Goal: Information Seeking & Learning: Learn about a topic

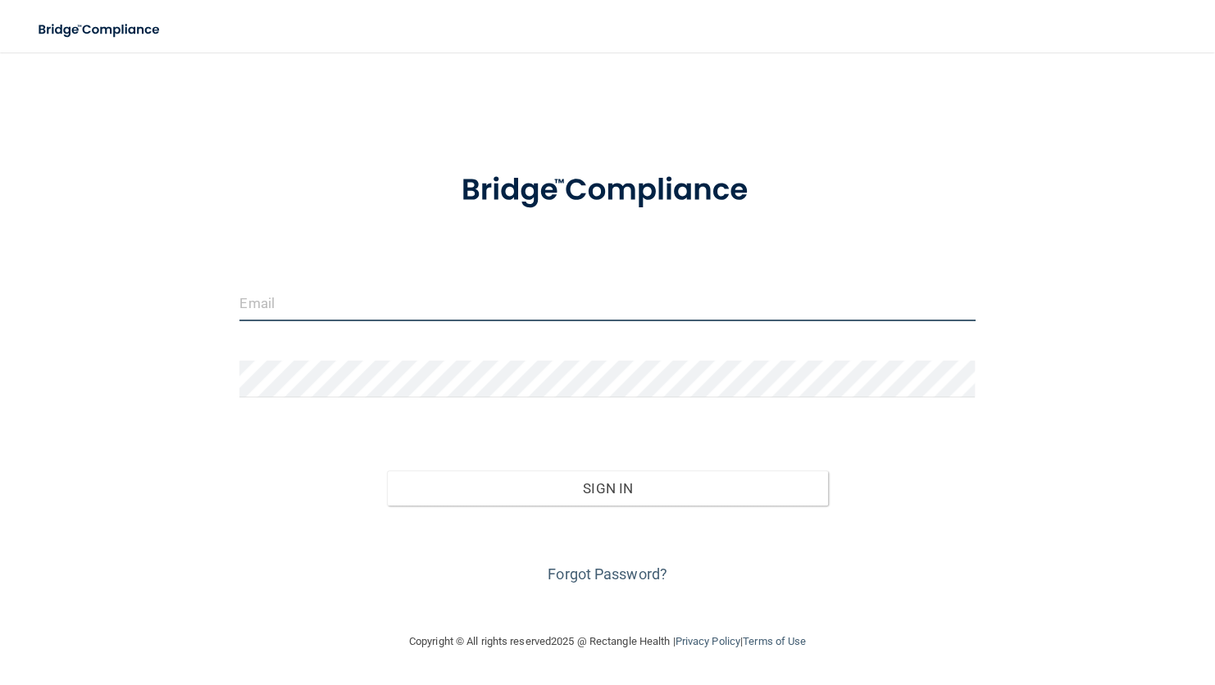
click at [359, 298] on input "email" at bounding box center [606, 302] width 735 height 37
type input "cosgrove_sophia@yahoo.com"
drag, startPoint x: 464, startPoint y: 300, endPoint x: 16, endPoint y: 329, distance: 449.2
click at [16, 329] on main "cosgrove_sophia@yahoo.com Invalid email/password. You don't have permission to …" at bounding box center [607, 368] width 1215 height 633
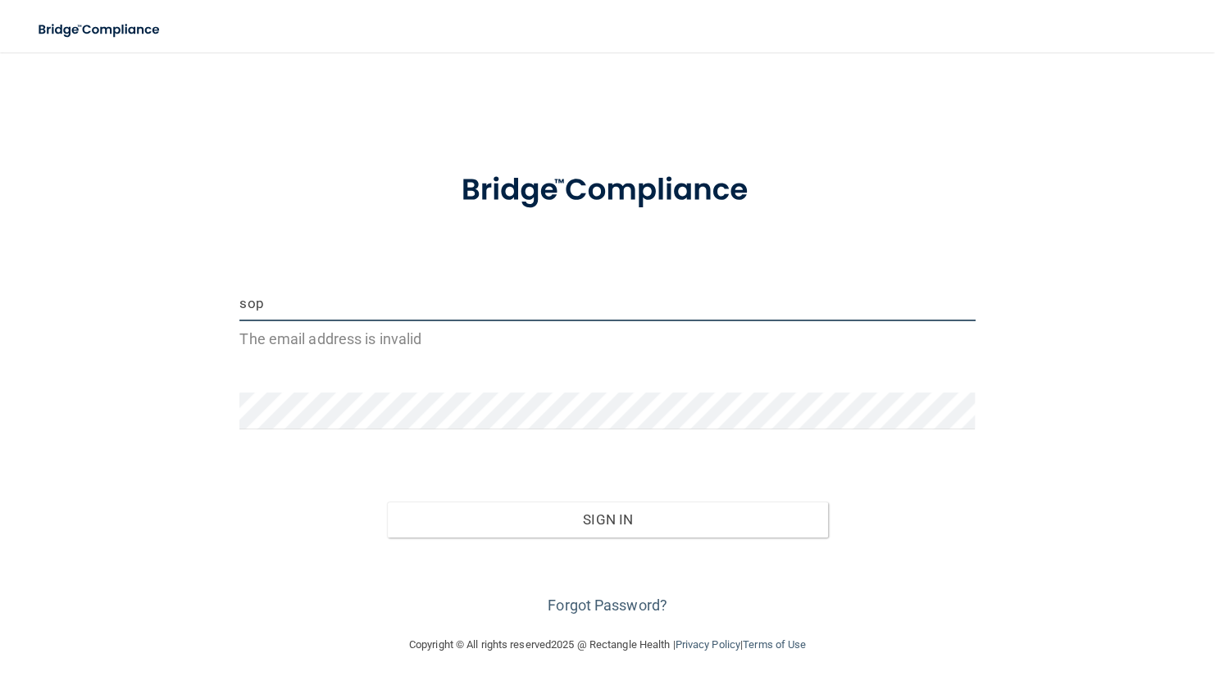
type input "[EMAIL_ADDRESS][DOMAIN_NAME]"
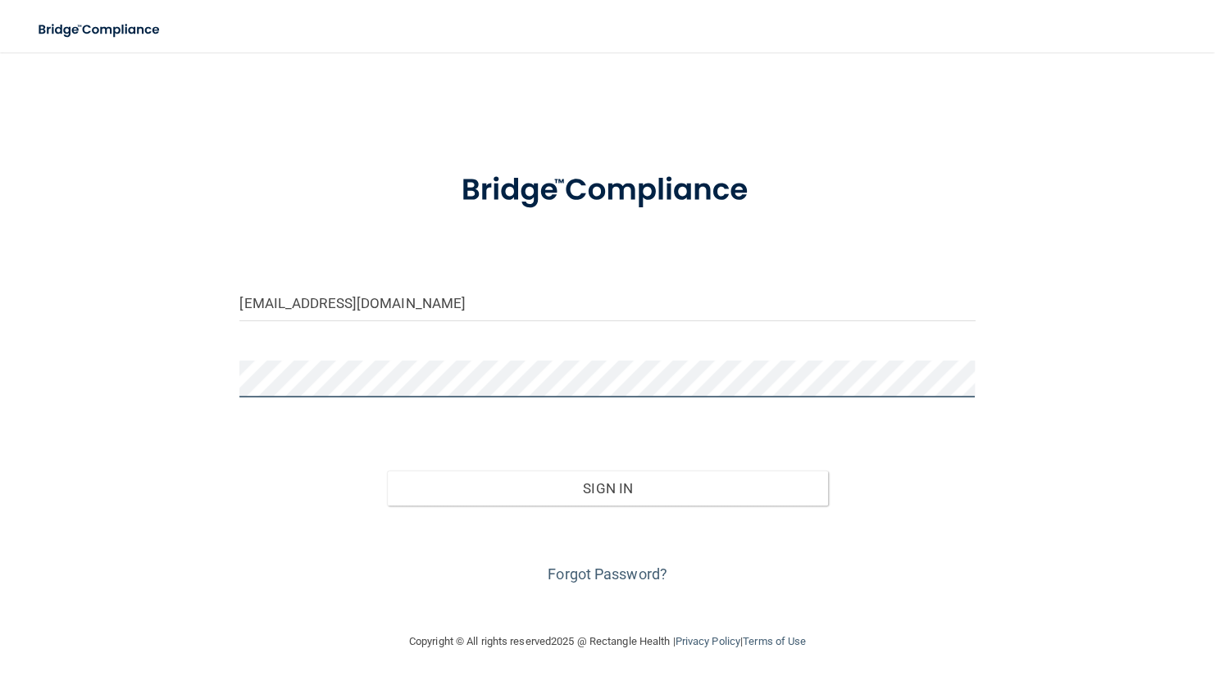
click at [387, 470] on button "Sign In" at bounding box center [607, 488] width 441 height 36
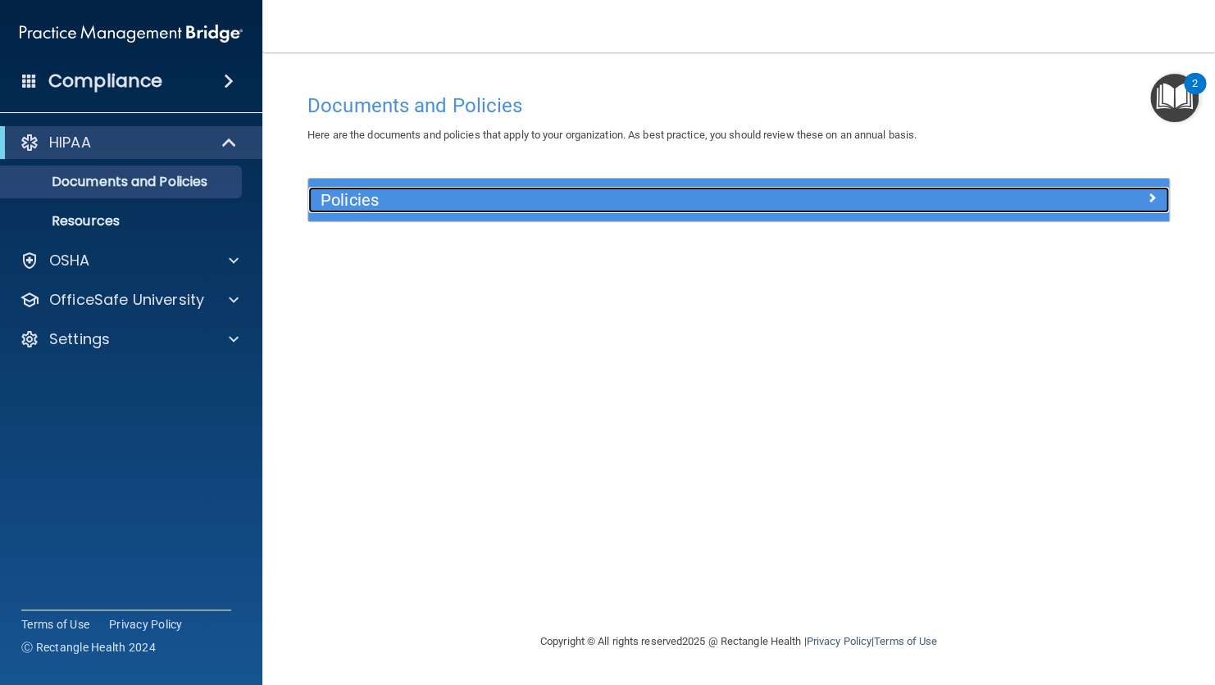
click at [1043, 205] on div at bounding box center [1062, 197] width 216 height 20
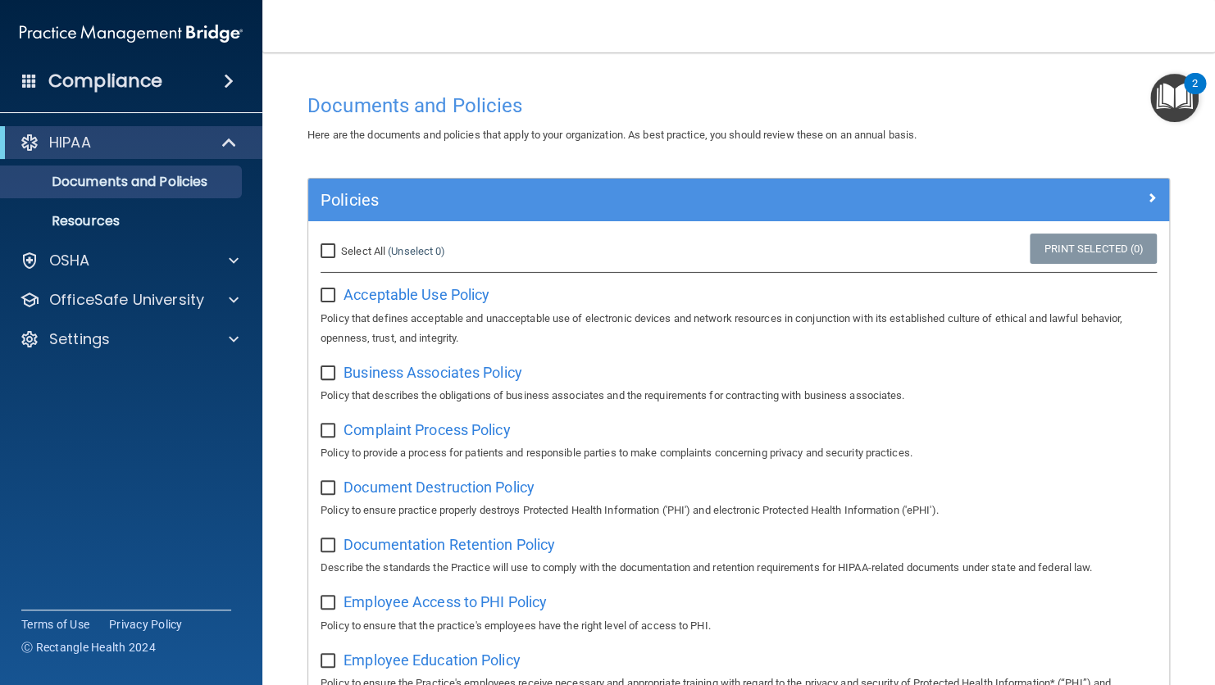
click at [326, 248] on input "Select All (Unselect 0) Unselect All" at bounding box center [329, 251] width 19 height 13
checkbox input "true"
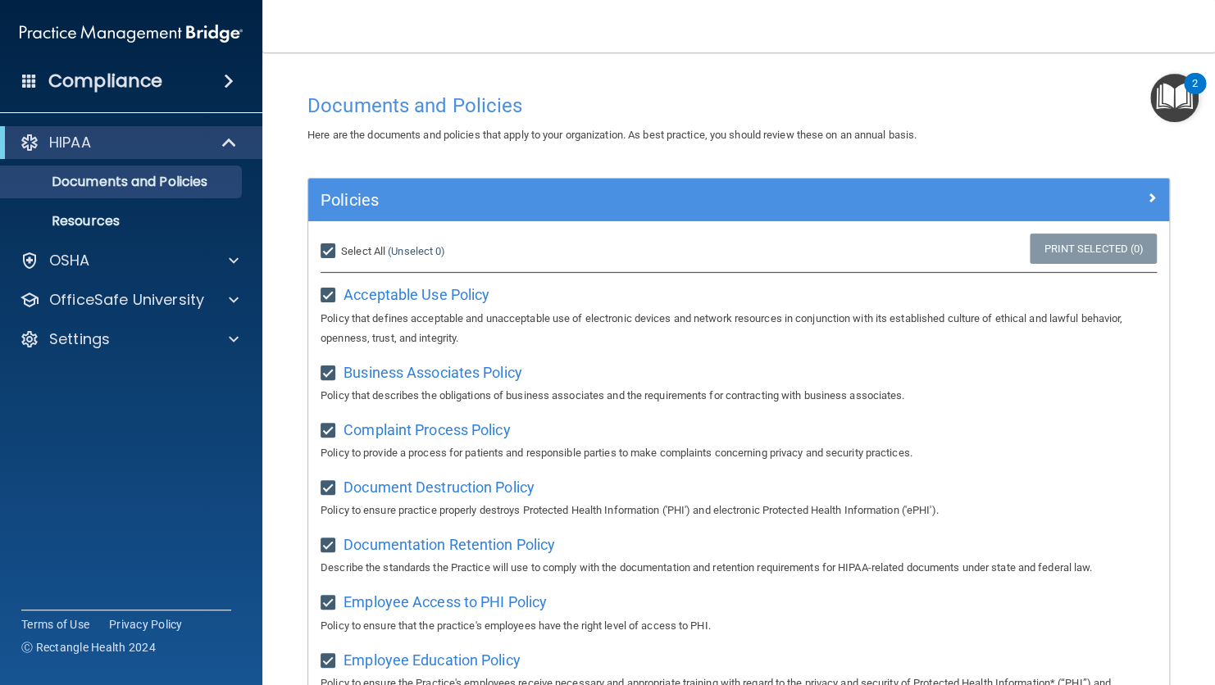
checkbox input "true"
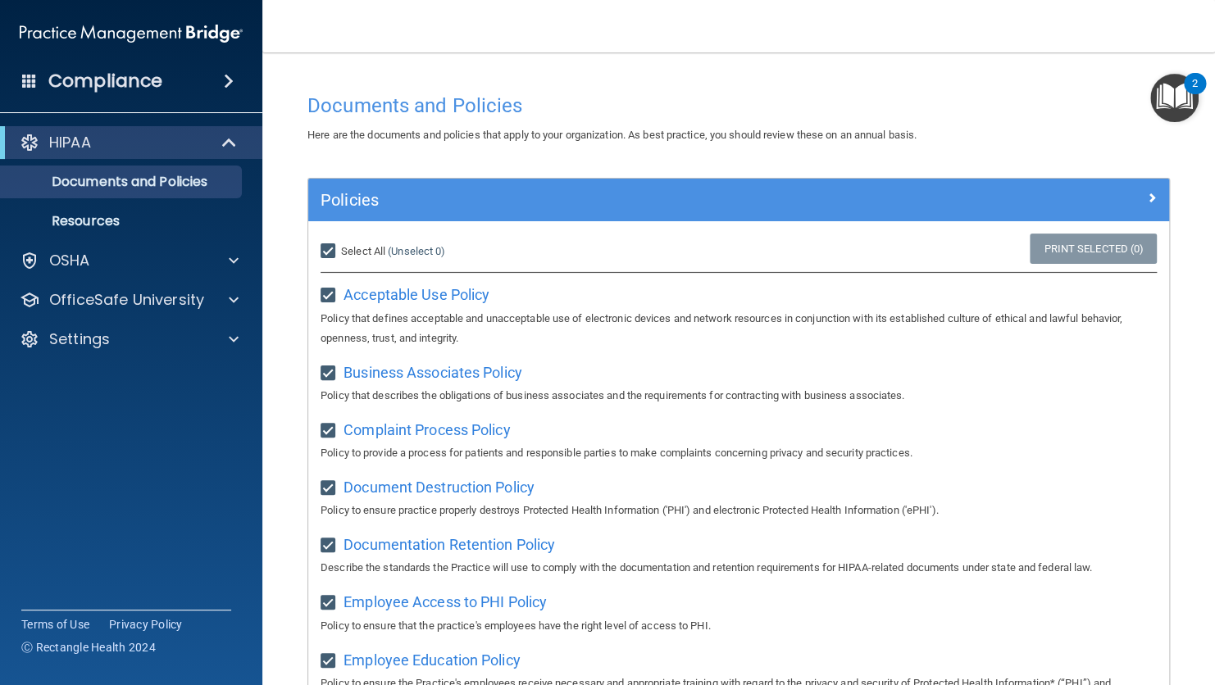
checkbox input "true"
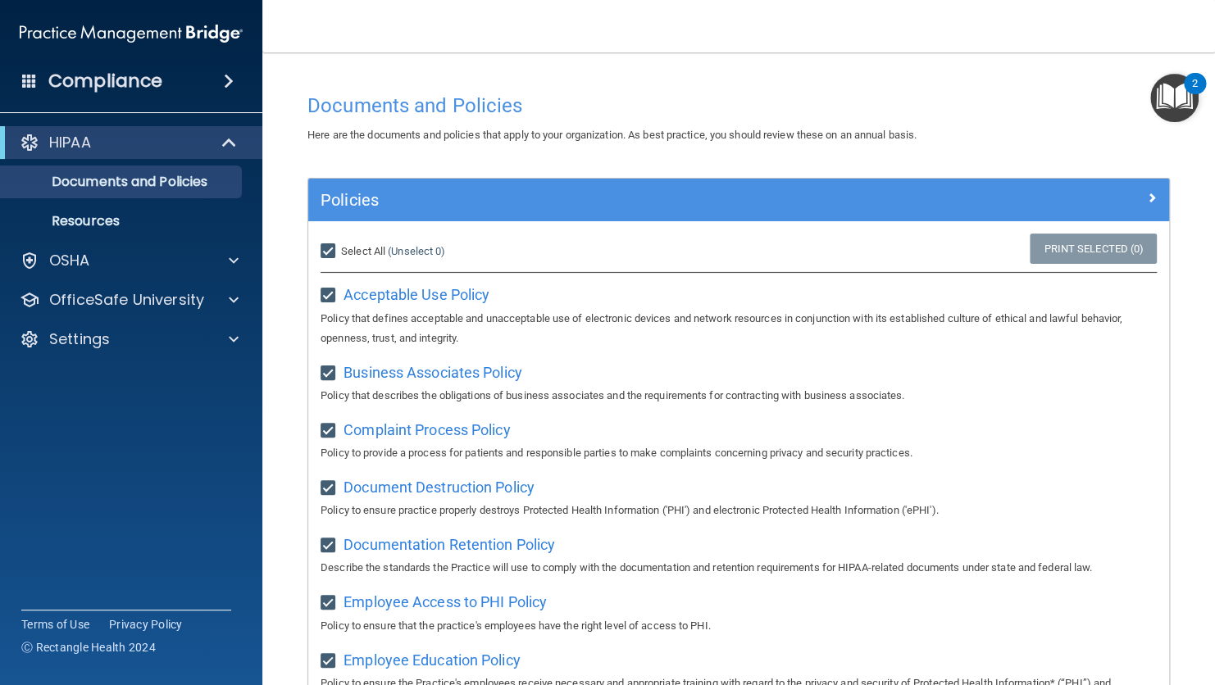
checkbox input "true"
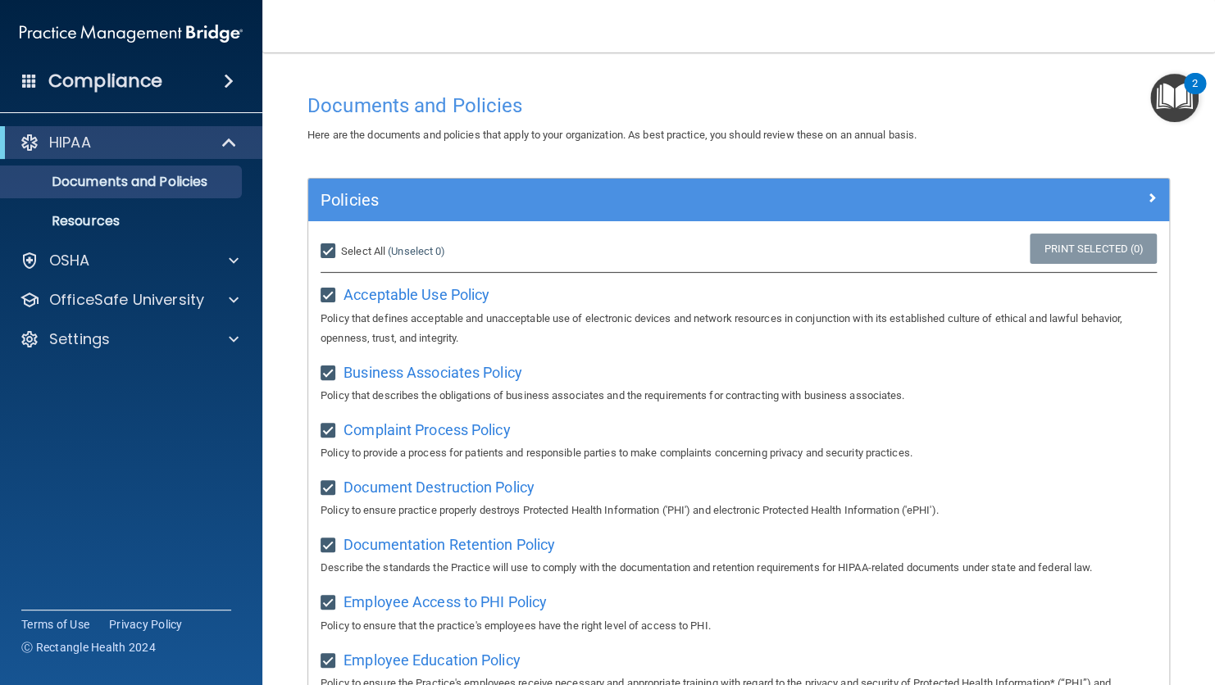
checkbox input "true"
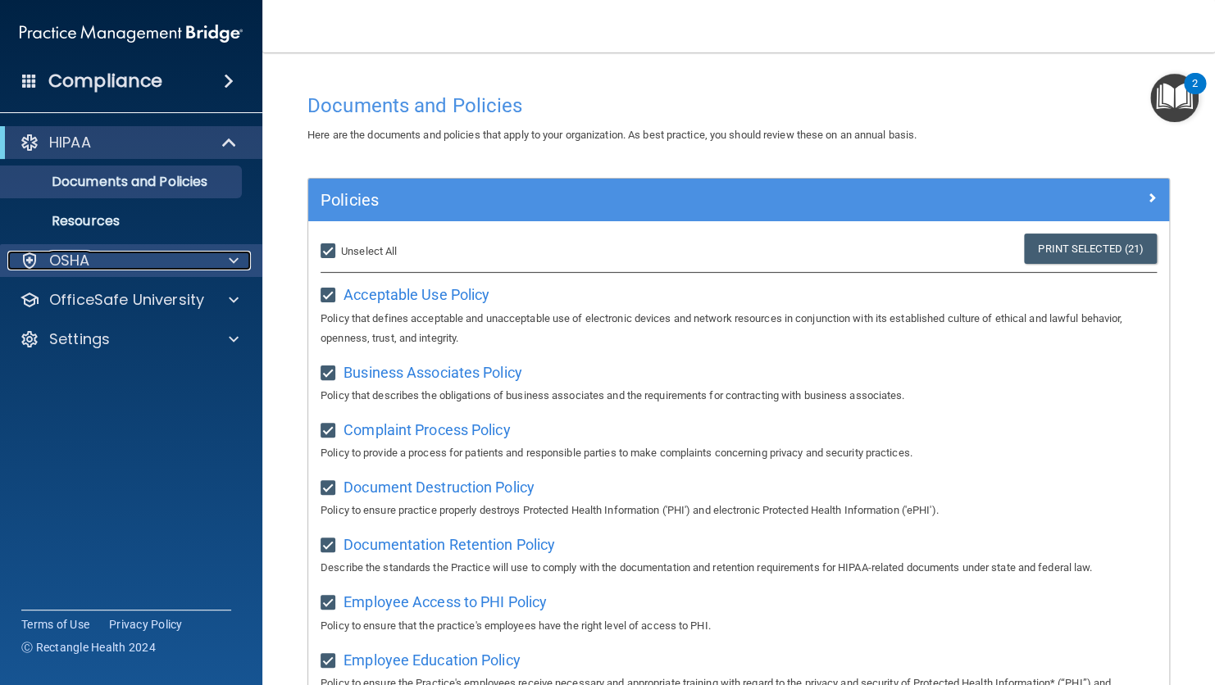
click at [124, 270] on div "OSHA" at bounding box center [108, 261] width 203 height 20
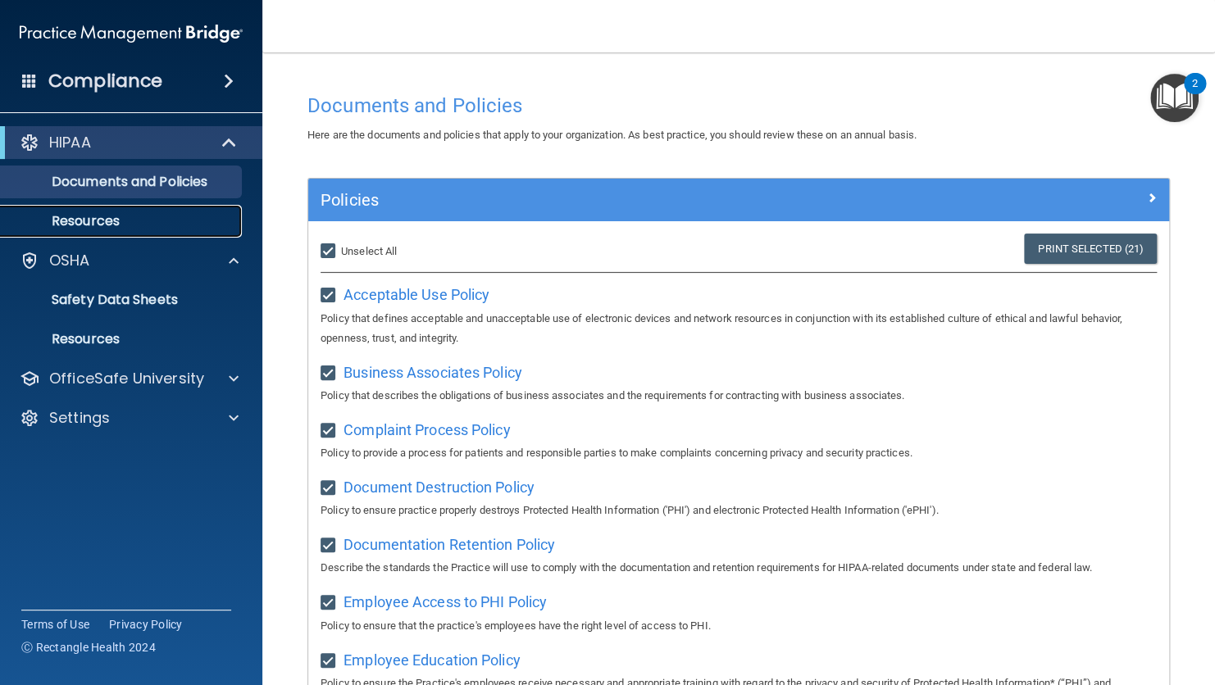
click at [115, 213] on p "Resources" at bounding box center [123, 221] width 224 height 16
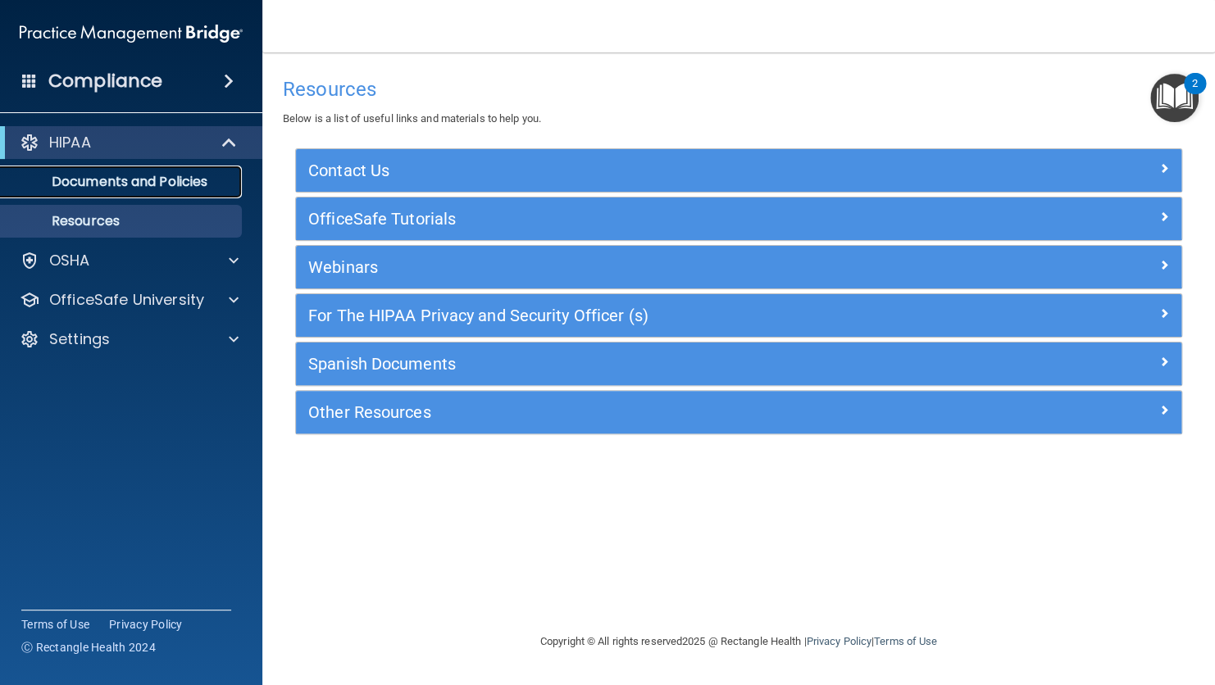
click at [152, 176] on p "Documents and Policies" at bounding box center [123, 182] width 224 height 16
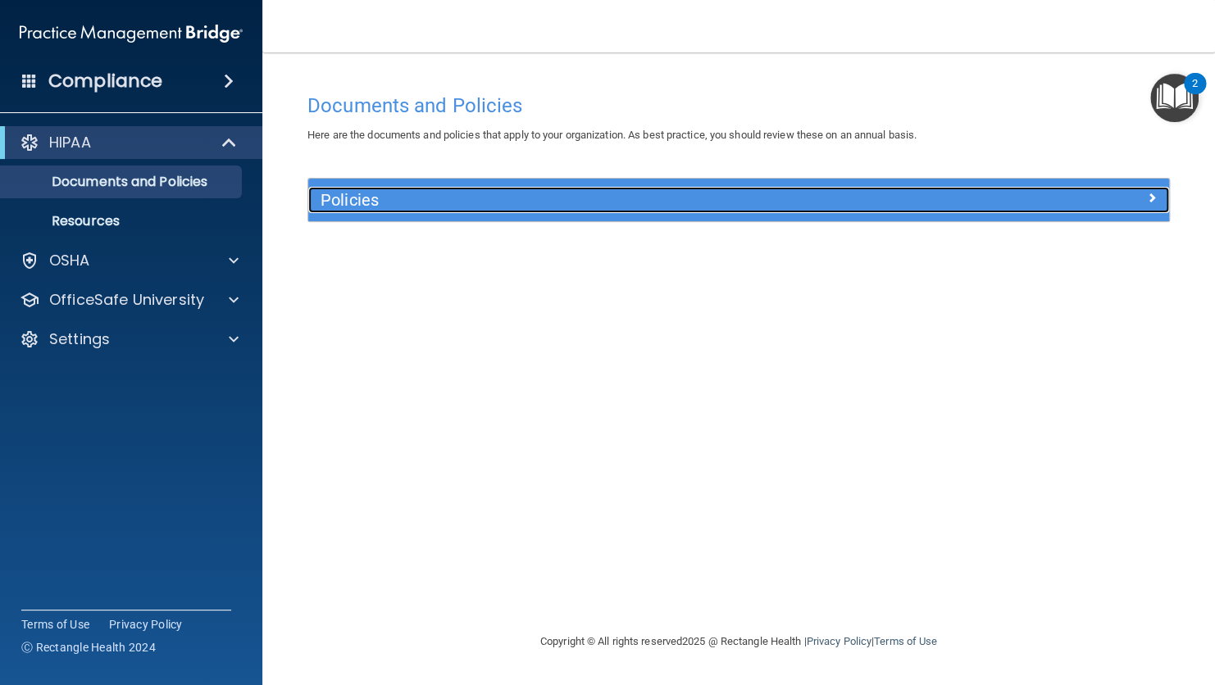
click at [665, 189] on div "Policies" at bounding box center [631, 200] width 646 height 26
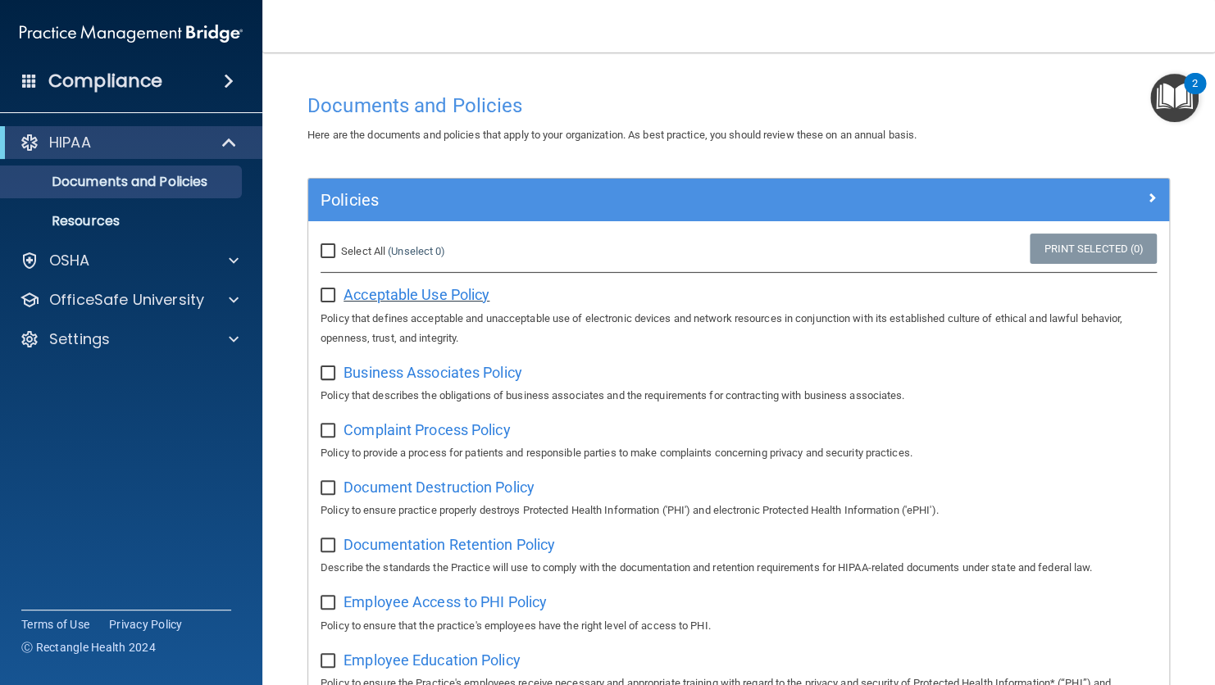
click at [458, 291] on span "Acceptable Use Policy" at bounding box center [416, 294] width 146 height 17
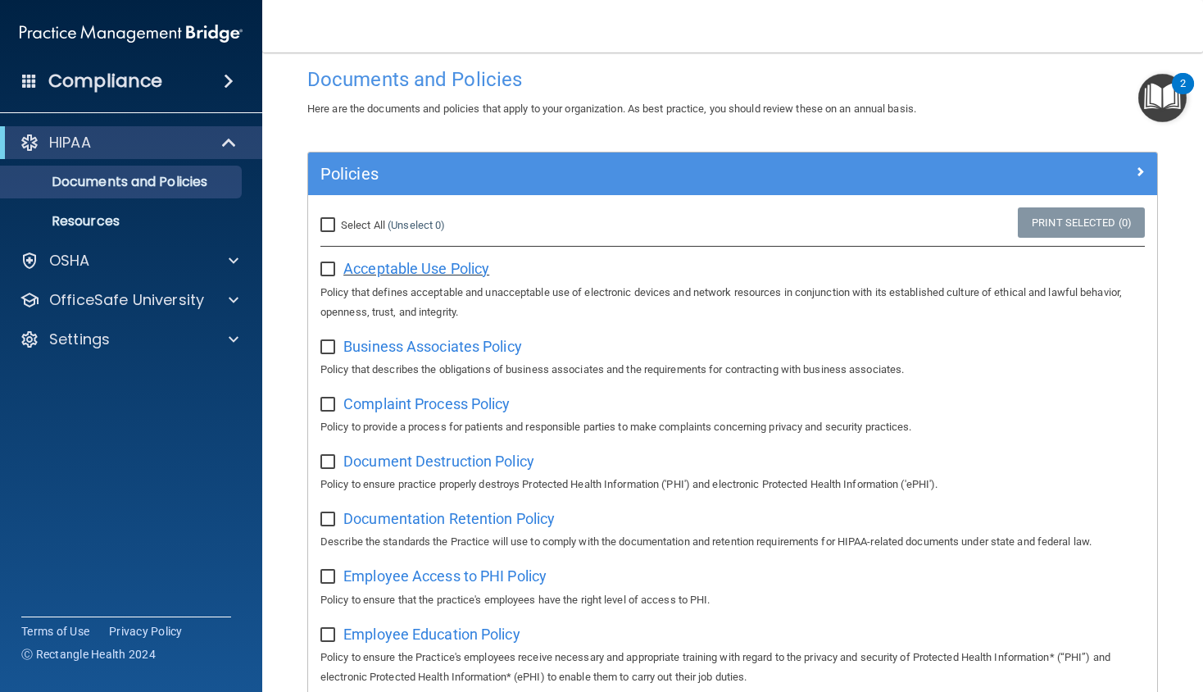
scroll to position [23, 0]
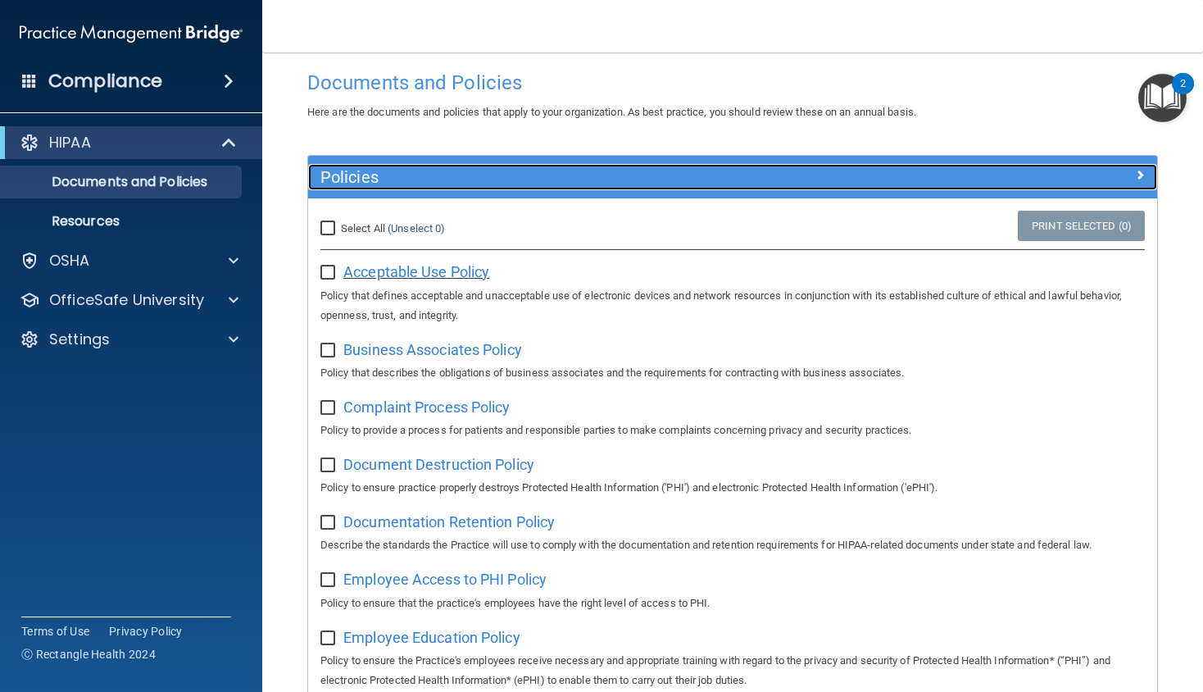
click at [1111, 174] on div at bounding box center [1051, 174] width 212 height 20
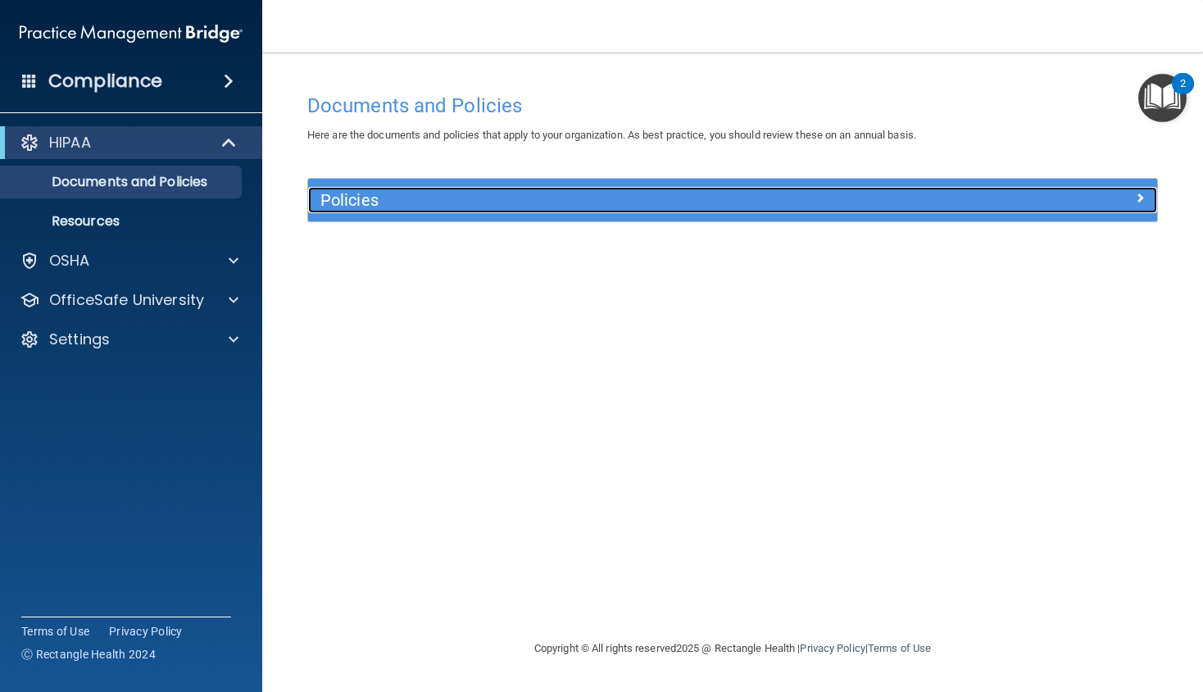
scroll to position [0, 0]
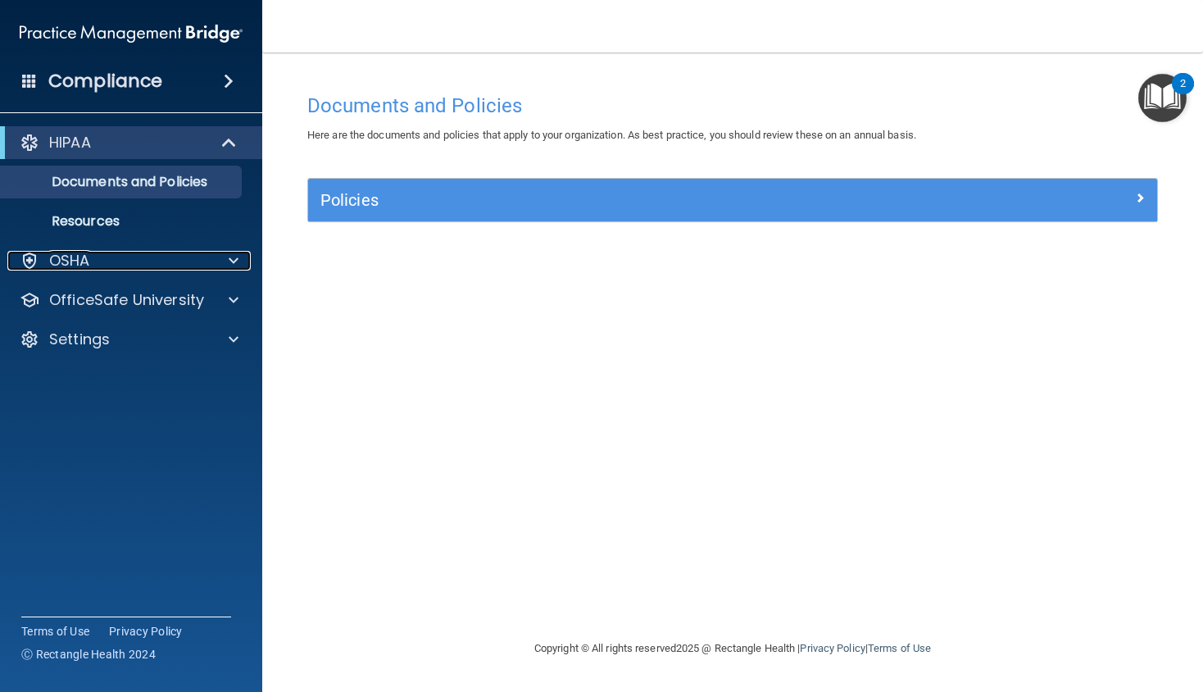
click at [133, 263] on div "OSHA" at bounding box center [108, 261] width 203 height 20
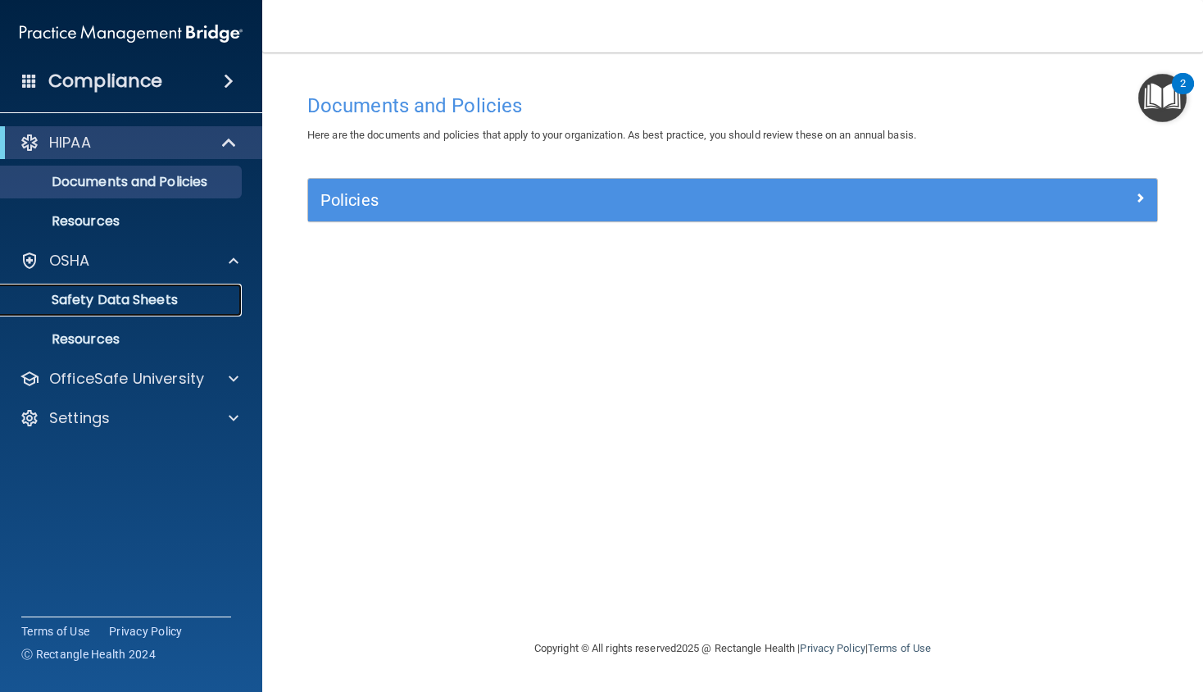
click at [174, 315] on link "Safety Data Sheets" at bounding box center [113, 300] width 258 height 33
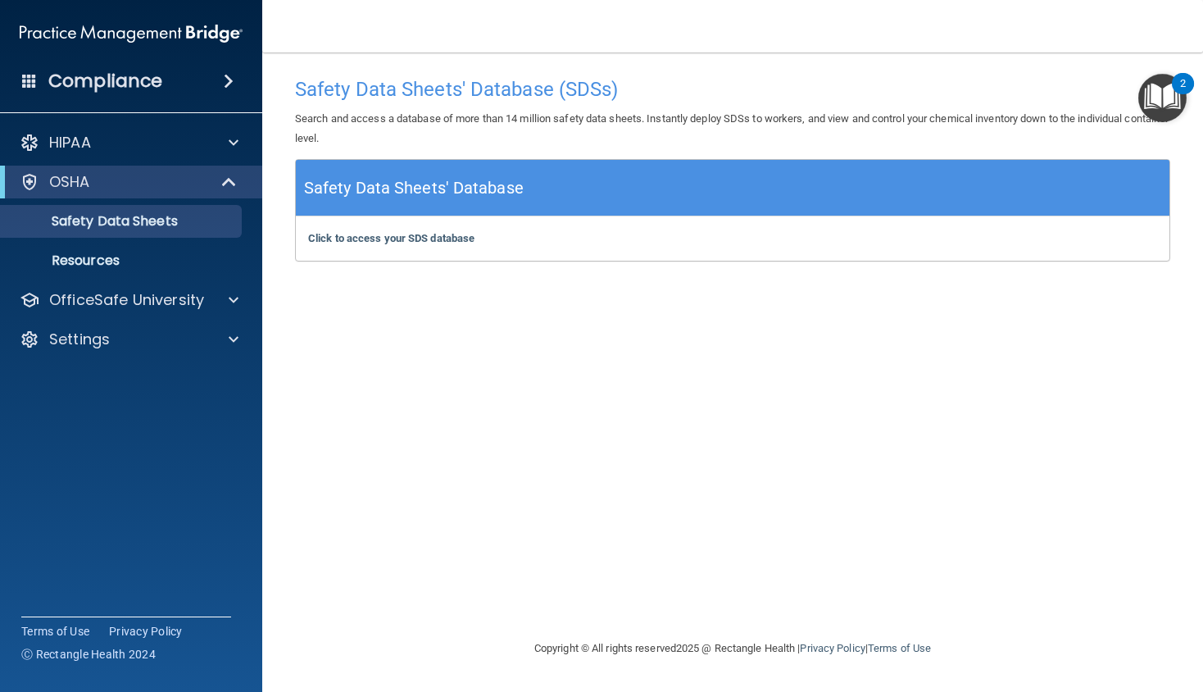
click at [193, 90] on div "Compliance" at bounding box center [131, 81] width 262 height 36
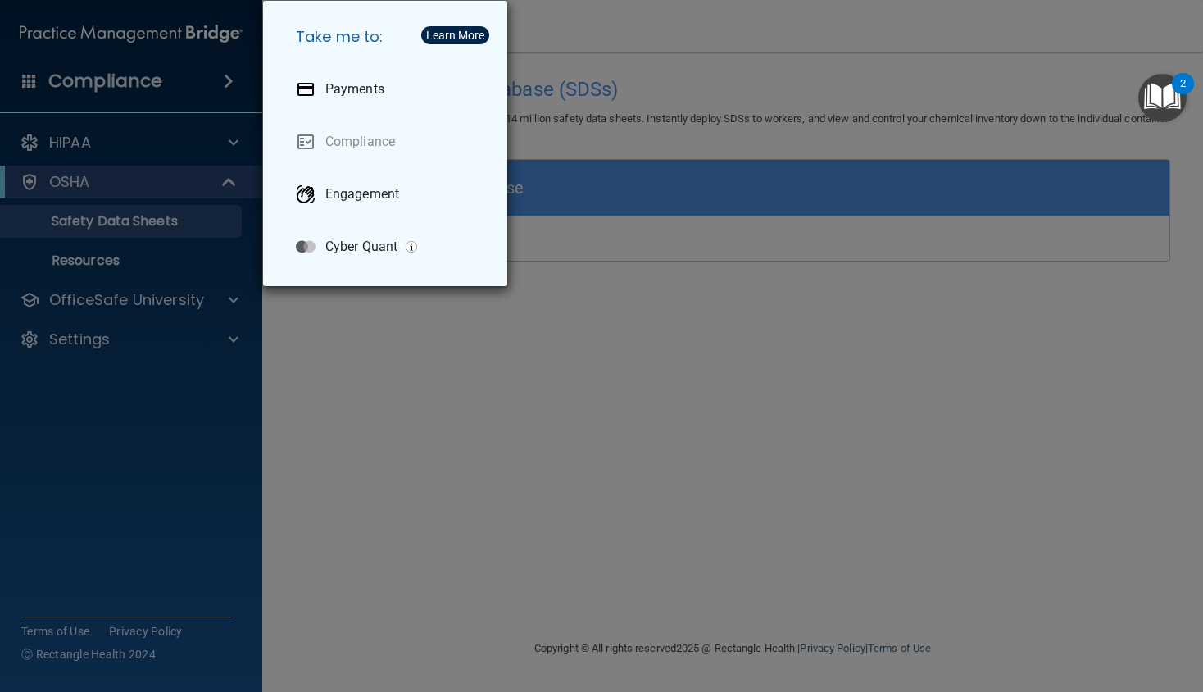
click at [207, 502] on div "Take me to: Payments Compliance Engagement Cyber Quant" at bounding box center [601, 346] width 1203 height 692
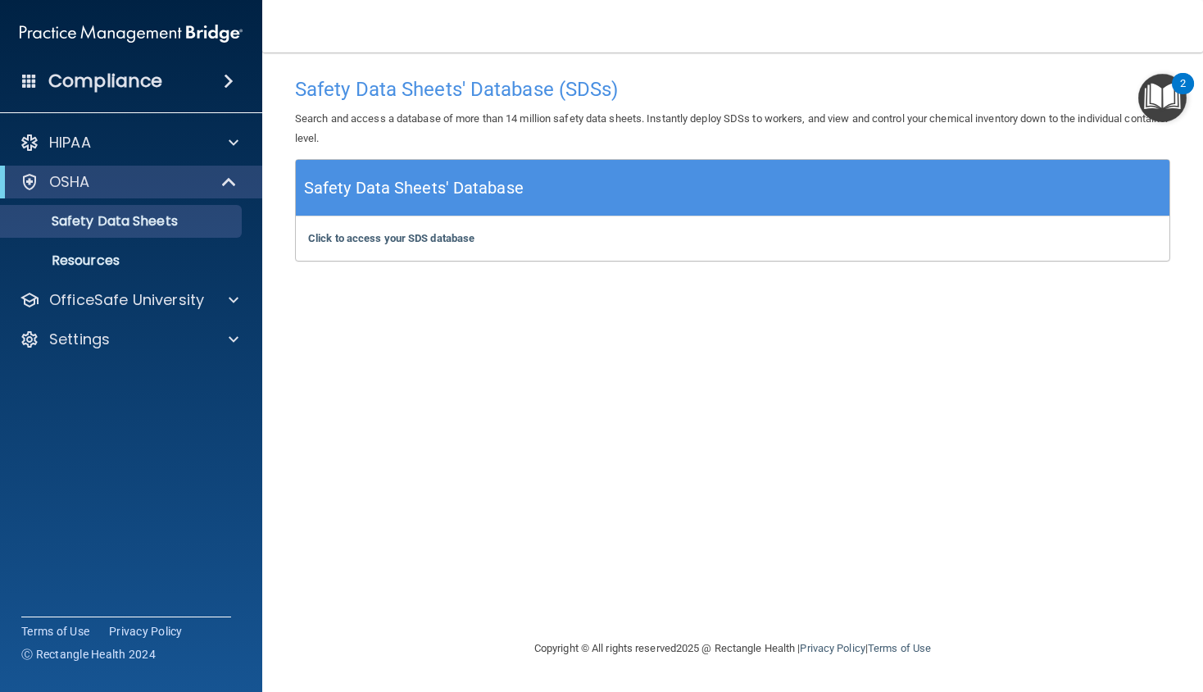
click at [600, 197] on div "Safety Data Sheets' Database" at bounding box center [733, 188] width 874 height 57
click at [459, 242] on b "Click to access your SDS database" at bounding box center [391, 238] width 166 height 12
click at [375, 400] on div "Safety Data Sheets' Database (SDSs) Search and access a database of more than 1…" at bounding box center [732, 345] width 875 height 553
click at [360, 403] on div "Safety Data Sheets' Database (SDSs) Search and access a database of more than 1…" at bounding box center [732, 345] width 875 height 553
click at [198, 324] on div "Settings" at bounding box center [131, 339] width 263 height 33
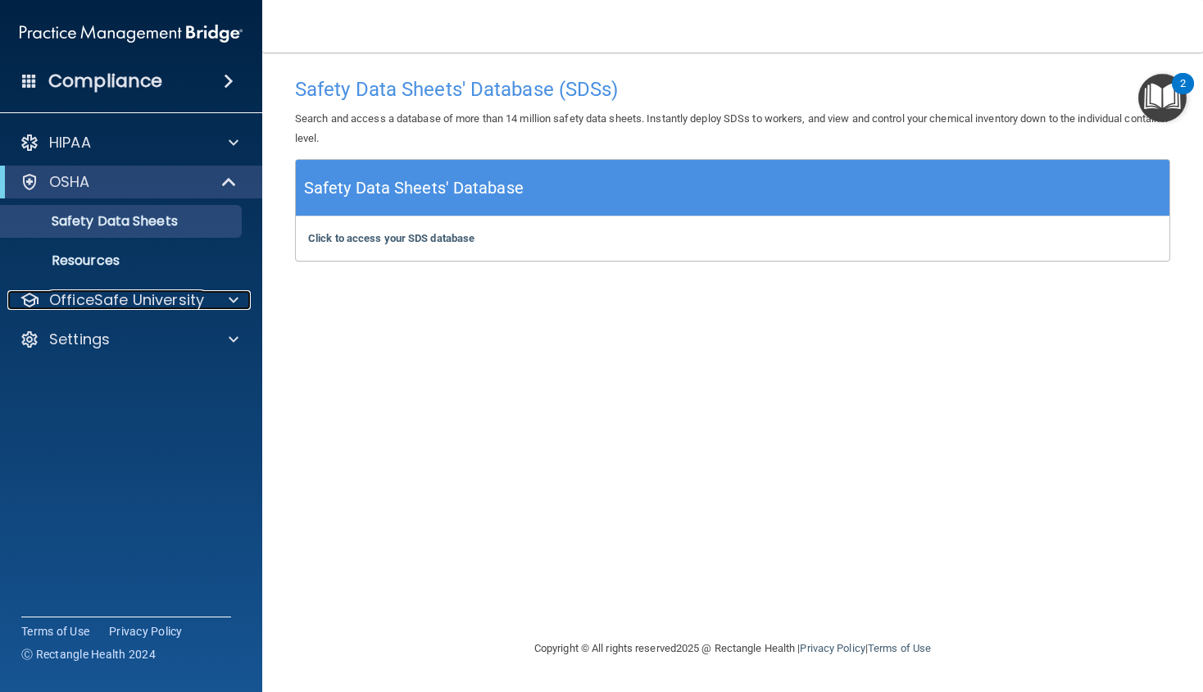
click at [213, 305] on div at bounding box center [231, 300] width 41 height 20
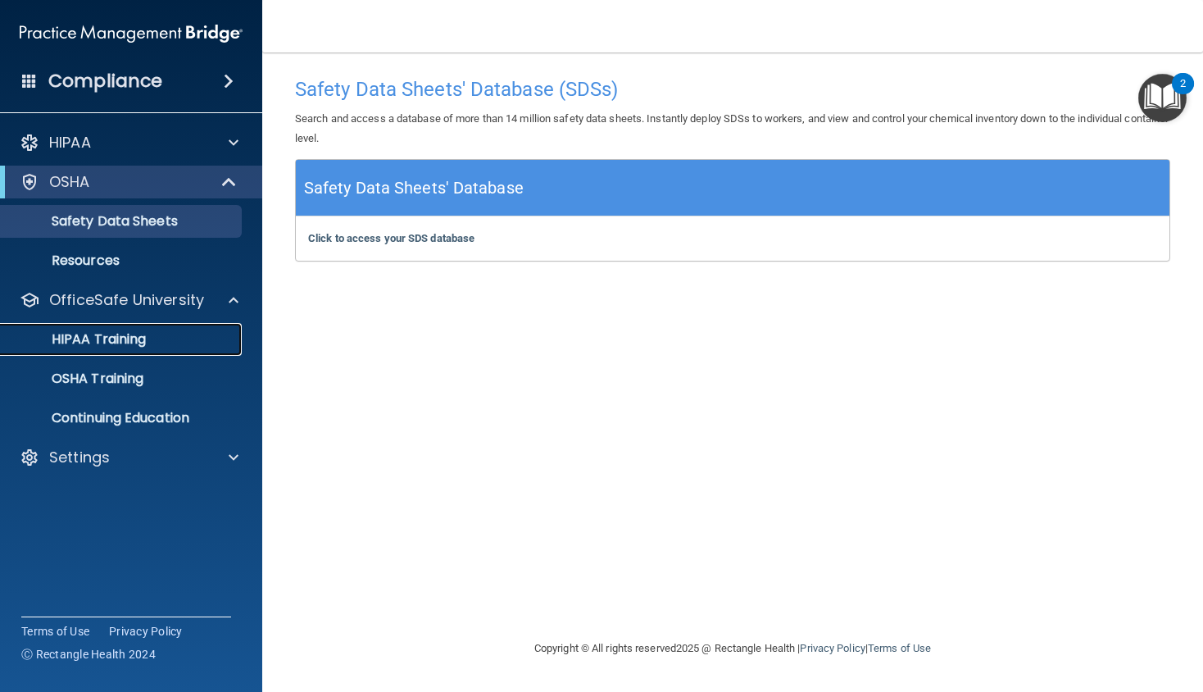
click at [170, 350] on link "HIPAA Training" at bounding box center [113, 339] width 258 height 33
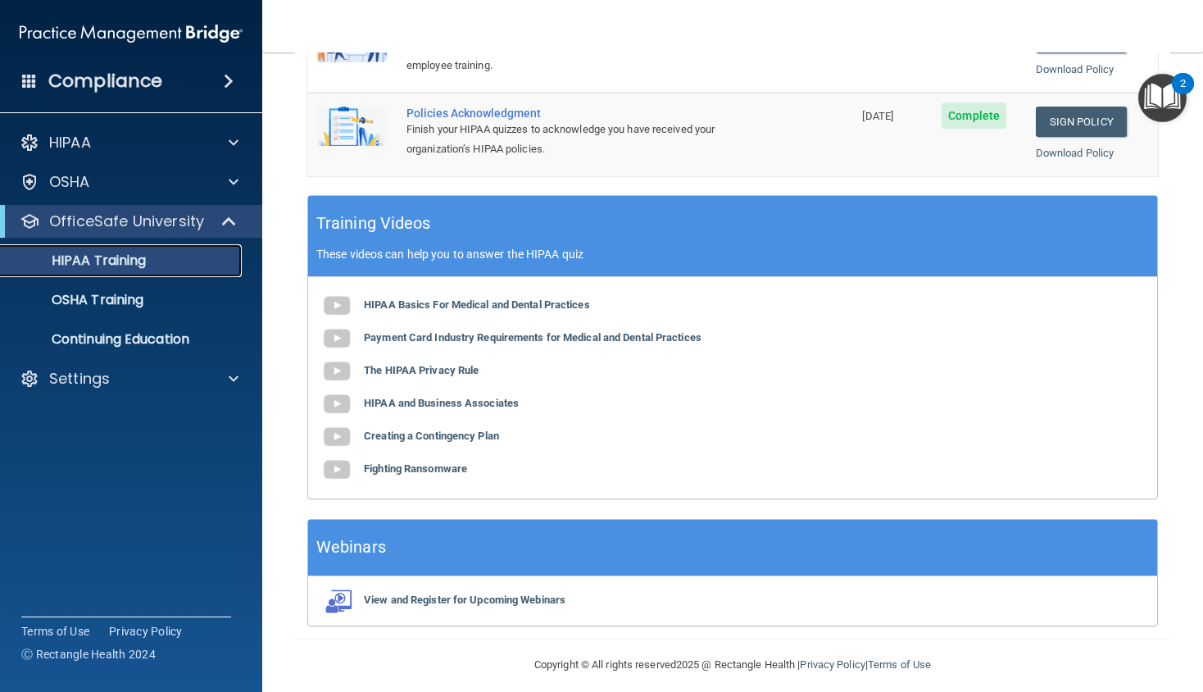
scroll to position [533, 0]
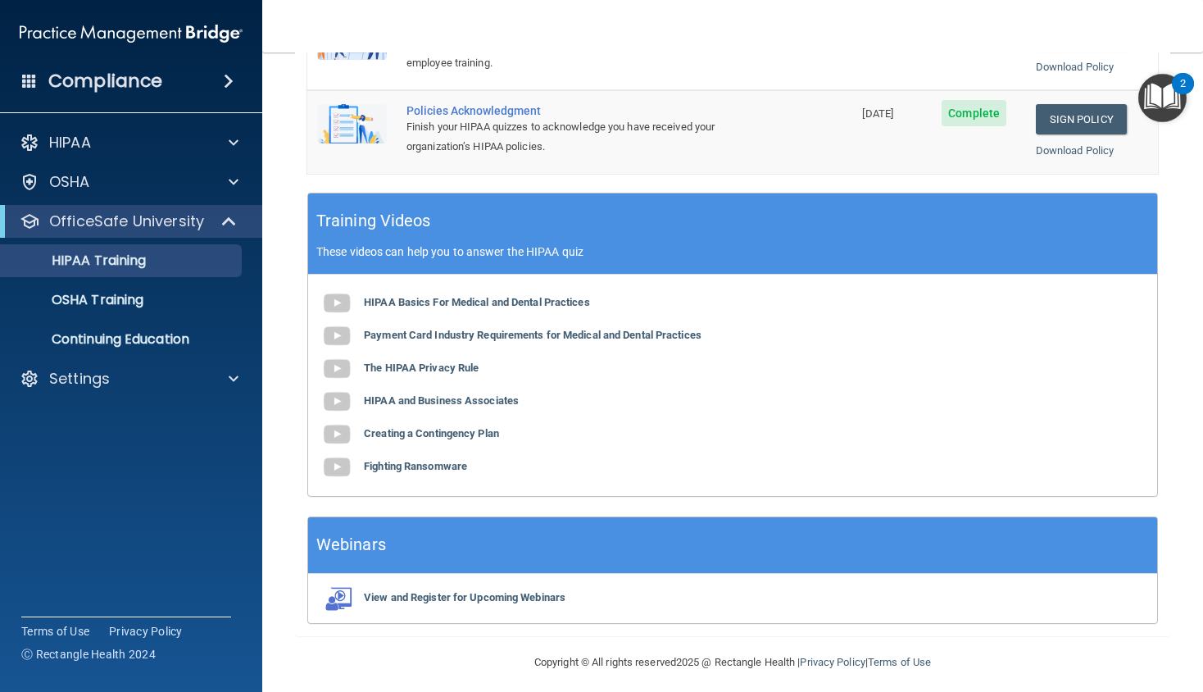
click at [1097, 298] on div "HIPAA Basics For Medical and Dental Practices Payment Card Industry Requirement…" at bounding box center [732, 385] width 849 height 221
click at [1098, 284] on div "HIPAA Basics For Medical and Dental Practices Payment Card Industry Requirement…" at bounding box center [732, 385] width 849 height 221
click at [1098, 267] on div "Training Videos These videos can help you to answer the HIPAA quiz" at bounding box center [732, 233] width 849 height 81
click at [1096, 279] on div "HIPAA Basics For Medical and Dental Practices Payment Card Industry Requirement…" at bounding box center [732, 385] width 849 height 221
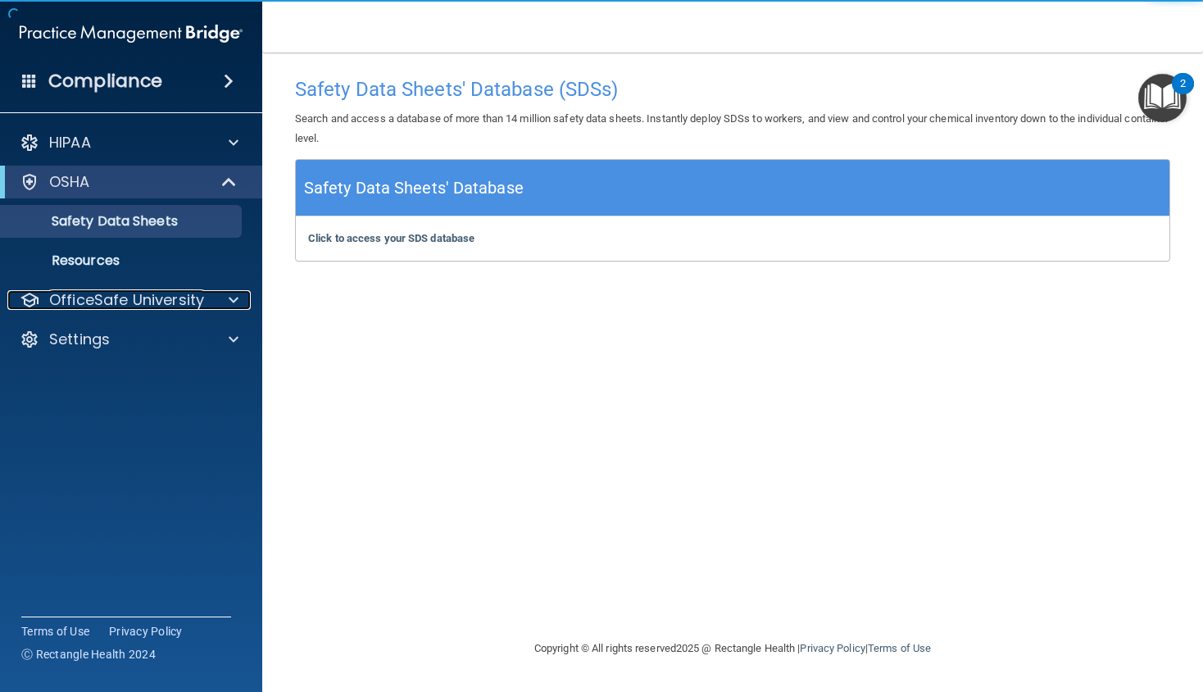
click at [207, 308] on div "OfficeSafe University" at bounding box center [108, 300] width 203 height 20
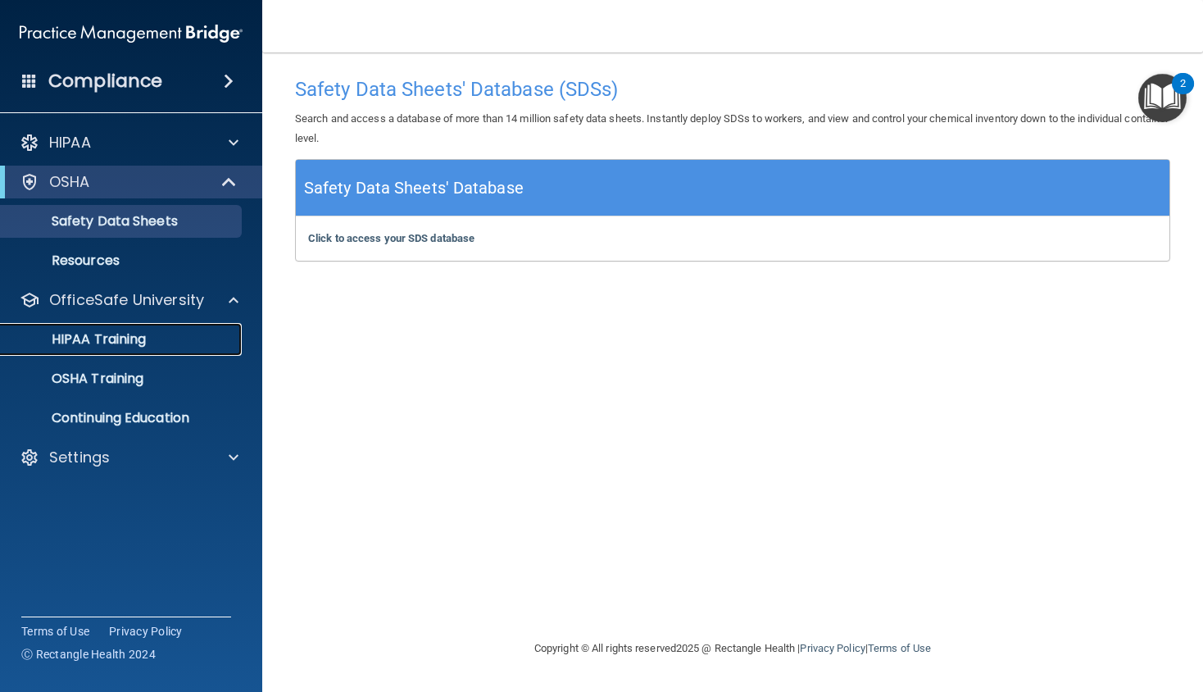
click at [161, 344] on div "HIPAA Training" at bounding box center [123, 339] width 224 height 16
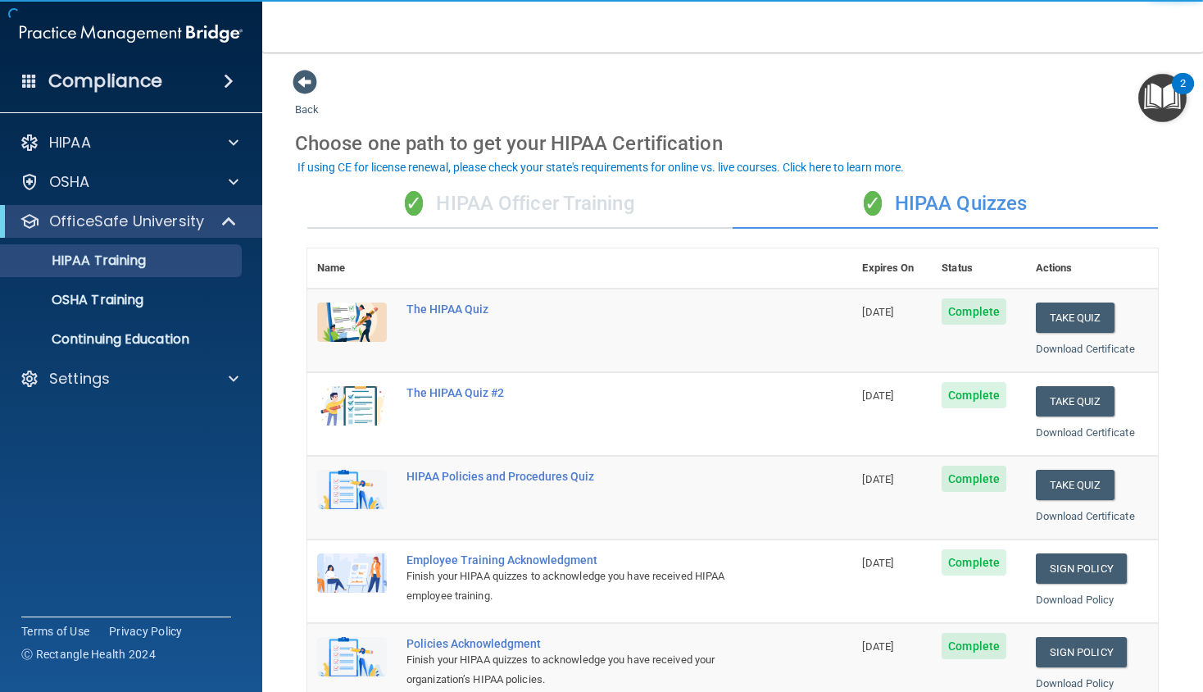
click at [1011, 196] on div "✓ HIPAA Quizzes" at bounding box center [945, 203] width 425 height 49
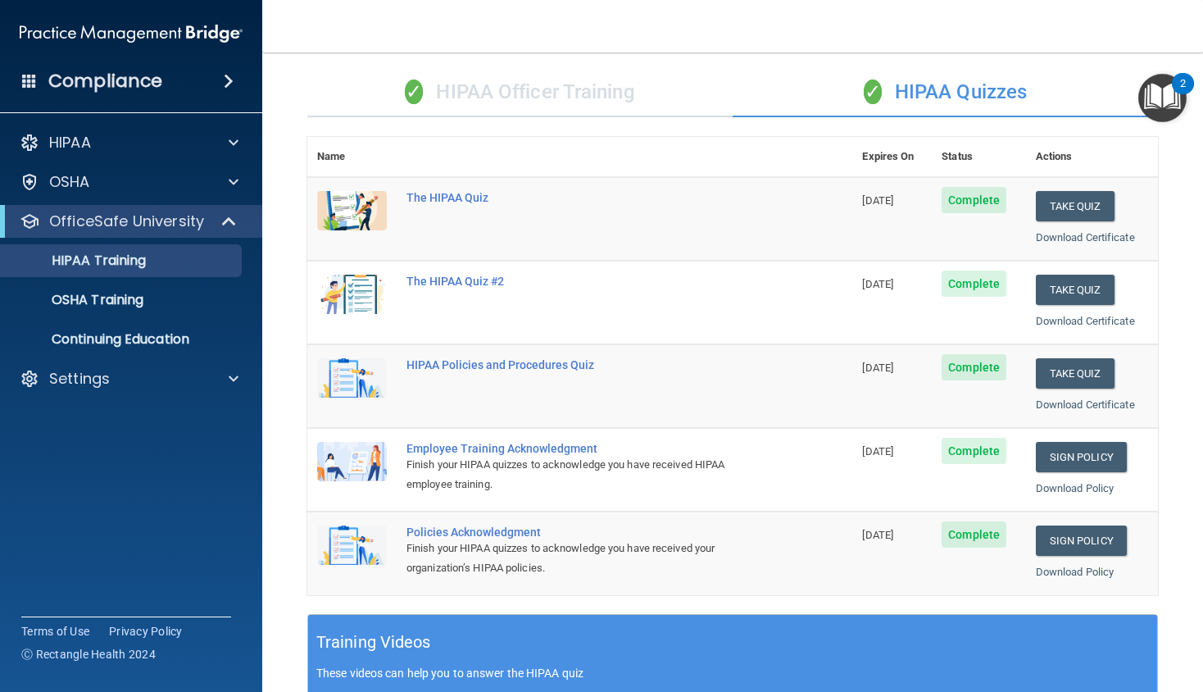
scroll to position [108, 0]
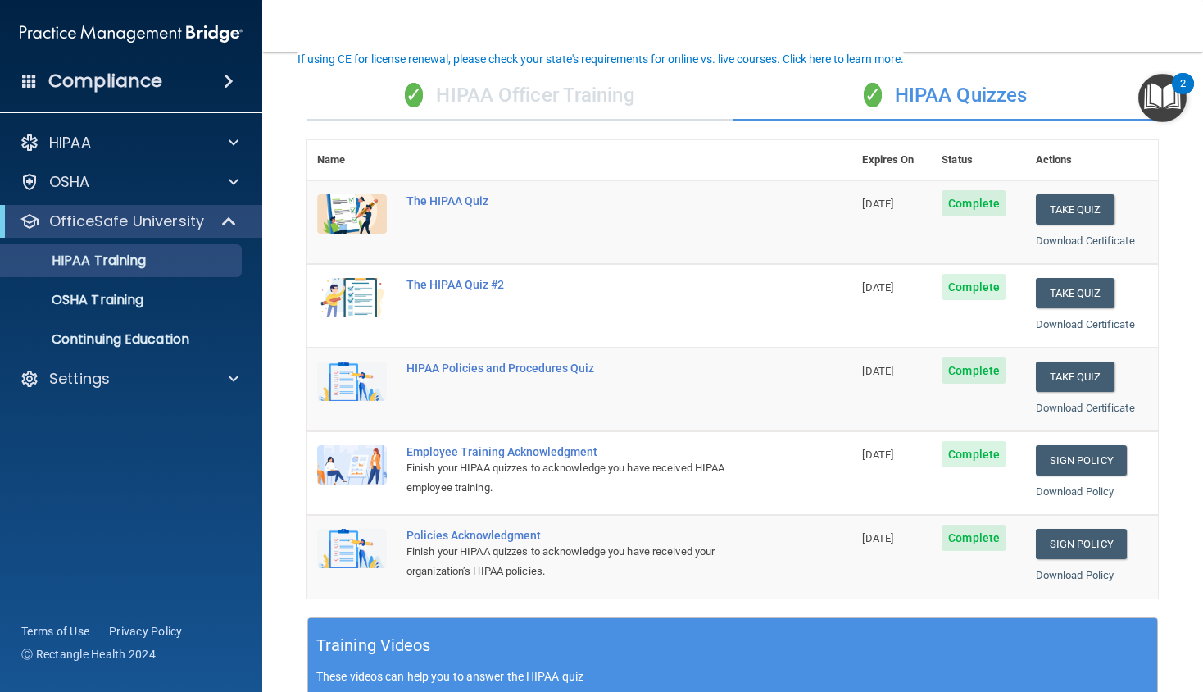
click at [889, 62] on div "If using CE for license renewal, please check your state's requirements for onl…" at bounding box center [601, 58] width 606 height 11
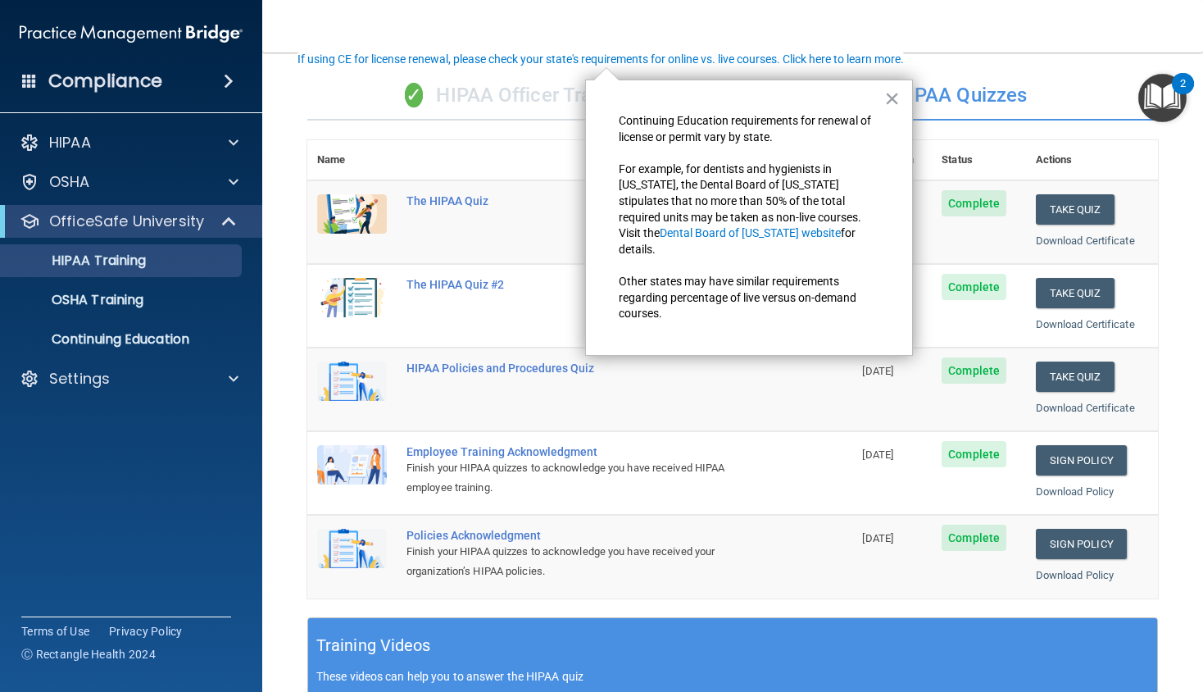
click at [892, 106] on button "×" at bounding box center [892, 98] width 16 height 26
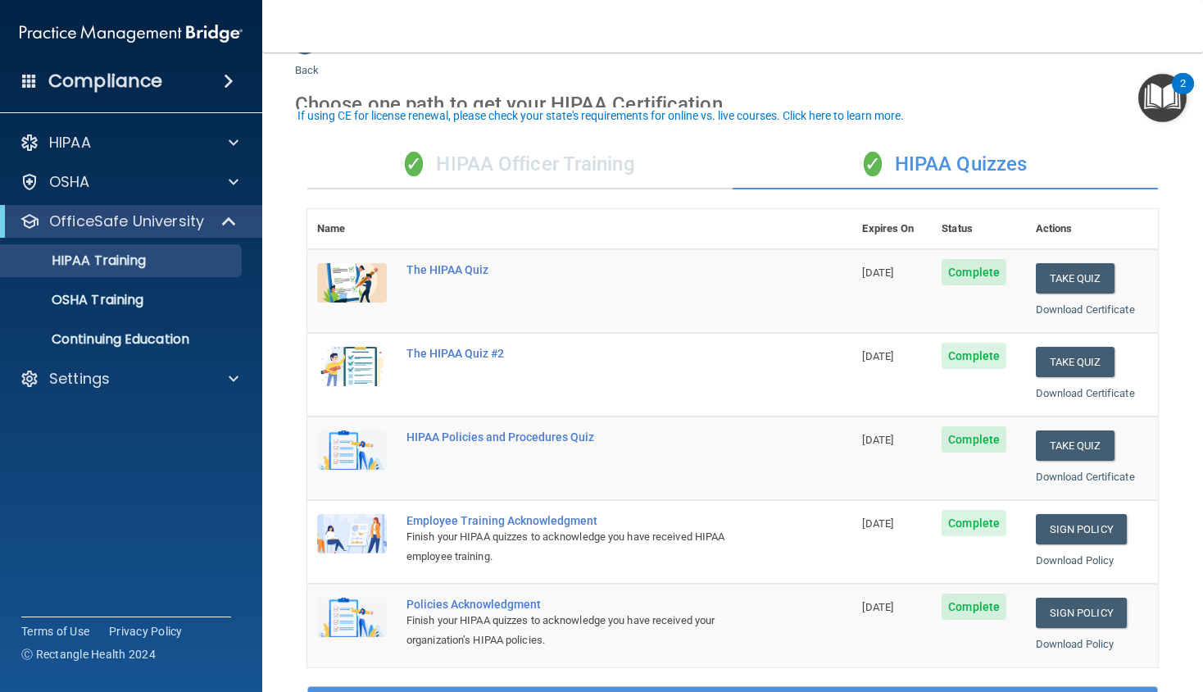
scroll to position [0, 0]
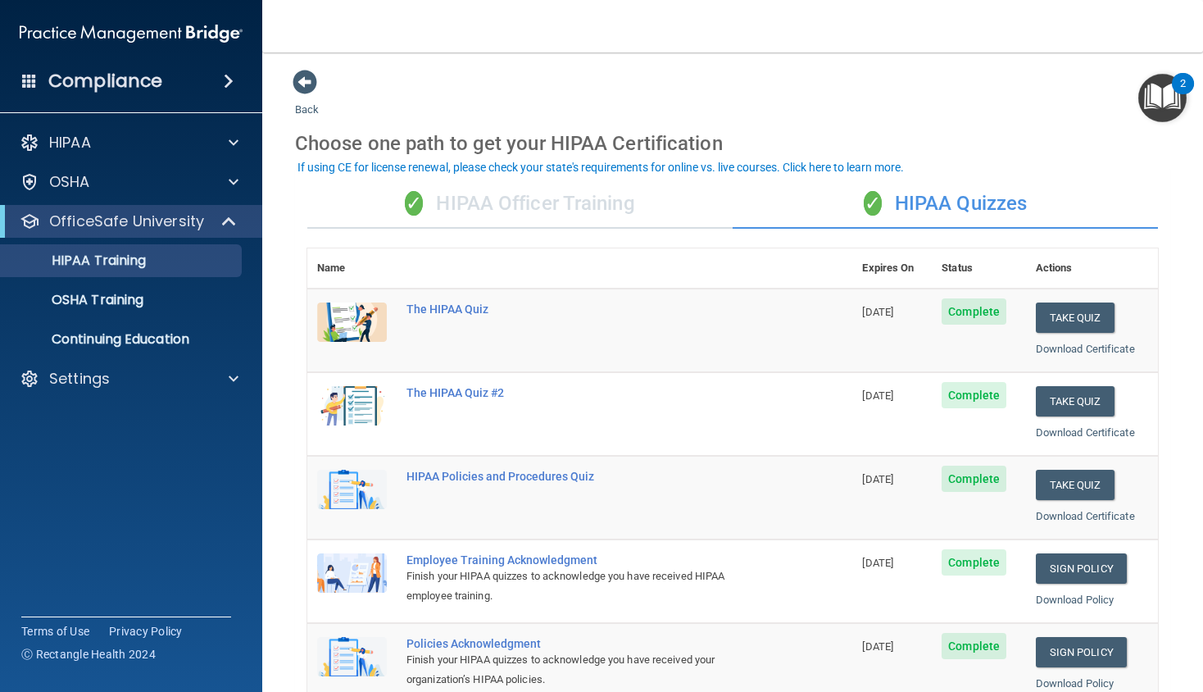
click at [1159, 91] on img "Open Resource Center, 2 new notifications" at bounding box center [1162, 98] width 48 height 48
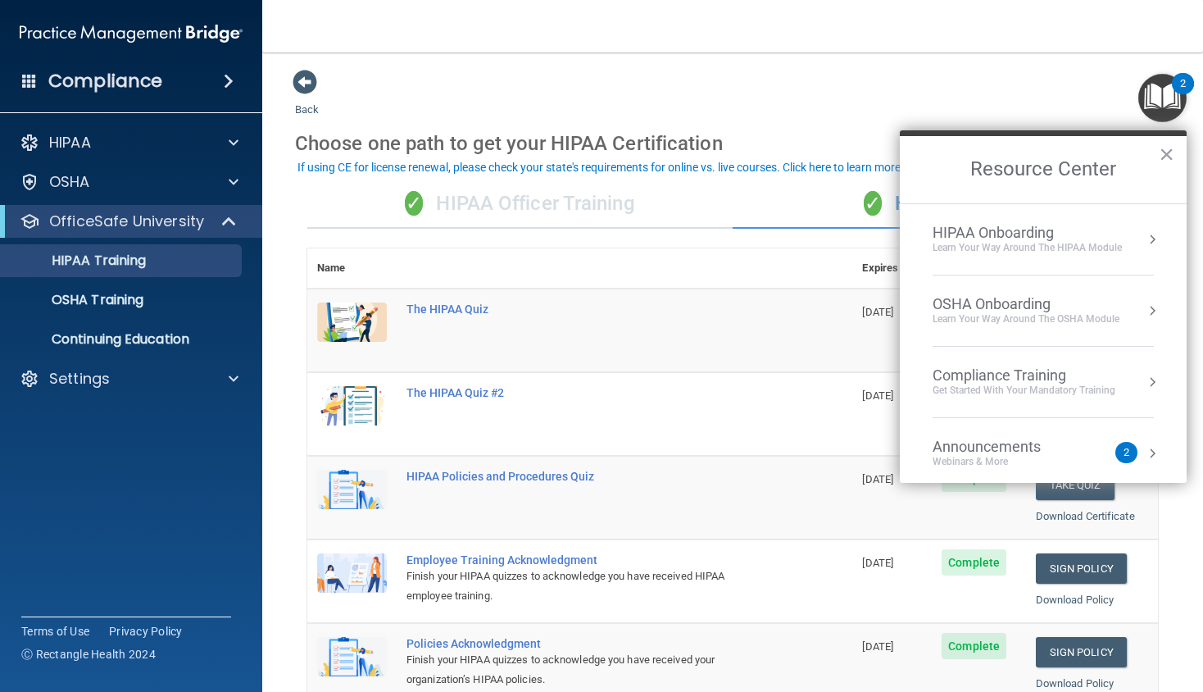
click at [1090, 307] on div "OSHA Onboarding" at bounding box center [1026, 304] width 187 height 18
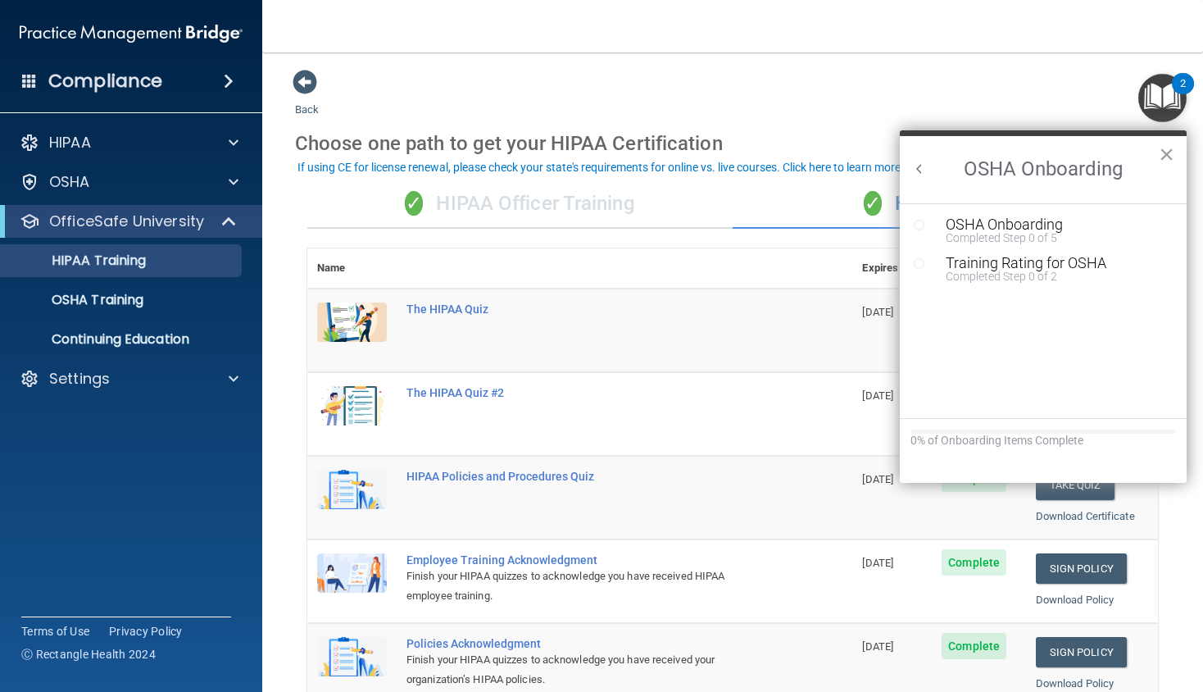
click at [1022, 232] on div "Completed Step 0 of 5" at bounding box center [1056, 237] width 220 height 11
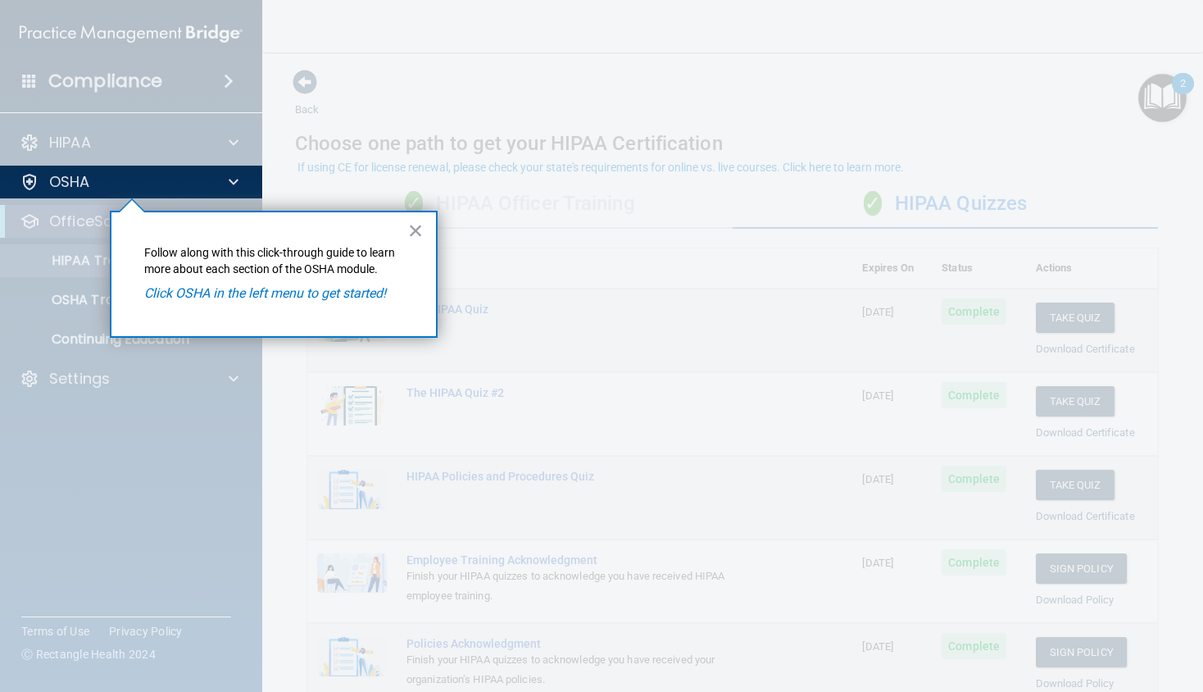
click at [341, 294] on em "Click OSHA in the left menu to get started!" at bounding box center [265, 293] width 242 height 16
click at [203, 292] on em "Click OSHA in the left menu to get started!" at bounding box center [265, 293] width 242 height 16
click at [239, 177] on div at bounding box center [231, 182] width 41 height 20
click at [184, 297] on em "Click OSHA in the left menu to get started!" at bounding box center [265, 293] width 242 height 16
click at [243, 299] on em "Click OSHA in the left menu to get started!" at bounding box center [265, 293] width 242 height 16
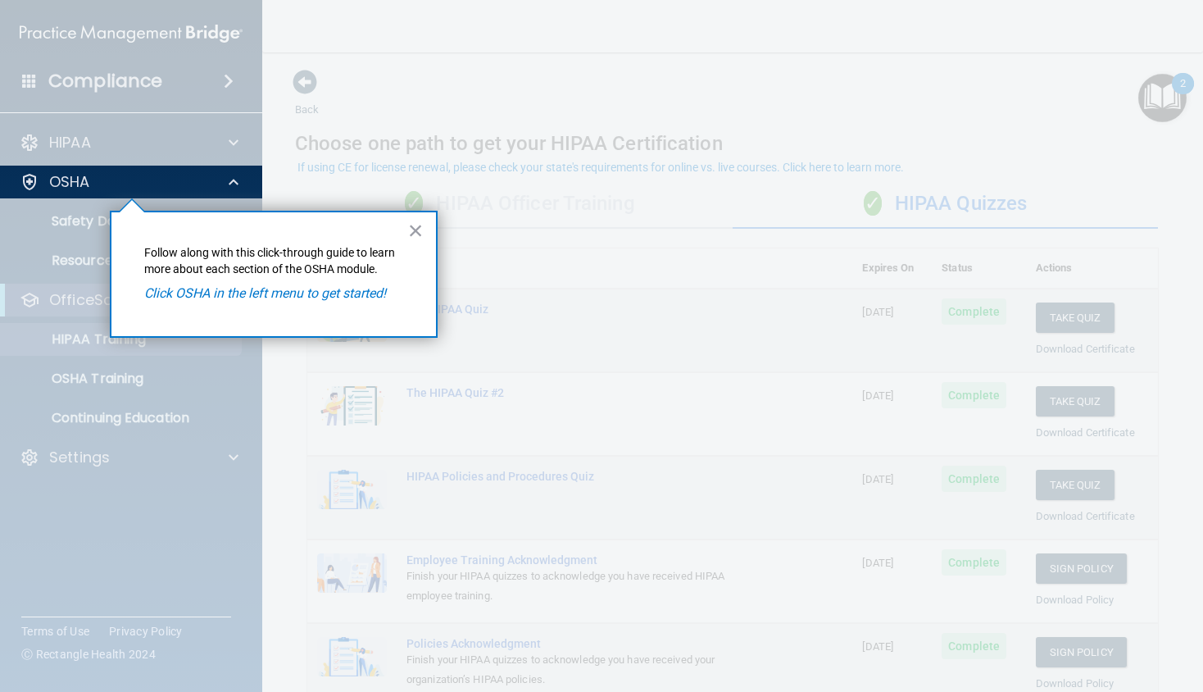
click at [343, 300] on em "Click OSHA in the left menu to get started!" at bounding box center [265, 293] width 242 height 16
click at [209, 182] on div "OSHA" at bounding box center [108, 182] width 203 height 20
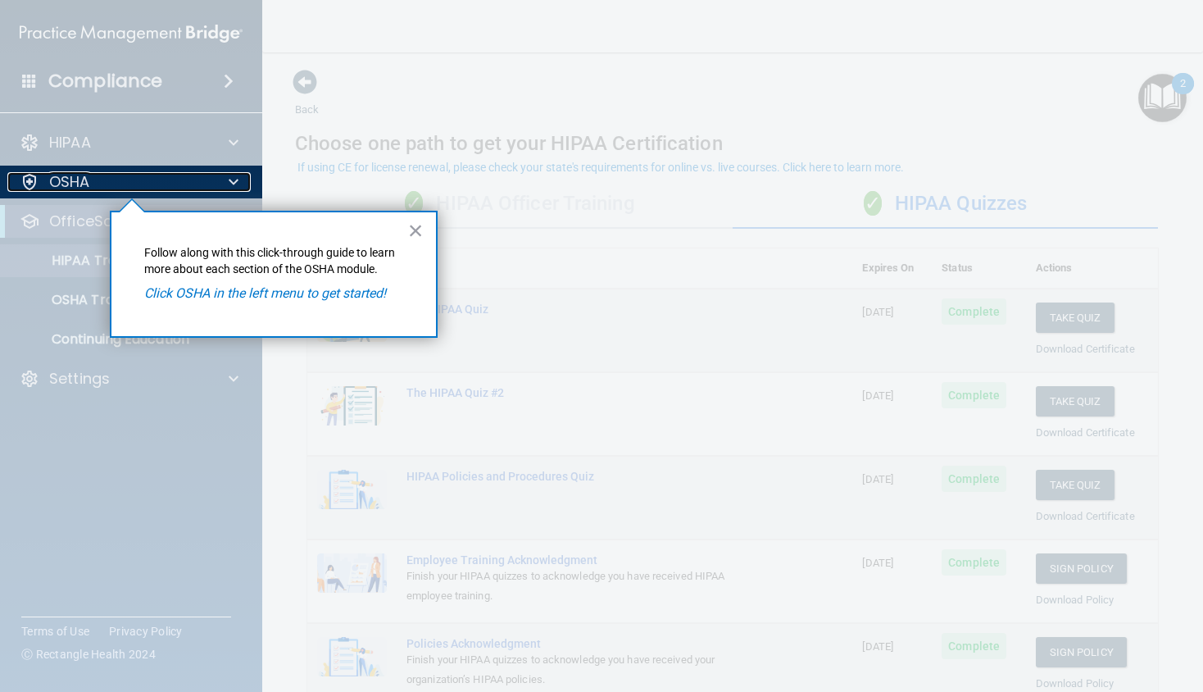
click at [93, 179] on div "OSHA" at bounding box center [108, 182] width 203 height 20
click at [85, 187] on p "OSHA" at bounding box center [69, 182] width 41 height 20
click at [84, 177] on p "OSHA" at bounding box center [69, 182] width 41 height 20
click at [85, 184] on p "OSHA" at bounding box center [69, 182] width 41 height 20
click at [83, 189] on p "OSHA" at bounding box center [69, 182] width 41 height 20
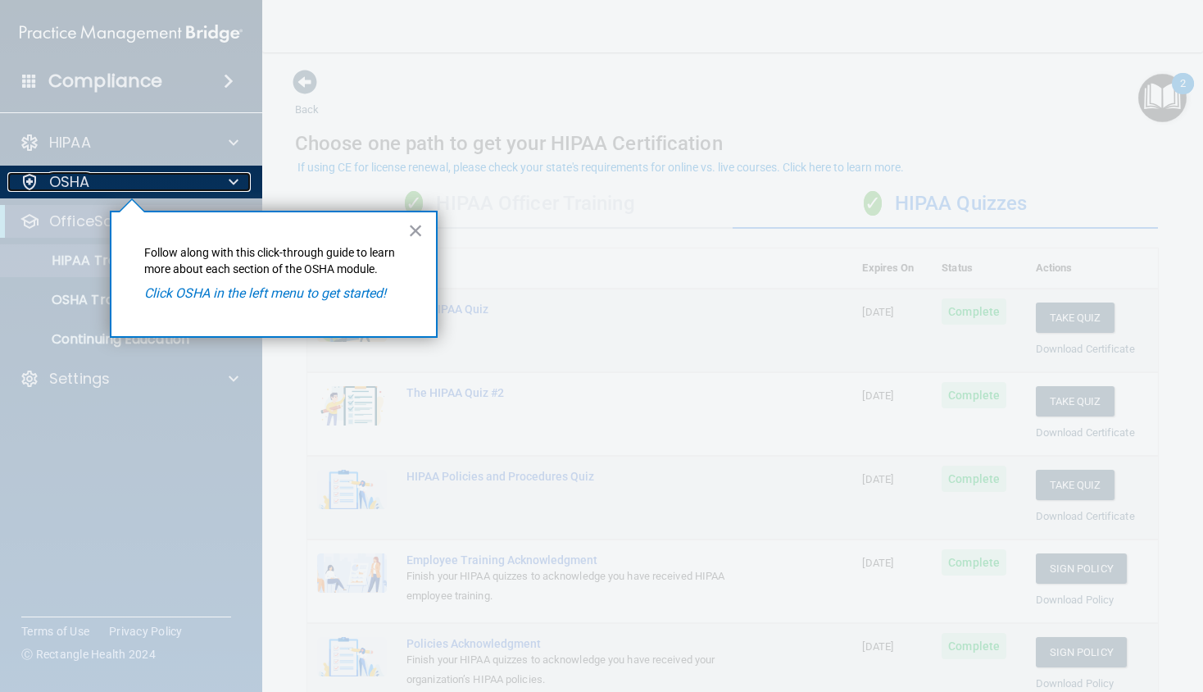
click at [84, 187] on p "OSHA" at bounding box center [69, 182] width 41 height 20
click at [420, 234] on button "×" at bounding box center [416, 230] width 16 height 26
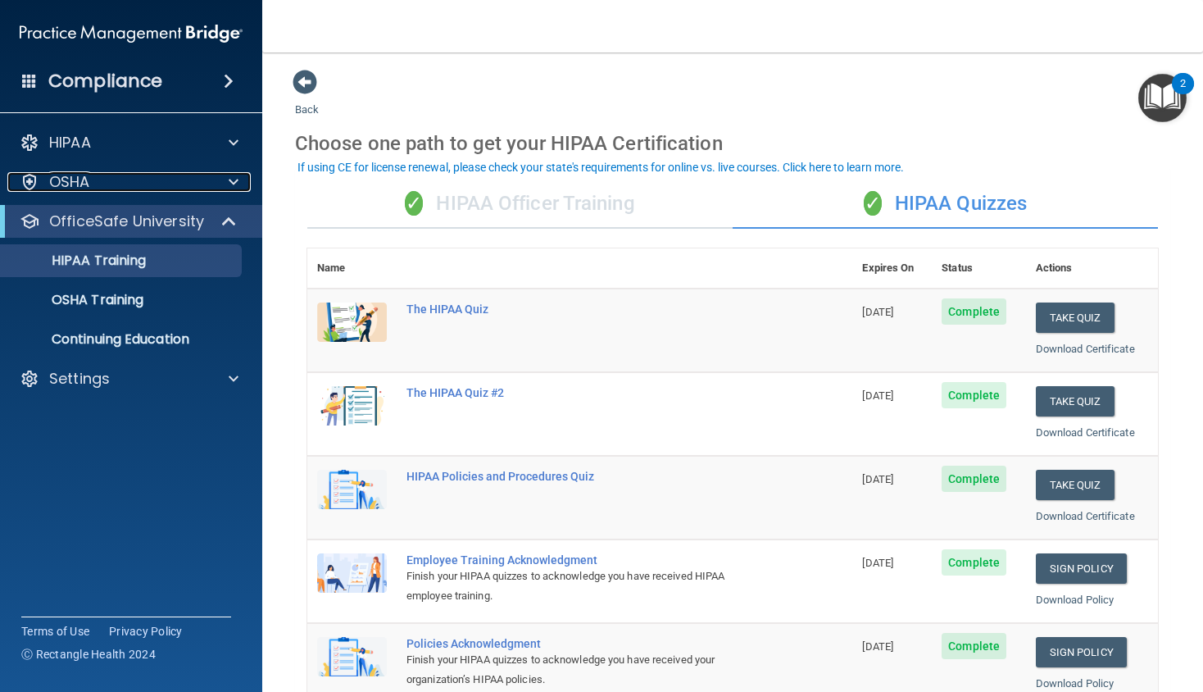
click at [225, 187] on div at bounding box center [231, 182] width 41 height 20
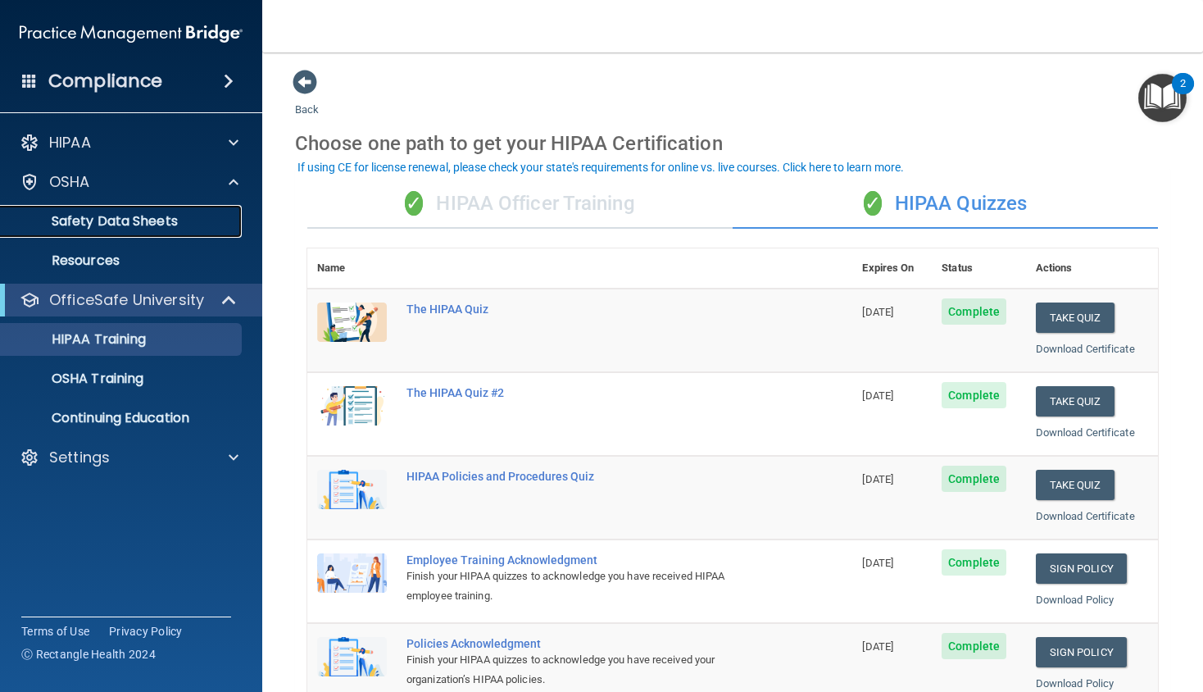
click at [175, 224] on p "Safety Data Sheets" at bounding box center [123, 221] width 224 height 16
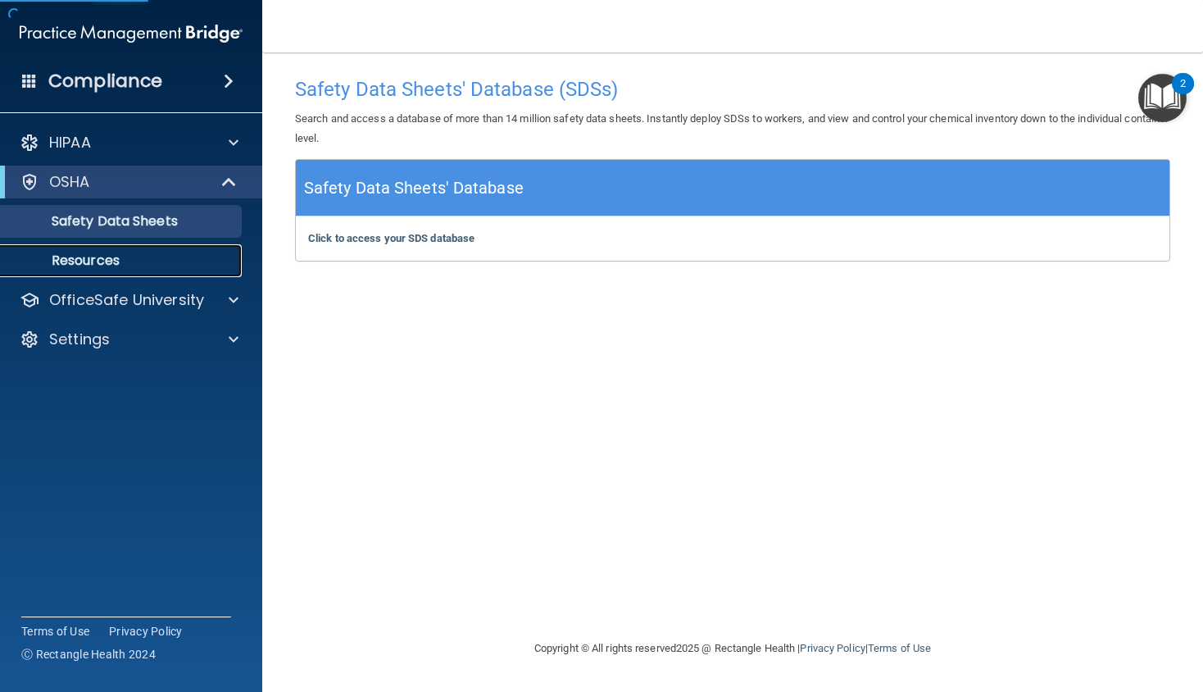
click at [141, 266] on p "Resources" at bounding box center [123, 260] width 224 height 16
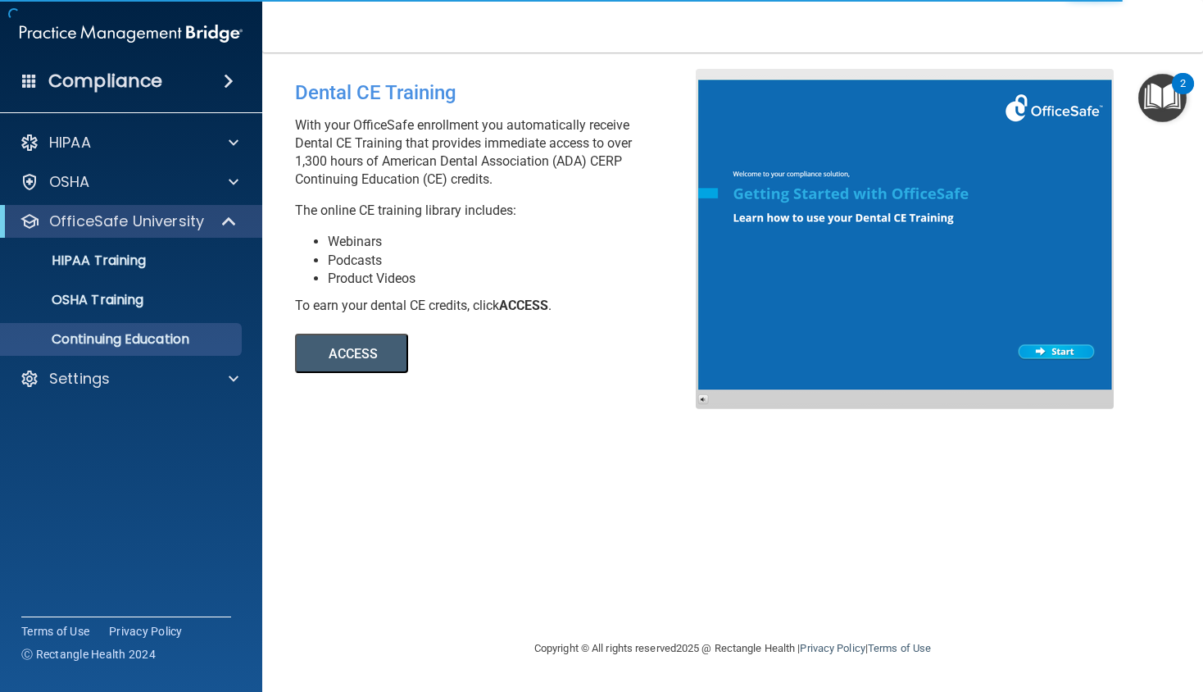
click at [362, 353] on button "ACCESS" at bounding box center [351, 353] width 113 height 39
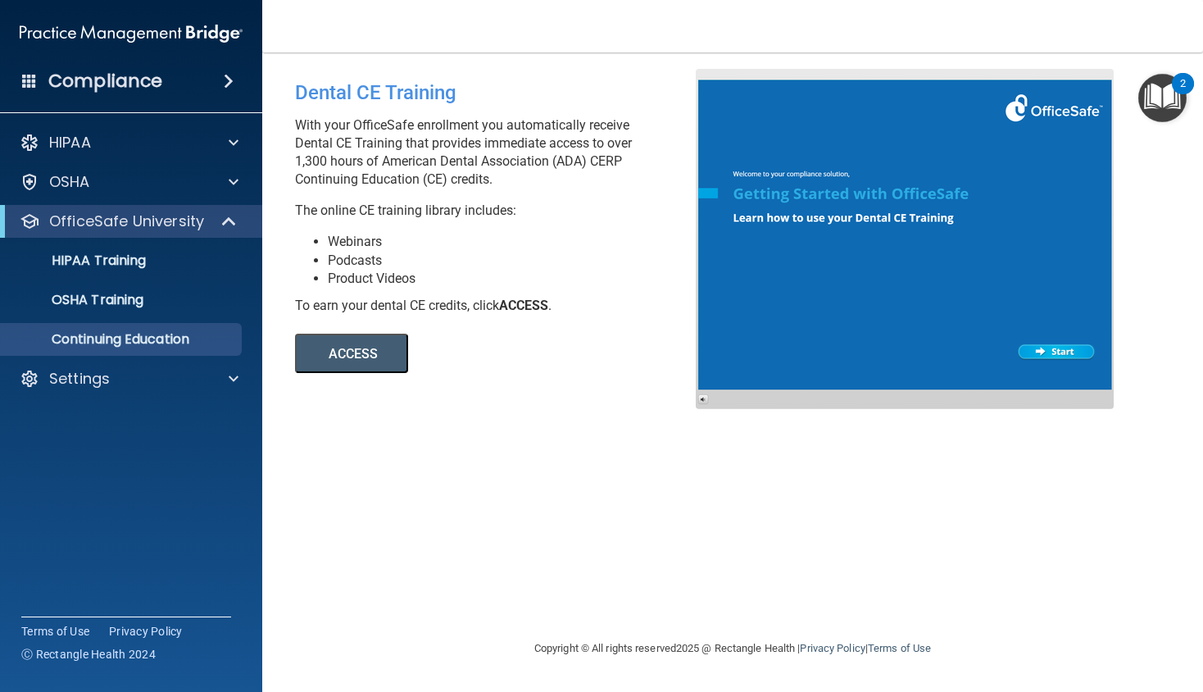
click at [475, 439] on div "Dental CE Training With your OfficeSafe enrollment you automatically receive De…" at bounding box center [732, 345] width 875 height 553
click at [440, 532] on div "Dental CE Training With your OfficeSafe enrollment you automatically receive De…" at bounding box center [732, 345] width 875 height 553
click at [559, 479] on div "Dental CE Training With your OfficeSafe enrollment you automatically receive De…" at bounding box center [732, 345] width 875 height 553
click at [436, 520] on div "Dental CE Training With your OfficeSafe enrollment you automatically receive De…" at bounding box center [732, 345] width 875 height 553
click at [443, 508] on div "Dental CE Training With your OfficeSafe enrollment you automatically receive De…" at bounding box center [732, 345] width 875 height 553
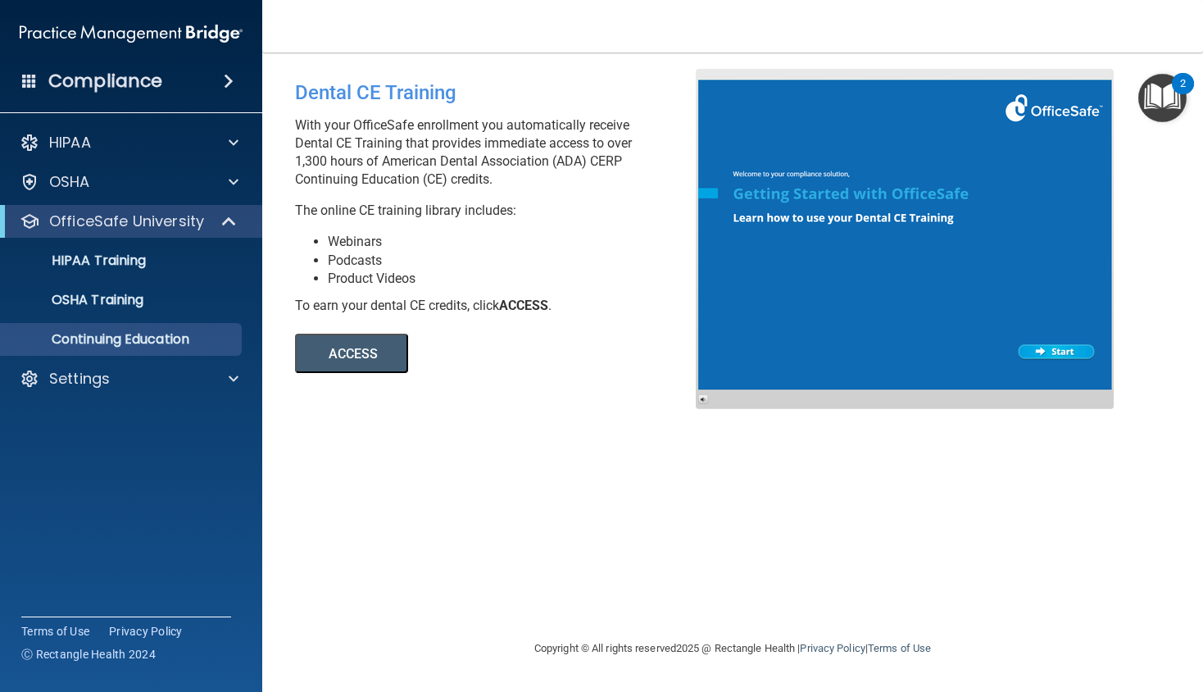
click at [485, 519] on div "Dental CE Training With your OfficeSafe enrollment you automatically receive De…" at bounding box center [732, 345] width 875 height 553
click at [500, 516] on div "Dental CE Training With your OfficeSafe enrollment you automatically receive De…" at bounding box center [732, 345] width 875 height 553
click at [490, 498] on div "Dental CE Training With your OfficeSafe enrollment you automatically receive De…" at bounding box center [732, 345] width 875 height 553
click at [157, 298] on div "OSHA Training" at bounding box center [123, 300] width 224 height 16
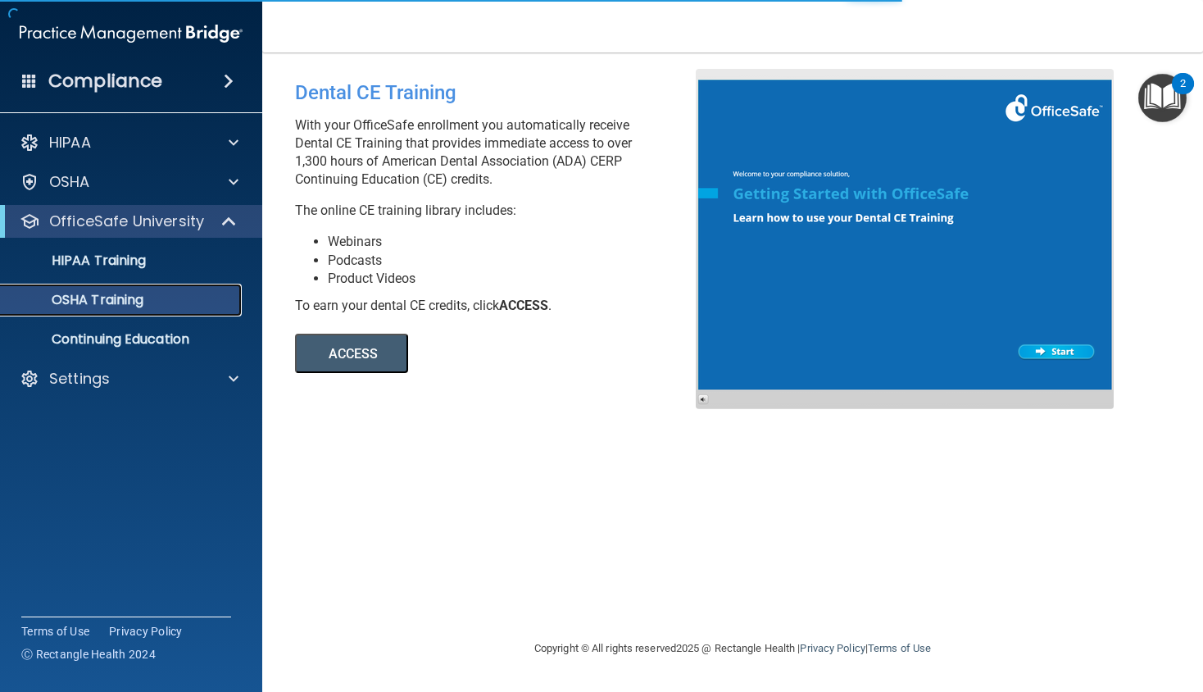
click at [145, 308] on link "OSHA Training" at bounding box center [113, 300] width 258 height 33
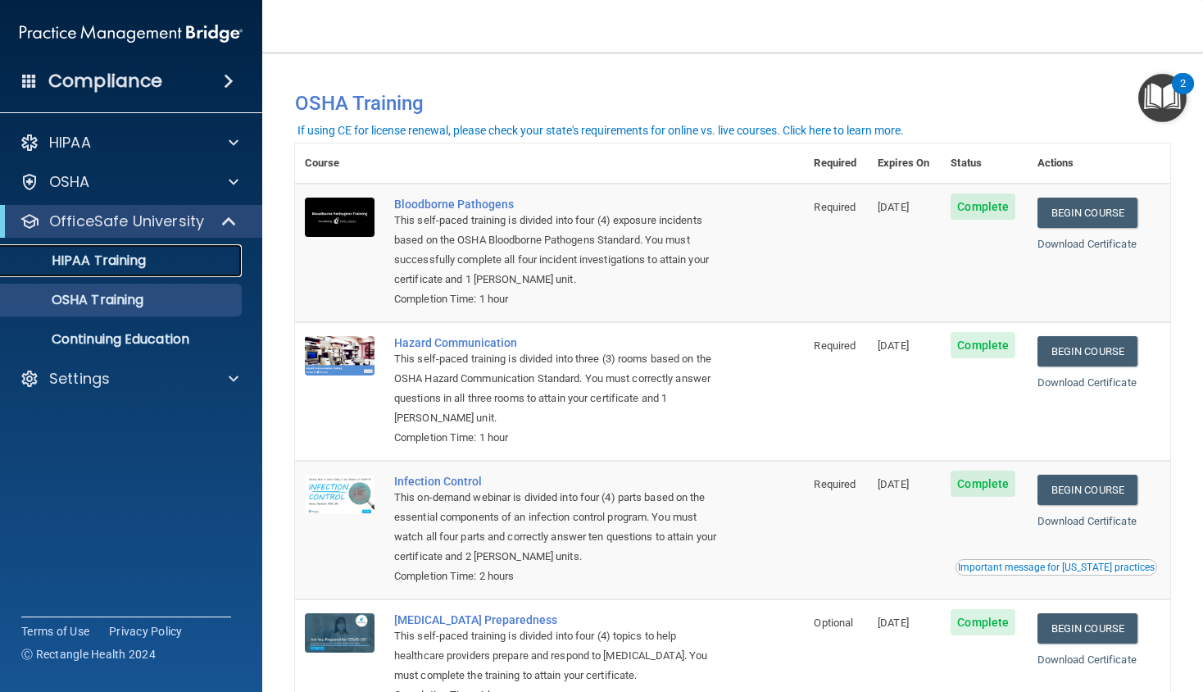
click at [152, 269] on link "HIPAA Training" at bounding box center [113, 260] width 258 height 33
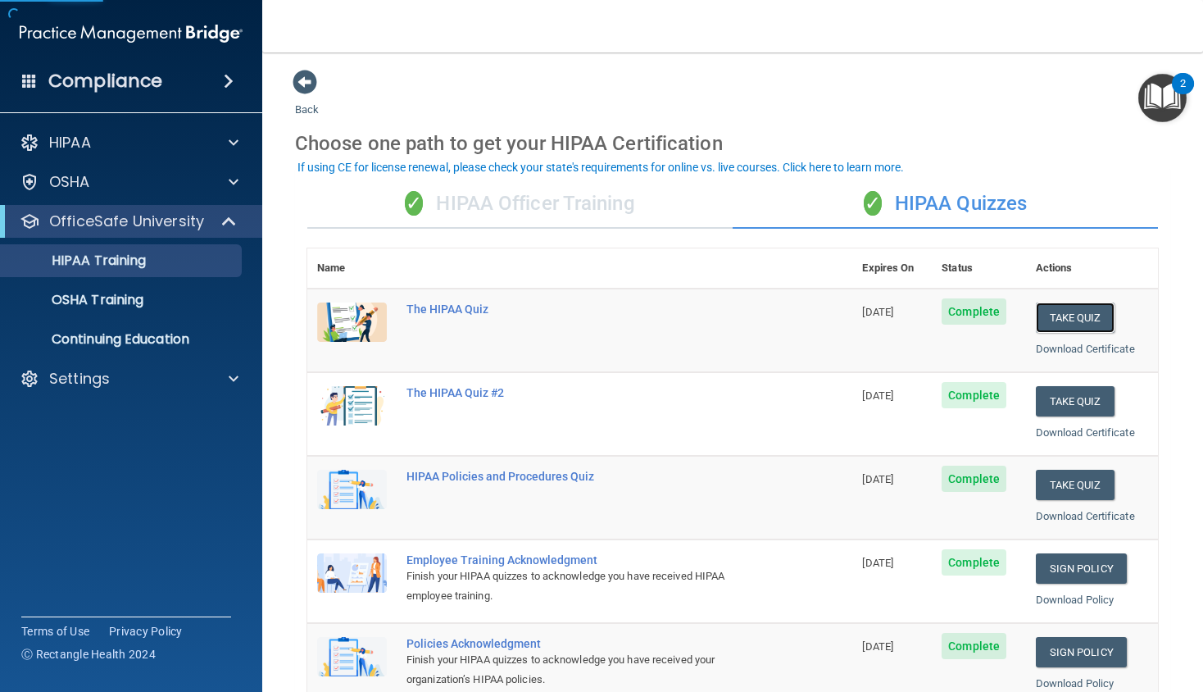
click at [1077, 316] on button "Take Quiz" at bounding box center [1075, 317] width 79 height 30
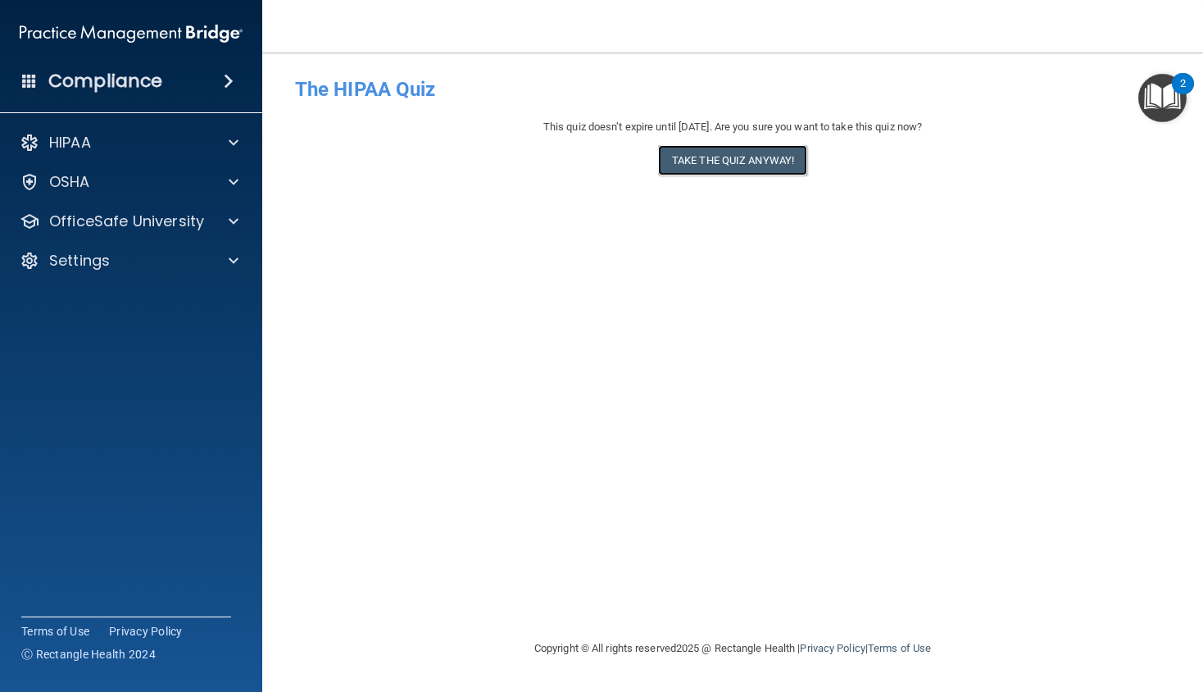
click at [747, 169] on button "Take the quiz anyway!" at bounding box center [732, 160] width 149 height 30
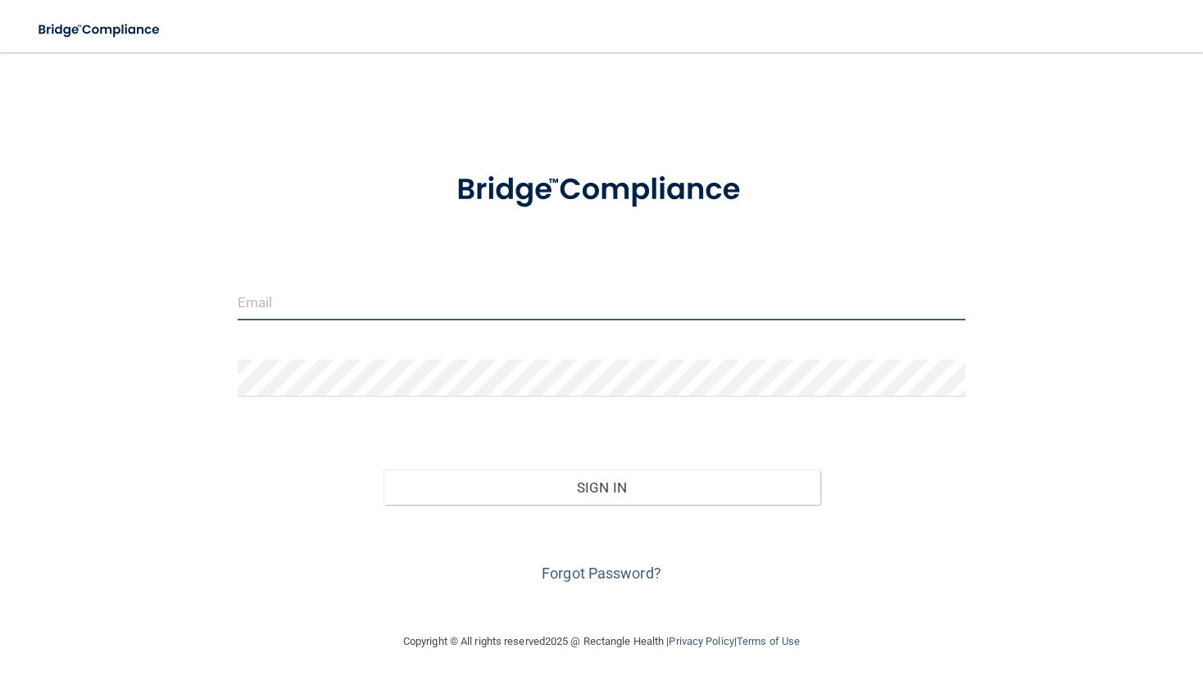
click at [507, 308] on input "email" at bounding box center [602, 302] width 728 height 37
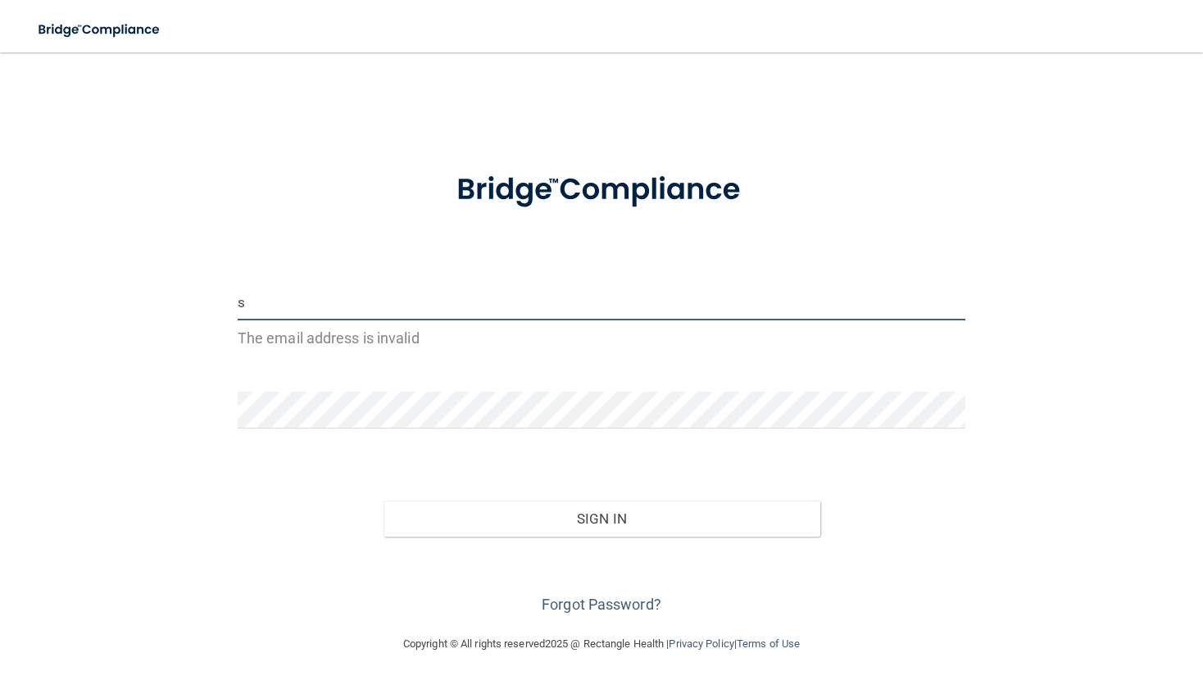
type input "[EMAIL_ADDRESS][DOMAIN_NAME]"
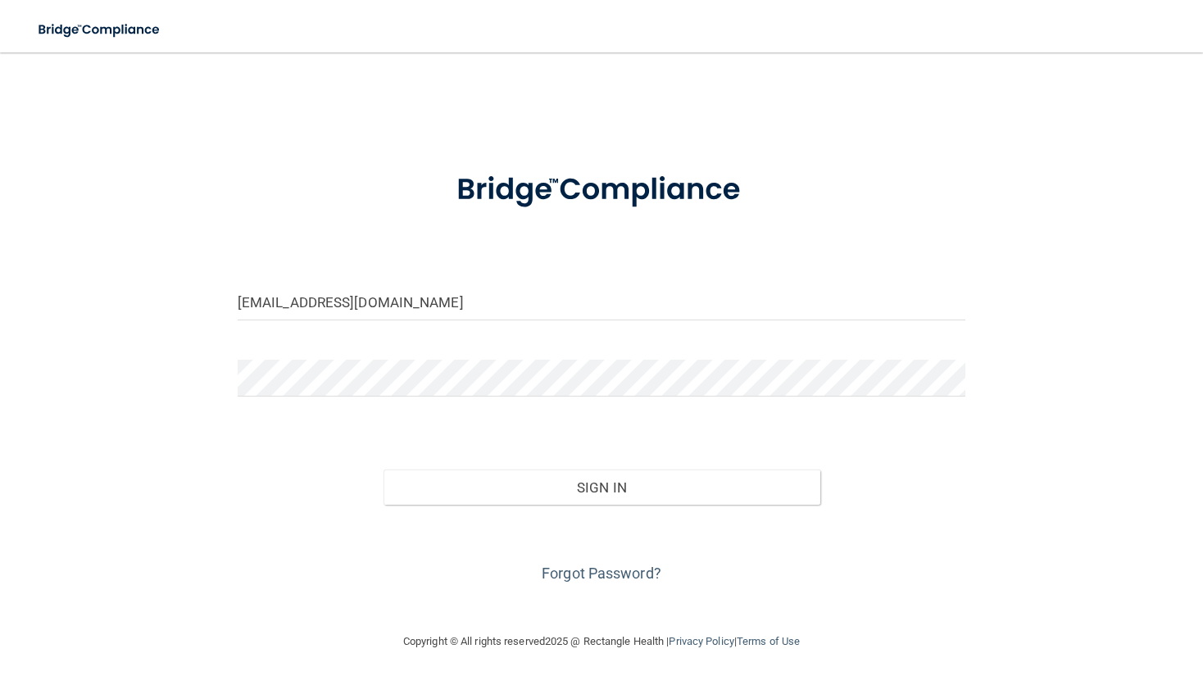
click at [1051, 362] on div "sophia.cosgrove@expeditiondental.com Invalid email/password. You don't have per…" at bounding box center [602, 342] width 1138 height 547
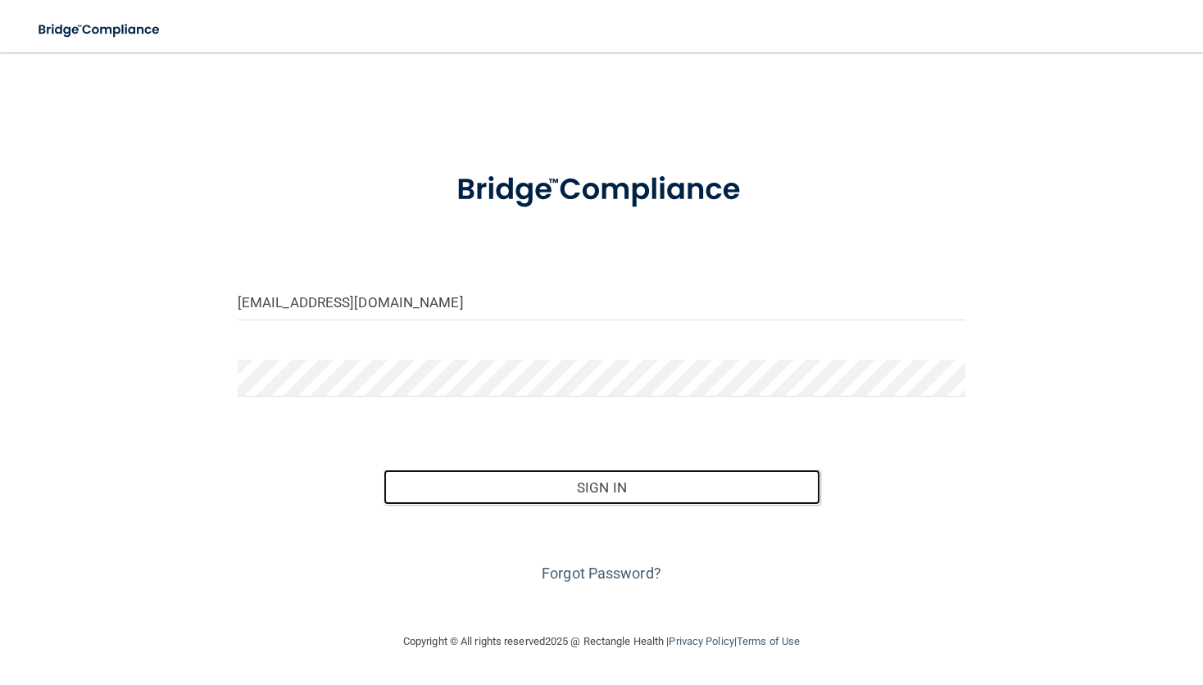
click at [711, 488] on button "Sign In" at bounding box center [602, 488] width 437 height 36
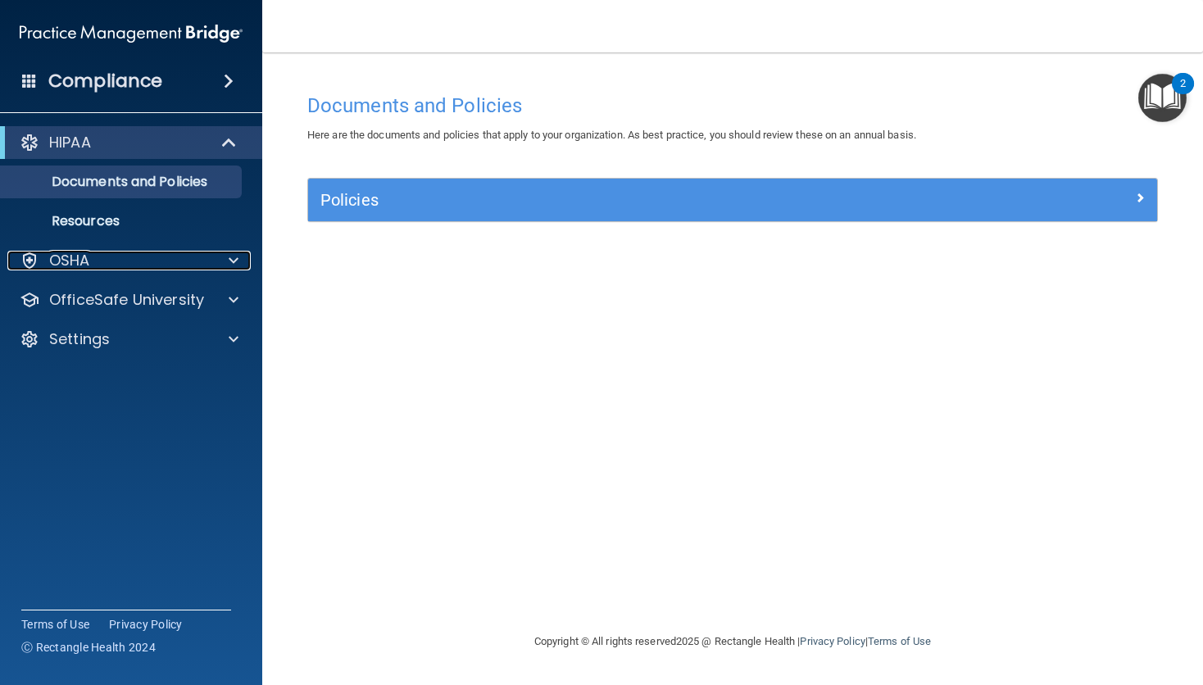
click at [221, 264] on div at bounding box center [231, 261] width 41 height 20
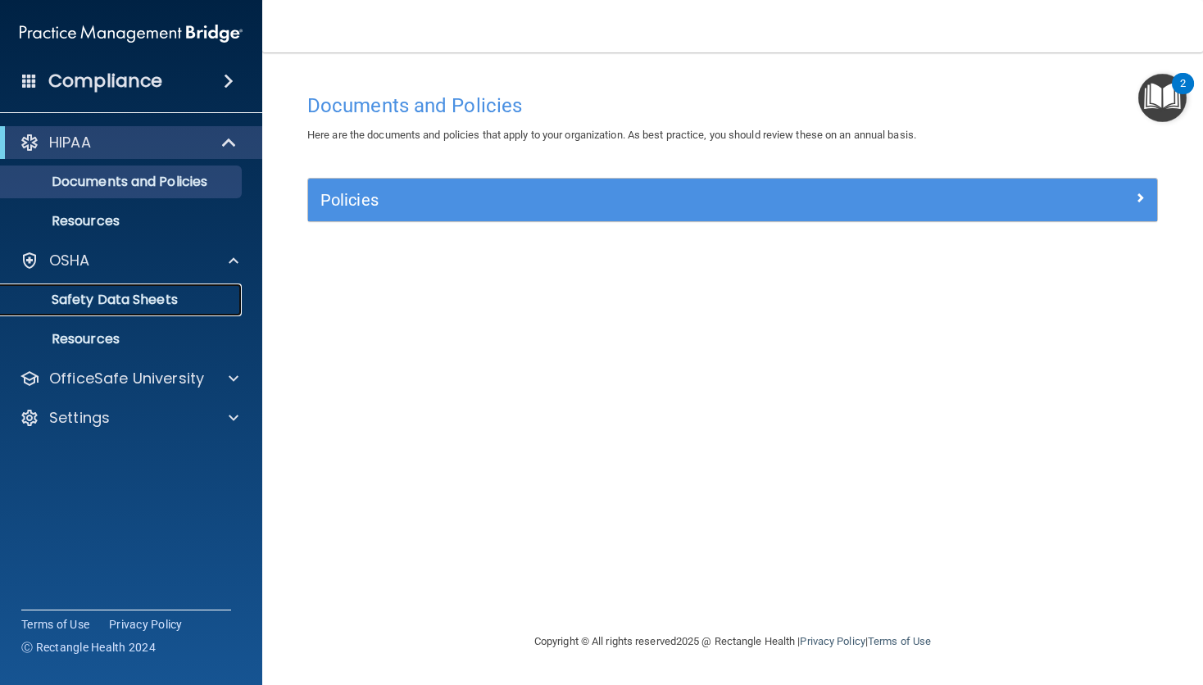
click at [182, 311] on link "Safety Data Sheets" at bounding box center [113, 300] width 258 height 33
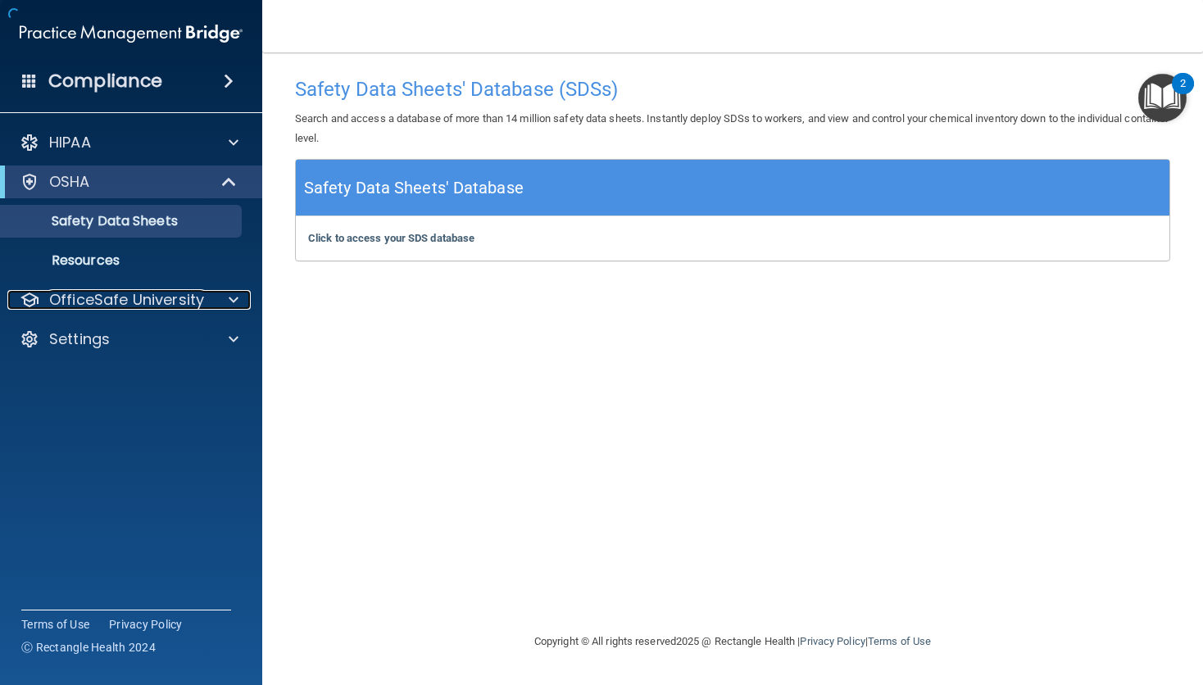
click at [207, 298] on div "OfficeSafe University" at bounding box center [108, 300] width 203 height 20
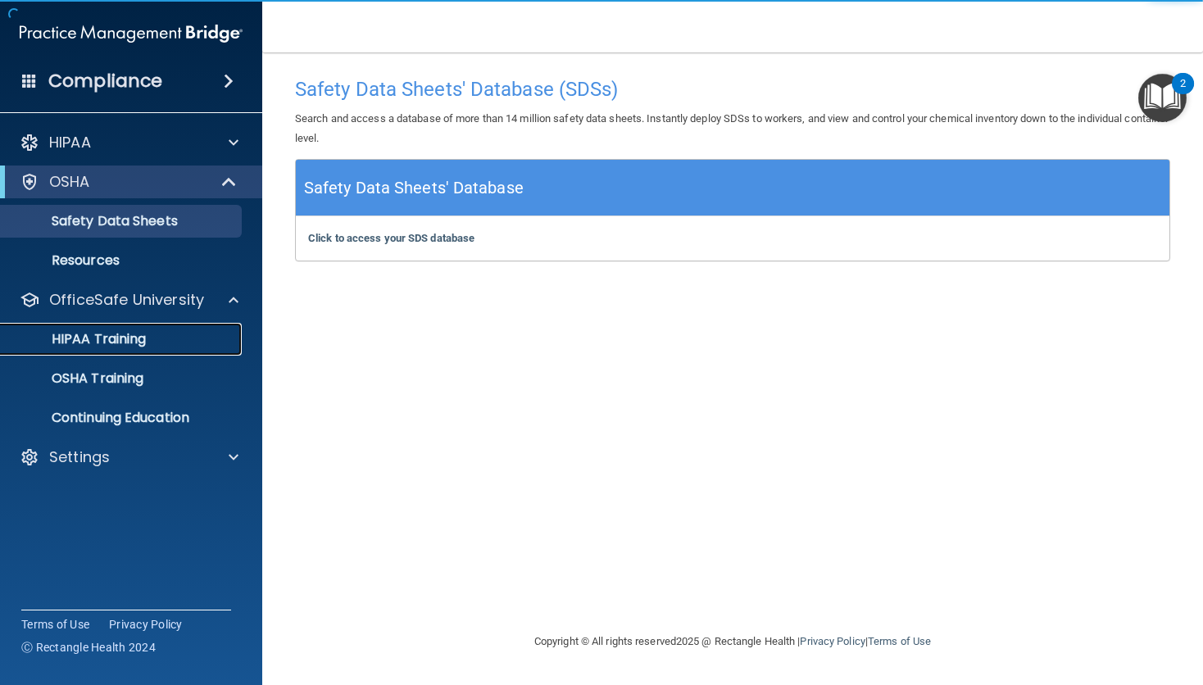
click at [187, 354] on link "HIPAA Training" at bounding box center [113, 339] width 258 height 33
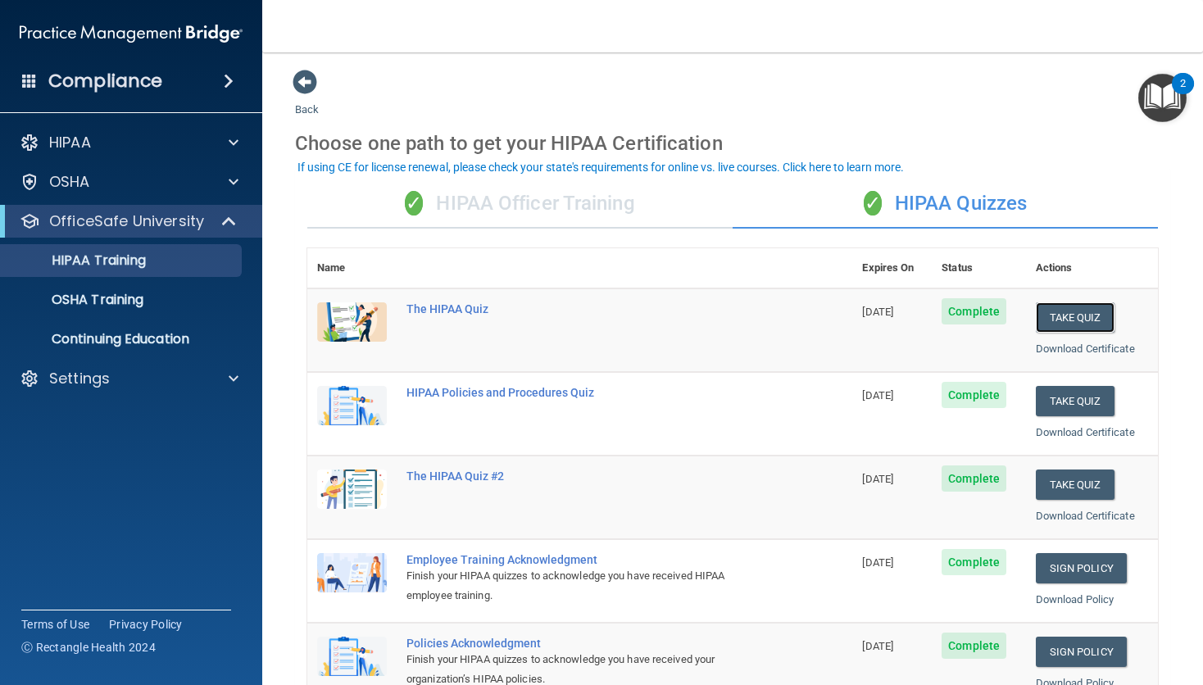
click at [1084, 321] on button "Take Quiz" at bounding box center [1075, 317] width 79 height 30
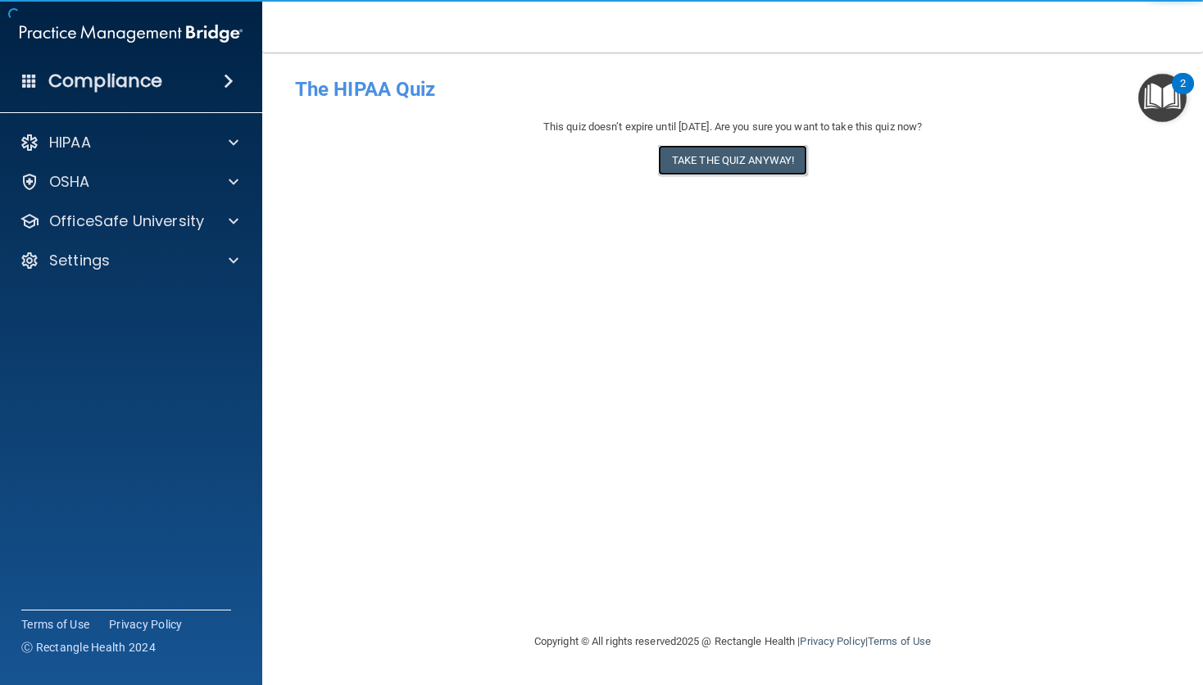
click at [767, 161] on button "Take the quiz anyway!" at bounding box center [732, 160] width 149 height 30
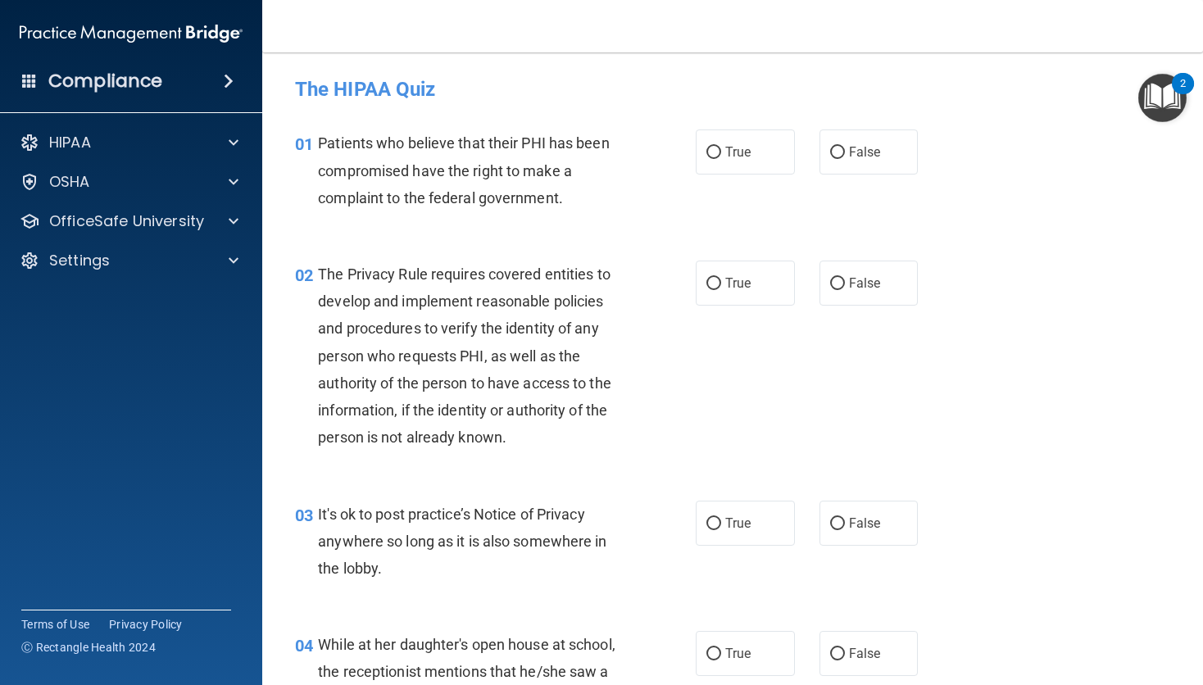
click at [711, 156] on input "True" at bounding box center [713, 153] width 15 height 12
radio input "true"
click at [709, 528] on input "True" at bounding box center [713, 524] width 15 height 12
radio input "true"
click at [775, 405] on div "02 The Privacy Rule requires covered entities to develop and implement reasonab…" at bounding box center [733, 360] width 900 height 240
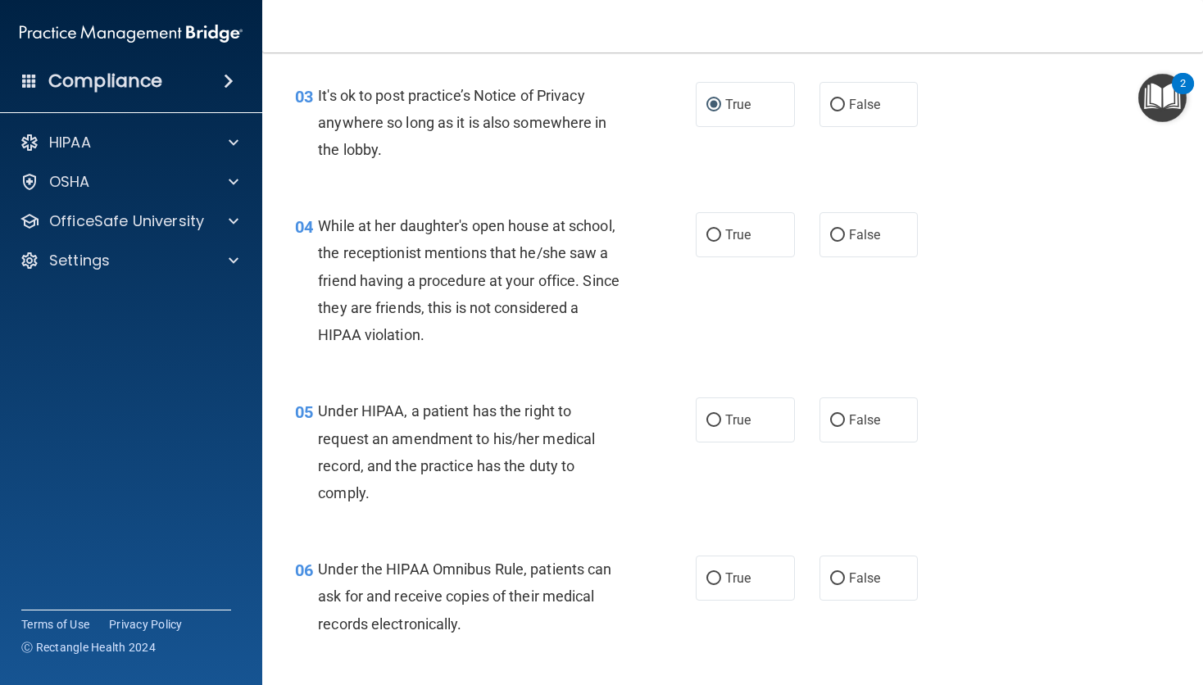
scroll to position [420, 0]
click at [833, 231] on input "False" at bounding box center [837, 235] width 15 height 12
radio input "true"
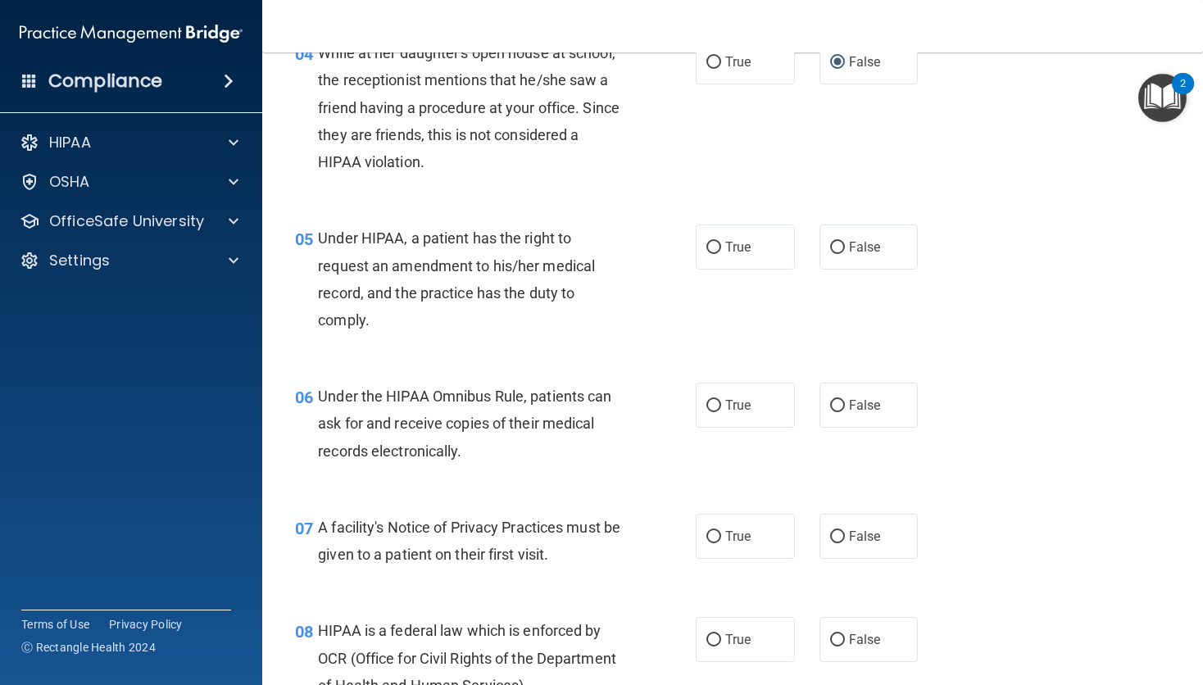
scroll to position [603, 0]
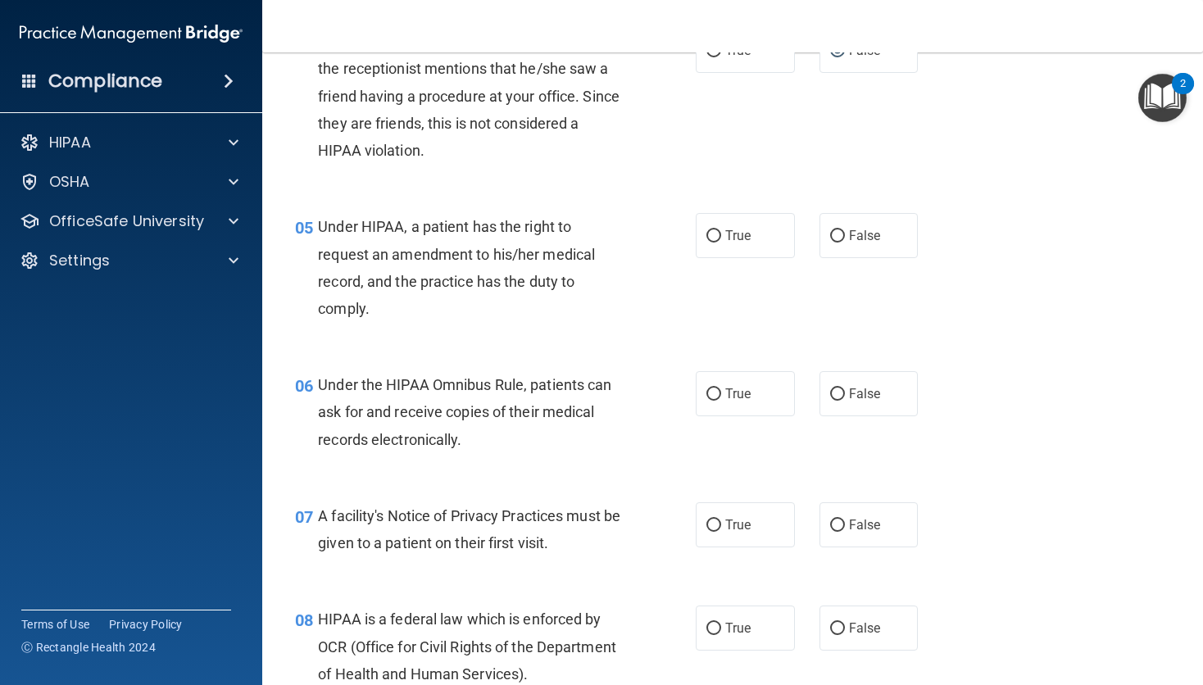
click at [725, 238] on span "True" at bounding box center [737, 236] width 25 height 16
click at [721, 238] on input "True" at bounding box center [713, 236] width 15 height 12
radio input "true"
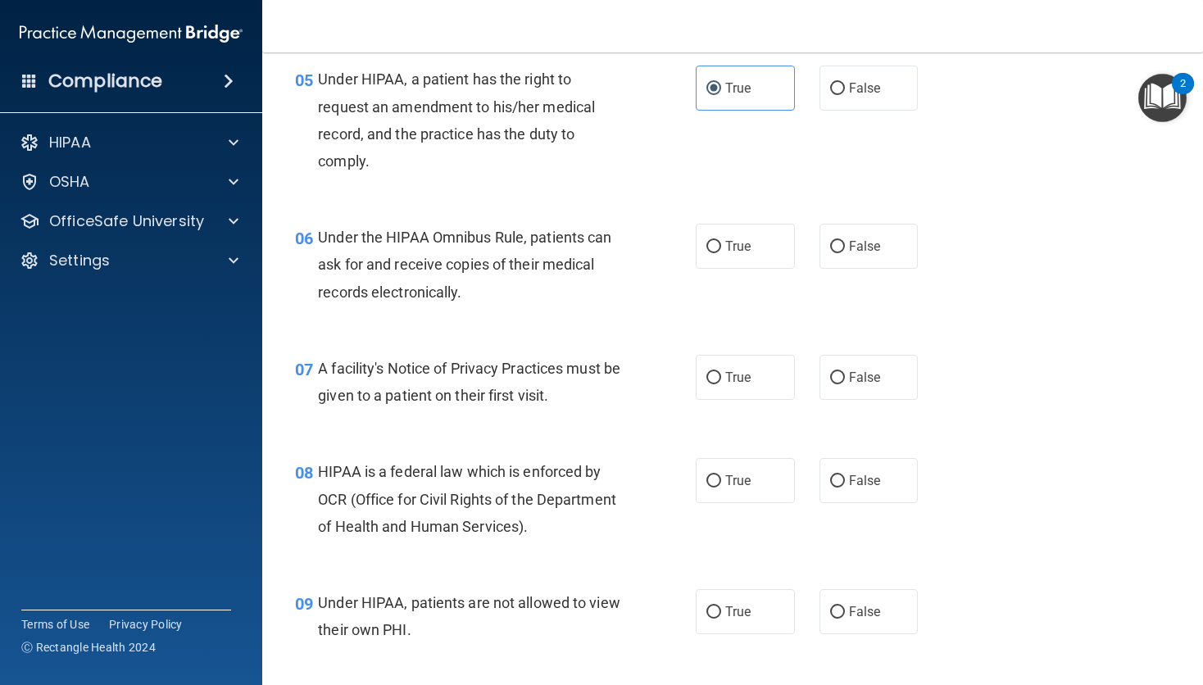
scroll to position [754, 0]
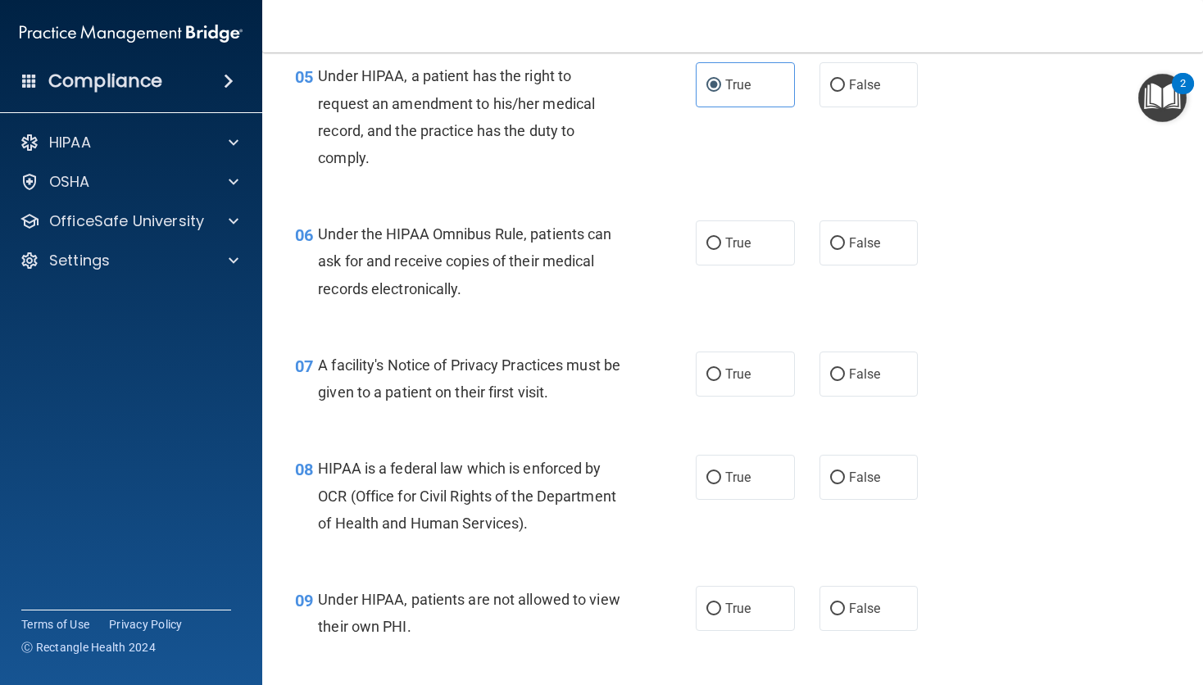
click at [707, 247] on input "True" at bounding box center [713, 244] width 15 height 12
radio input "true"
click at [714, 377] on input "True" at bounding box center [713, 375] width 15 height 12
radio input "true"
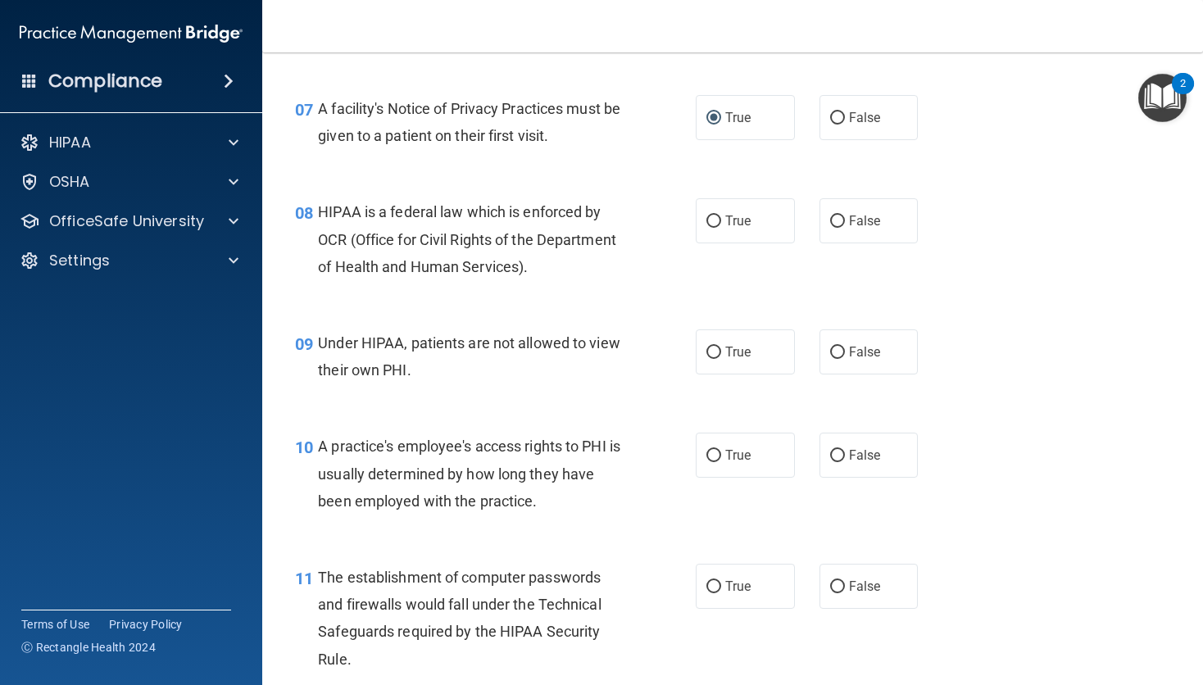
scroll to position [1011, 0]
click at [834, 348] on input "False" at bounding box center [837, 352] width 15 height 12
radio input "true"
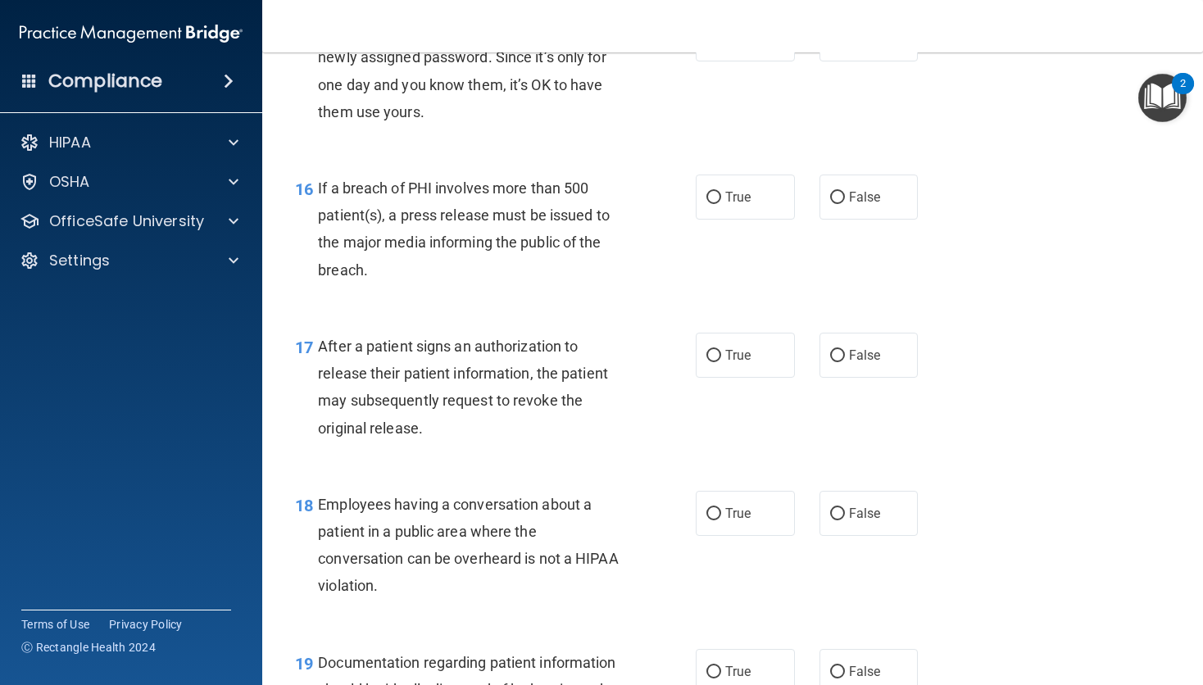
scroll to position [2137, 0]
click at [725, 196] on span "True" at bounding box center [737, 196] width 25 height 16
click at [721, 196] on input "True" at bounding box center [713, 196] width 15 height 12
radio input "true"
click at [711, 360] on input "True" at bounding box center [713, 354] width 15 height 12
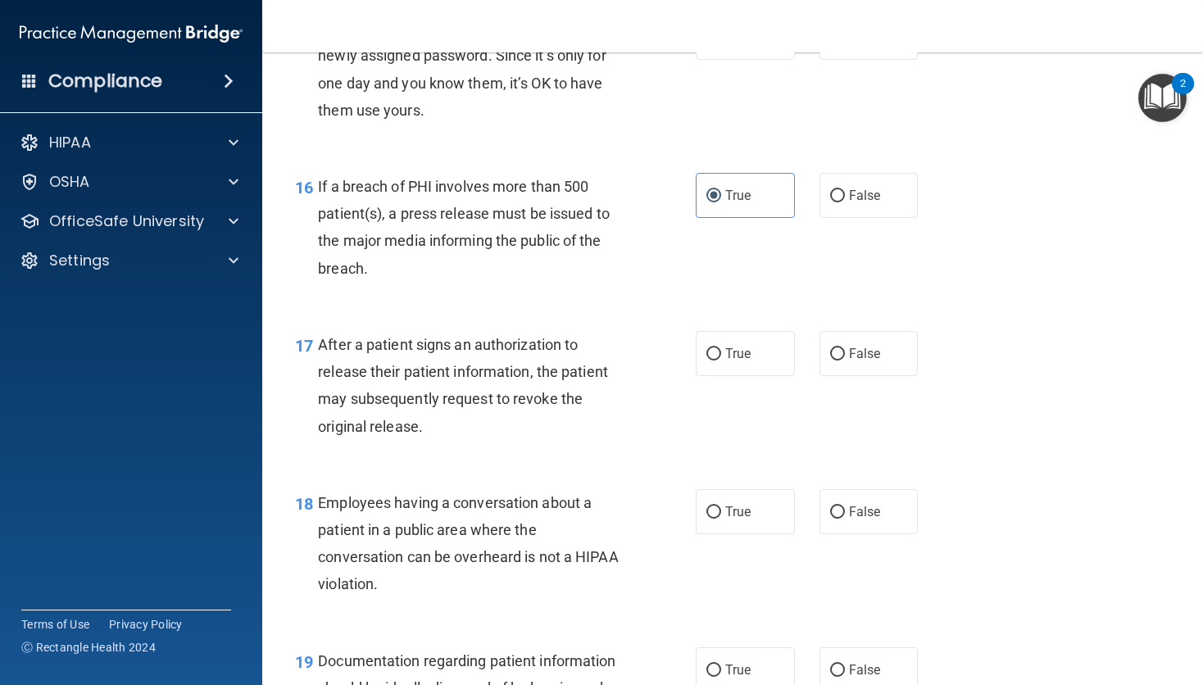
radio input "true"
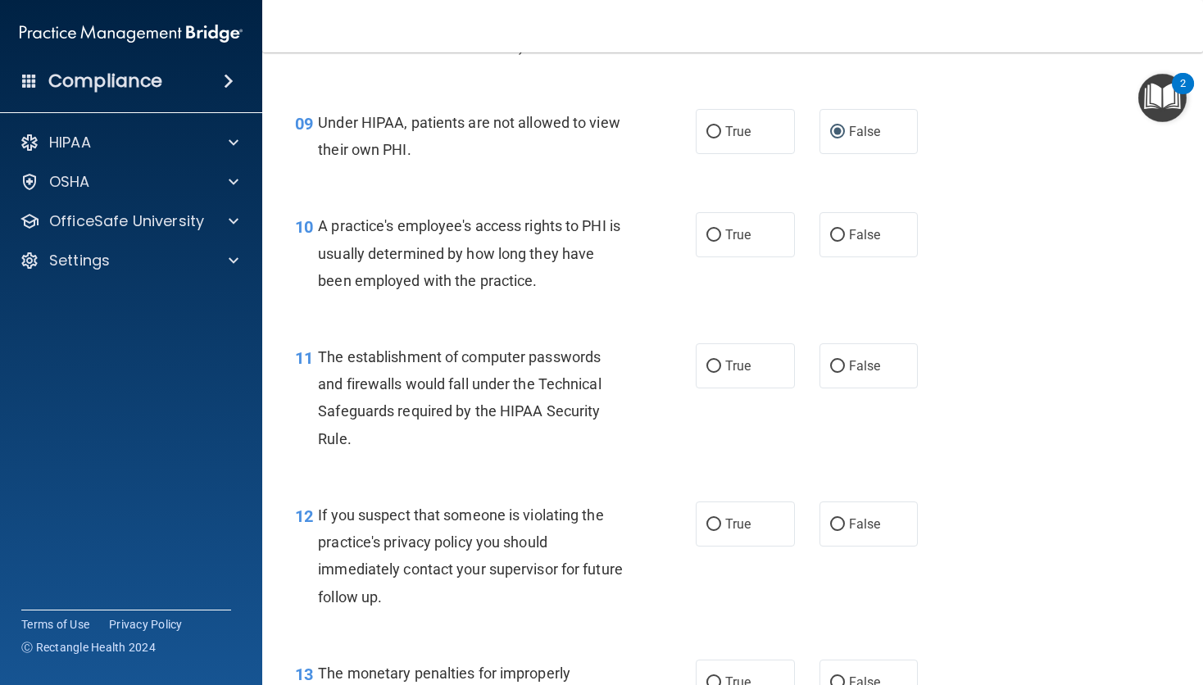
scroll to position [1235, 0]
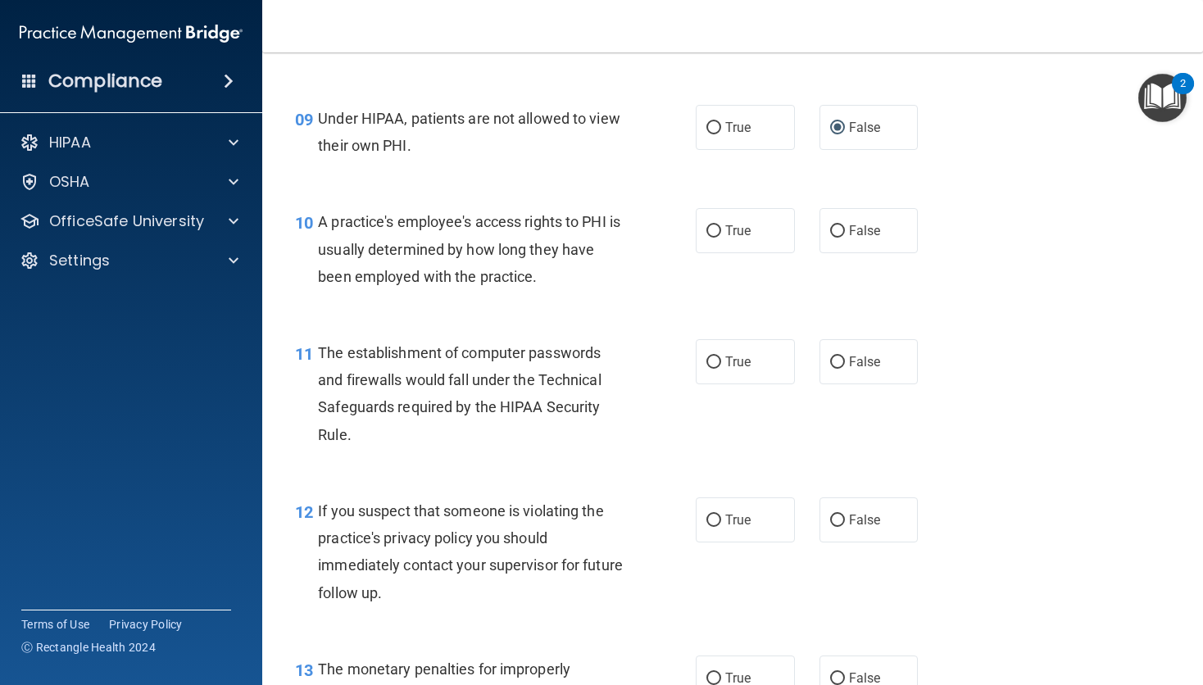
click at [833, 229] on input "False" at bounding box center [837, 231] width 15 height 12
radio input "true"
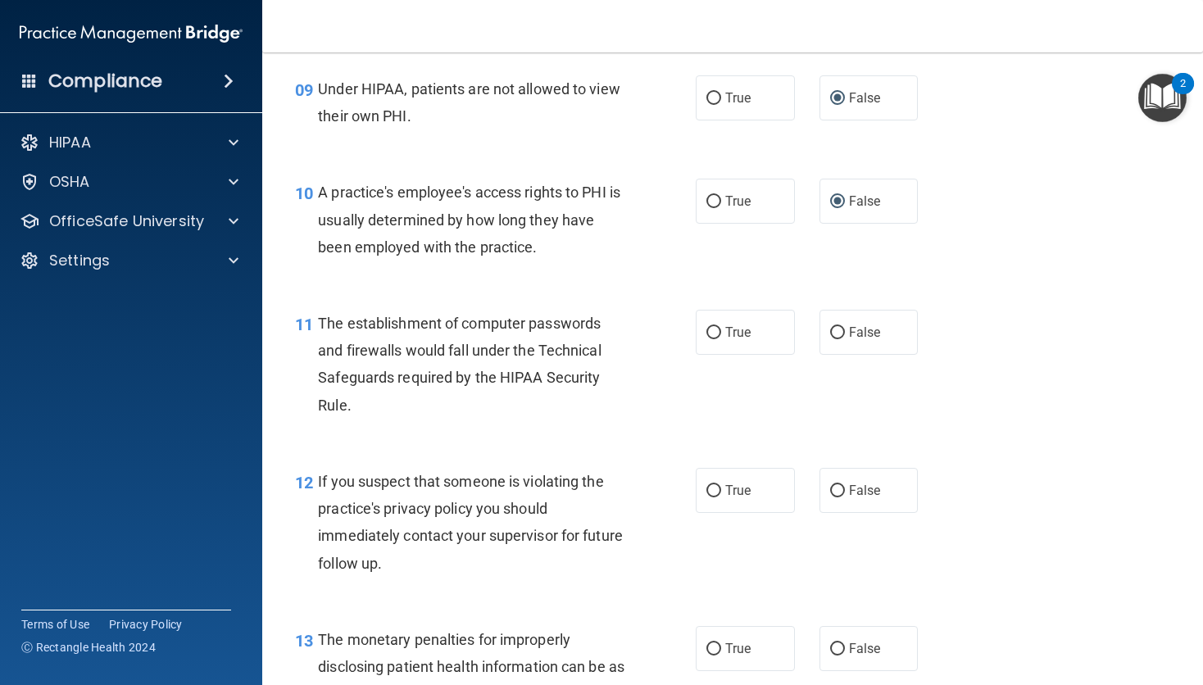
click at [652, 457] on div "12 If you suspect that someone is violating the practice's privacy policy you s…" at bounding box center [733, 526] width 900 height 158
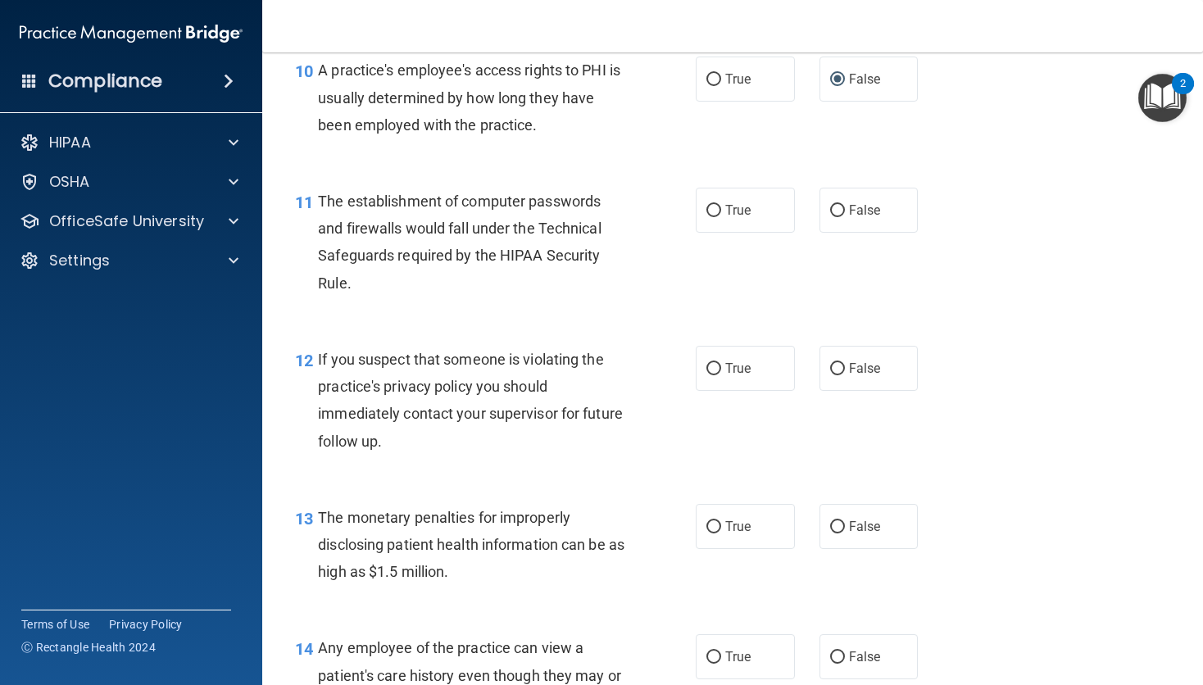
scroll to position [1388, 0]
click at [833, 211] on input "False" at bounding box center [837, 209] width 15 height 12
radio input "true"
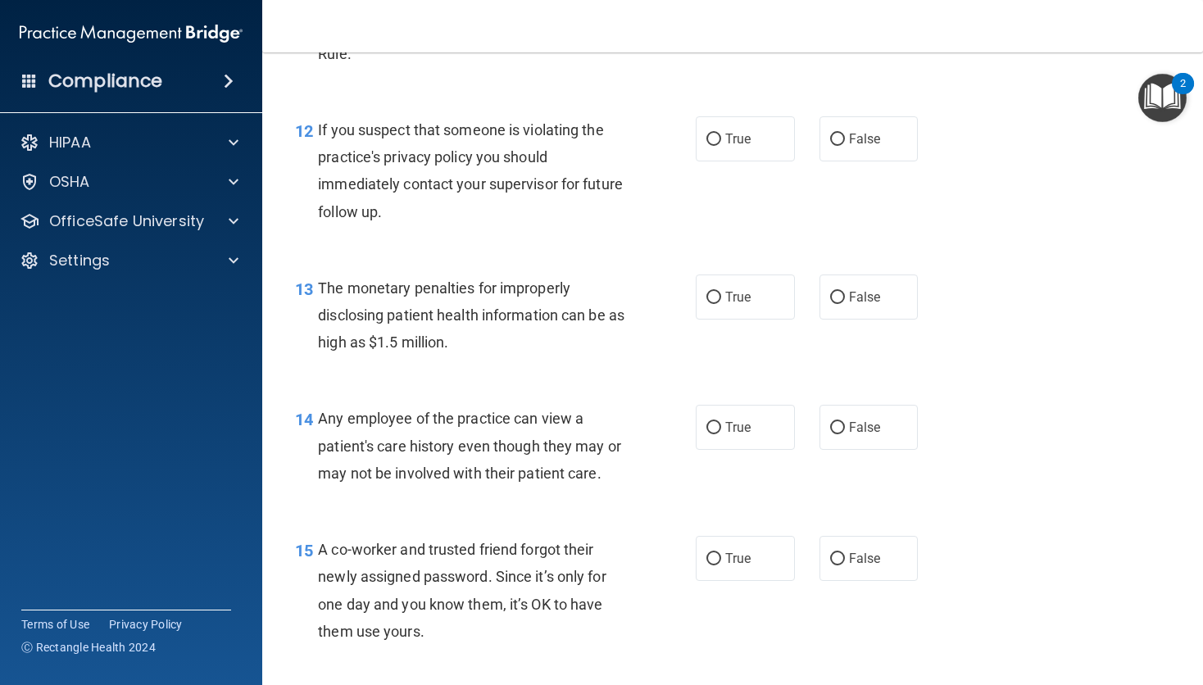
scroll to position [1619, 0]
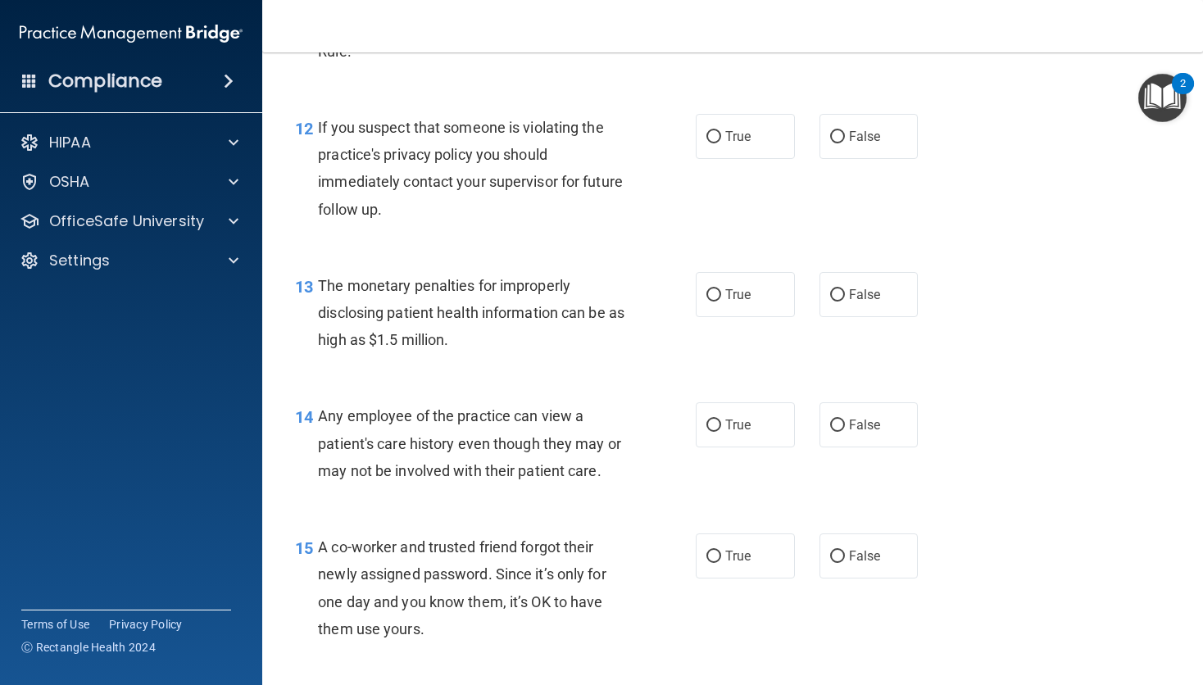
click at [711, 140] on input "True" at bounding box center [713, 137] width 15 height 12
radio input "true"
click at [715, 300] on input "True" at bounding box center [713, 295] width 15 height 12
radio input "true"
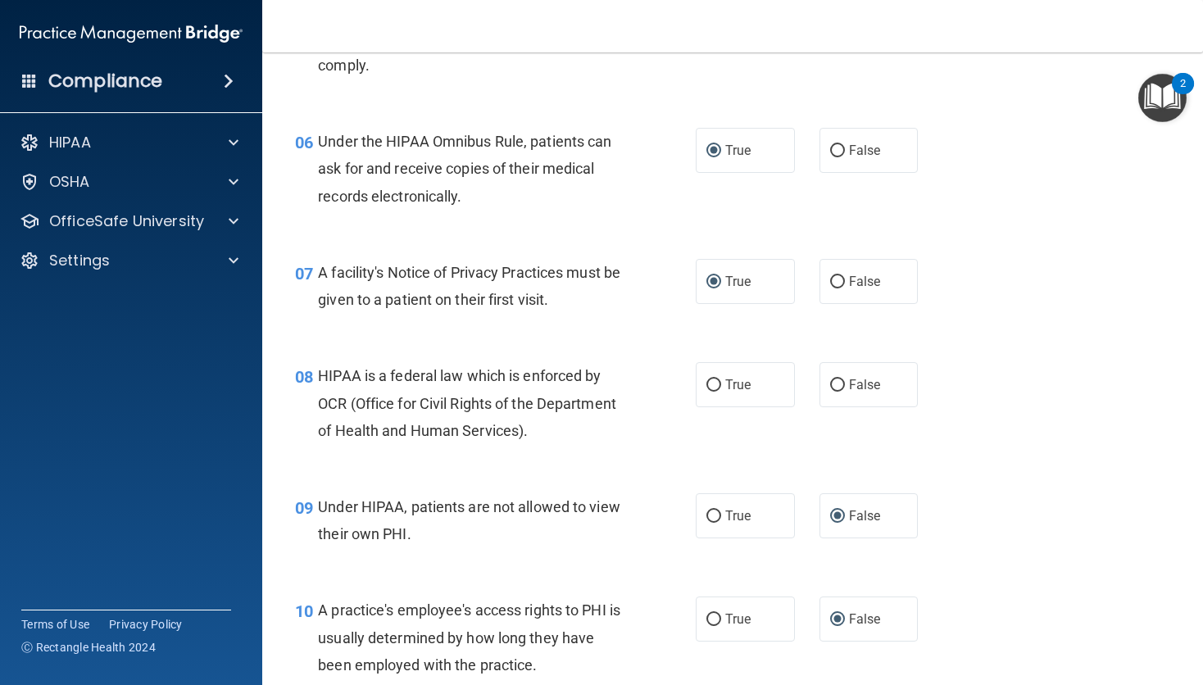
scroll to position [840, 0]
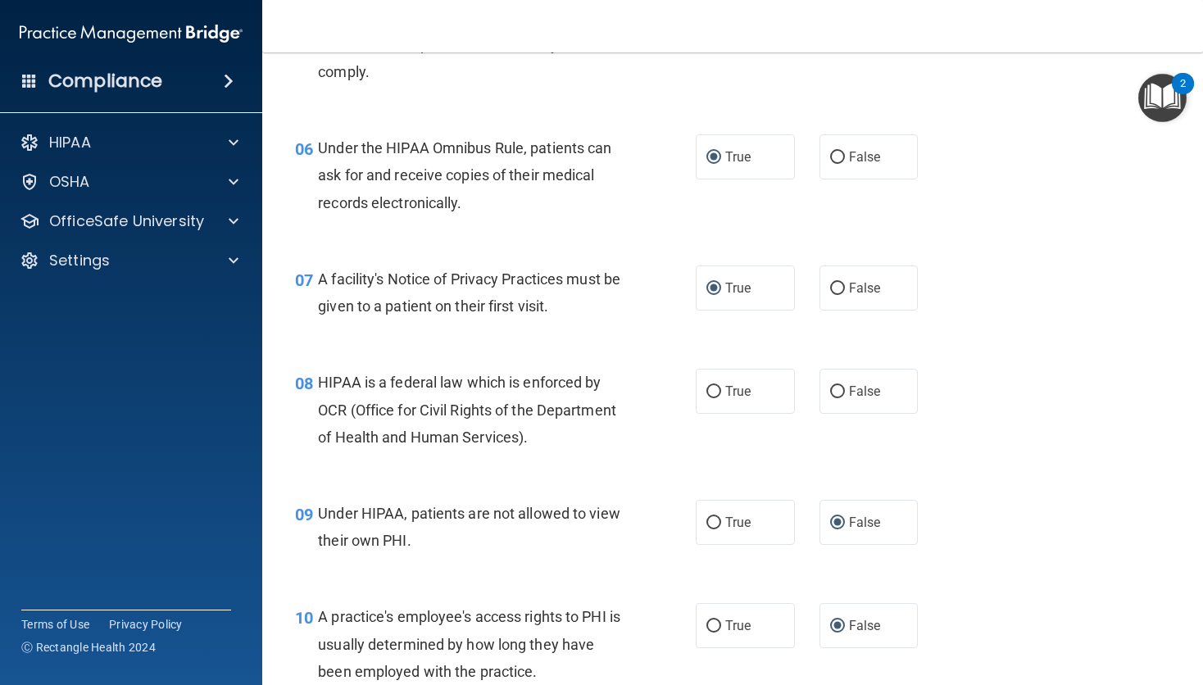
click at [710, 396] on input "True" at bounding box center [713, 392] width 15 height 12
radio input "true"
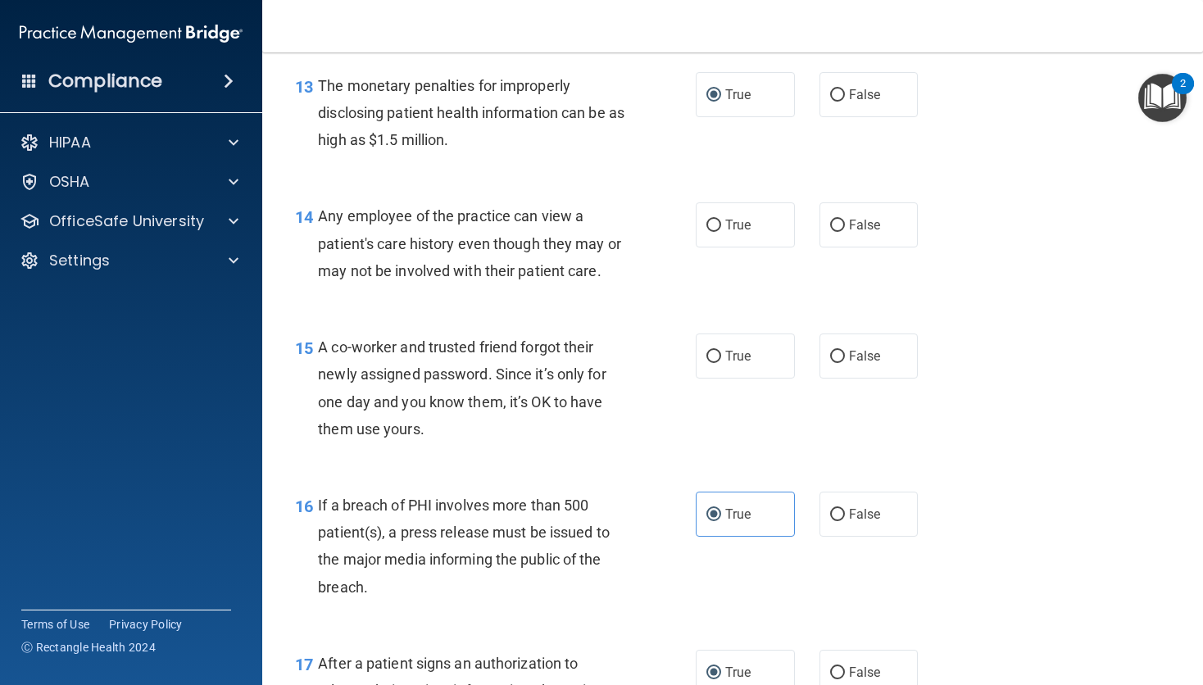
scroll to position [1818, 0]
click at [708, 229] on input "True" at bounding box center [713, 226] width 15 height 12
radio input "true"
click at [836, 361] on input "False" at bounding box center [837, 358] width 15 height 12
radio input "true"
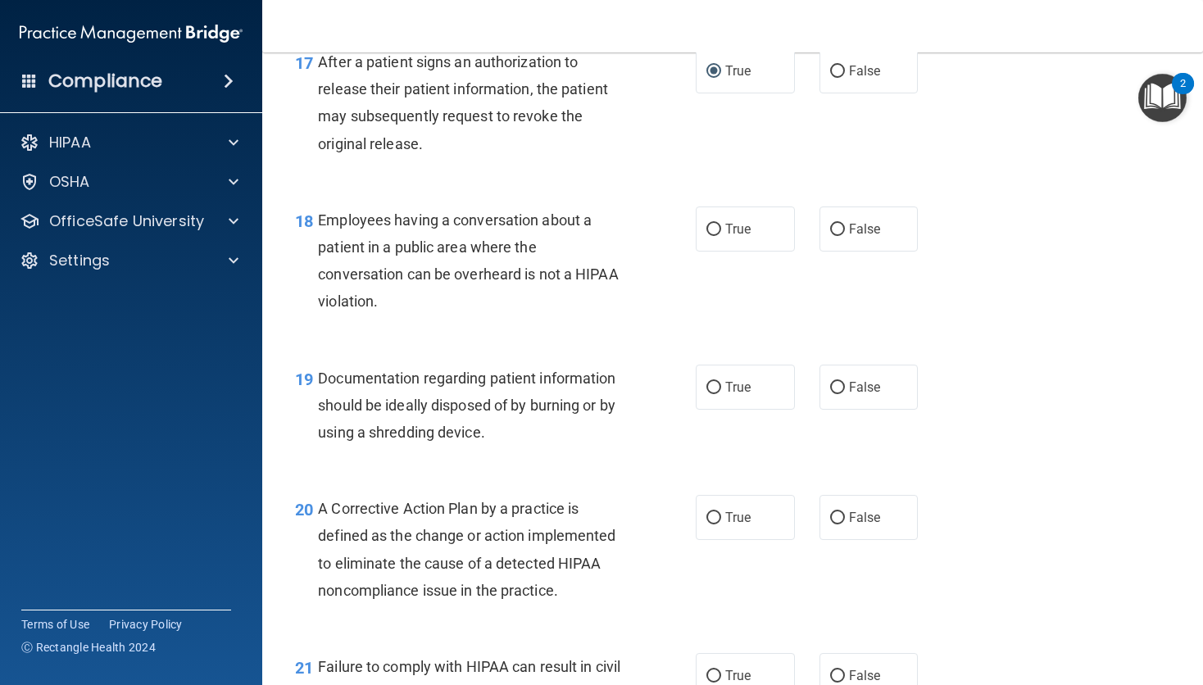
scroll to position [2431, 0]
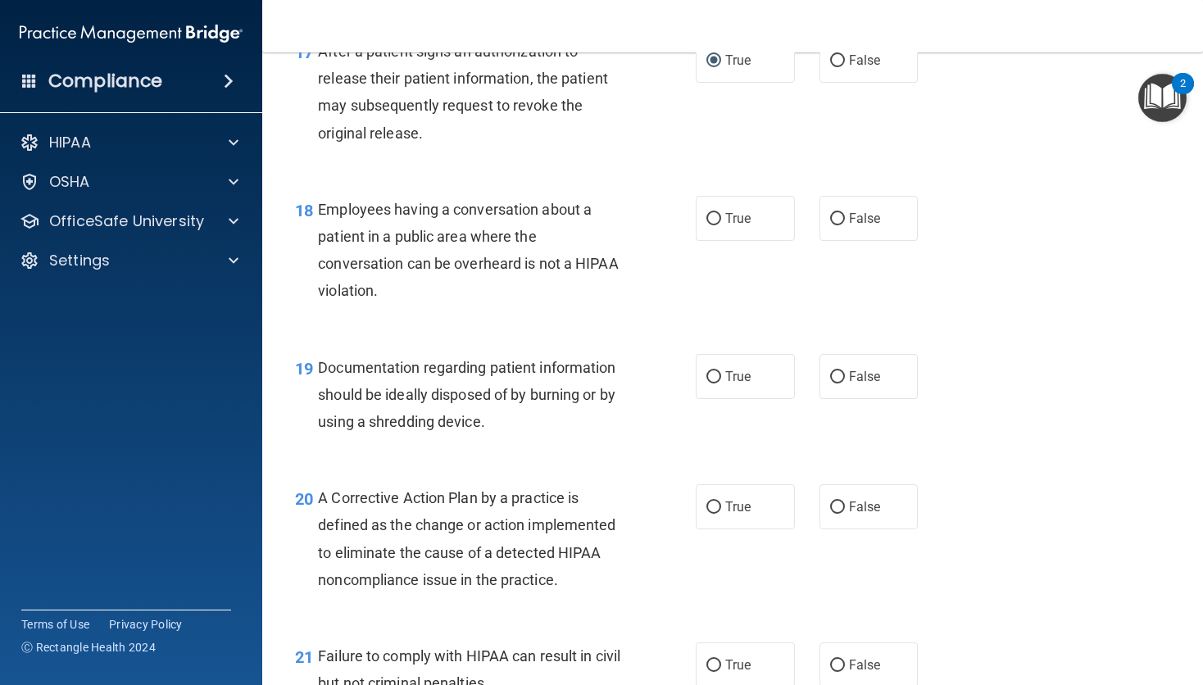
click at [832, 220] on input "False" at bounding box center [837, 219] width 15 height 12
radio input "true"
click at [711, 380] on input "True" at bounding box center [713, 377] width 15 height 12
radio input "true"
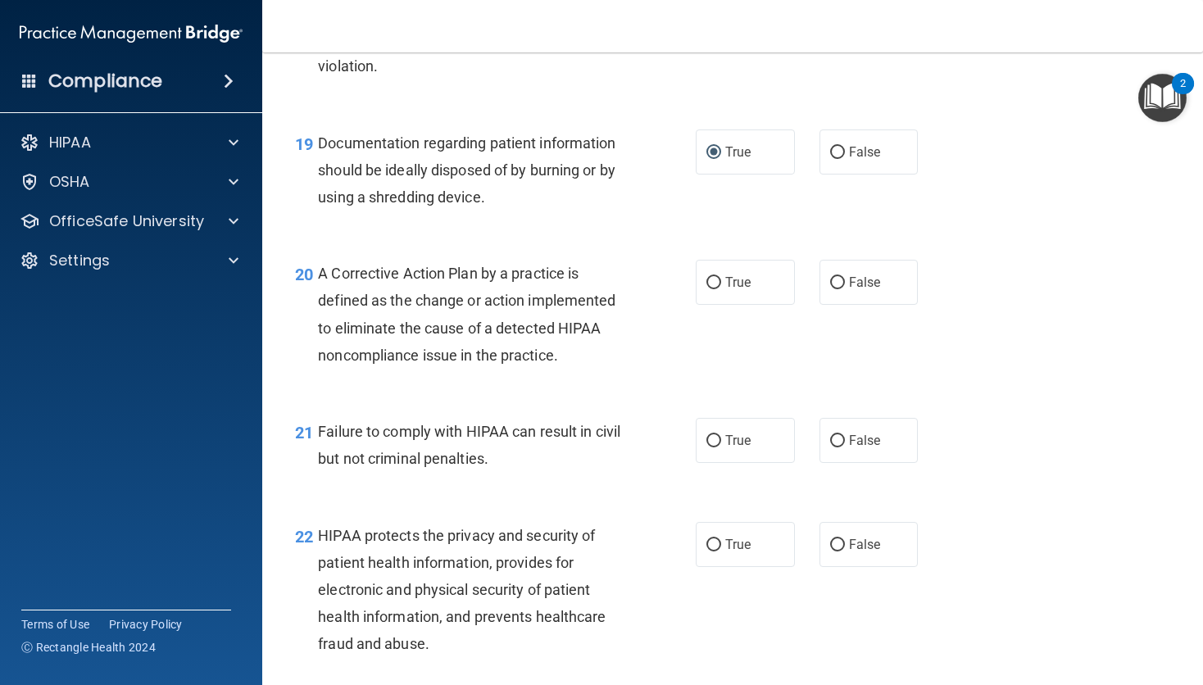
scroll to position [2690, 0]
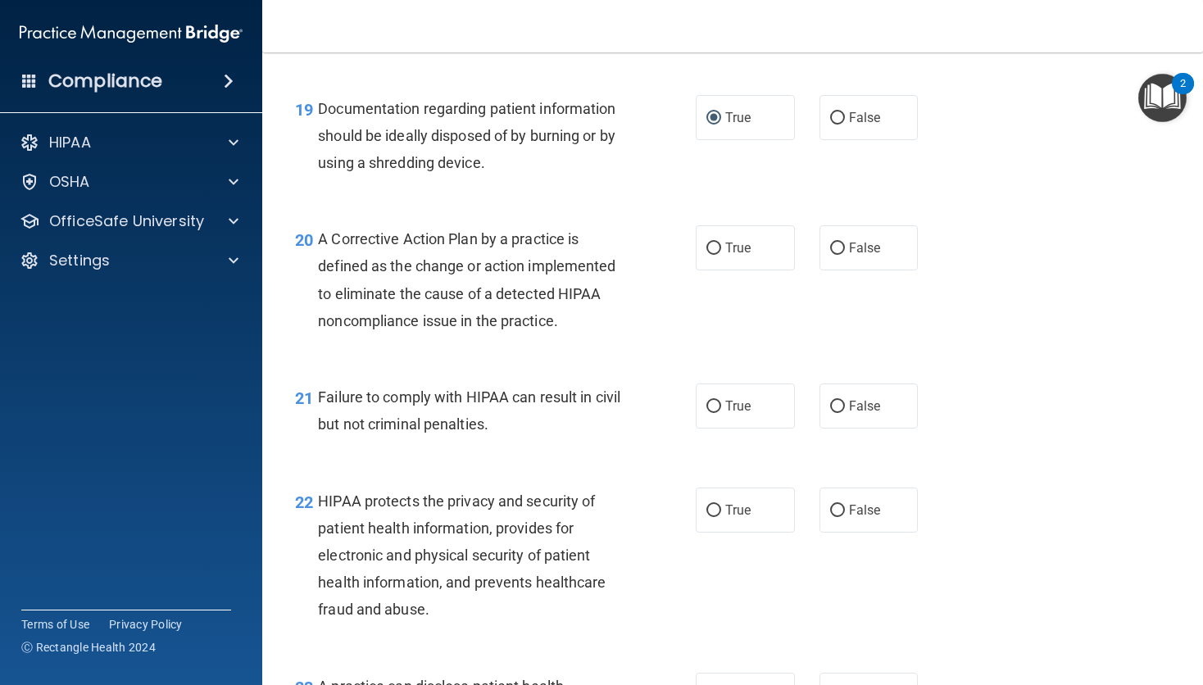
click at [706, 248] on input "True" at bounding box center [713, 249] width 15 height 12
radio input "true"
click at [836, 401] on input "False" at bounding box center [837, 407] width 15 height 12
radio input "true"
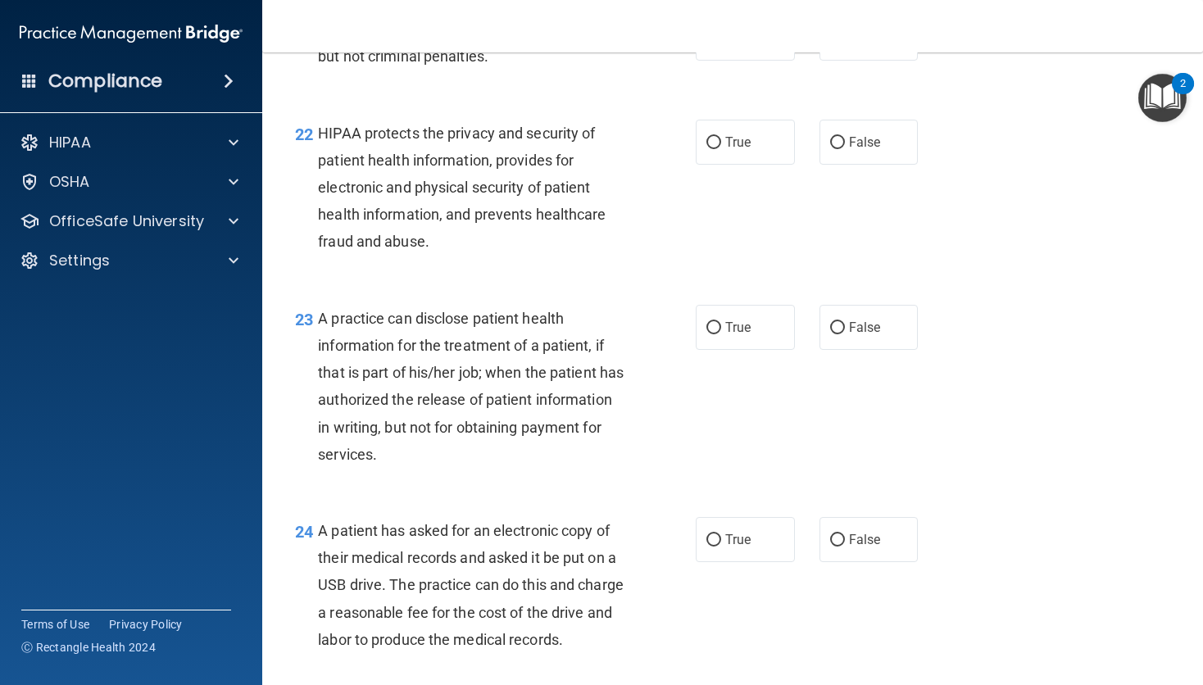
scroll to position [3059, 0]
click at [711, 142] on input "True" at bounding box center [713, 142] width 15 height 12
radio input "true"
click at [726, 329] on span "True" at bounding box center [737, 327] width 25 height 16
click at [721, 329] on input "True" at bounding box center [713, 327] width 15 height 12
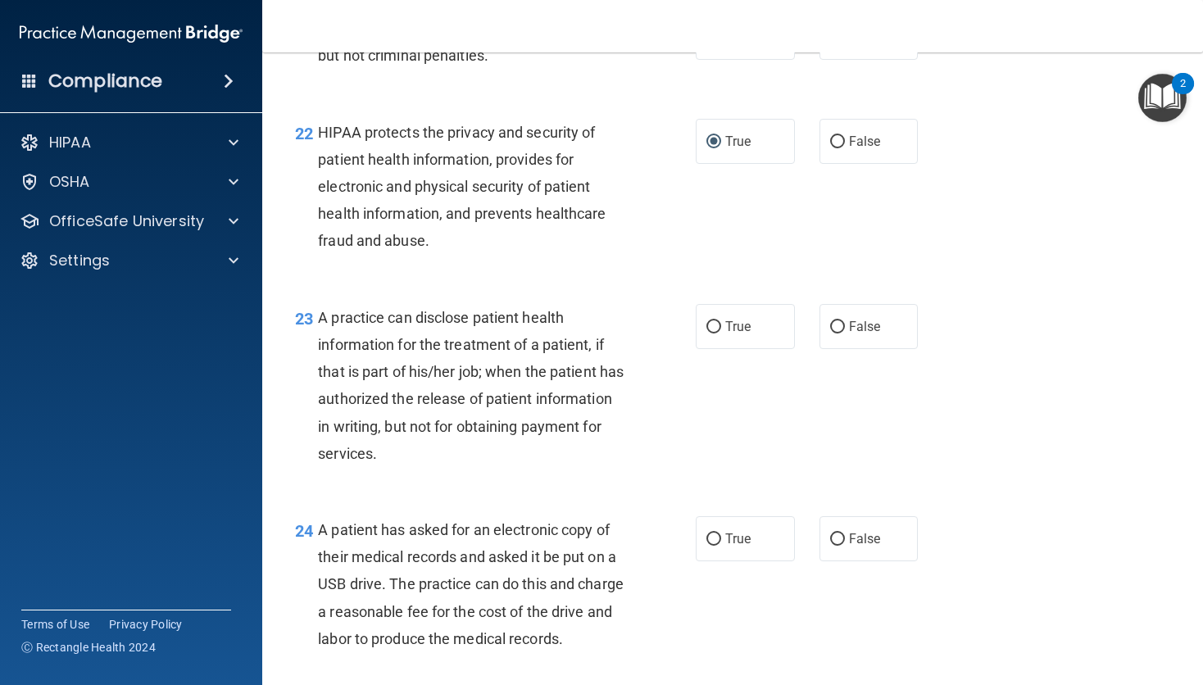
radio input "true"
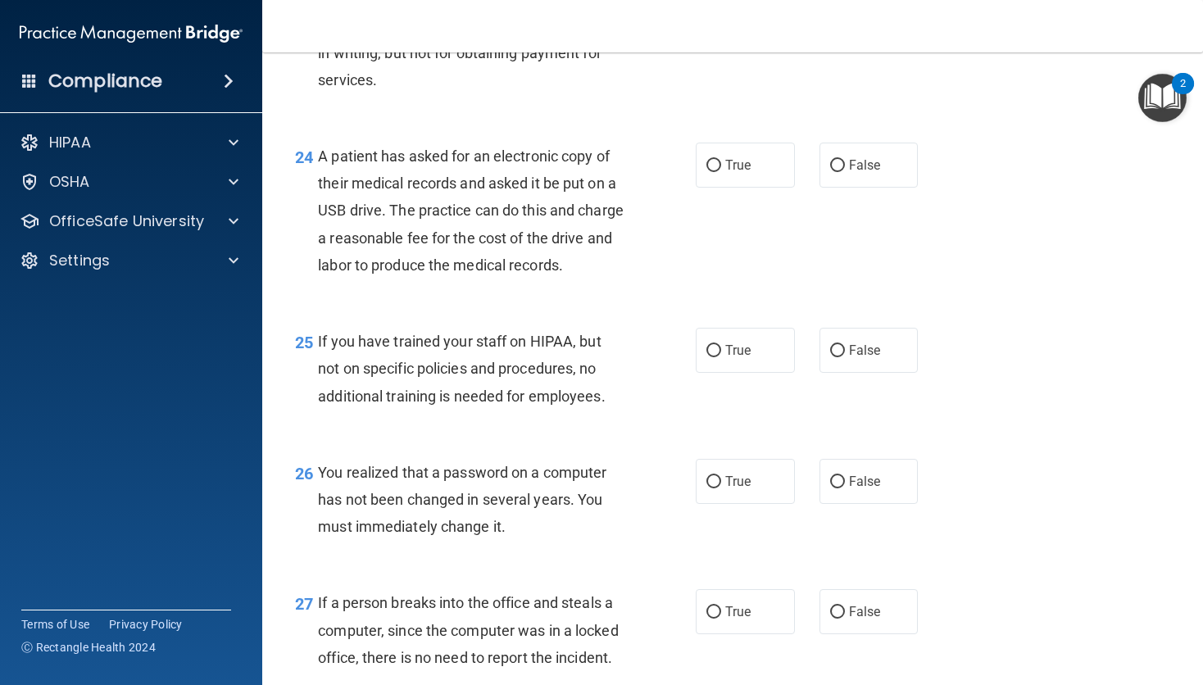
scroll to position [3432, 0]
click at [830, 167] on input "False" at bounding box center [837, 166] width 15 height 12
radio input "true"
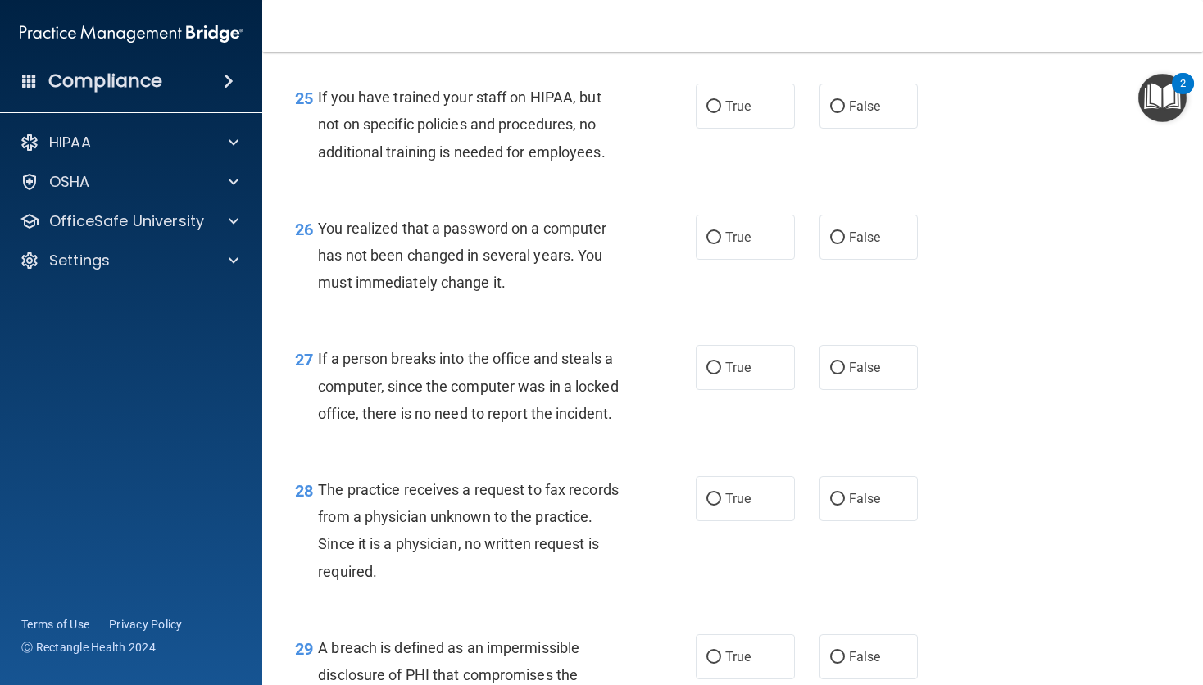
scroll to position [3677, 0]
click at [830, 112] on input "False" at bounding box center [837, 106] width 15 height 12
radio input "true"
click at [830, 243] on input "False" at bounding box center [837, 237] width 15 height 12
radio input "true"
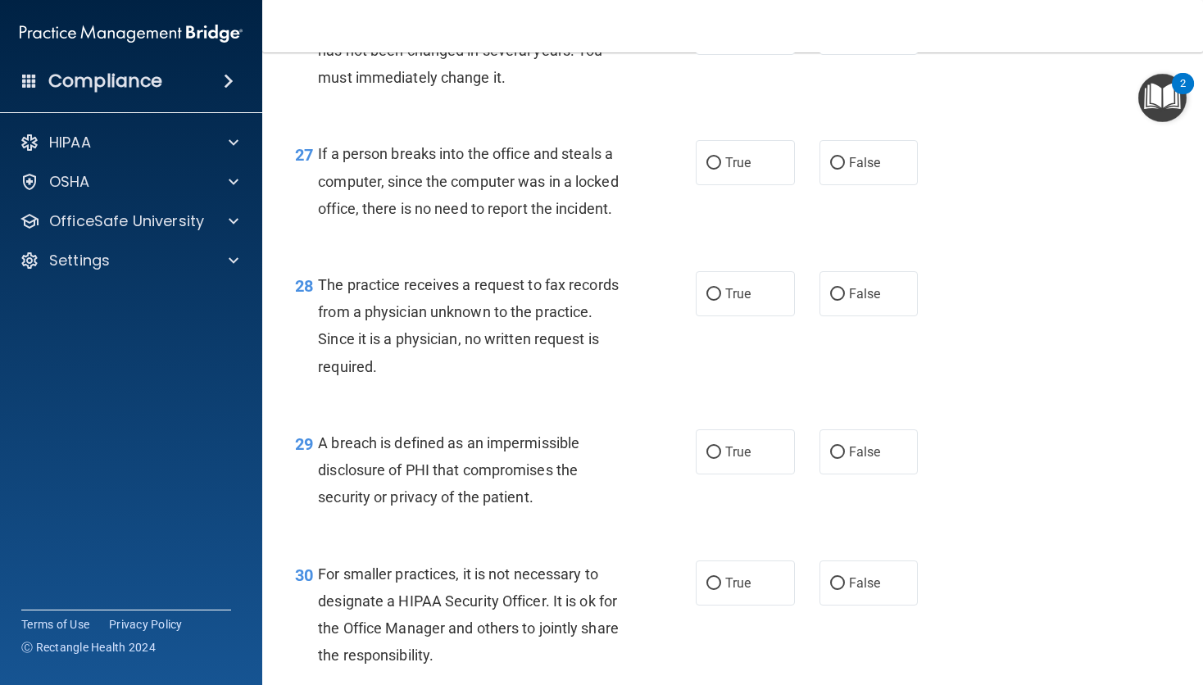
scroll to position [3884, 0]
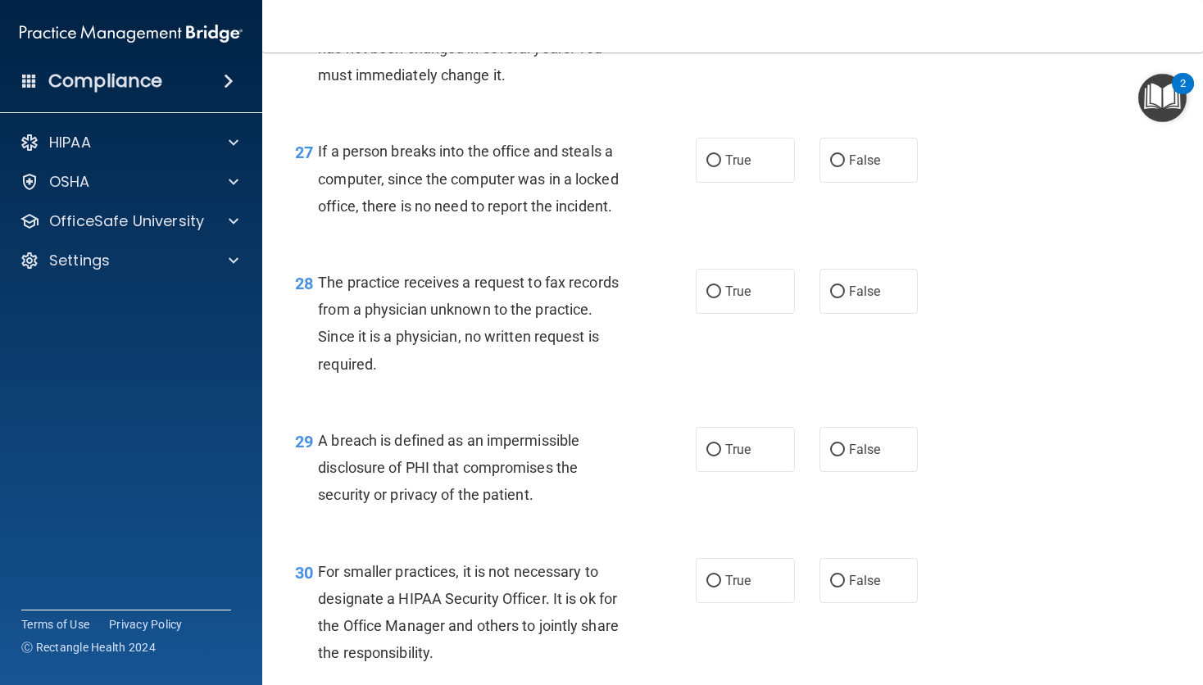
click at [830, 167] on input "False" at bounding box center [837, 161] width 15 height 12
radio input "true"
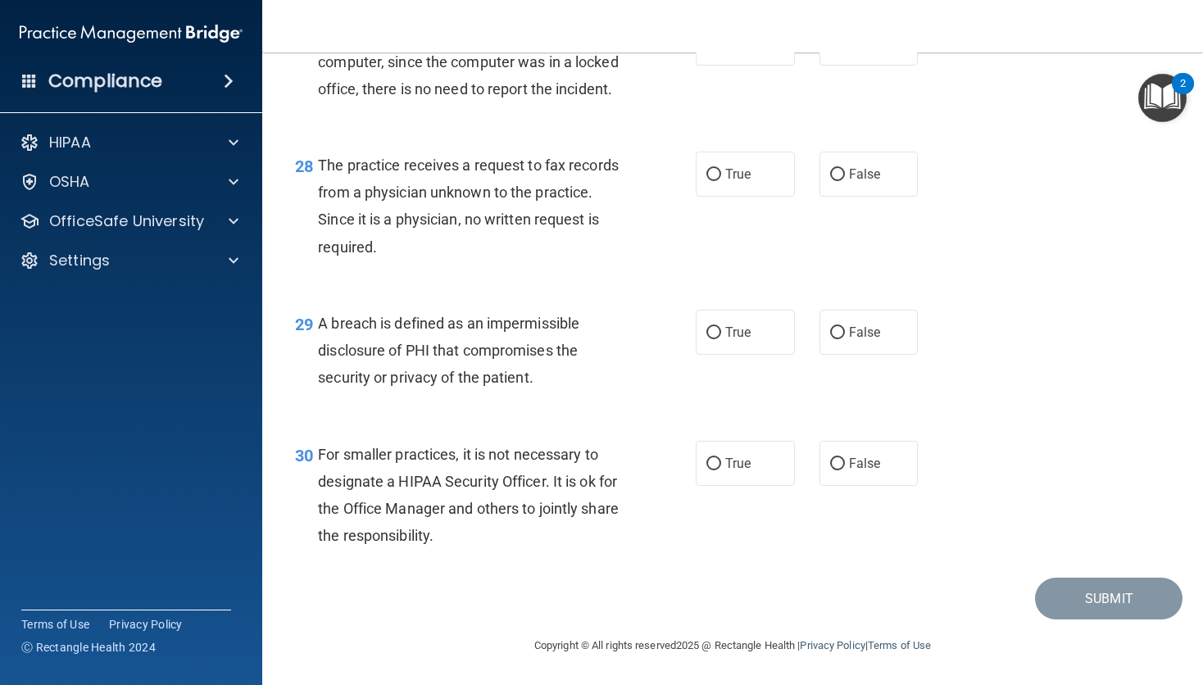
scroll to position [4054, 0]
click at [836, 195] on label "False" at bounding box center [869, 174] width 99 height 45
click at [836, 181] on input "False" at bounding box center [837, 175] width 15 height 12
radio input "true"
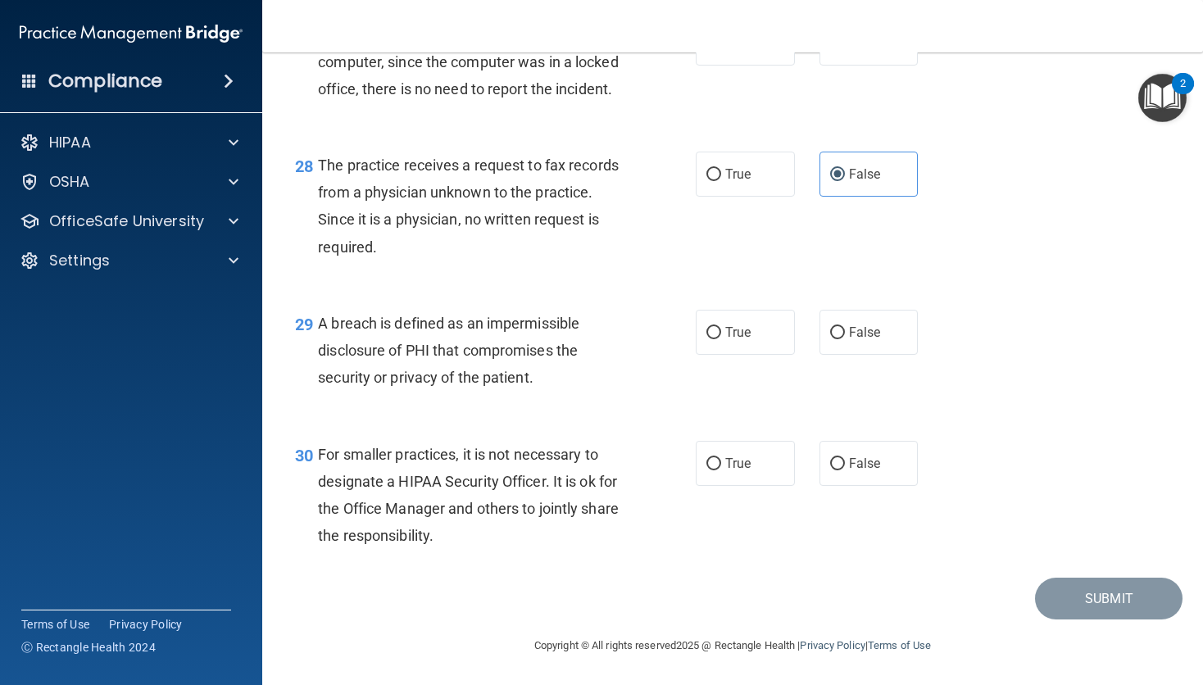
click at [729, 315] on label "True" at bounding box center [745, 332] width 99 height 45
click at [721, 327] on input "True" at bounding box center [713, 333] width 15 height 12
radio input "true"
click at [836, 464] on input "False" at bounding box center [837, 464] width 15 height 12
radio input "true"
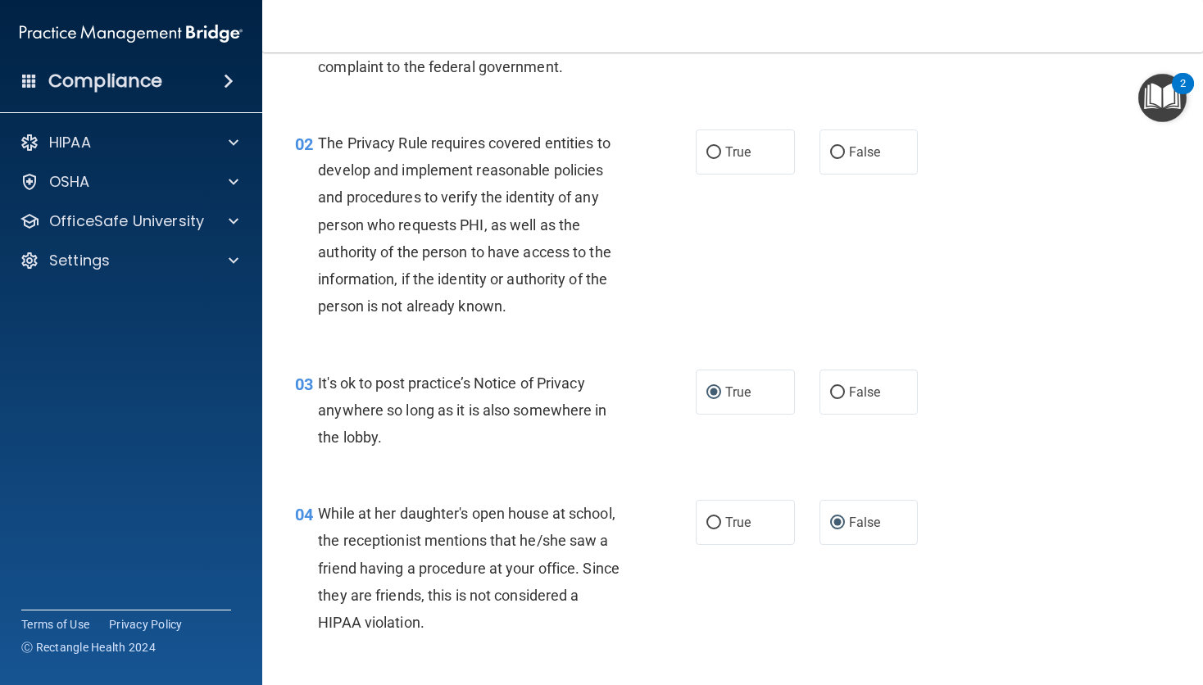
scroll to position [131, 0]
click at [729, 142] on label "True" at bounding box center [745, 151] width 99 height 45
click at [721, 147] on input "True" at bounding box center [713, 153] width 15 height 12
radio input "true"
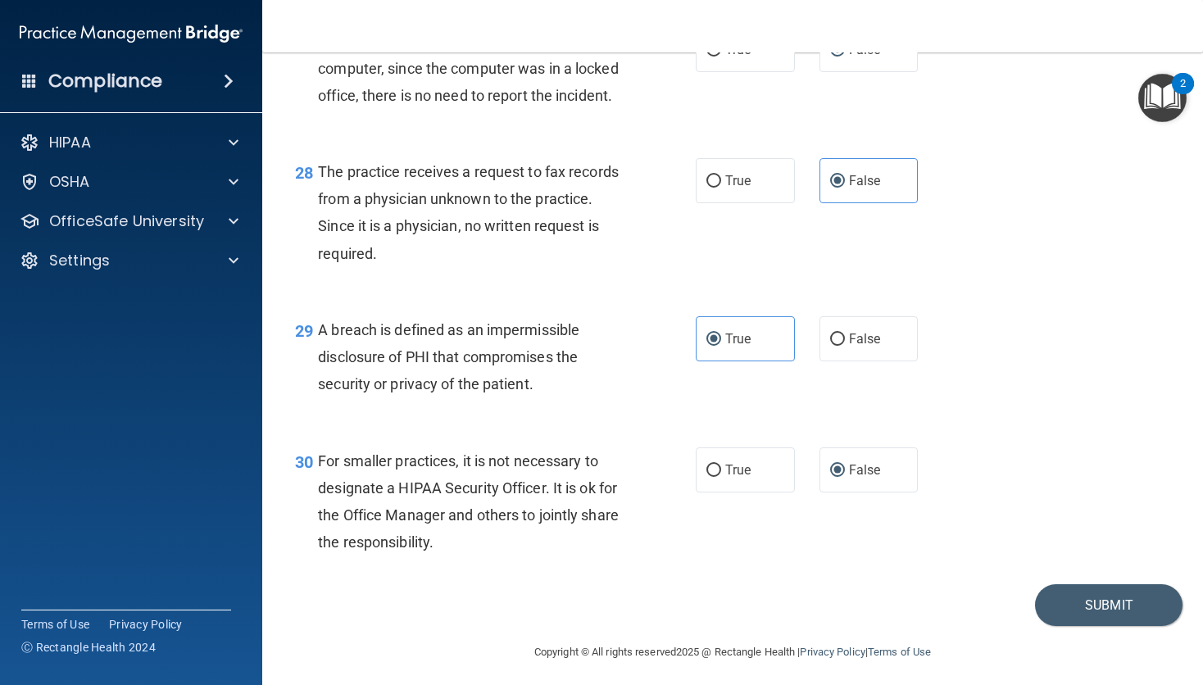
scroll to position [4055, 0]
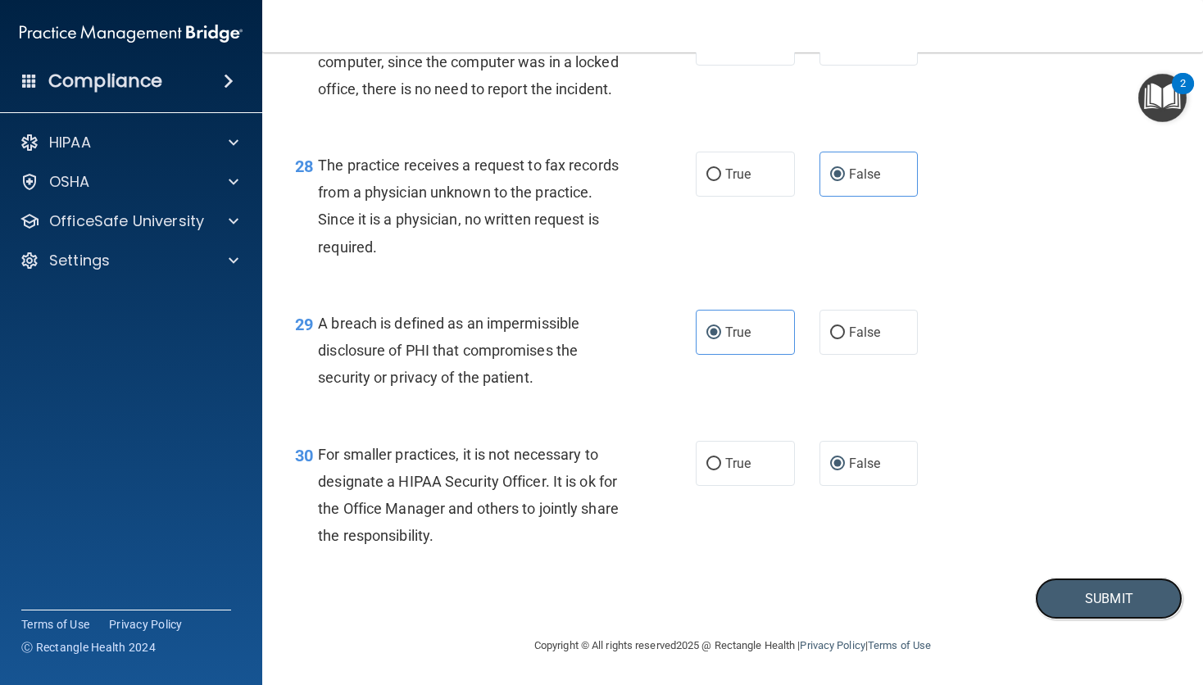
click at [1102, 599] on button "Submit" at bounding box center [1109, 599] width 148 height 42
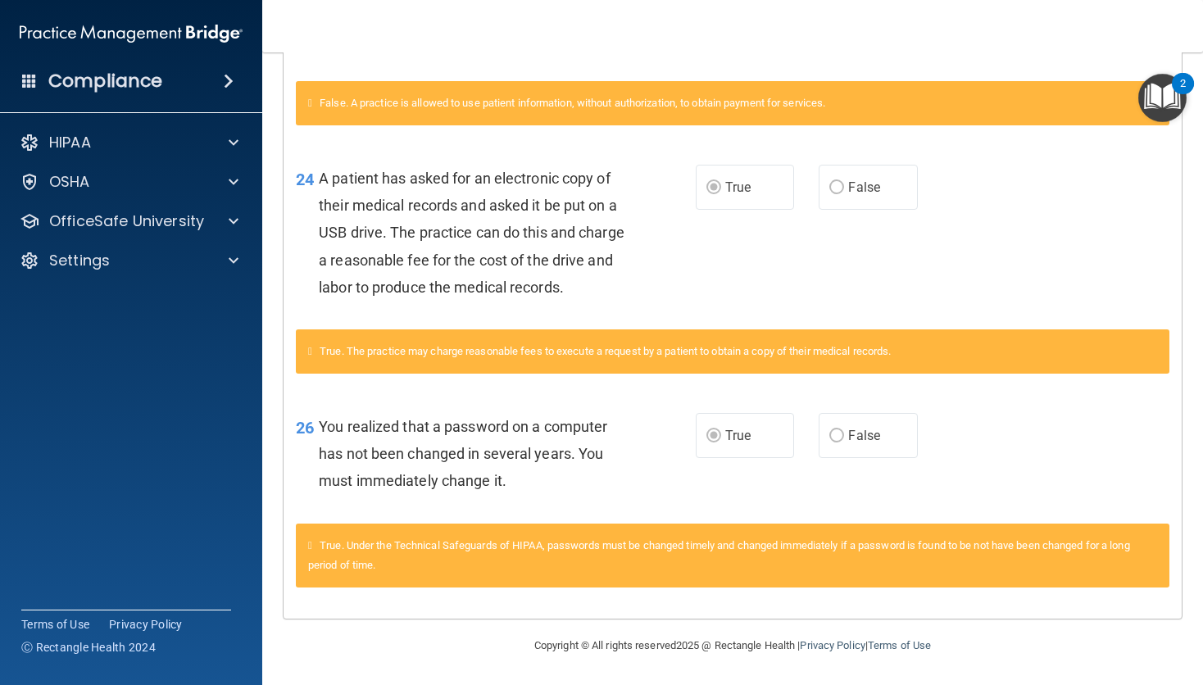
scroll to position [1428, 0]
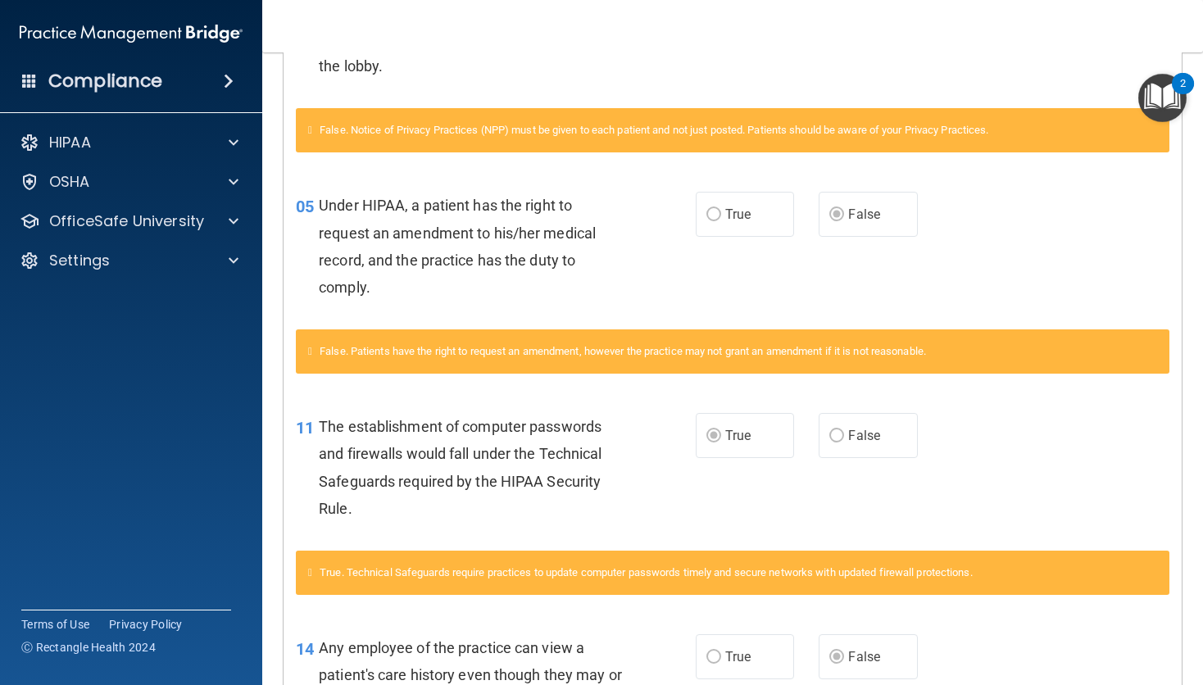
click at [981, 531] on div "11 The establishment of computer passwords and firewalls would fall under the T…" at bounding box center [733, 472] width 898 height 158
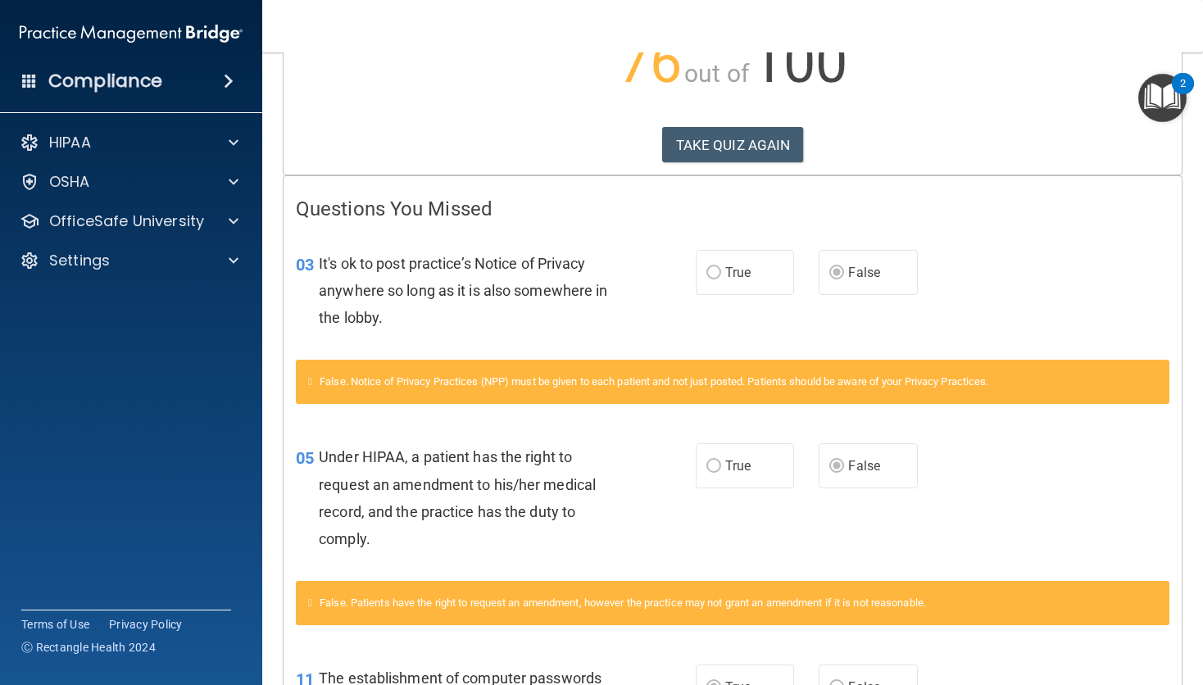
scroll to position [0, 0]
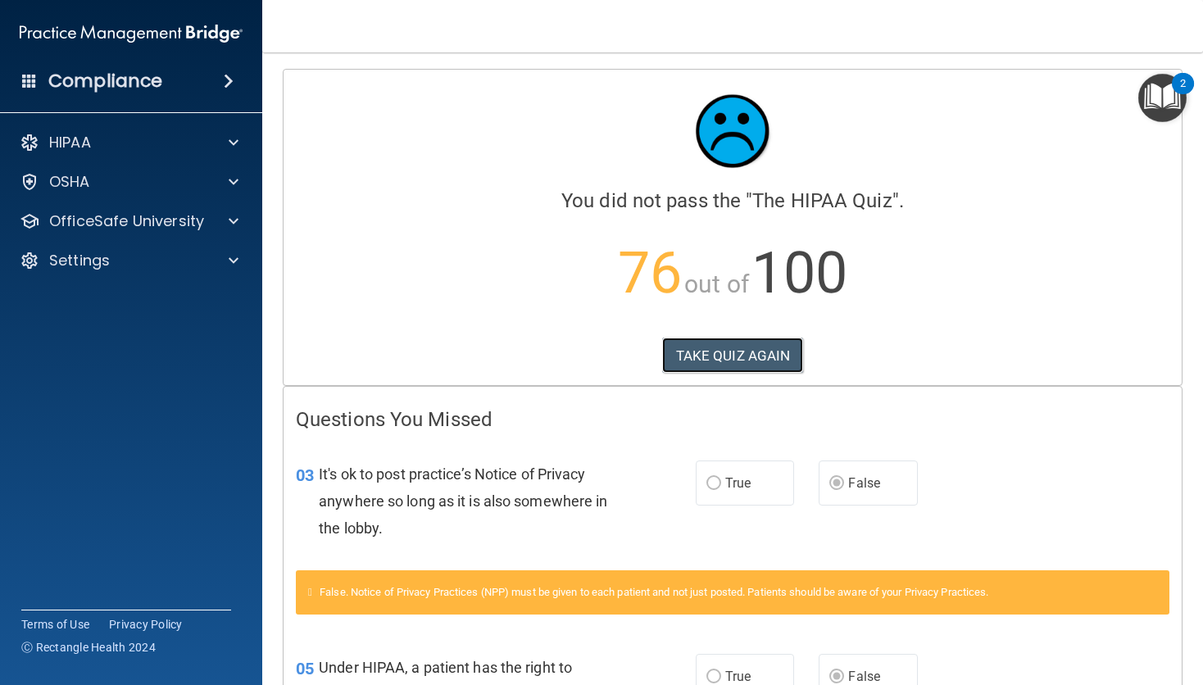
click at [753, 362] on button "TAKE QUIZ AGAIN" at bounding box center [733, 356] width 142 height 36
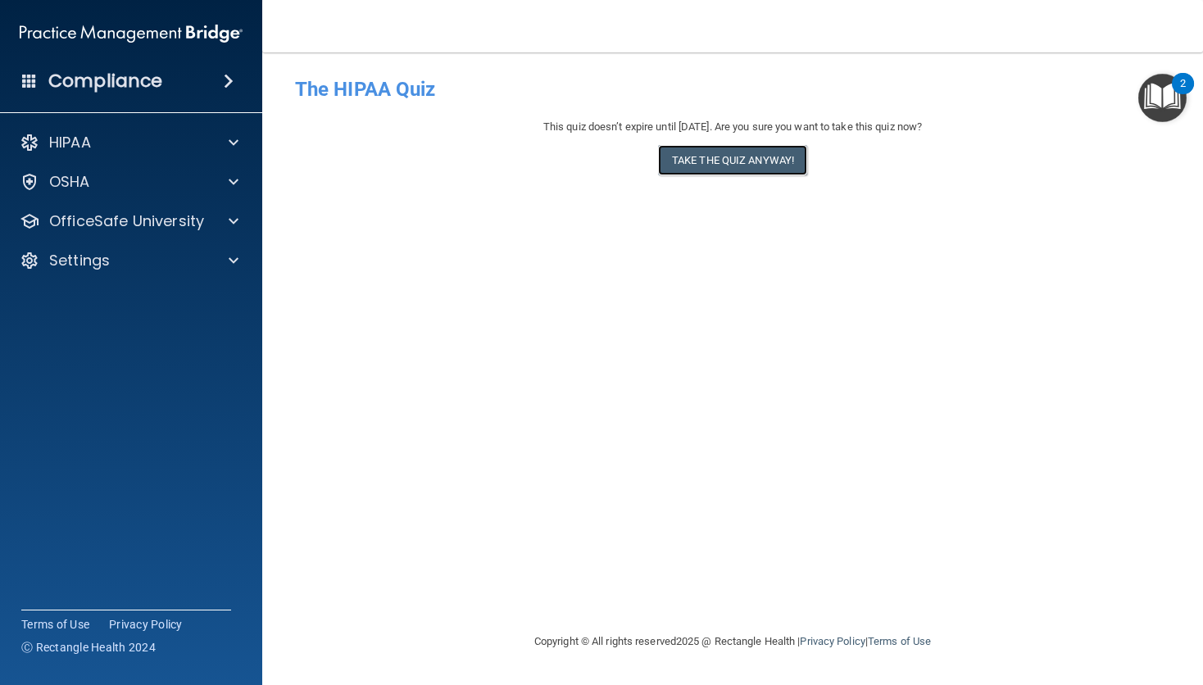
click at [757, 166] on button "Take the quiz anyway!" at bounding box center [732, 160] width 149 height 30
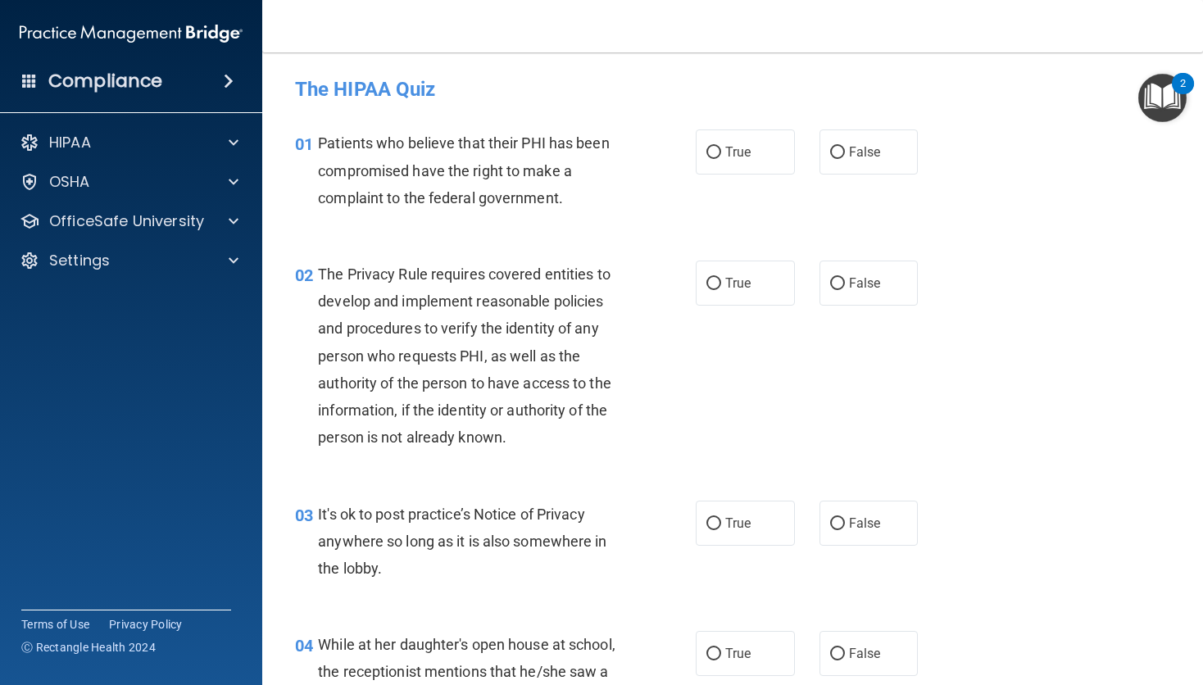
click at [712, 151] on input "True" at bounding box center [713, 153] width 15 height 12
radio input "true"
click at [645, 445] on div "02 The Privacy Rule requires covered entities to develop and implement reasonab…" at bounding box center [495, 360] width 450 height 199
click at [708, 284] on input "True" at bounding box center [713, 284] width 15 height 12
radio input "true"
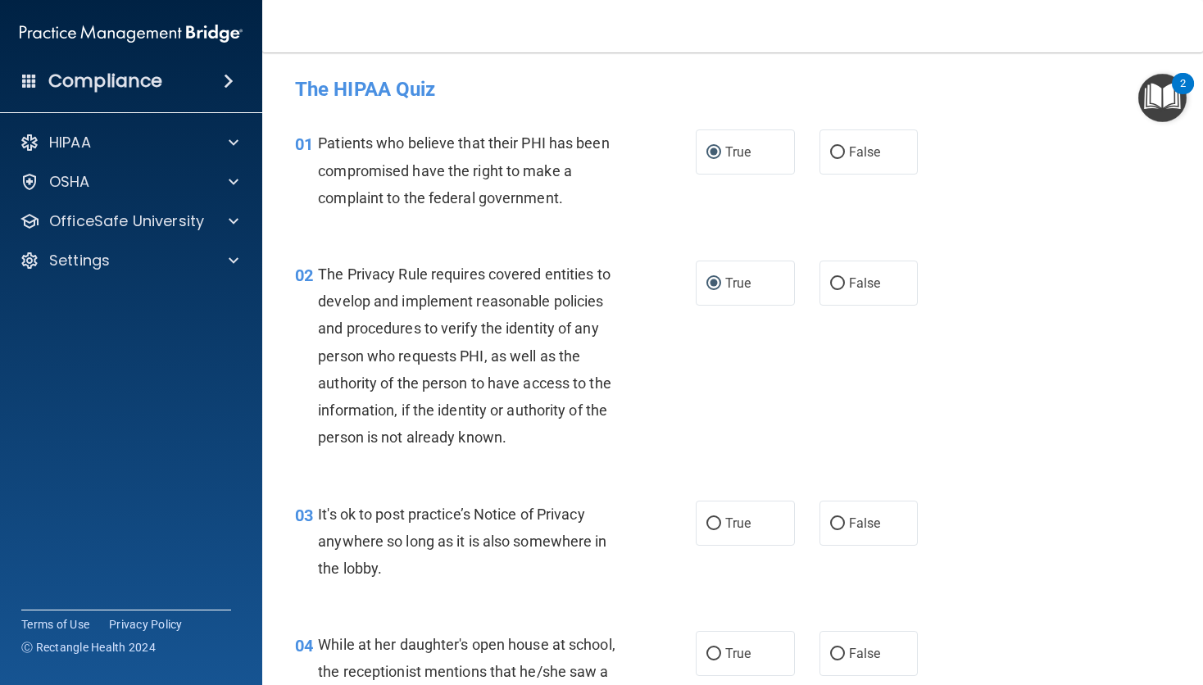
click at [831, 525] on input "False" at bounding box center [837, 524] width 15 height 12
radio input "true"
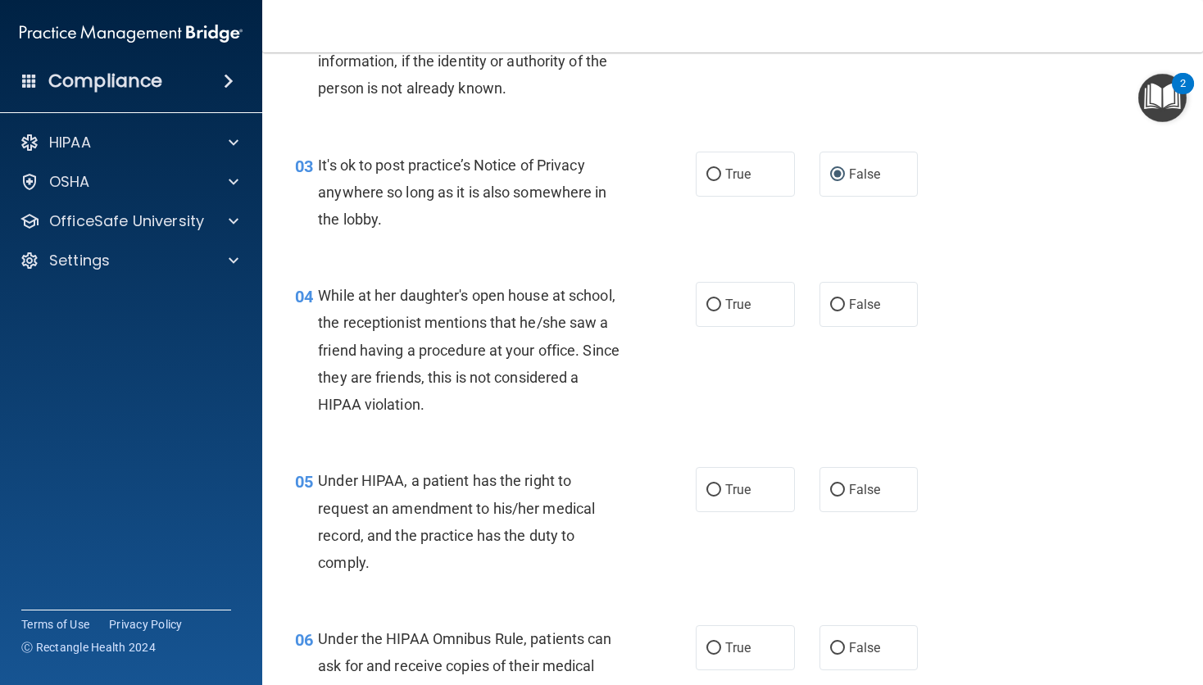
scroll to position [357, 0]
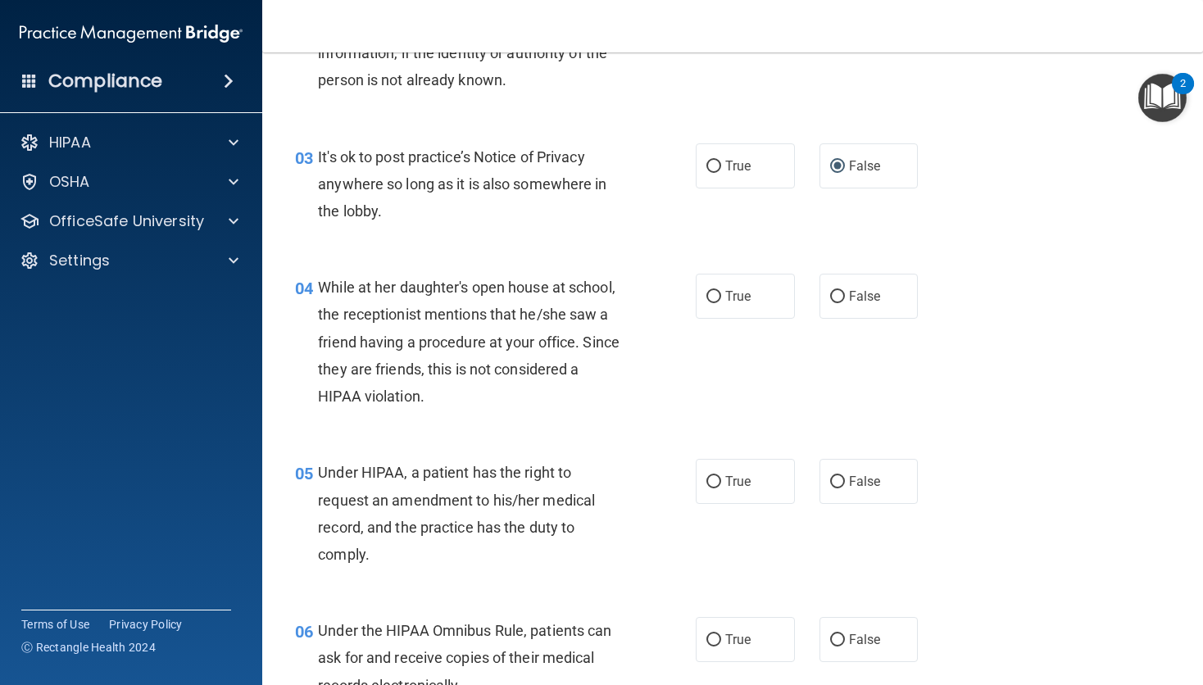
click at [833, 295] on input "False" at bounding box center [837, 297] width 15 height 12
radio input "true"
click at [830, 482] on input "False" at bounding box center [837, 482] width 15 height 12
radio input "true"
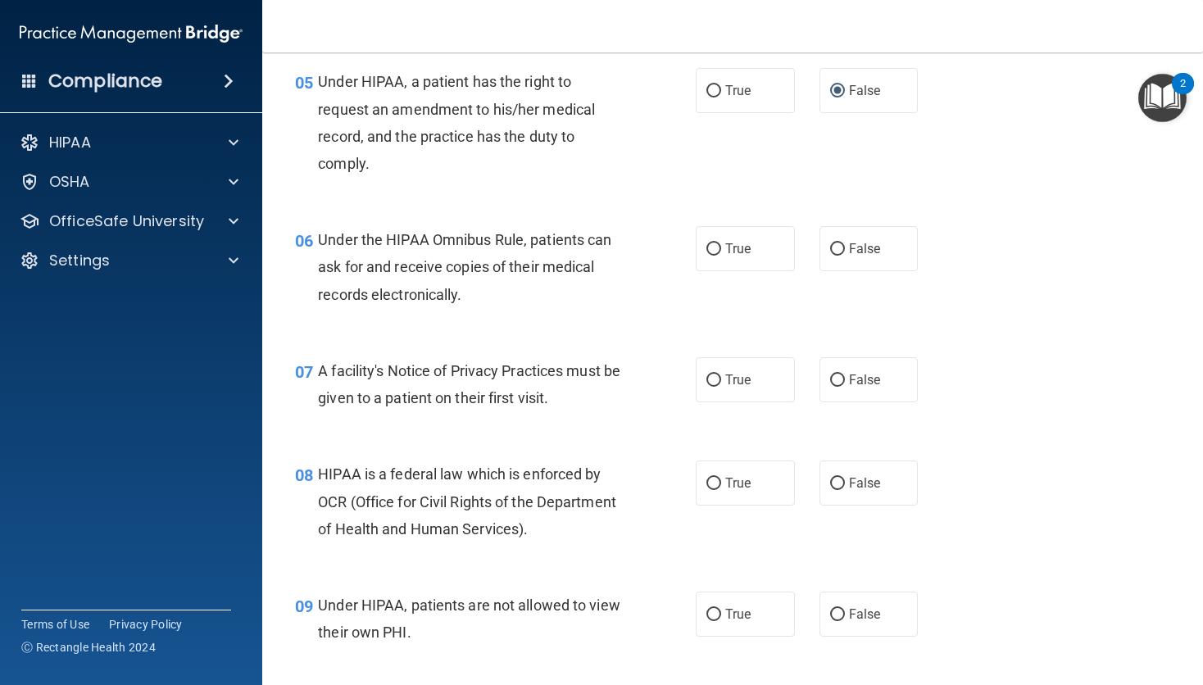
scroll to position [752, 0]
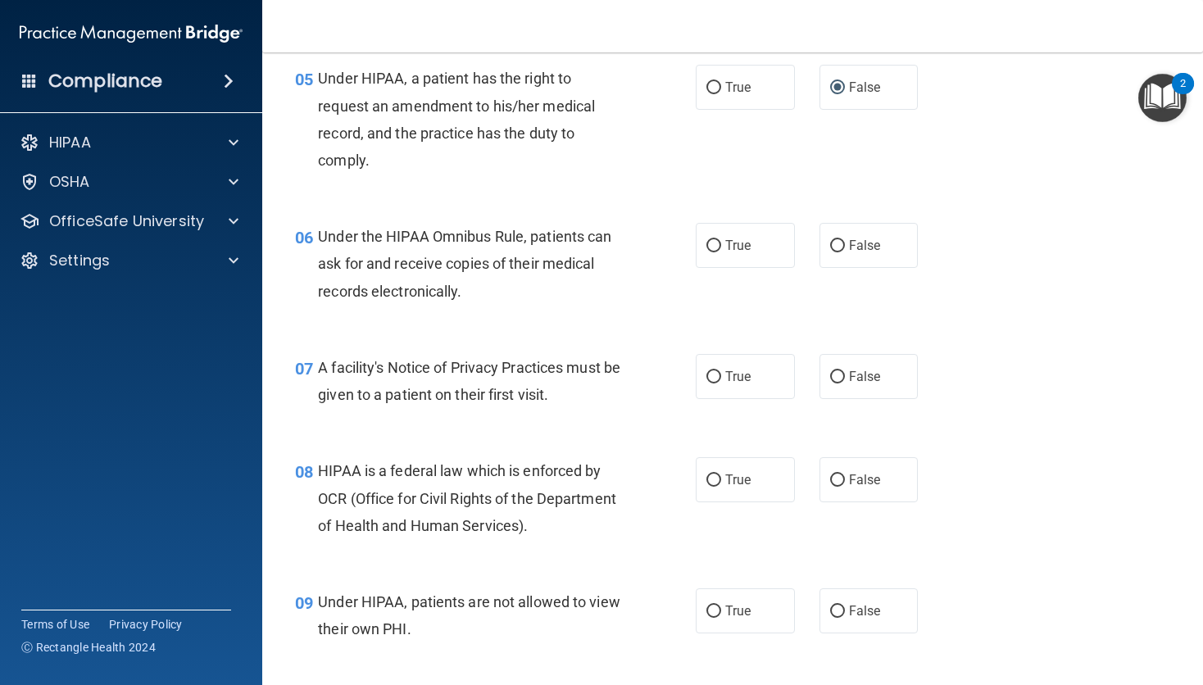
click at [712, 246] on input "True" at bounding box center [713, 246] width 15 height 12
radio input "true"
click at [711, 379] on input "True" at bounding box center [713, 377] width 15 height 12
radio input "true"
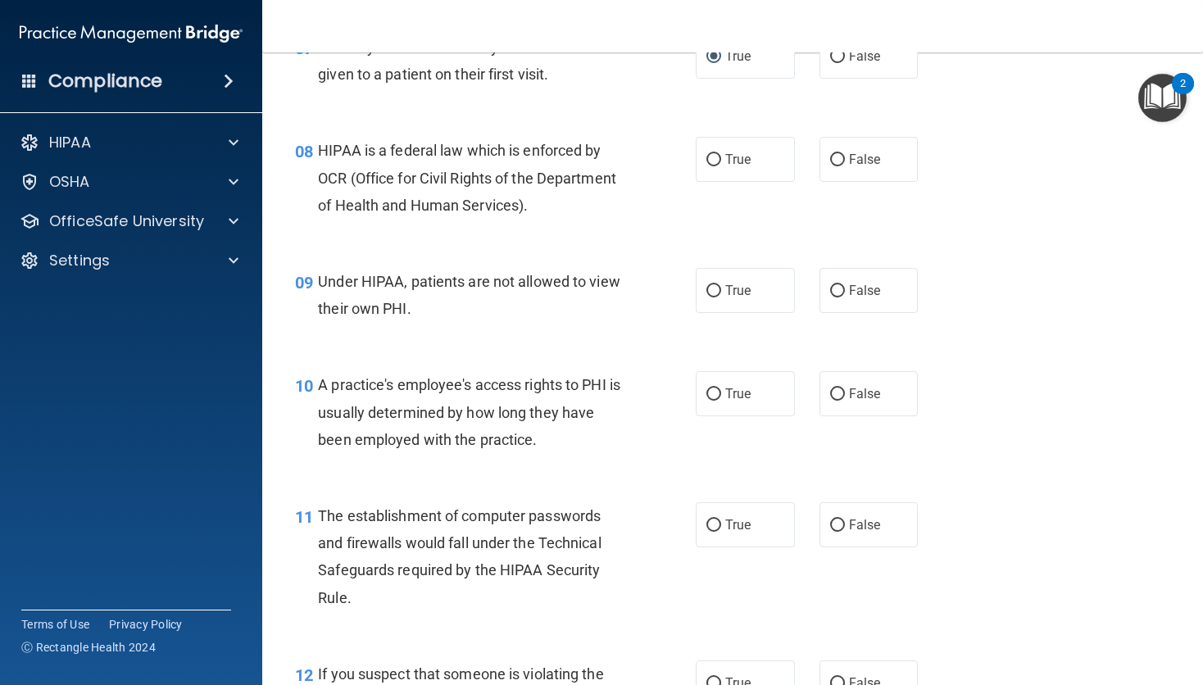
scroll to position [1075, 0]
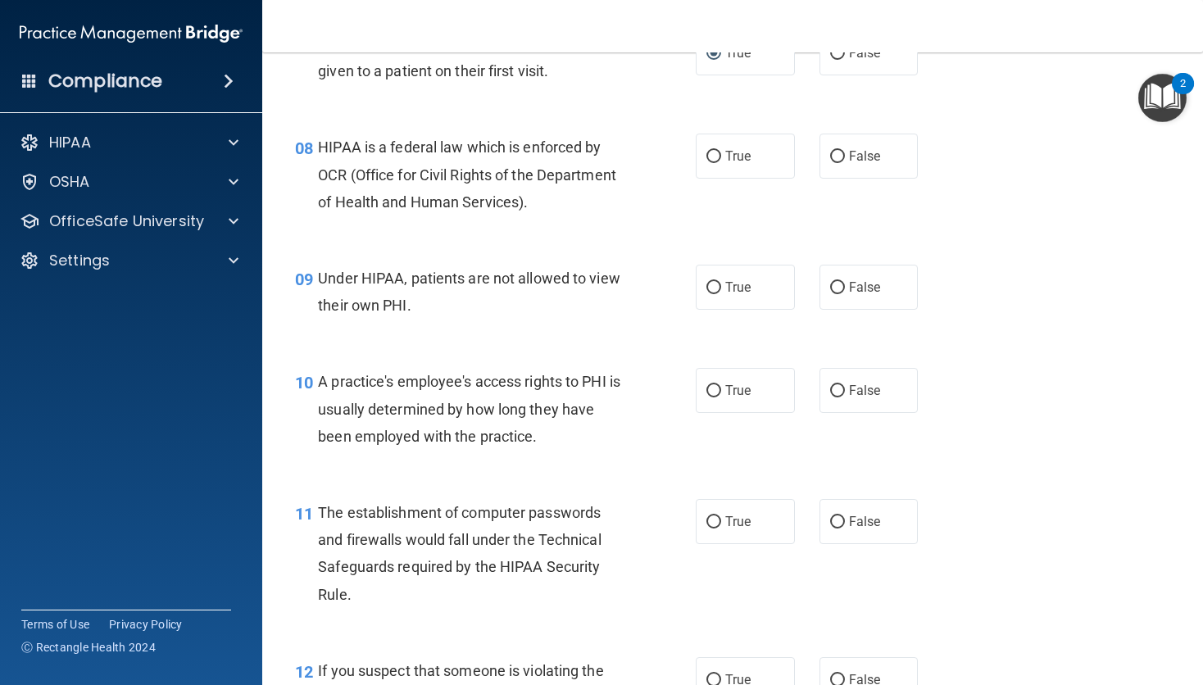
click at [708, 157] on input "True" at bounding box center [713, 157] width 15 height 12
radio input "true"
click at [836, 288] on input "False" at bounding box center [837, 288] width 15 height 12
radio input "true"
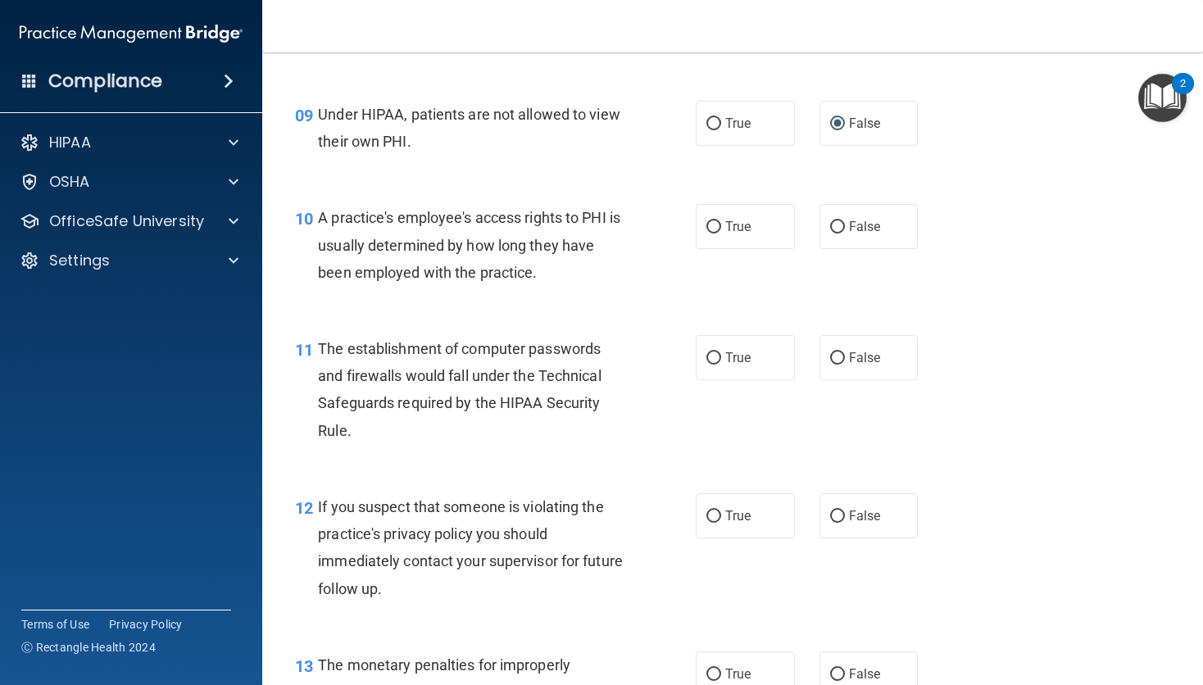
scroll to position [1239, 0]
click at [832, 225] on input "False" at bounding box center [837, 227] width 15 height 12
radio input "true"
click at [707, 361] on input "True" at bounding box center [713, 358] width 15 height 12
radio input "true"
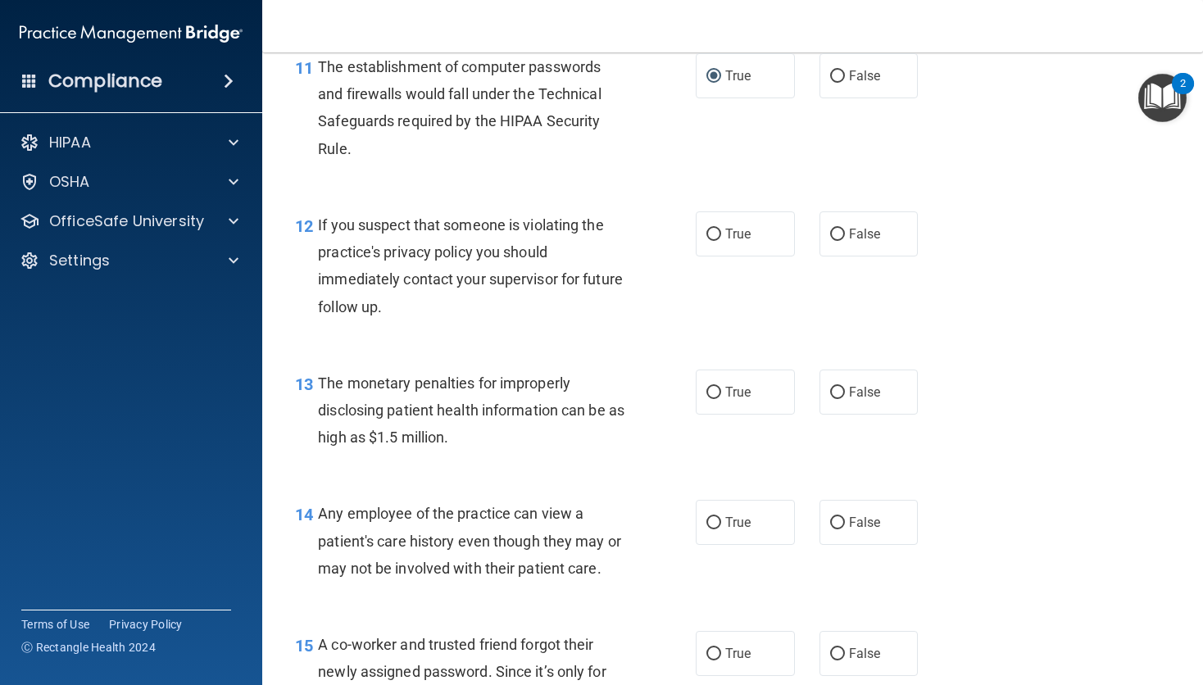
scroll to position [1530, 0]
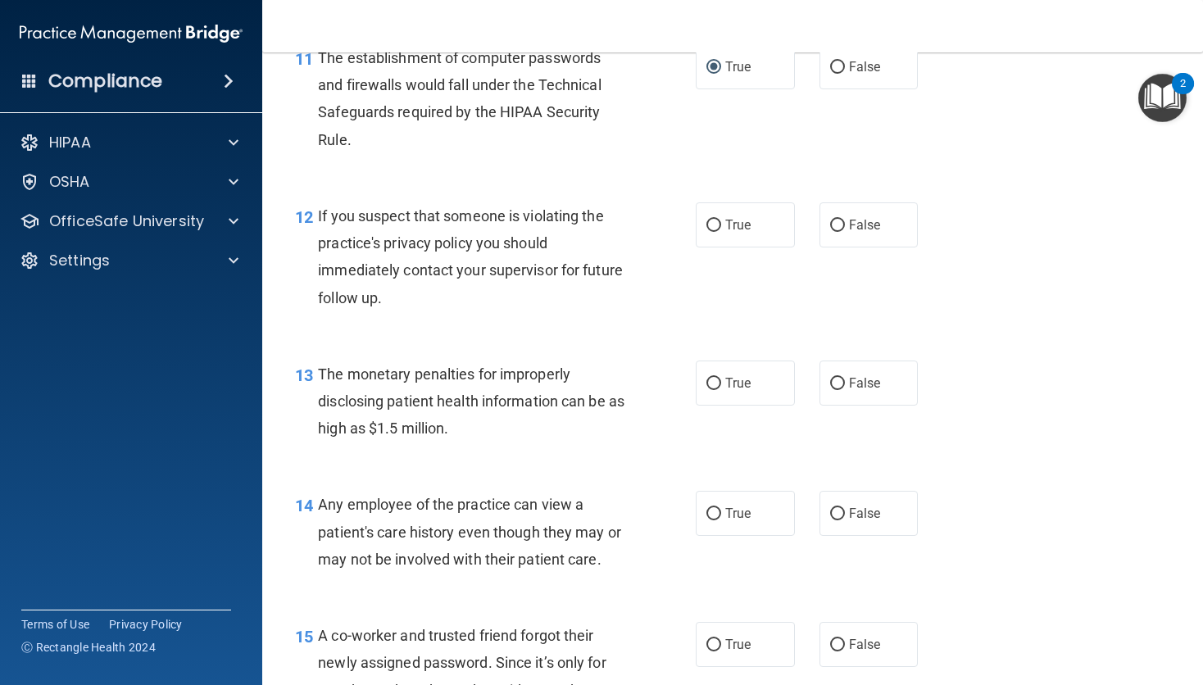
click at [710, 225] on input "True" at bounding box center [713, 226] width 15 height 12
radio input "true"
click at [714, 387] on input "True" at bounding box center [713, 384] width 15 height 12
radio input "true"
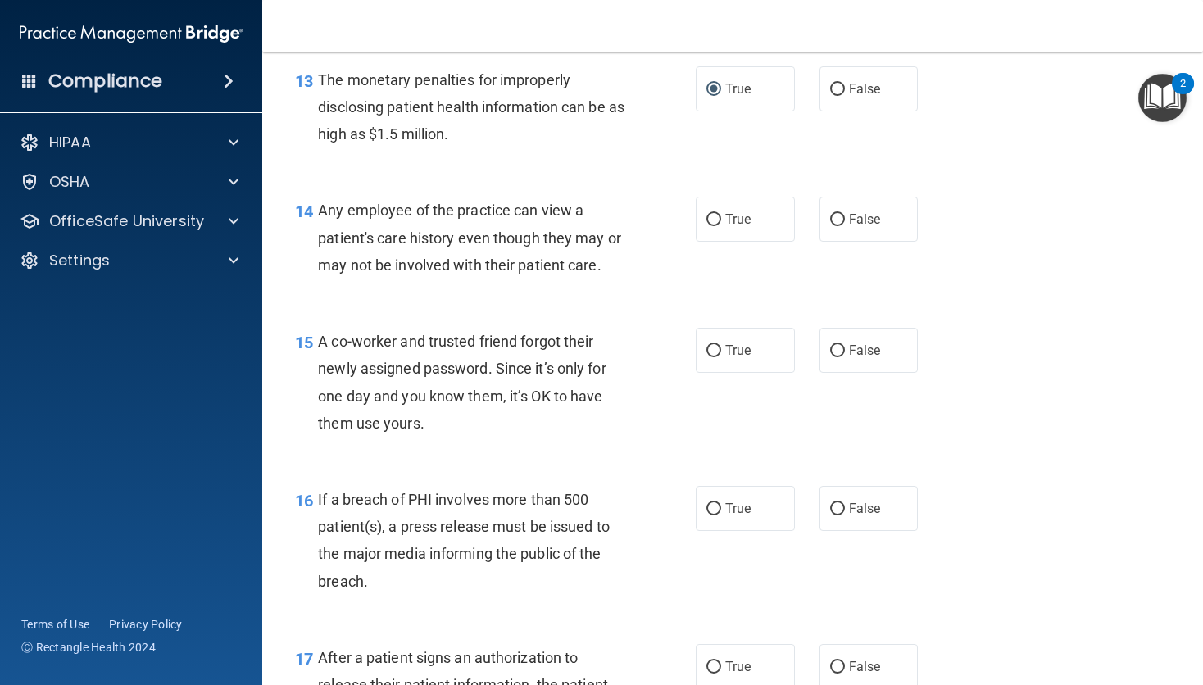
scroll to position [1829, 0]
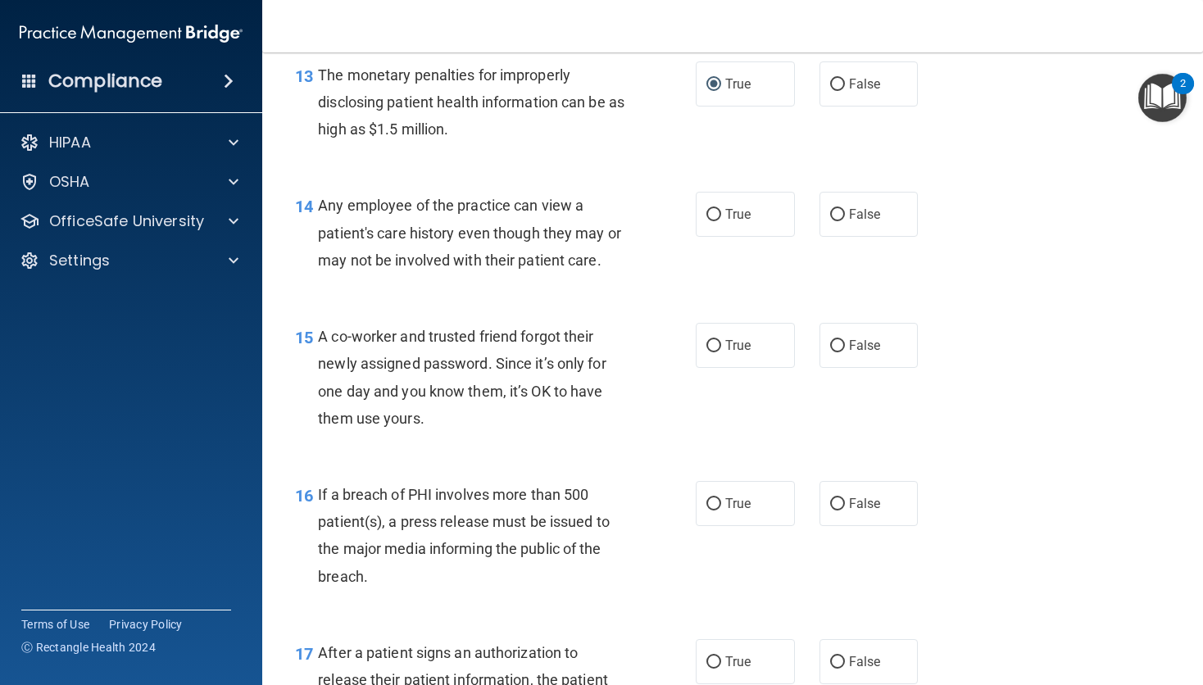
click at [835, 216] on input "False" at bounding box center [837, 215] width 15 height 12
radio input "true"
click at [834, 366] on label "False" at bounding box center [869, 345] width 99 height 45
click at [834, 352] on input "False" at bounding box center [837, 346] width 15 height 12
radio input "true"
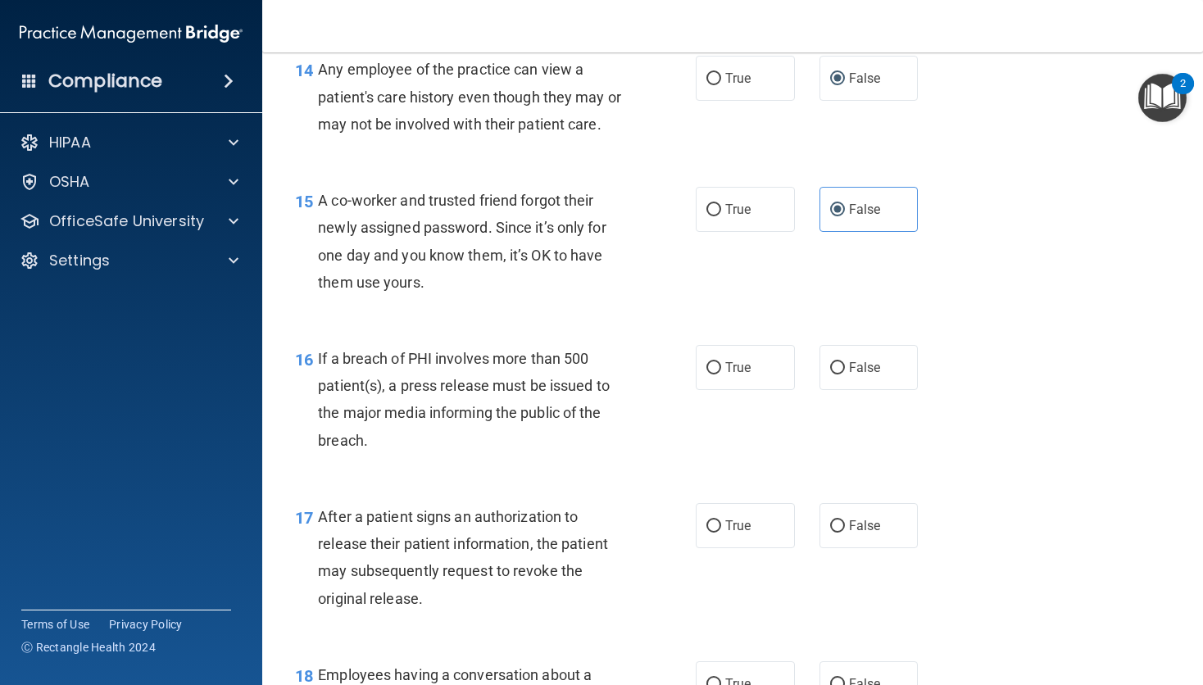
scroll to position [1967, 0]
click at [713, 370] on input "True" at bounding box center [713, 367] width 15 height 12
radio input "true"
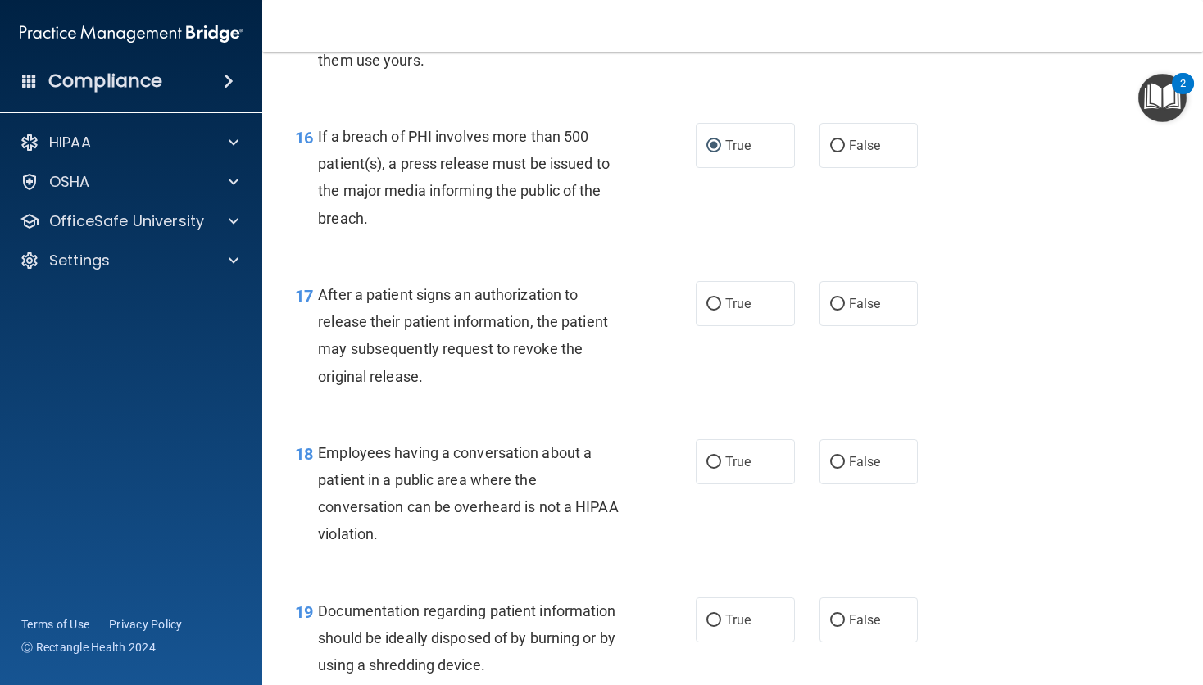
scroll to position [2196, 0]
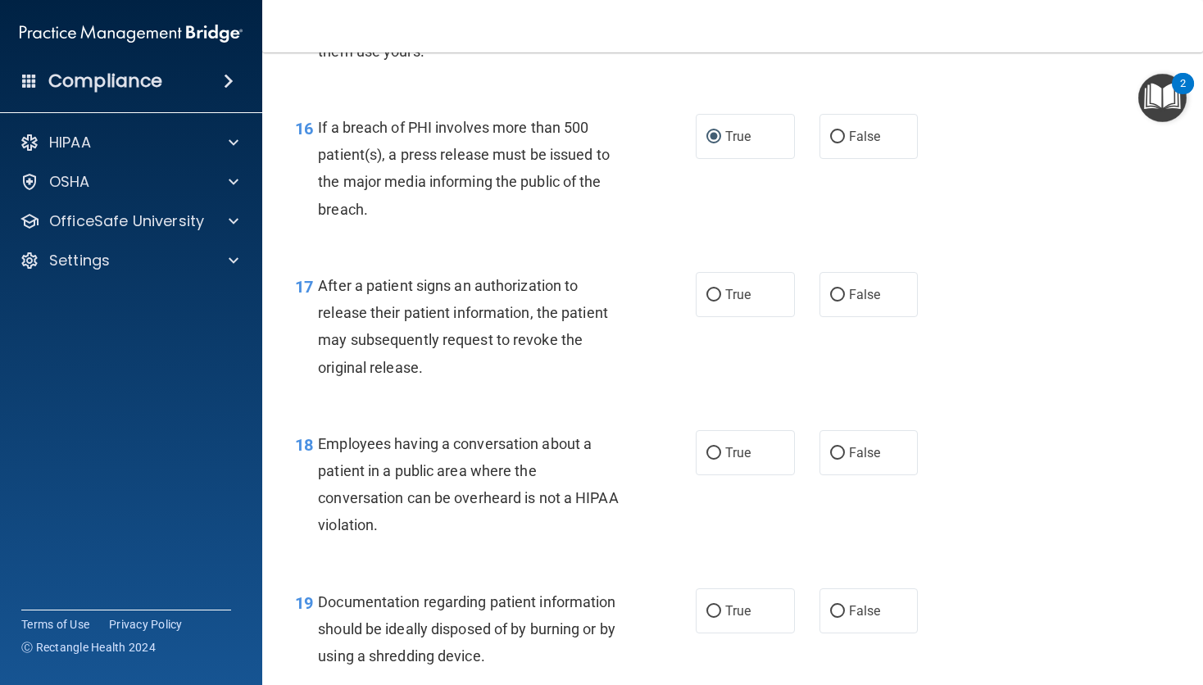
click at [708, 299] on input "True" at bounding box center [713, 295] width 15 height 12
radio input "true"
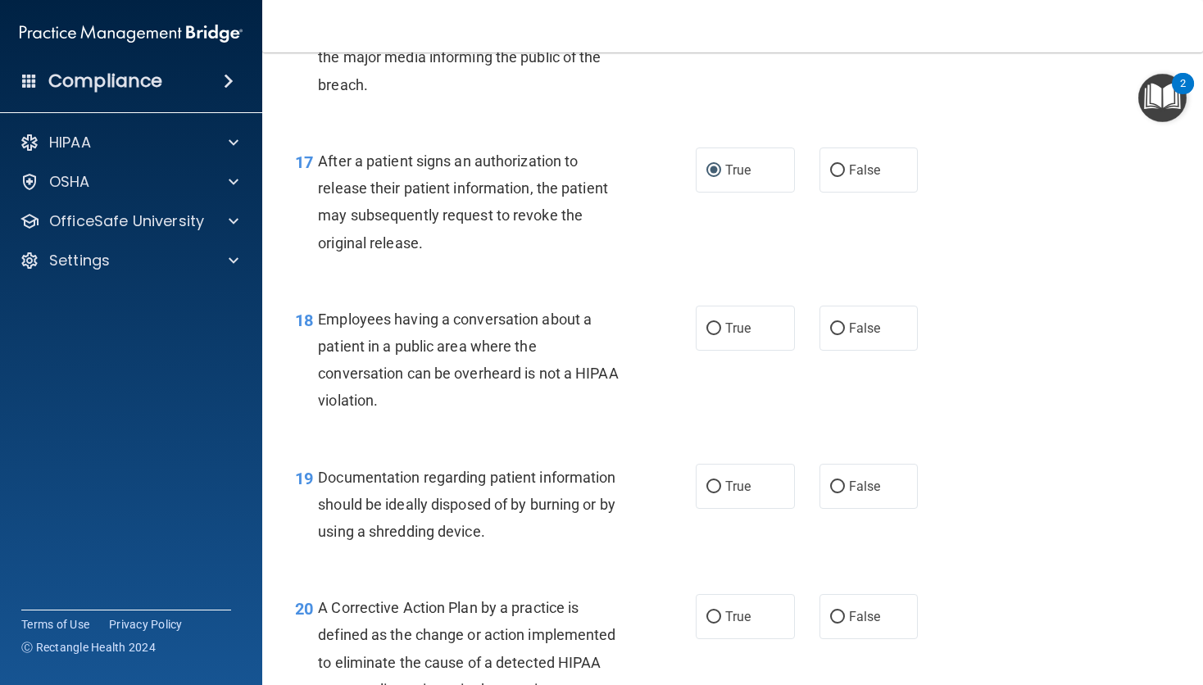
scroll to position [2341, 0]
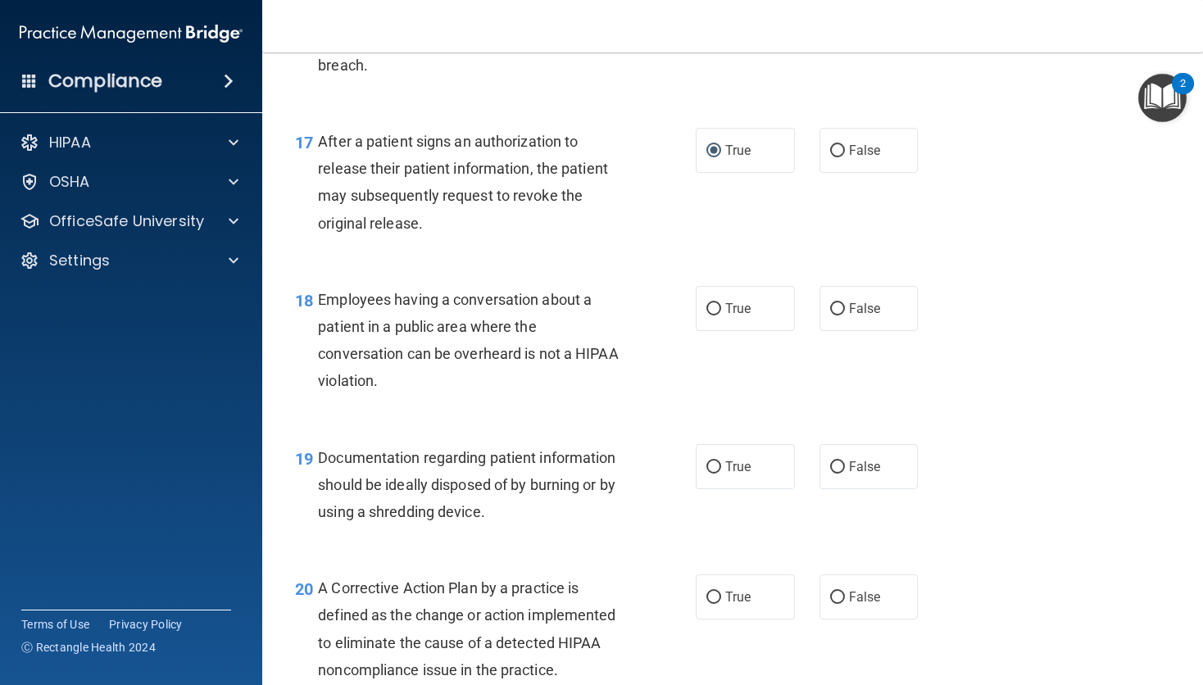
click at [834, 313] on input "False" at bounding box center [837, 309] width 15 height 12
radio input "true"
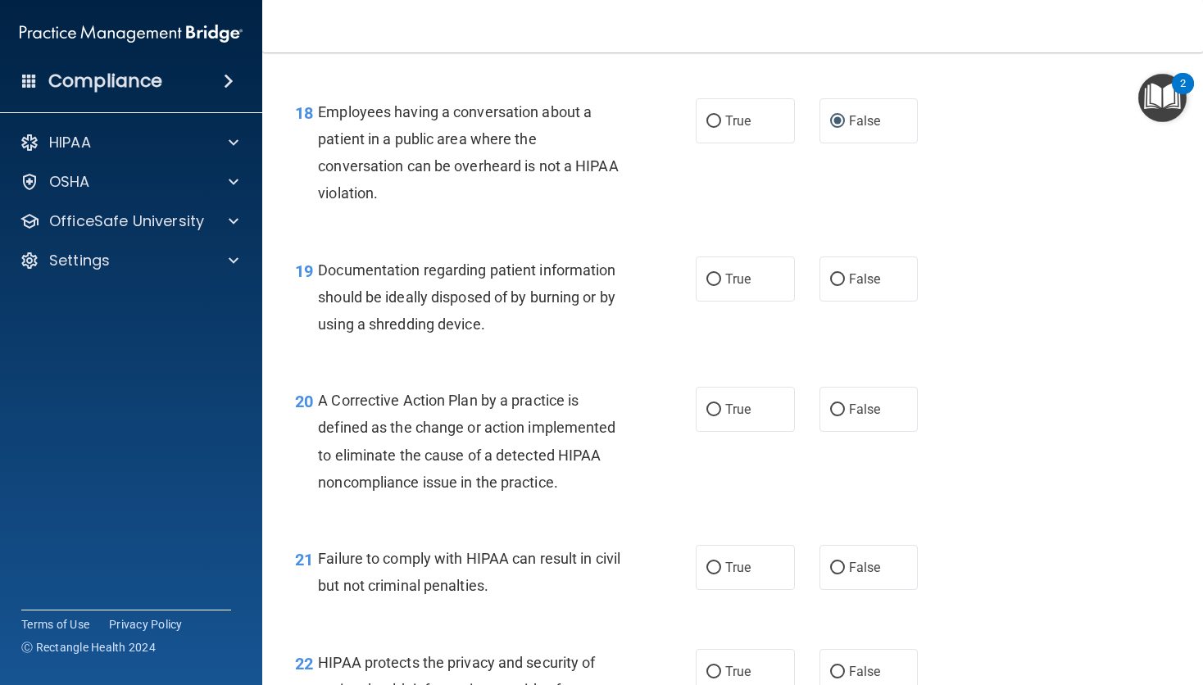
scroll to position [2535, 0]
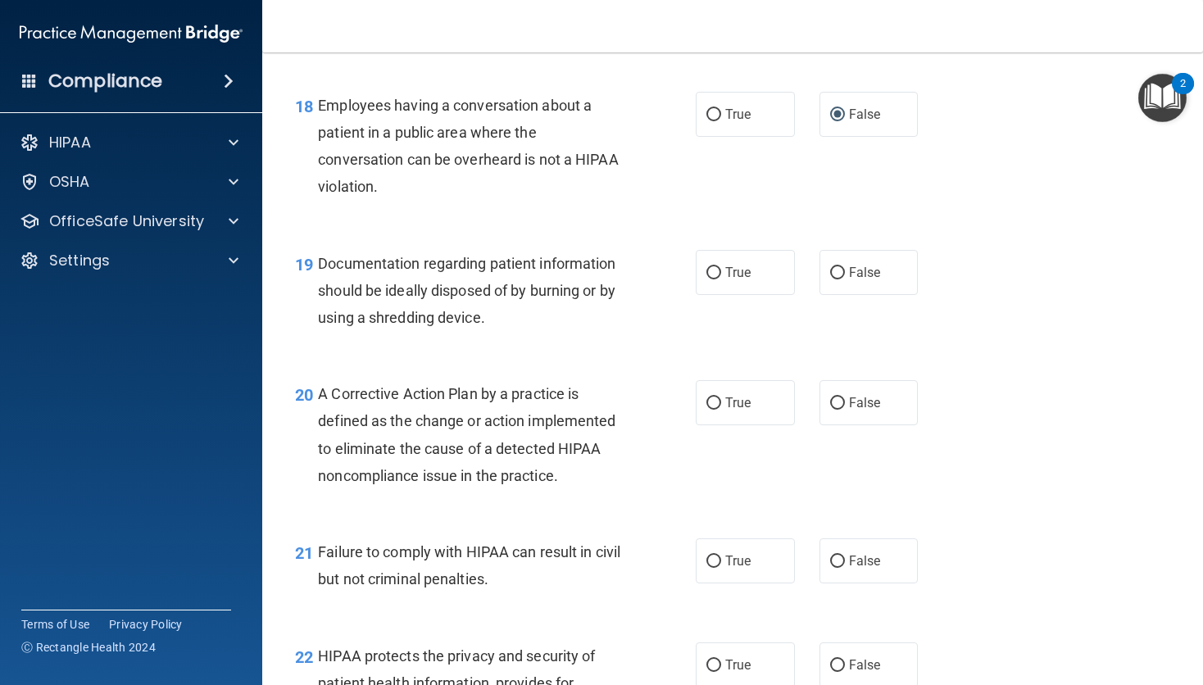
click at [831, 275] on input "False" at bounding box center [837, 273] width 15 height 12
radio input "true"
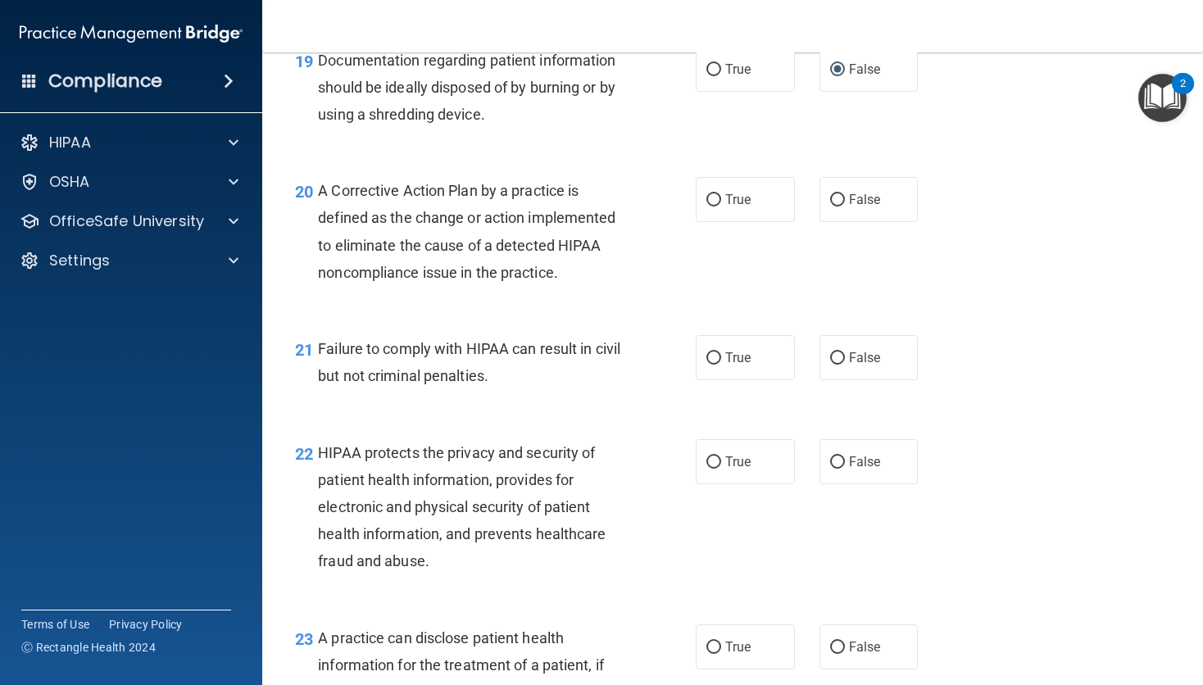
scroll to position [2739, 0]
click at [711, 198] on input "True" at bounding box center [713, 199] width 15 height 12
radio input "true"
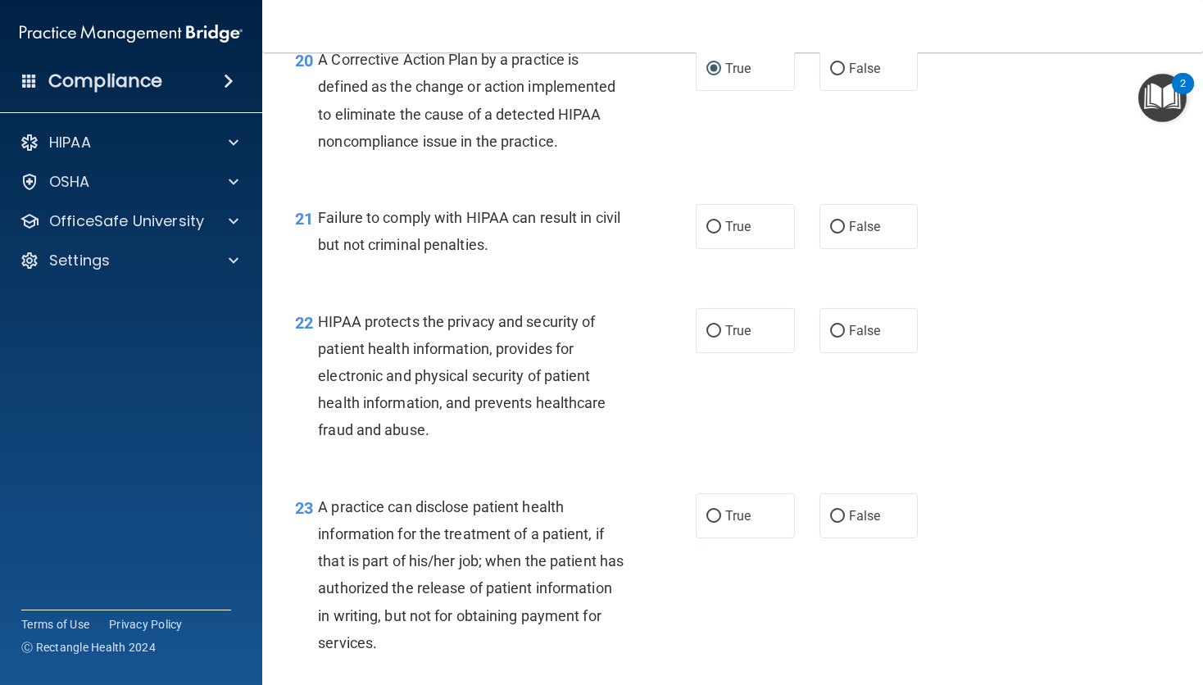
scroll to position [2870, 0]
click at [836, 224] on input "False" at bounding box center [837, 226] width 15 height 12
radio input "true"
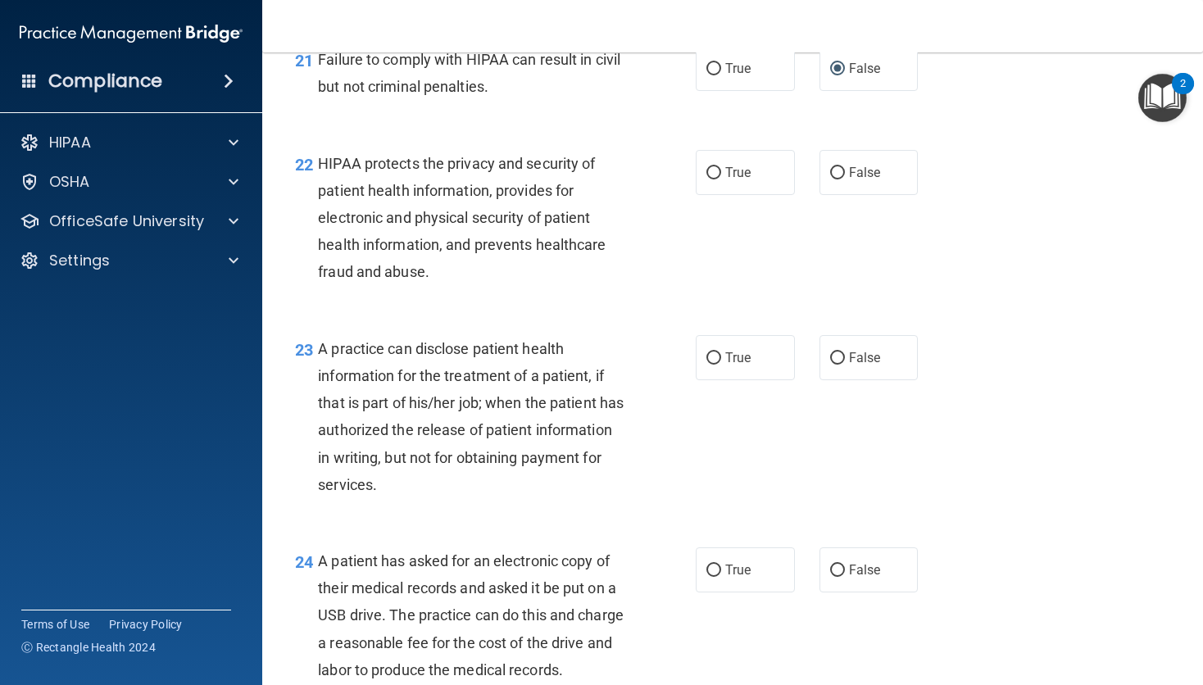
scroll to position [3028, 0]
click at [707, 173] on input "True" at bounding box center [713, 172] width 15 height 12
radio input "true"
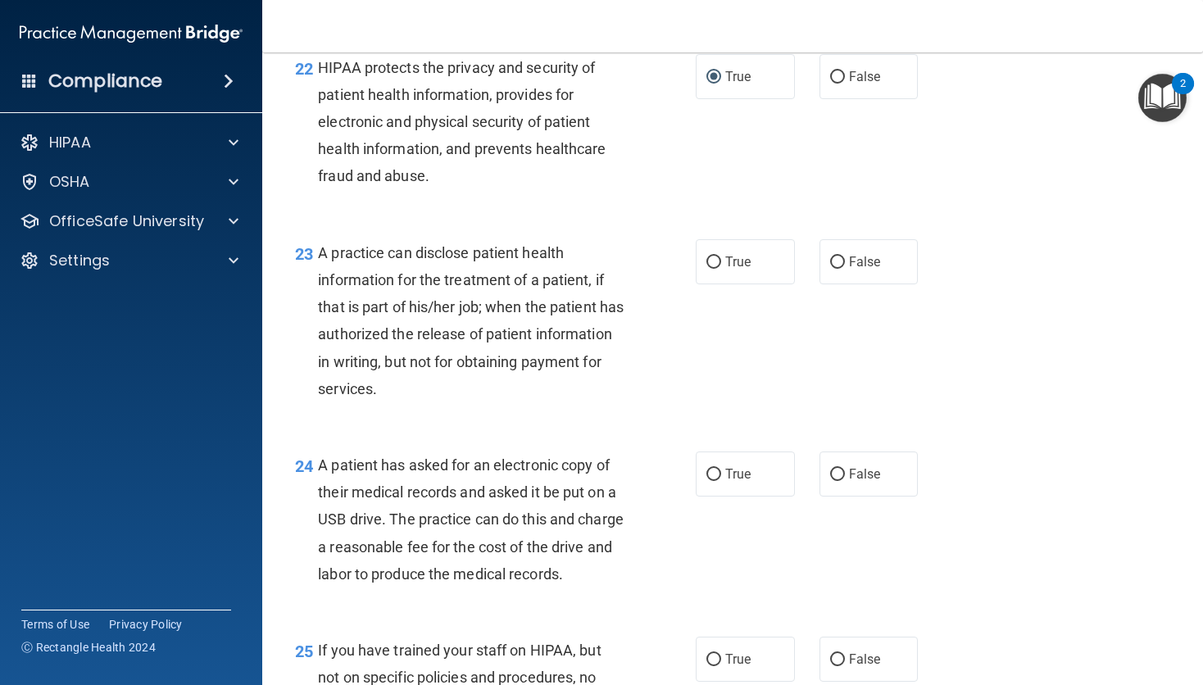
scroll to position [3124, 0]
click at [830, 265] on input "False" at bounding box center [837, 262] width 15 height 12
radio input "true"
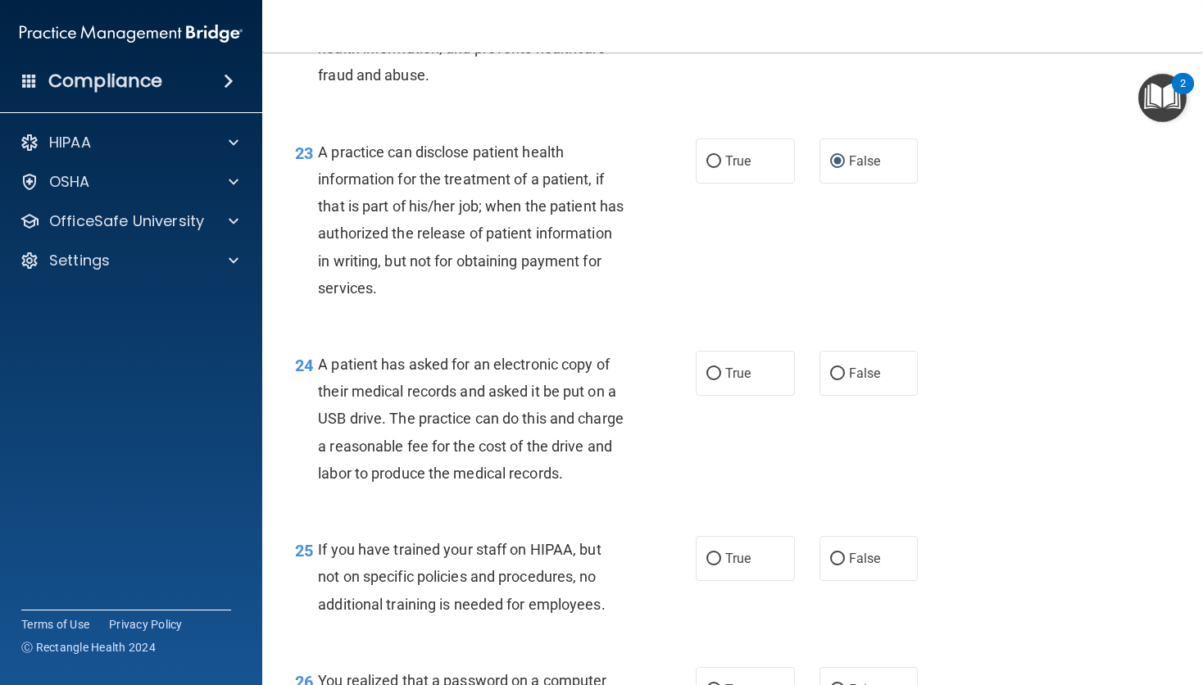
scroll to position [3226, 0]
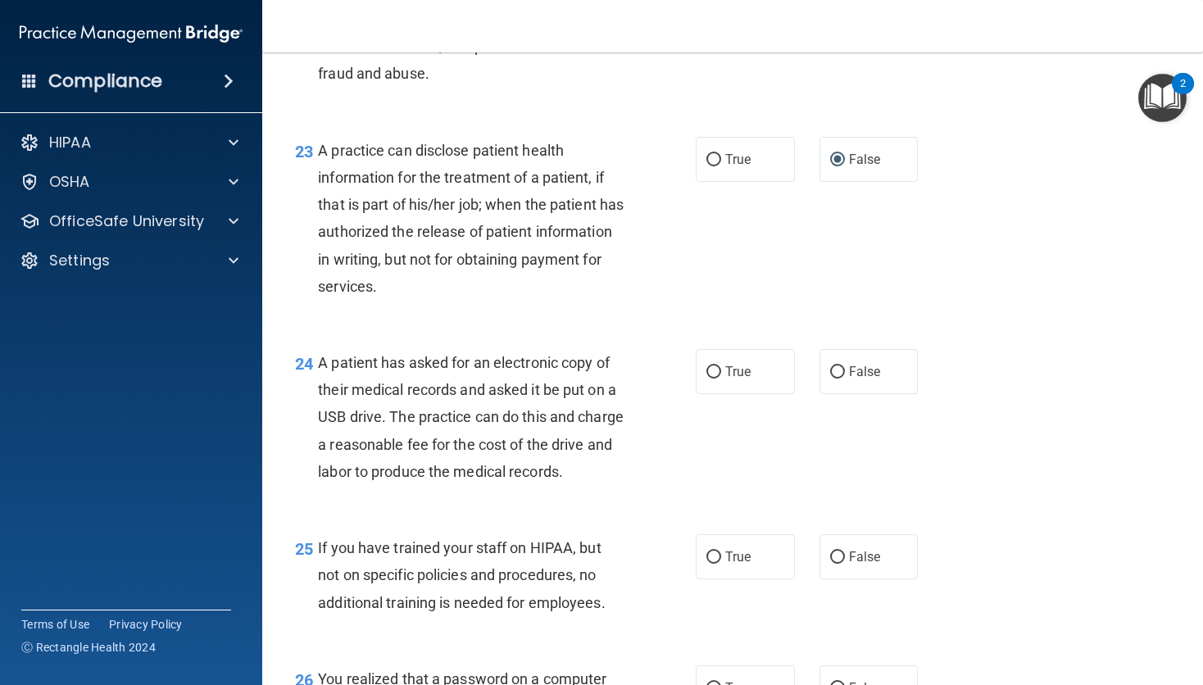
click at [706, 374] on input "True" at bounding box center [713, 372] width 15 height 12
radio input "true"
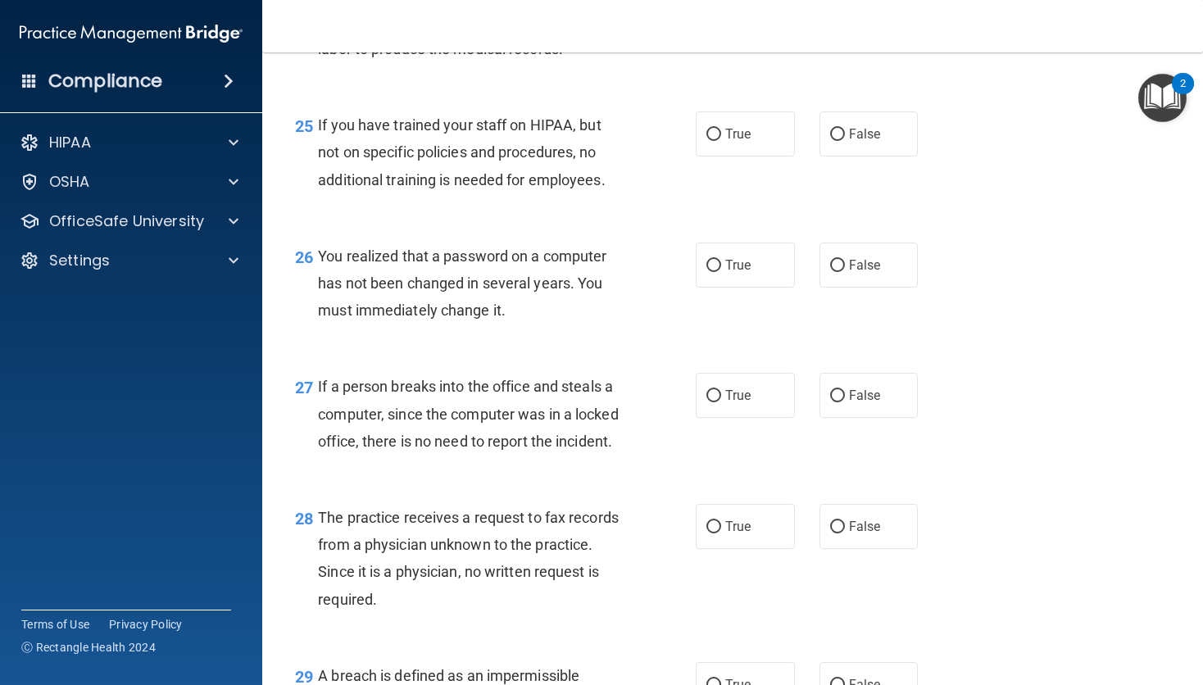
scroll to position [3650, 0]
click at [833, 140] on input "False" at bounding box center [837, 134] width 15 height 12
radio input "true"
click at [834, 271] on input "False" at bounding box center [837, 265] width 15 height 12
radio input "true"
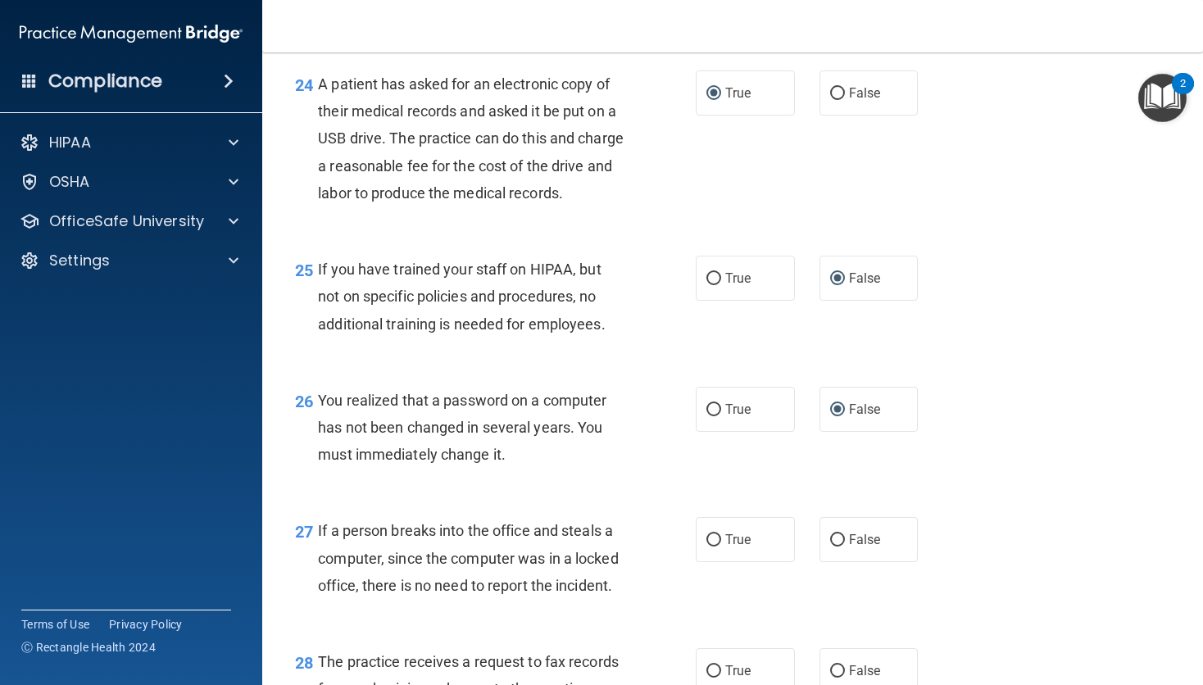
scroll to position [3505, 0]
click at [849, 547] on span "False" at bounding box center [865, 539] width 32 height 16
click at [845, 546] on input "False" at bounding box center [837, 540] width 15 height 12
radio input "true"
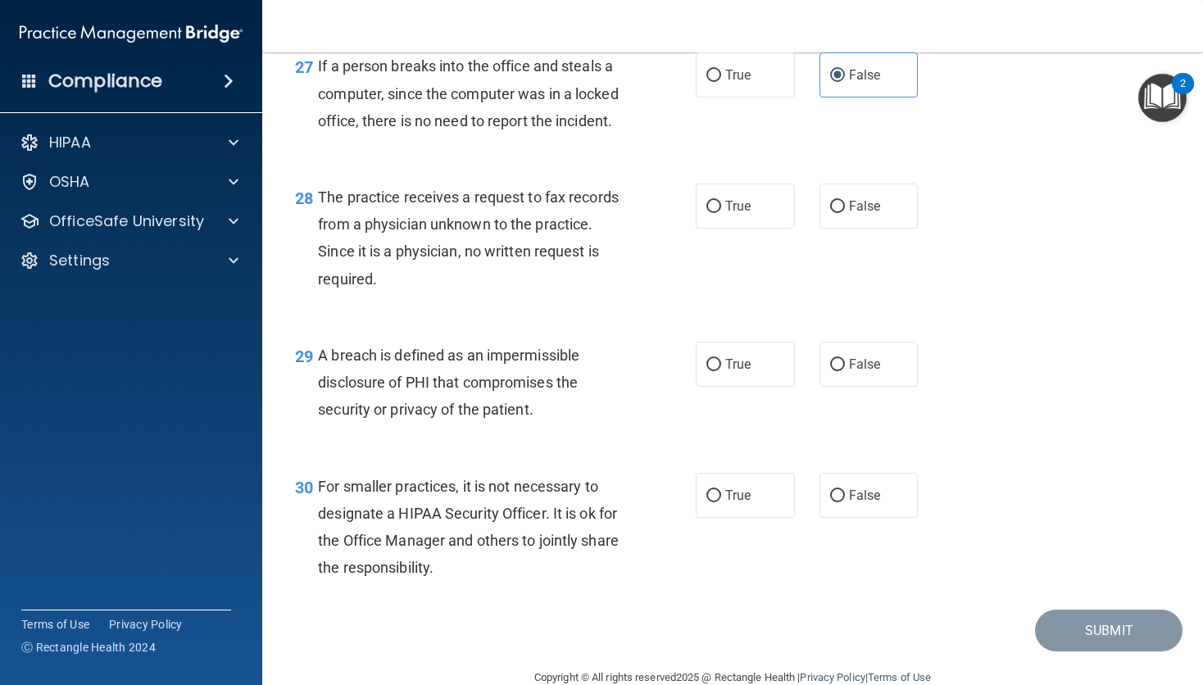
scroll to position [4055, 0]
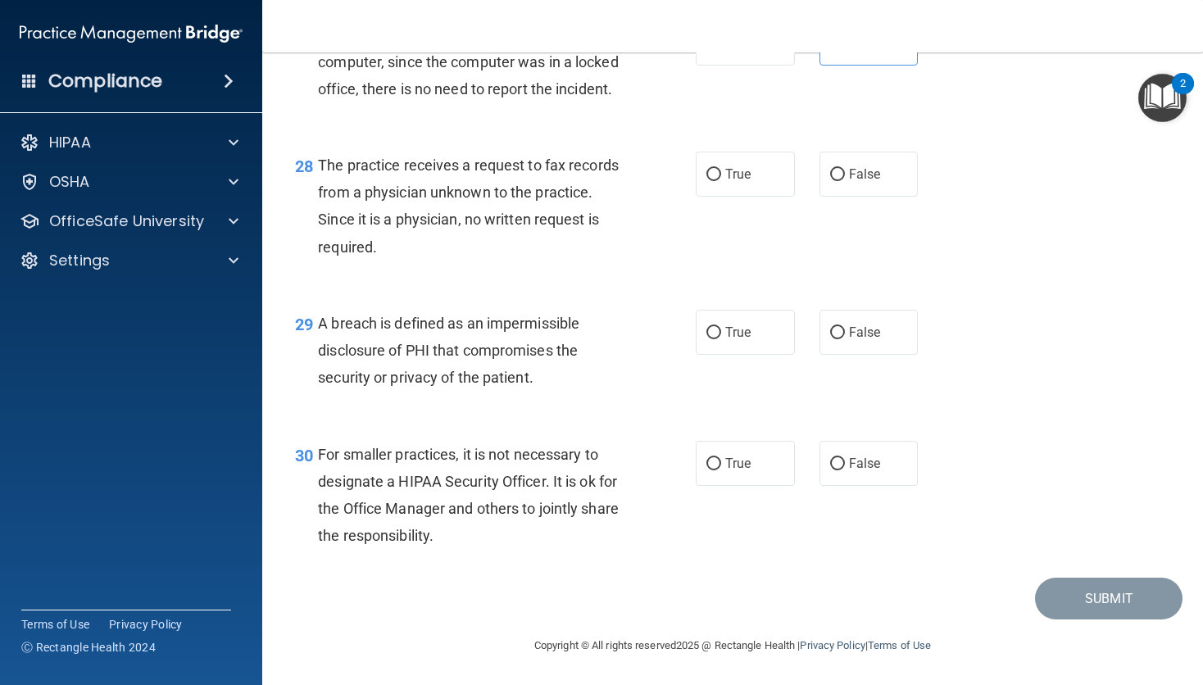
click at [830, 170] on input "False" at bounding box center [837, 175] width 15 height 12
radio input "true"
click at [708, 337] on input "True" at bounding box center [713, 333] width 15 height 12
radio input "true"
click at [832, 468] on input "False" at bounding box center [837, 464] width 15 height 12
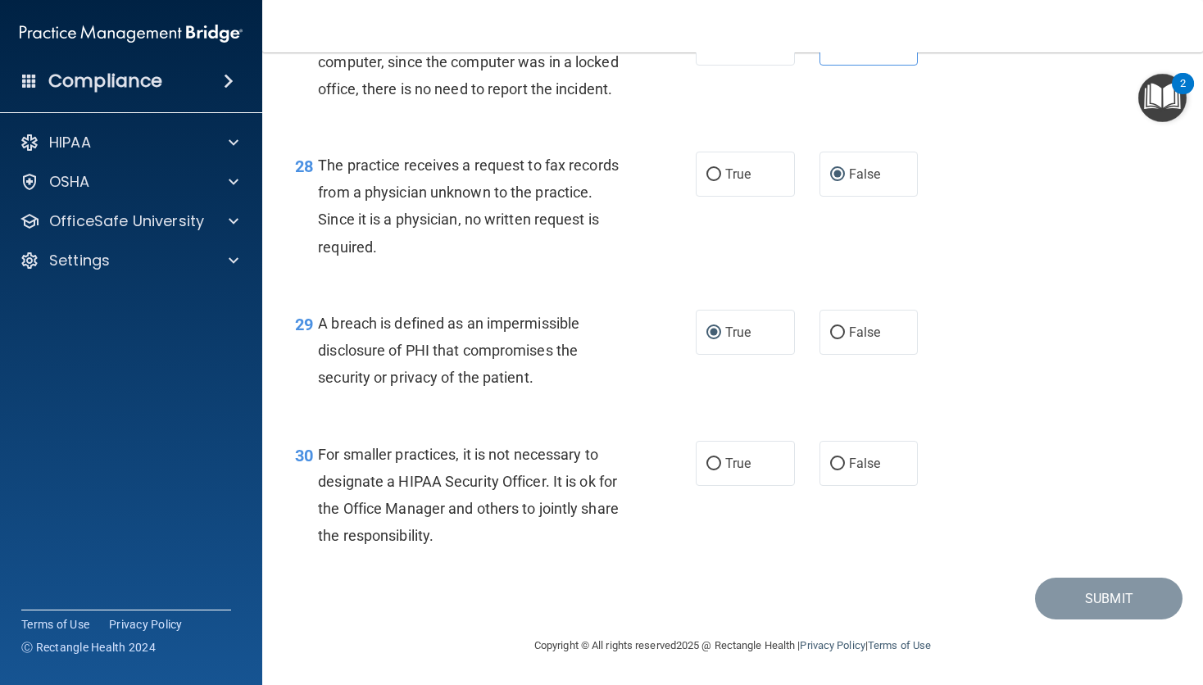
radio input "true"
click at [1106, 597] on button "Submit" at bounding box center [1109, 599] width 148 height 42
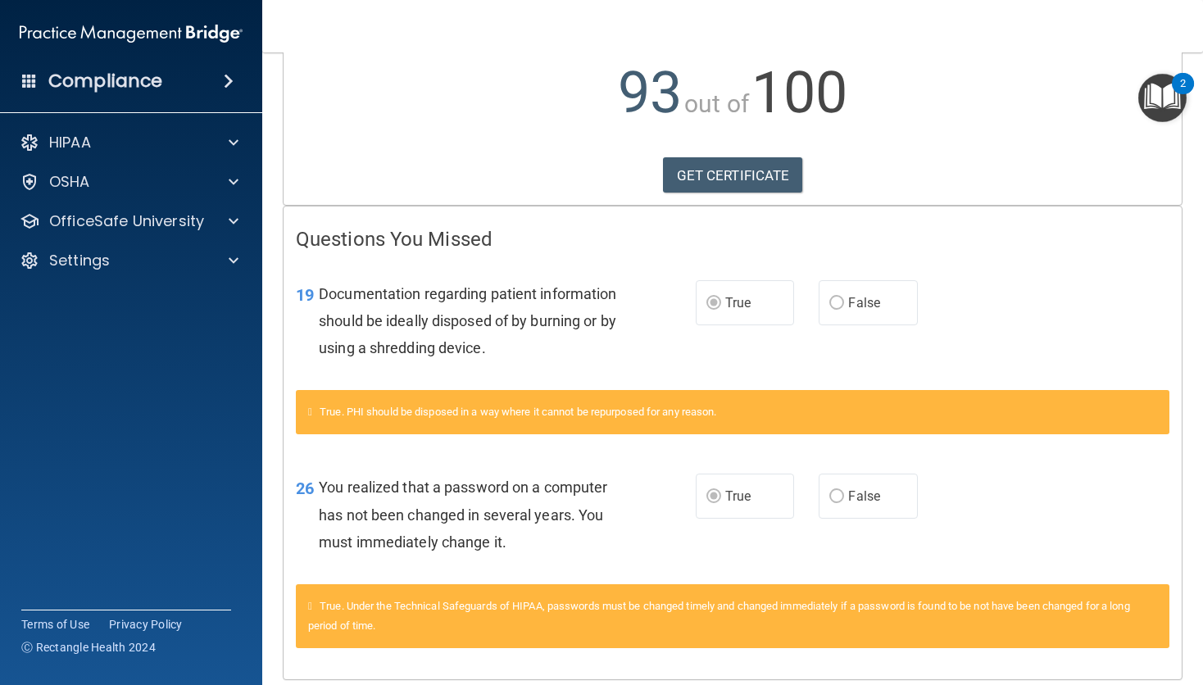
scroll to position [239, 0]
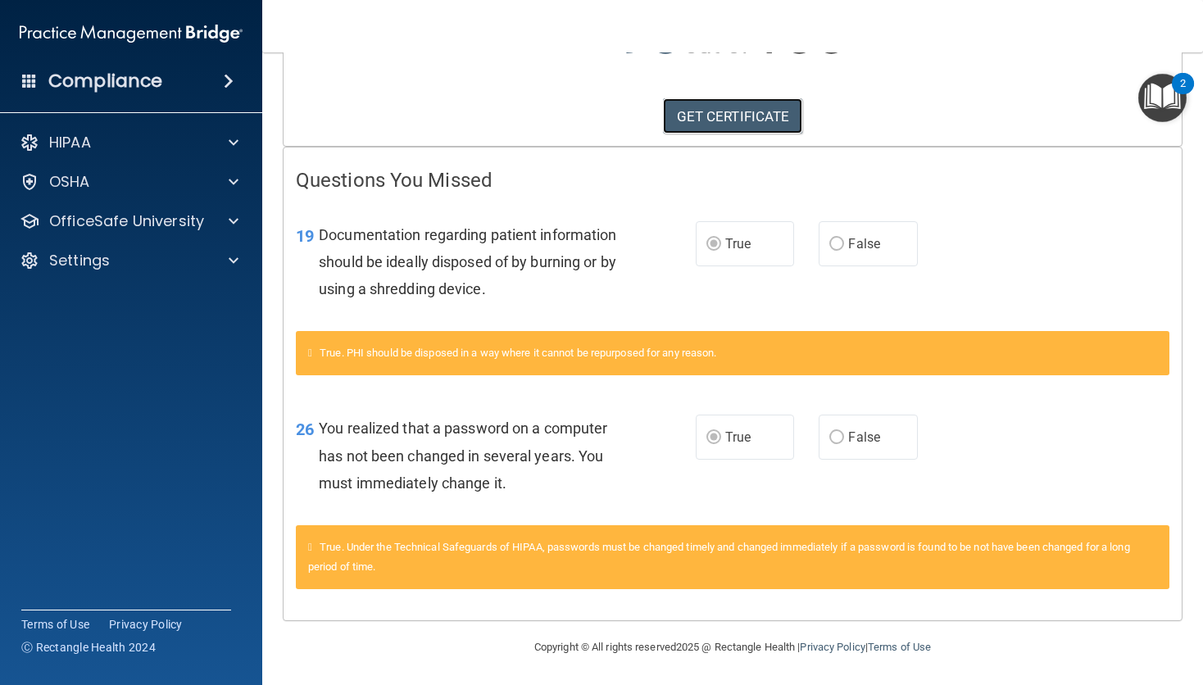
click at [742, 111] on link "GET CERTIFICATE" at bounding box center [733, 116] width 140 height 36
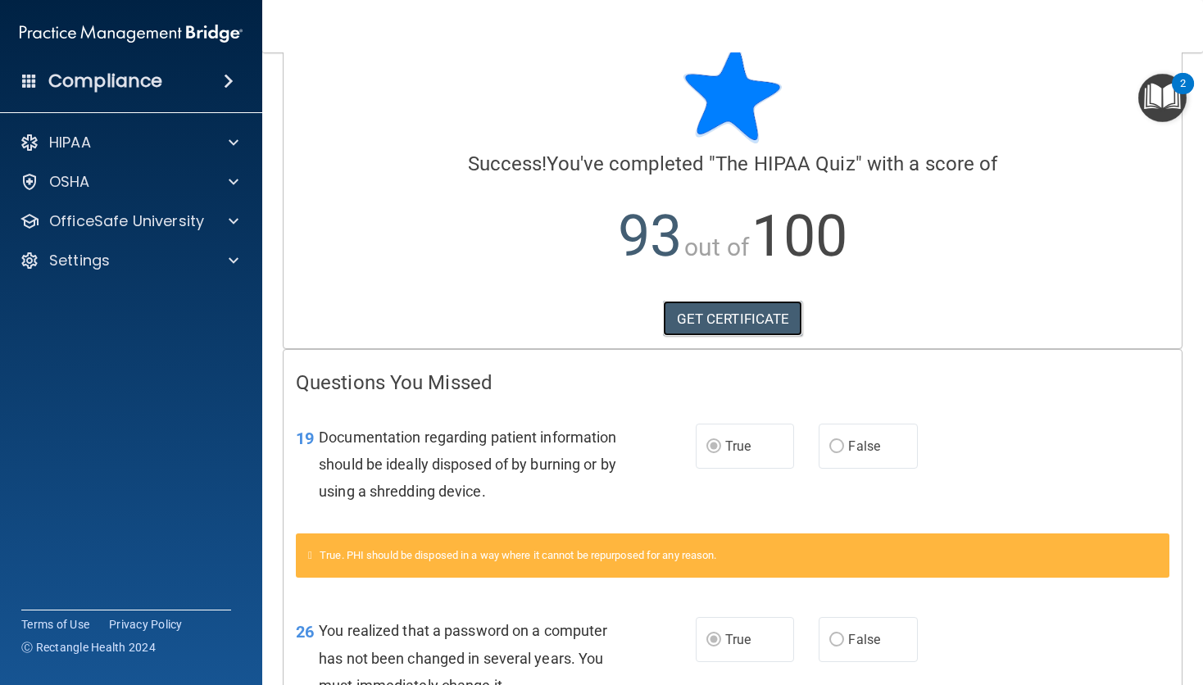
scroll to position [0, 0]
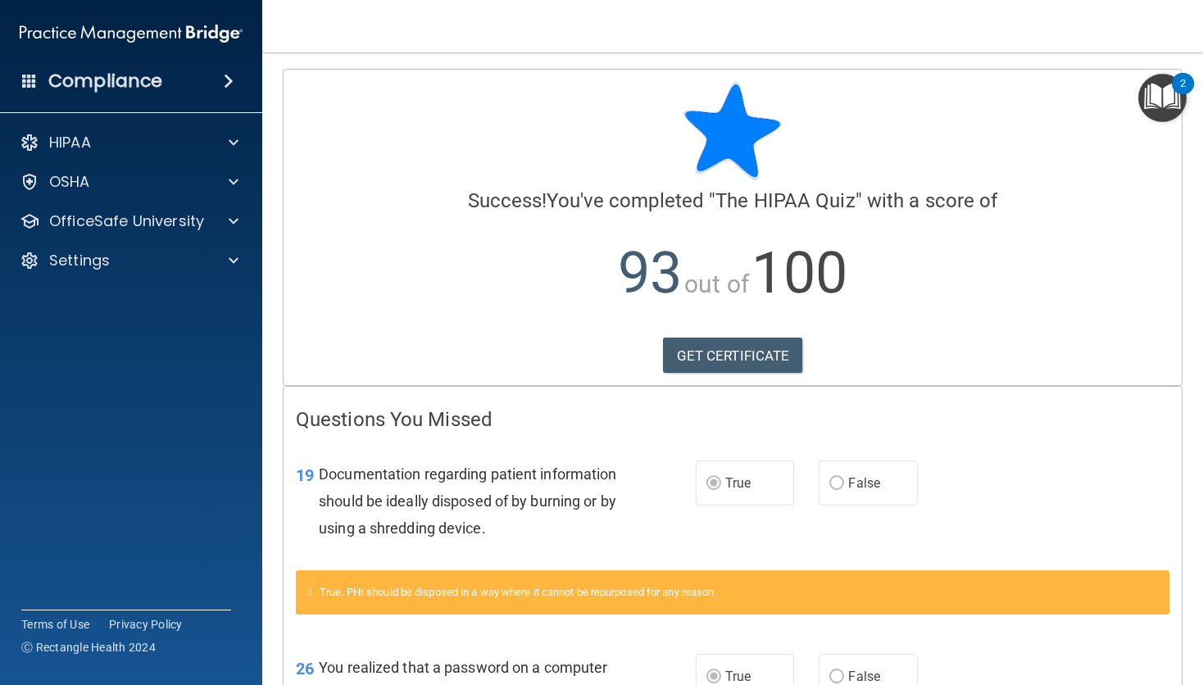
click at [429, 300] on p "93 out of 100" at bounding box center [733, 273] width 874 height 106
click at [204, 230] on div "OfficeSafe University" at bounding box center [108, 221] width 203 height 20
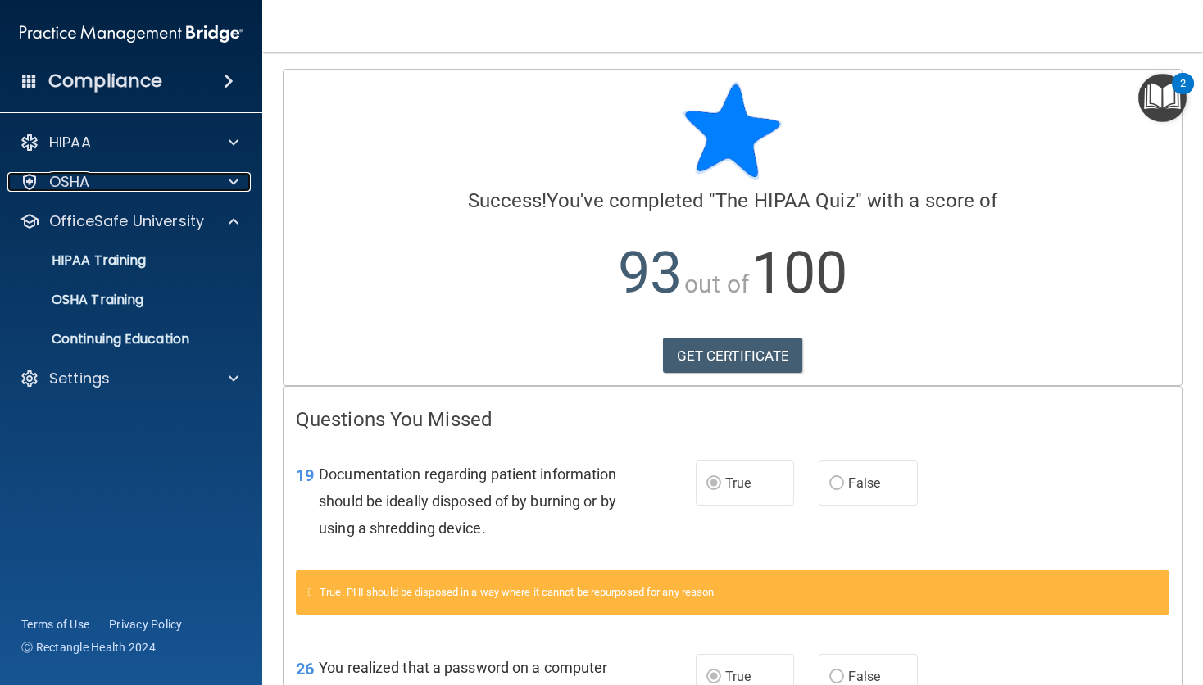
click at [213, 190] on div at bounding box center [231, 182] width 41 height 20
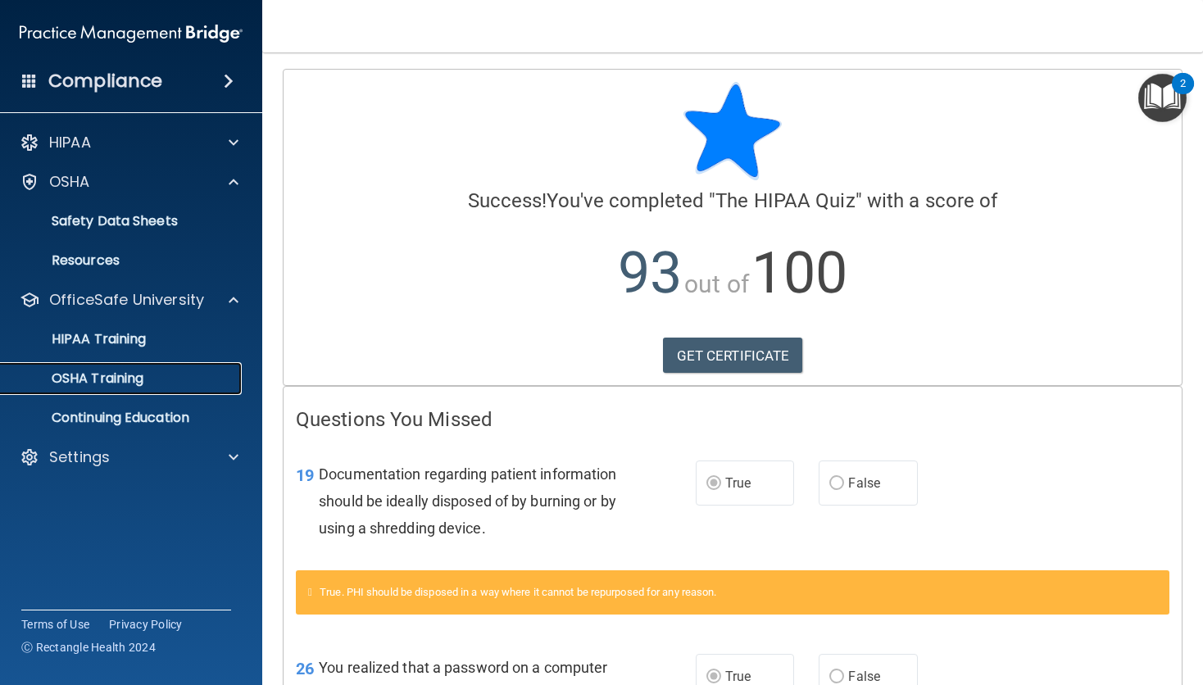
click at [161, 392] on link "OSHA Training" at bounding box center [113, 378] width 258 height 33
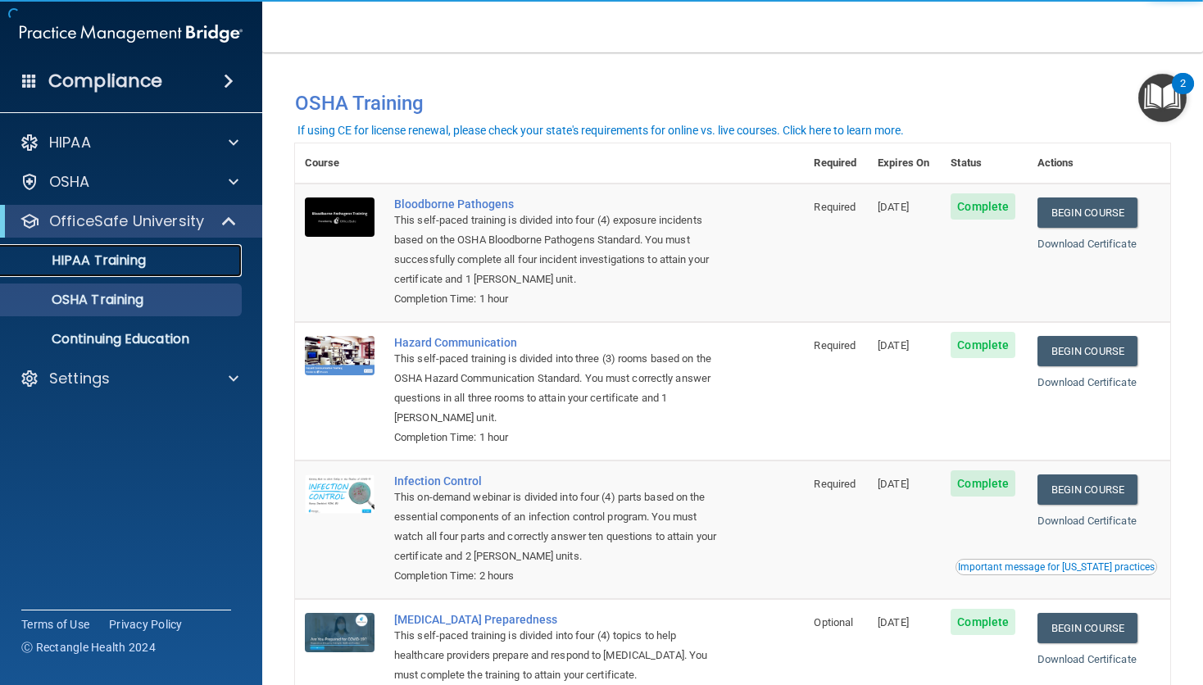
click at [175, 256] on div "HIPAA Training" at bounding box center [123, 260] width 224 height 16
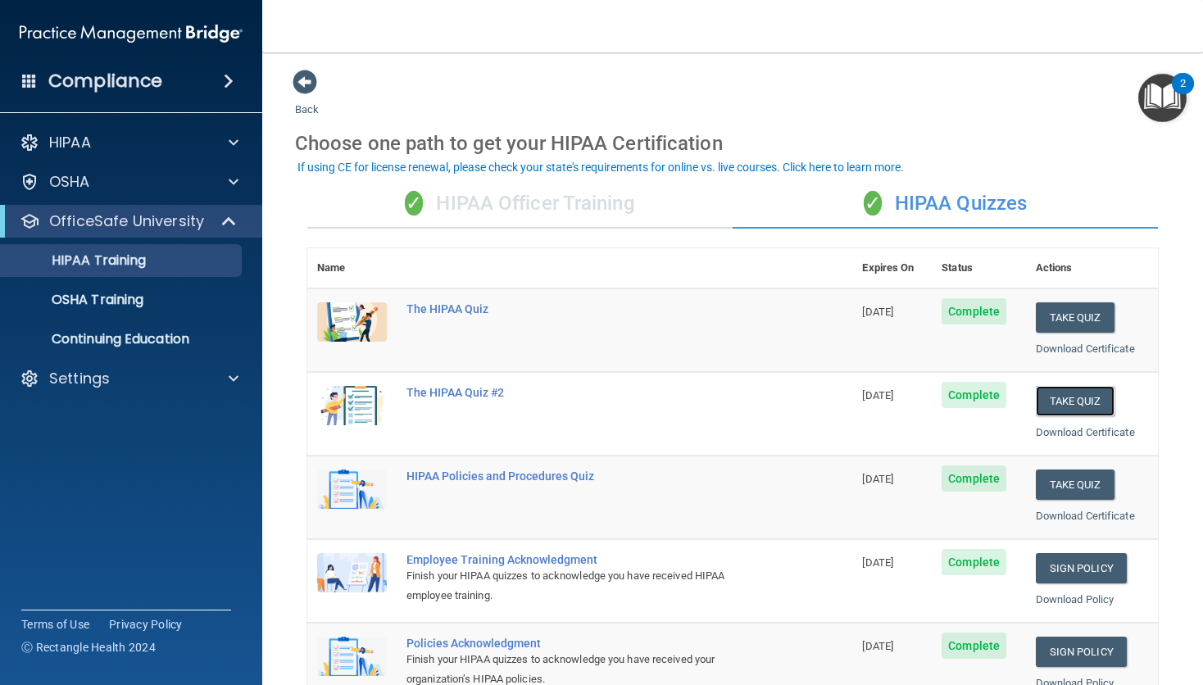
click at [1080, 401] on button "Take Quiz" at bounding box center [1075, 401] width 79 height 30
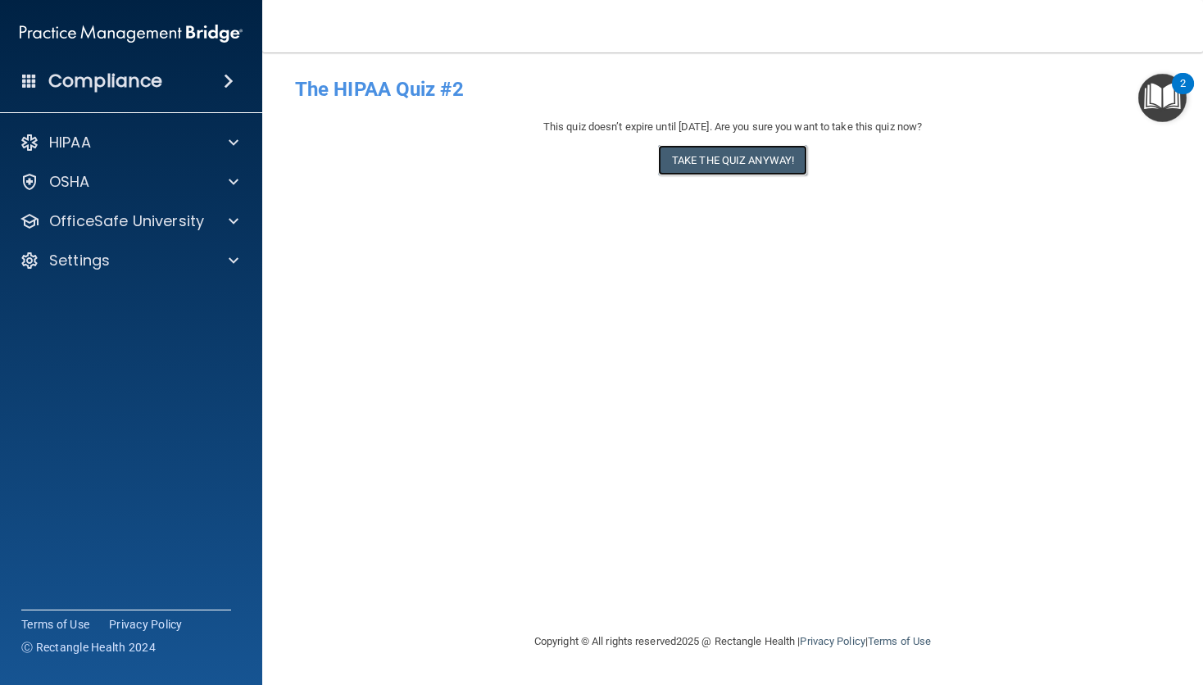
click at [765, 161] on button "Take the quiz anyway!" at bounding box center [732, 160] width 149 height 30
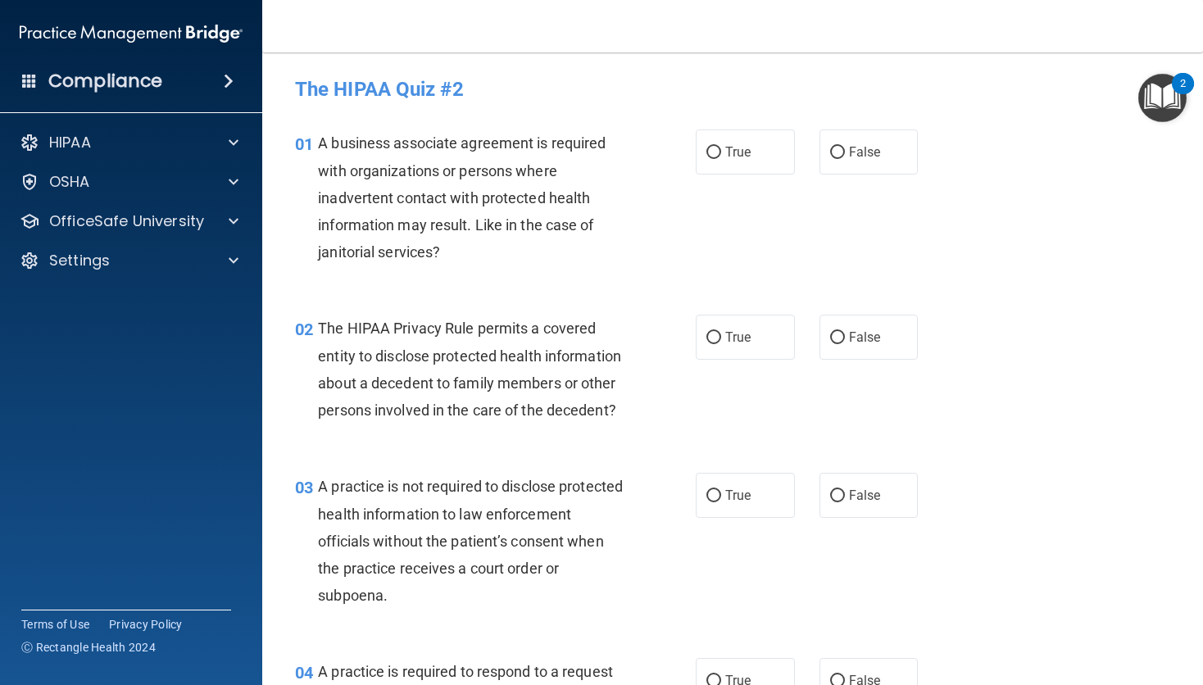
click at [706, 156] on input "True" at bounding box center [713, 153] width 15 height 12
radio input "true"
click at [850, 332] on span "False" at bounding box center [865, 337] width 32 height 16
click at [845, 332] on input "False" at bounding box center [837, 338] width 15 height 12
radio input "true"
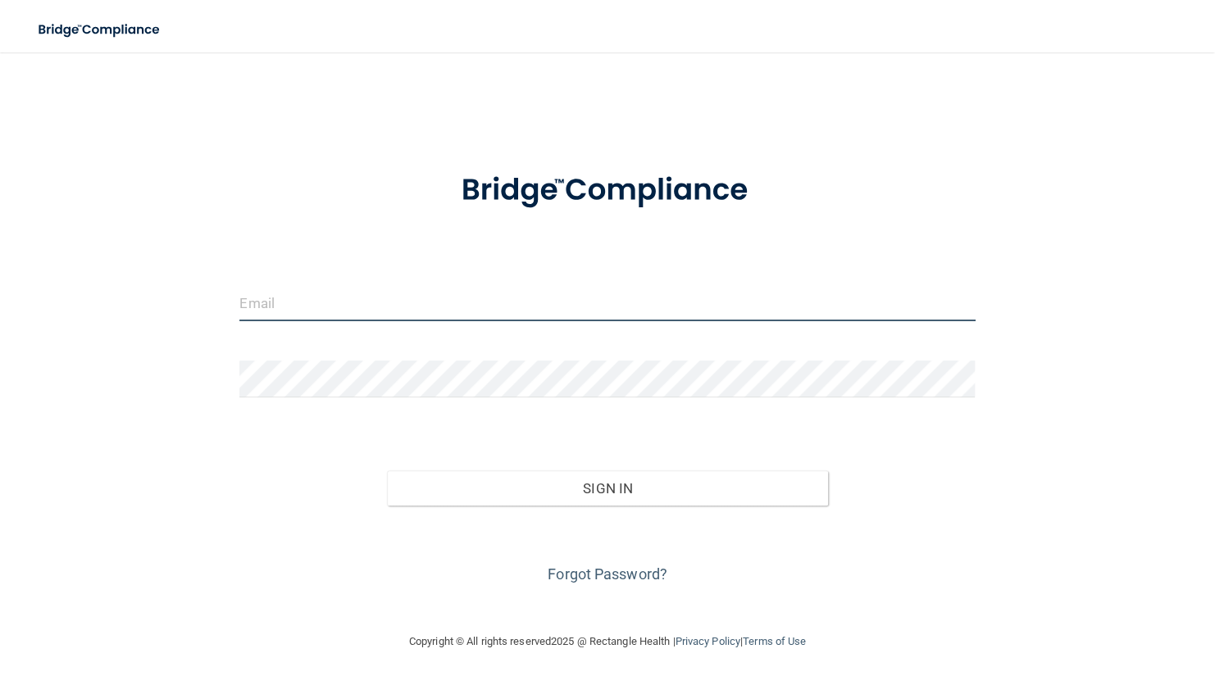
click at [367, 315] on input "email" at bounding box center [606, 302] width 735 height 37
type input "[EMAIL_ADDRESS][DOMAIN_NAME]"
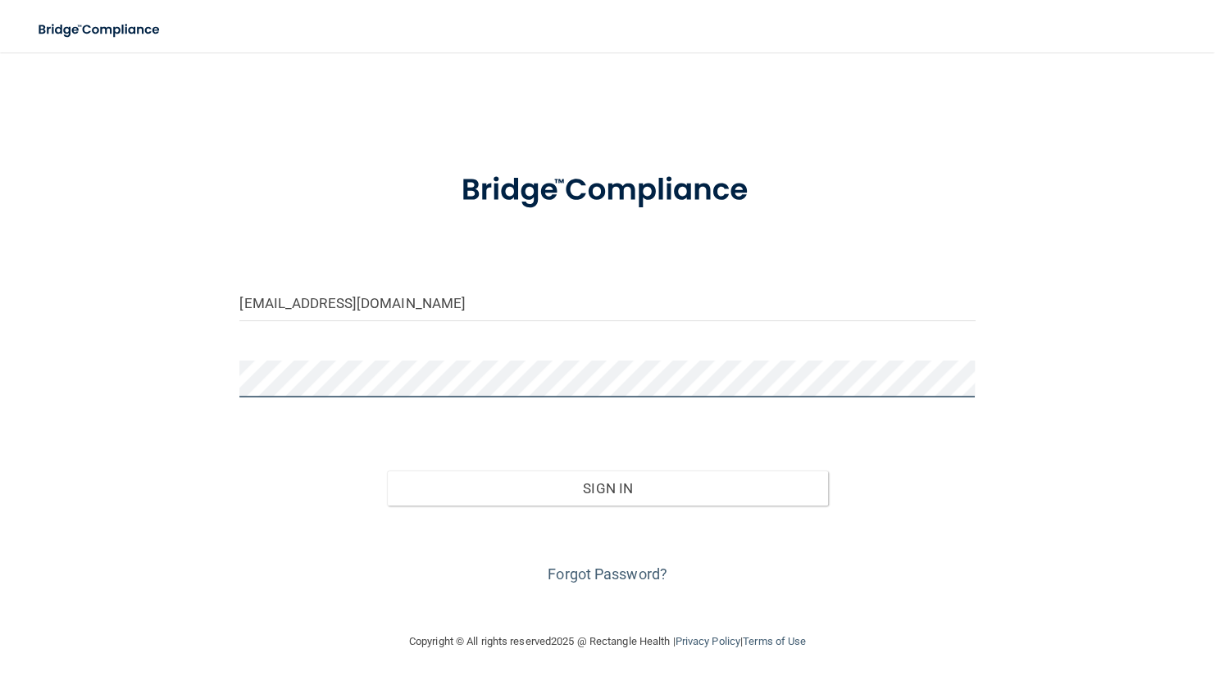
click at [387, 470] on button "Sign In" at bounding box center [607, 488] width 441 height 36
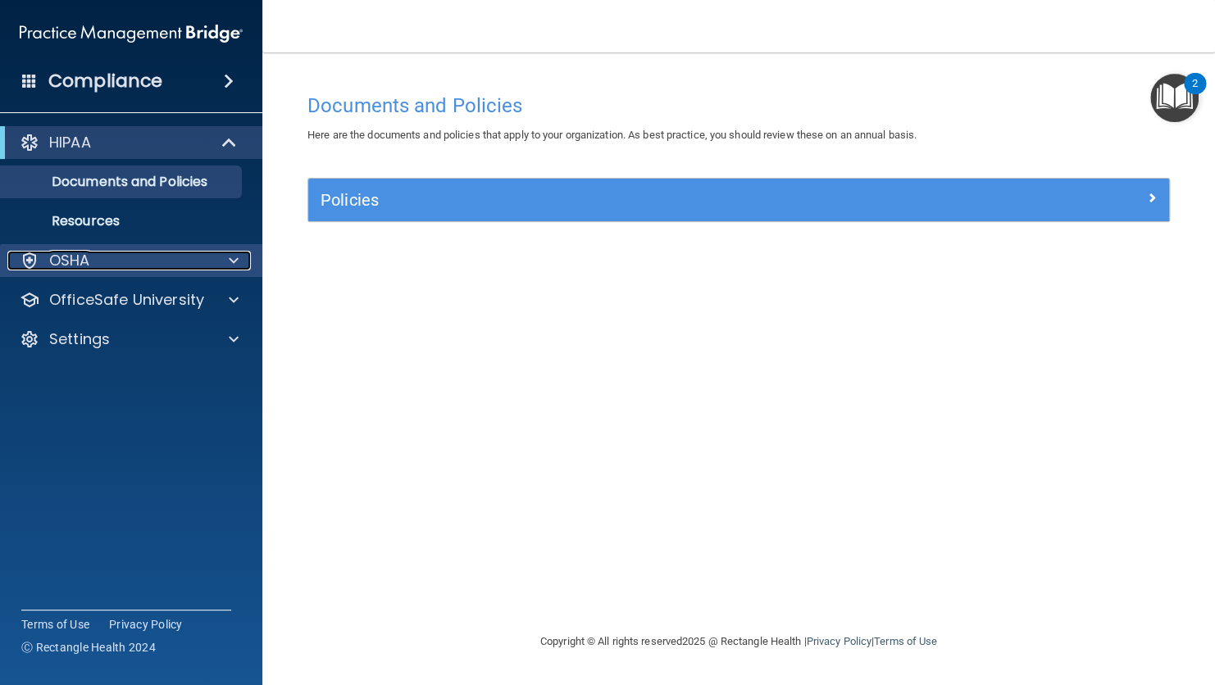
click at [204, 266] on div "OSHA" at bounding box center [108, 261] width 203 height 20
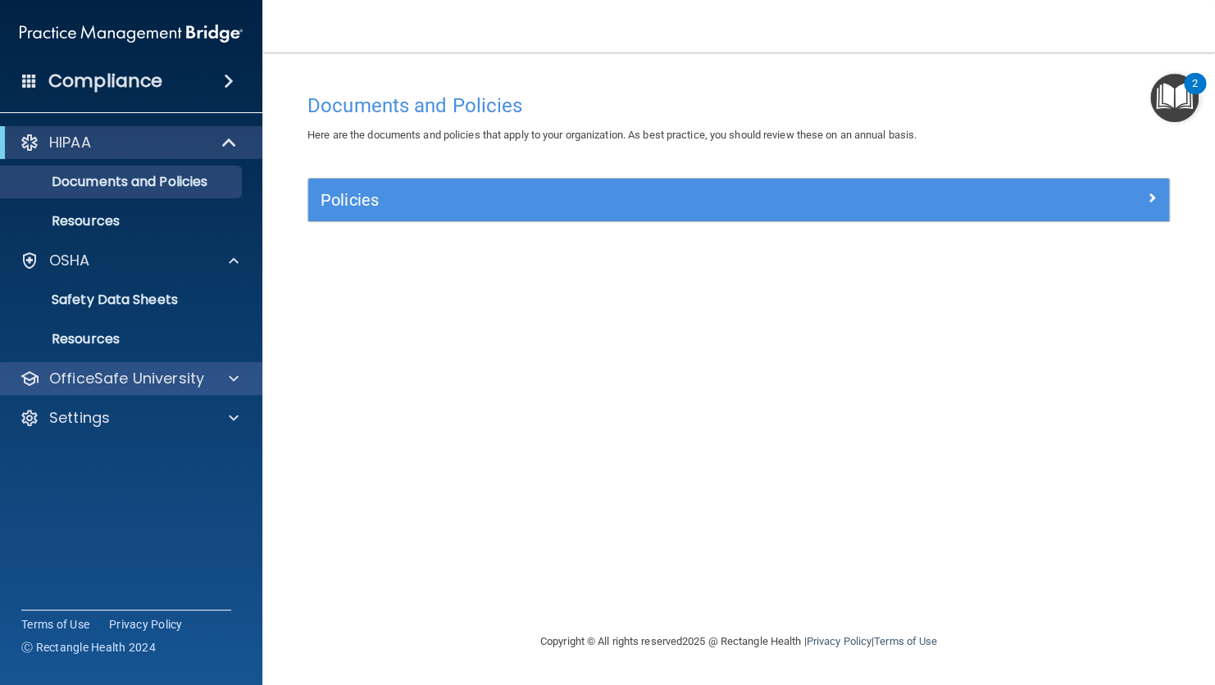
click at [198, 390] on div "OfficeSafe University" at bounding box center [131, 378] width 263 height 33
click at [231, 369] on span at bounding box center [234, 379] width 10 height 20
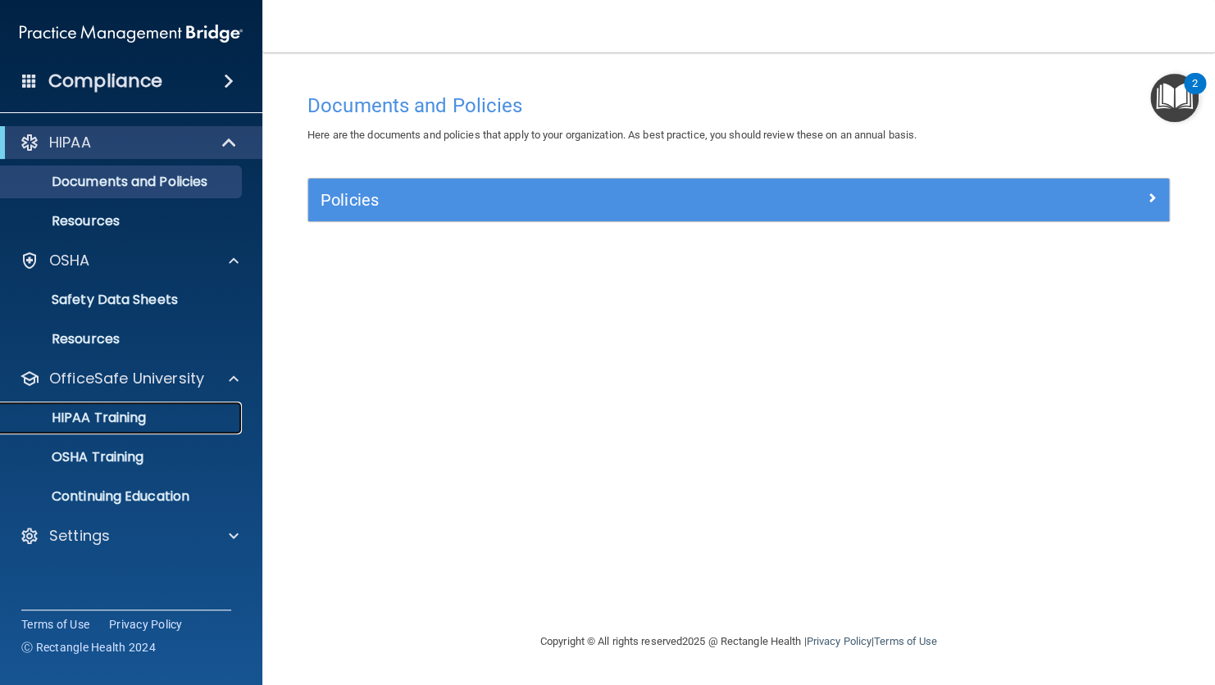
click at [173, 414] on div "HIPAA Training" at bounding box center [123, 418] width 224 height 16
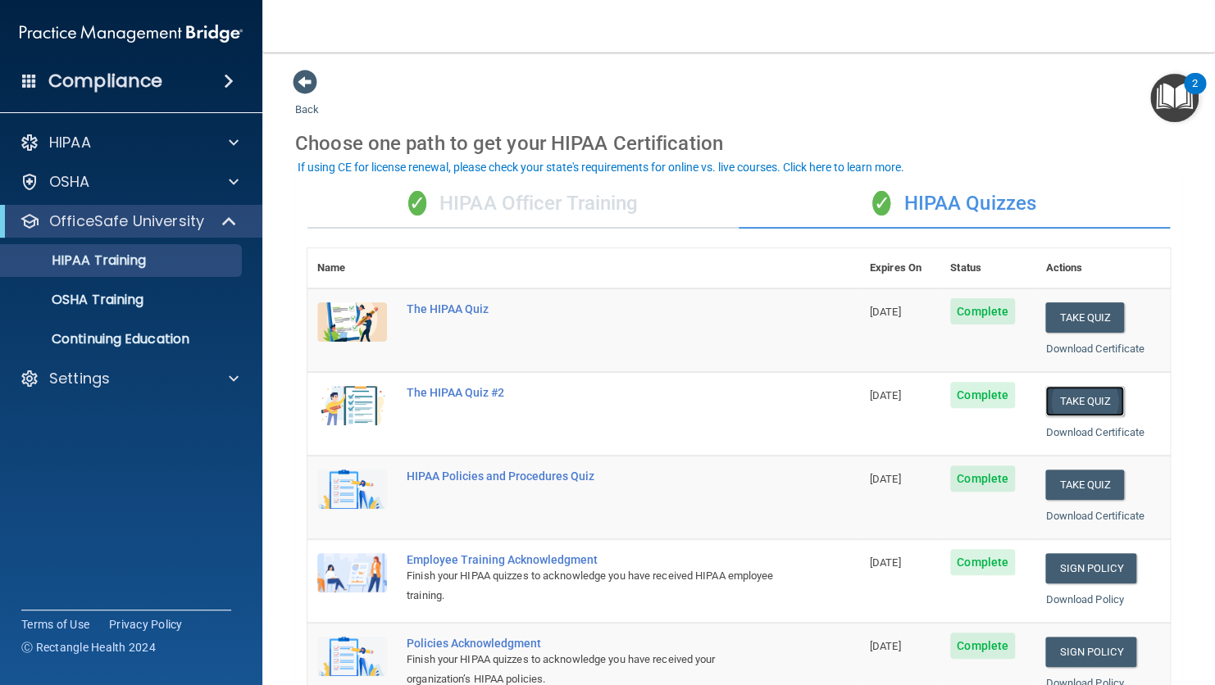
click at [1088, 411] on button "Take Quiz" at bounding box center [1084, 401] width 79 height 30
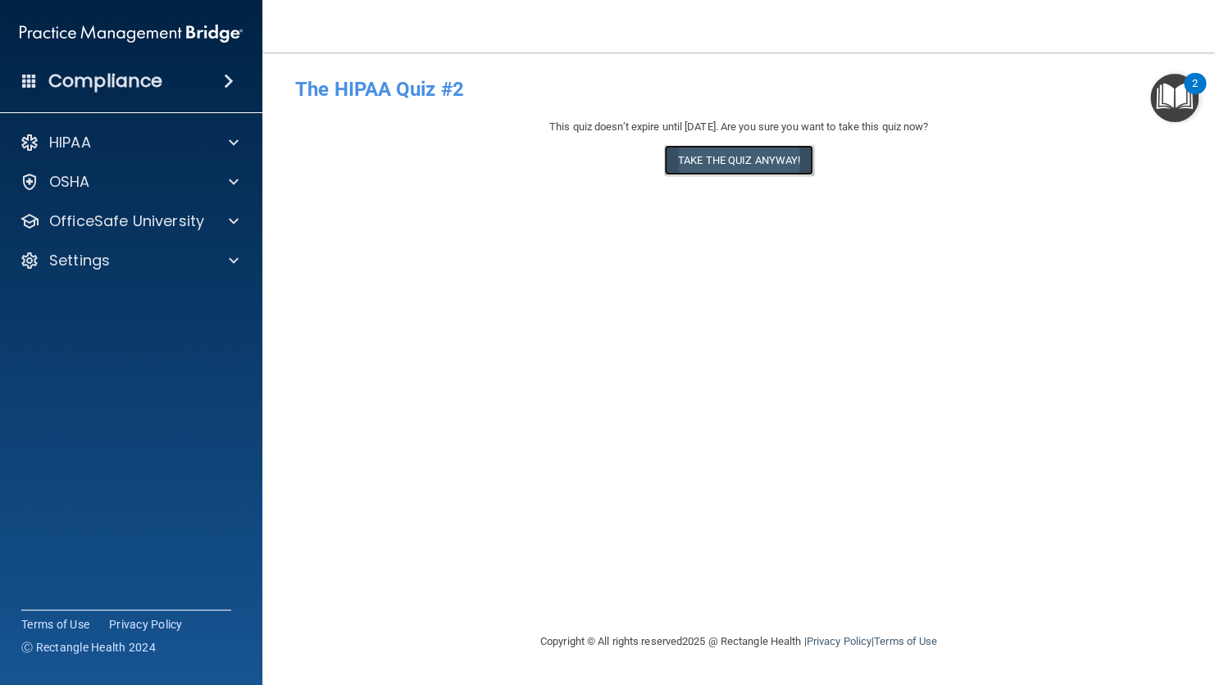
click at [766, 151] on button "Take the quiz anyway!" at bounding box center [738, 160] width 149 height 30
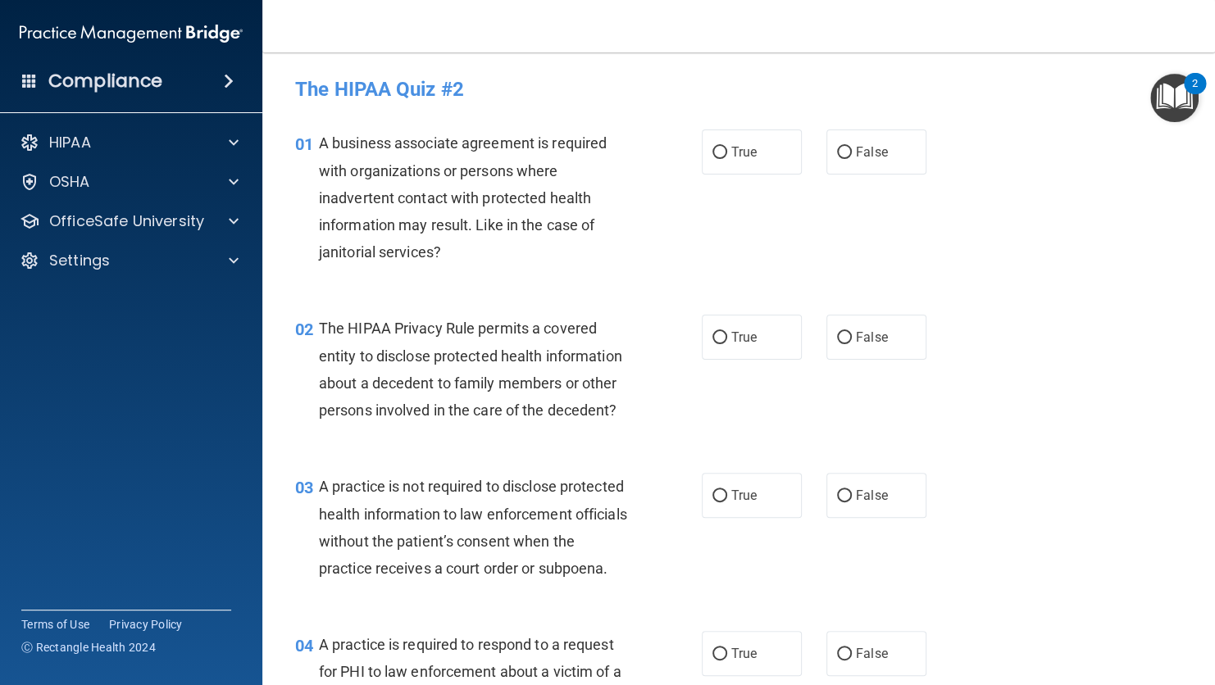
click at [1053, 455] on div "03 A practice is not required to disclose protected health information to law e…" at bounding box center [738, 531] width 911 height 158
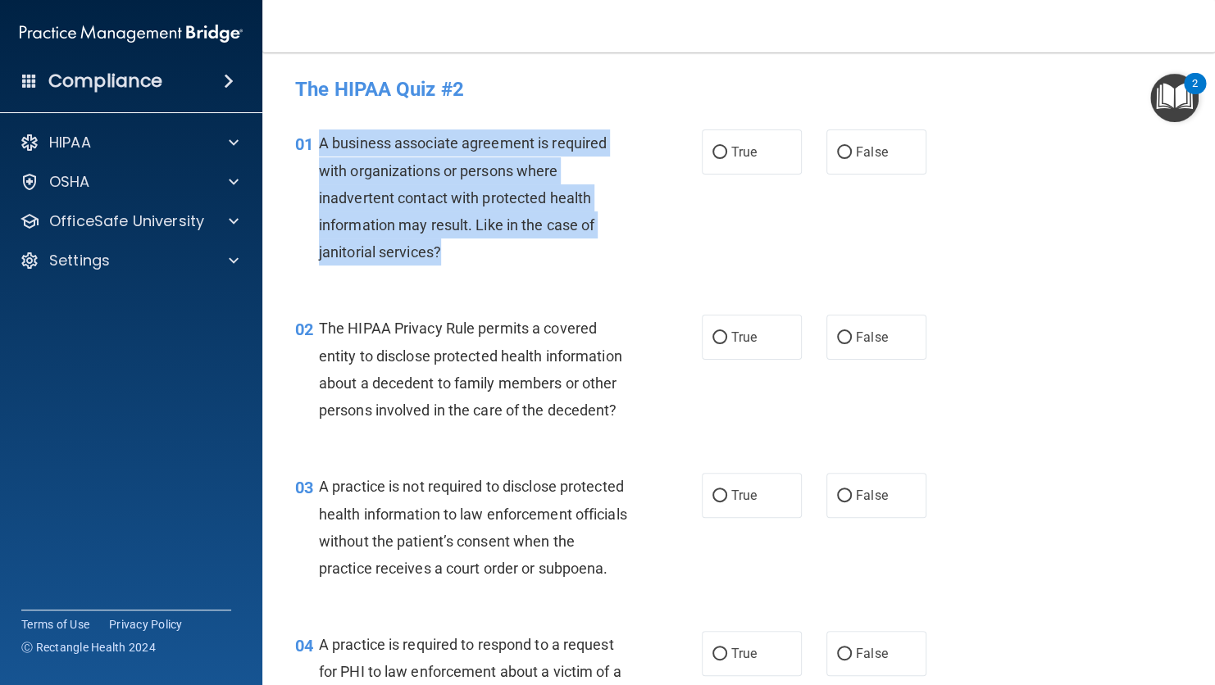
drag, startPoint x: 443, startPoint y: 254, endPoint x: 320, endPoint y: 132, distance: 173.3
click at [320, 132] on div "A business associate agreement is required with organizations or persons where …" at bounding box center [481, 197] width 324 height 136
drag, startPoint x: 320, startPoint y: 132, endPoint x: 334, endPoint y: 143, distance: 18.0
copy span "A business associate agreement is required with organizations or persons where …"
click at [837, 154] on input "False" at bounding box center [844, 153] width 15 height 12
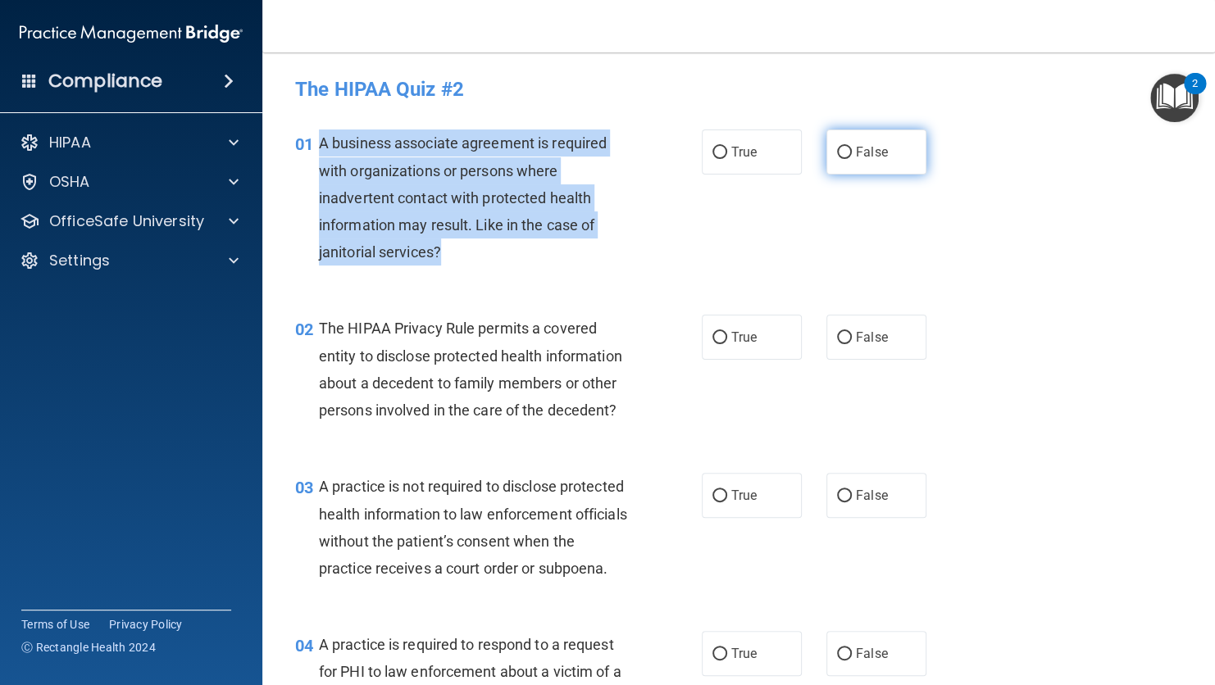
radio input "true"
click at [702, 233] on div "01 A business associate agreement is required with organizations or persons whe…" at bounding box center [498, 201] width 456 height 144
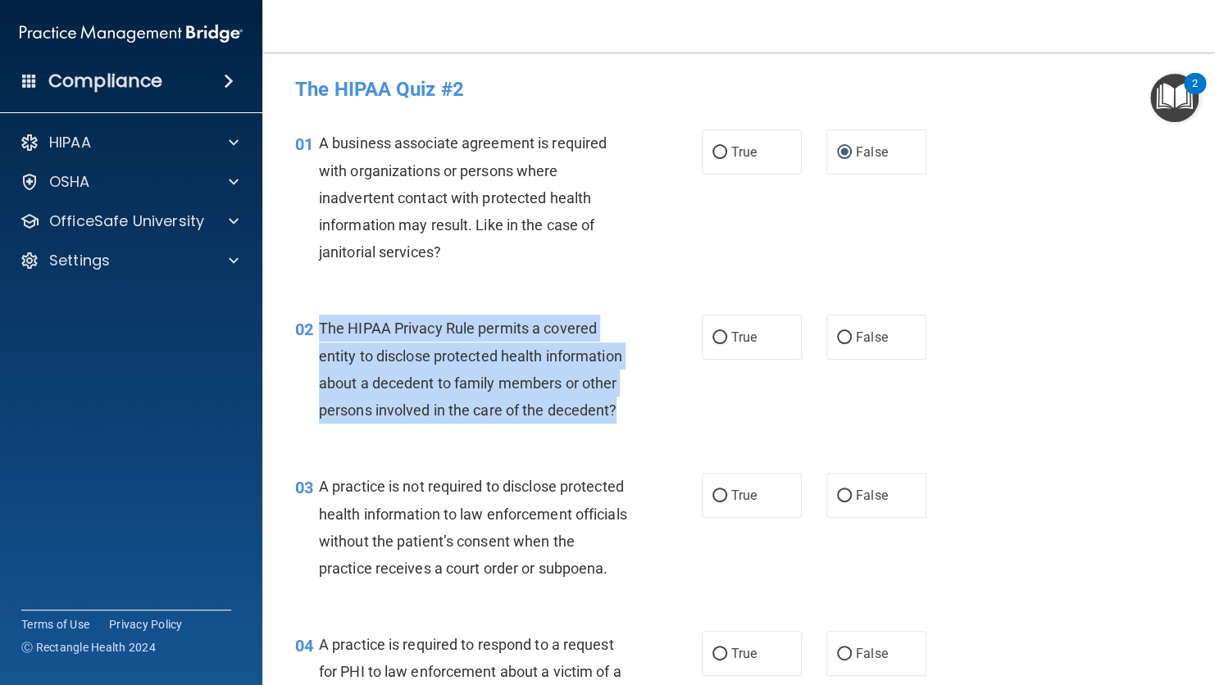
drag, startPoint x: 618, startPoint y: 416, endPoint x: 316, endPoint y: 324, distance: 316.3
click at [316, 324] on div "02 The HIPAA Privacy Rule permits a covered entity to disclose protected health…" at bounding box center [498, 373] width 456 height 117
drag, startPoint x: 316, startPoint y: 324, endPoint x: 395, endPoint y: 352, distance: 84.2
copy div "The HIPAA Privacy Rule permits a covered entity to disclose protected health in…"
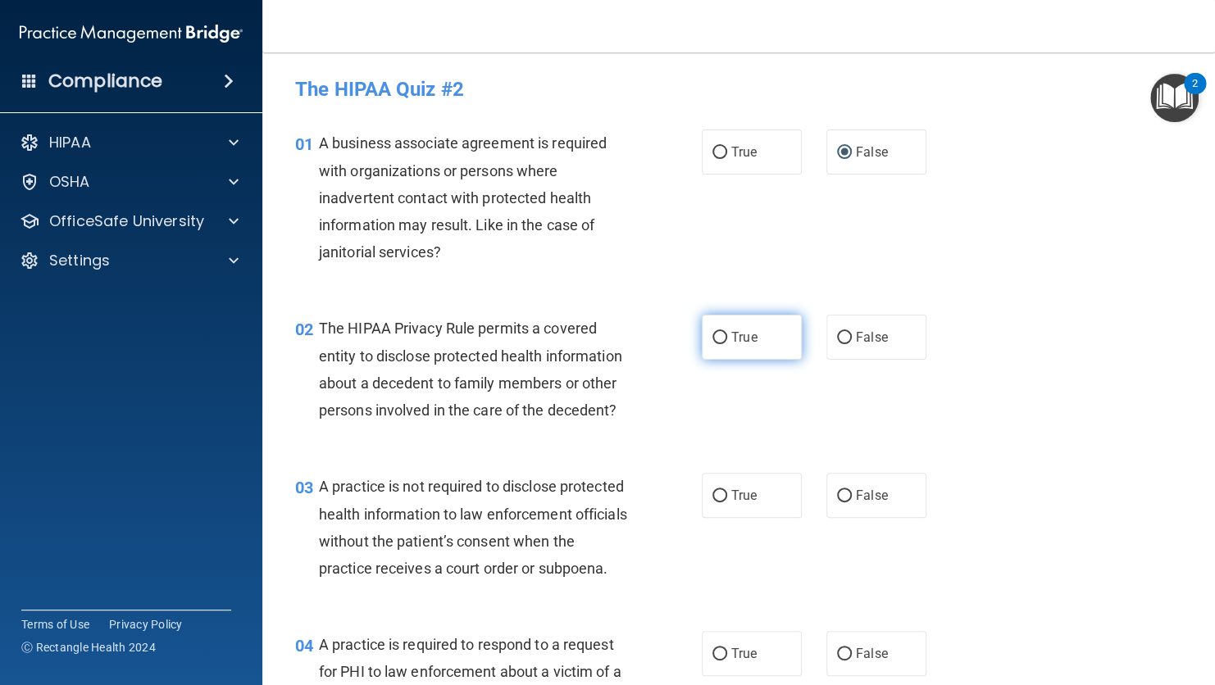
click at [722, 328] on label "True" at bounding box center [752, 337] width 100 height 45
click at [722, 332] on input "True" at bounding box center [719, 338] width 15 height 12
radio input "true"
click at [647, 428] on div "02 The HIPAA Privacy Rule permits a covered entity to disclose protected health…" at bounding box center [498, 373] width 456 height 117
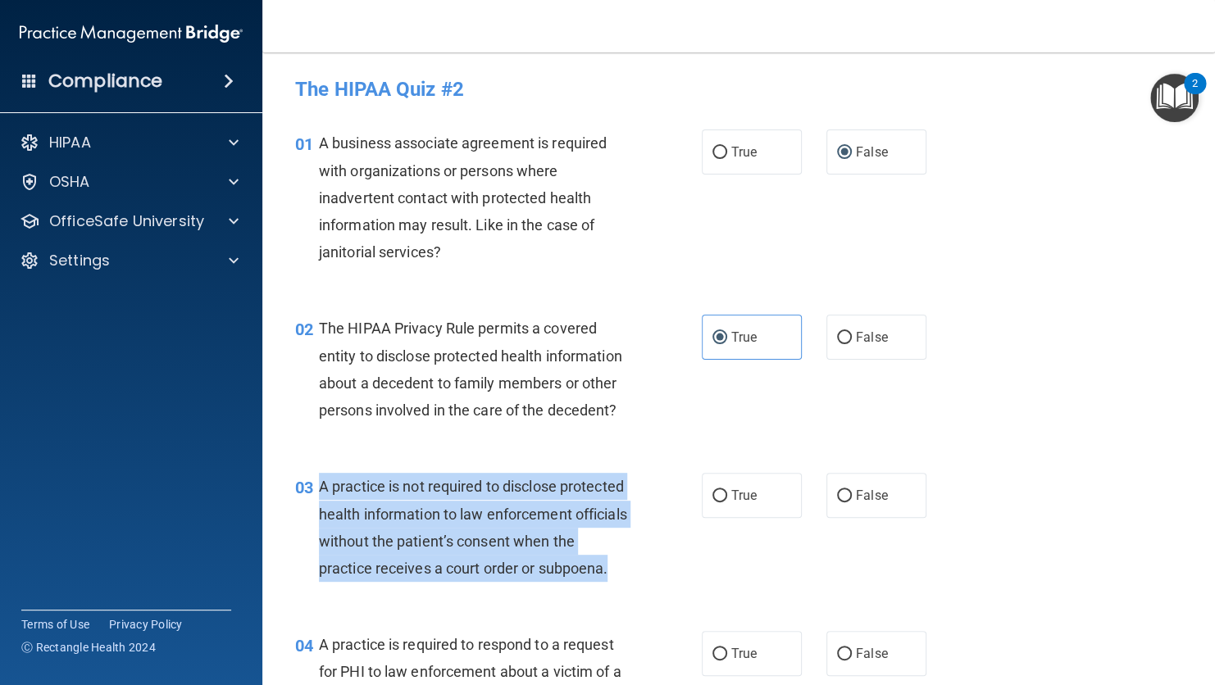
drag, startPoint x: 455, startPoint y: 596, endPoint x: 315, endPoint y: 488, distance: 176.5
click at [315, 488] on div "03 A practice is not required to disclose protected health information to law e…" at bounding box center [498, 531] width 456 height 117
drag, startPoint x: 315, startPoint y: 488, endPoint x: 382, endPoint y: 492, distance: 67.3
click at [382, 492] on span "A practice is not required to disclose protected health information to law enfo…" at bounding box center [473, 527] width 308 height 99
click at [383, 492] on span "A practice is not required to disclose protected health information to law enfo…" at bounding box center [473, 527] width 308 height 99
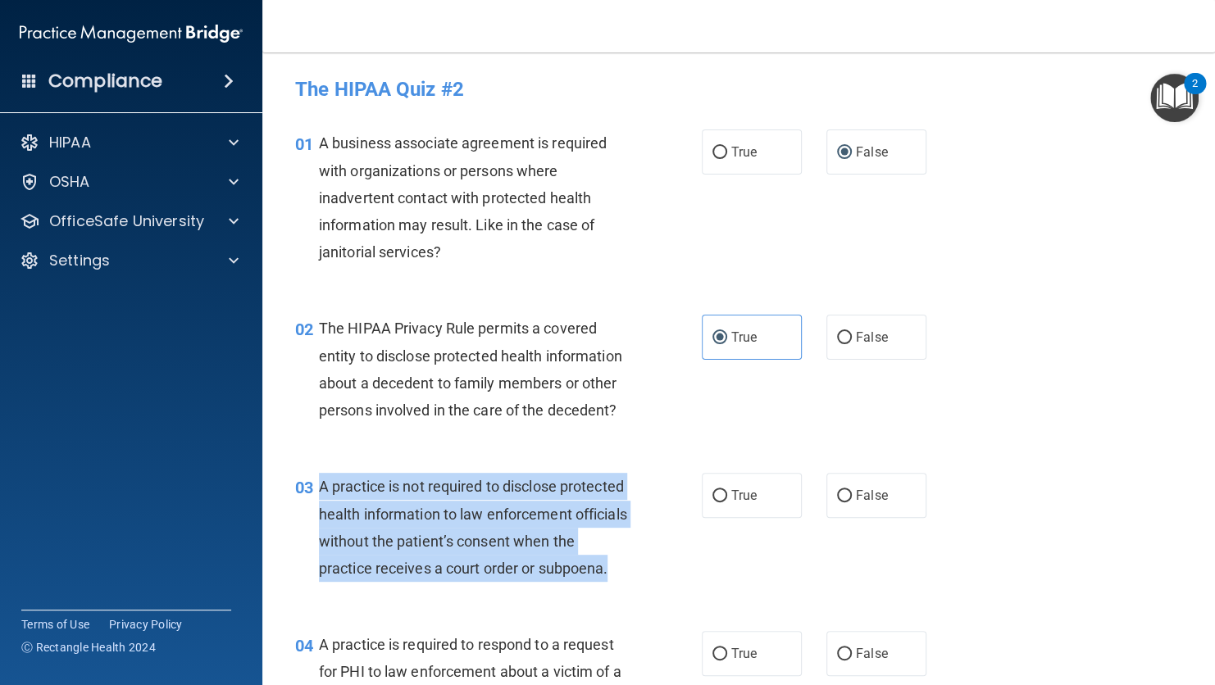
drag, startPoint x: 459, startPoint y: 588, endPoint x: 320, endPoint y: 486, distance: 171.8
click at [320, 486] on div "A practice is not required to disclose protected health information to law enfo…" at bounding box center [481, 527] width 324 height 109
drag, startPoint x: 320, startPoint y: 486, endPoint x: 347, endPoint y: 502, distance: 30.5
copy span "A practice is not required to disclose protected health information to law enfo…"
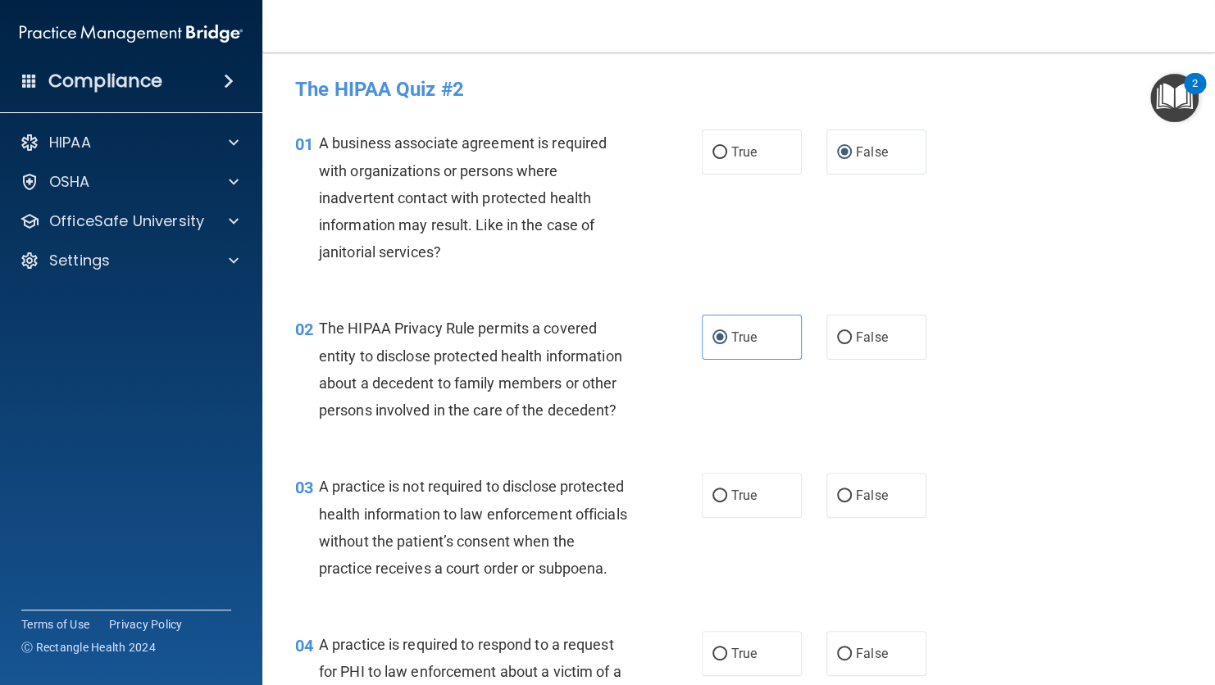
click at [1138, 200] on div "01 A business associate agreement is required with organizations or persons whe…" at bounding box center [738, 201] width 911 height 185
click at [840, 503] on label "False" at bounding box center [876, 495] width 100 height 45
click at [840, 502] on input "False" at bounding box center [844, 496] width 15 height 12
radio input "true"
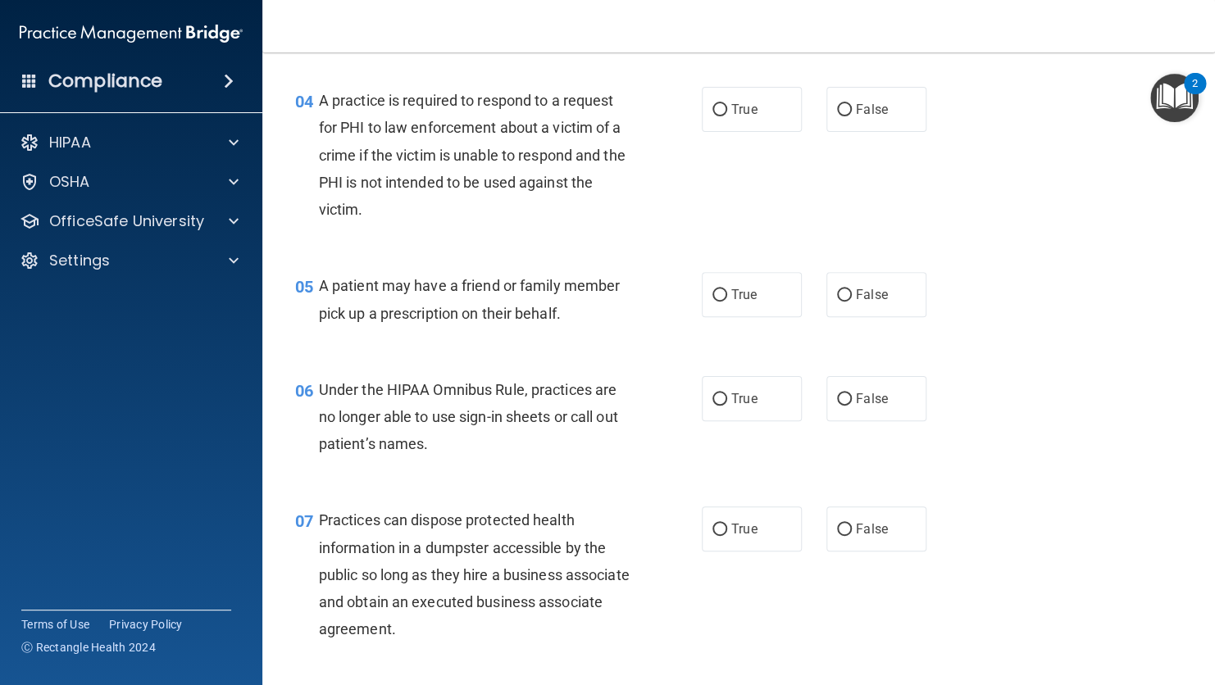
scroll to position [595, 0]
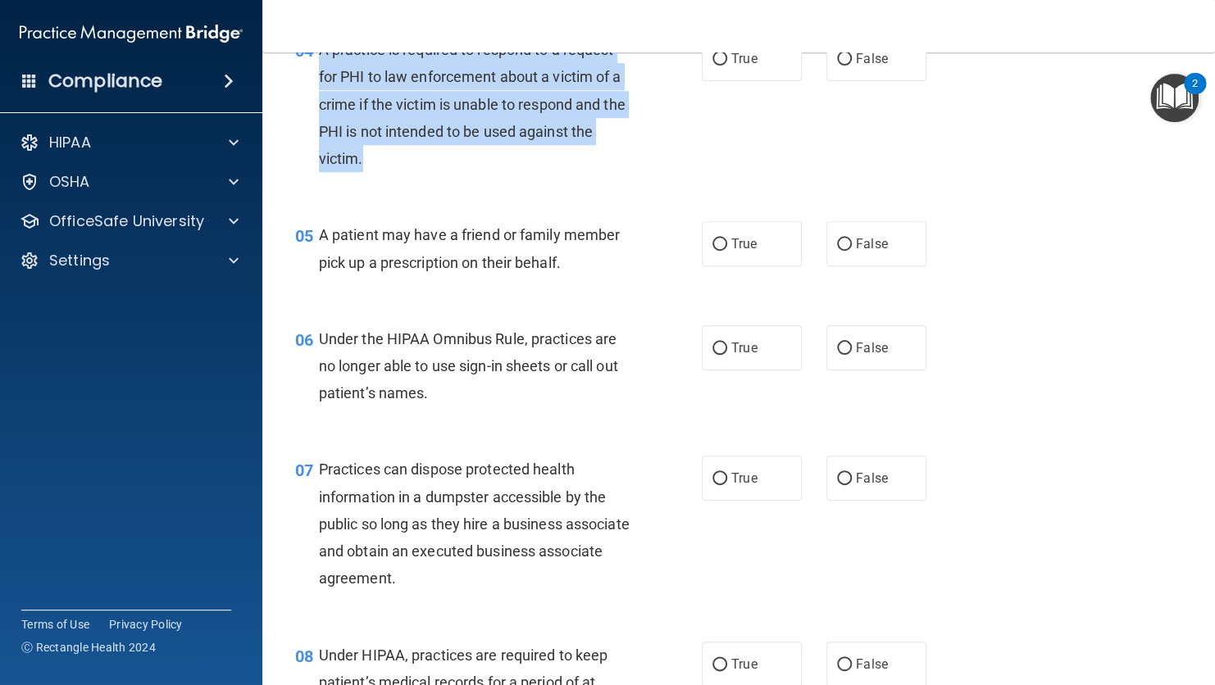
drag, startPoint x: 377, startPoint y: 192, endPoint x: 319, endPoint y: 82, distance: 124.3
click at [319, 82] on div "A practice is required to respond to a request for PHI to law enforcement about…" at bounding box center [481, 104] width 324 height 136
copy span "A practice is required to respond to a request for PHI to law enforcement about…"
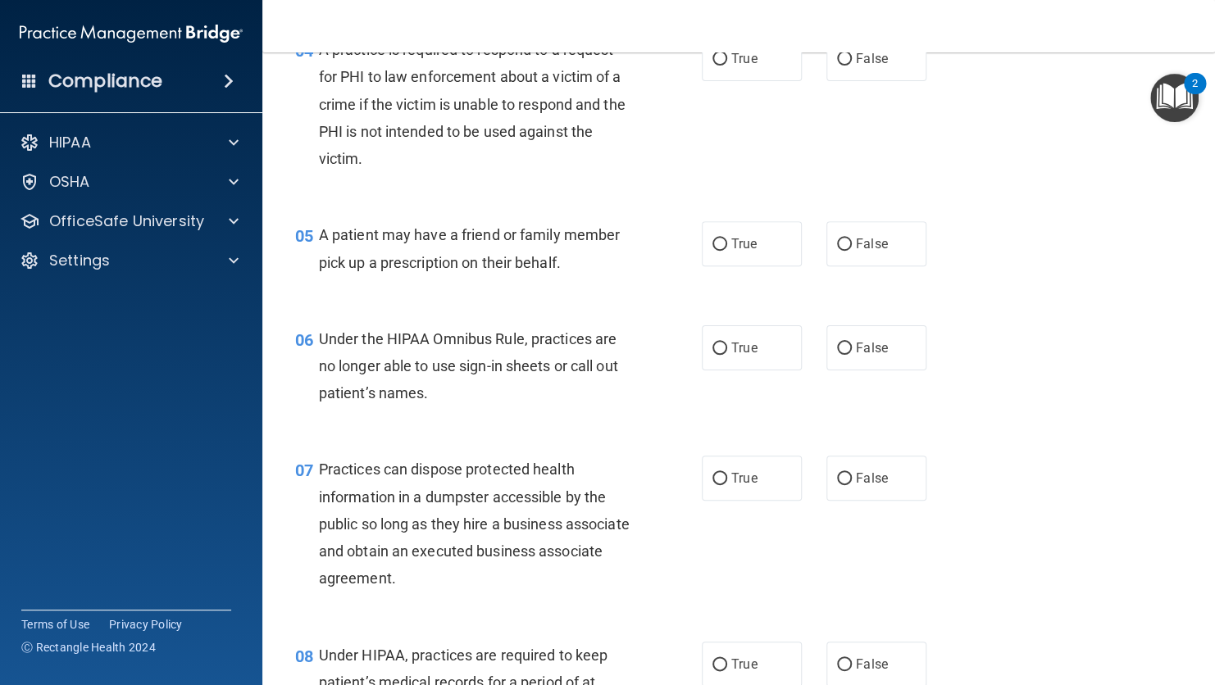
click at [436, 247] on div "05 A patient may have a friend or family member pick up a prescription on their…" at bounding box center [738, 252] width 911 height 103
click at [715, 76] on label "True" at bounding box center [752, 58] width 100 height 45
click at [715, 66] on input "True" at bounding box center [719, 59] width 15 height 12
radio input "true"
click at [712, 266] on label "True" at bounding box center [752, 243] width 100 height 45
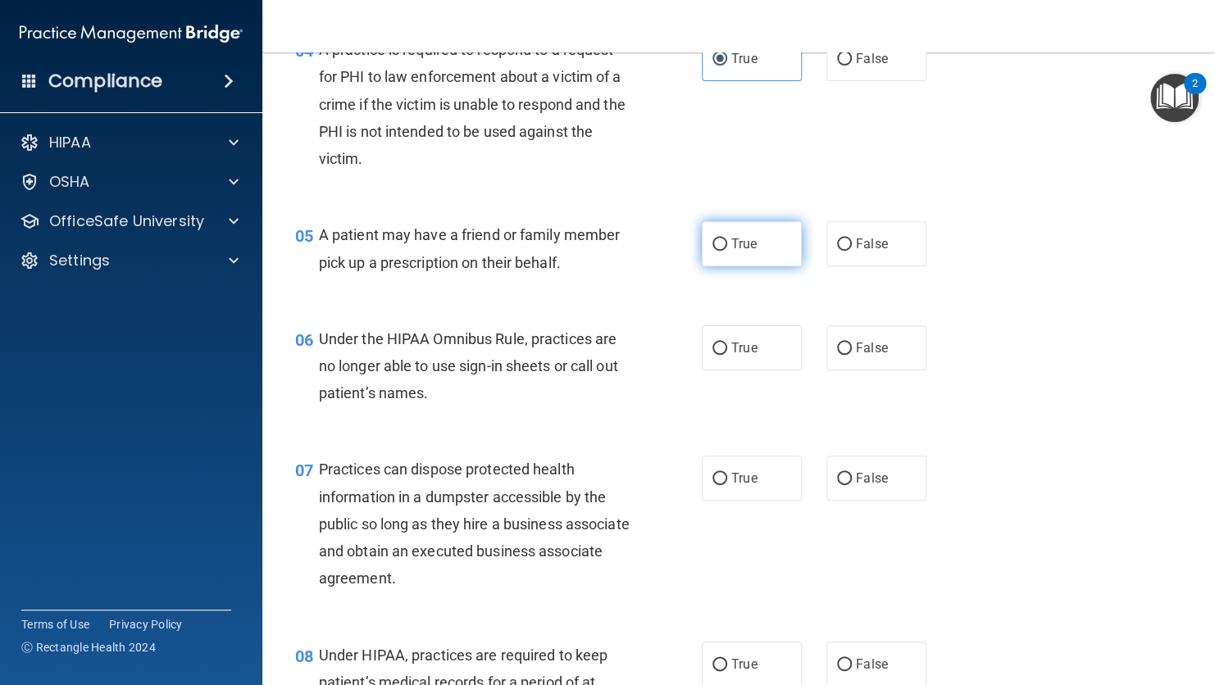
click at [712, 251] on input "True" at bounding box center [719, 244] width 15 height 12
radio input "true"
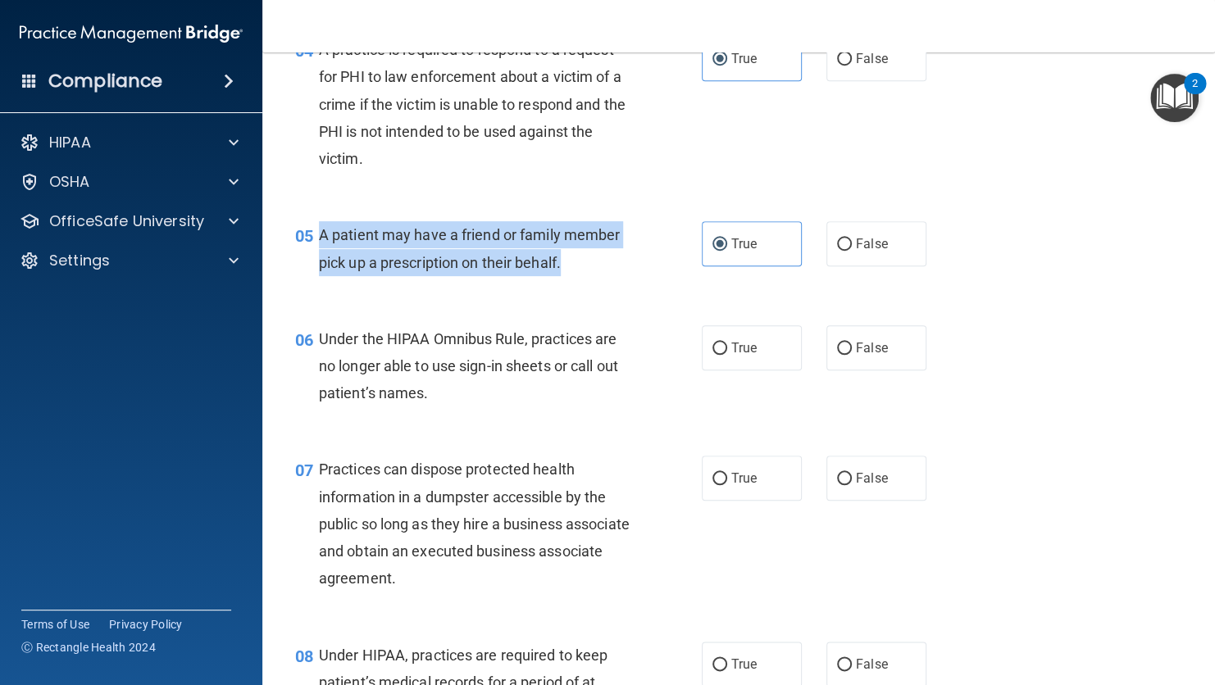
drag, startPoint x: 571, startPoint y: 295, endPoint x: 315, endPoint y: 262, distance: 258.6
click at [315, 262] on div "05 A patient may have a friend or family member pick up a prescription on their…" at bounding box center [498, 252] width 456 height 62
drag, startPoint x: 315, startPoint y: 262, endPoint x: 379, endPoint y: 269, distance: 64.3
click at [379, 269] on span "A patient may have a friend or family member pick up a prescription on their be…" at bounding box center [469, 248] width 301 height 44
copy div "A patient may have a friend or family member pick up a prescription on their be…"
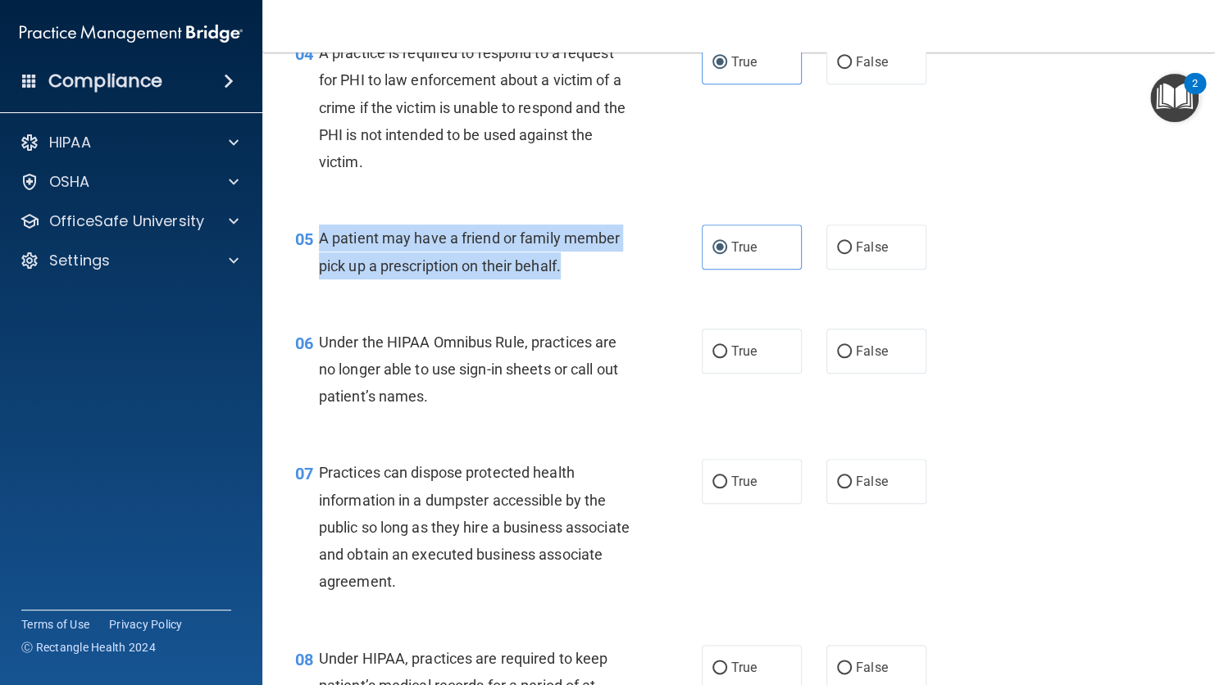
scroll to position [590, 0]
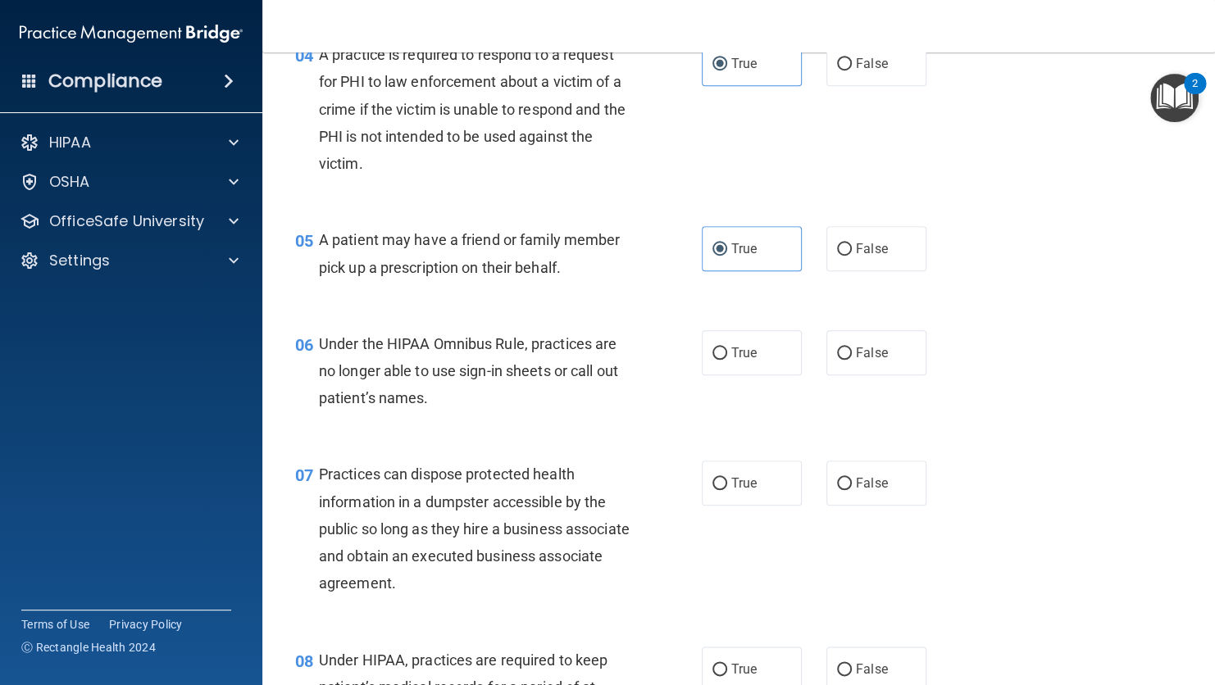
drag, startPoint x: 466, startPoint y: 424, endPoint x: 488, endPoint y: 422, distance: 22.2
click at [488, 412] on div "Under the HIPAA Omnibus Rule, practices are no longer able to use sign-in sheet…" at bounding box center [481, 371] width 324 height 82
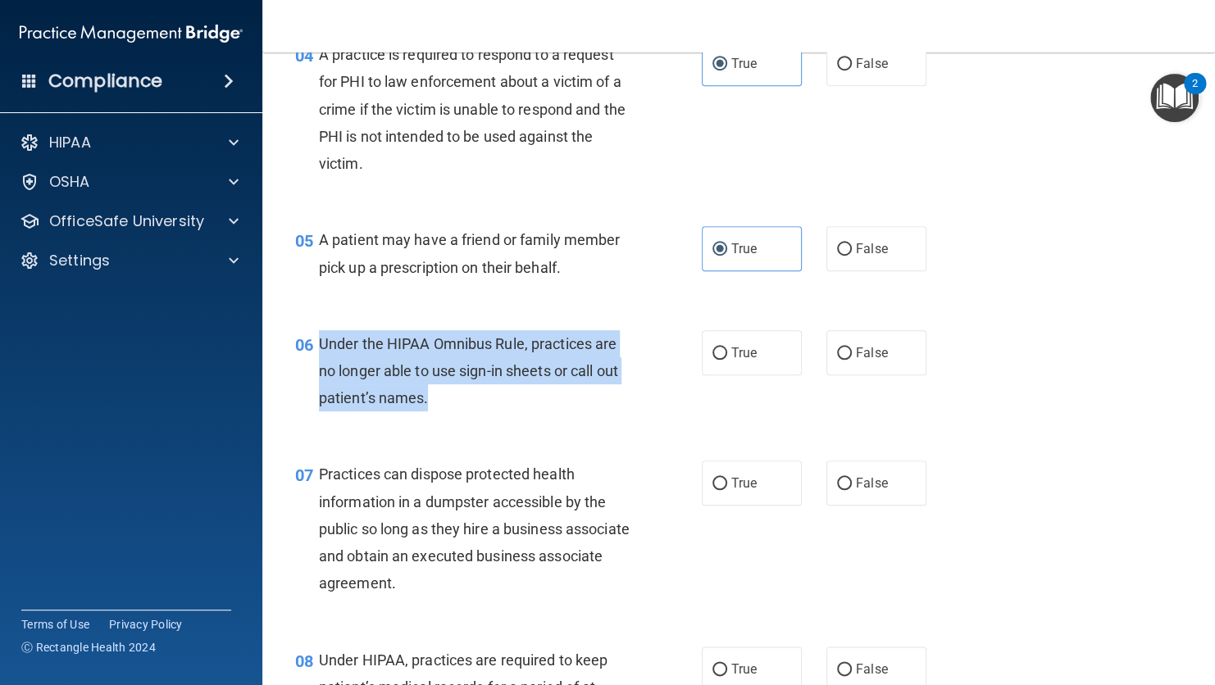
drag, startPoint x: 430, startPoint y: 428, endPoint x: 319, endPoint y: 370, distance: 125.4
click at [319, 370] on div "Under the HIPAA Omnibus Rule, practices are no longer able to use sign-in sheet…" at bounding box center [481, 371] width 324 height 82
drag, startPoint x: 319, startPoint y: 370, endPoint x: 413, endPoint y: 400, distance: 98.8
copy span "Under the HIPAA Omnibus Rule, practices are no longer able to use sign-in sheet…"
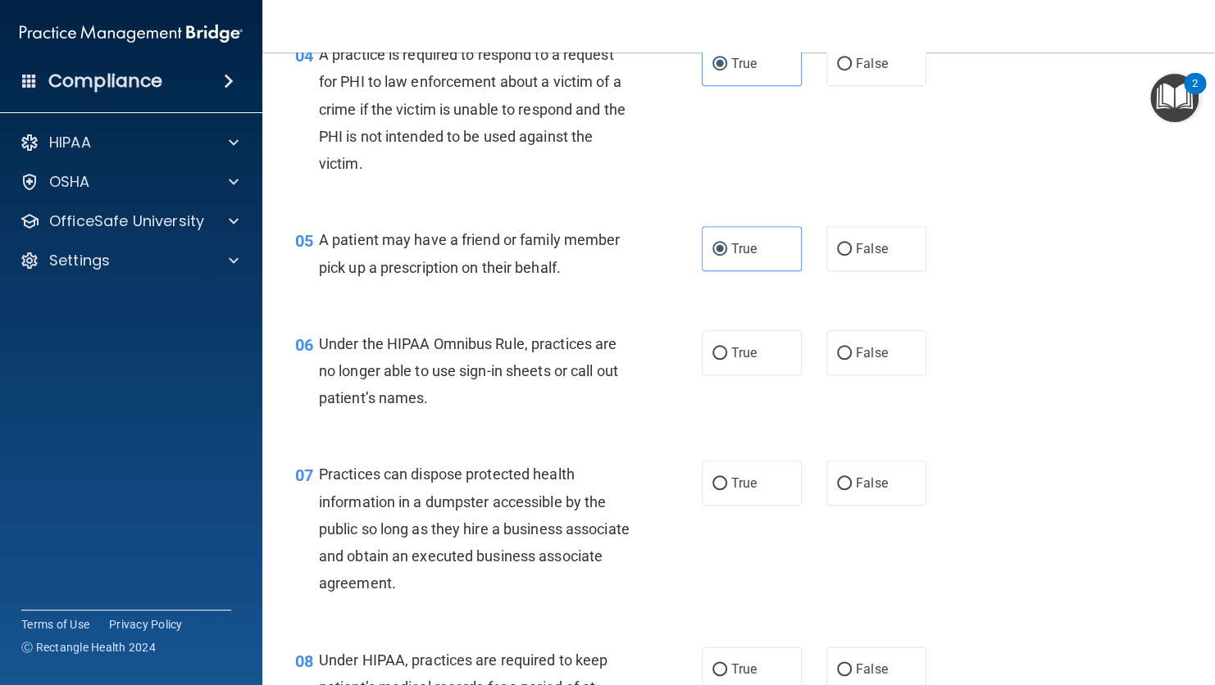
click at [630, 309] on div "05 A patient may have a friend or family member pick up a prescription on their…" at bounding box center [738, 257] width 911 height 103
click at [837, 360] on input "False" at bounding box center [844, 354] width 15 height 12
radio input "true"
click at [837, 490] on input "False" at bounding box center [844, 484] width 15 height 12
radio input "true"
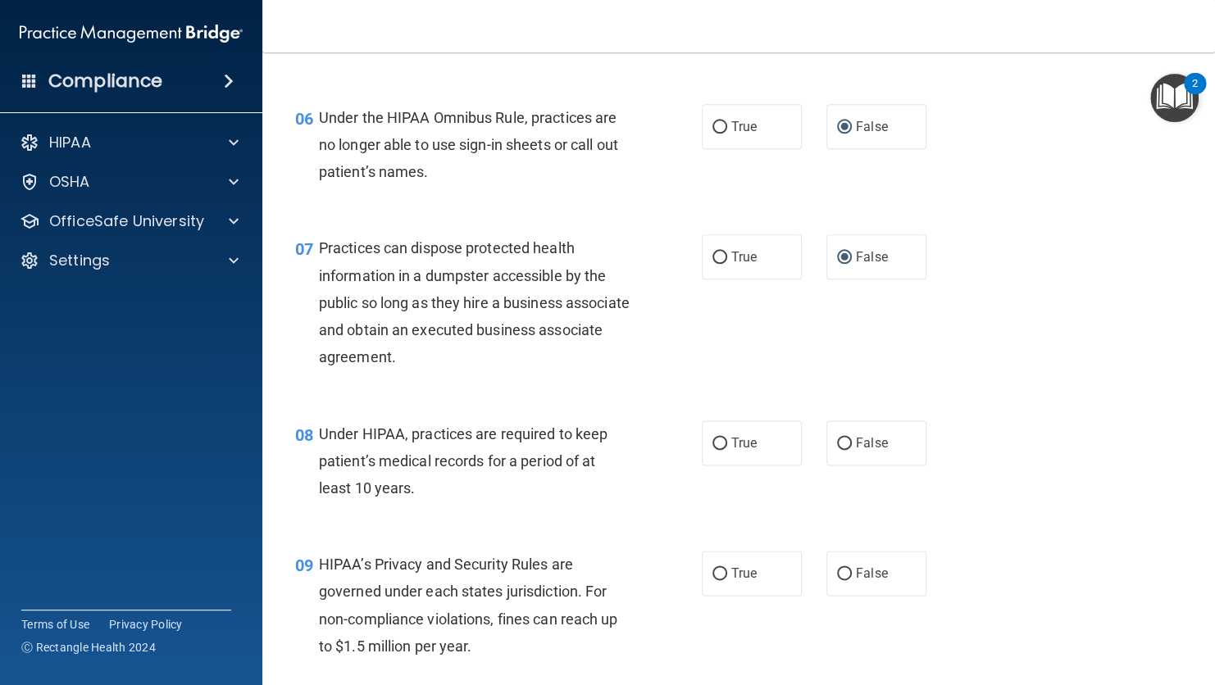
scroll to position [837, 0]
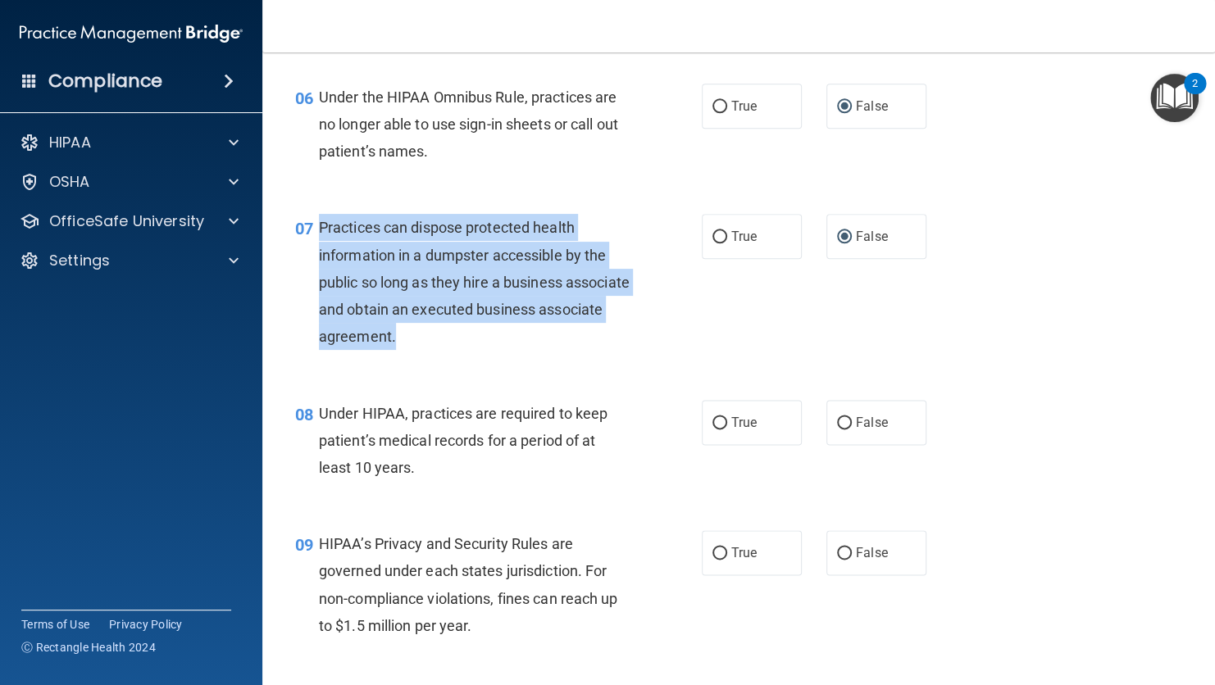
drag, startPoint x: 465, startPoint y: 360, endPoint x: 319, endPoint y: 259, distance: 177.3
click at [319, 259] on div "Practices can dispose protected health information in a dumpster accessible by …" at bounding box center [481, 282] width 324 height 136
copy span "Practices can dispose protected health information in a dumpster accessible by …"
click at [641, 358] on div "07 Practices can dispose protected health information in a dumpster accessible …" at bounding box center [498, 286] width 456 height 144
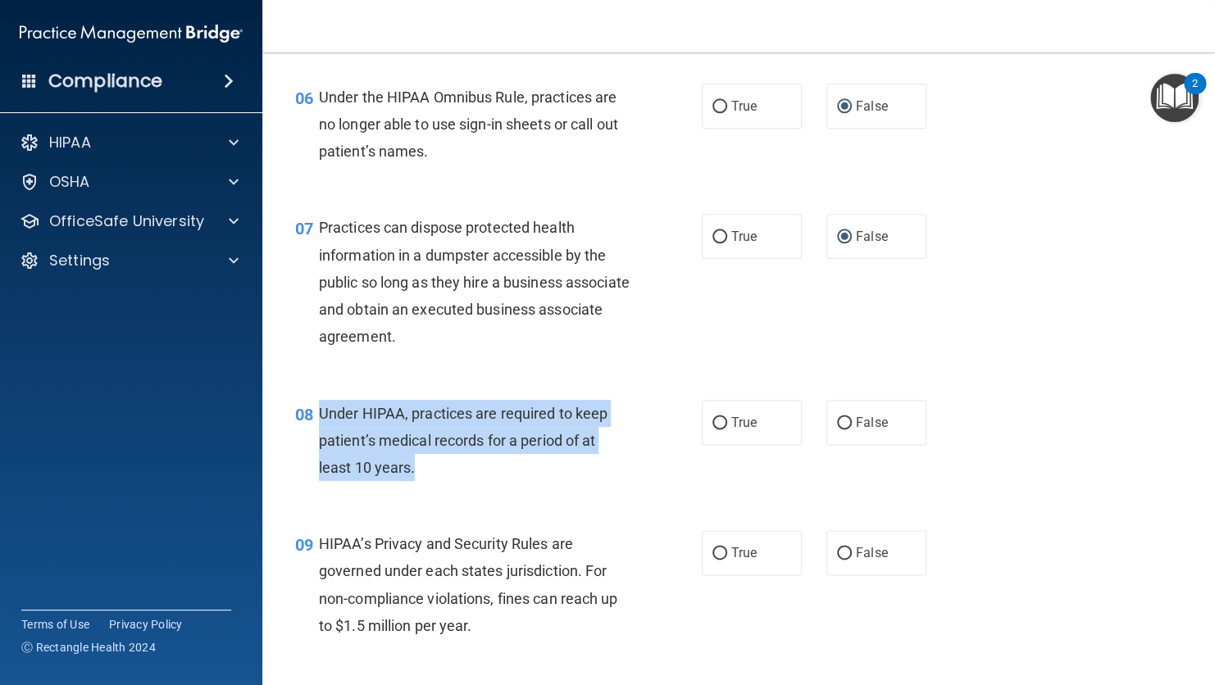
drag, startPoint x: 437, startPoint y: 503, endPoint x: 320, endPoint y: 446, distance: 129.8
click at [320, 446] on div "Under HIPAA, practices are required to keep patient’s medical records for a per…" at bounding box center [481, 441] width 324 height 82
copy span "Under HIPAA, practices are required to keep patient’s medical records for a per…"
click at [838, 429] on input "False" at bounding box center [844, 423] width 15 height 12
radio input "true"
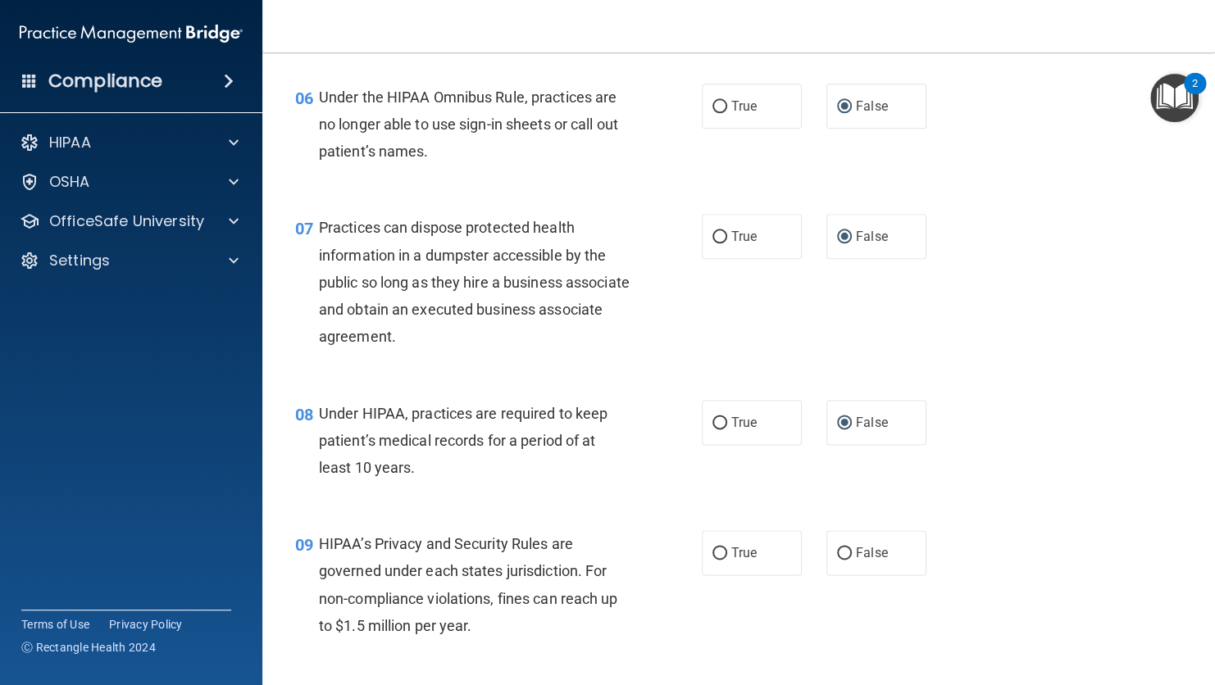
click at [1008, 379] on div "07 Practices can dispose protected health information in a dumpster accessible …" at bounding box center [738, 285] width 911 height 185
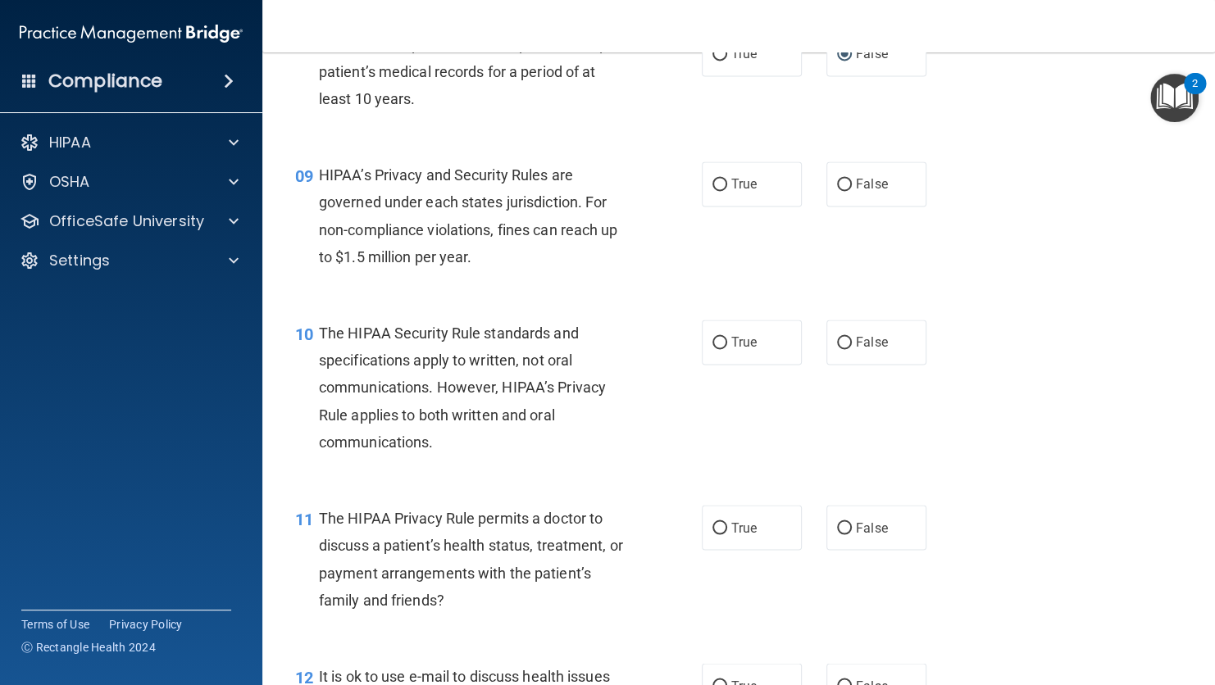
scroll to position [1230, 0]
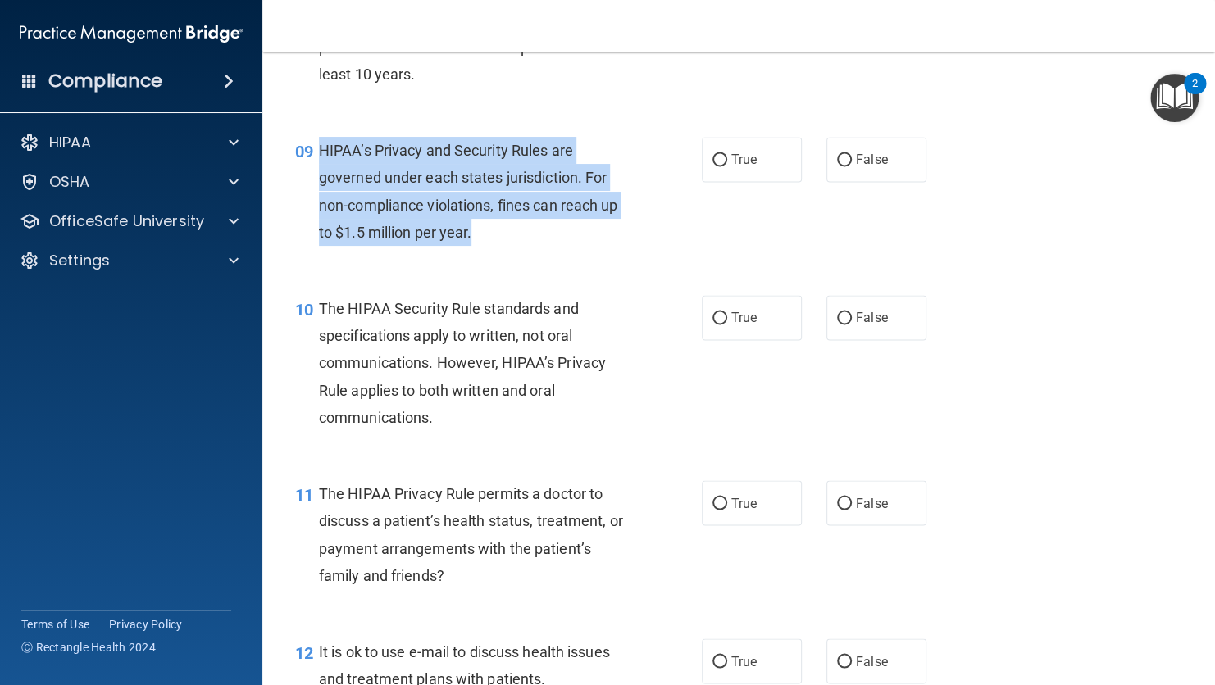
drag, startPoint x: 476, startPoint y: 262, endPoint x: 320, endPoint y: 175, distance: 178.7
click at [320, 175] on div "HIPAA’s Privacy and Security Rules are governed under each states jurisdiction.…" at bounding box center [481, 191] width 324 height 109
copy span "HIPAA’s Privacy and Security Rules are governed under each states jurisdiction.…"
click at [838, 166] on input "False" at bounding box center [844, 160] width 15 height 12
radio input "true"
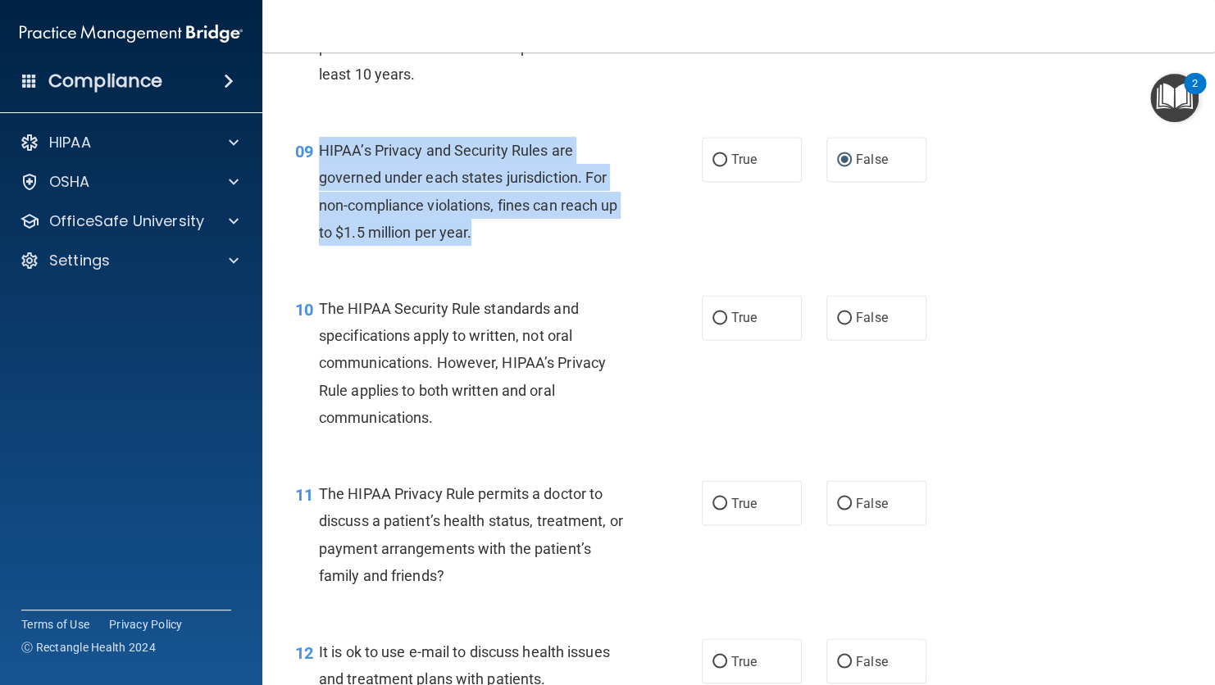
click at [643, 235] on div "09 HIPAA’s Privacy and Security Rules are governed under each states jurisdicti…" at bounding box center [498, 195] width 456 height 117
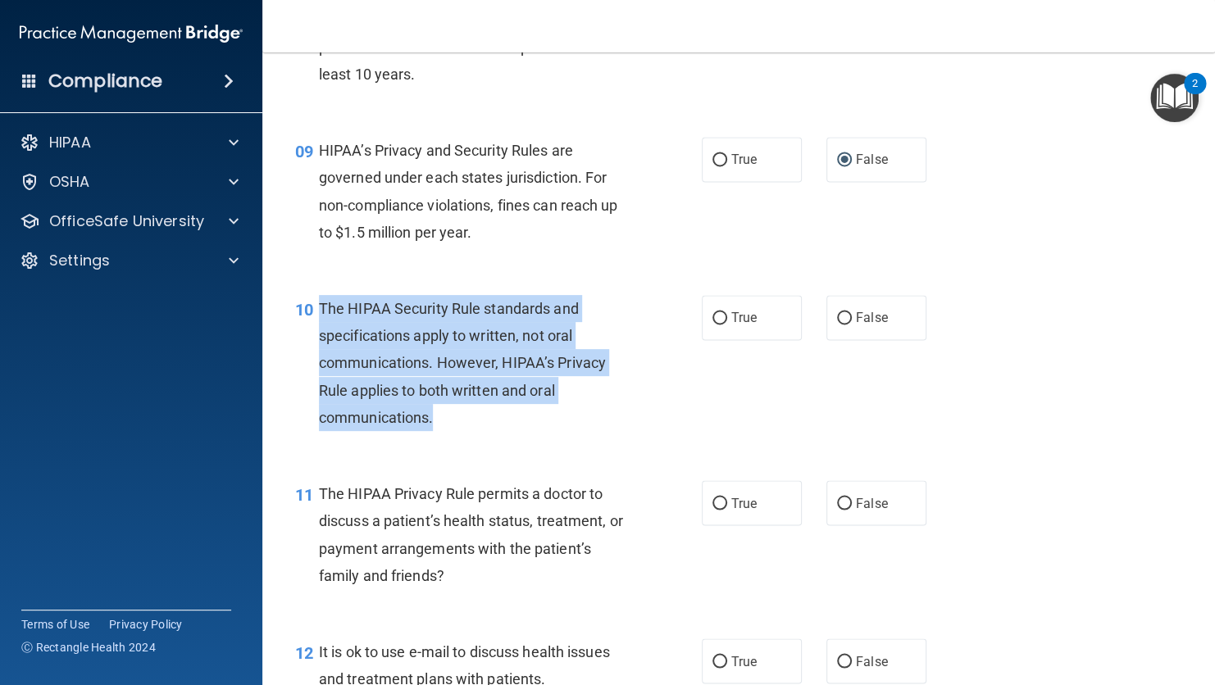
drag, startPoint x: 437, startPoint y: 443, endPoint x: 320, endPoint y: 333, distance: 160.6
click at [320, 333] on div "The HIPAA Security Rule standards and specifications apply to written, not oral…" at bounding box center [481, 363] width 324 height 136
click at [321, 333] on span "The HIPAA Security Rule standards and specifications apply to written, not oral…" at bounding box center [462, 363] width 287 height 126
click at [358, 346] on div "The HIPAA Security Rule standards and specifications apply to written, not oral…" at bounding box center [481, 363] width 324 height 136
drag, startPoint x: 450, startPoint y: 439, endPoint x: 319, endPoint y: 334, distance: 167.9
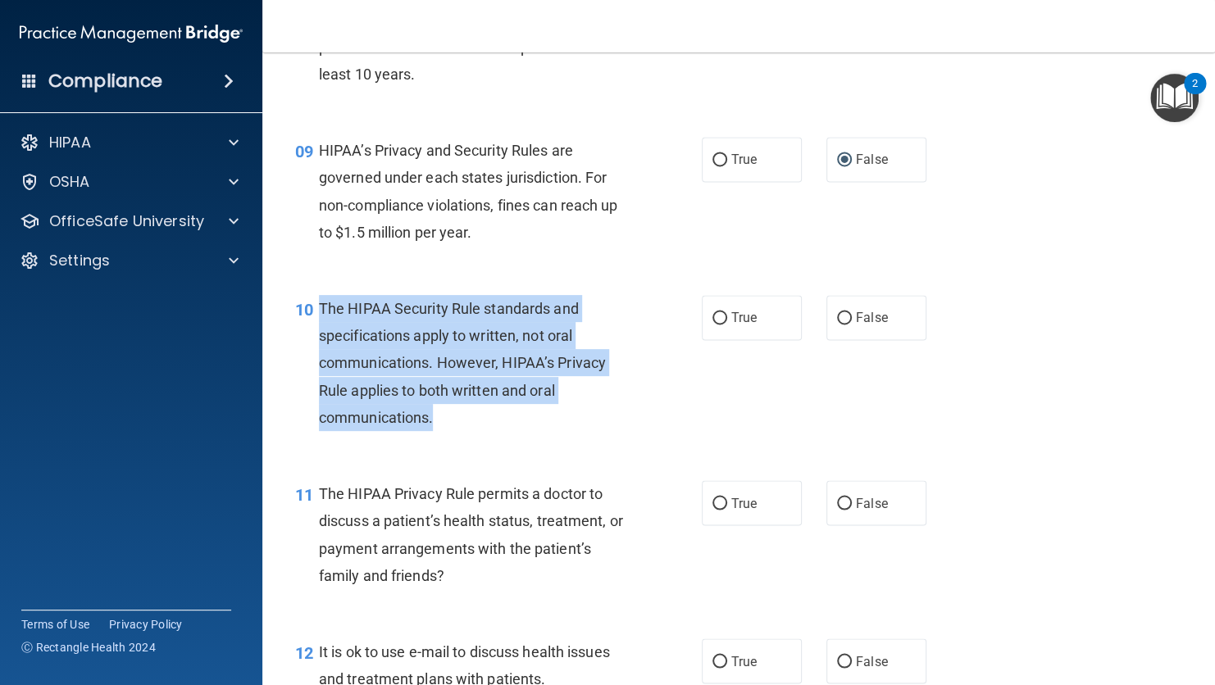
click at [319, 334] on div "The HIPAA Security Rule standards and specifications apply to written, not oral…" at bounding box center [481, 363] width 324 height 136
copy span "The HIPAA Security Rule standards and specifications apply to written, not oral…"
click at [719, 325] on input "True" at bounding box center [719, 318] width 15 height 12
radio input "true"
click at [661, 395] on div "10 The HIPAA Security Rule standards and specifications apply to written, not o…" at bounding box center [498, 367] width 456 height 144
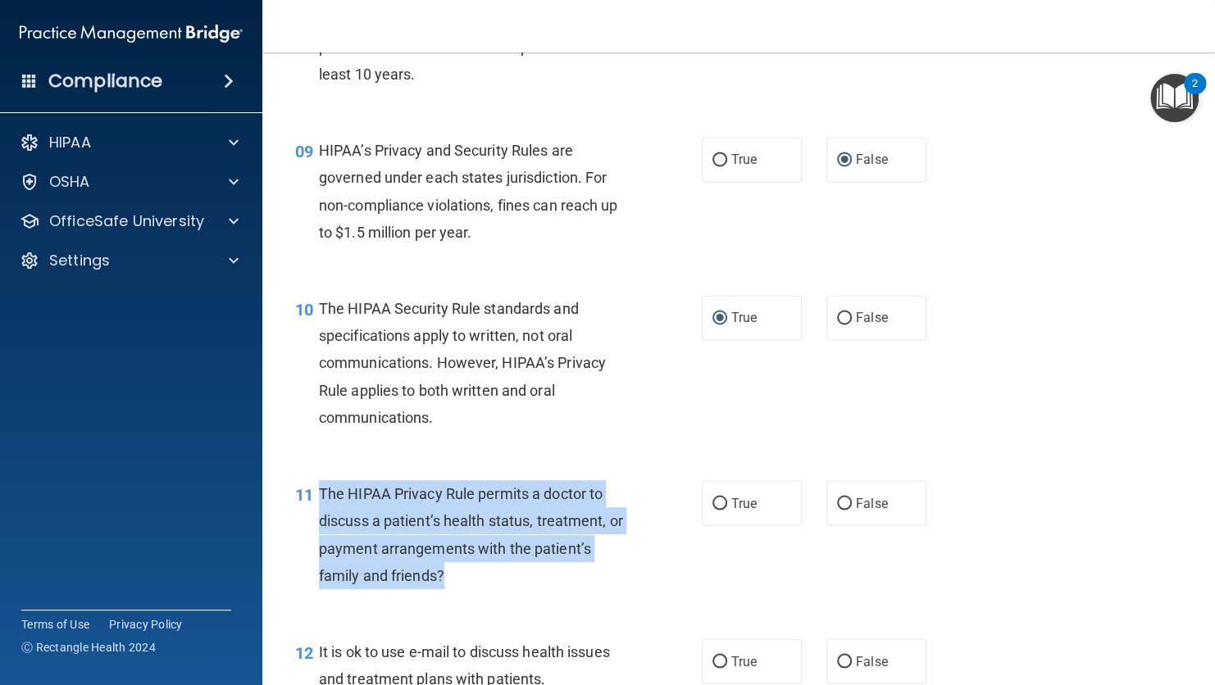
drag, startPoint x: 455, startPoint y: 601, endPoint x: 320, endPoint y: 523, distance: 155.3
click at [320, 523] on div "The HIPAA Privacy Rule permits a doctor to discuss a patient’s health status, t…" at bounding box center [481, 534] width 324 height 109
click at [715, 510] on input "True" at bounding box center [719, 503] width 15 height 12
radio input "true"
click at [666, 511] on div "11 The HIPAA Privacy Rule permits a doctor to discuss a patient’s health status…" at bounding box center [498, 538] width 456 height 117
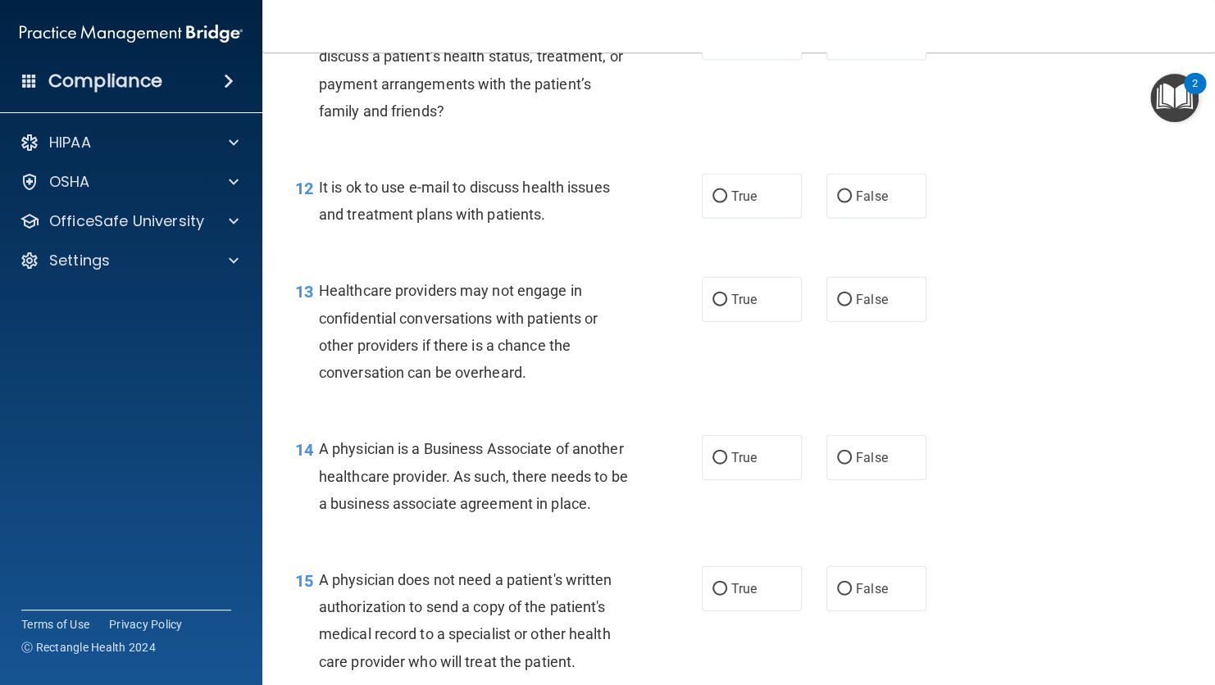
scroll to position [1705, 0]
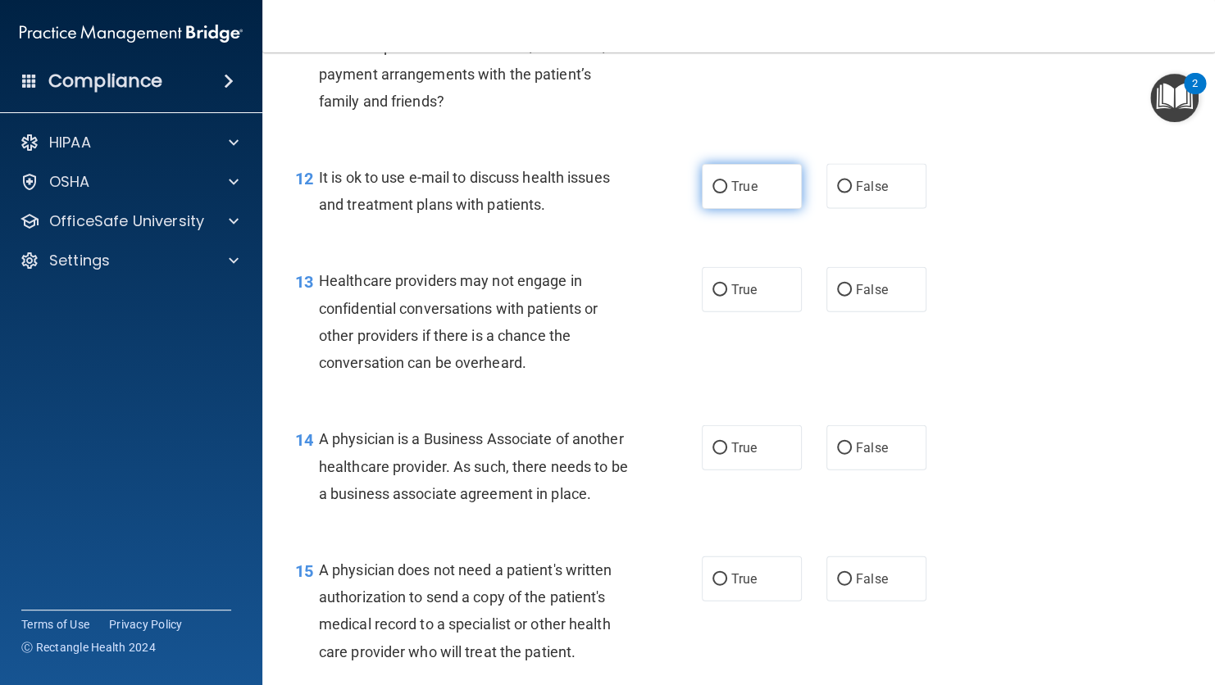
click at [723, 209] on label "True" at bounding box center [752, 186] width 100 height 45
click at [723, 193] on input "True" at bounding box center [719, 187] width 15 height 12
radio input "true"
click at [837, 297] on input "False" at bounding box center [844, 290] width 15 height 12
radio input "true"
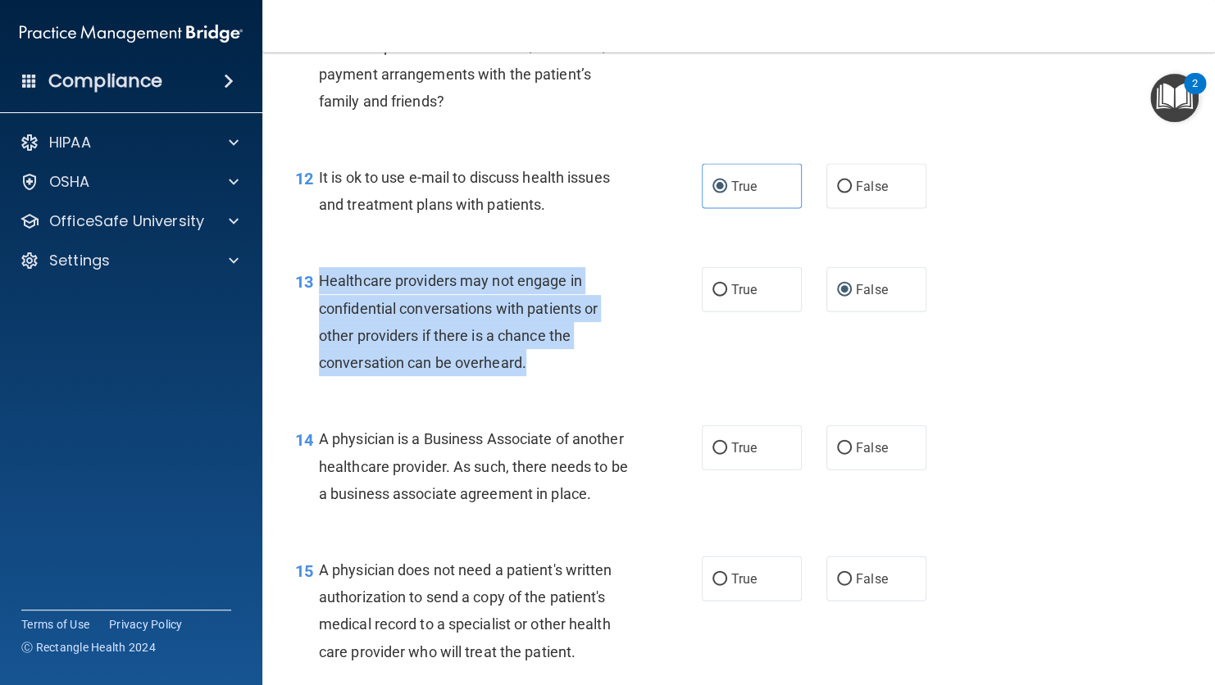
drag, startPoint x: 530, startPoint y: 396, endPoint x: 312, endPoint y: 297, distance: 239.5
click at [312, 297] on div "13 Healthcare providers may not engage in confidential conversations with patie…" at bounding box center [498, 325] width 456 height 117
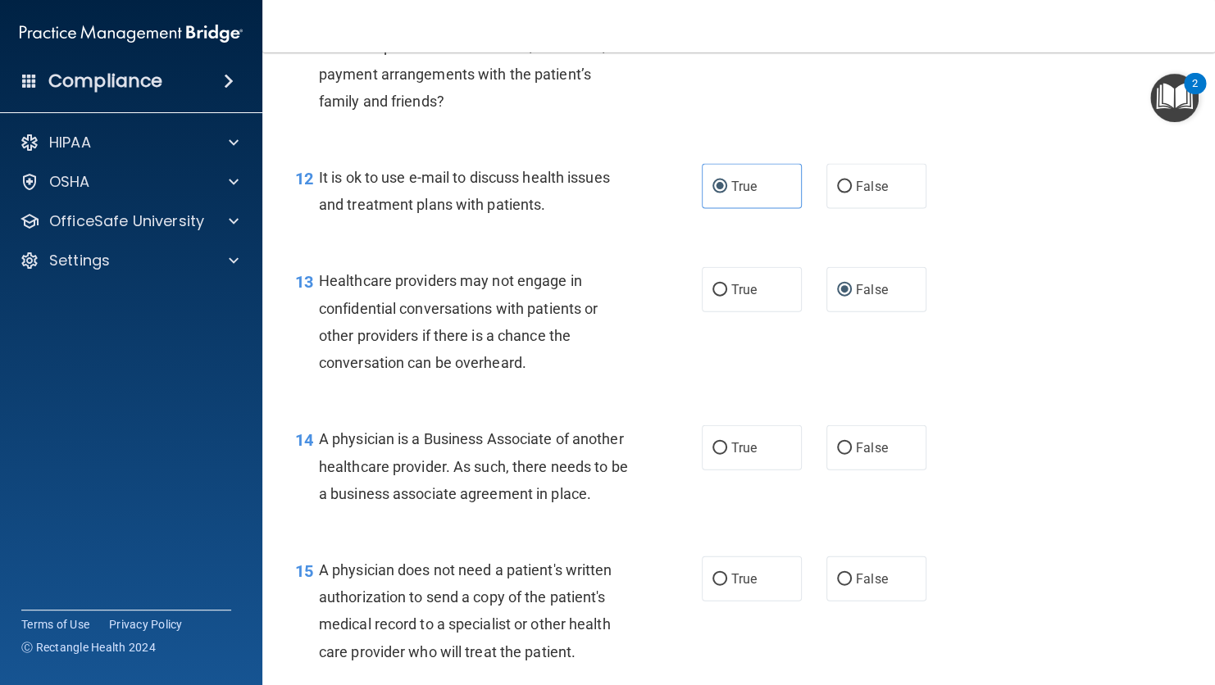
click at [620, 405] on div "13 Healthcare providers may not engage in confidential conversations with patie…" at bounding box center [738, 326] width 911 height 158
click at [715, 455] on input "True" at bounding box center [719, 449] width 15 height 12
radio input "true"
drag, startPoint x: 388, startPoint y: 546, endPoint x: 316, endPoint y: 456, distance: 115.5
click at [316, 456] on div "14 A physician is a Business Associate of another healthcare provider. As such,…" at bounding box center [498, 470] width 456 height 90
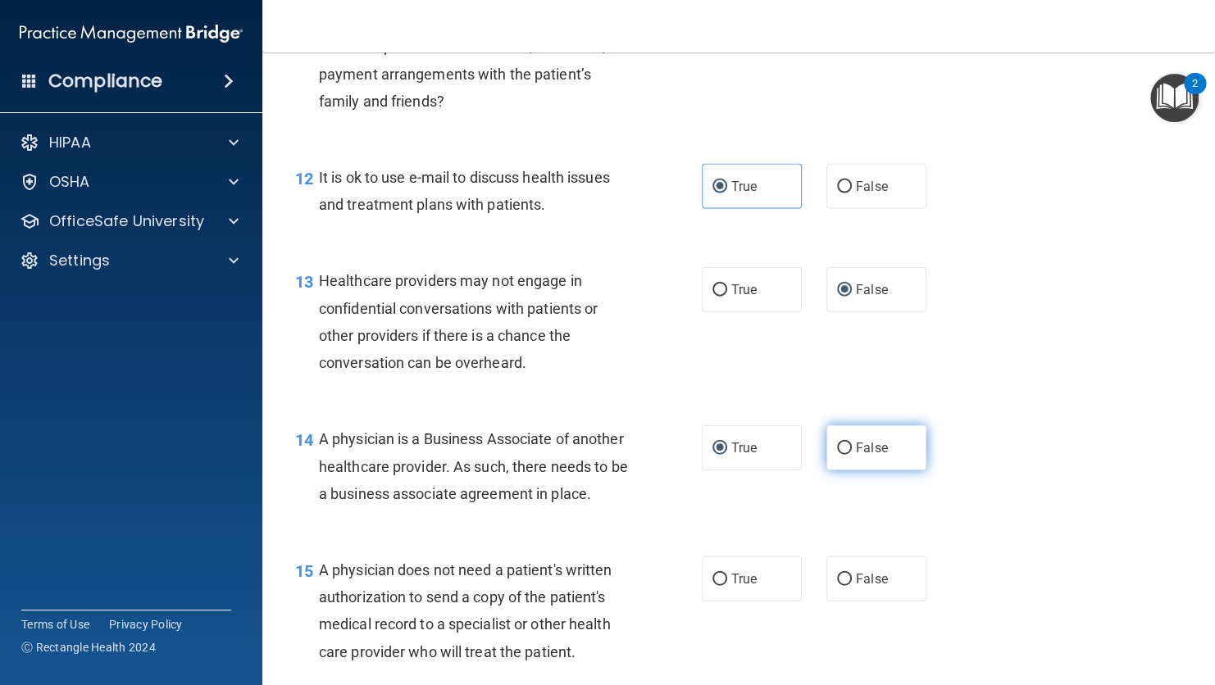
click at [845, 470] on label "False" at bounding box center [876, 447] width 100 height 45
click at [845, 455] on input "False" at bounding box center [844, 449] width 15 height 12
radio input "true"
radio input "false"
click at [644, 516] on div "14 A physician is a Business Associate of another healthcare provider. As such,…" at bounding box center [498, 470] width 456 height 90
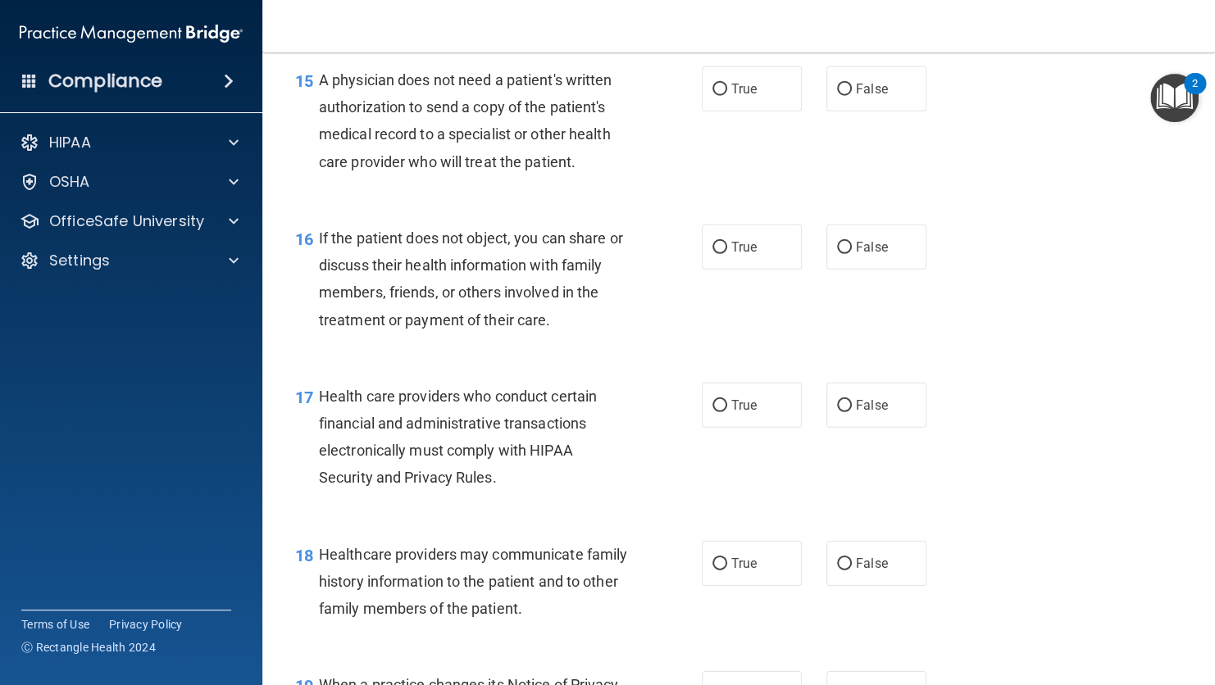
scroll to position [2200, 0]
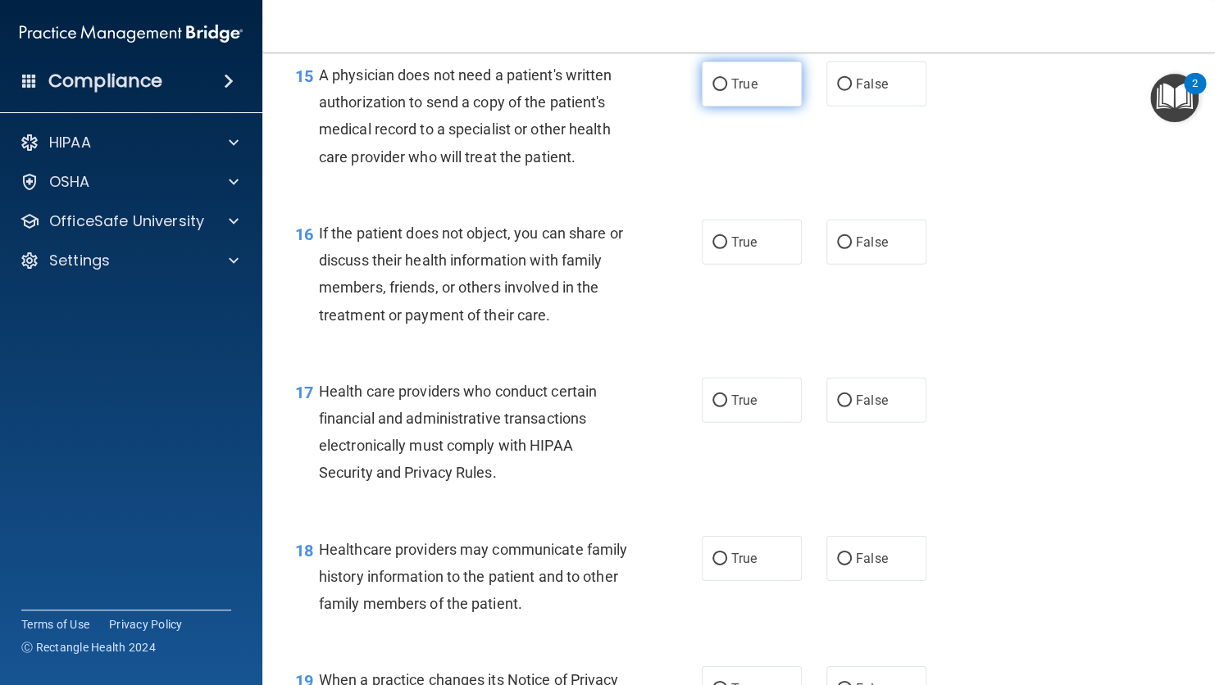
click at [718, 91] on input "True" at bounding box center [719, 85] width 15 height 12
radio input "true"
click at [837, 249] on input "False" at bounding box center [844, 243] width 15 height 12
radio input "true"
click at [724, 423] on label "True" at bounding box center [752, 400] width 100 height 45
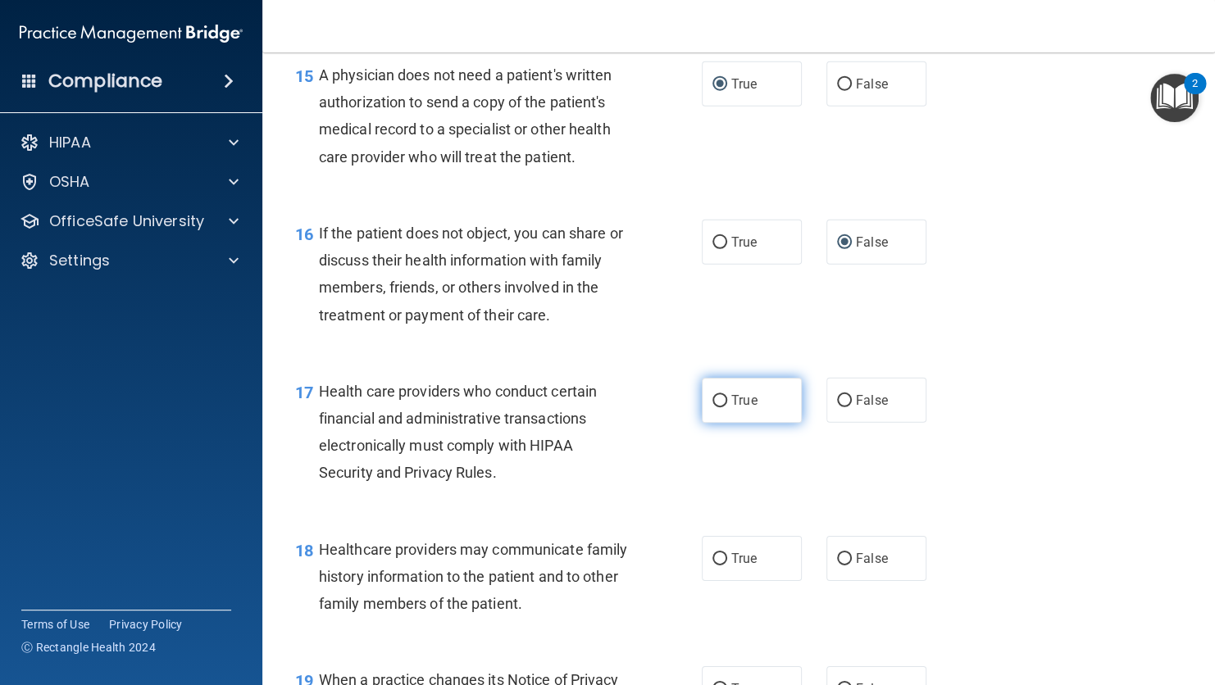
click at [724, 407] on input "True" at bounding box center [719, 401] width 15 height 12
radio input "true"
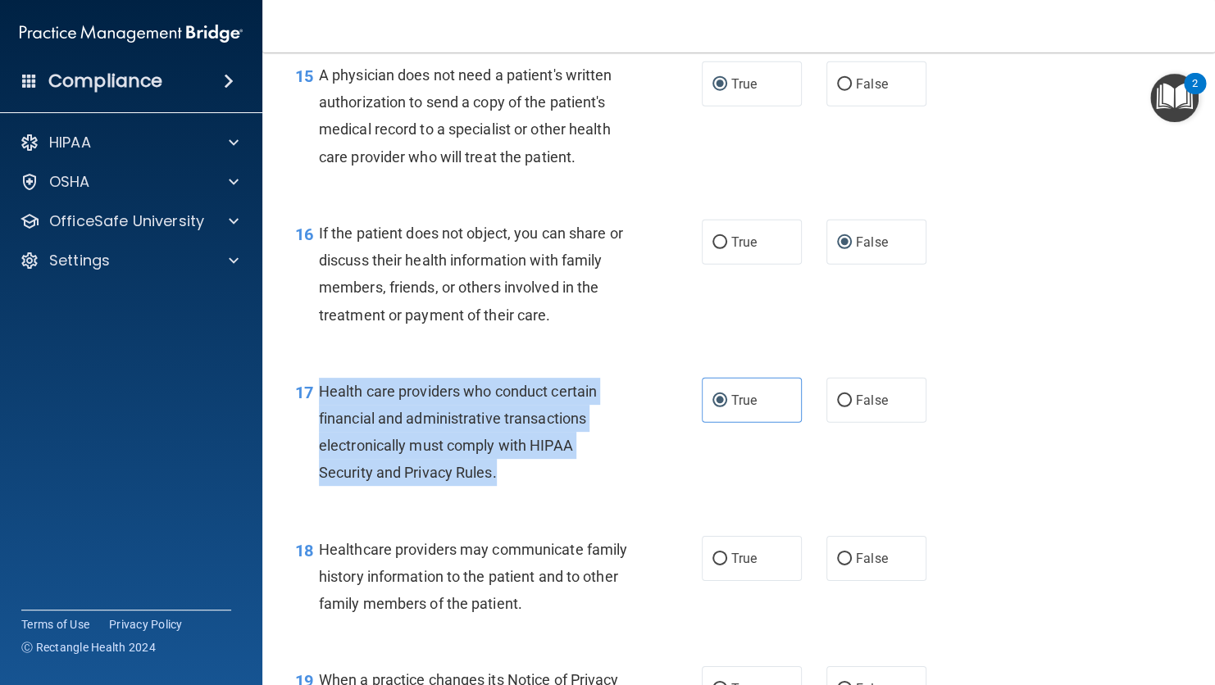
drag, startPoint x: 511, startPoint y: 528, endPoint x: 317, endPoint y: 446, distance: 210.8
click at [319, 446] on div "Health care providers who conduct certain financial and administrative transact…" at bounding box center [481, 432] width 324 height 109
click at [604, 487] on div "Health care providers who conduct certain financial and administrative transact…" at bounding box center [481, 432] width 324 height 109
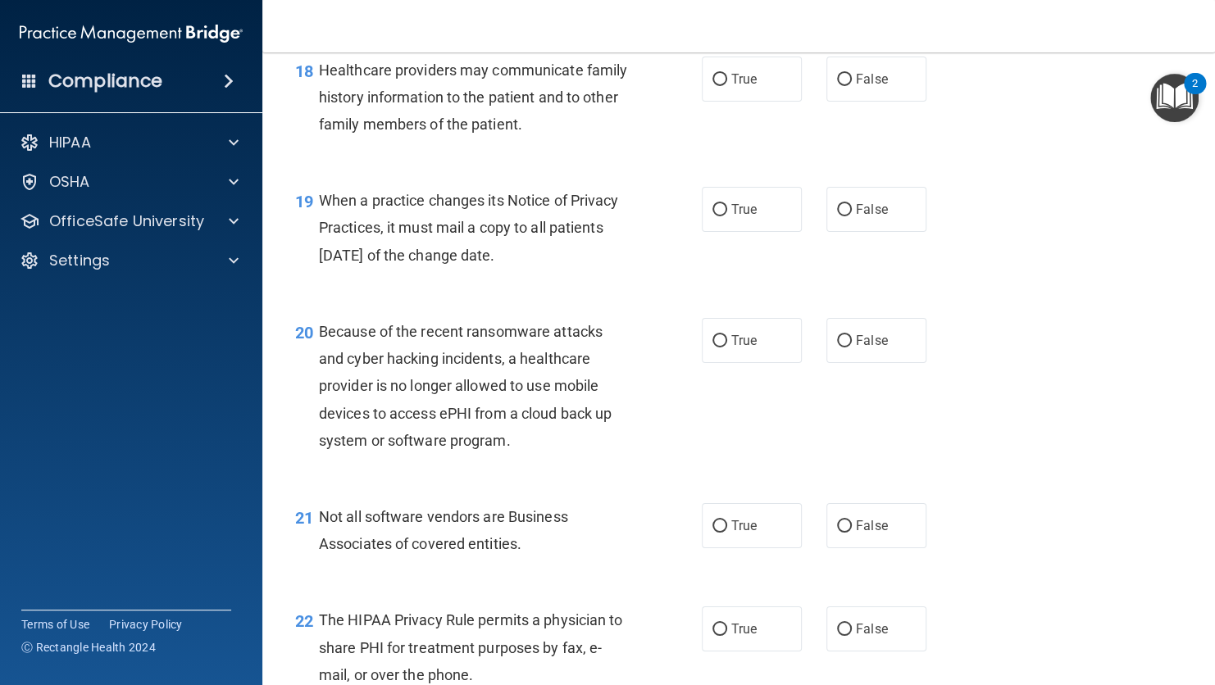
scroll to position [2684, 0]
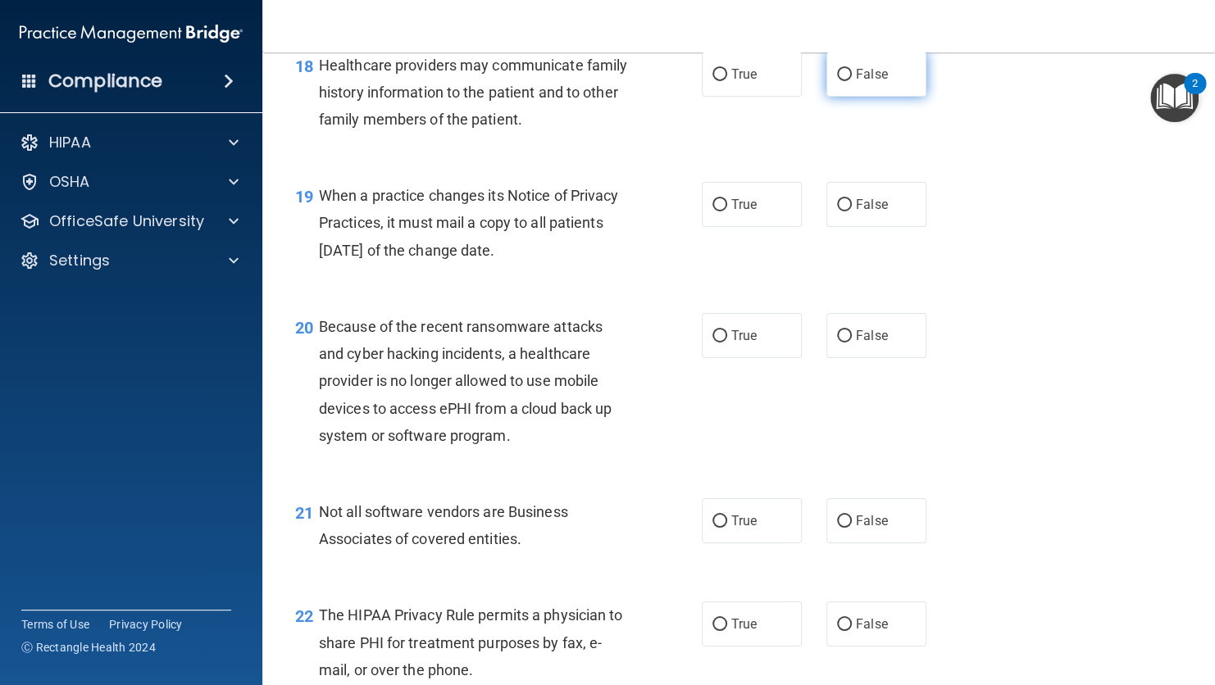
click at [838, 81] on input "False" at bounding box center [844, 75] width 15 height 12
radio input "true"
click at [732, 212] on span "True" at bounding box center [743, 205] width 25 height 16
click at [727, 211] on input "True" at bounding box center [719, 205] width 15 height 12
radio input "true"
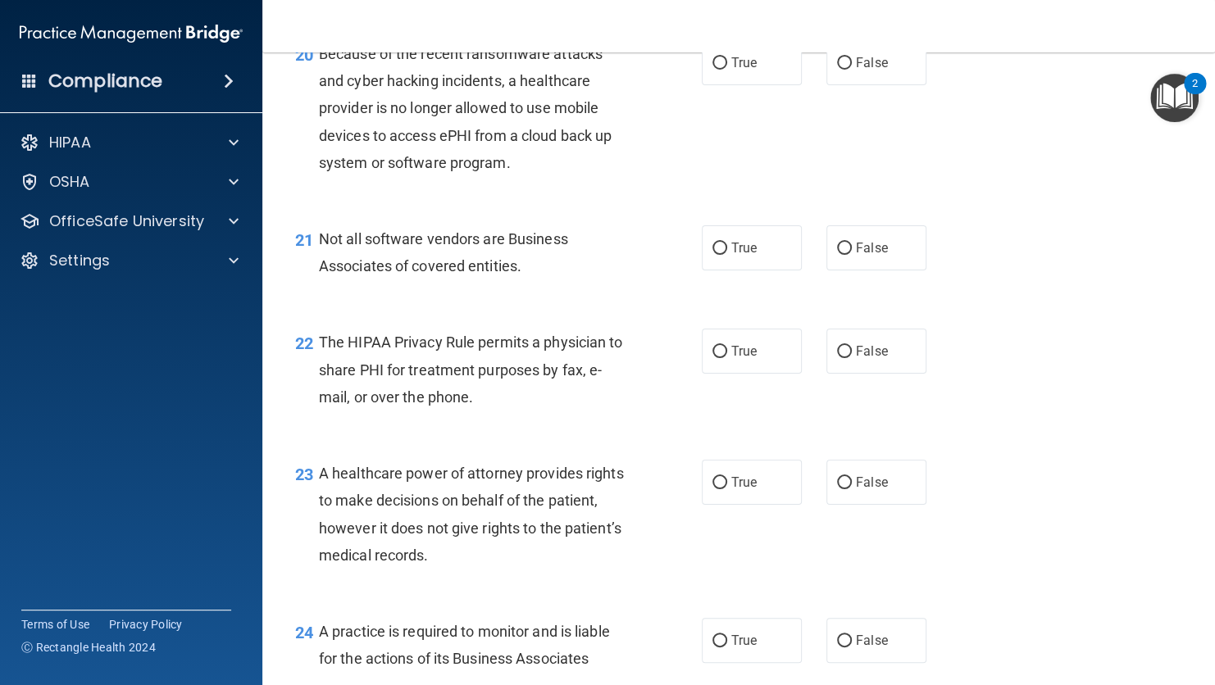
scroll to position [2967, 0]
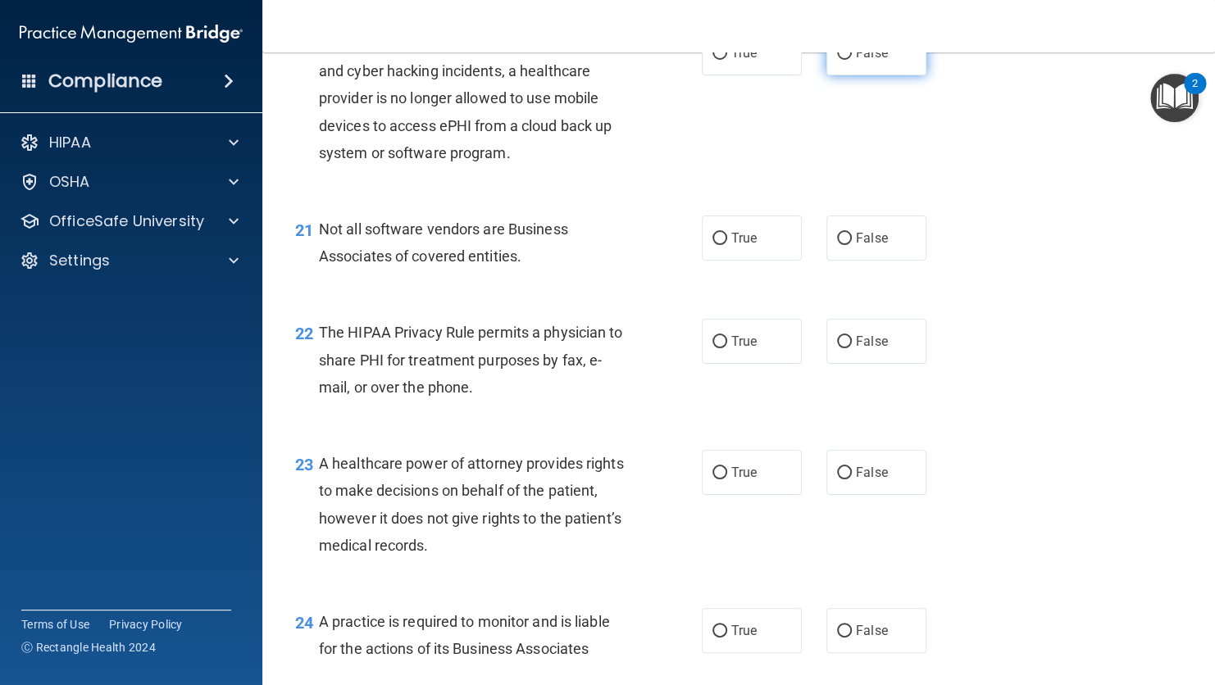
click at [841, 60] on input "False" at bounding box center [844, 54] width 15 height 12
radio input "true"
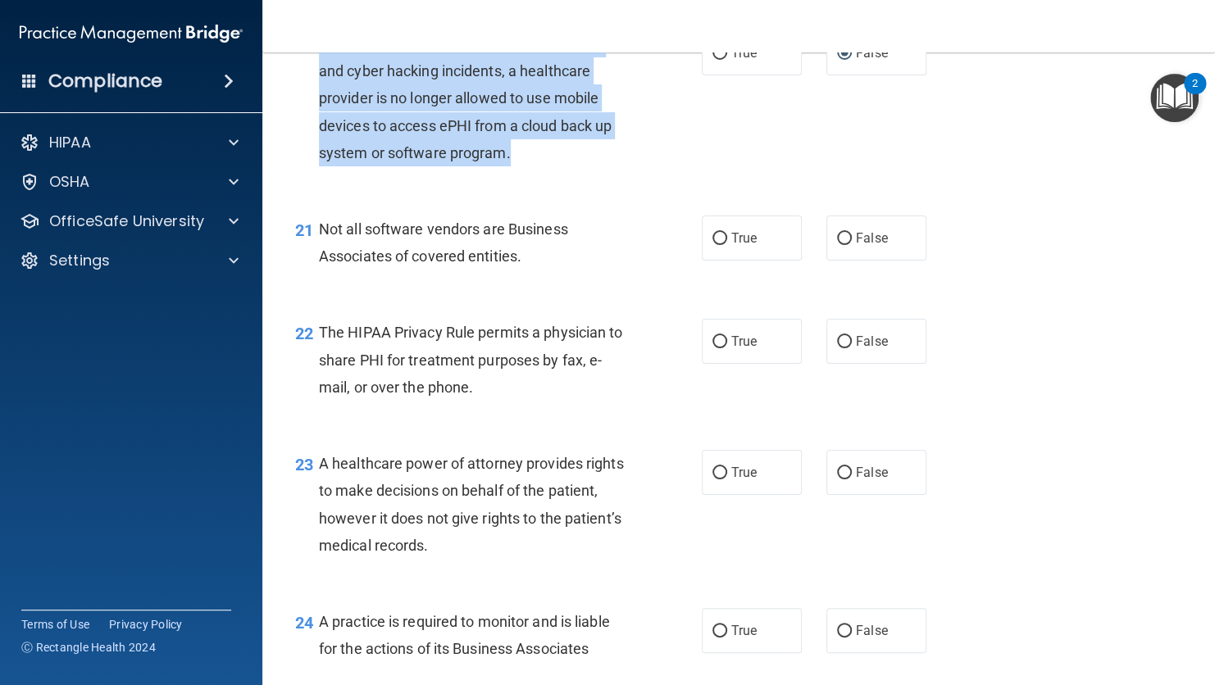
drag, startPoint x: 545, startPoint y: 203, endPoint x: 320, endPoint y: 97, distance: 249.3
click at [320, 97] on div "Because of the recent ransomware attacks and cyber hacking incidents, a healthc…" at bounding box center [481, 98] width 324 height 136
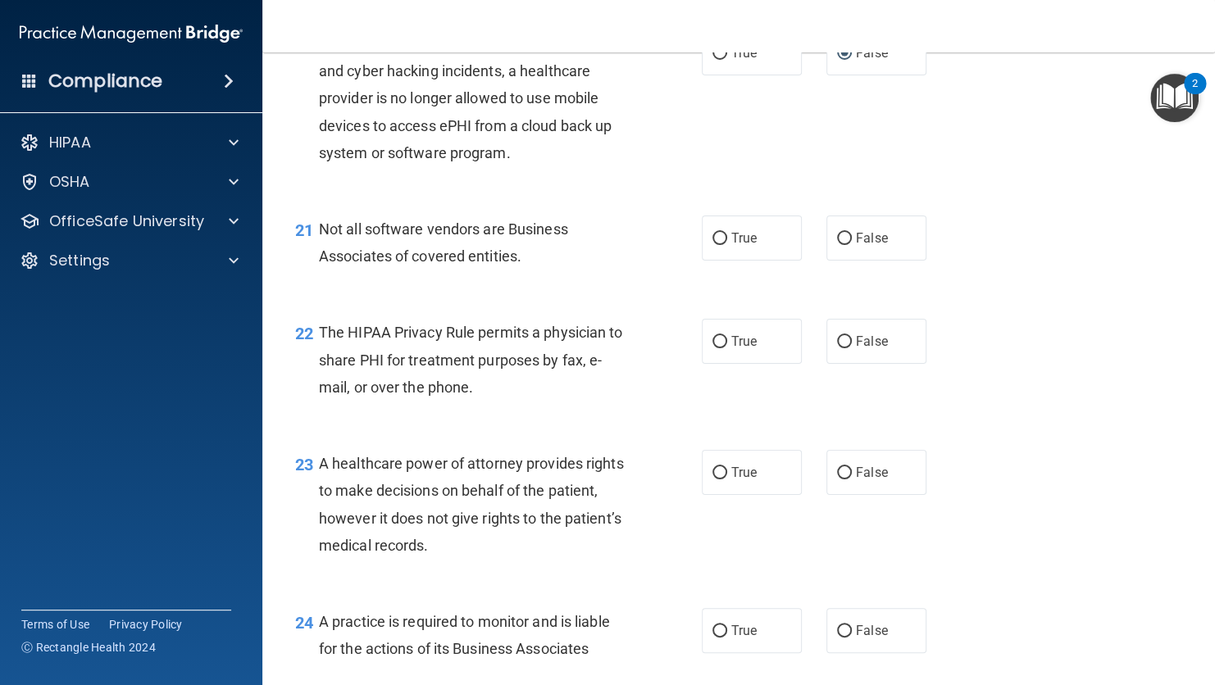
click at [656, 278] on div "21 Not all software vendors are Business Associates of covered entities." at bounding box center [498, 247] width 456 height 62
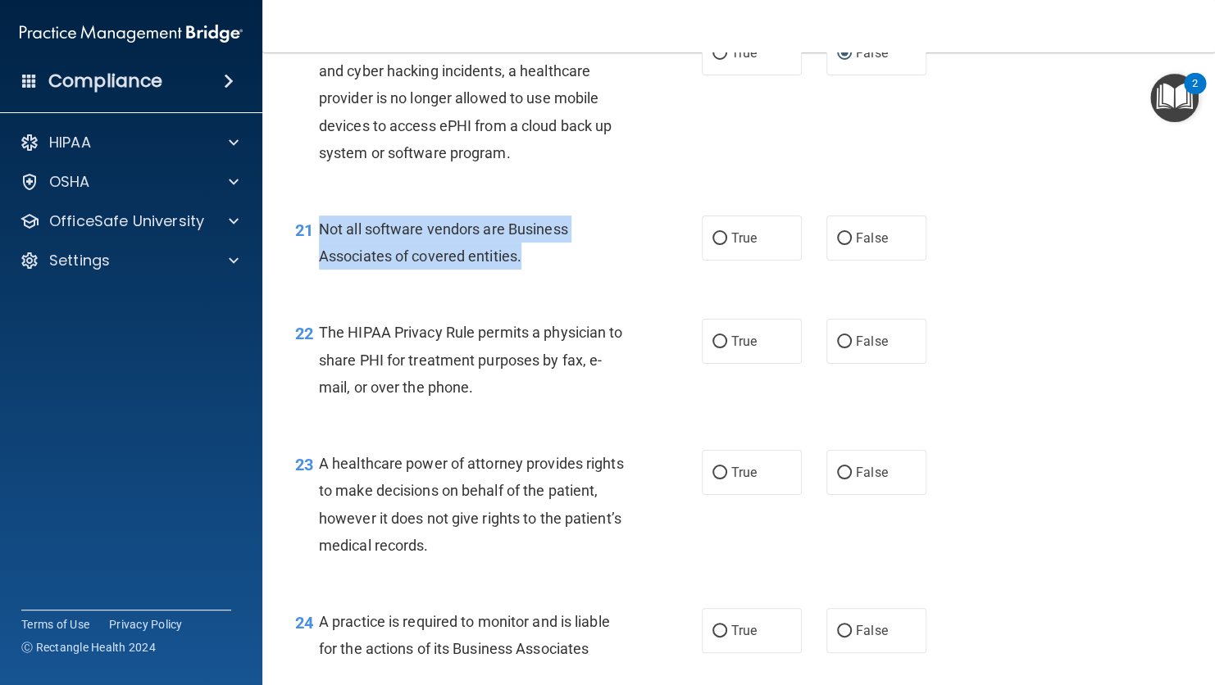
drag, startPoint x: 541, startPoint y: 318, endPoint x: 311, endPoint y: 283, distance: 233.0
click at [311, 278] on div "21 Not all software vendors are Business Associates of covered entities." at bounding box center [498, 247] width 456 height 62
click at [712, 245] on input "True" at bounding box center [719, 239] width 15 height 12
radio input "true"
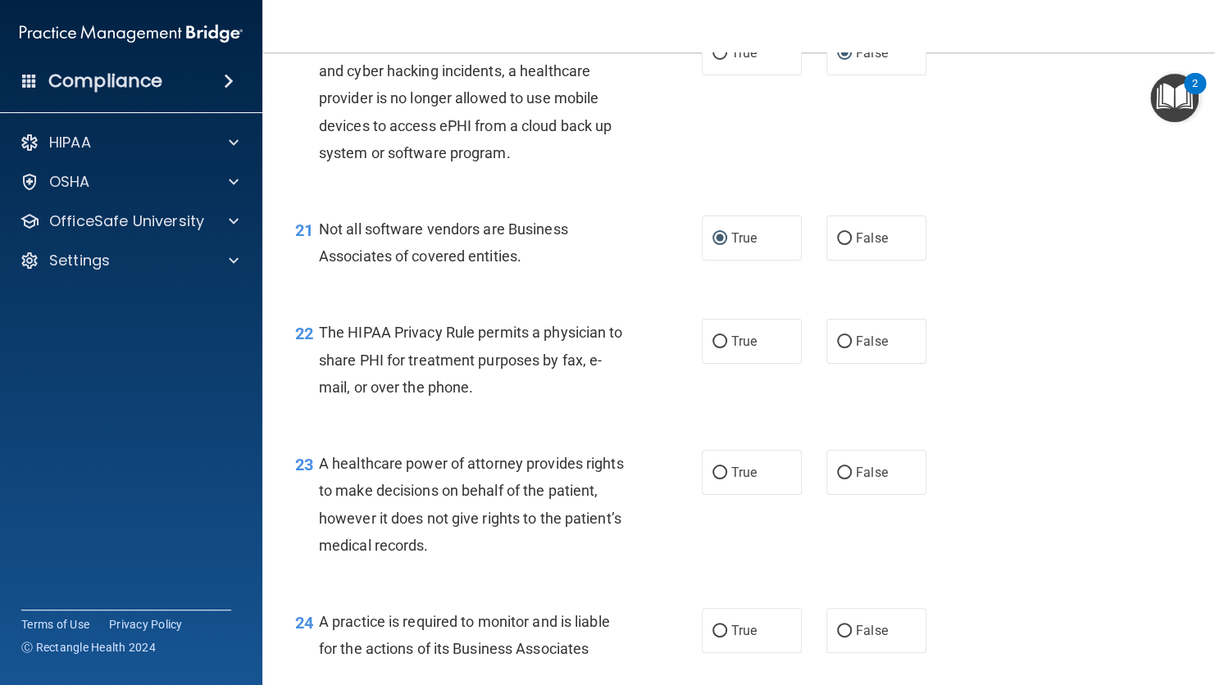
click at [617, 298] on div "21 Not all software vendors are Business Associates of covered entities. True F…" at bounding box center [738, 246] width 911 height 103
click at [837, 348] on input "False" at bounding box center [844, 342] width 15 height 12
radio input "true"
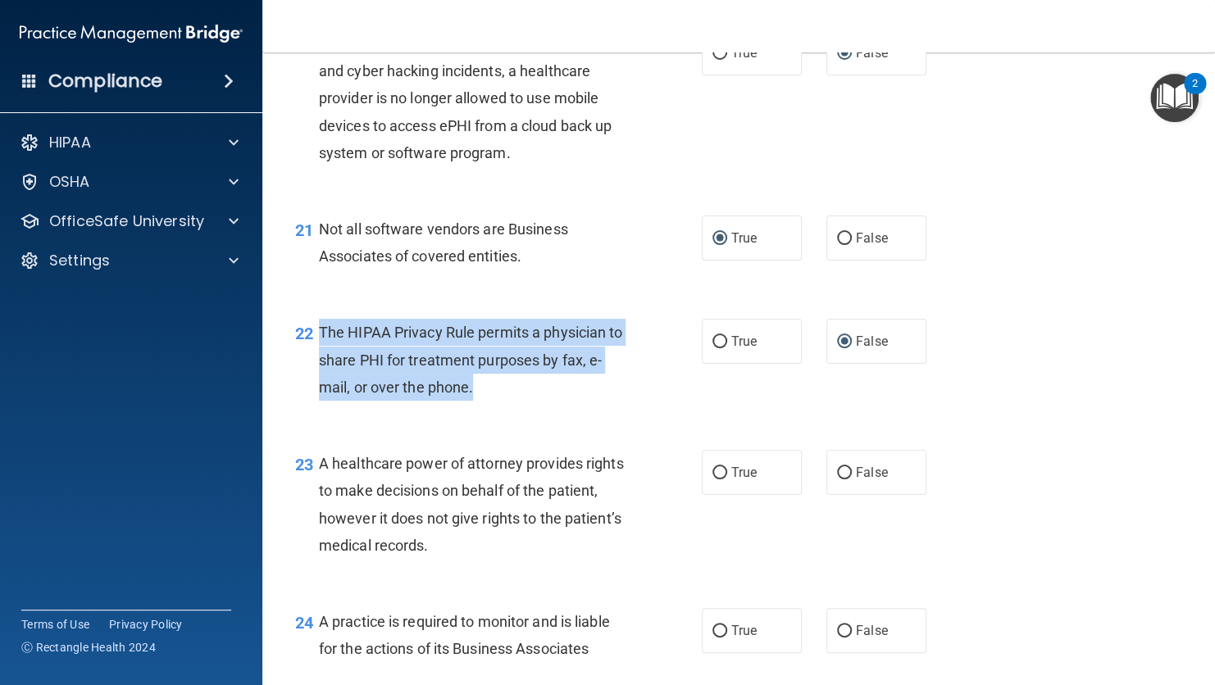
drag, startPoint x: 484, startPoint y: 439, endPoint x: 321, endPoint y: 388, distance: 170.0
click at [321, 388] on div "The HIPAA Privacy Rule permits a physician to share PHI for treatment purposes …" at bounding box center [481, 360] width 324 height 82
click at [547, 401] on div "The HIPAA Privacy Rule permits a physician to share PHI for treatment purposes …" at bounding box center [481, 360] width 324 height 82
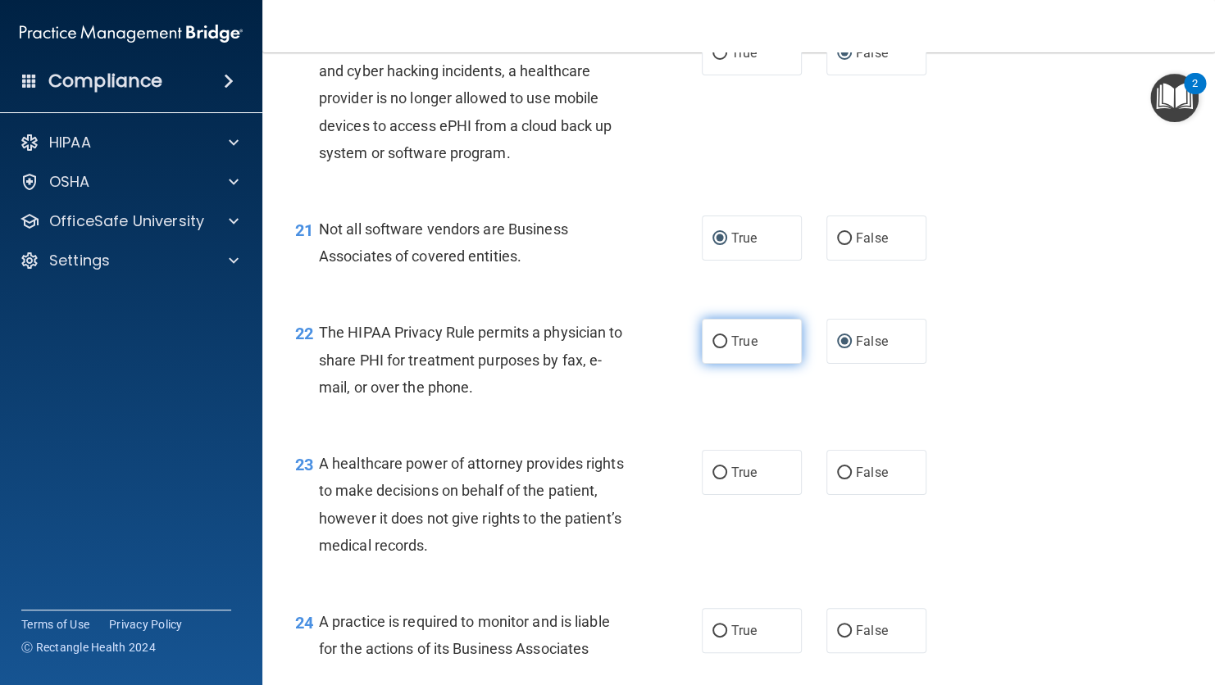
click at [712, 348] on input "True" at bounding box center [719, 342] width 15 height 12
radio input "true"
radio input "false"
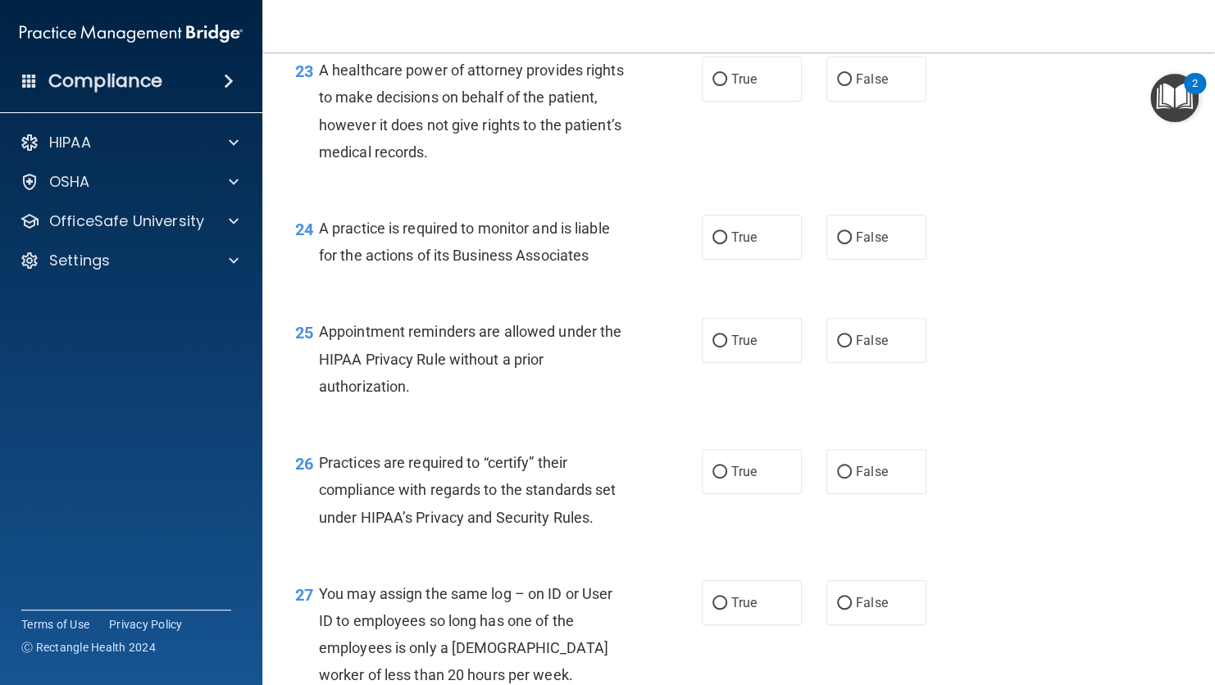
scroll to position [3381, 0]
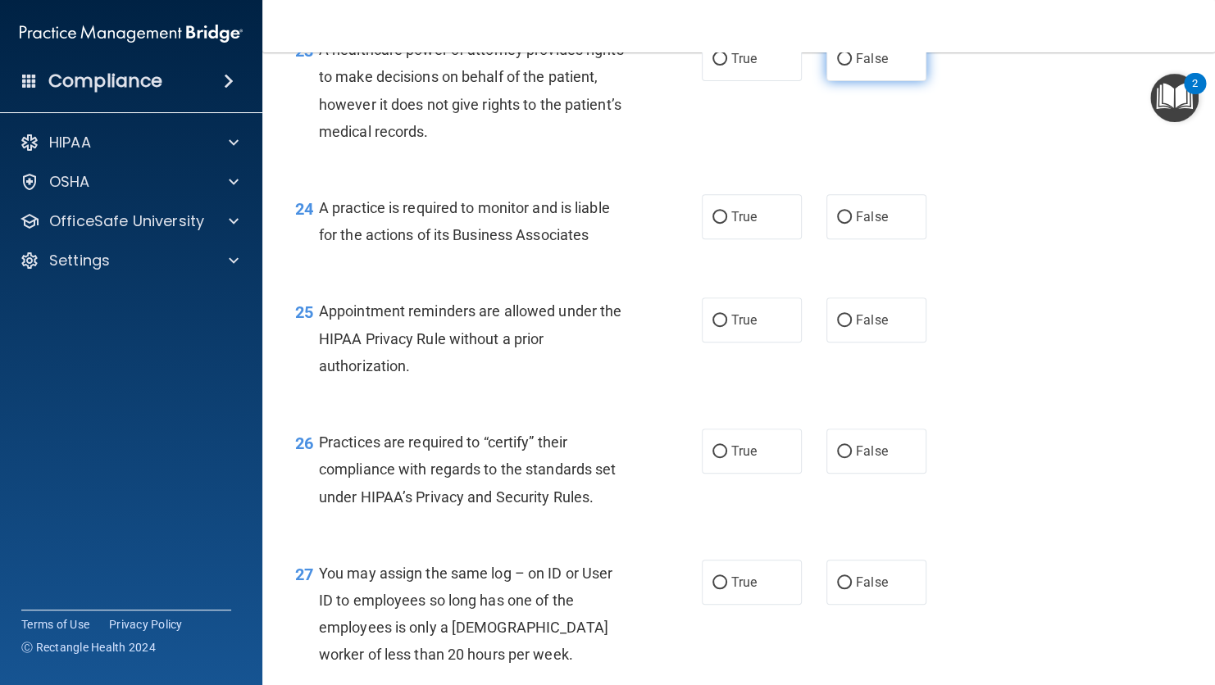
click at [856, 66] on span "False" at bounding box center [872, 59] width 32 height 16
click at [852, 66] on input "False" at bounding box center [844, 59] width 15 height 12
radio input "true"
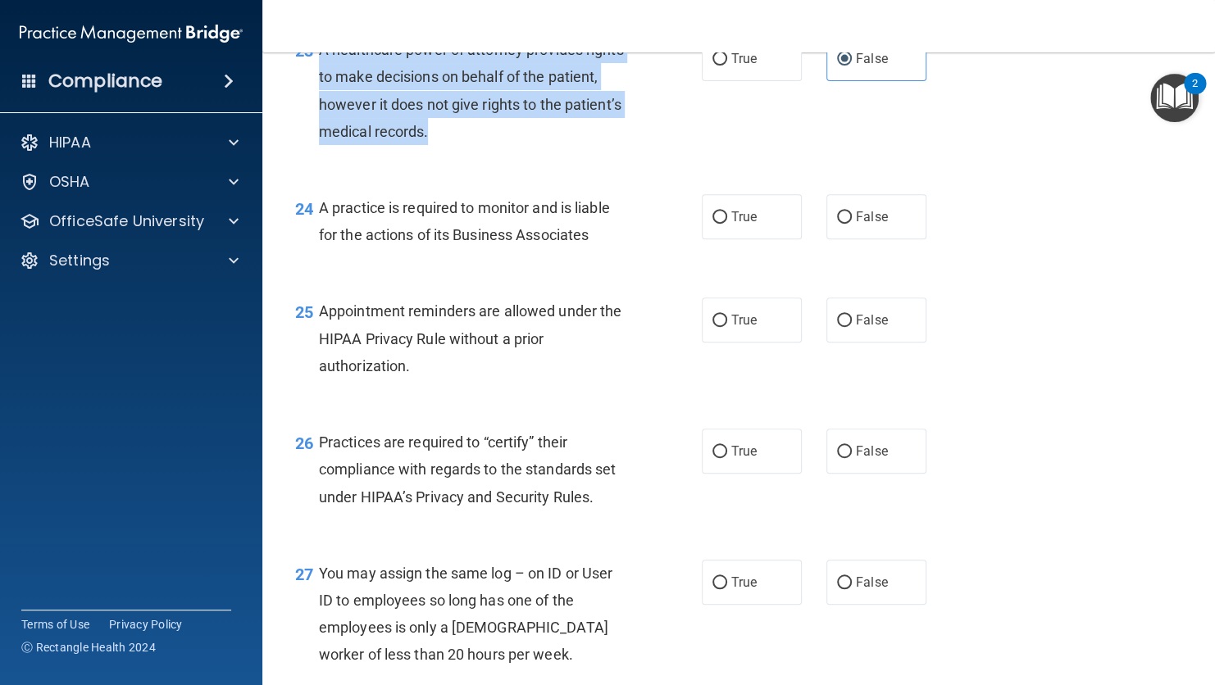
drag, startPoint x: 433, startPoint y: 187, endPoint x: 317, endPoint y: 99, distance: 145.1
click at [319, 99] on div "A healthcare power of attorney provides rights to make decisions on behalf of t…" at bounding box center [481, 90] width 324 height 109
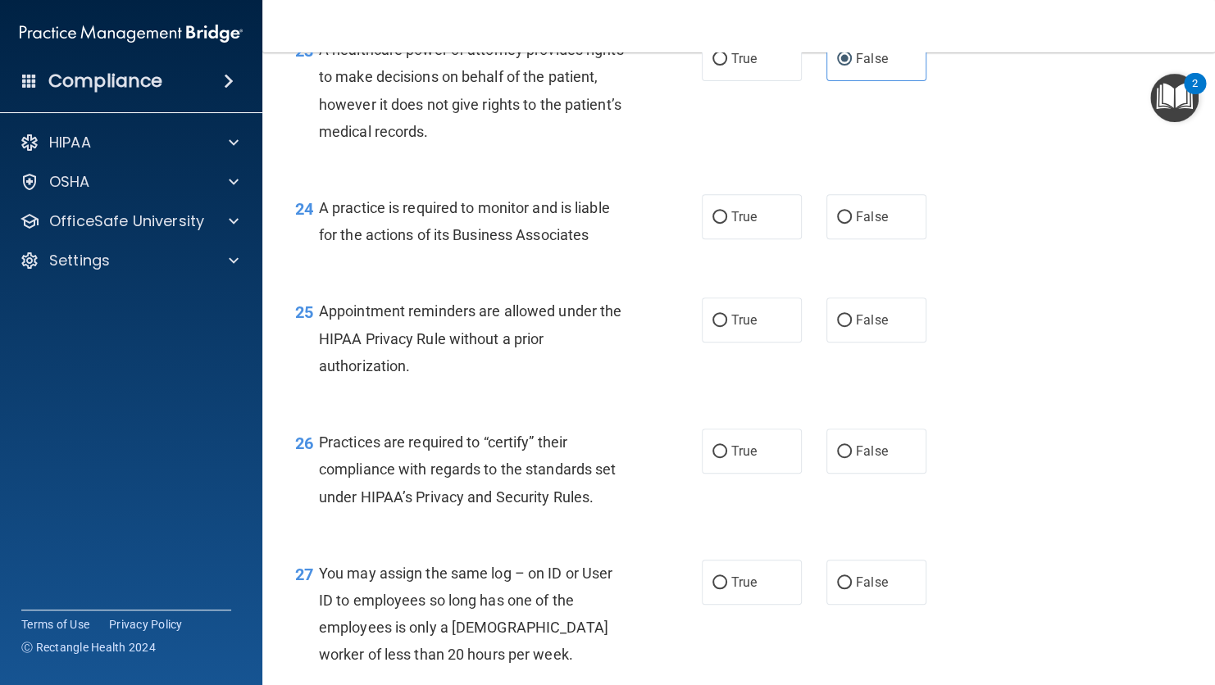
click at [711, 174] on div "23 A healthcare power of attorney provides rights to make decisions on behalf o…" at bounding box center [738, 95] width 911 height 158
click at [731, 225] on span "True" at bounding box center [743, 217] width 25 height 16
click at [725, 224] on input "True" at bounding box center [719, 217] width 15 height 12
radio input "true"
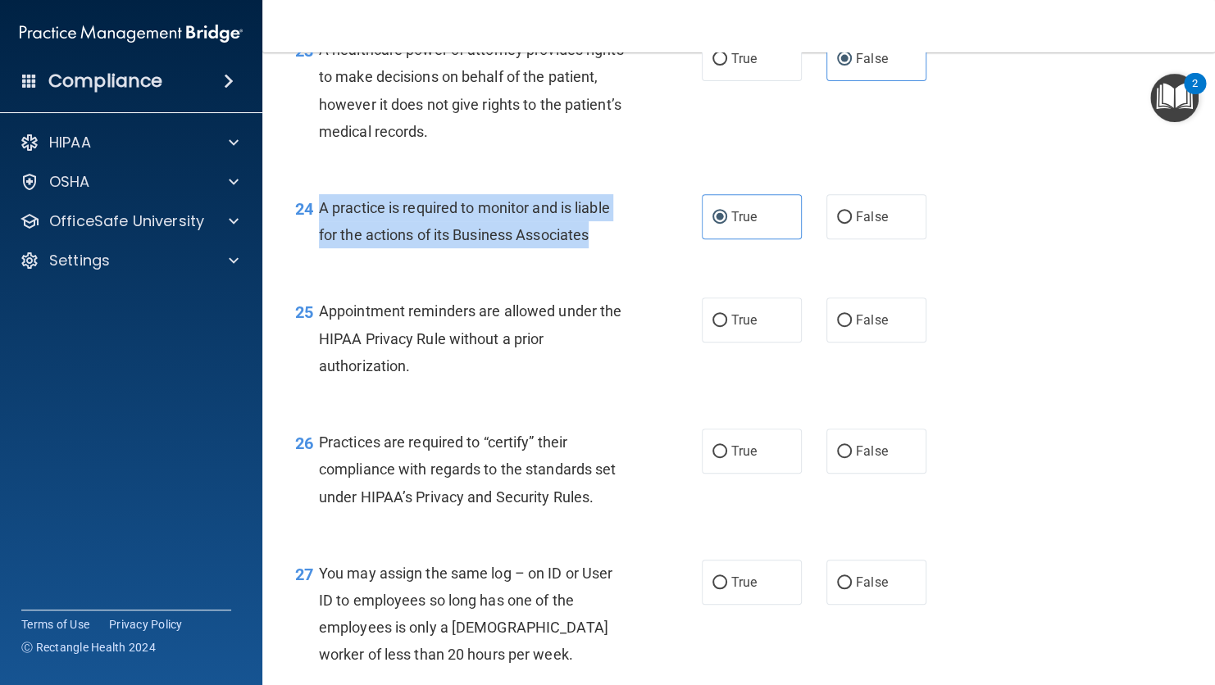
drag, startPoint x: 610, startPoint y: 292, endPoint x: 319, endPoint y: 257, distance: 293.1
click at [319, 248] on div "A practice is required to monitor and is liable for the actions of its Business…" at bounding box center [481, 221] width 324 height 54
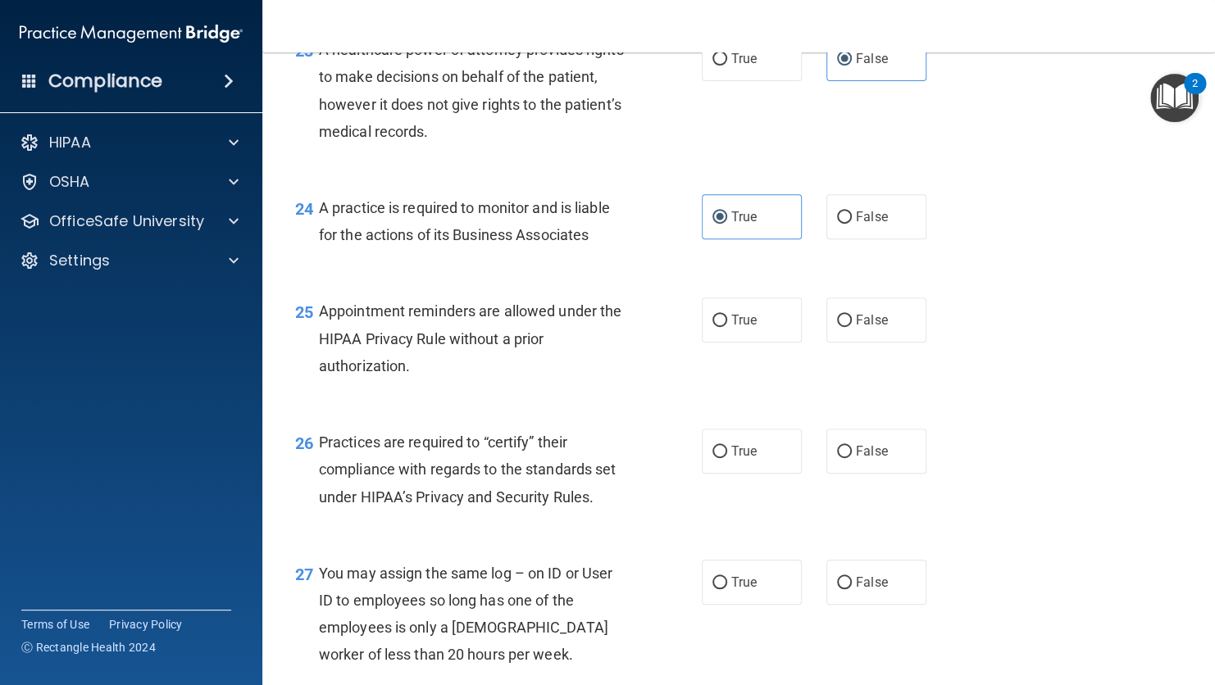
click at [616, 277] on div "24 A practice is required to monitor and is liable for the actions of its Busin…" at bounding box center [738, 225] width 911 height 103
click at [717, 327] on input "True" at bounding box center [719, 321] width 15 height 12
radio input "true"
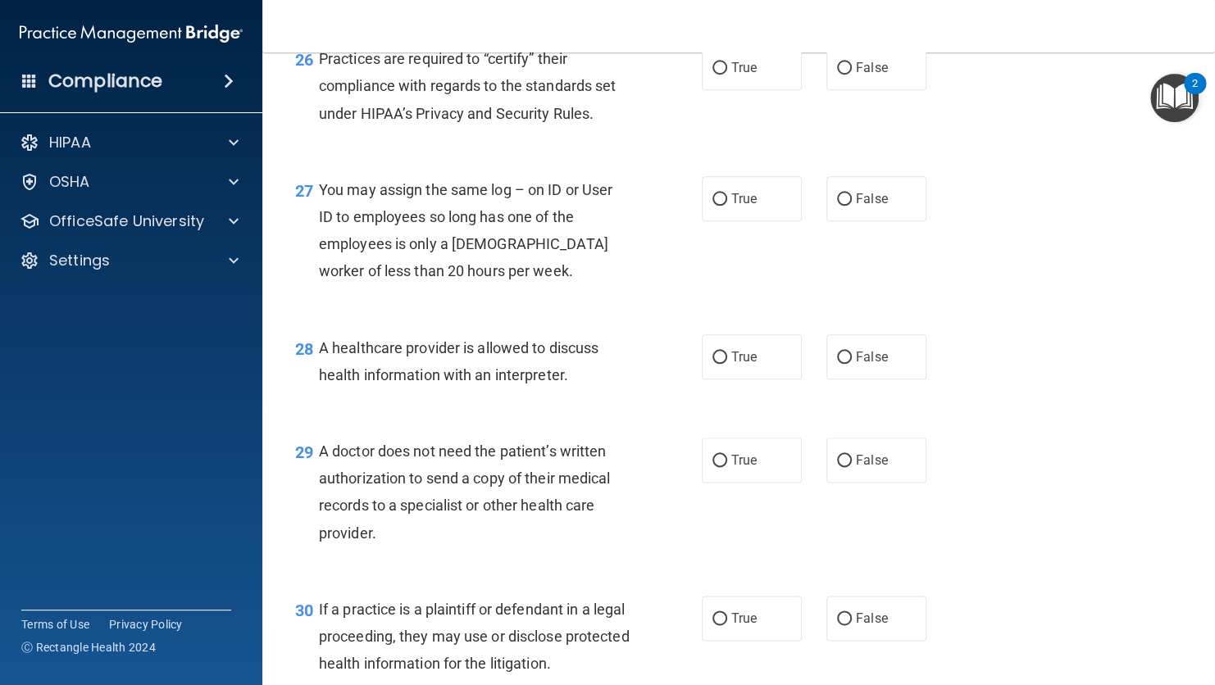
scroll to position [3774, 0]
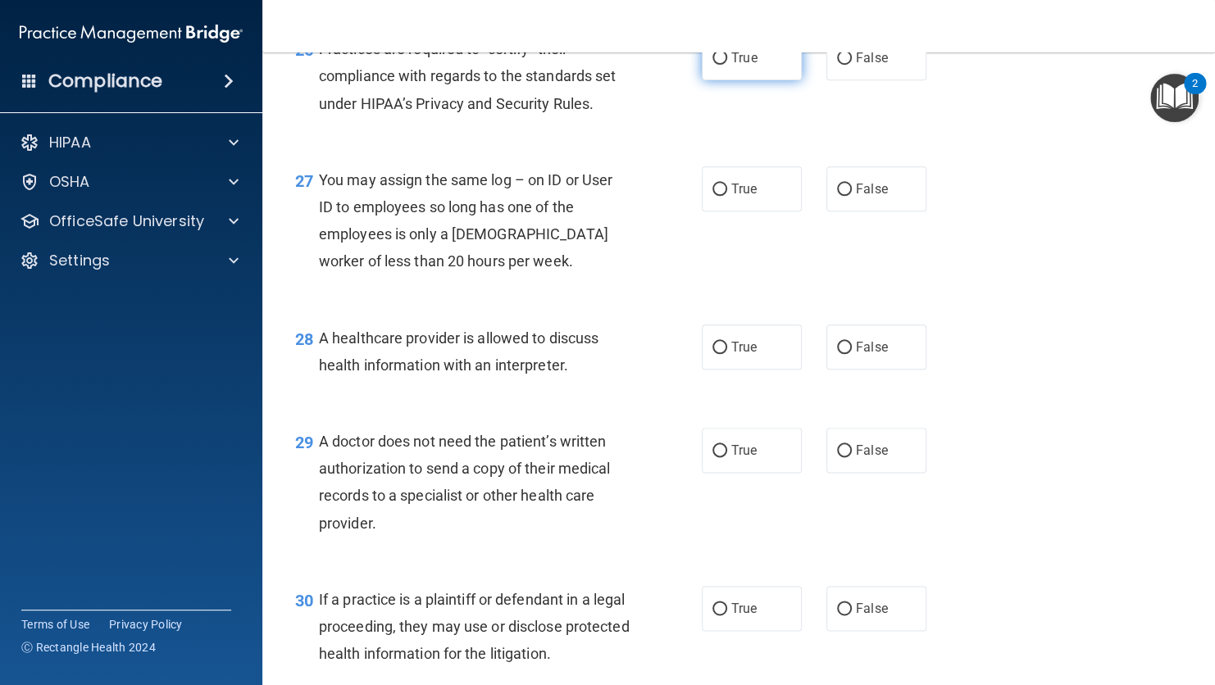
click at [715, 65] on input "True" at bounding box center [719, 58] width 15 height 12
radio input "true"
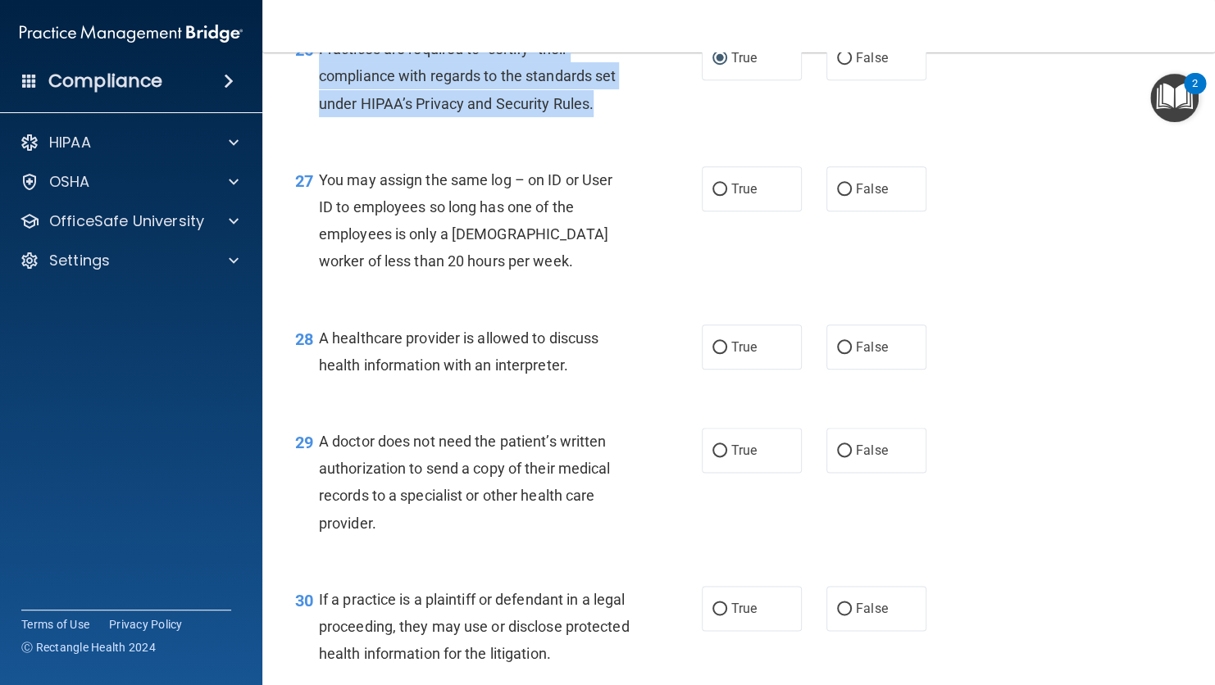
drag, startPoint x: 604, startPoint y: 154, endPoint x: 320, endPoint y: 102, distance: 288.4
click at [320, 102] on div "Practices are required to “certify” their compliance with regards to the standa…" at bounding box center [481, 76] width 324 height 82
click at [837, 65] on input "False" at bounding box center [844, 58] width 15 height 12
radio input "true"
radio input "false"
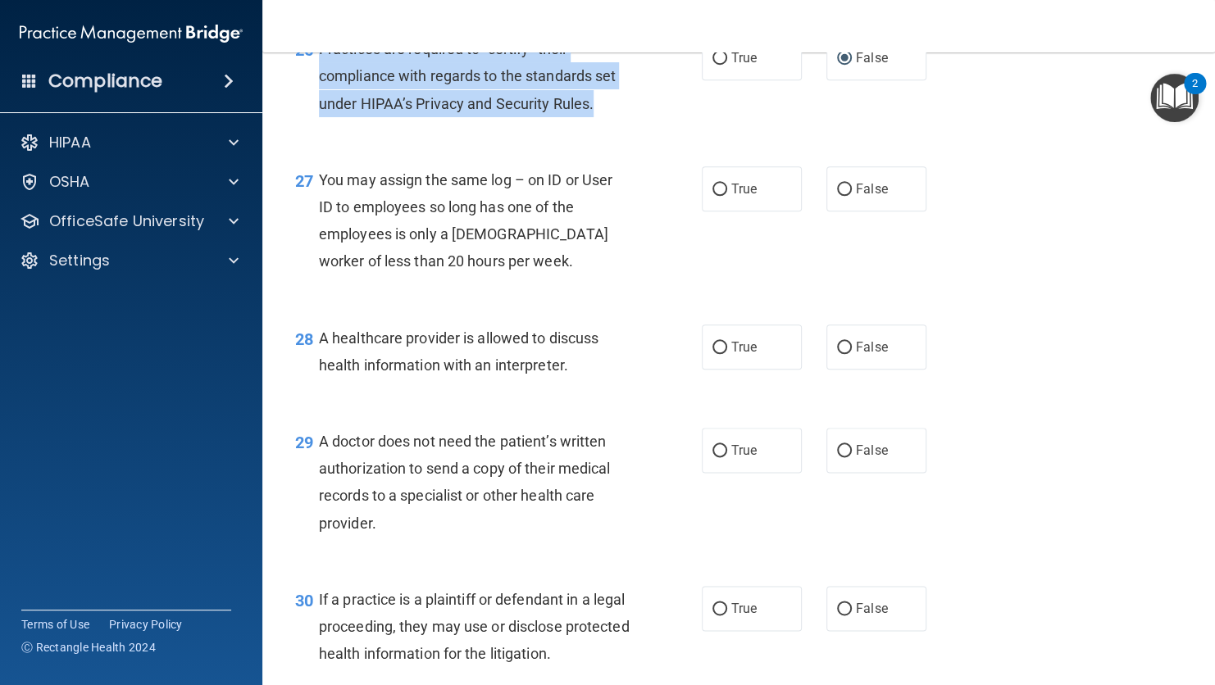
click at [665, 125] on div "26 Practices are required to “certify” their compliance with regards to the sta…" at bounding box center [498, 80] width 456 height 90
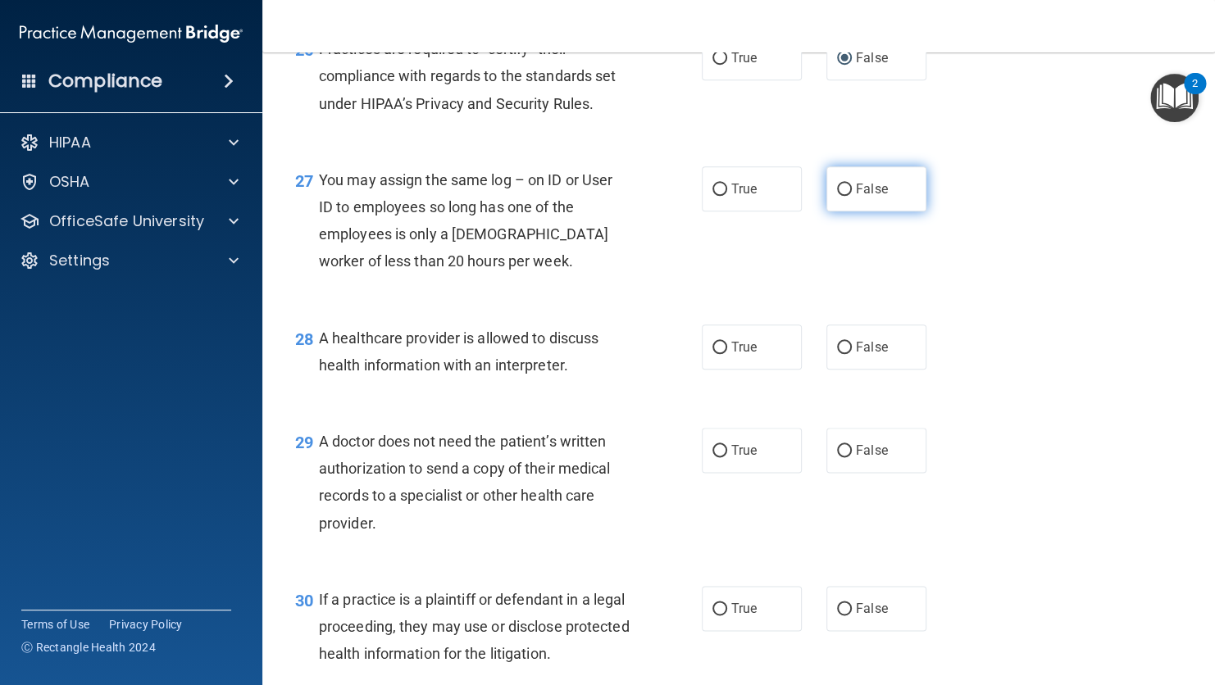
click at [853, 211] on label "False" at bounding box center [876, 188] width 100 height 45
click at [852, 196] on input "False" at bounding box center [844, 190] width 15 height 12
radio input "true"
click at [670, 304] on div "27 You may assign the same log – on ID or User ID to employees so long has one …" at bounding box center [738, 225] width 911 height 158
click at [723, 370] on label "True" at bounding box center [752, 347] width 100 height 45
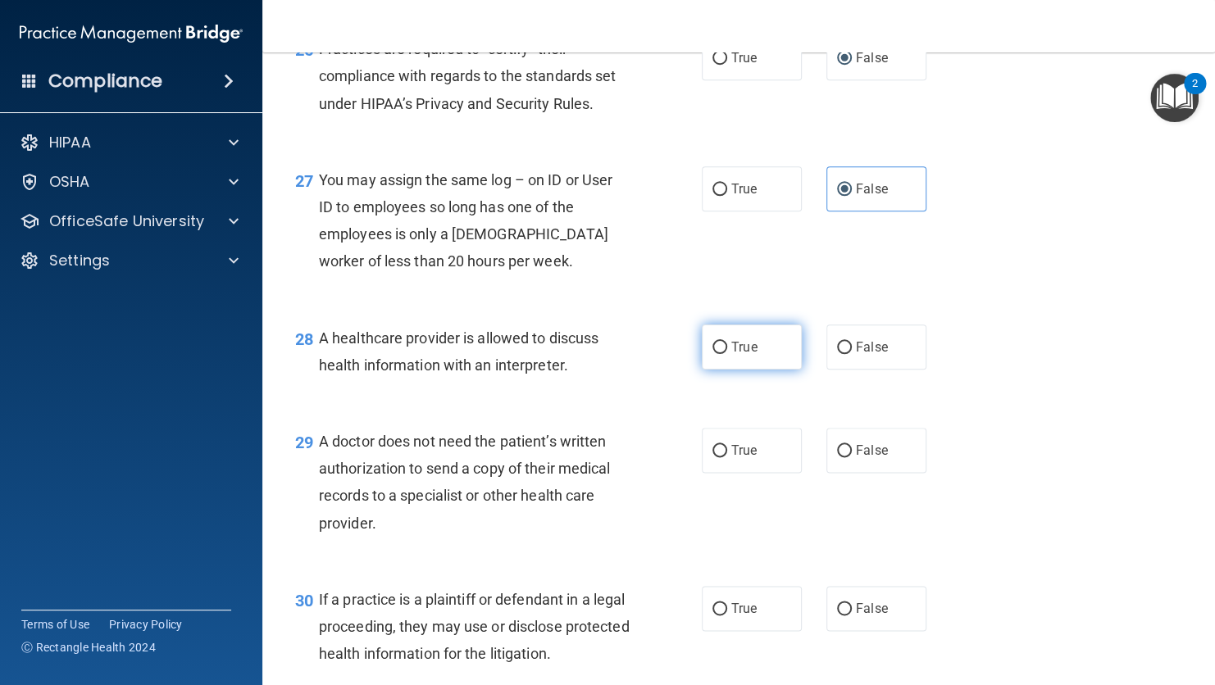
click at [723, 354] on input "True" at bounding box center [719, 348] width 15 height 12
radio input "true"
click at [1091, 484] on div "29 A doctor does not need the patient’s written authorization to send a copy of…" at bounding box center [738, 486] width 911 height 158
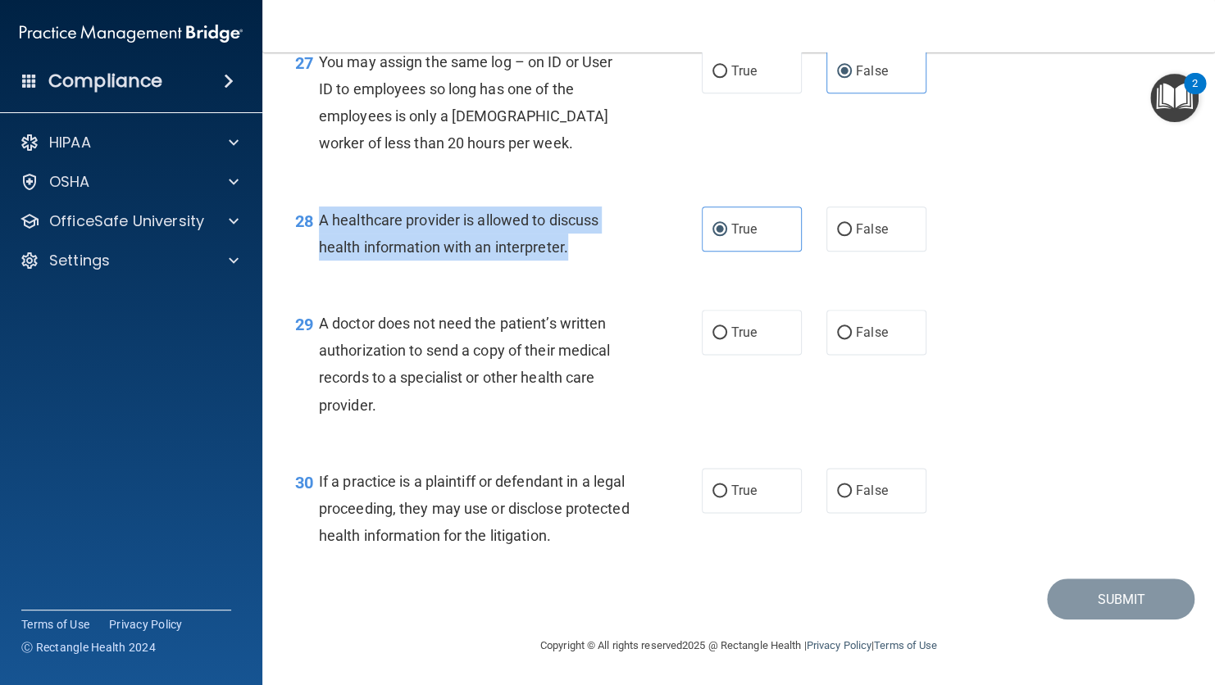
drag, startPoint x: 571, startPoint y: 252, endPoint x: 322, endPoint y: 220, distance: 251.1
click at [322, 220] on div "A healthcare provider is allowed to discuss health information with an interpre…" at bounding box center [481, 234] width 324 height 54
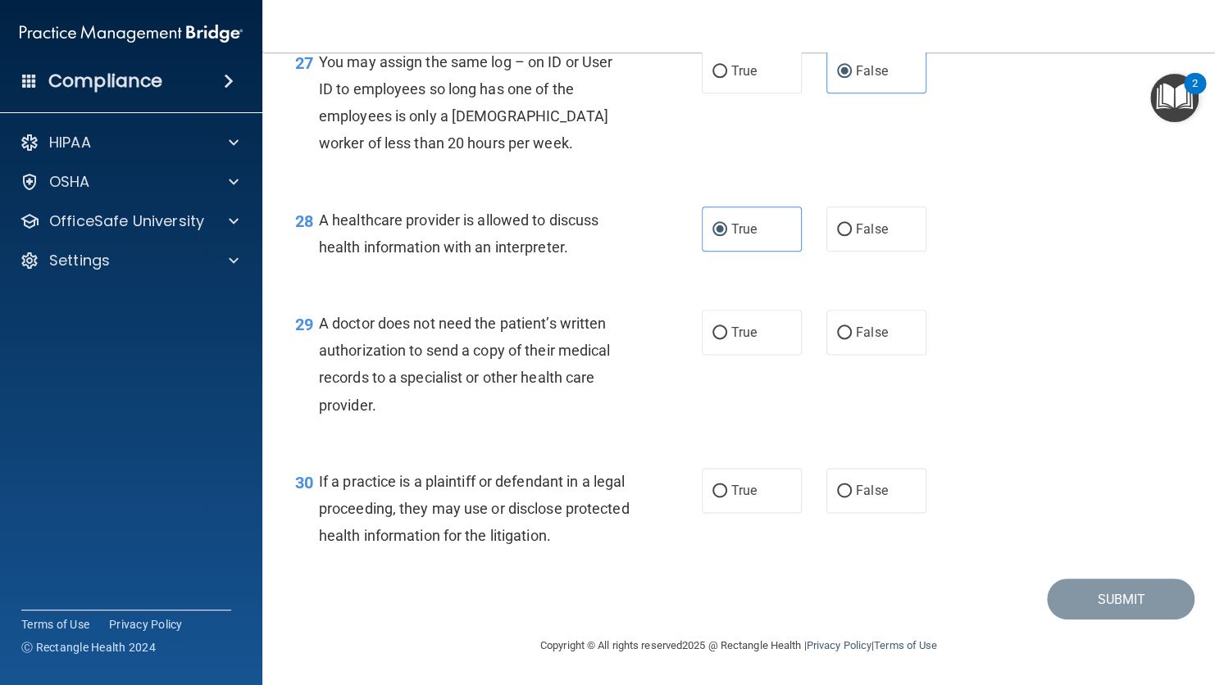
click at [645, 413] on div "29 A doctor does not need the patient’s written authorization to send a copy of…" at bounding box center [498, 368] width 456 height 117
click at [720, 329] on input "True" at bounding box center [719, 333] width 15 height 12
radio input "true"
click at [845, 339] on label "False" at bounding box center [876, 332] width 100 height 45
click at [845, 339] on input "False" at bounding box center [844, 333] width 15 height 12
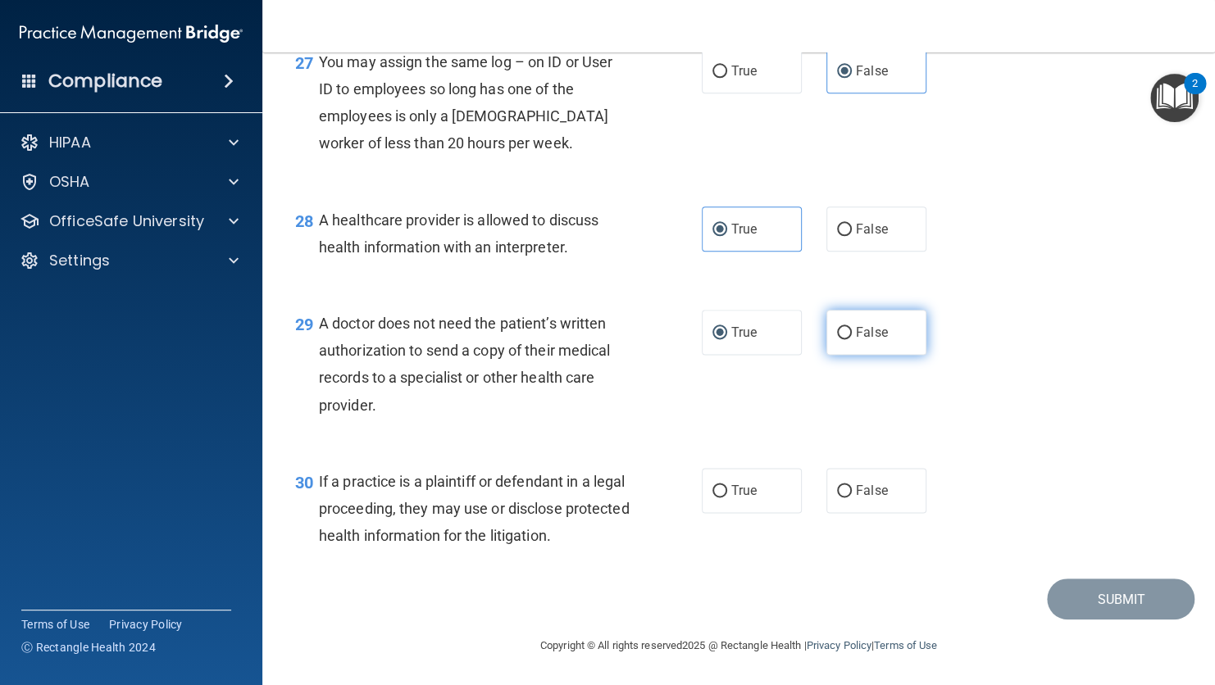
radio input "true"
click at [727, 416] on div "29 A doctor does not need the patient’s written authorization to send a copy of…" at bounding box center [738, 368] width 911 height 158
drag, startPoint x: 387, startPoint y: 415, endPoint x: 315, endPoint y: 326, distance: 114.2
click at [315, 326] on div "29 A doctor does not need the patient’s written authorization to send a copy of…" at bounding box center [498, 368] width 456 height 117
click at [712, 334] on input "True" at bounding box center [719, 333] width 15 height 12
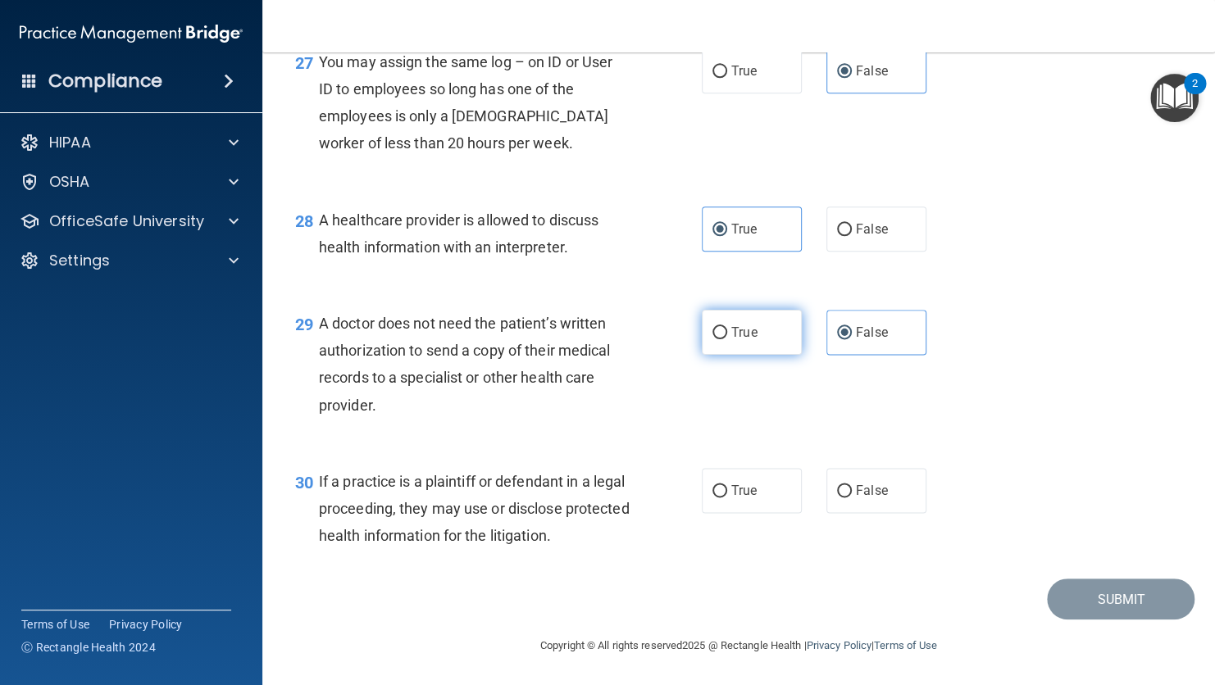
radio input "true"
radio input "false"
click at [601, 404] on div "A doctor does not need the patient’s written authorization to send a copy of th…" at bounding box center [481, 364] width 324 height 109
click at [714, 489] on input "True" at bounding box center [719, 491] width 15 height 12
radio input "true"
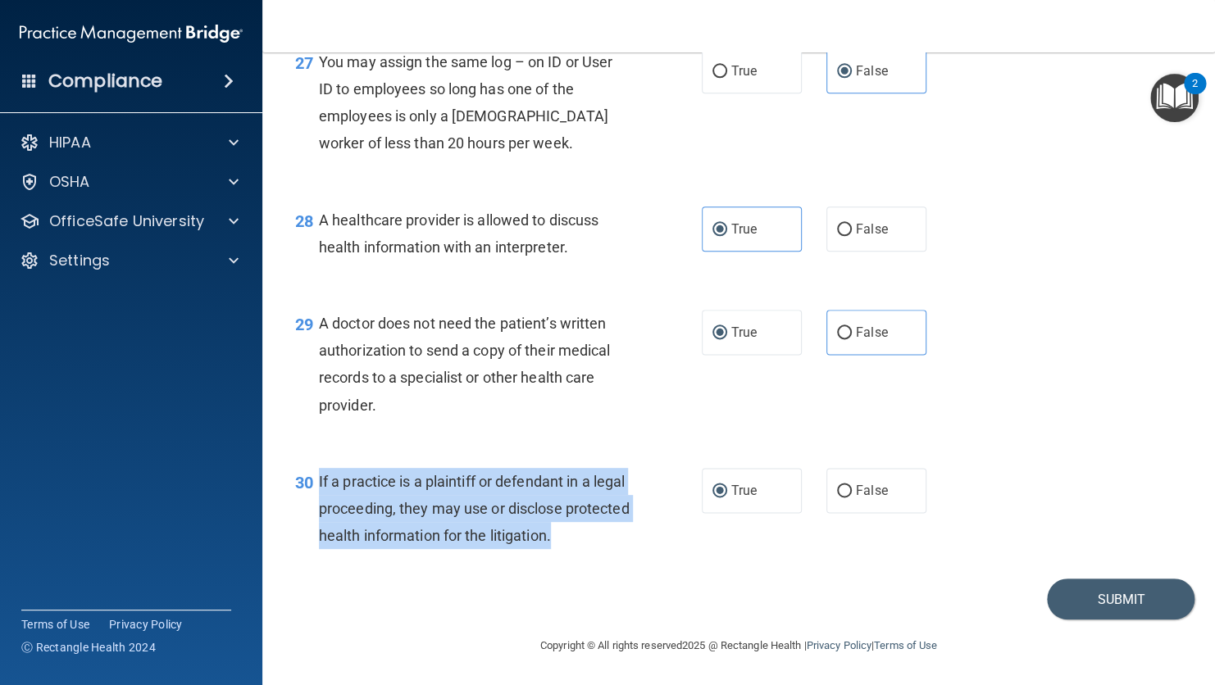
drag, startPoint x: 629, startPoint y: 534, endPoint x: 319, endPoint y: 475, distance: 316.0
click at [319, 475] on div "If a practice is a plaintiff or defendant in a legal proceeding, they may use o…" at bounding box center [481, 509] width 324 height 82
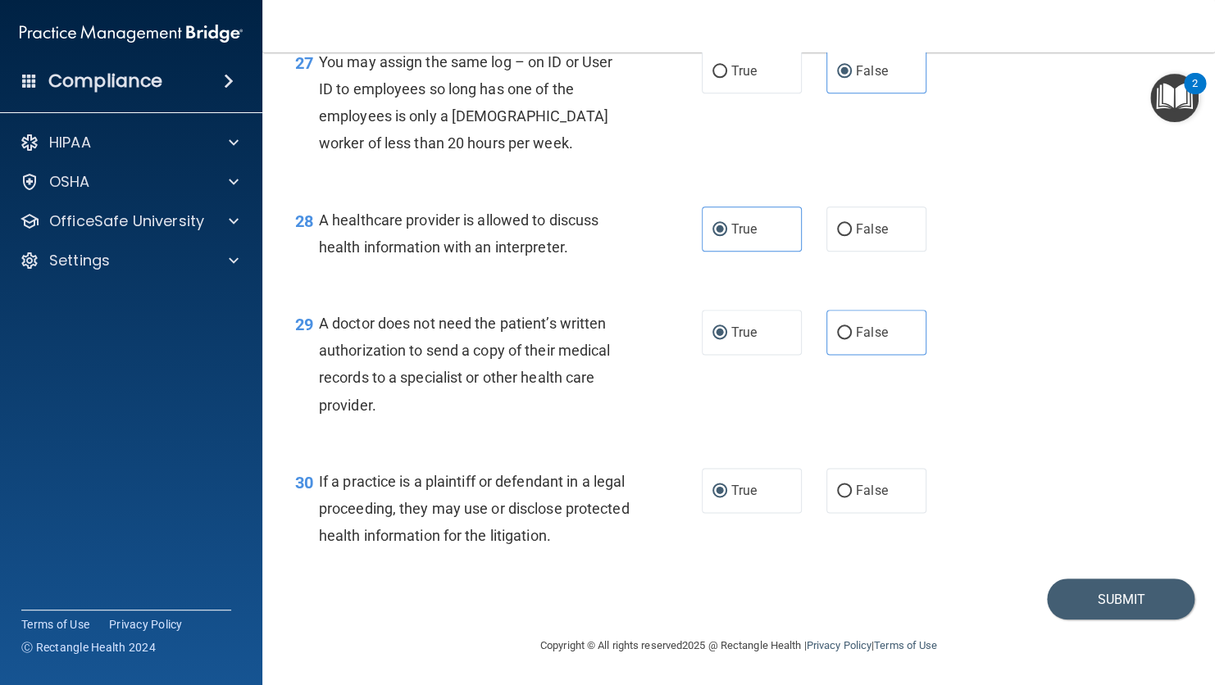
click at [696, 453] on div "30 If a practice is a plaintiff or defendant in a legal proceeding, they may us…" at bounding box center [738, 512] width 911 height 131
click at [838, 488] on input "False" at bounding box center [844, 491] width 15 height 12
radio input "true"
radio input "false"
click at [1056, 457] on div "30 If a practice is a plaintiff or defendant in a legal proceeding, they may us…" at bounding box center [738, 512] width 911 height 131
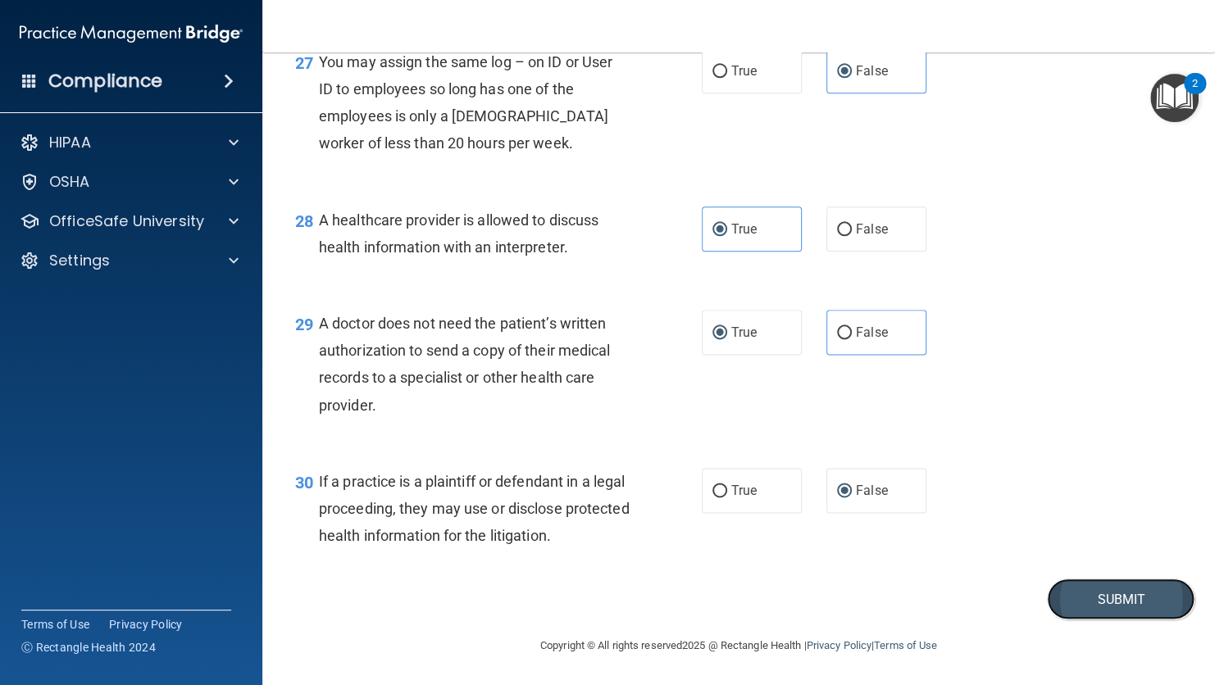
click at [1115, 597] on button "Submit" at bounding box center [1121, 600] width 148 height 42
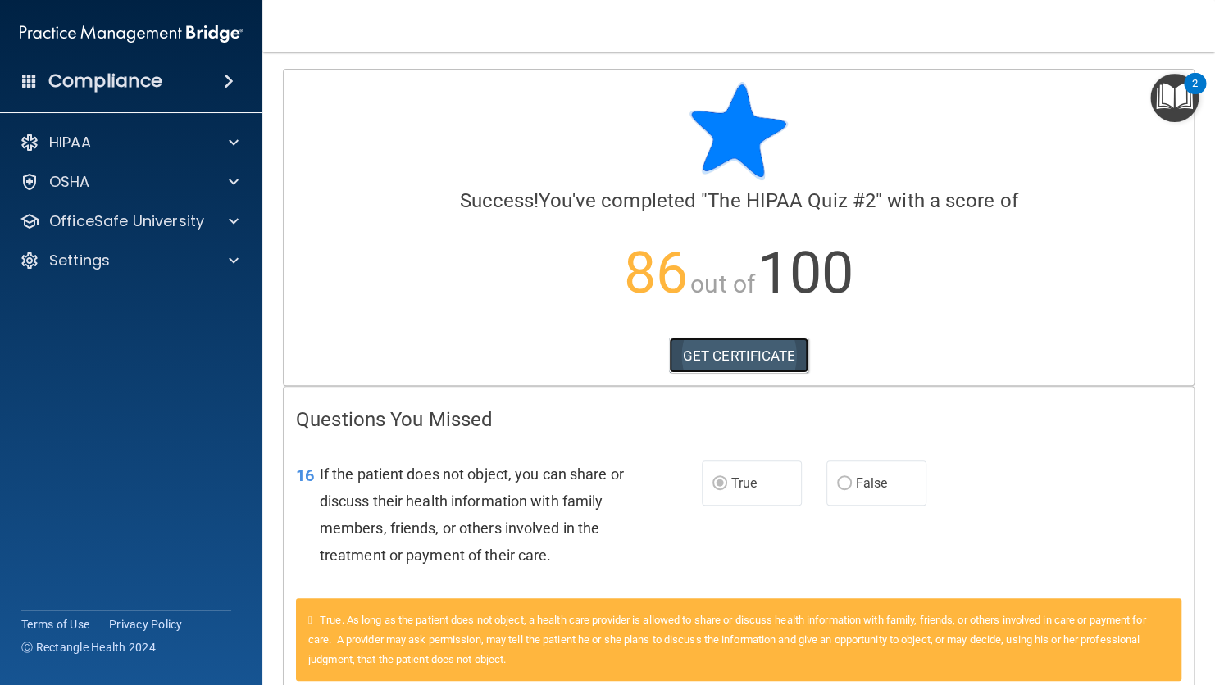
click at [752, 368] on link "GET CERTIFICATE" at bounding box center [739, 356] width 140 height 36
click at [232, 222] on span at bounding box center [234, 221] width 10 height 20
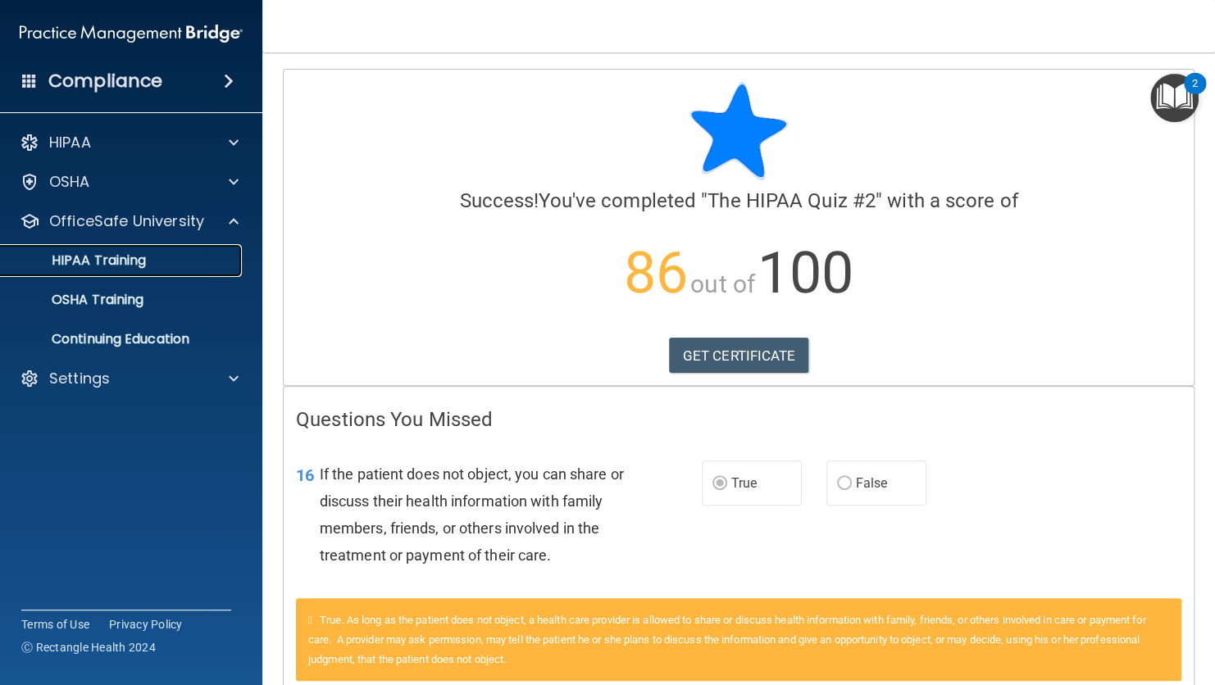
click at [194, 261] on div "HIPAA Training" at bounding box center [123, 260] width 224 height 16
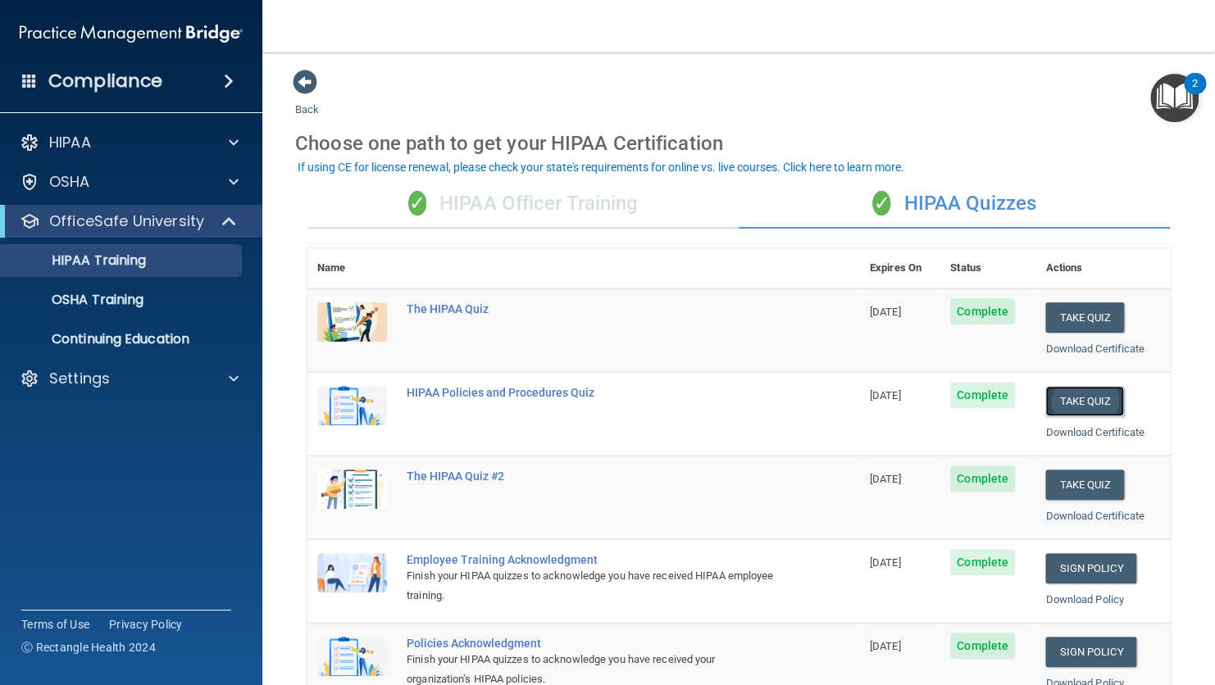
click at [1091, 400] on button "Take Quiz" at bounding box center [1084, 401] width 79 height 30
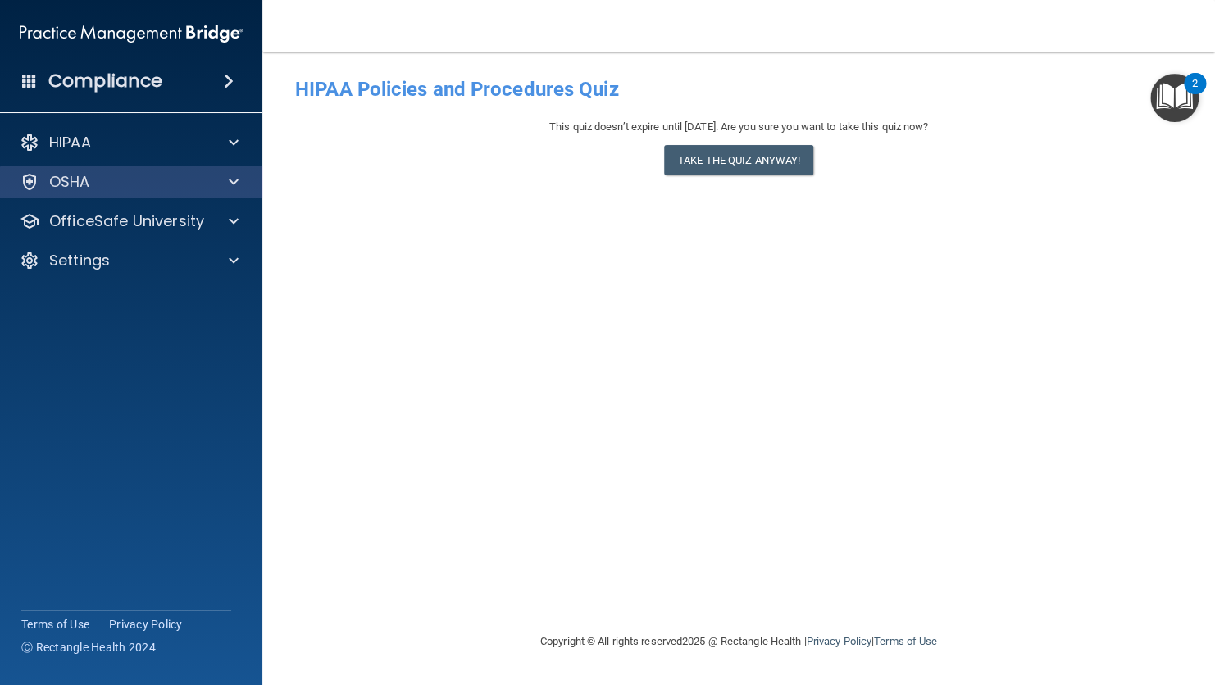
click at [189, 193] on div "OSHA" at bounding box center [131, 182] width 263 height 33
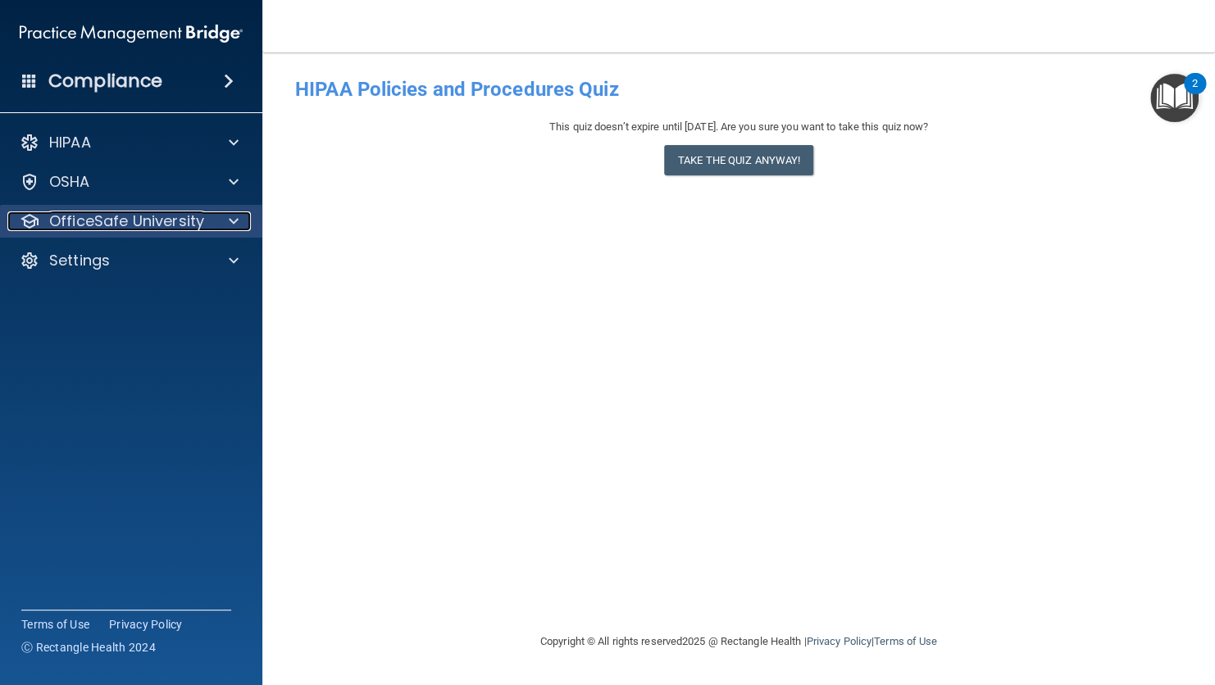
click at [229, 229] on span at bounding box center [234, 221] width 10 height 20
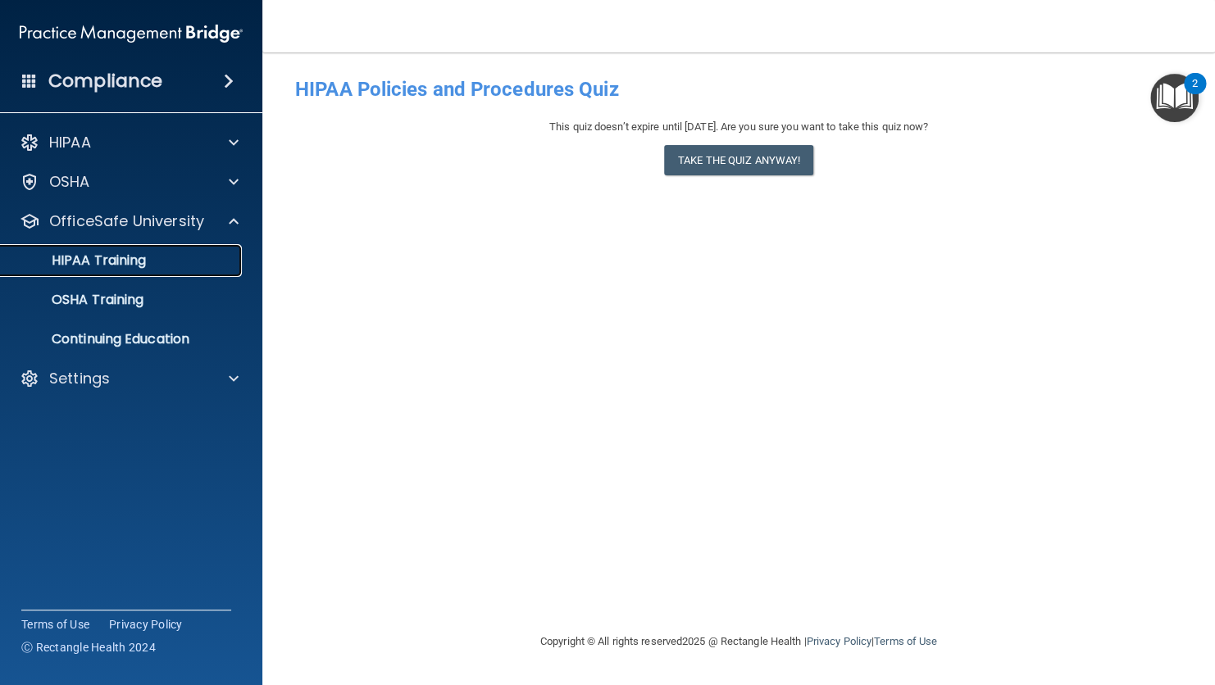
click at [198, 255] on div "HIPAA Training" at bounding box center [123, 260] width 224 height 16
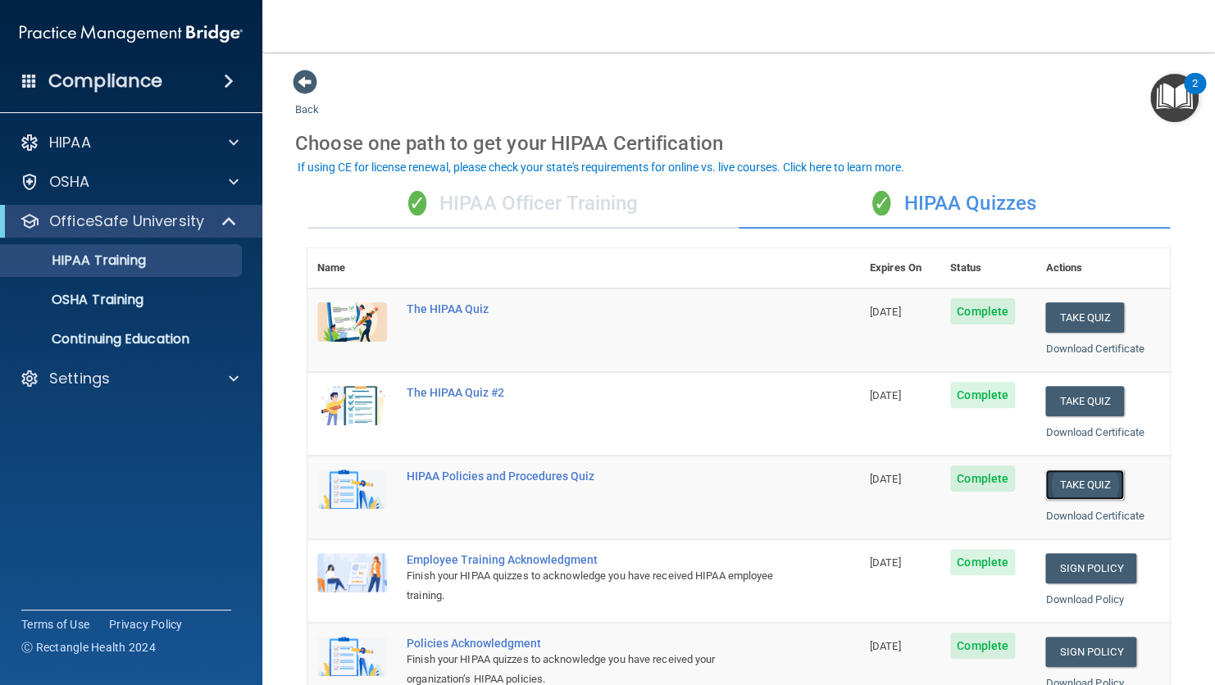
click at [1069, 488] on button "Take Quiz" at bounding box center [1084, 485] width 79 height 30
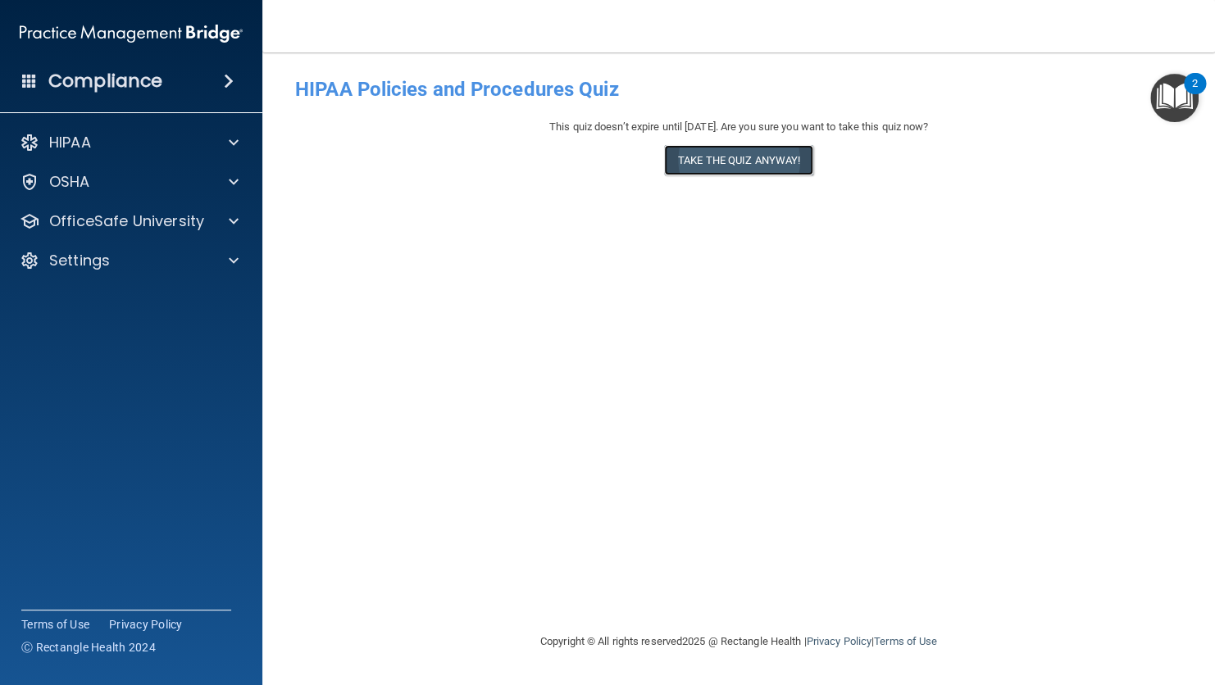
click at [752, 162] on button "Take the quiz anyway!" at bounding box center [738, 160] width 149 height 30
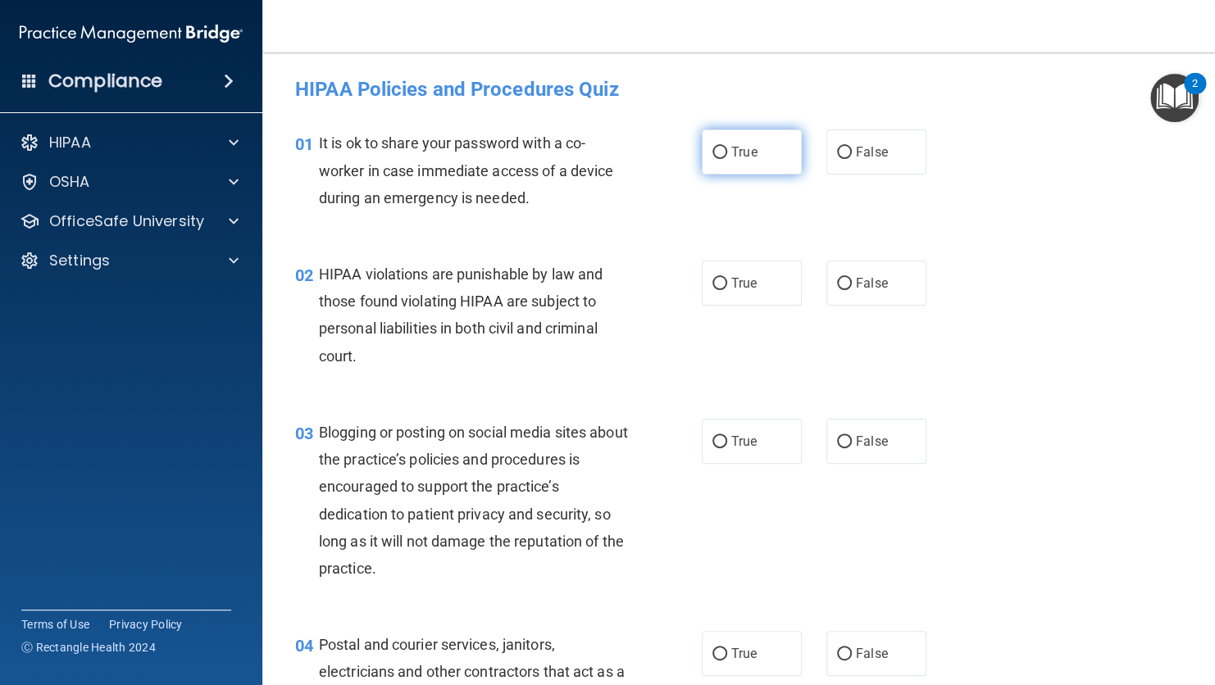
click at [717, 154] on input "True" at bounding box center [719, 153] width 15 height 12
radio input "true"
click at [713, 285] on input "True" at bounding box center [719, 284] width 15 height 12
radio input "true"
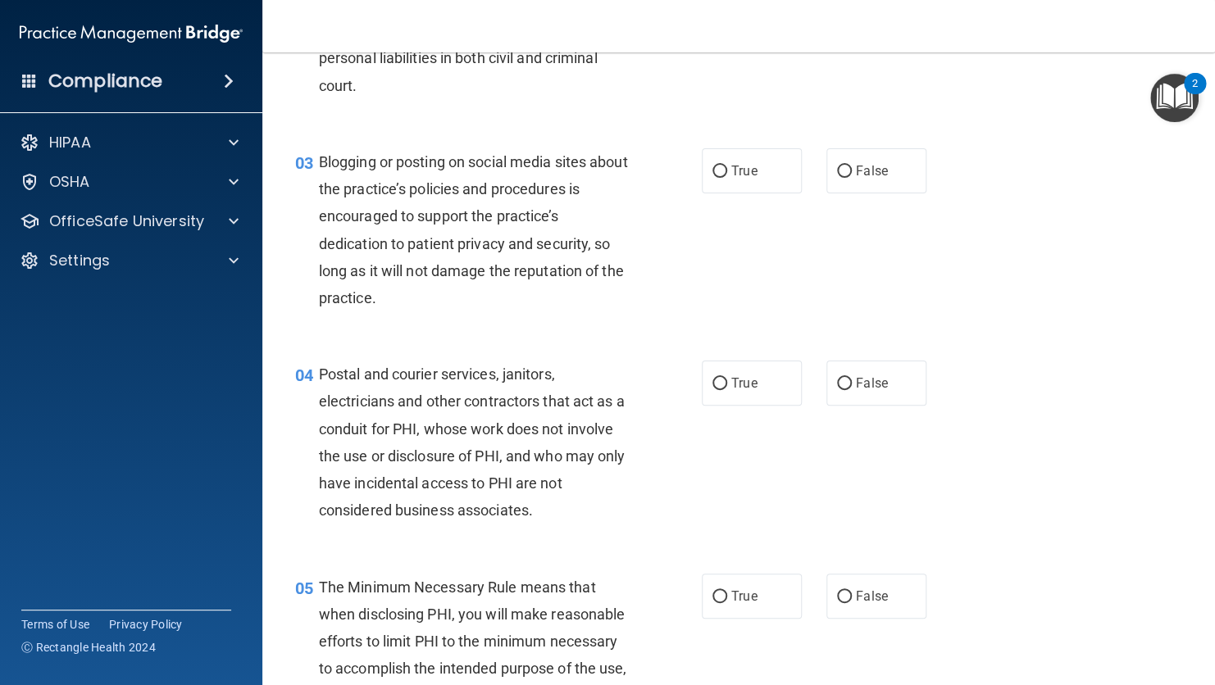
scroll to position [282, 0]
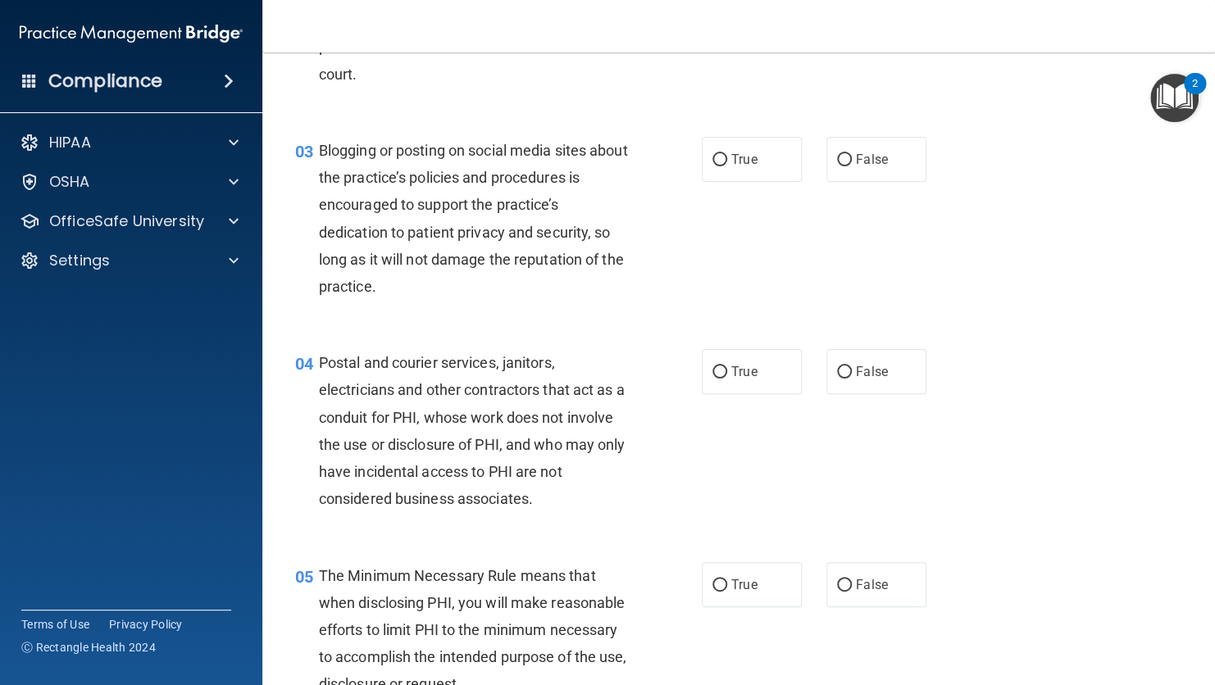
click at [1070, 199] on div "03 Blogging or posting on social media sites about the practice’s policies and …" at bounding box center [738, 222] width 911 height 212
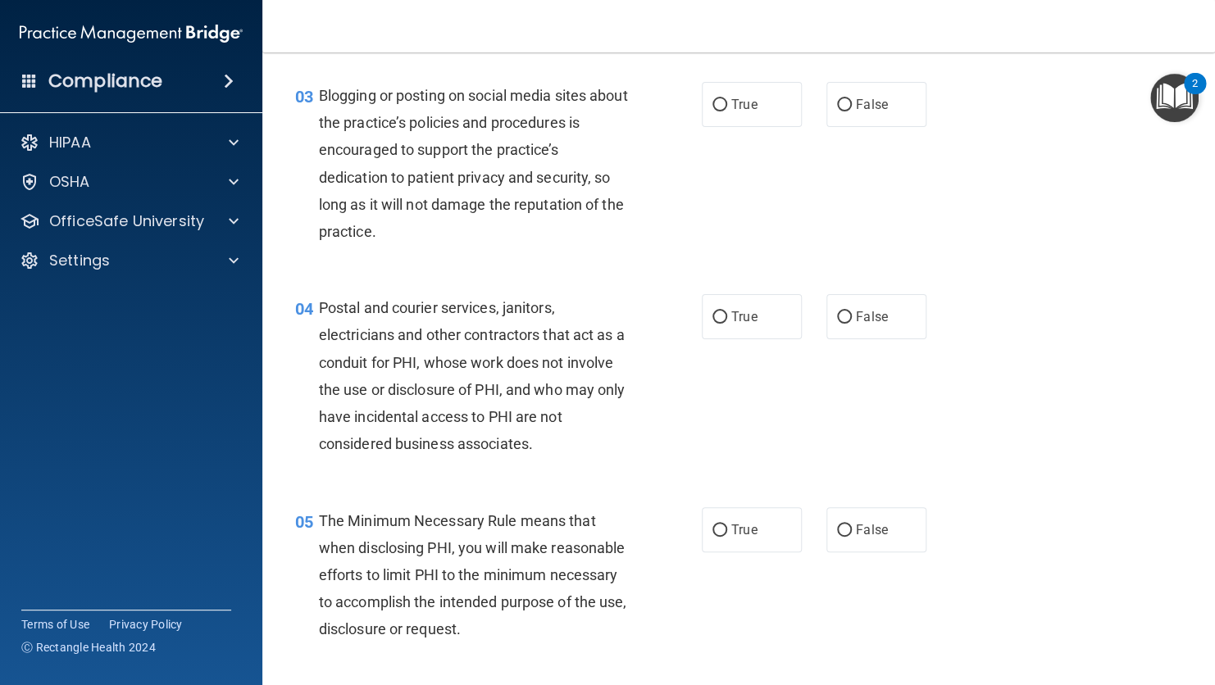
scroll to position [354, 0]
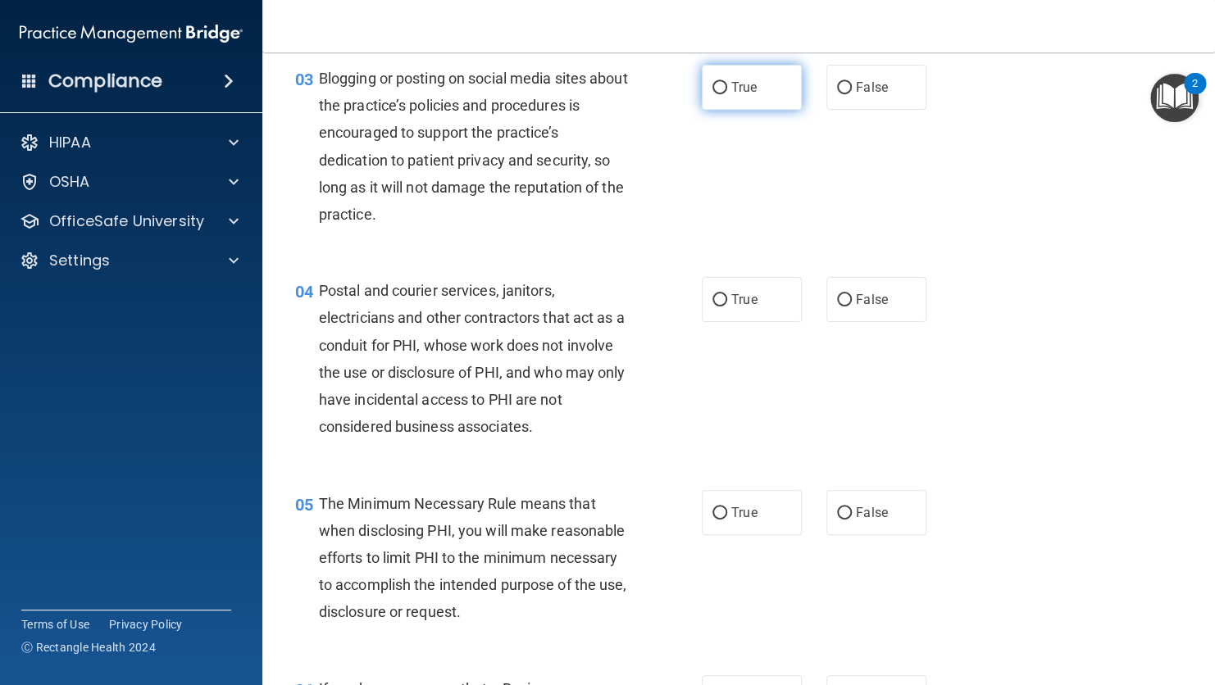
click at [720, 82] on input "True" at bounding box center [719, 88] width 15 height 12
radio input "true"
click at [717, 309] on label "True" at bounding box center [752, 299] width 100 height 45
click at [717, 307] on input "True" at bounding box center [719, 300] width 15 height 12
radio input "true"
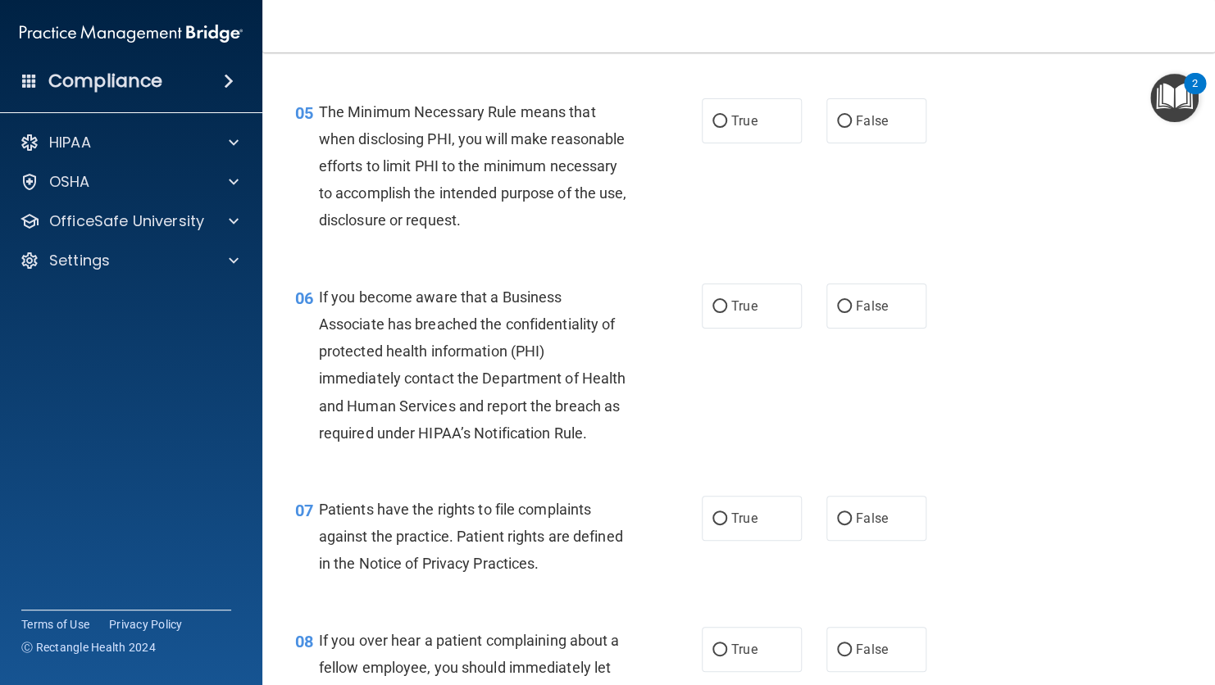
scroll to position [757, 0]
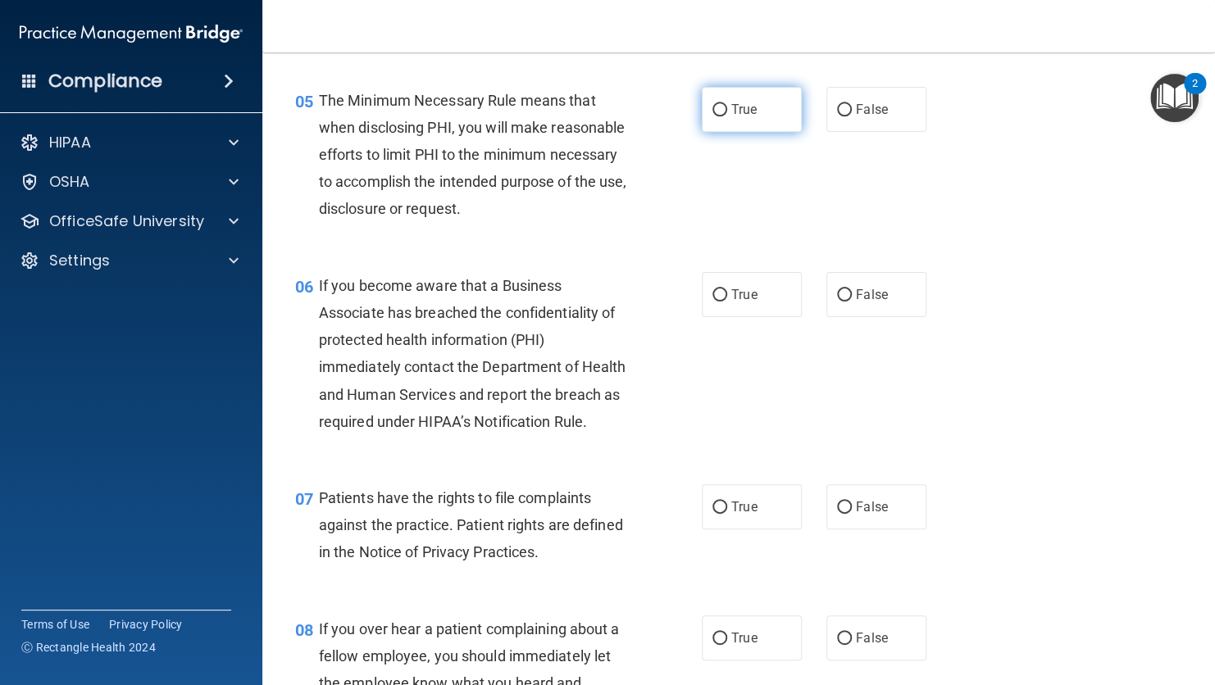
click at [713, 107] on input "True" at bounding box center [719, 110] width 15 height 12
radio input "true"
click at [718, 302] on input "True" at bounding box center [719, 295] width 15 height 12
radio input "true"
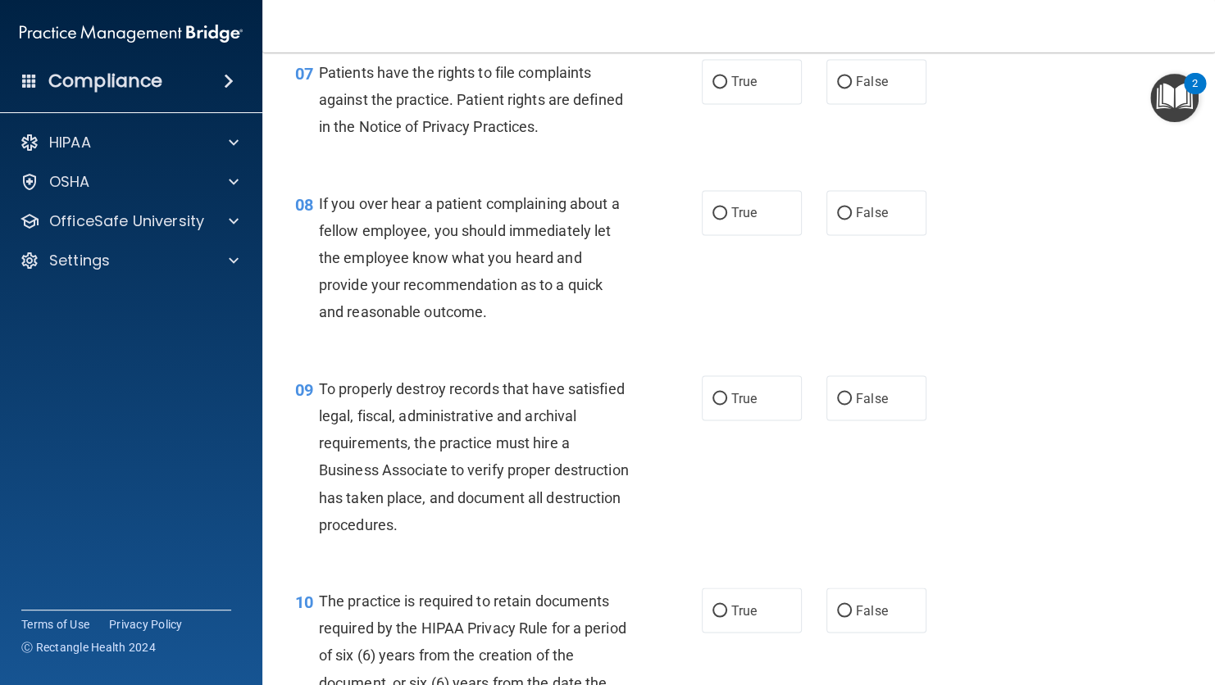
scroll to position [1193, 0]
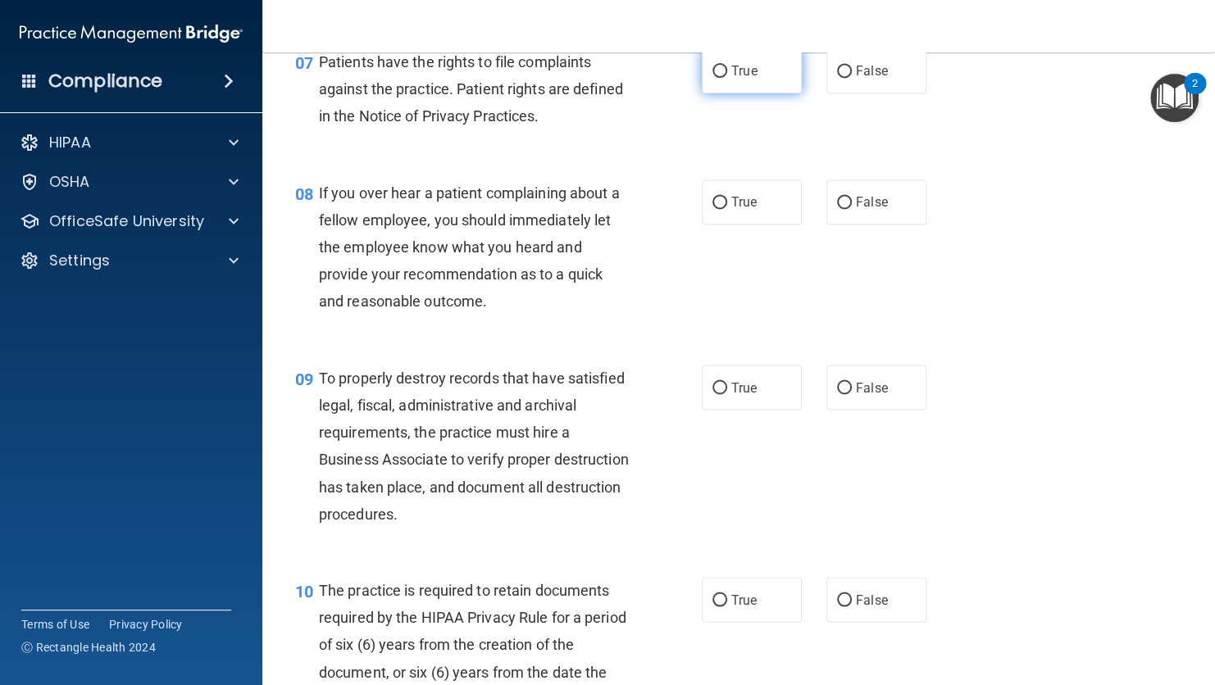
click at [716, 78] on input "True" at bounding box center [719, 72] width 15 height 12
radio input "true"
click at [837, 209] on input "False" at bounding box center [844, 203] width 15 height 12
radio input "true"
click at [672, 344] on div "08 If you over hear a patient complaining about a fellow employee, you should i…" at bounding box center [738, 251] width 911 height 185
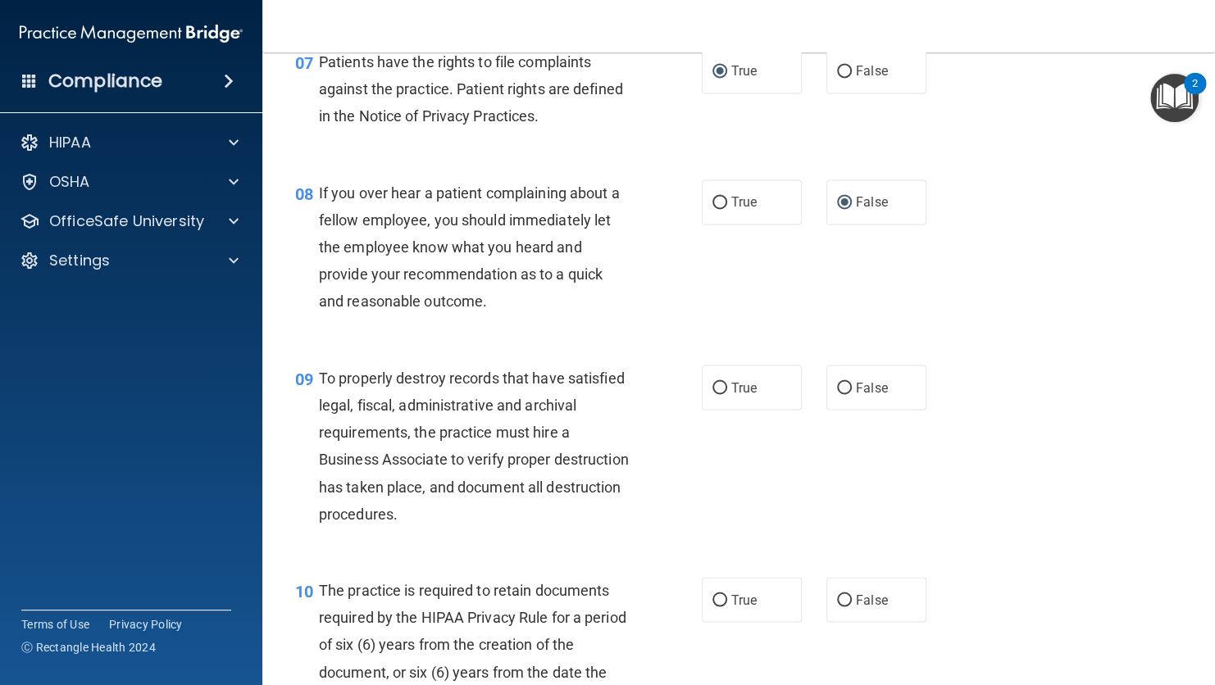
click at [1103, 344] on div "08 If you over hear a patient complaining about a fellow employee, you should i…" at bounding box center [738, 251] width 911 height 185
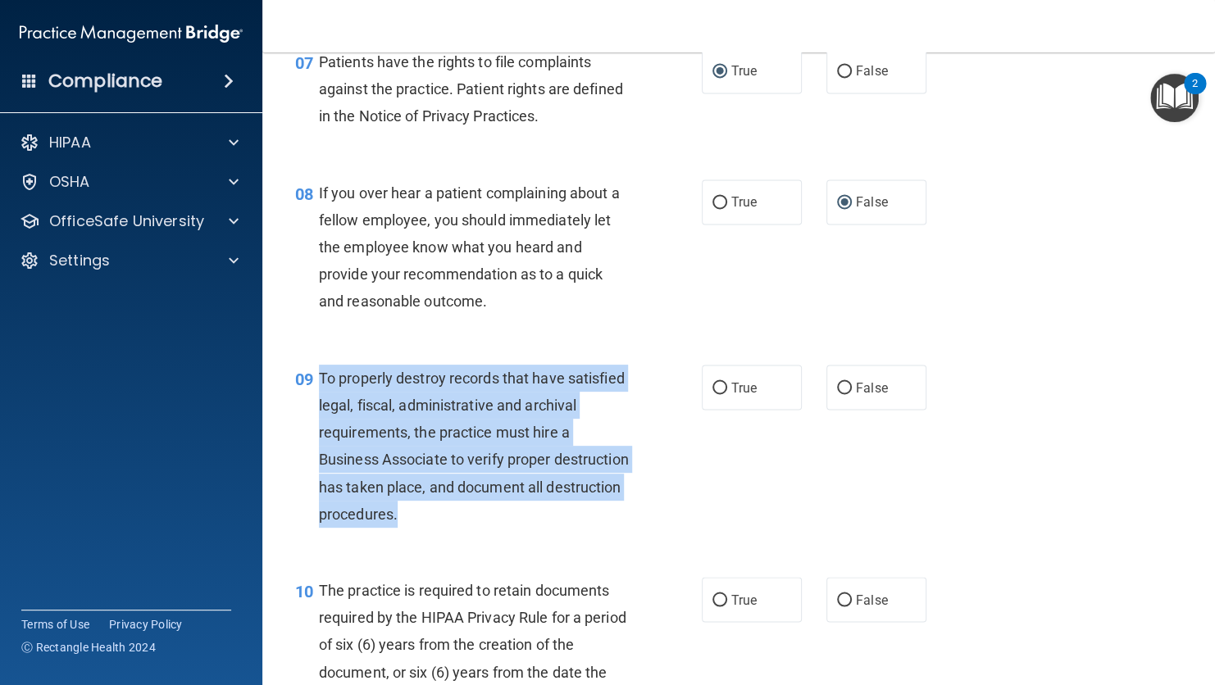
drag, startPoint x: 479, startPoint y: 569, endPoint x: 316, endPoint y: 434, distance: 212.0
click at [316, 434] on div "09 To properly destroy records that have satisfied legal, fiscal, administrativ…" at bounding box center [498, 450] width 456 height 171
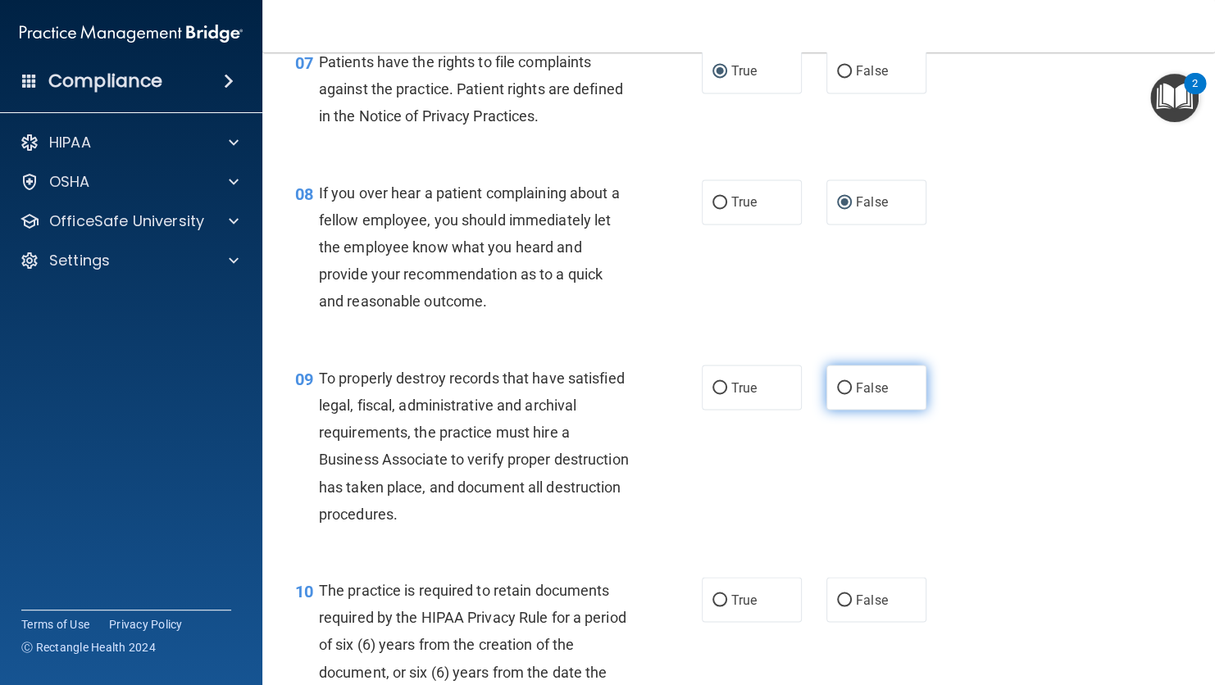
click at [826, 410] on label "False" at bounding box center [876, 387] width 100 height 45
click at [837, 394] on input "False" at bounding box center [844, 388] width 15 height 12
radio input "true"
click at [684, 536] on div "09 To properly destroy records that have satisfied legal, fiscal, administrativ…" at bounding box center [498, 450] width 456 height 171
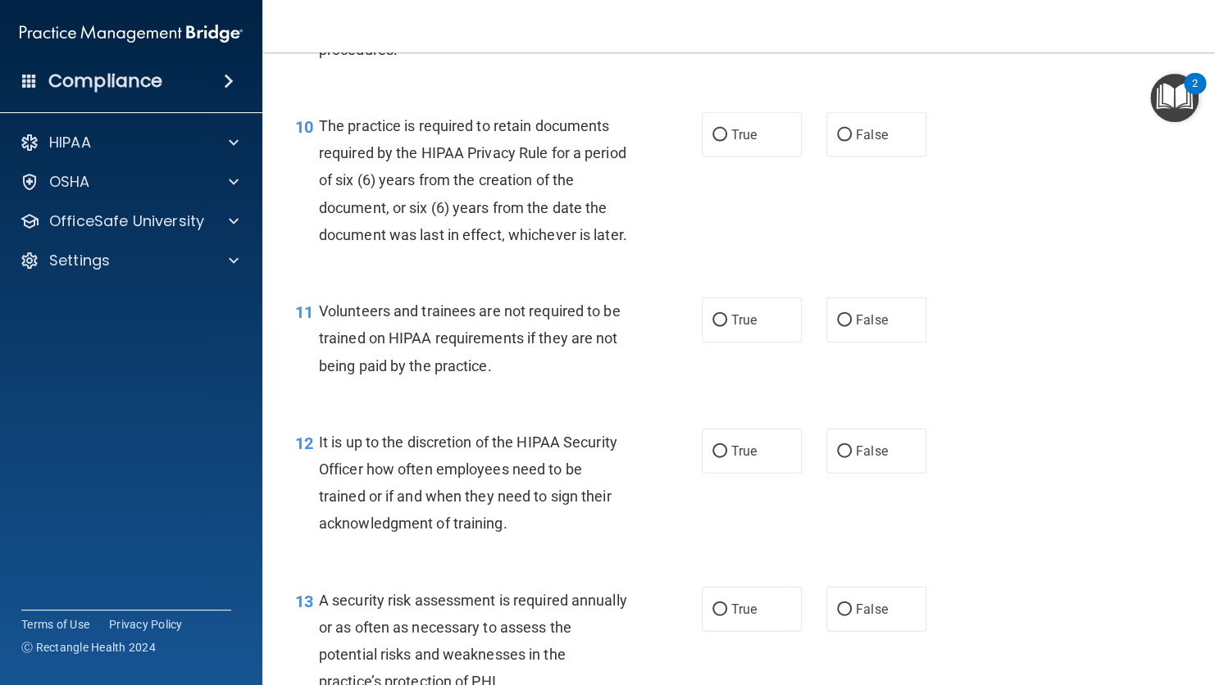
scroll to position [1719, 0]
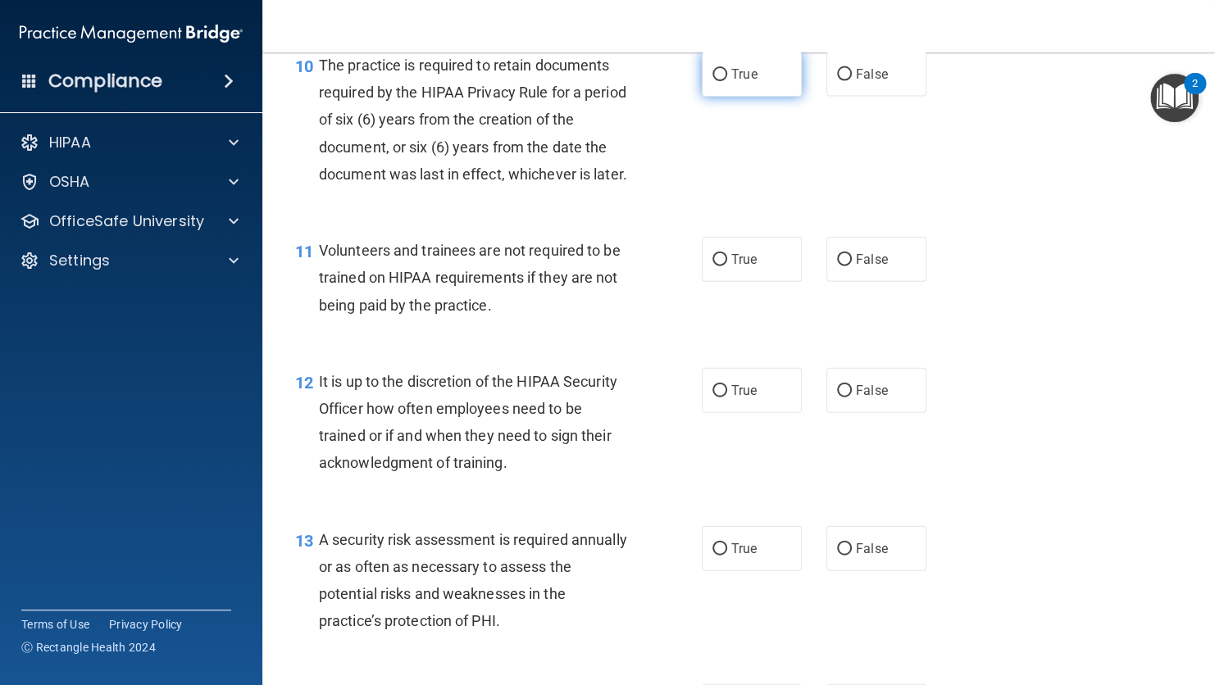
click at [713, 81] on input "True" at bounding box center [719, 75] width 15 height 12
radio input "true"
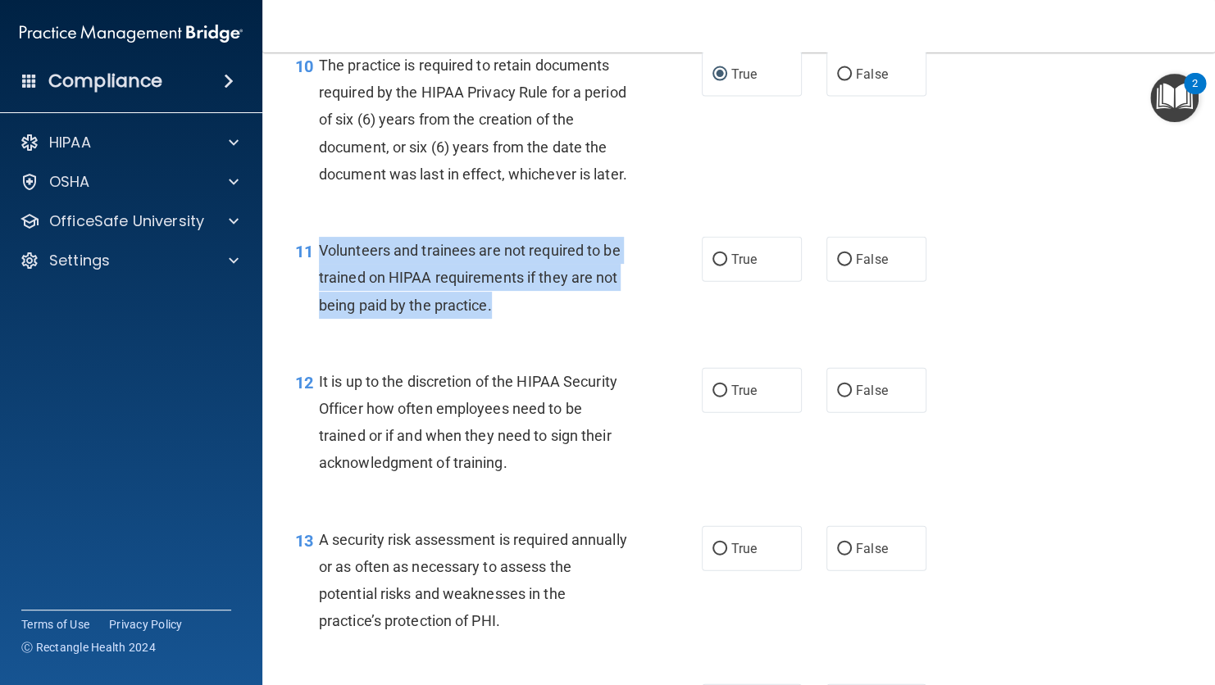
drag, startPoint x: 513, startPoint y: 384, endPoint x: 318, endPoint y: 320, distance: 205.5
click at [319, 319] on div "Volunteers and trainees are not required to be trained on HIPAA requirements if…" at bounding box center [481, 278] width 324 height 82
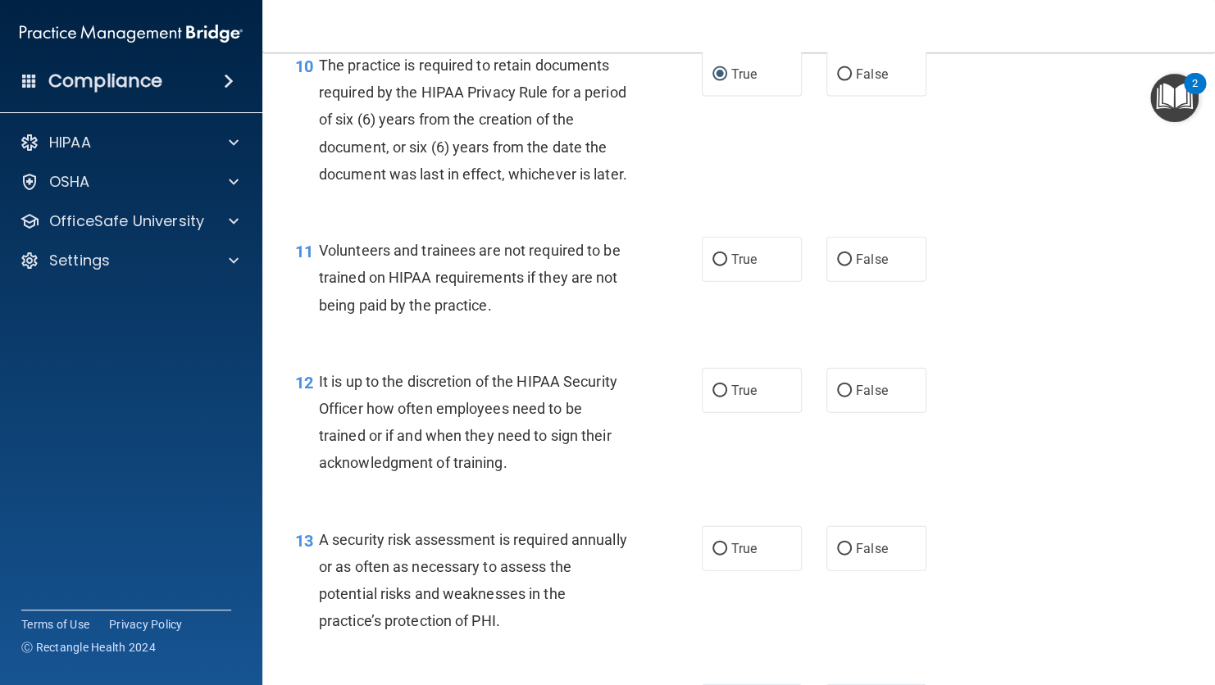
click at [1094, 343] on div "11 Volunteers and trainees are not required to be trained on HIPAA requirements…" at bounding box center [738, 281] width 911 height 131
click at [716, 266] on input "True" at bounding box center [719, 260] width 15 height 12
radio input "true"
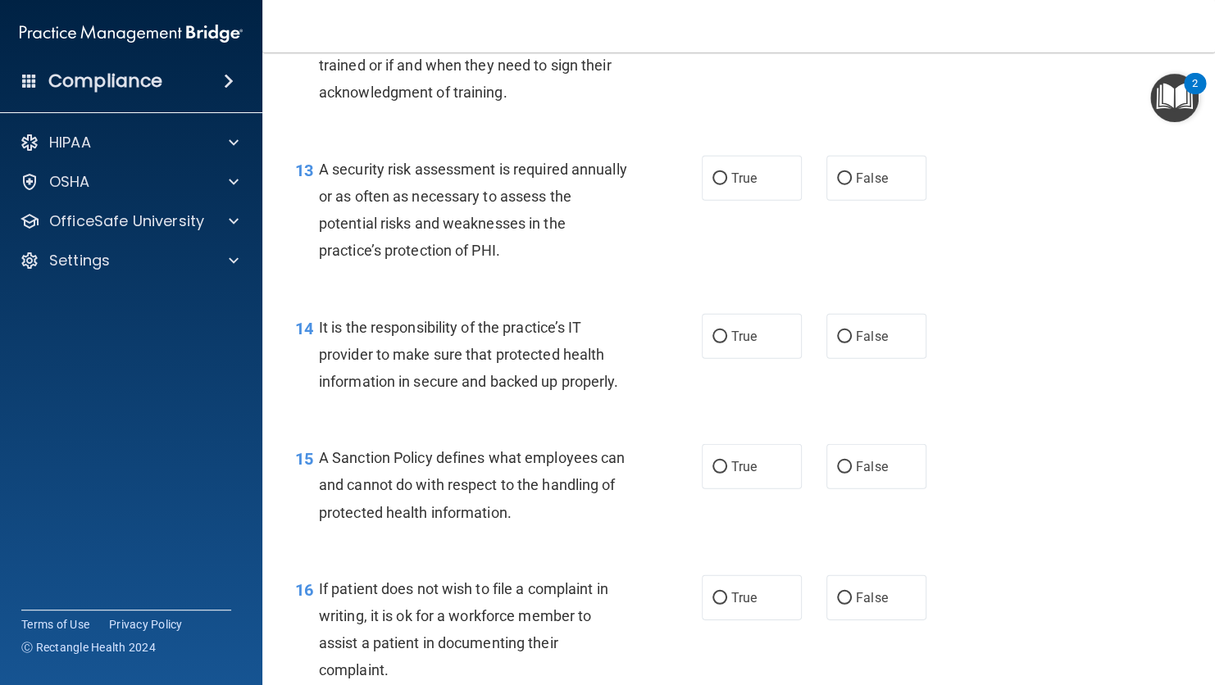
scroll to position [2095, 0]
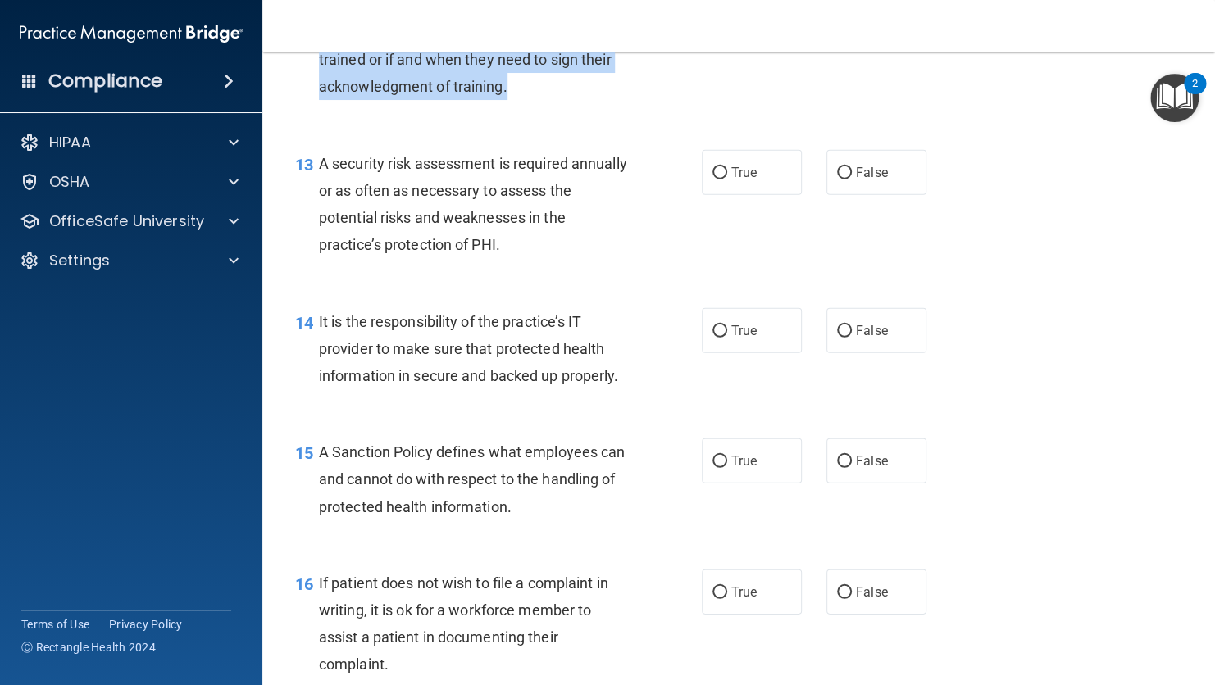
drag, startPoint x: 512, startPoint y: 171, endPoint x: 311, endPoint y: 97, distance: 215.0
click at [311, 97] on div "12 It is up to the discretion of the HIPAA Security Officer how often employees…" at bounding box center [498, 50] width 456 height 117
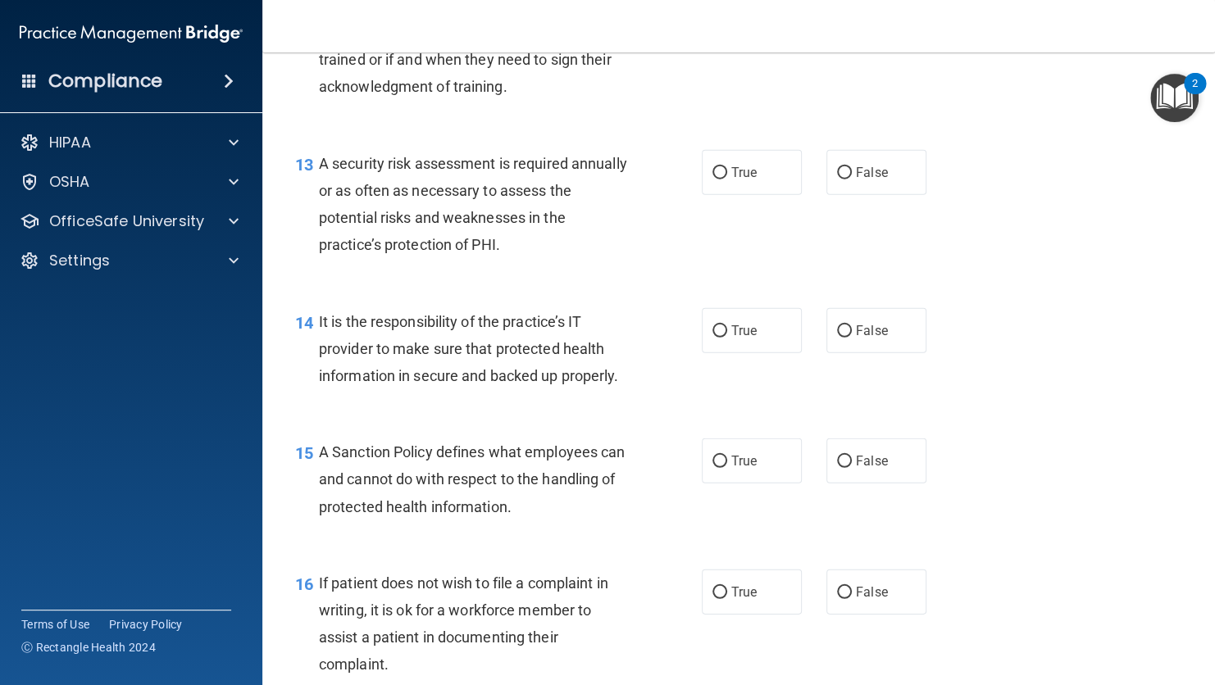
click at [1129, 129] on div "12 It is up to the discretion of the HIPAA Security Officer how often employees…" at bounding box center [738, 50] width 911 height 158
click at [839, 21] on input "False" at bounding box center [844, 15] width 15 height 12
radio input "true"
click at [715, 179] on input "True" at bounding box center [719, 173] width 15 height 12
radio input "true"
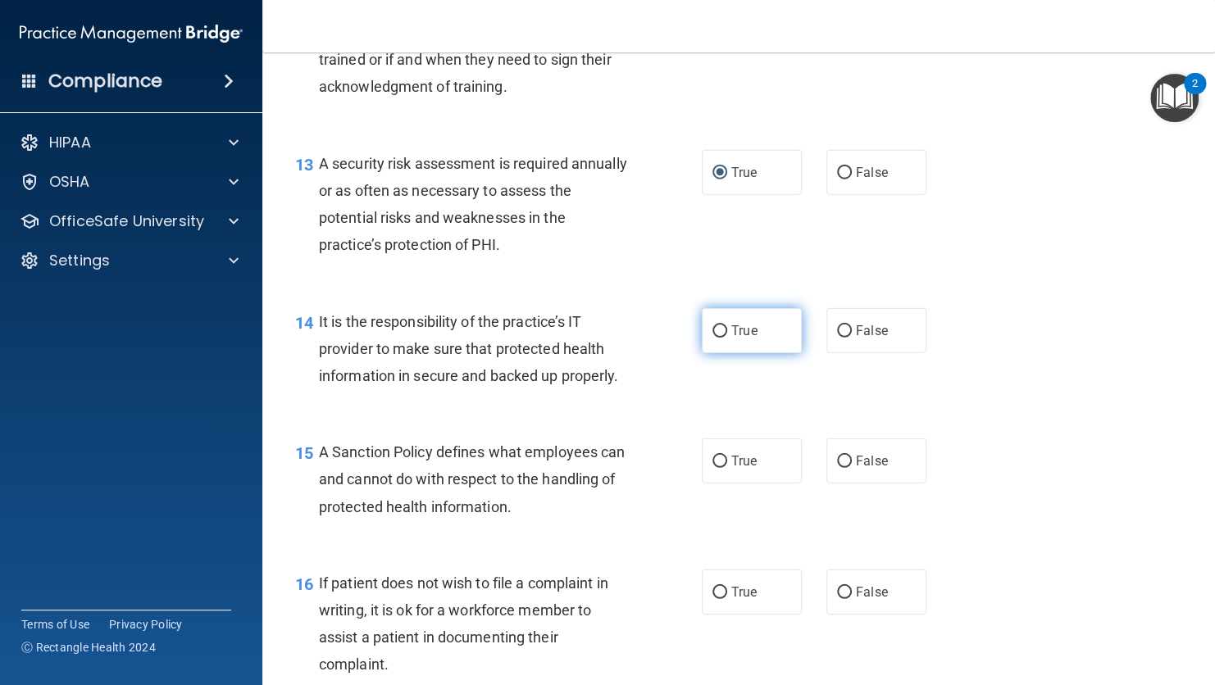
click at [712, 338] on input "True" at bounding box center [719, 331] width 15 height 12
radio input "true"
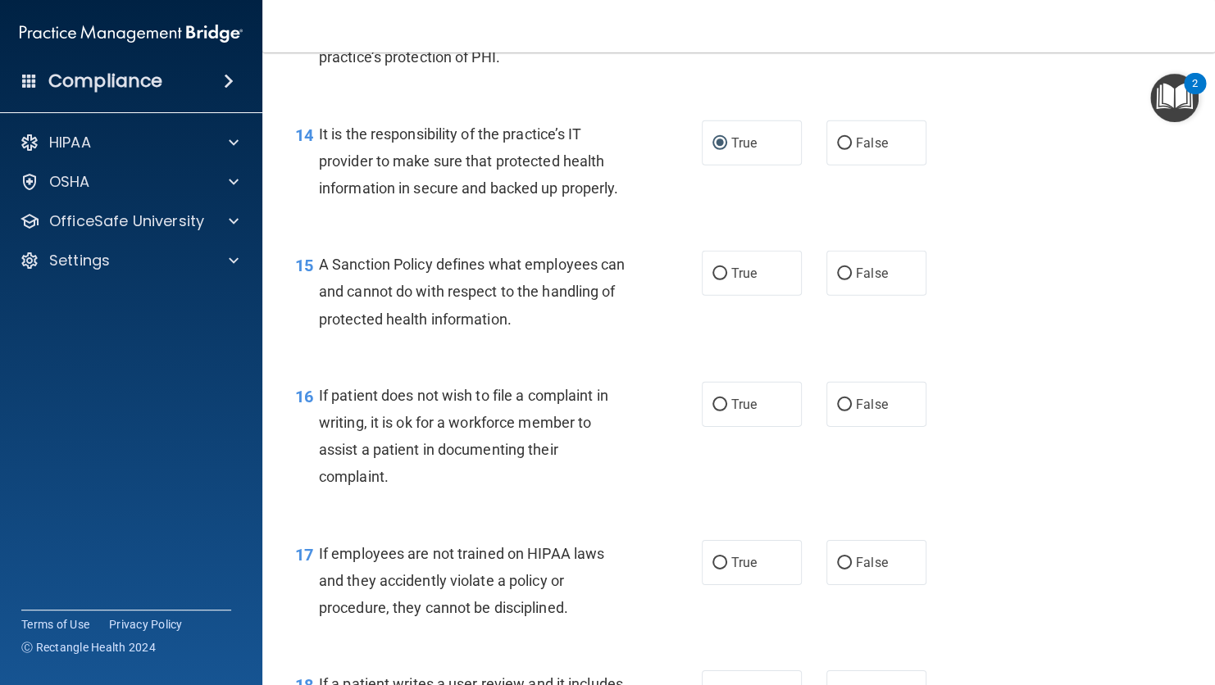
scroll to position [2310, 0]
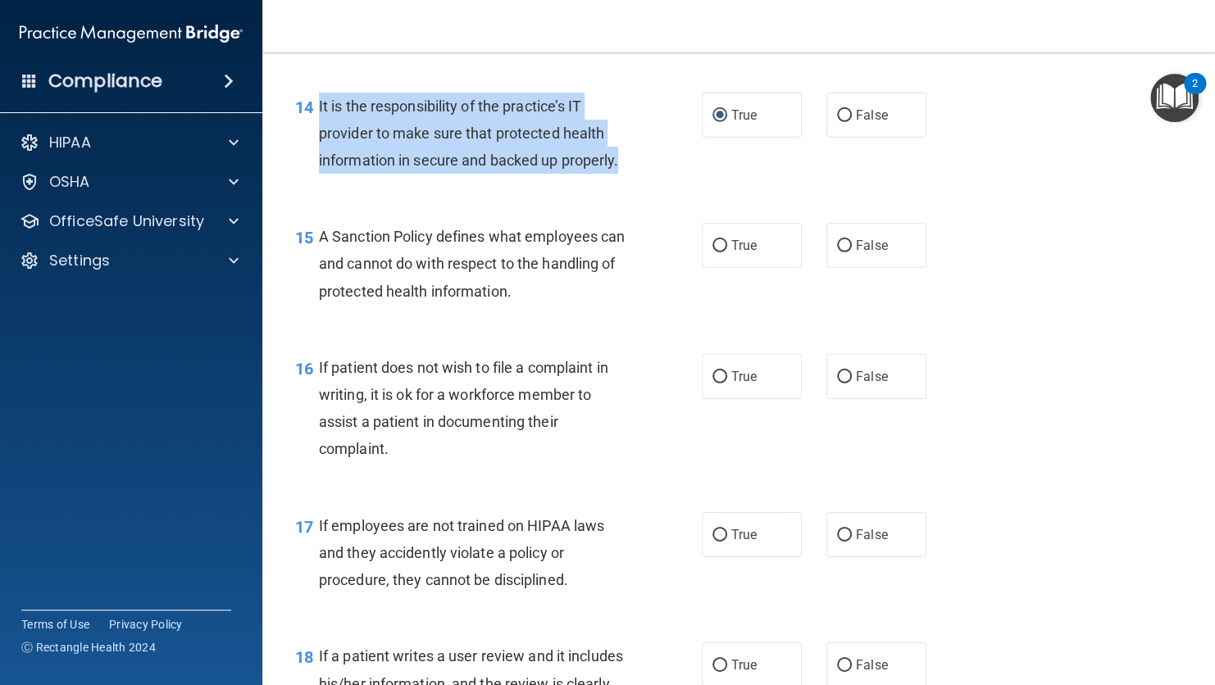
drag, startPoint x: 634, startPoint y: 250, endPoint x: 317, endPoint y: 181, distance: 323.8
click at [319, 175] on div "It is the responsibility of the practice’s IT provider to make sure that protec…" at bounding box center [481, 134] width 324 height 82
click at [837, 122] on input "False" at bounding box center [844, 116] width 15 height 12
radio input "true"
radio input "false"
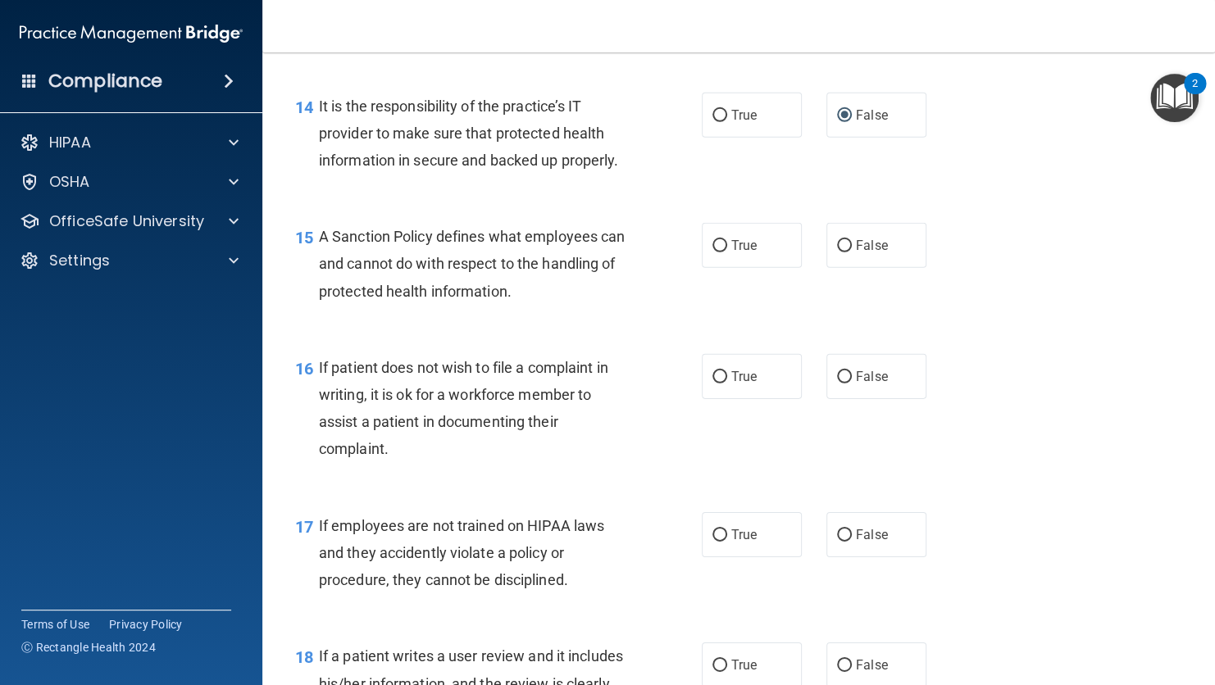
click at [610, 305] on div "A Sanction Policy defines what employees can and cannot do with respect to the …" at bounding box center [481, 264] width 324 height 82
click at [620, 305] on div "A Sanction Policy defines what employees can and cannot do with respect to the …" at bounding box center [481, 264] width 324 height 82
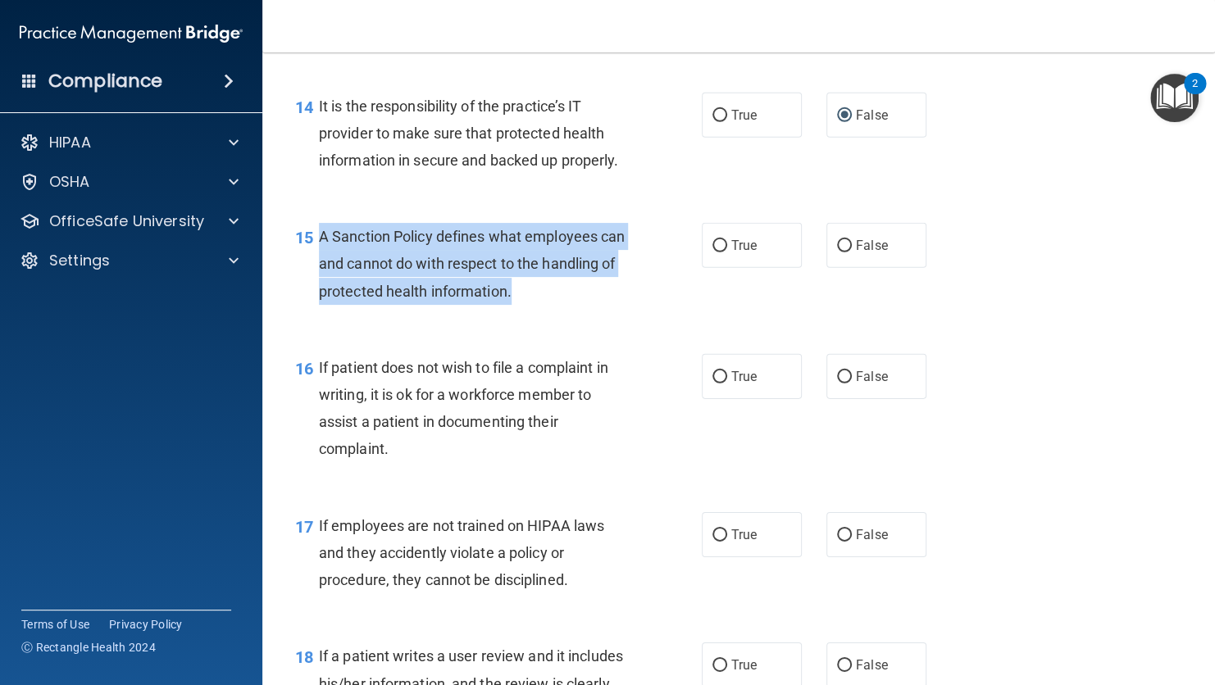
drag, startPoint x: 597, startPoint y: 377, endPoint x: 312, endPoint y: 317, distance: 291.4
click at [312, 313] on div "15 A Sanction Policy defines what employees can and cannot do with respect to t…" at bounding box center [498, 268] width 456 height 90
click at [838, 252] on input "False" at bounding box center [844, 246] width 15 height 12
radio input "true"
click at [707, 313] on div "15 A Sanction Policy defines what employees can and cannot do with respect to t…" at bounding box center [498, 268] width 456 height 90
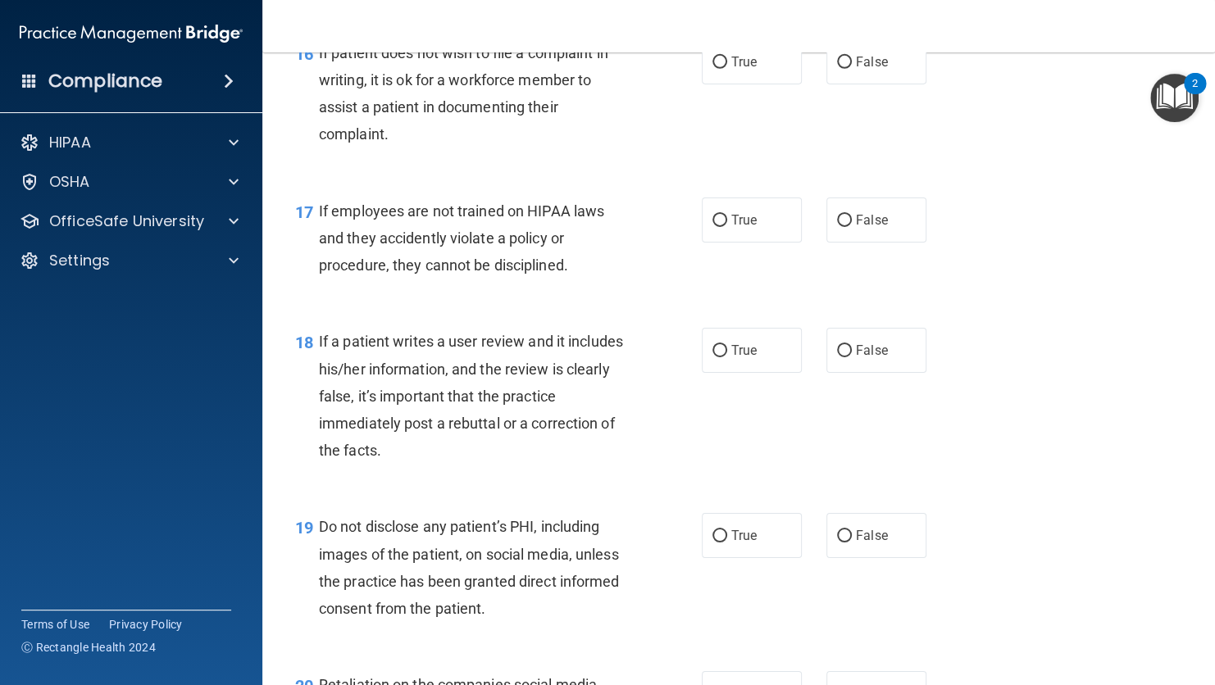
scroll to position [2642, 0]
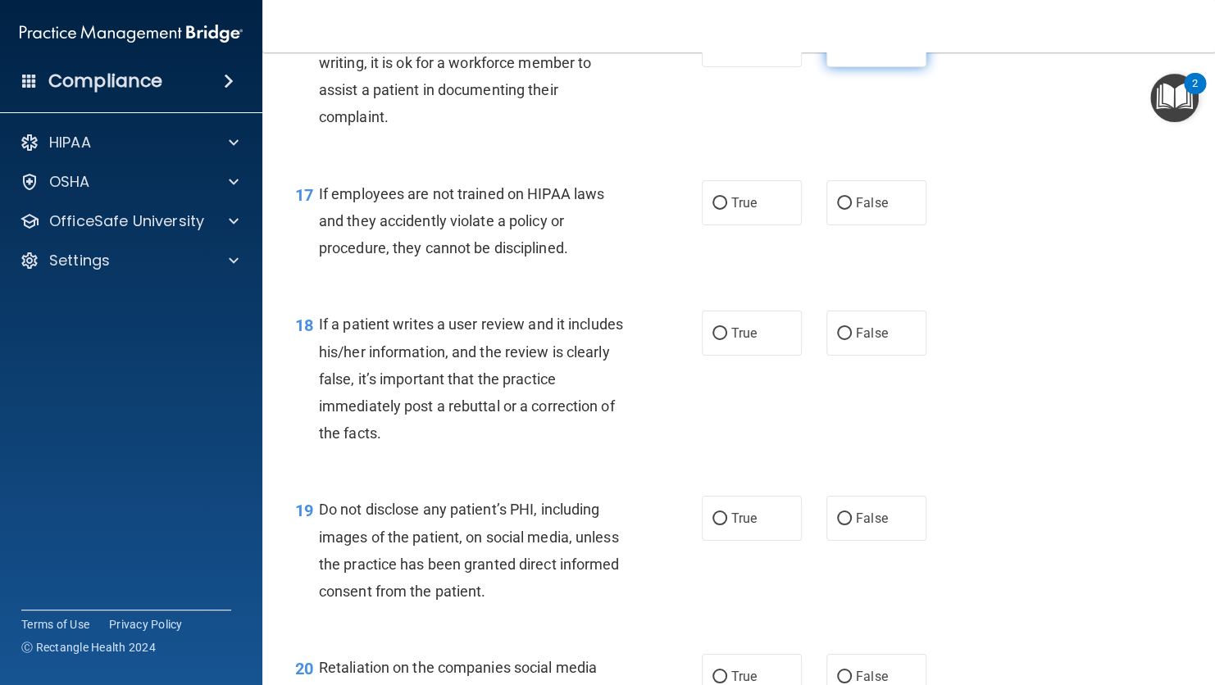
click at [837, 52] on input "False" at bounding box center [844, 45] width 15 height 12
radio input "true"
click at [834, 225] on label "False" at bounding box center [876, 202] width 100 height 45
click at [837, 210] on input "False" at bounding box center [844, 204] width 15 height 12
radio input "true"
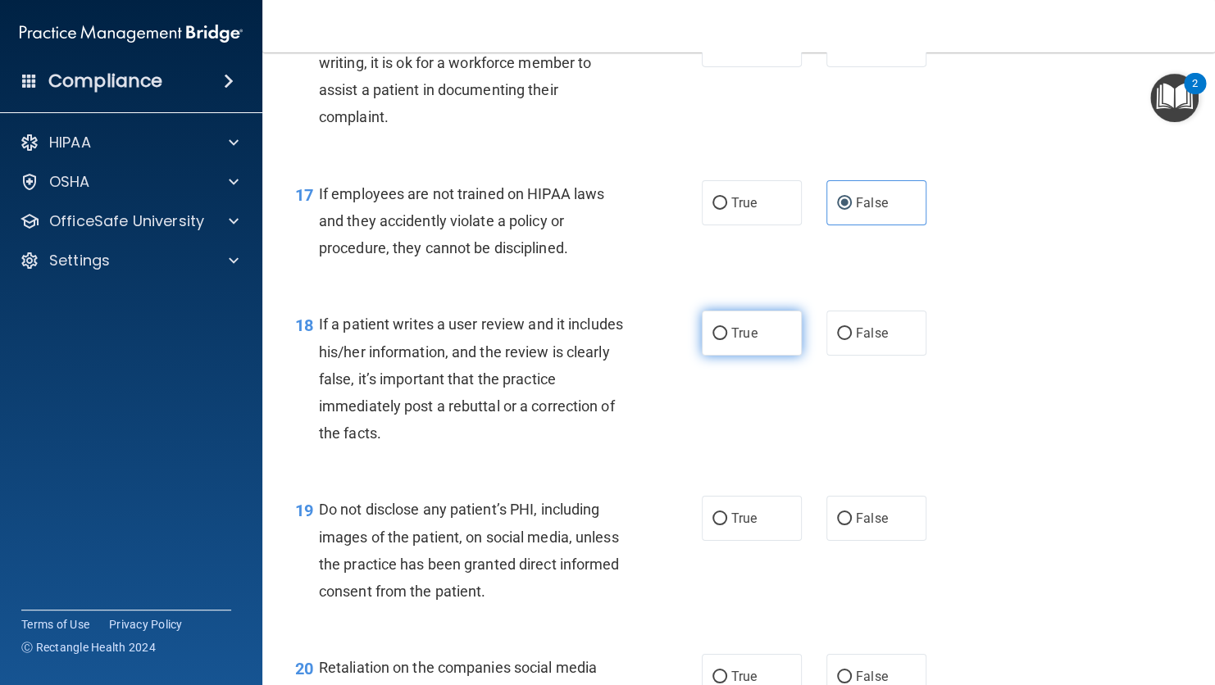
click at [720, 356] on label "True" at bounding box center [752, 333] width 100 height 45
click at [720, 340] on input "True" at bounding box center [719, 334] width 15 height 12
radio input "true"
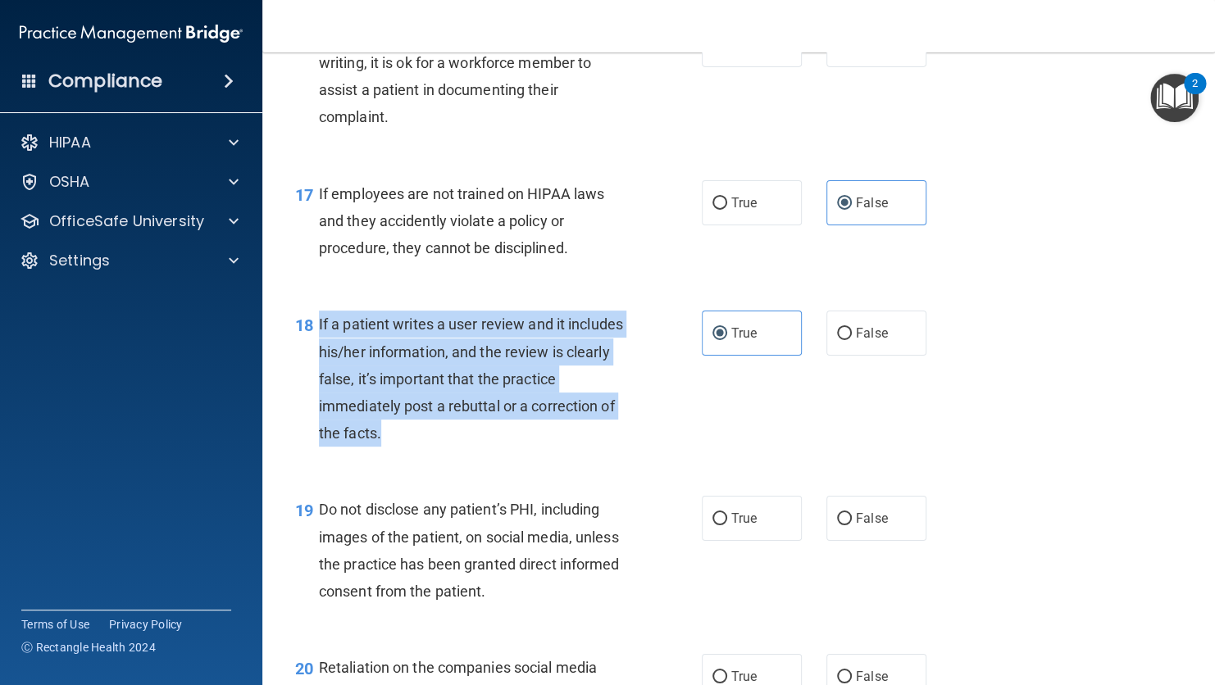
drag, startPoint x: 388, startPoint y: 513, endPoint x: 318, endPoint y: 408, distance: 125.9
click at [319, 408] on div "If a patient writes a user review and it includes his/her information, and the …" at bounding box center [481, 379] width 324 height 136
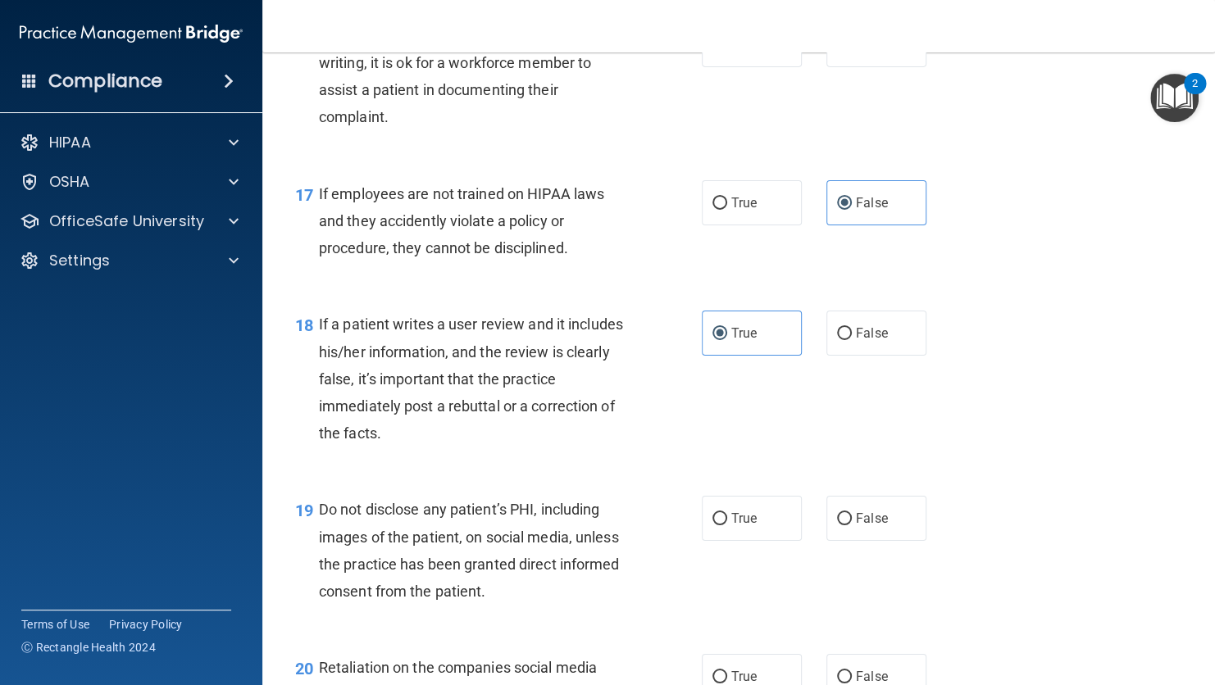
click at [889, 475] on div "18 If a patient writes a user review and it includes his/her information, and t…" at bounding box center [738, 382] width 911 height 185
click at [837, 340] on input "False" at bounding box center [844, 334] width 15 height 12
radio input "true"
radio input "false"
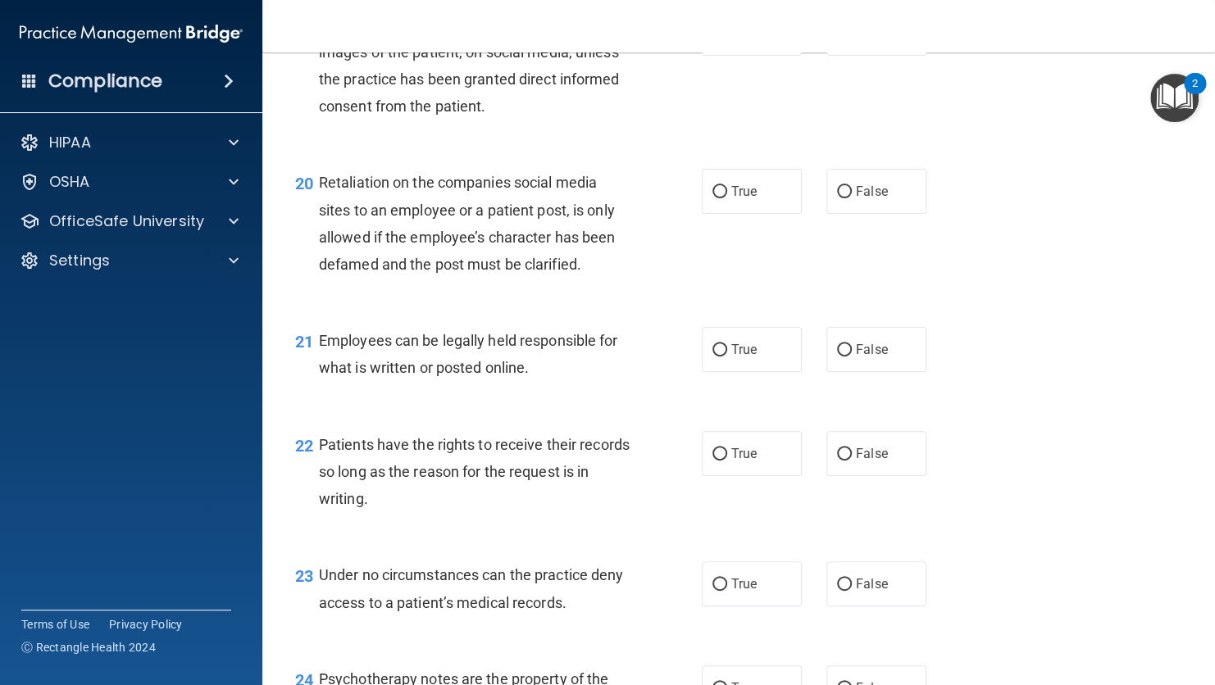
scroll to position [3139, 0]
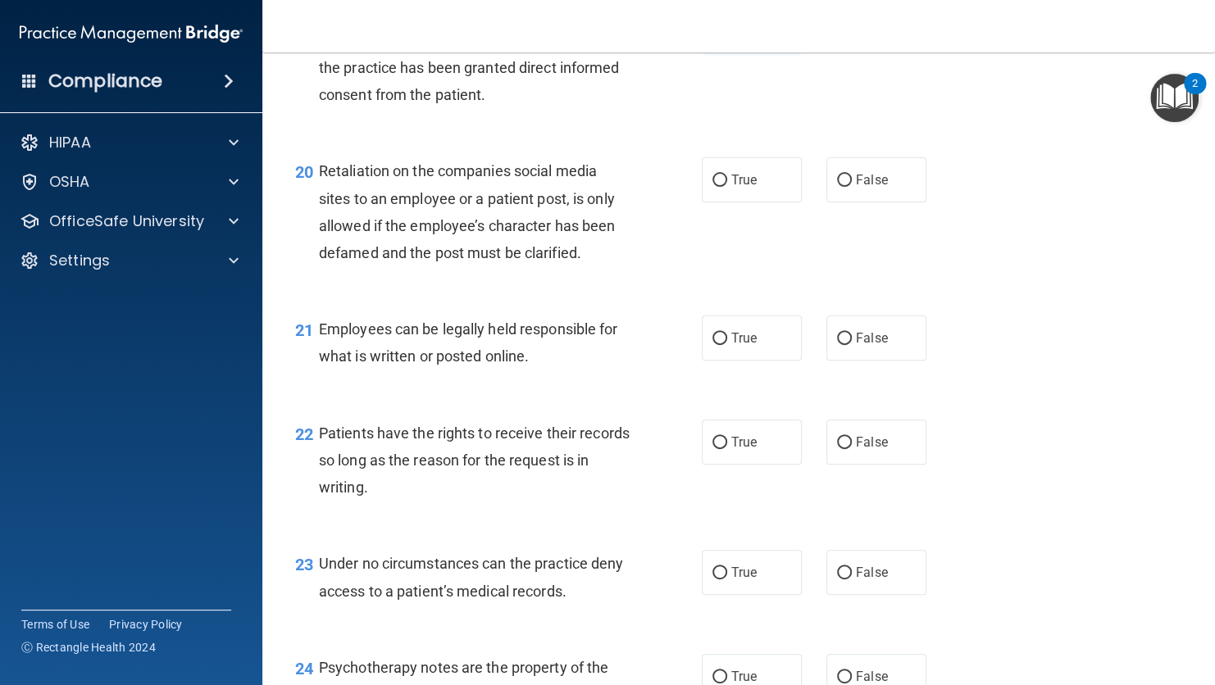
click at [722, 44] on label "True" at bounding box center [752, 21] width 100 height 45
click at [722, 29] on input "True" at bounding box center [719, 22] width 15 height 12
radio input "true"
click at [845, 202] on label "False" at bounding box center [876, 179] width 100 height 45
click at [845, 187] on input "False" at bounding box center [844, 181] width 15 height 12
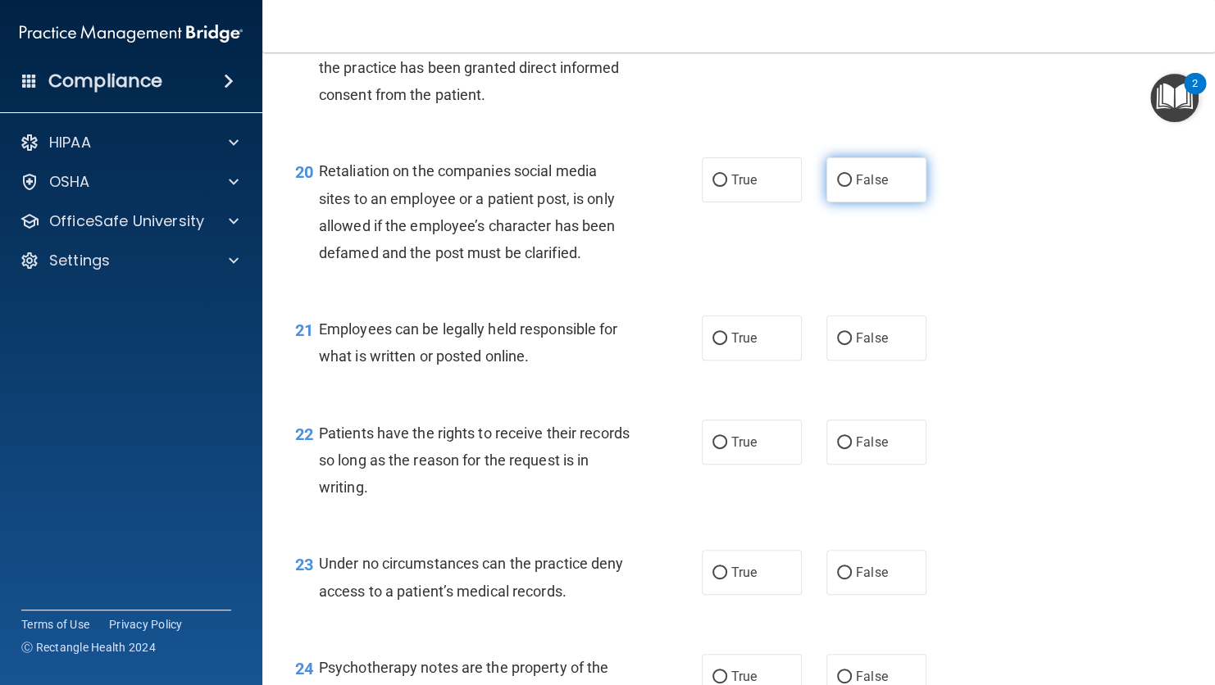
radio input "true"
click at [712, 345] on input "True" at bounding box center [719, 339] width 15 height 12
radio input "true"
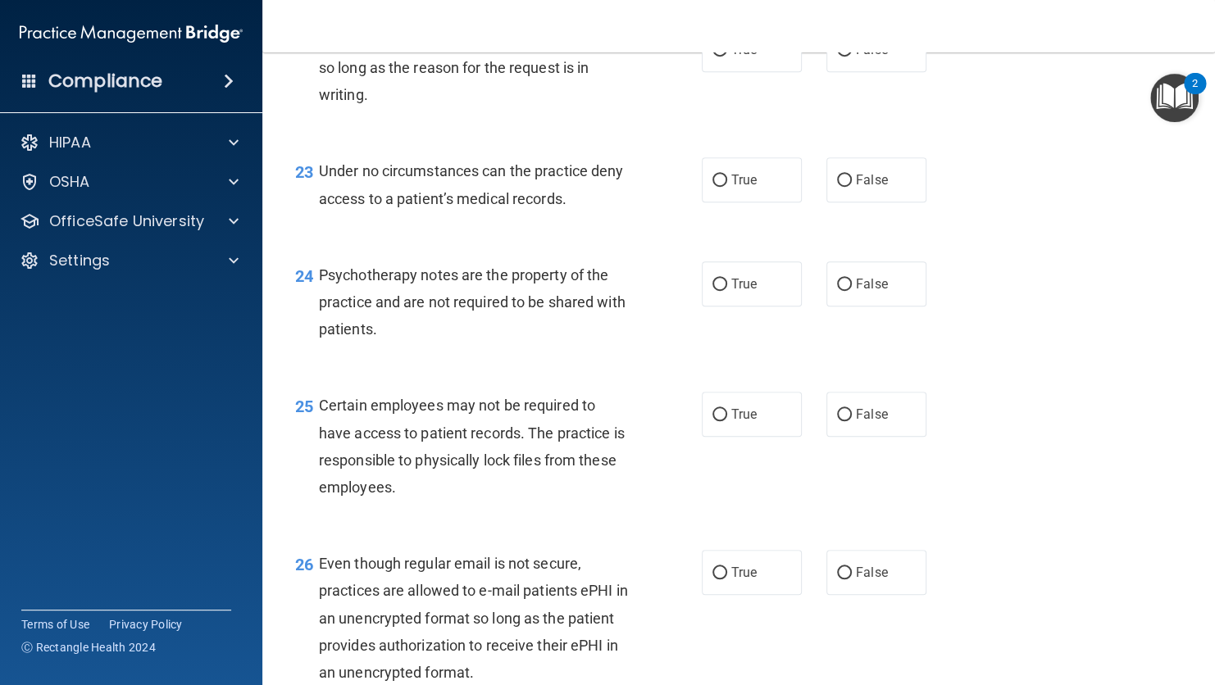
scroll to position [3537, 0]
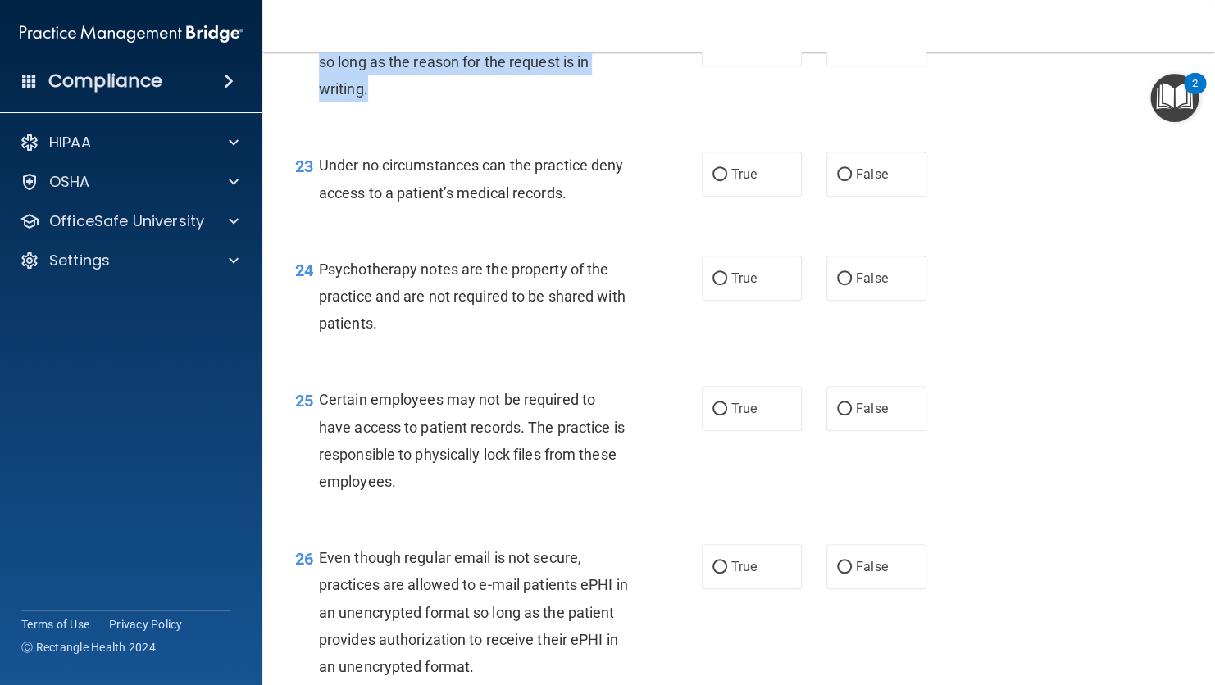
drag, startPoint x: 411, startPoint y: 174, endPoint x: 321, endPoint y: 112, distance: 108.4
click at [321, 103] on div "Patients have the rights to receive their records so long as the reason for the…" at bounding box center [481, 62] width 324 height 82
click at [837, 51] on input "False" at bounding box center [844, 45] width 15 height 12
radio input "true"
click at [757, 132] on div "22 Patients have the rights to receive their records so long as the reason for …" at bounding box center [738, 66] width 911 height 131
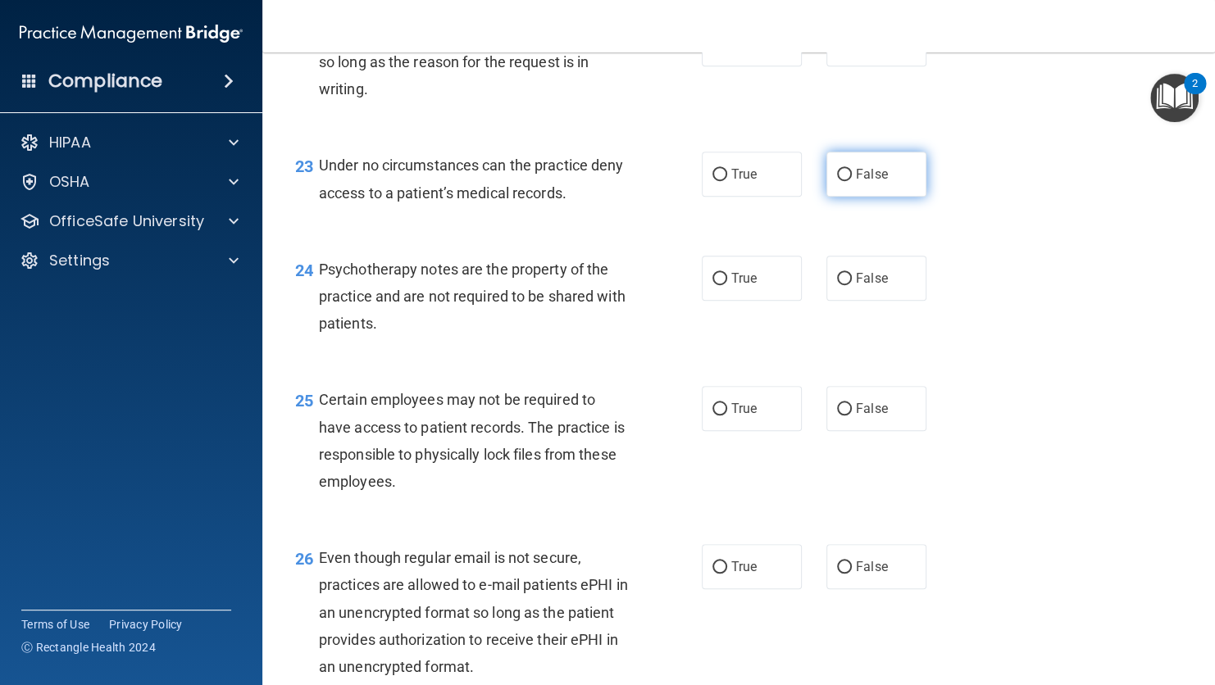
click at [838, 181] on input "False" at bounding box center [844, 175] width 15 height 12
radio input "true"
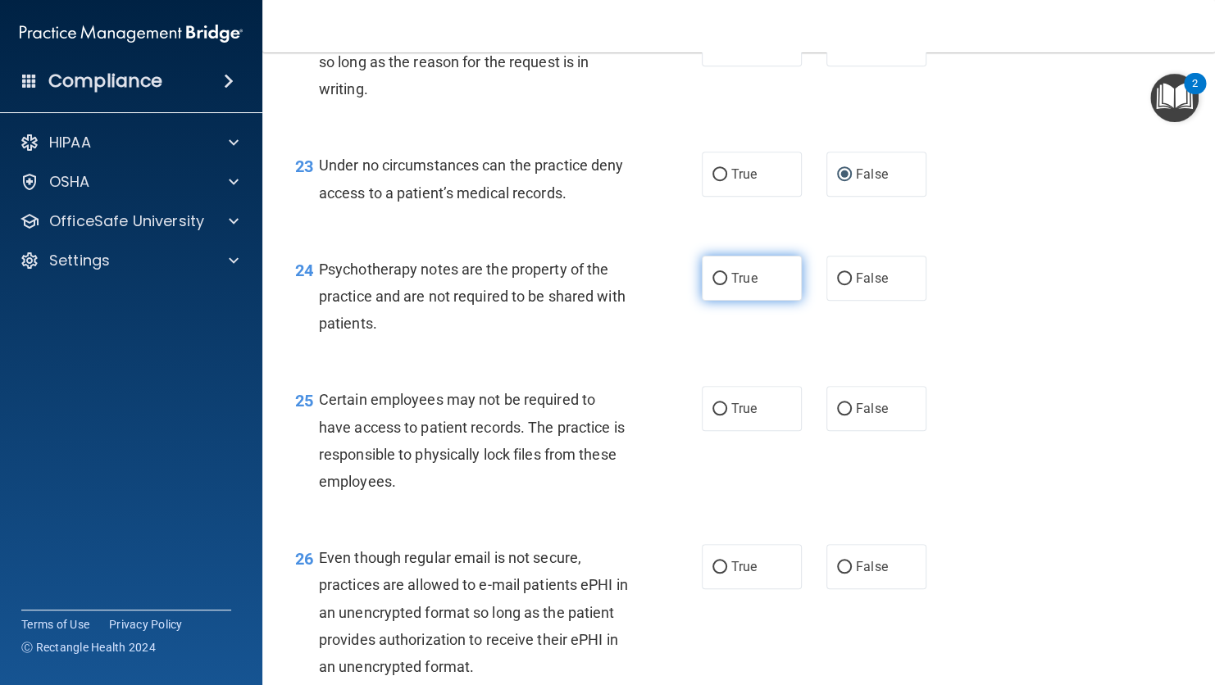
click at [751, 301] on label "True" at bounding box center [752, 278] width 100 height 45
click at [727, 285] on input "True" at bounding box center [719, 279] width 15 height 12
radio input "true"
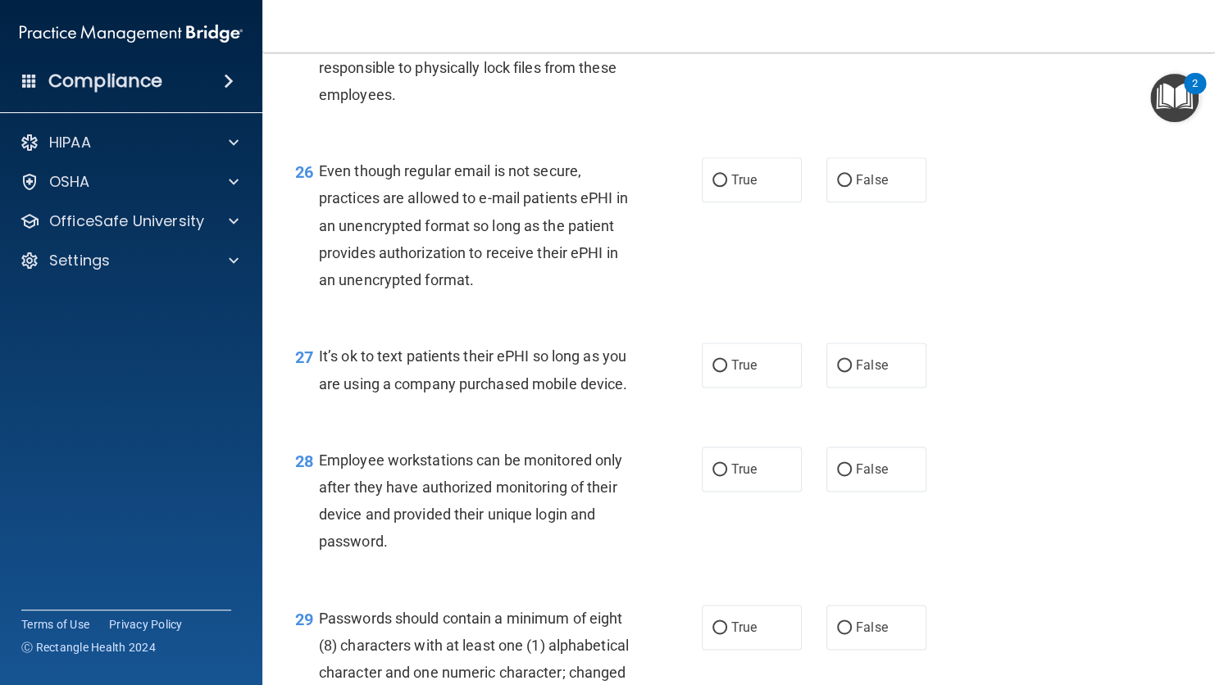
scroll to position [3930, 0]
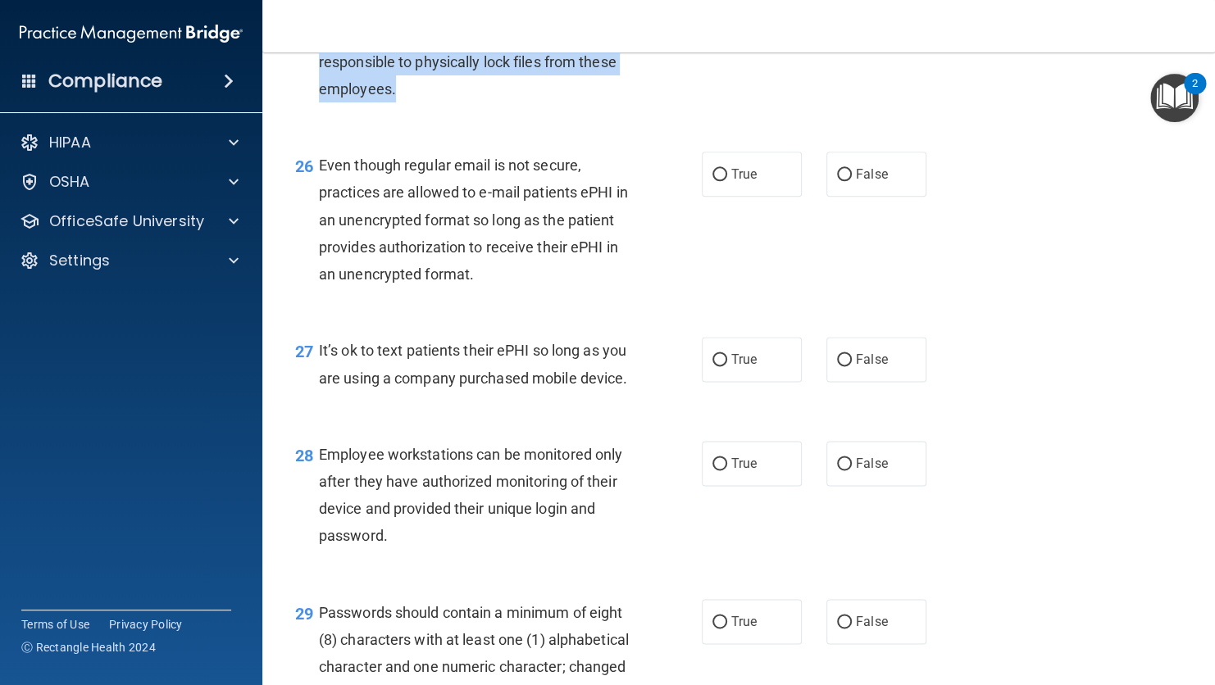
drag, startPoint x: 443, startPoint y: 174, endPoint x: 318, endPoint y: 88, distance: 151.4
click at [319, 88] on div "Certain employees may not be required to have access to patient records. The pr…" at bounding box center [481, 47] width 324 height 109
click at [718, 181] on input "True" at bounding box center [719, 175] width 15 height 12
radio input "true"
click at [716, 23] on input "True" at bounding box center [719, 17] width 15 height 12
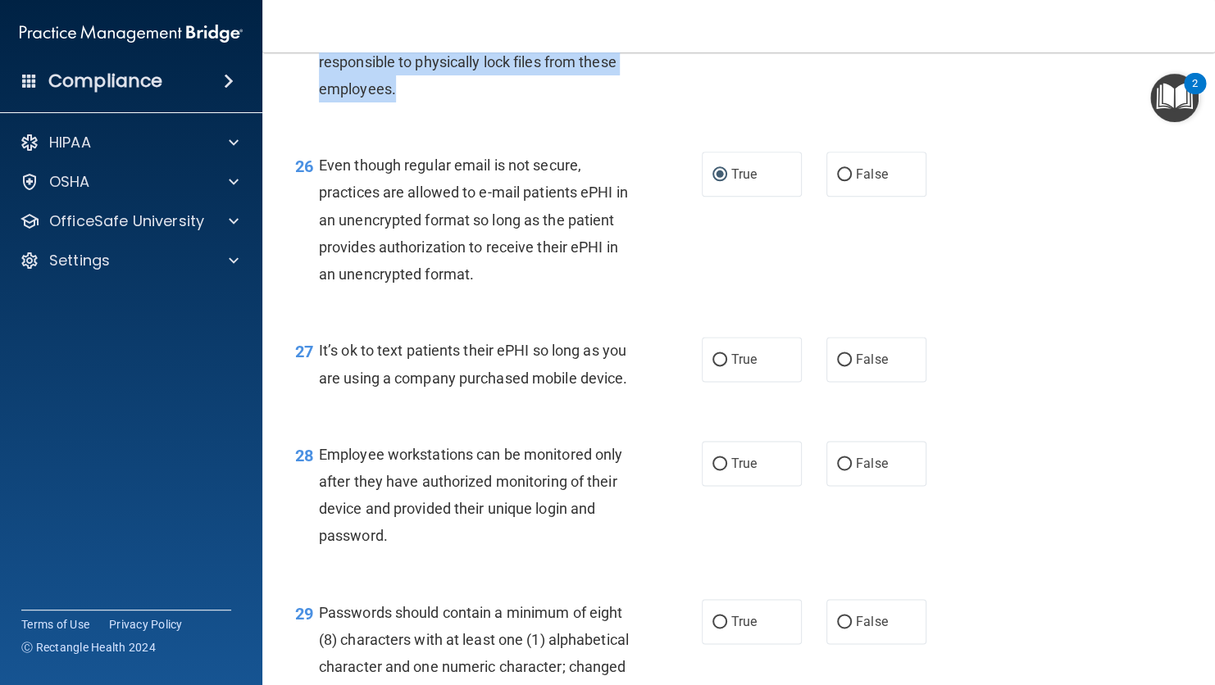
radio input "true"
click at [646, 131] on div "25 Certain employees may not be required to have access to patient records. The…" at bounding box center [738, 52] width 911 height 158
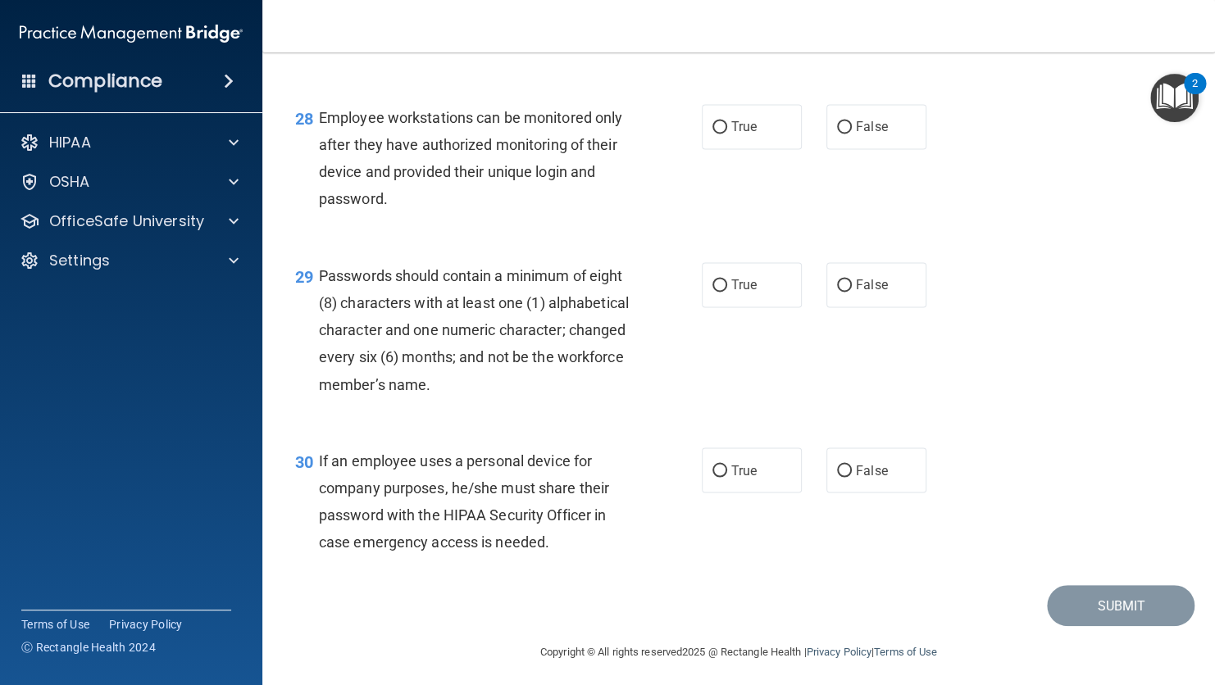
scroll to position [4272, 0]
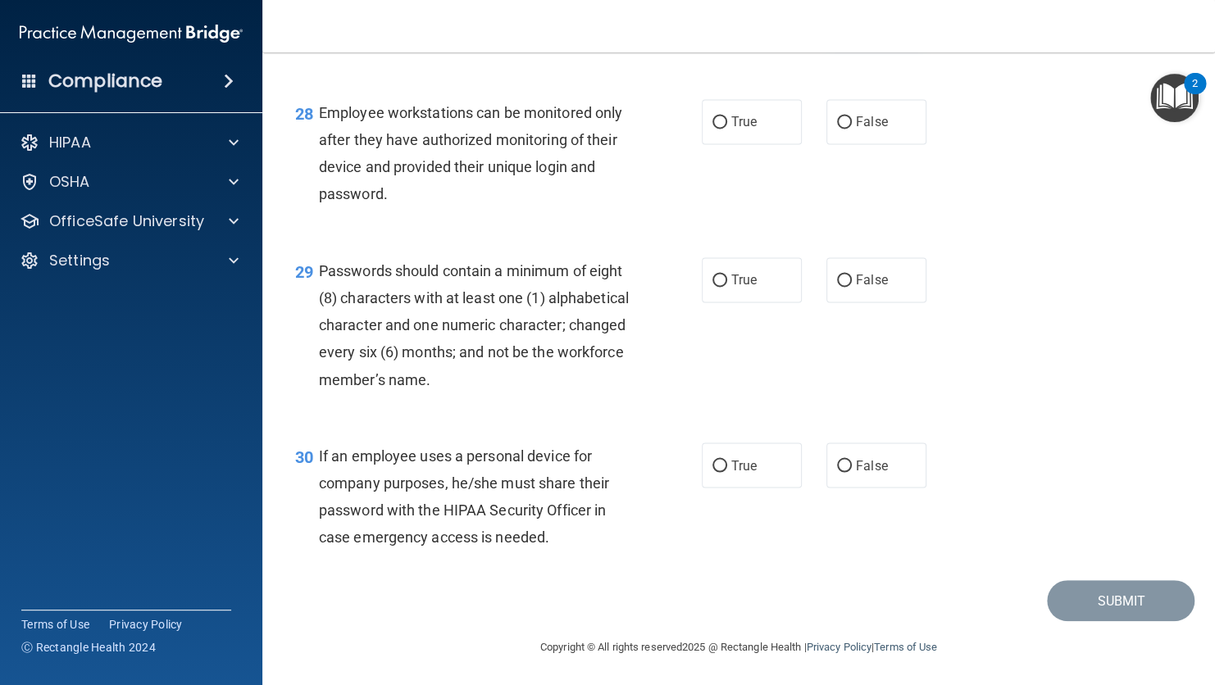
click at [837, 25] on input "False" at bounding box center [844, 18] width 15 height 12
radio input "true"
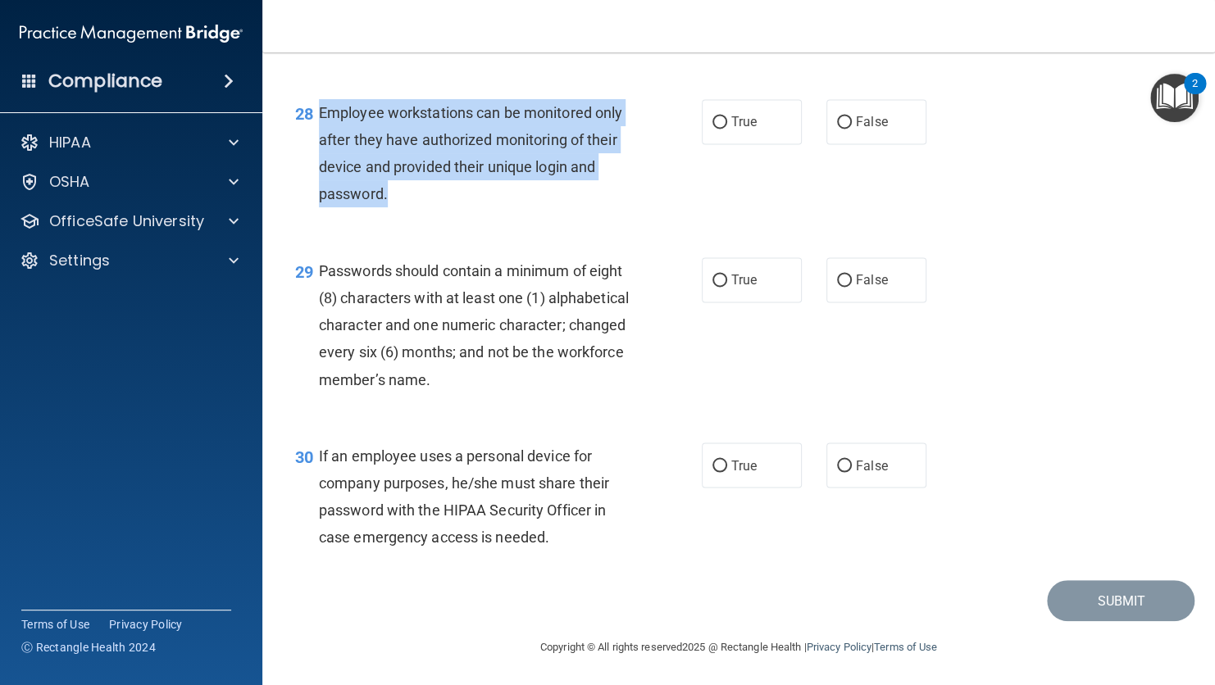
drag, startPoint x: 399, startPoint y: 293, endPoint x: 316, endPoint y: 234, distance: 102.8
click at [316, 216] on div "28 Employee workstations can be monitored only after they have authorized monit…" at bounding box center [498, 157] width 456 height 117
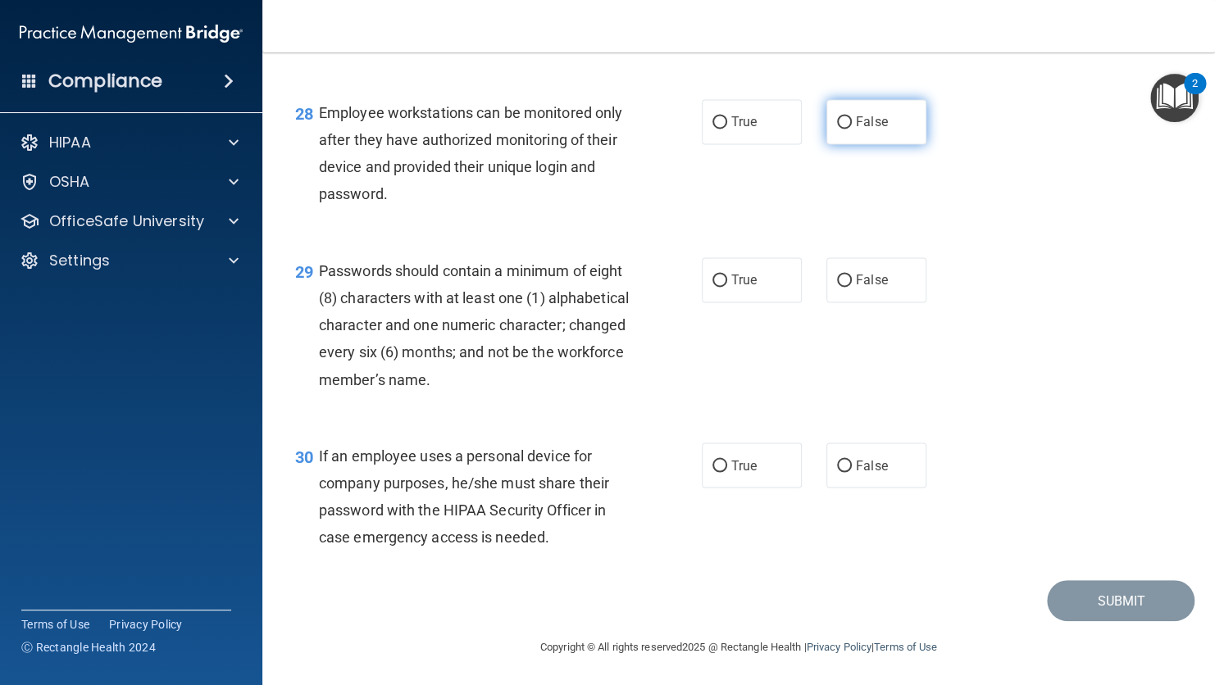
click at [840, 144] on label "False" at bounding box center [876, 121] width 100 height 45
click at [840, 129] on input "False" at bounding box center [844, 122] width 15 height 12
radio input "true"
click at [655, 237] on div "28 Employee workstations can be monitored only after they have authorized monit…" at bounding box center [738, 158] width 911 height 158
click at [715, 287] on input "True" at bounding box center [719, 281] width 15 height 12
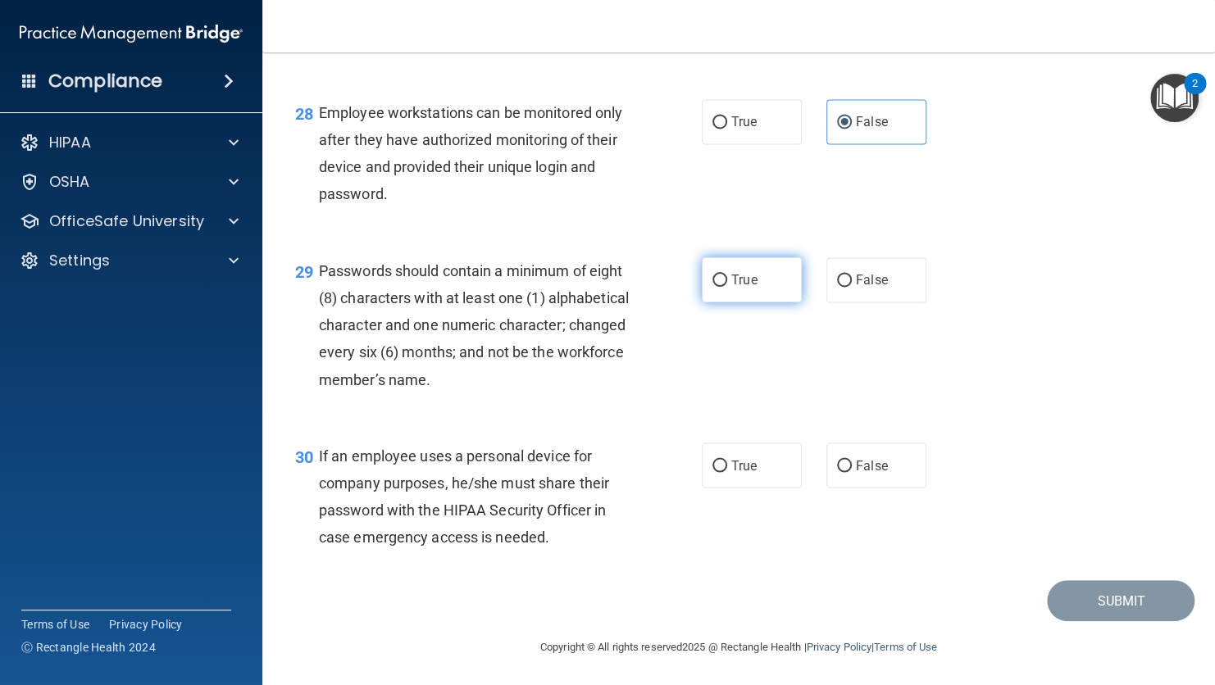
radio input "true"
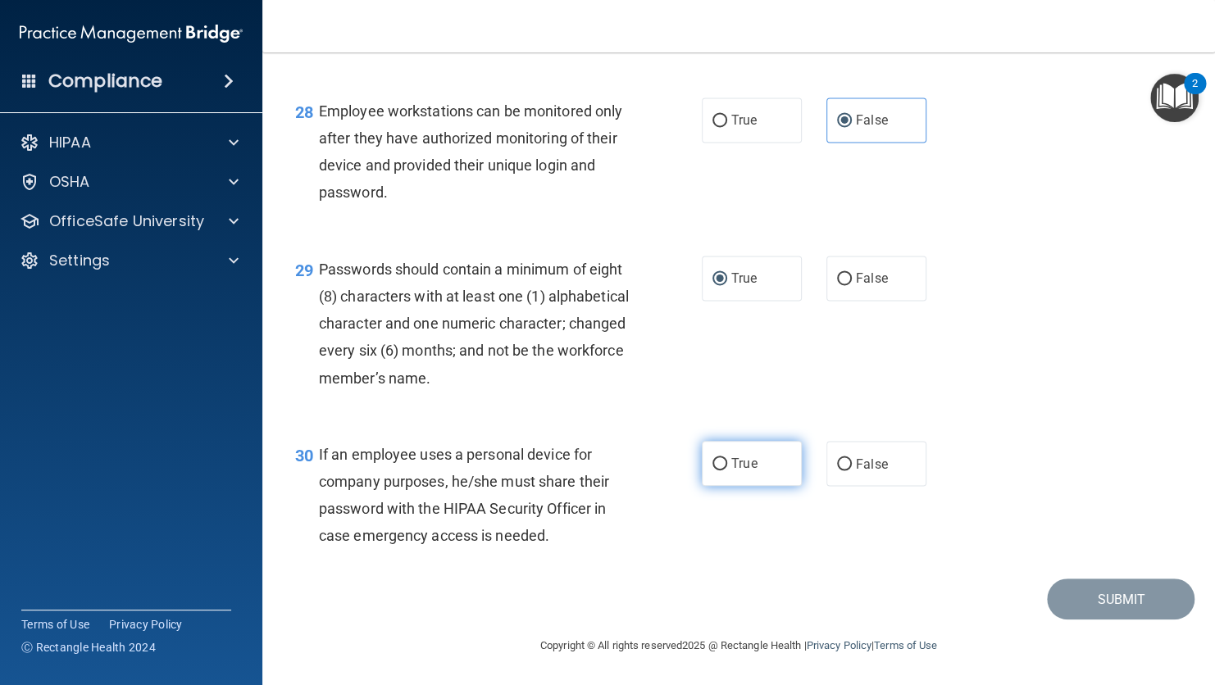
click at [717, 465] on input "True" at bounding box center [719, 464] width 15 height 12
radio input "true"
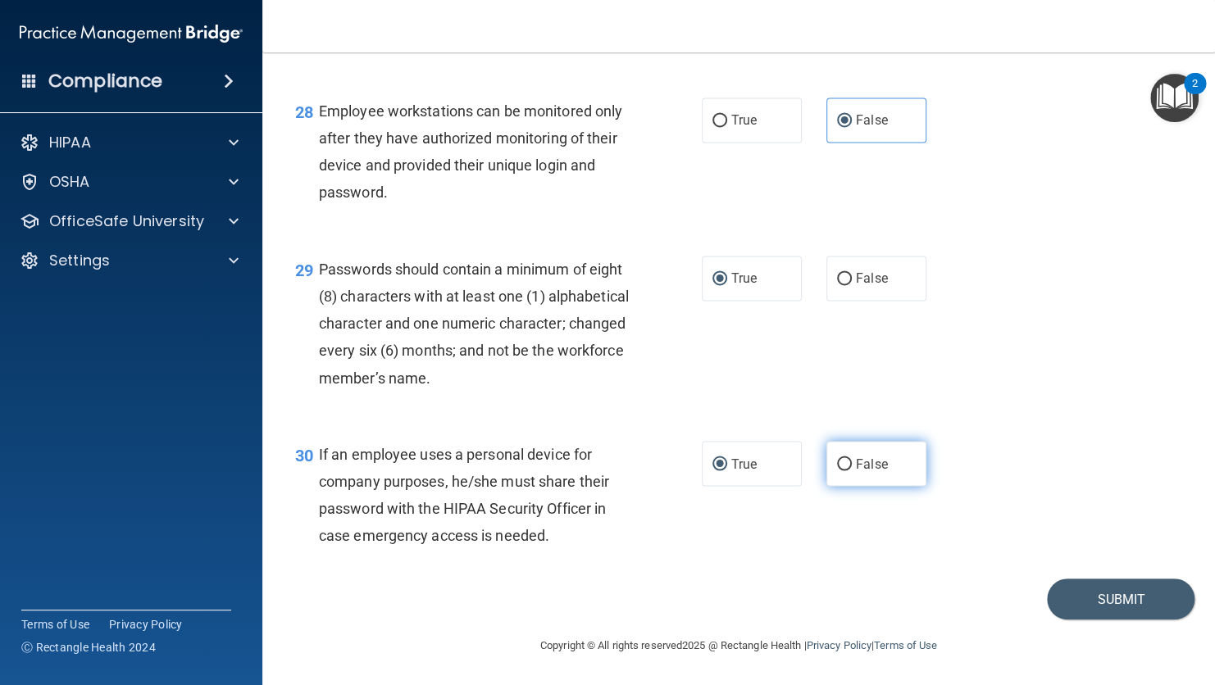
click at [843, 466] on input "False" at bounding box center [844, 464] width 15 height 12
radio input "true"
radio input "false"
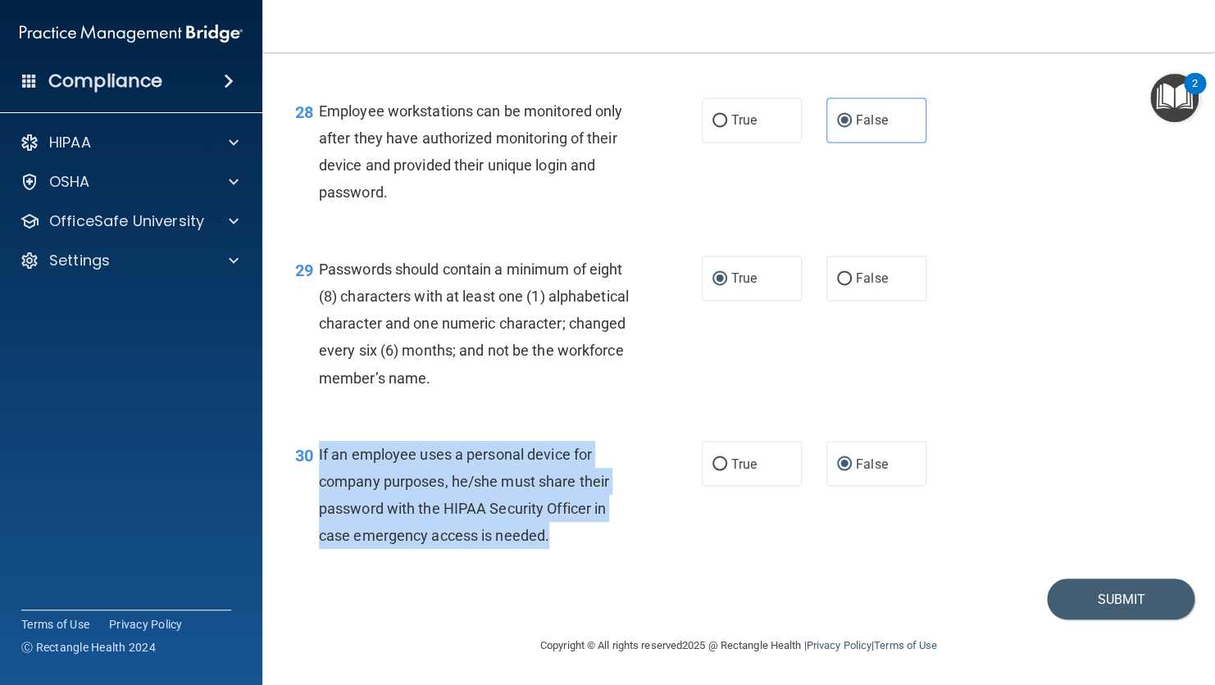
drag, startPoint x: 561, startPoint y: 541, endPoint x: 315, endPoint y: 449, distance: 263.2
click at [315, 449] on div "30 If an employee uses a personal device for company purposes, he/she must shar…" at bounding box center [498, 499] width 456 height 117
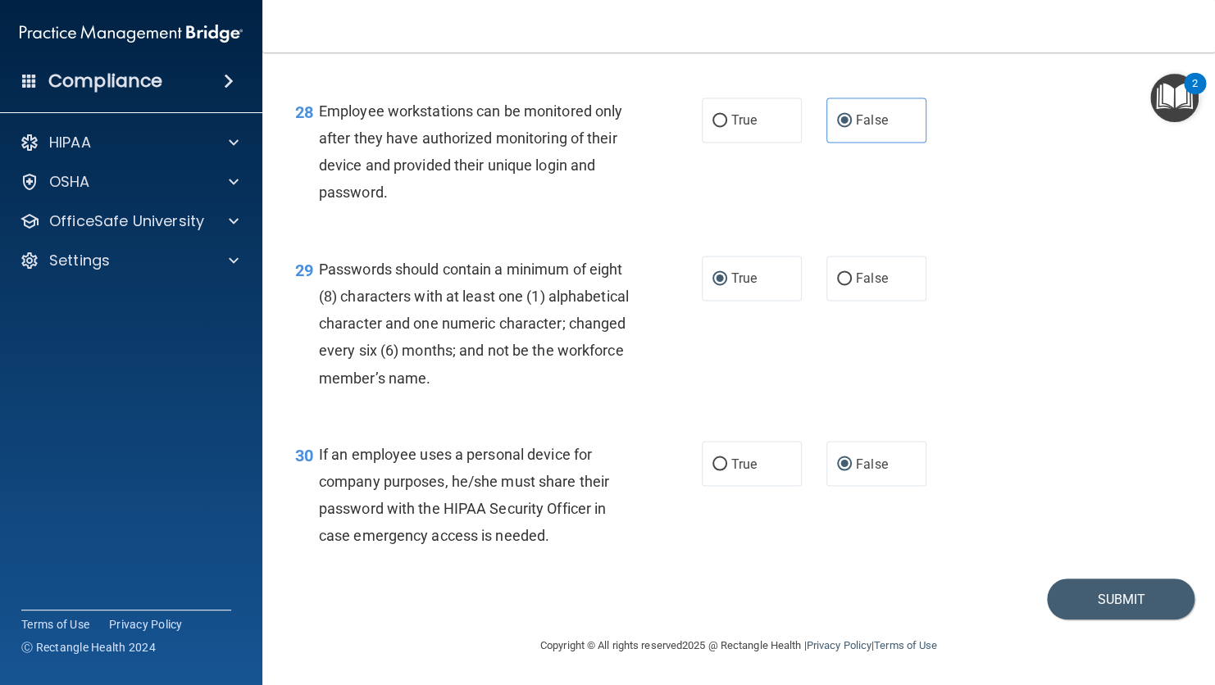
click at [846, 497] on div "30 If an employee uses a personal device for company purposes, he/she must shar…" at bounding box center [738, 499] width 911 height 158
click at [1096, 597] on button "Submit" at bounding box center [1121, 600] width 148 height 42
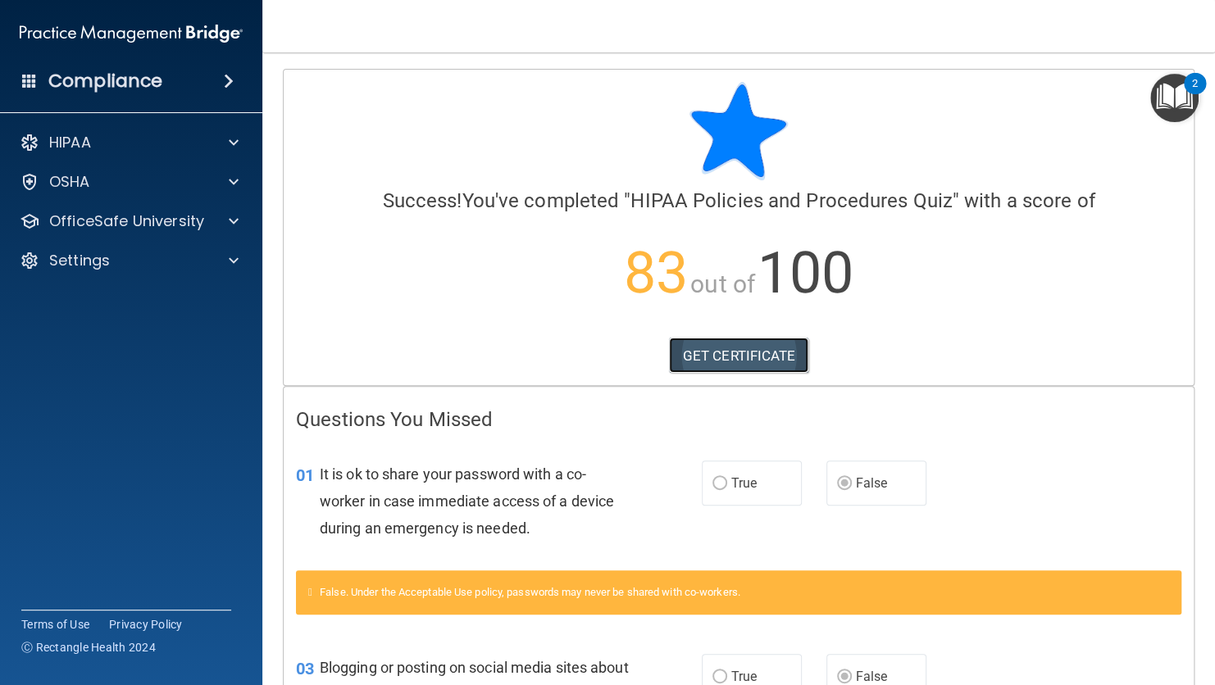
click at [719, 350] on link "GET CERTIFICATE" at bounding box center [739, 356] width 140 height 36
click at [715, 342] on link "GET CERTIFICATE" at bounding box center [739, 356] width 140 height 36
click at [233, 227] on span at bounding box center [234, 221] width 10 height 20
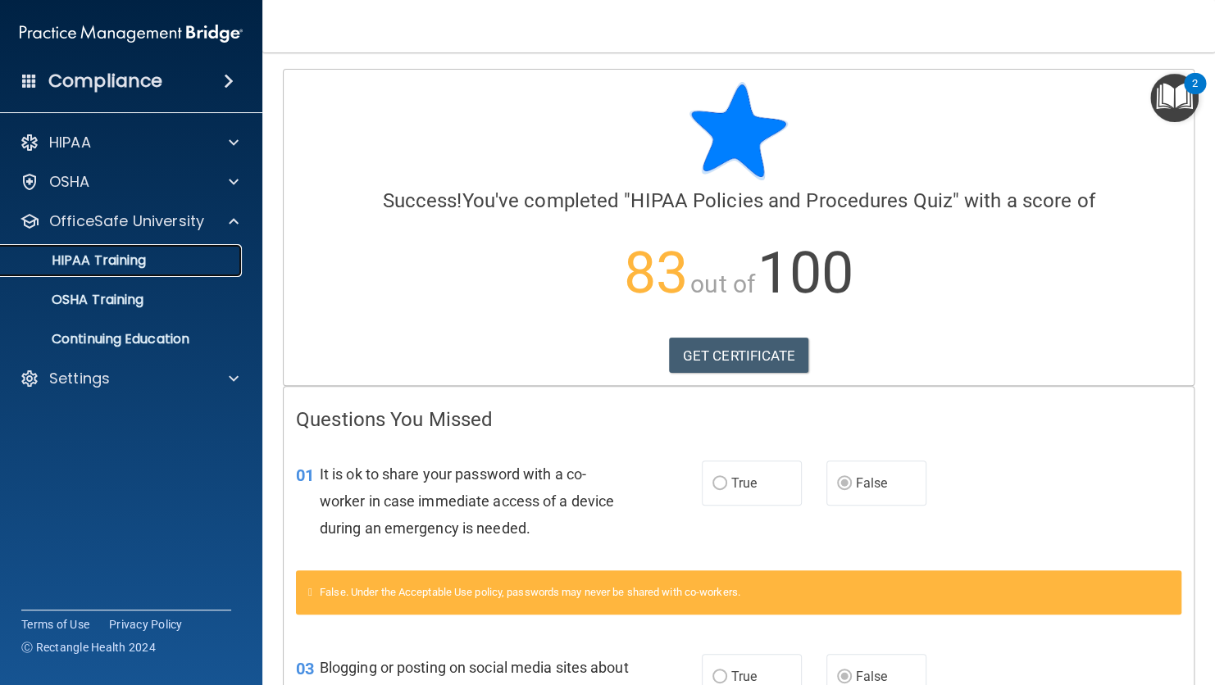
click at [188, 253] on div "HIPAA Training" at bounding box center [123, 260] width 224 height 16
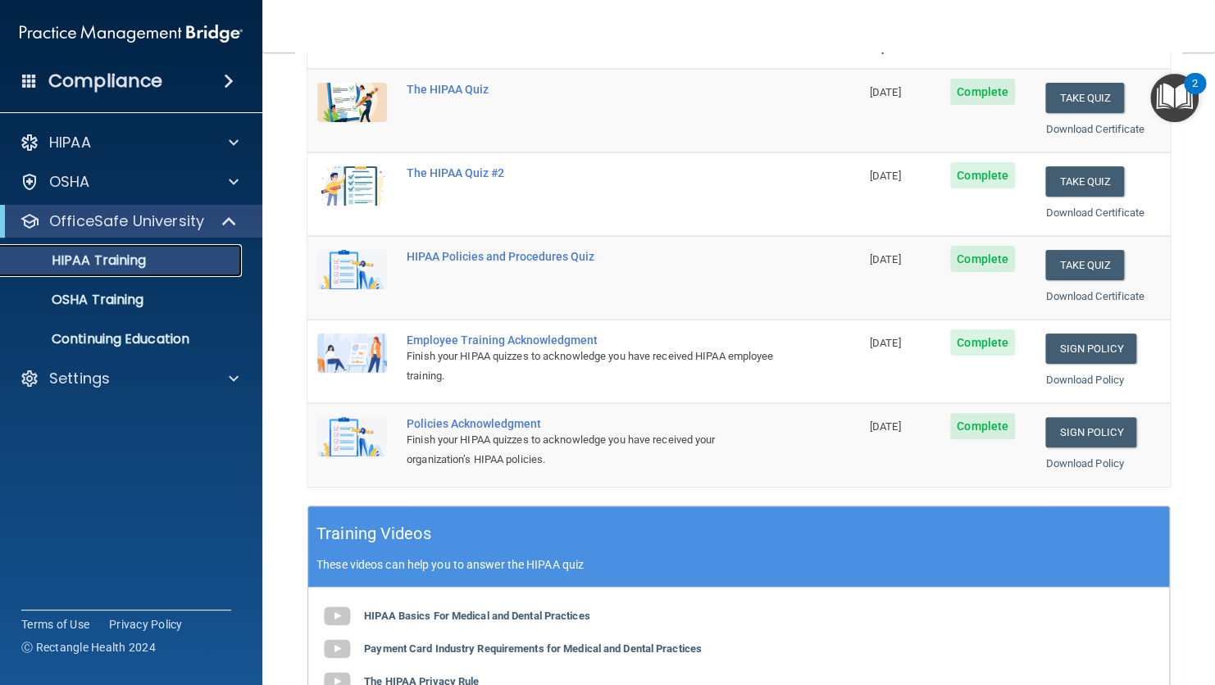
scroll to position [227, 0]
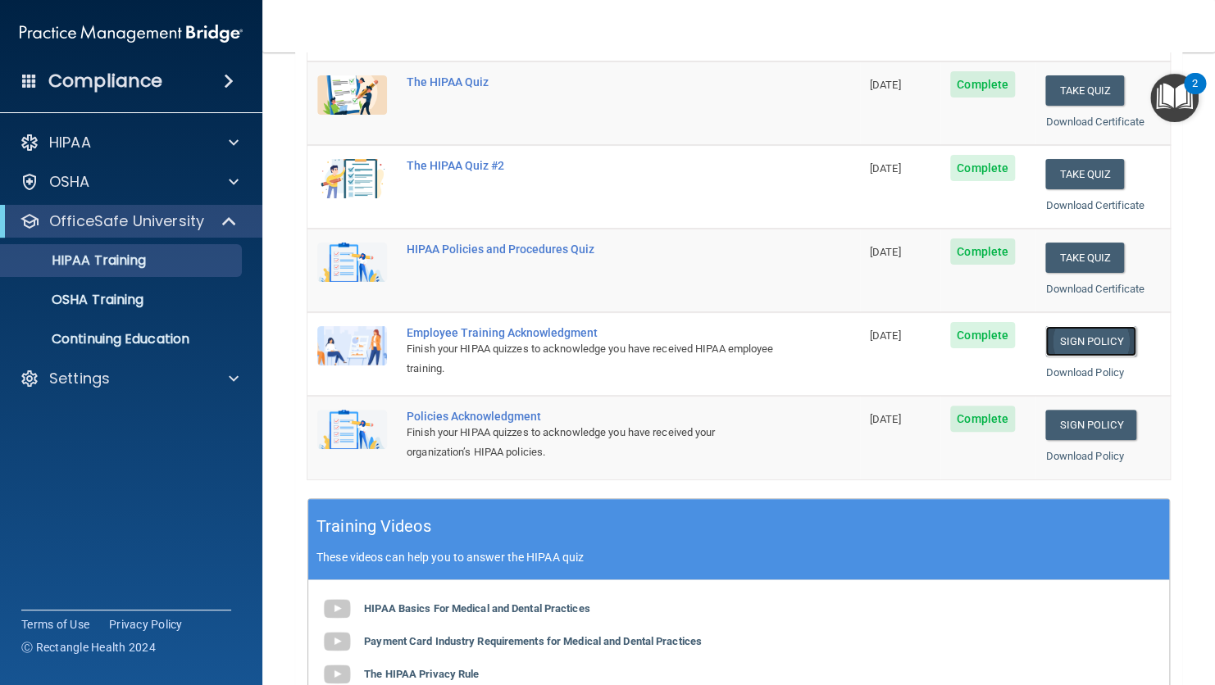
click at [1088, 345] on link "Sign Policy" at bounding box center [1090, 341] width 91 height 30
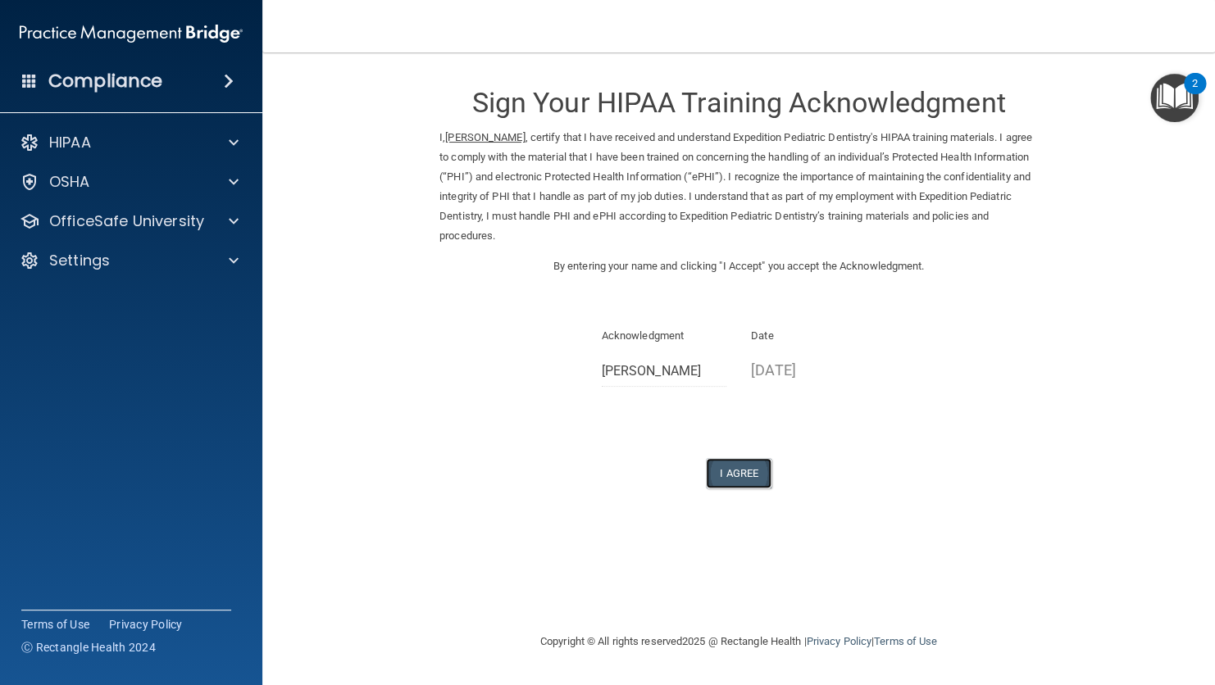
click at [760, 488] on button "I Agree" at bounding box center [739, 473] width 66 height 30
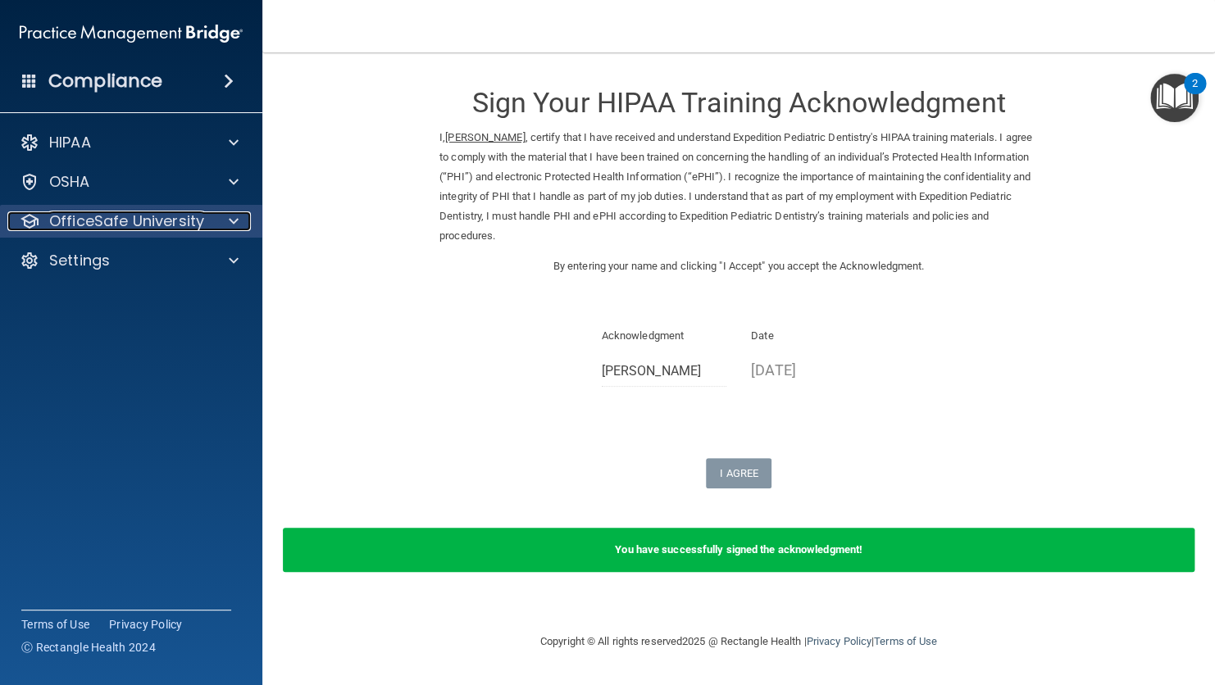
click at [219, 229] on div at bounding box center [231, 221] width 41 height 20
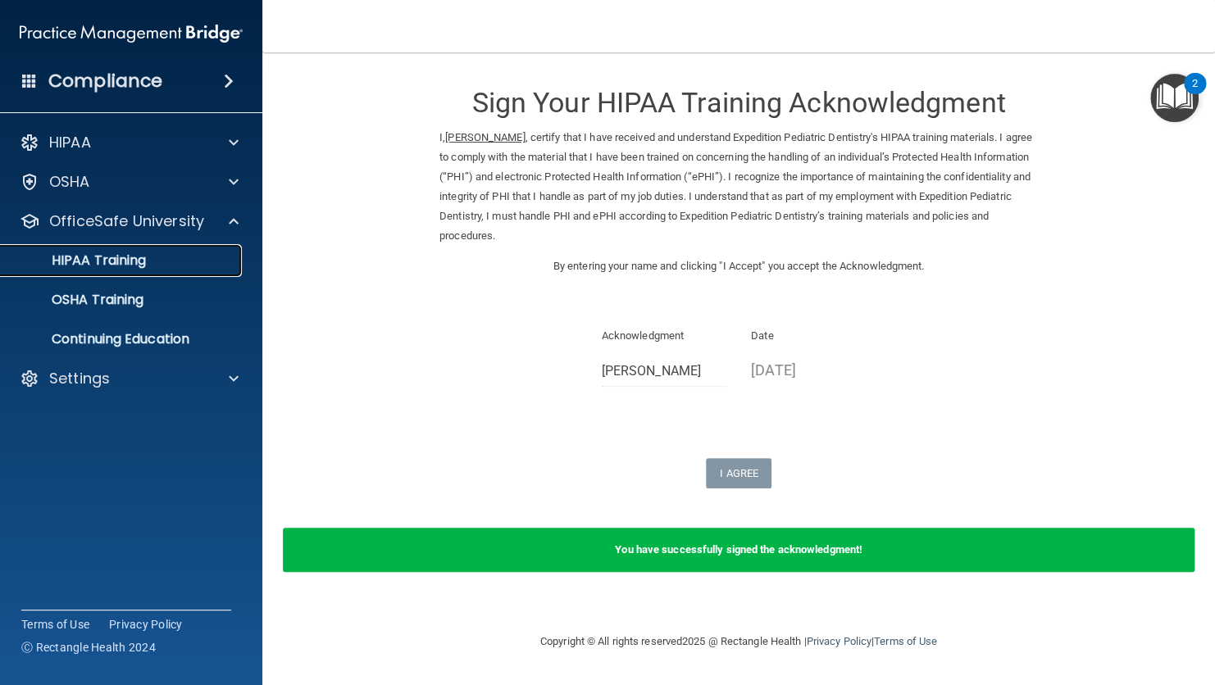
click at [165, 270] on link "HIPAA Training" at bounding box center [113, 260] width 258 height 33
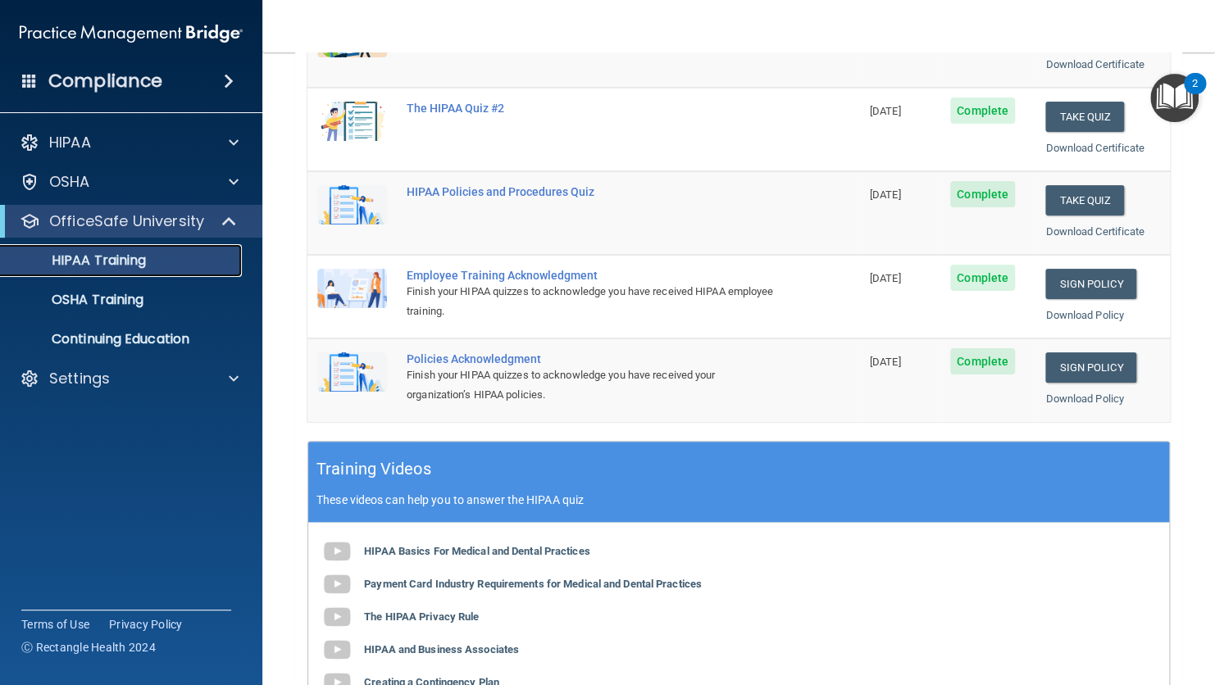
scroll to position [288, 0]
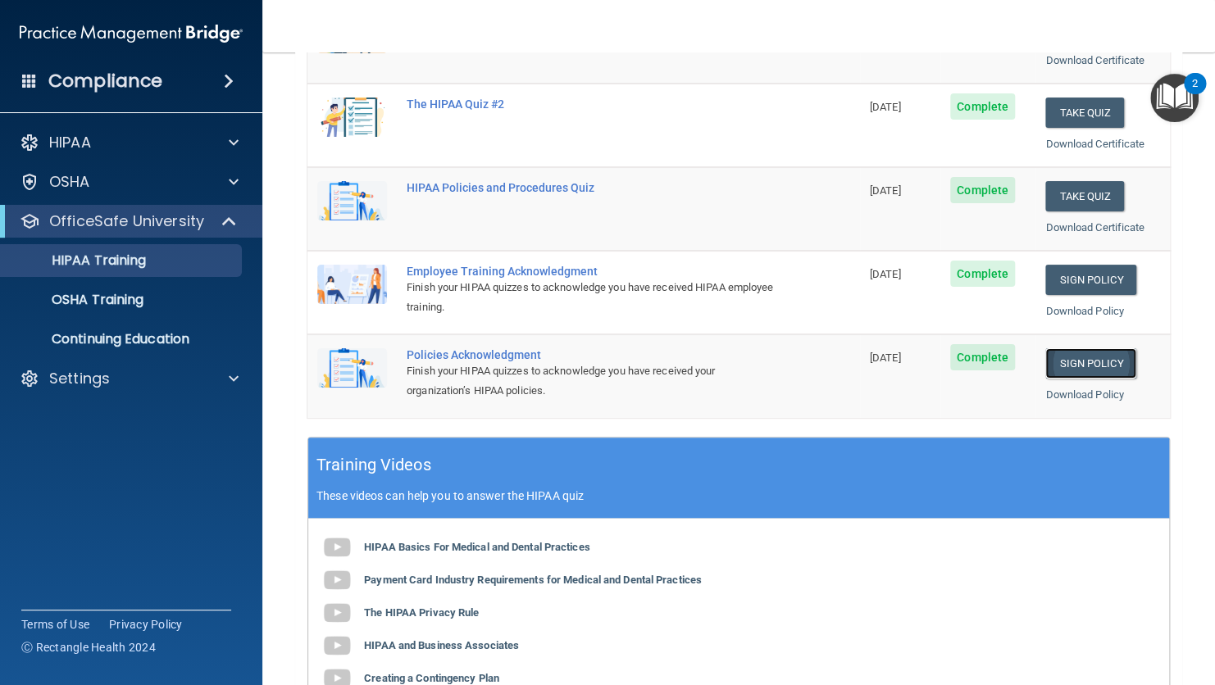
click at [1079, 373] on link "Sign Policy" at bounding box center [1090, 363] width 91 height 30
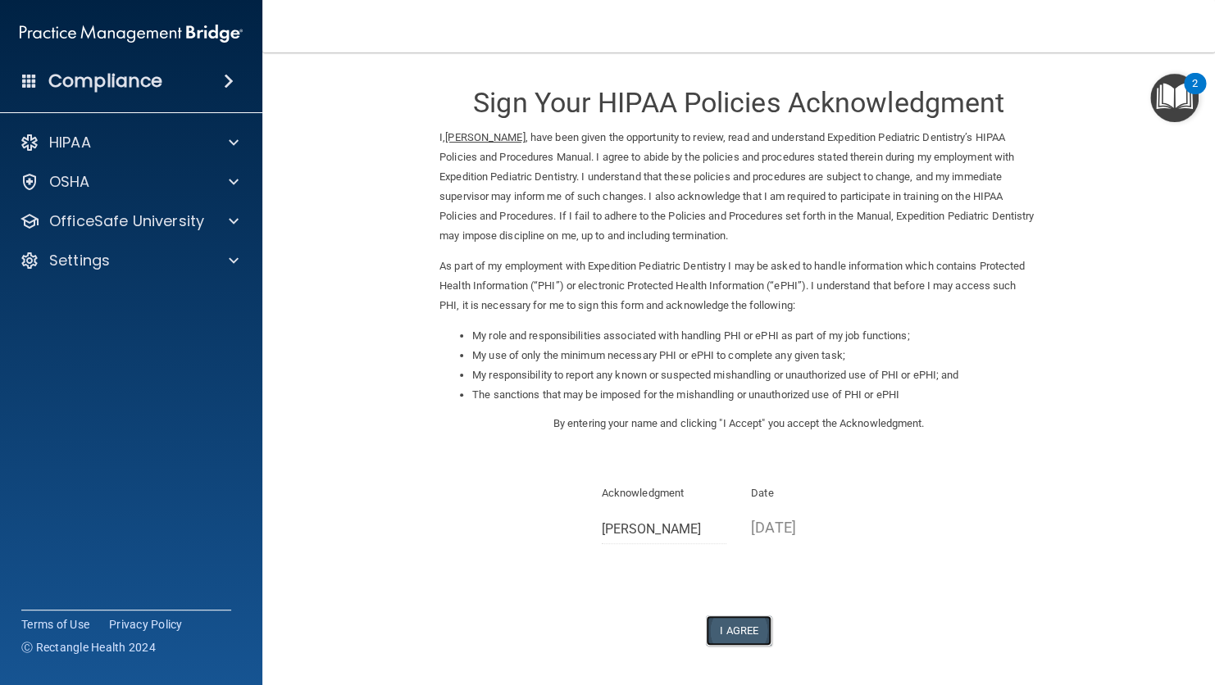
click at [715, 619] on button "I Agree" at bounding box center [739, 631] width 66 height 30
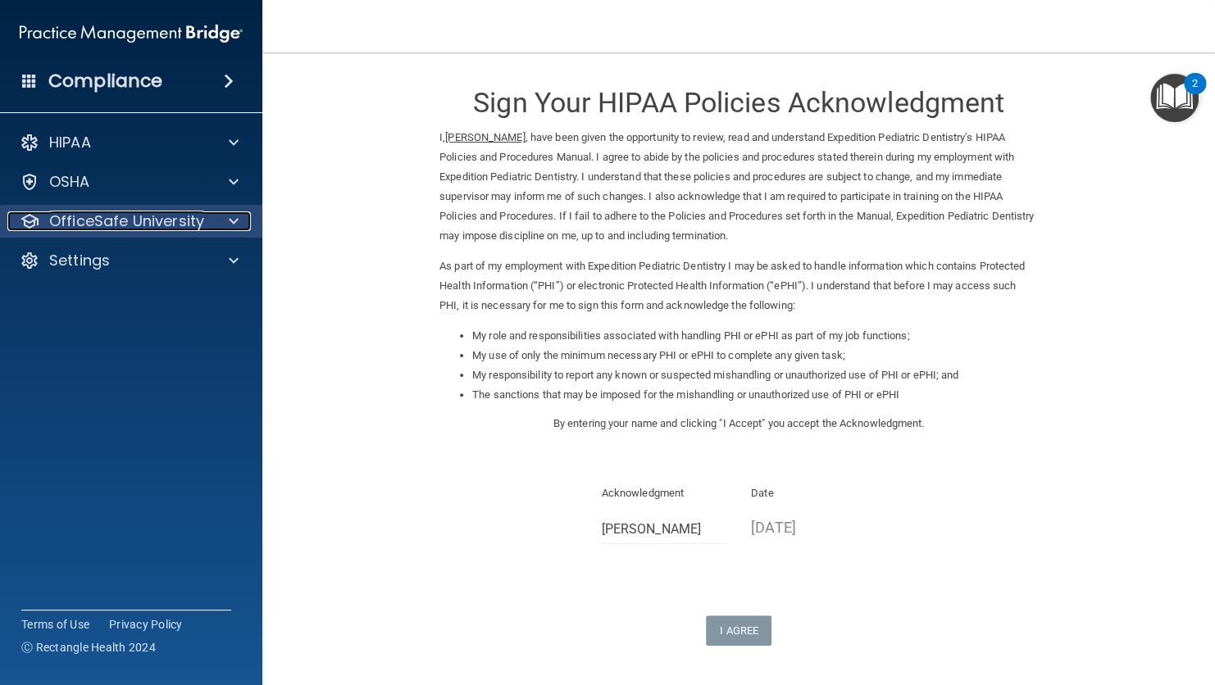
click at [223, 230] on div at bounding box center [231, 221] width 41 height 20
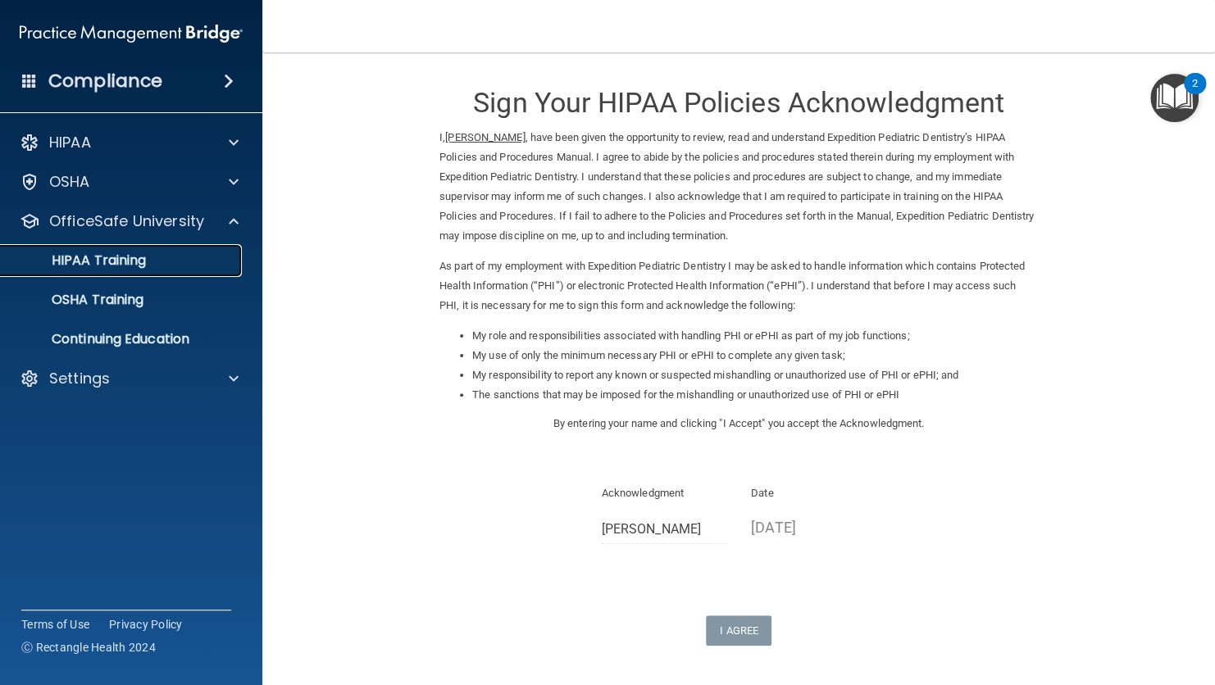
click at [176, 259] on div "HIPAA Training" at bounding box center [123, 260] width 224 height 16
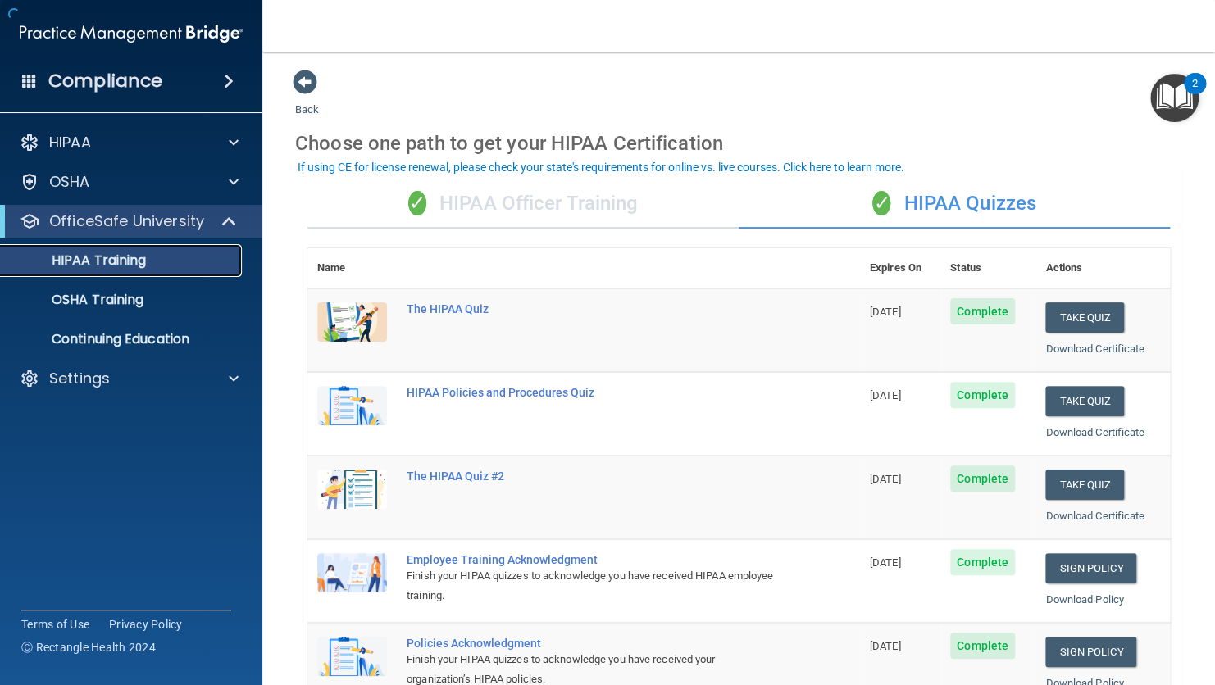
click at [176, 259] on div "HIPAA Training" at bounding box center [123, 260] width 224 height 16
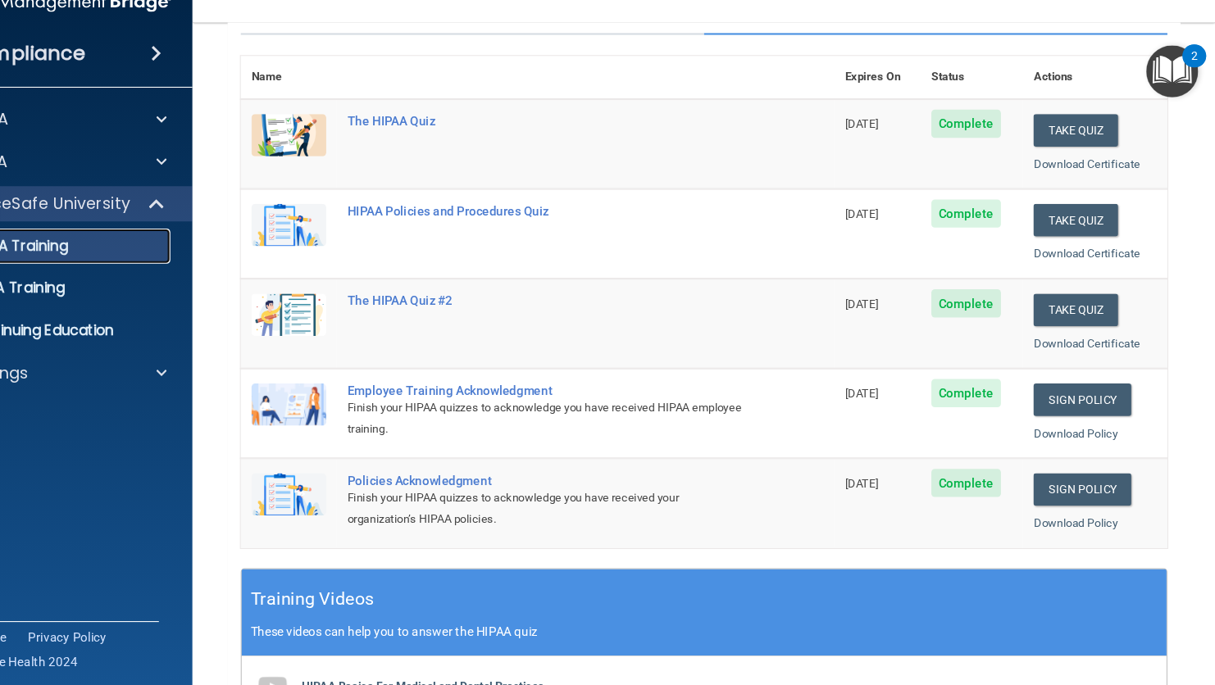
scroll to position [161, 0]
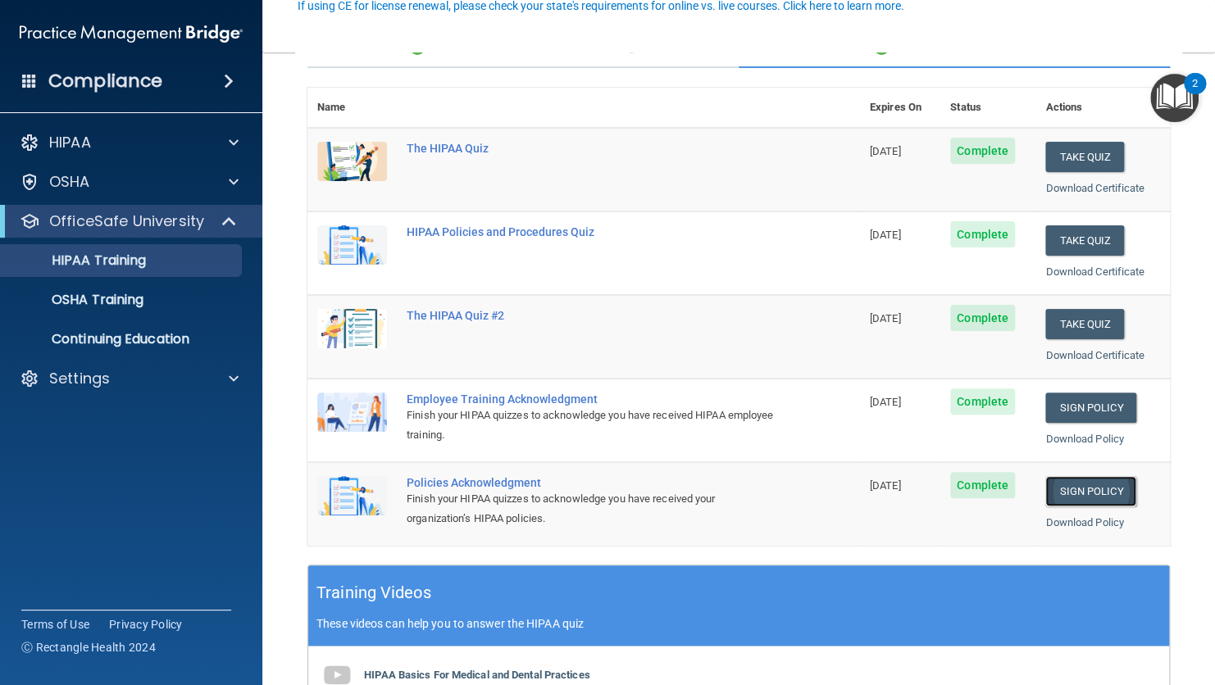
click at [1083, 486] on link "Sign Policy" at bounding box center [1090, 491] width 91 height 30
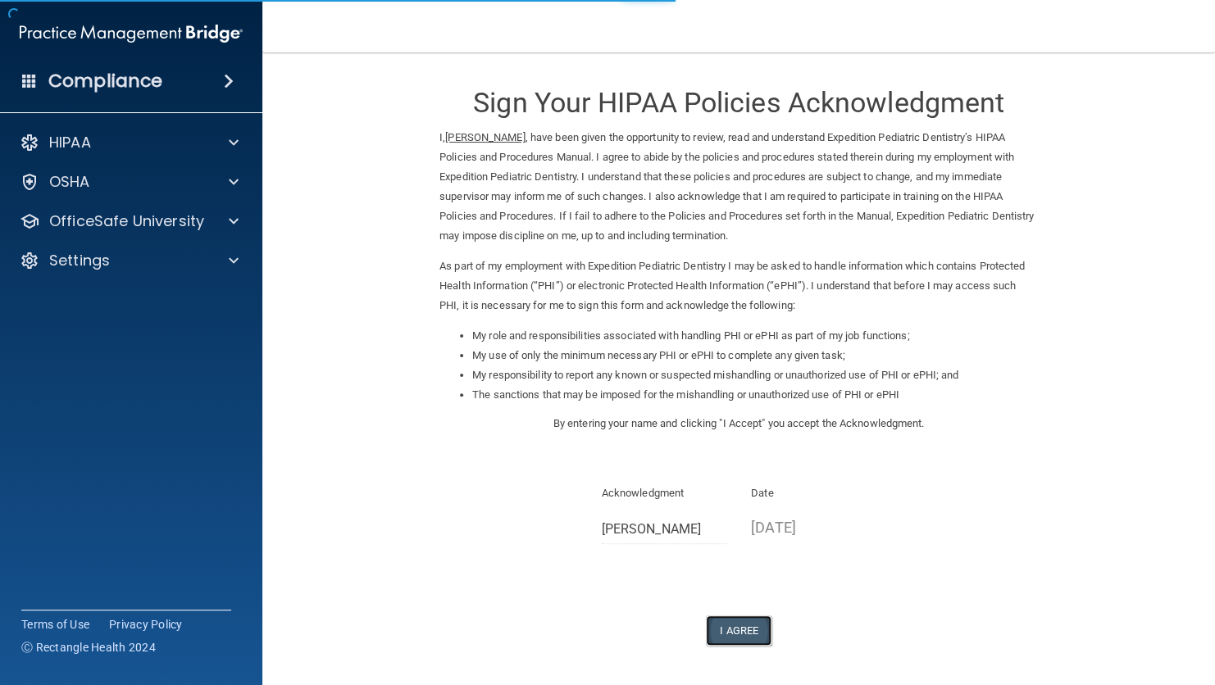
click at [735, 635] on button "I Agree" at bounding box center [739, 631] width 66 height 30
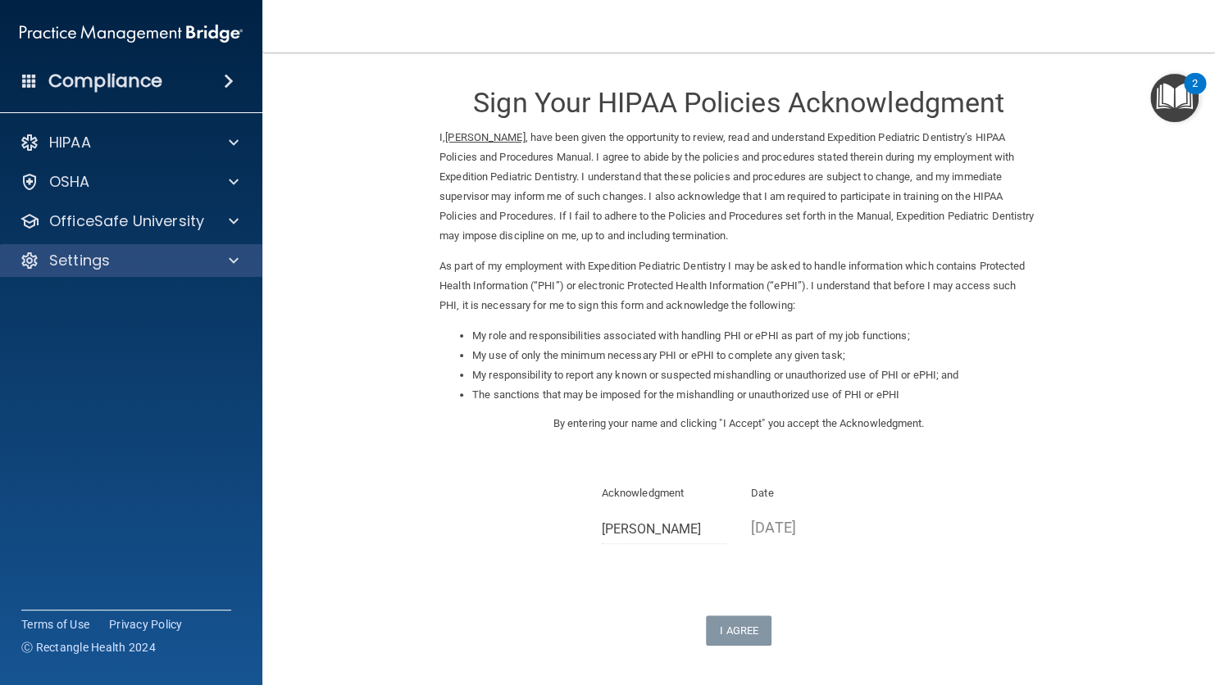
click at [201, 249] on div "Settings" at bounding box center [131, 260] width 263 height 33
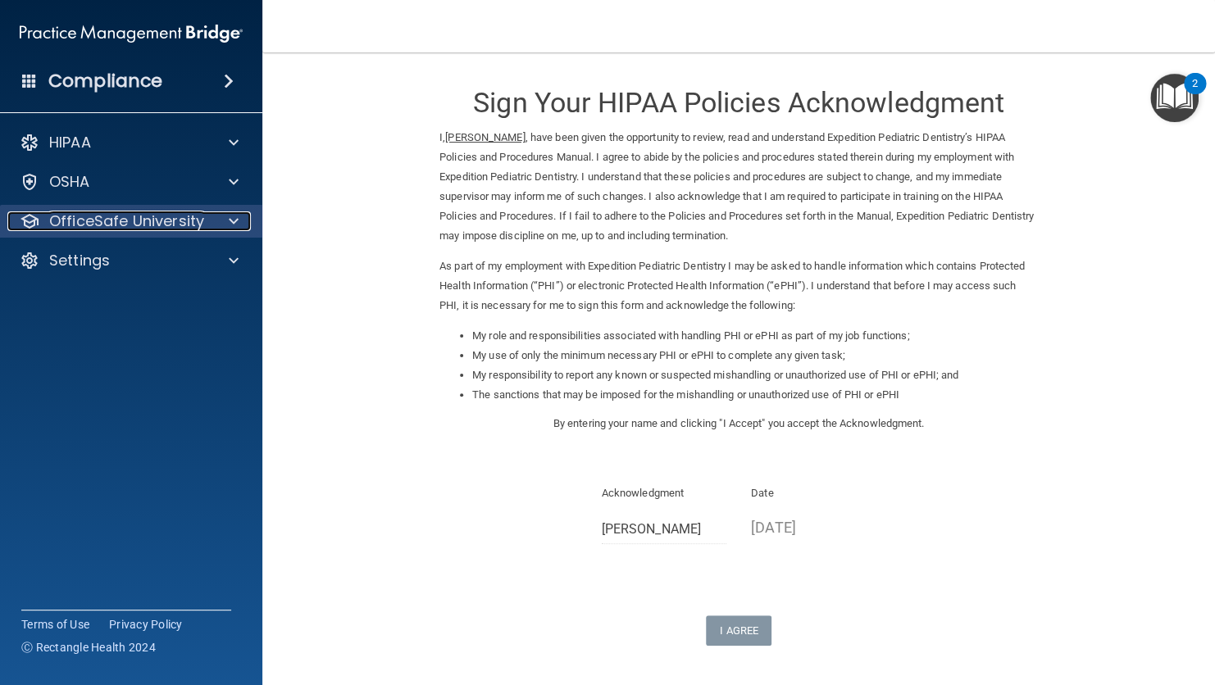
click at [214, 220] on div at bounding box center [231, 221] width 41 height 20
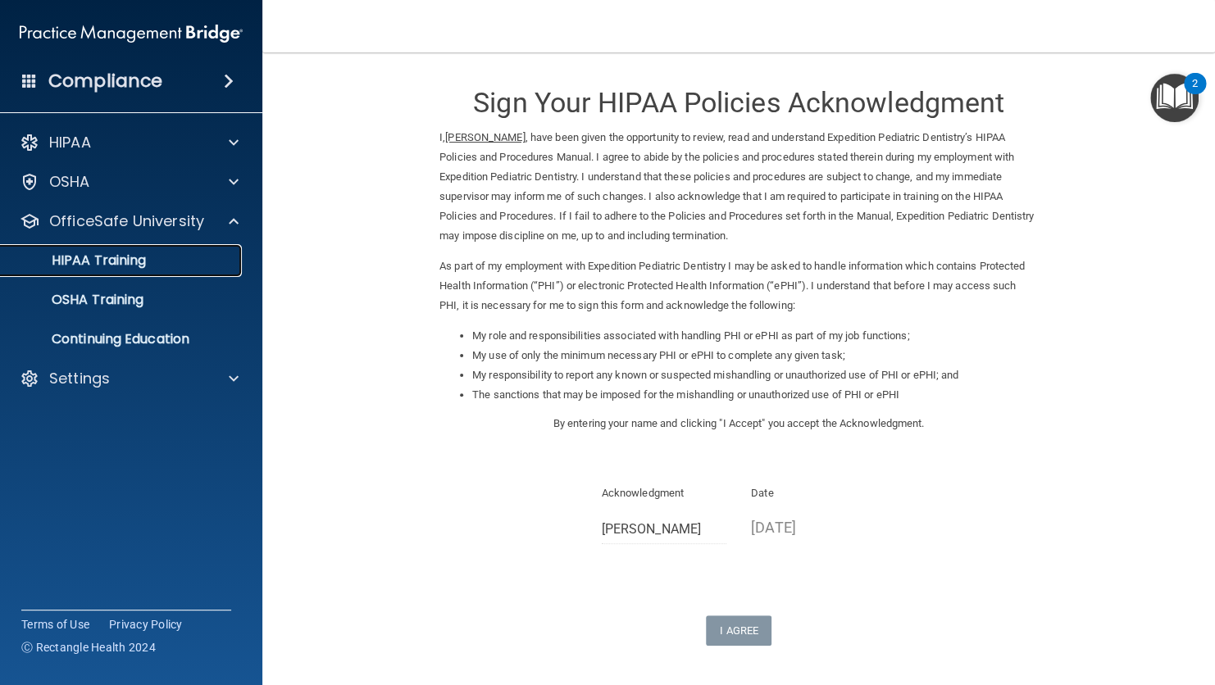
click at [179, 261] on div "HIPAA Training" at bounding box center [123, 260] width 224 height 16
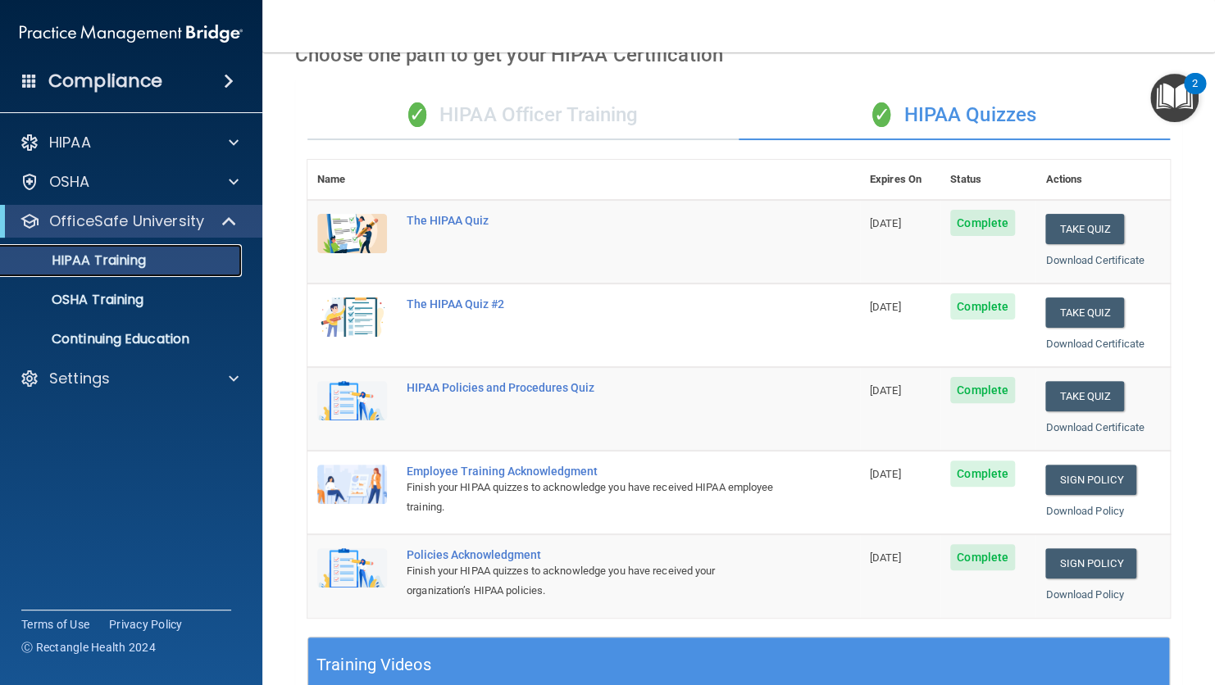
scroll to position [58, 0]
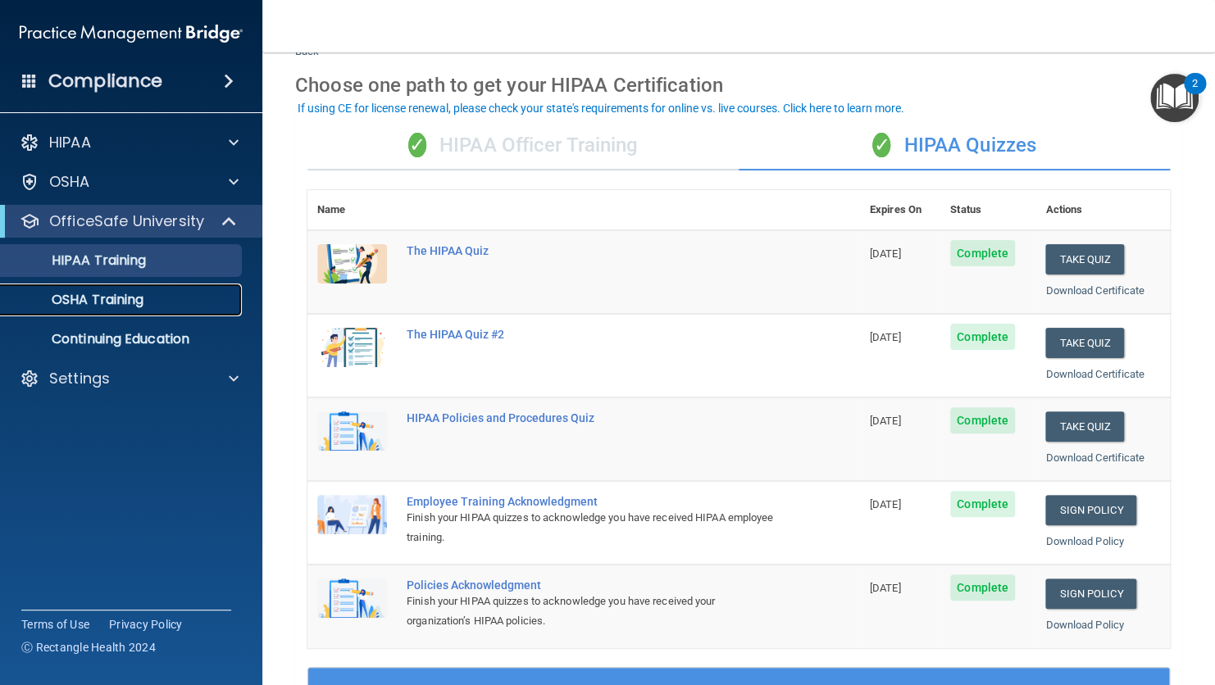
click at [184, 302] on div "OSHA Training" at bounding box center [123, 300] width 224 height 16
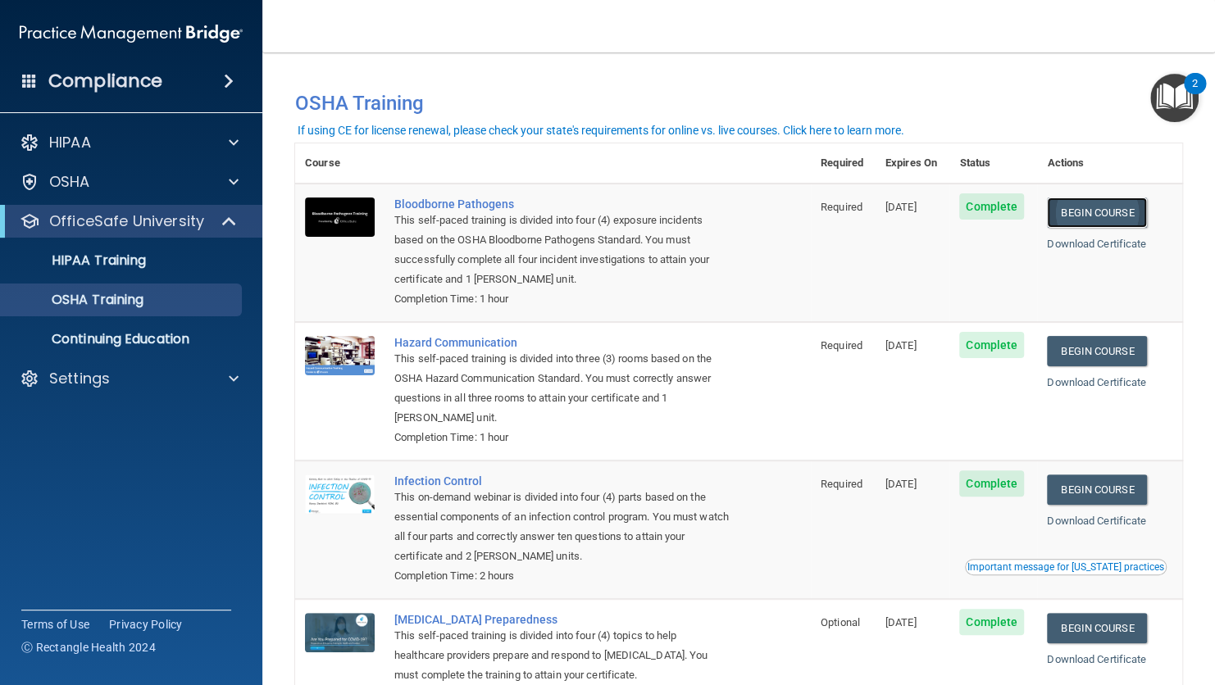
click at [1106, 210] on link "Begin Course" at bounding box center [1097, 213] width 100 height 30
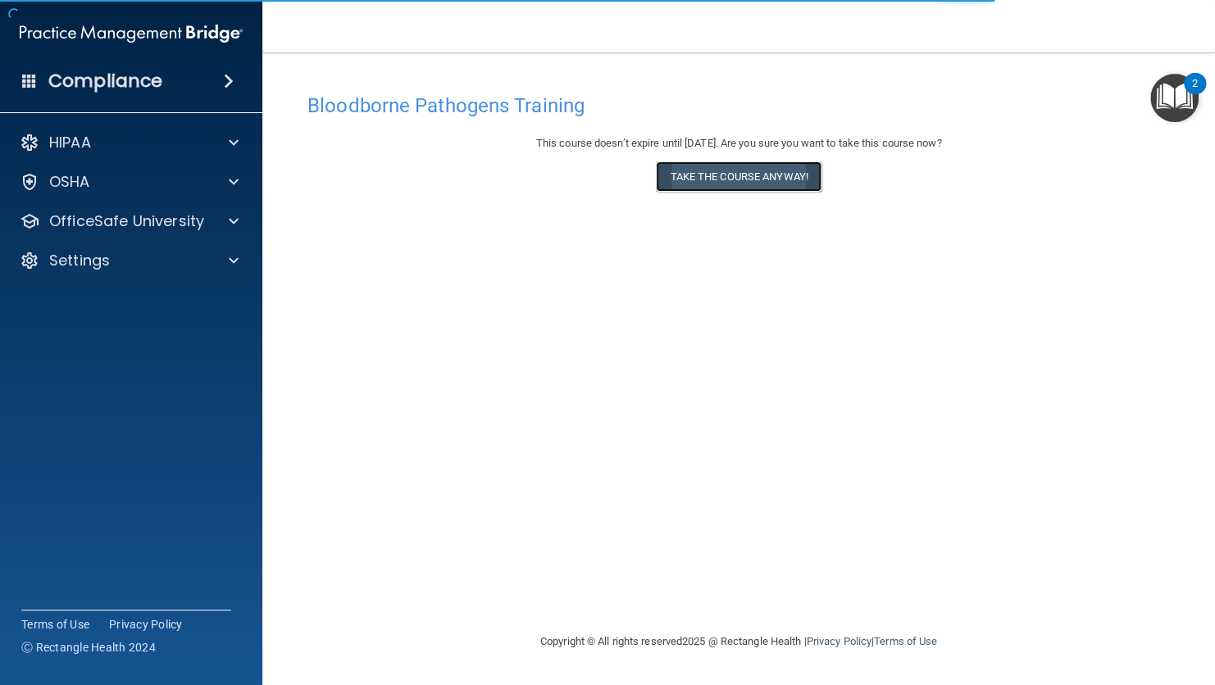
click at [755, 179] on button "Take the course anyway!" at bounding box center [738, 176] width 165 height 30
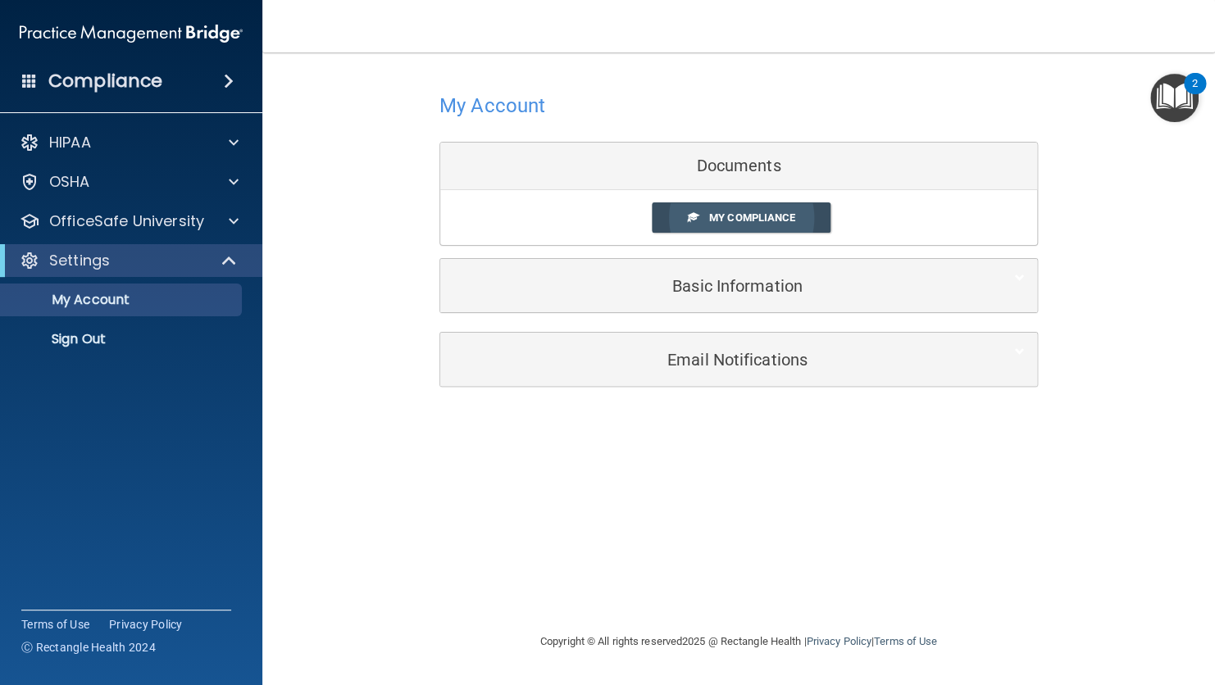
click at [752, 218] on span "My Compliance" at bounding box center [752, 217] width 86 height 12
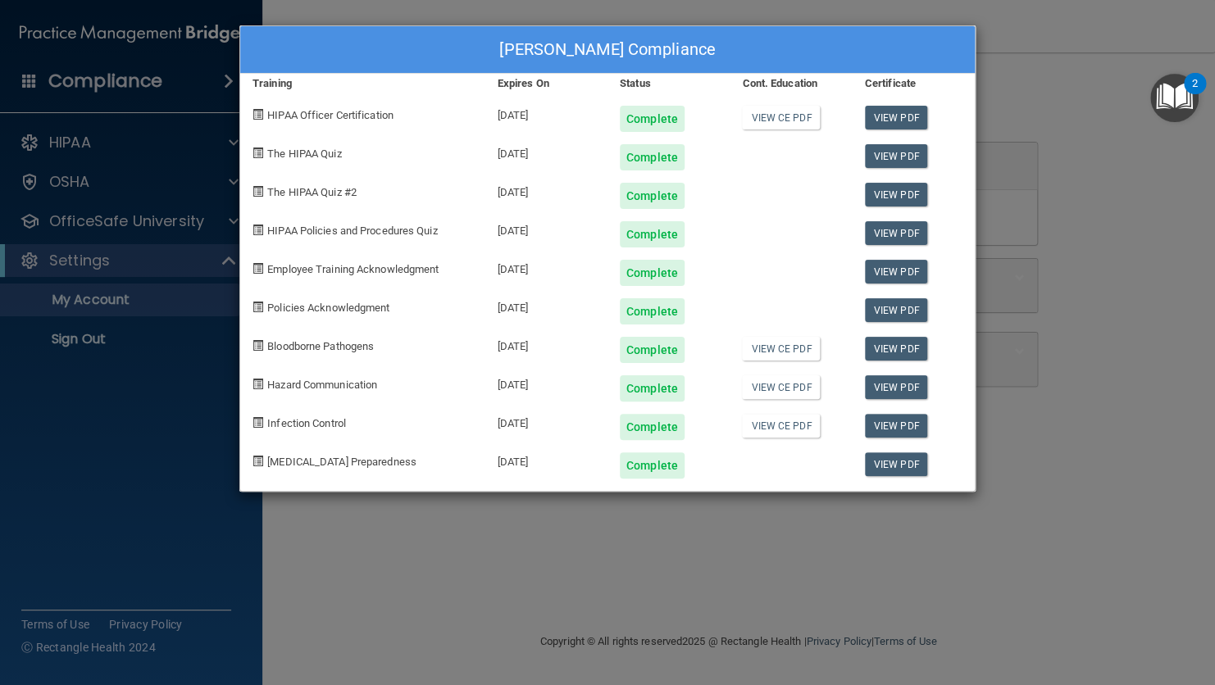
click at [357, 549] on div "[PERSON_NAME] Compliance Training Expires On Status Cont. Education Certificate…" at bounding box center [607, 342] width 1215 height 685
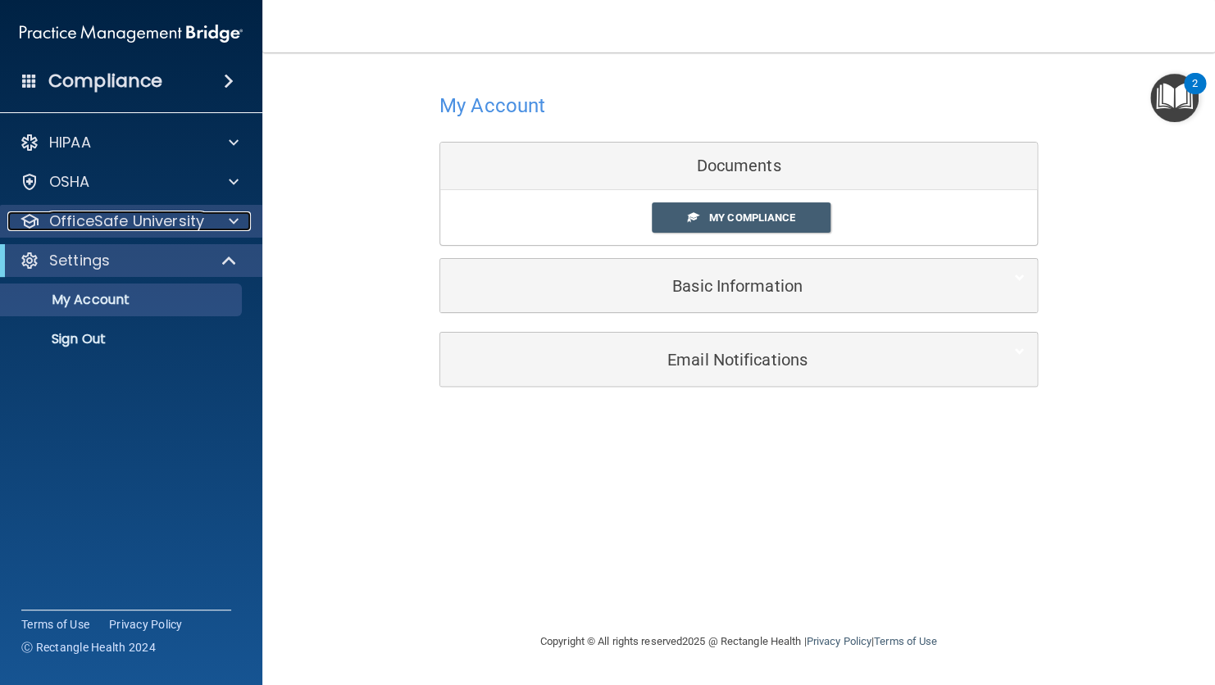
click at [172, 218] on p "OfficeSafe University" at bounding box center [126, 221] width 155 height 20
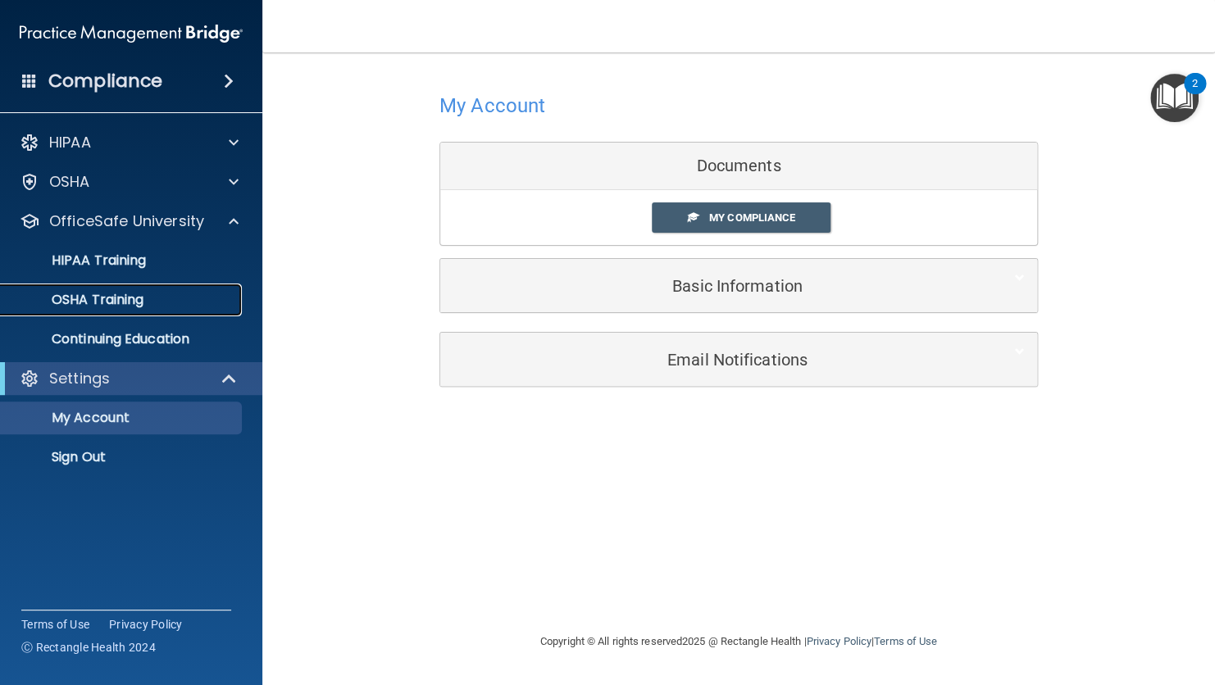
click at [126, 302] on p "OSHA Training" at bounding box center [77, 300] width 133 height 16
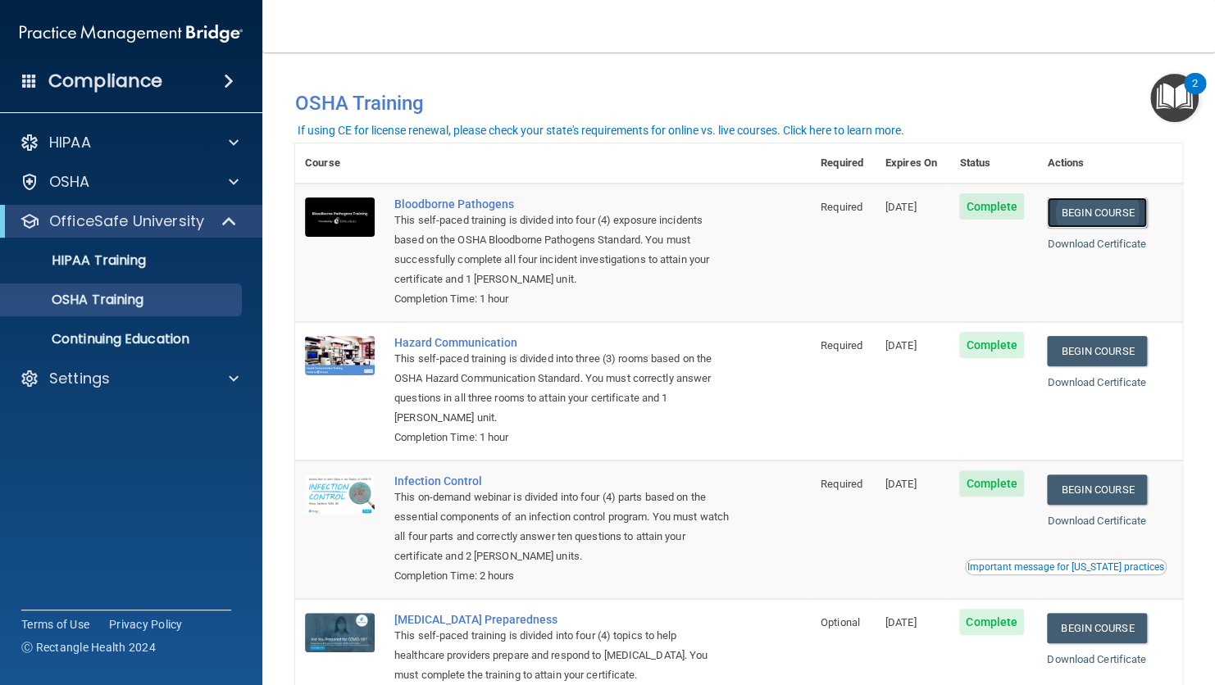
click at [1080, 210] on link "Begin Course" at bounding box center [1097, 213] width 100 height 30
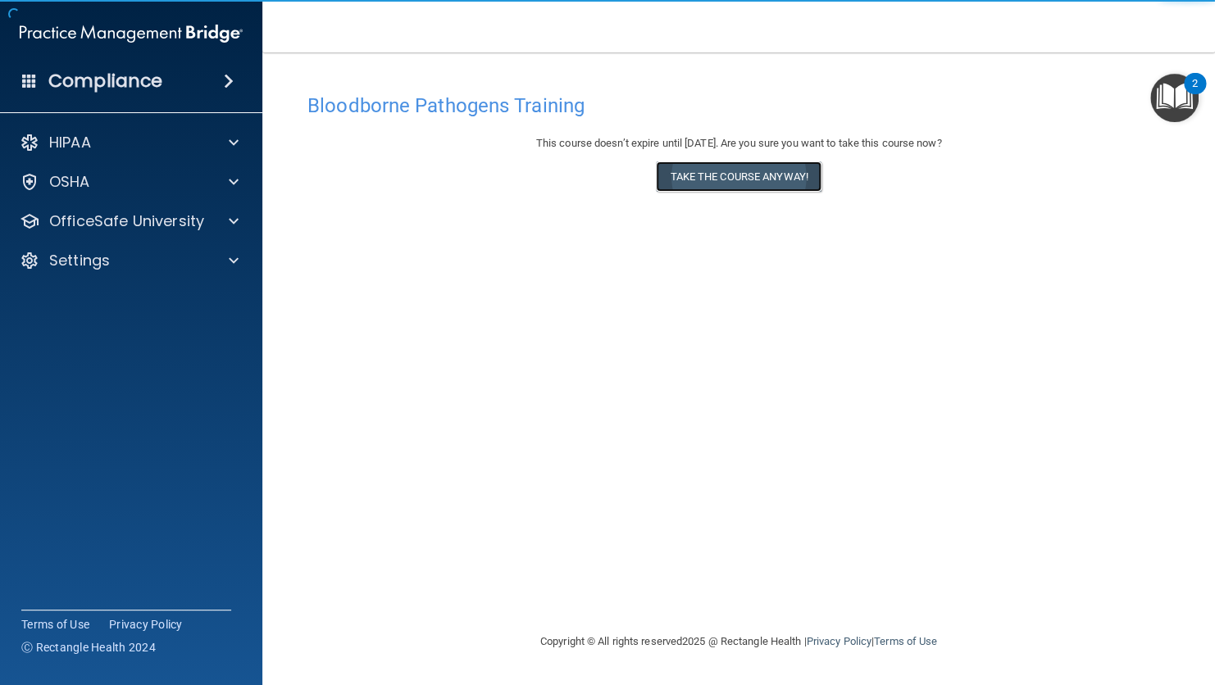
click at [788, 181] on button "Take the course anyway!" at bounding box center [738, 176] width 165 height 30
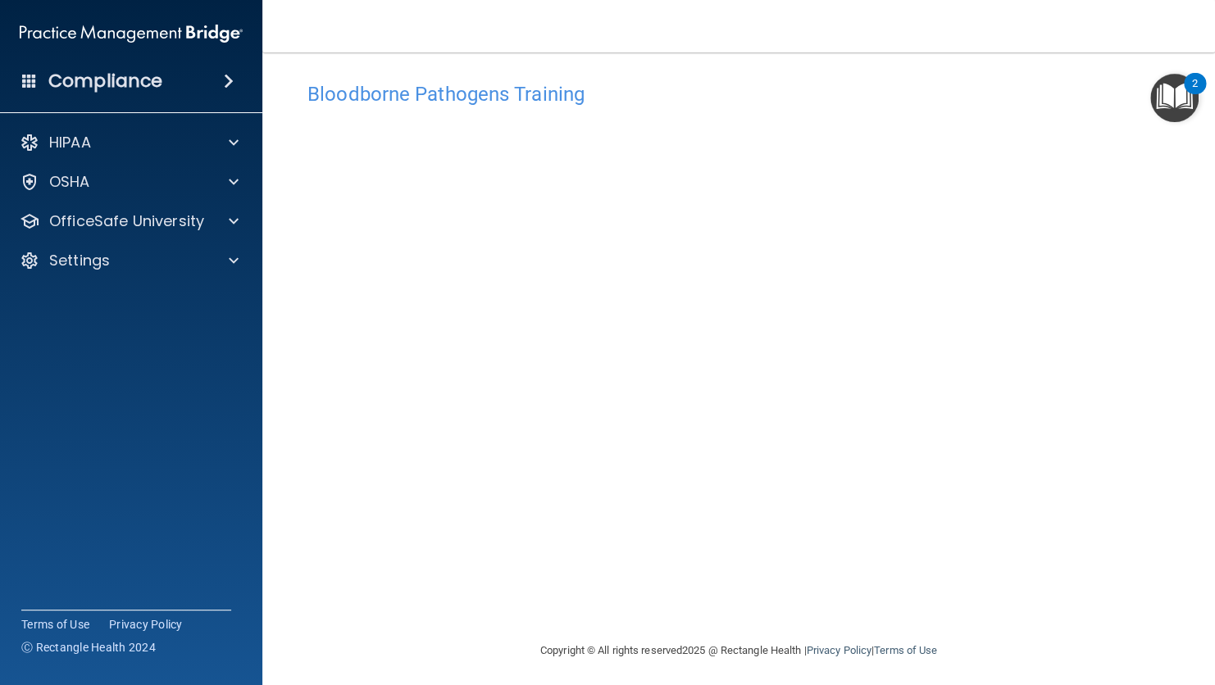
scroll to position [16, 0]
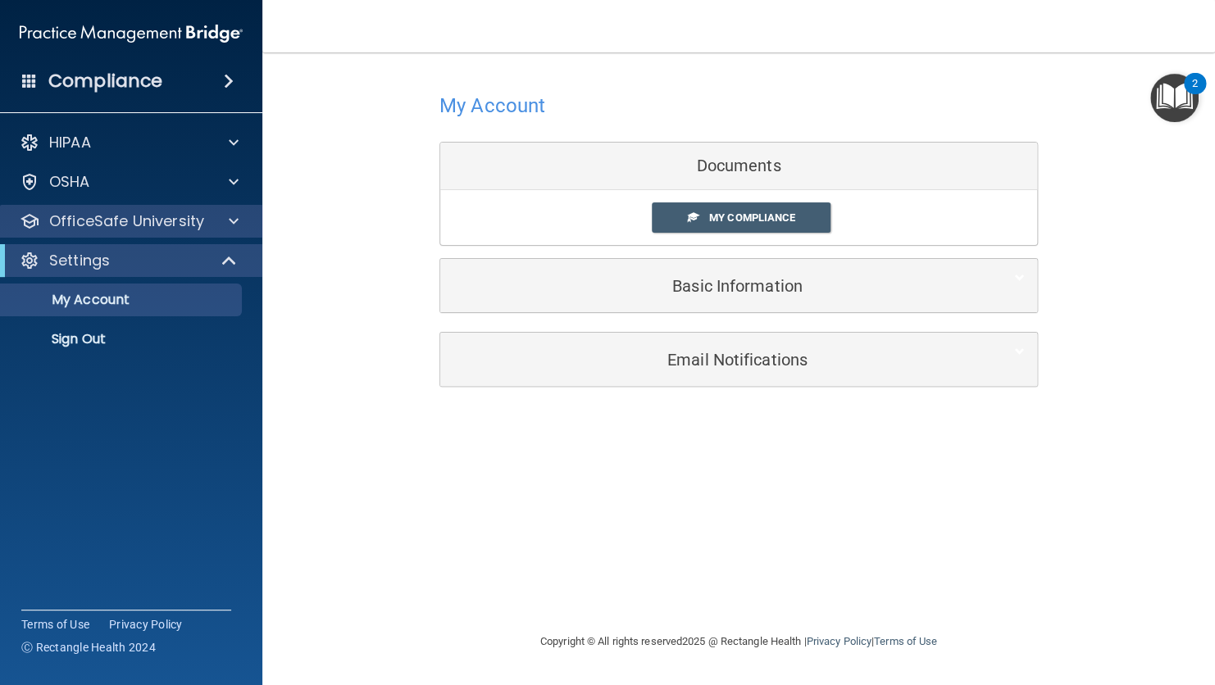
click at [240, 236] on div "OfficeSafe University" at bounding box center [131, 221] width 263 height 33
click at [234, 220] on span at bounding box center [234, 221] width 10 height 20
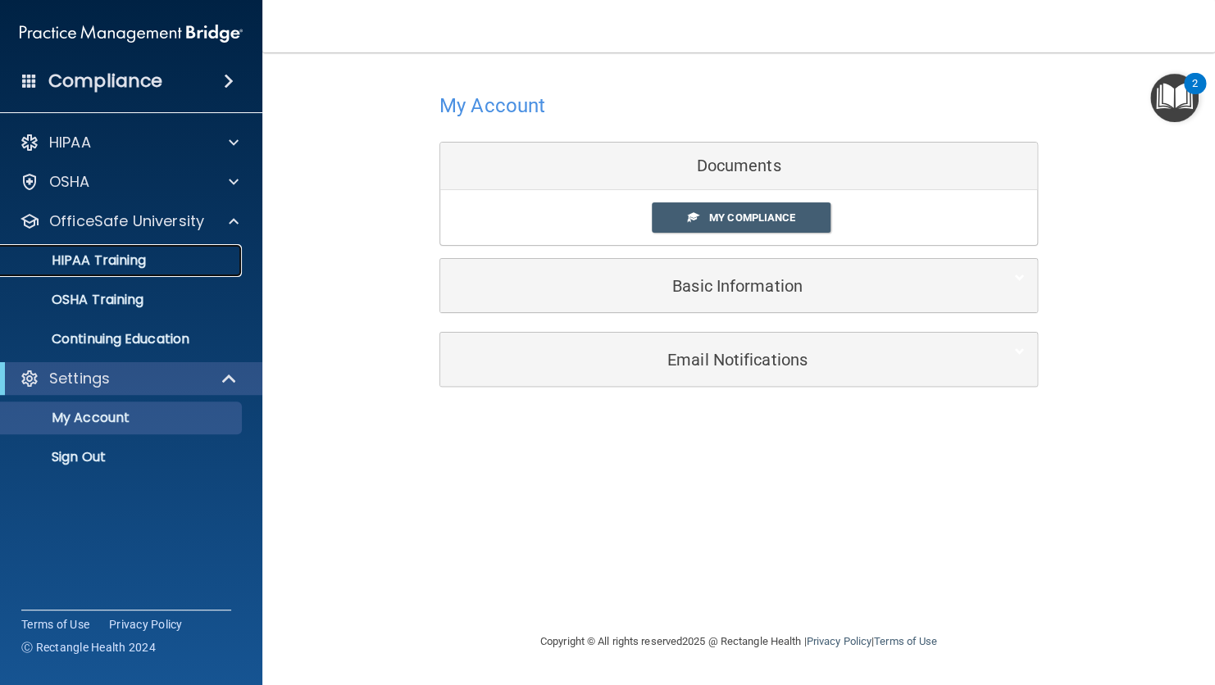
click at [162, 264] on div "HIPAA Training" at bounding box center [123, 260] width 224 height 16
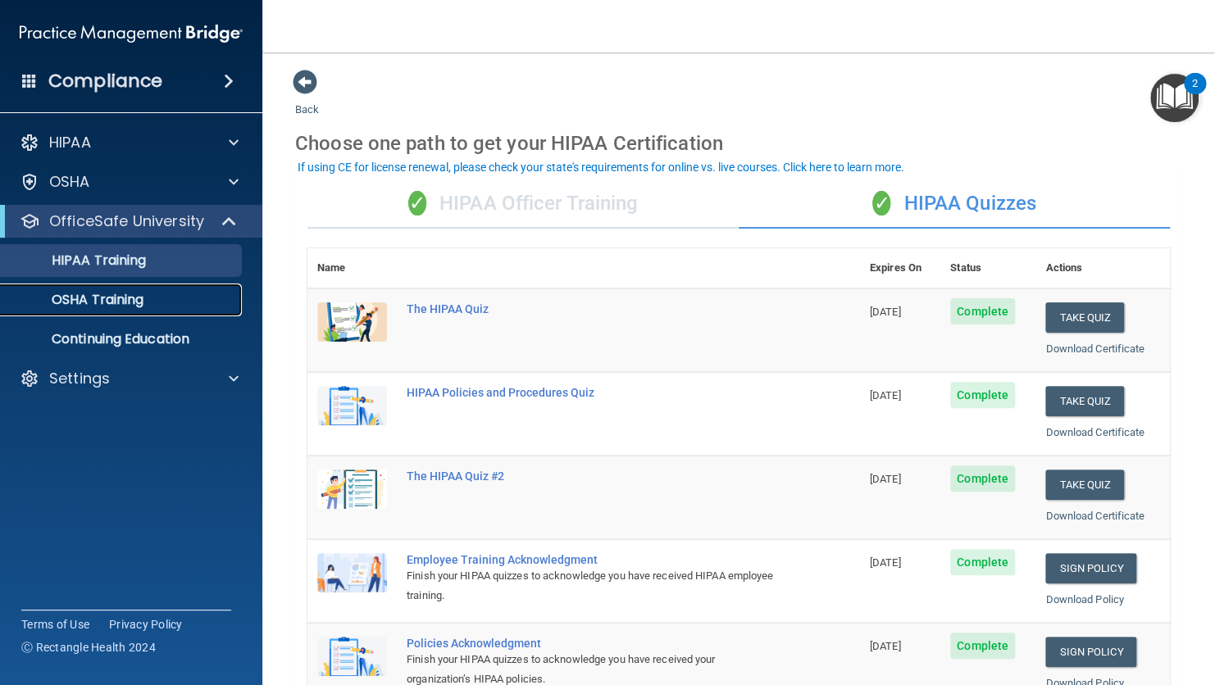
click at [126, 302] on p "OSHA Training" at bounding box center [77, 300] width 133 height 16
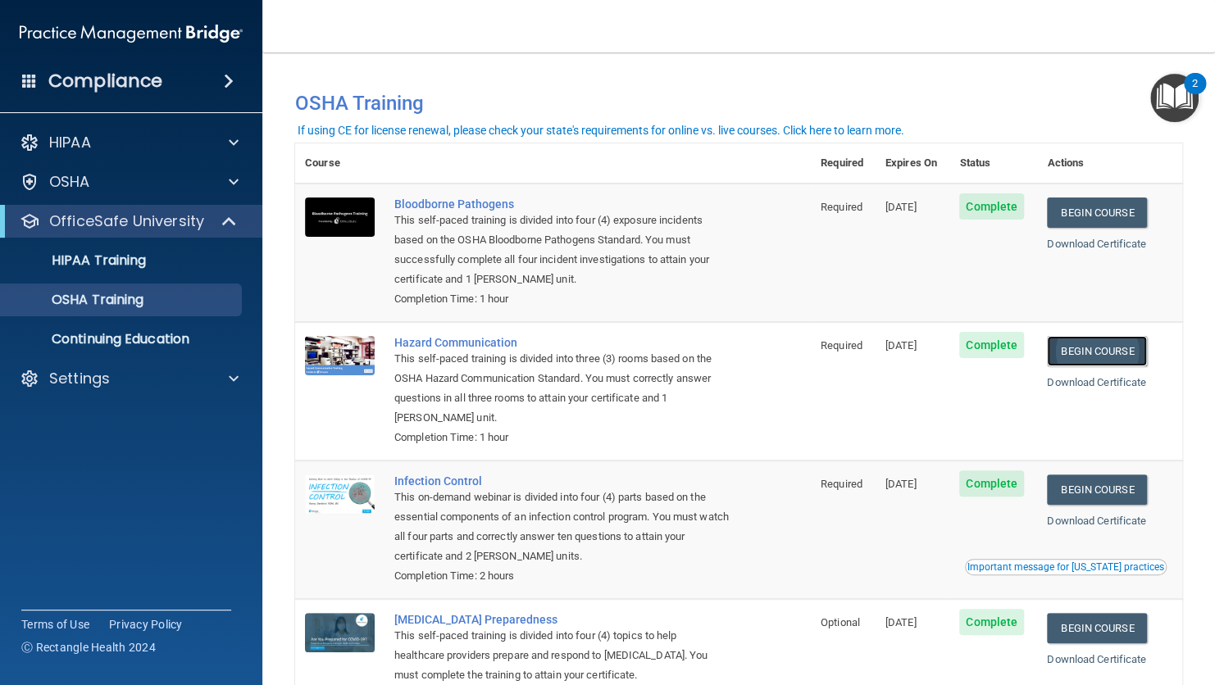
click at [1105, 357] on link "Begin Course" at bounding box center [1097, 351] width 100 height 30
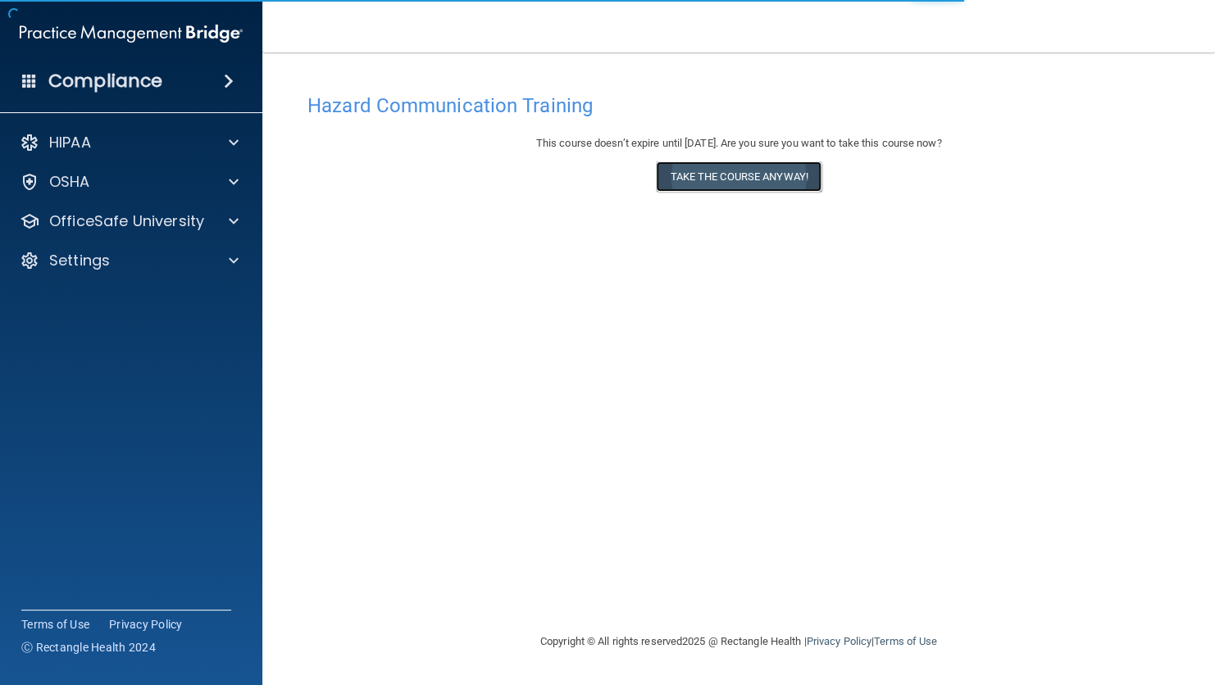
click at [756, 174] on button "Take the course anyway!" at bounding box center [738, 176] width 165 height 30
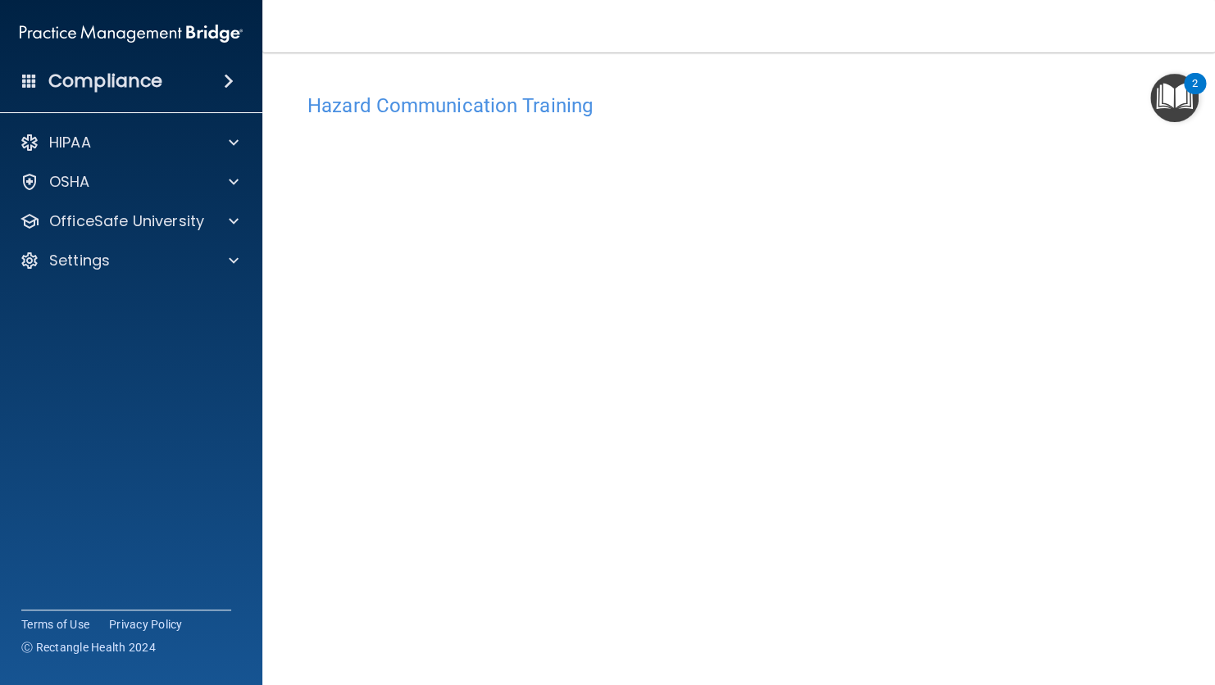
scroll to position [5, 0]
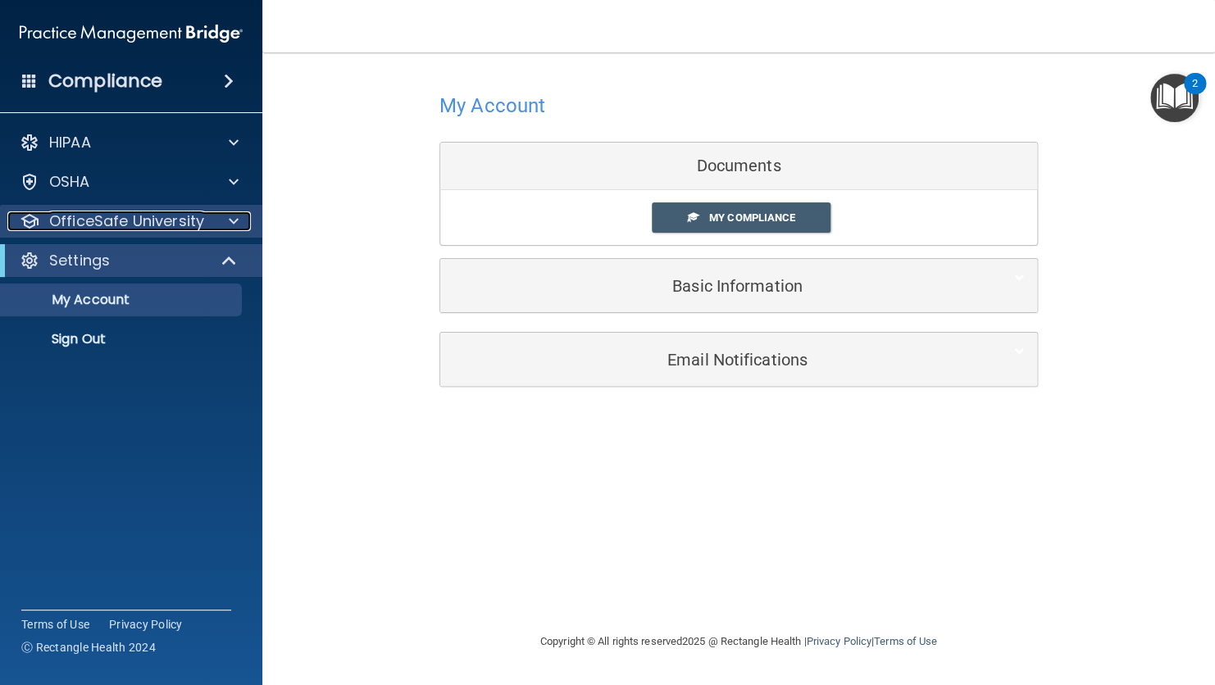
click at [239, 220] on div at bounding box center [231, 221] width 41 height 20
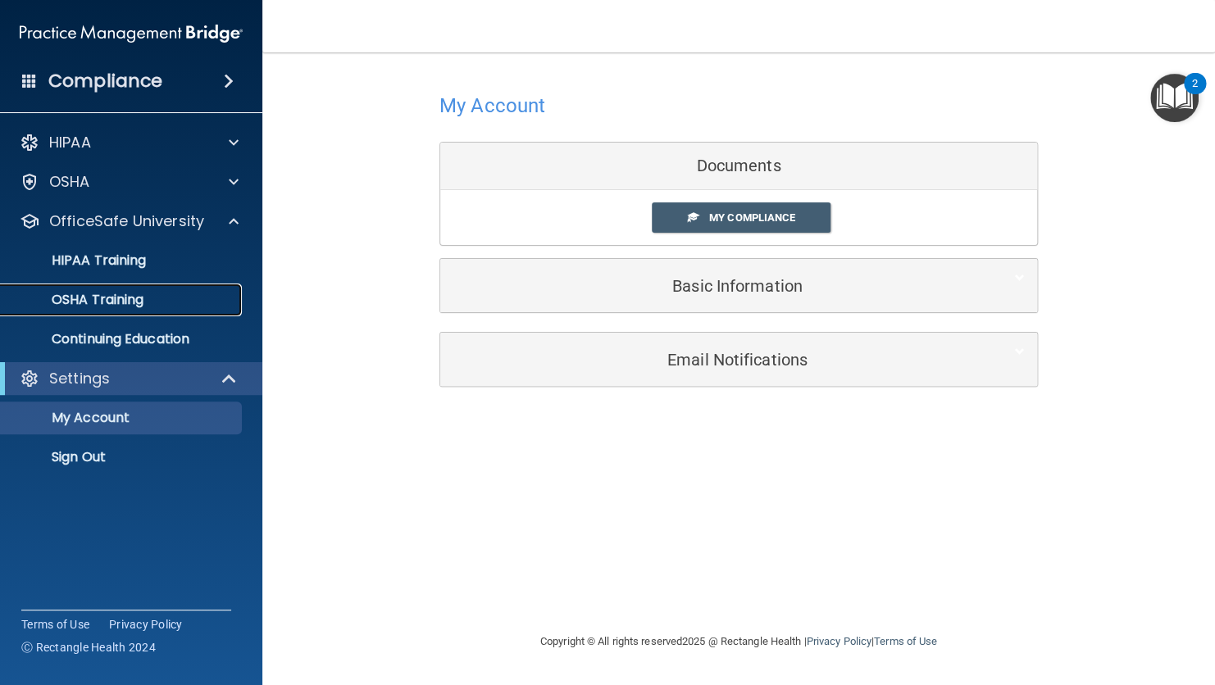
click at [150, 302] on div "OSHA Training" at bounding box center [123, 300] width 224 height 16
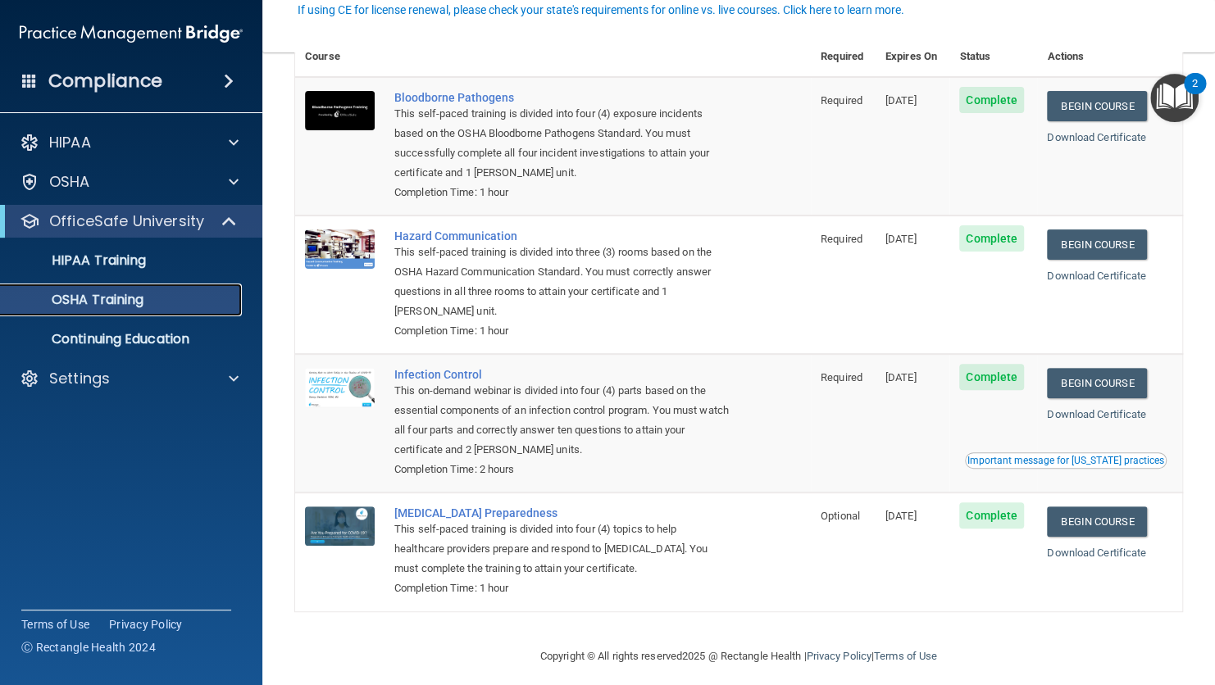
scroll to position [120, 0]
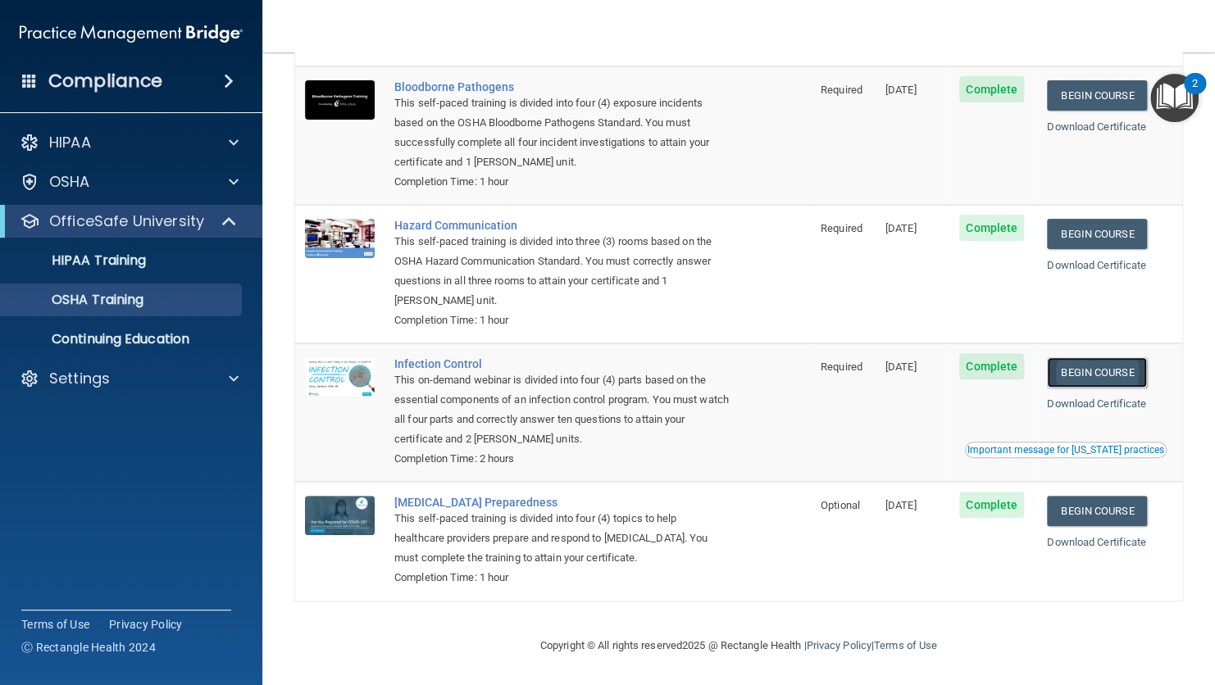
click at [1117, 373] on link "Begin Course" at bounding box center [1097, 372] width 100 height 30
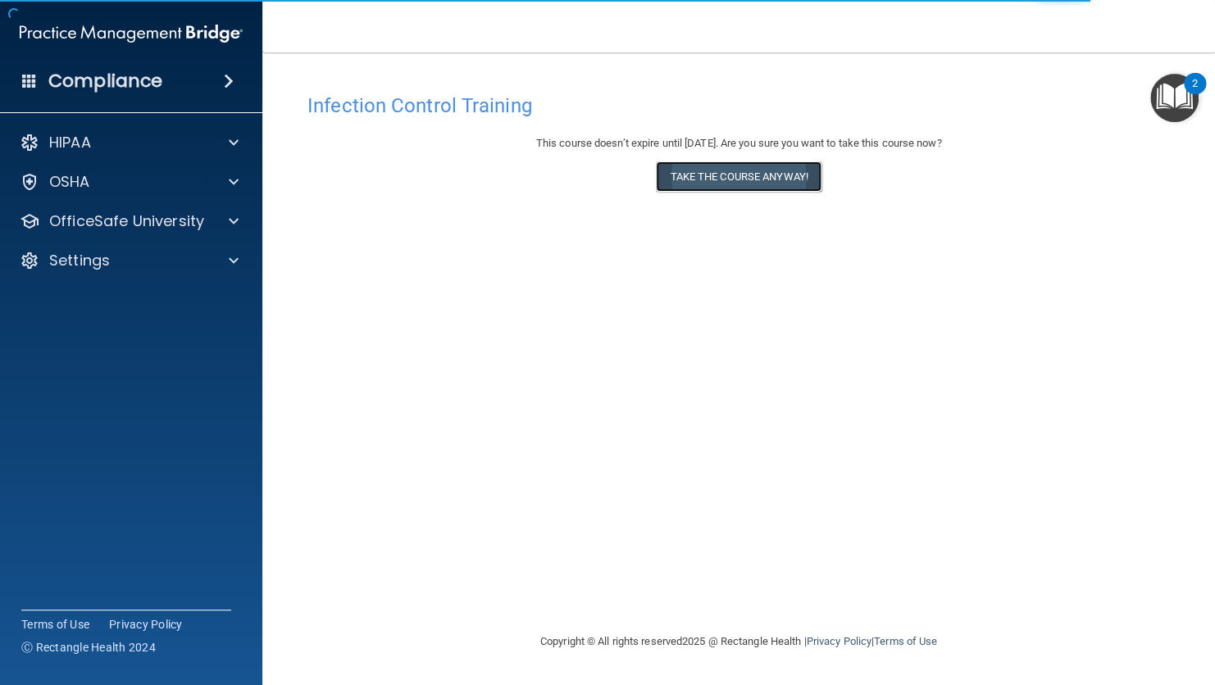
click at [810, 167] on button "Take the course anyway!" at bounding box center [738, 176] width 165 height 30
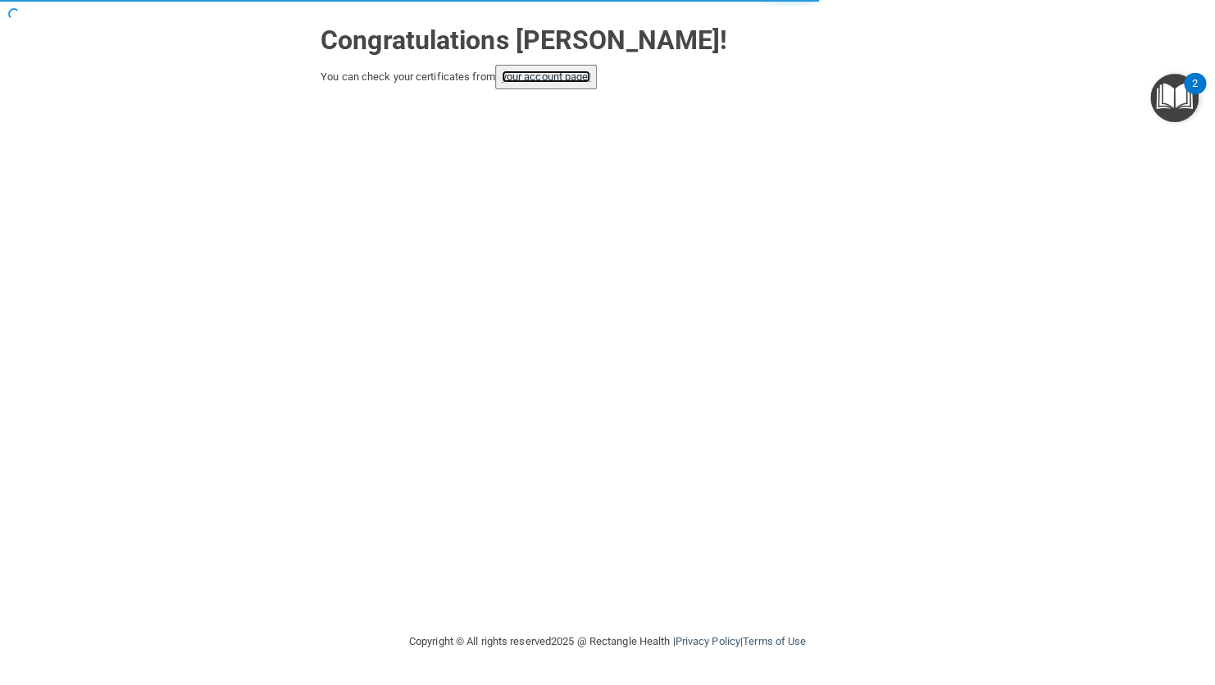
click at [557, 74] on link "your account page!" at bounding box center [546, 76] width 89 height 12
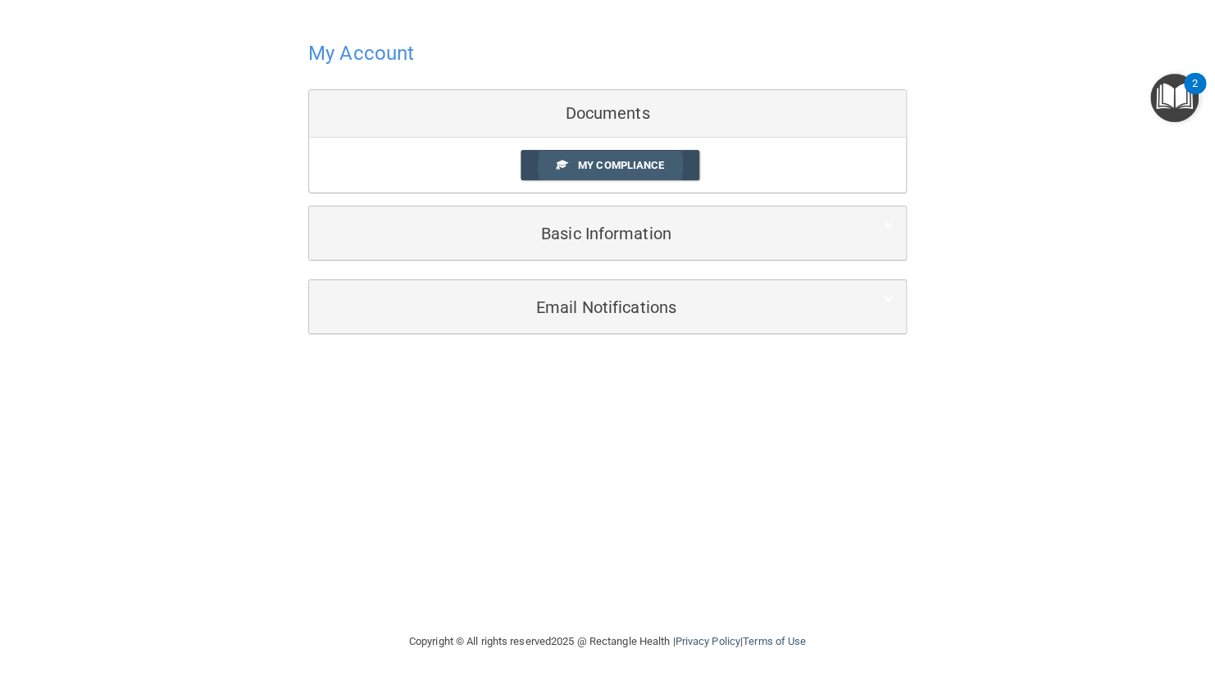
click at [637, 160] on span "My Compliance" at bounding box center [621, 165] width 86 height 12
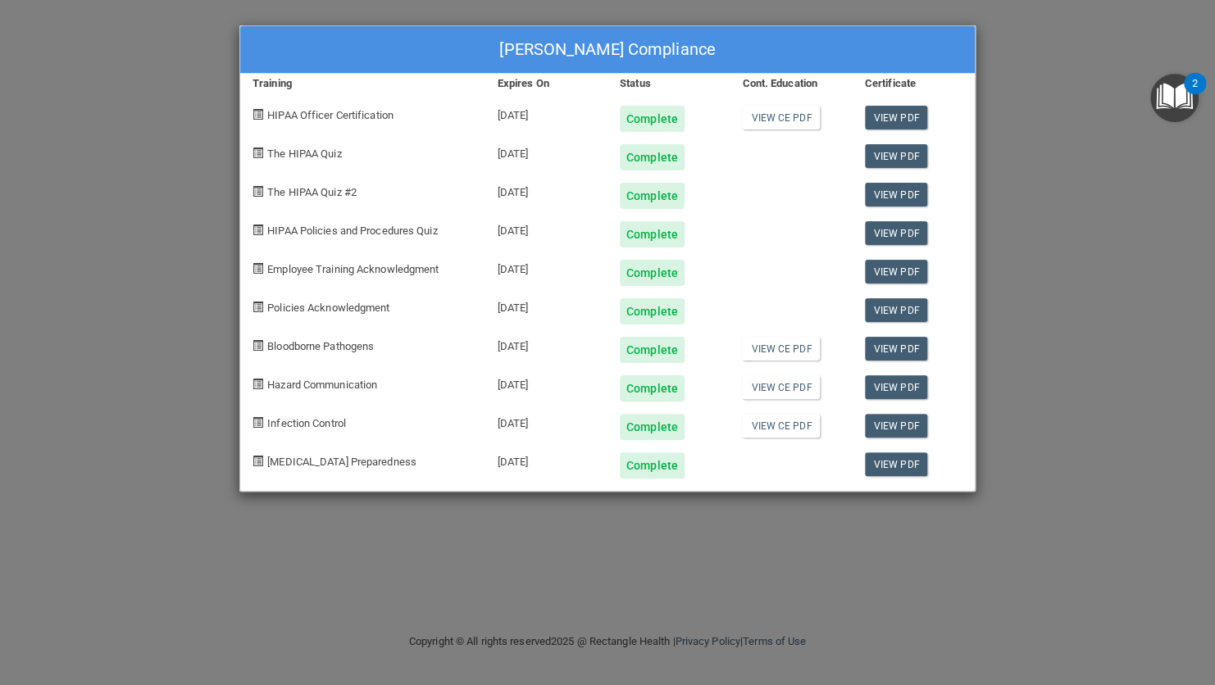
click at [1029, 177] on div "[PERSON_NAME] Compliance Training Expires On Status Cont. Education Certificate…" at bounding box center [607, 342] width 1215 height 685
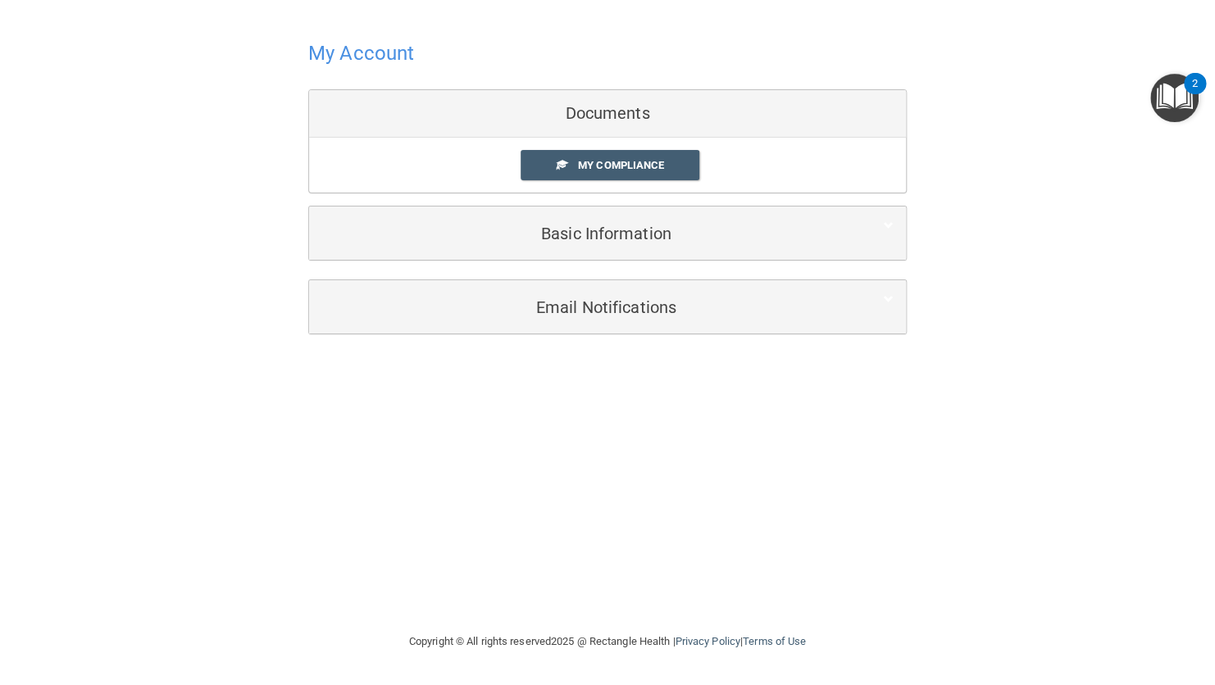
click at [220, 189] on div "My Account Documents My Compliance My Compliance My BAA Basic Information Full …" at bounding box center [607, 184] width 1149 height 337
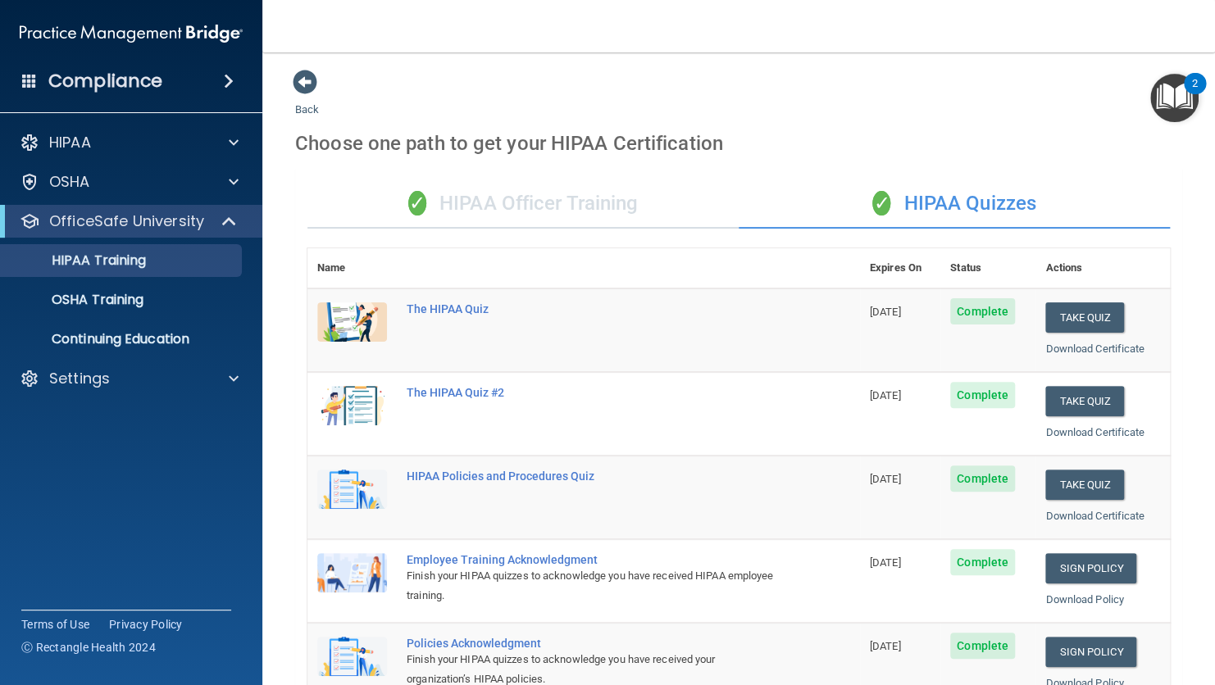
scroll to position [227, 0]
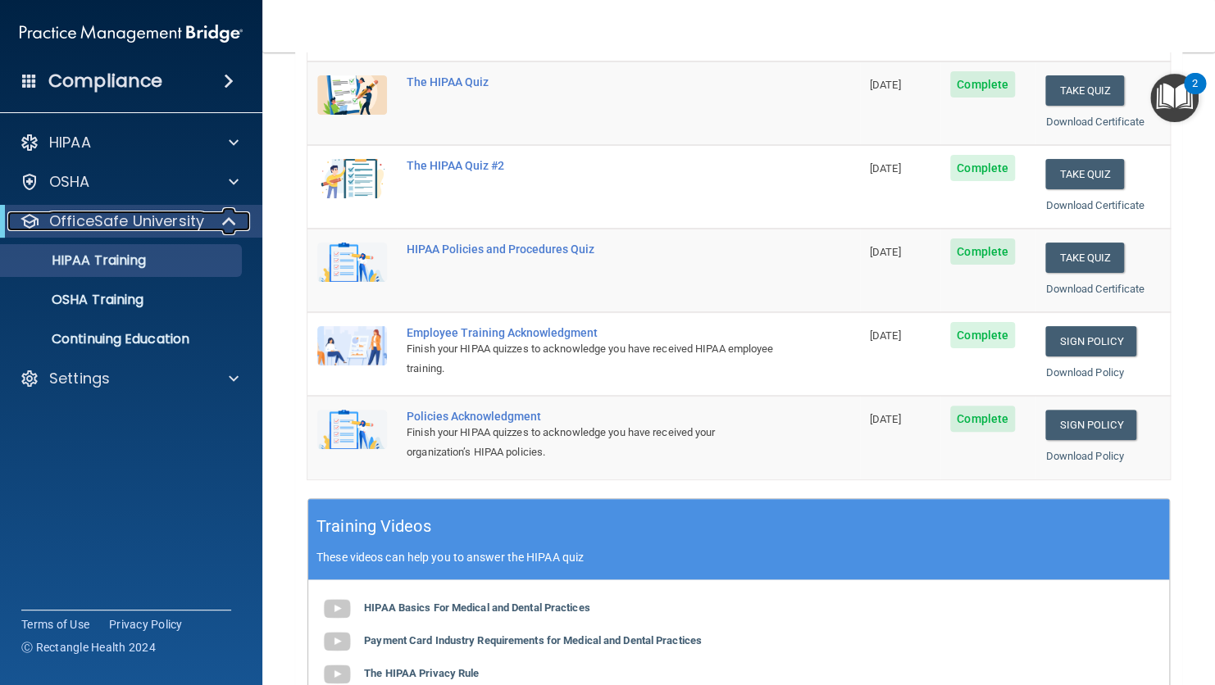
click at [234, 223] on span at bounding box center [231, 221] width 14 height 20
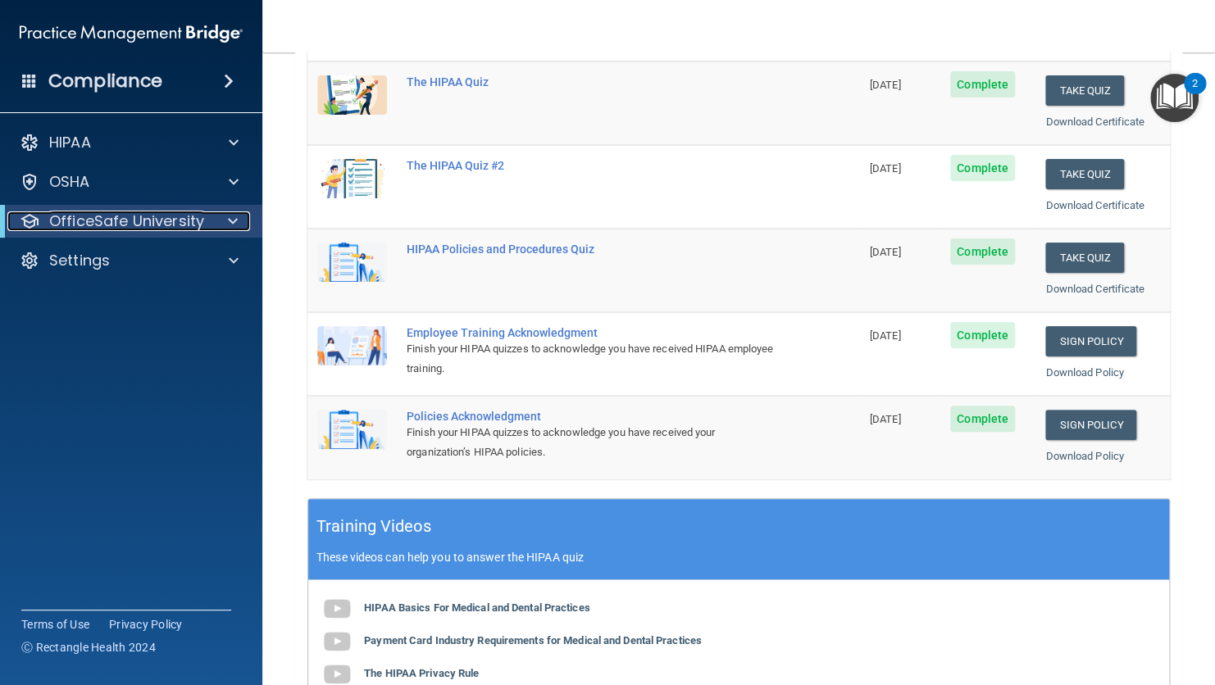
click at [234, 223] on span at bounding box center [233, 221] width 10 height 20
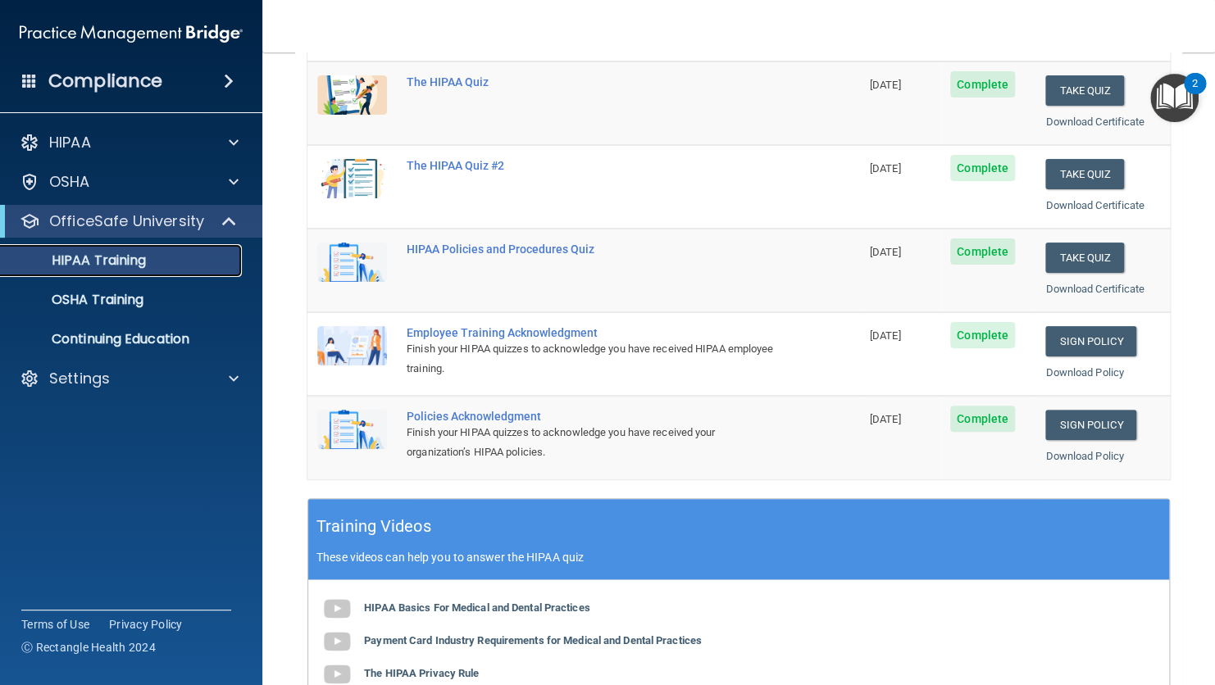
click at [131, 270] on link "HIPAA Training" at bounding box center [113, 260] width 258 height 33
click at [112, 261] on p "HIPAA Training" at bounding box center [78, 260] width 135 height 16
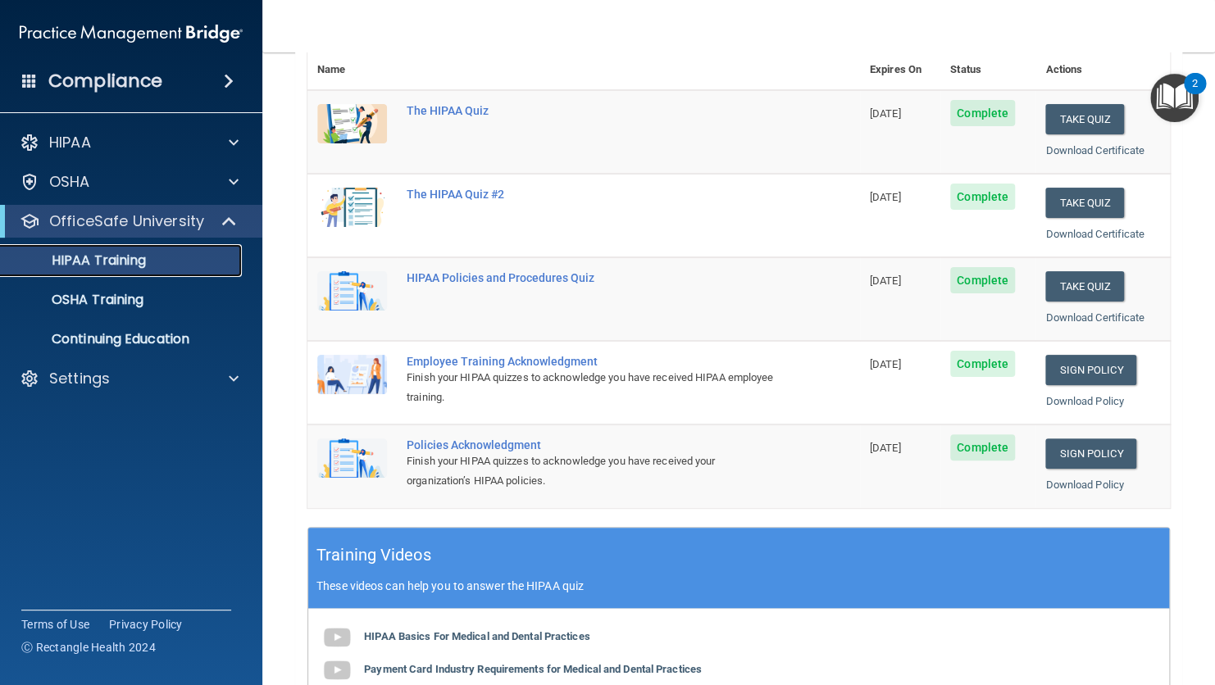
scroll to position [174, 0]
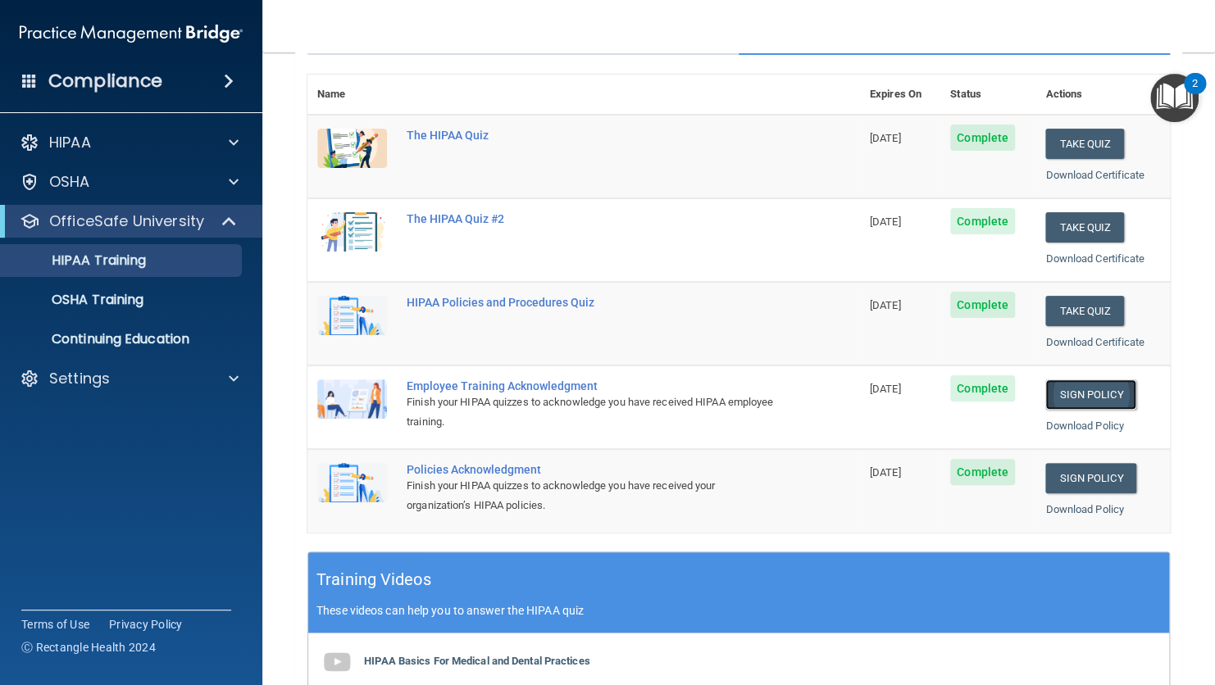
click at [1099, 398] on link "Sign Policy" at bounding box center [1090, 394] width 91 height 30
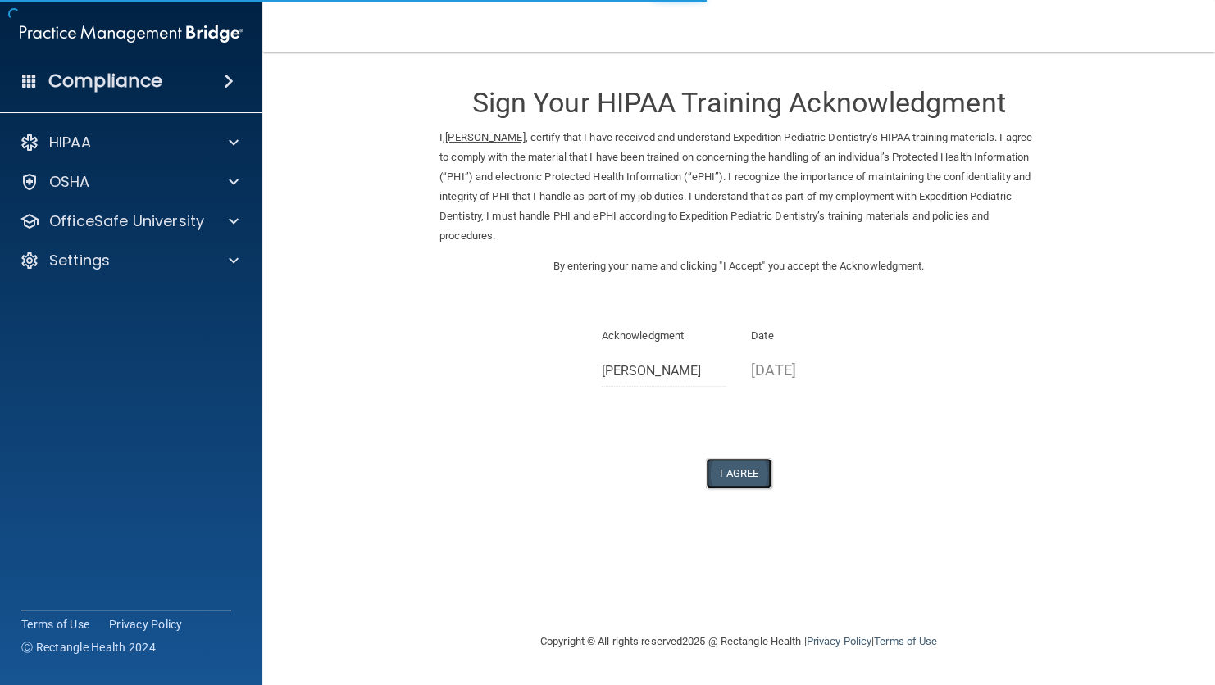
click at [736, 477] on button "I Agree" at bounding box center [739, 473] width 66 height 30
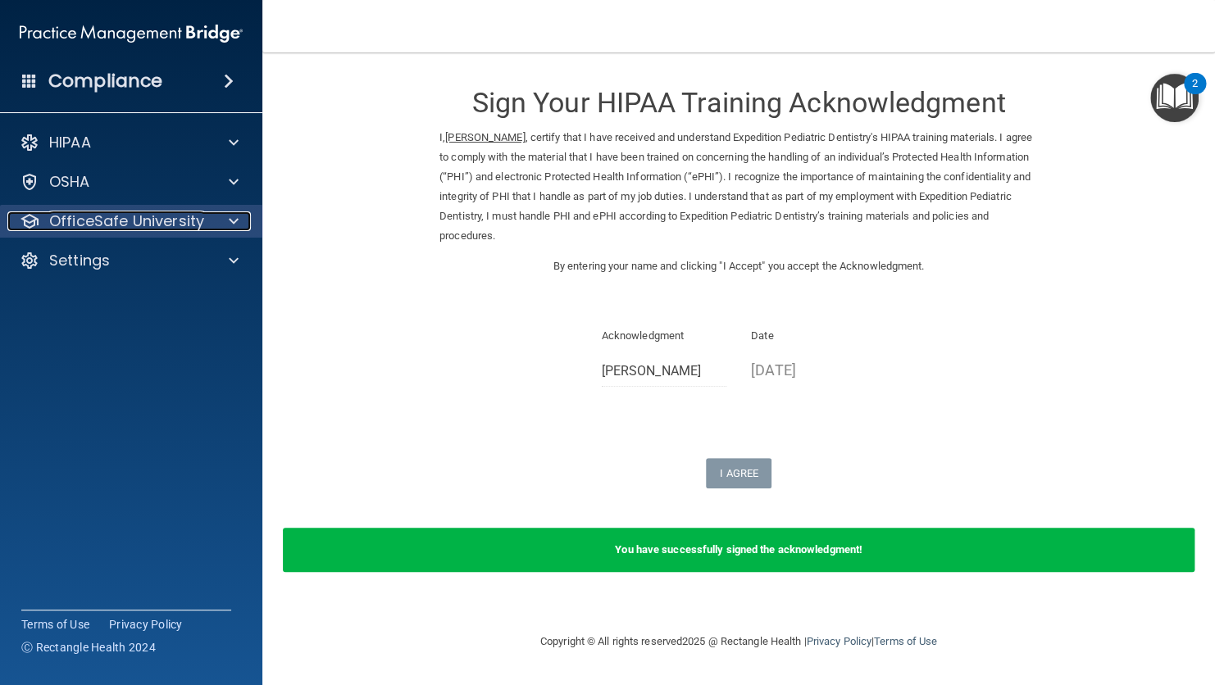
click at [198, 229] on p "OfficeSafe University" at bounding box center [126, 221] width 155 height 20
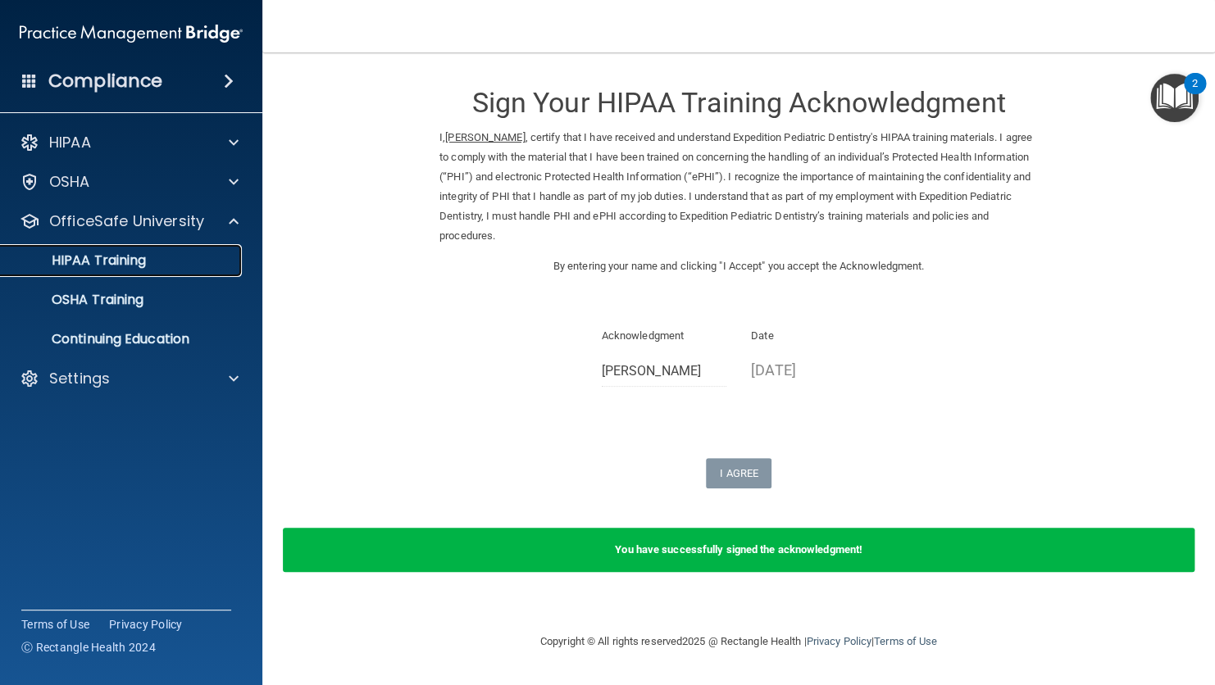
click at [167, 262] on div "HIPAA Training" at bounding box center [123, 260] width 224 height 16
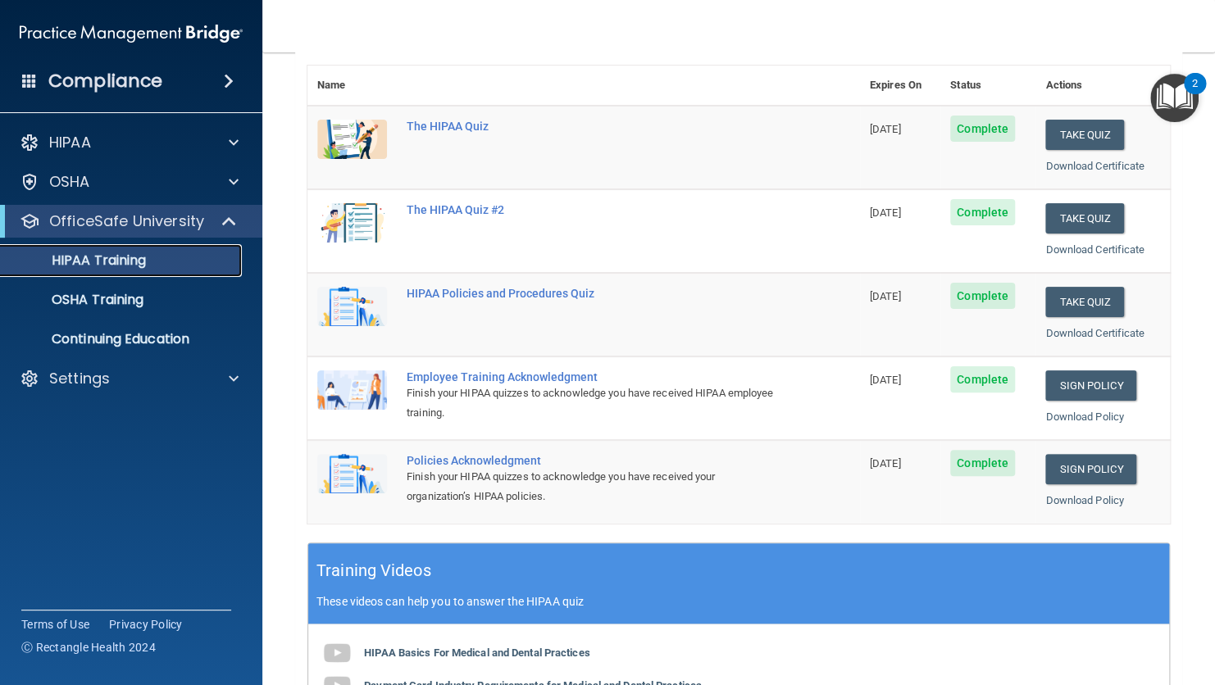
scroll to position [63, 0]
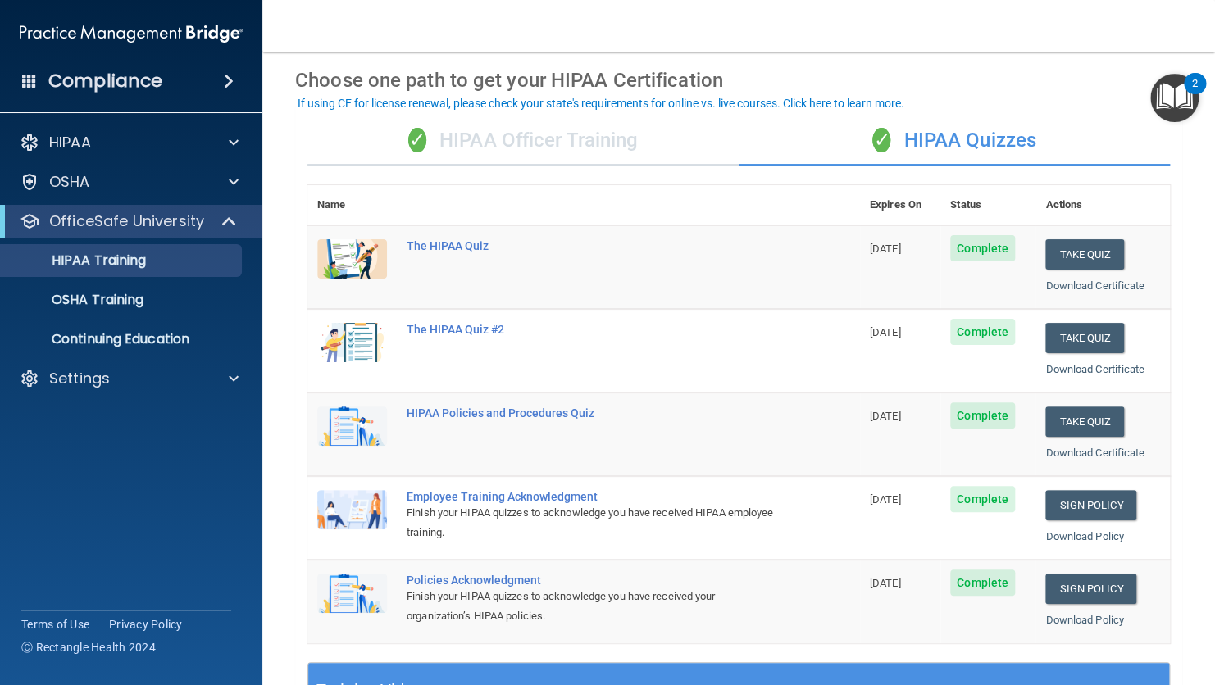
click at [552, 148] on div "✓ HIPAA Officer Training" at bounding box center [522, 140] width 431 height 49
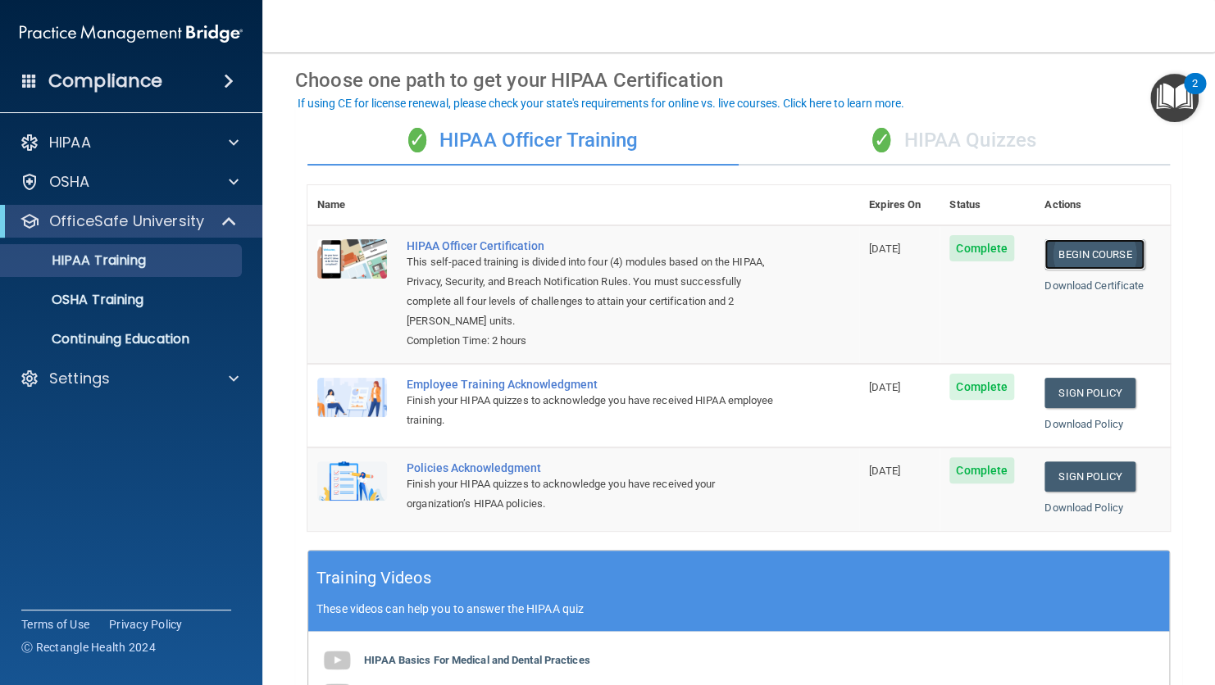
click at [1099, 252] on link "Begin Course" at bounding box center [1094, 254] width 100 height 30
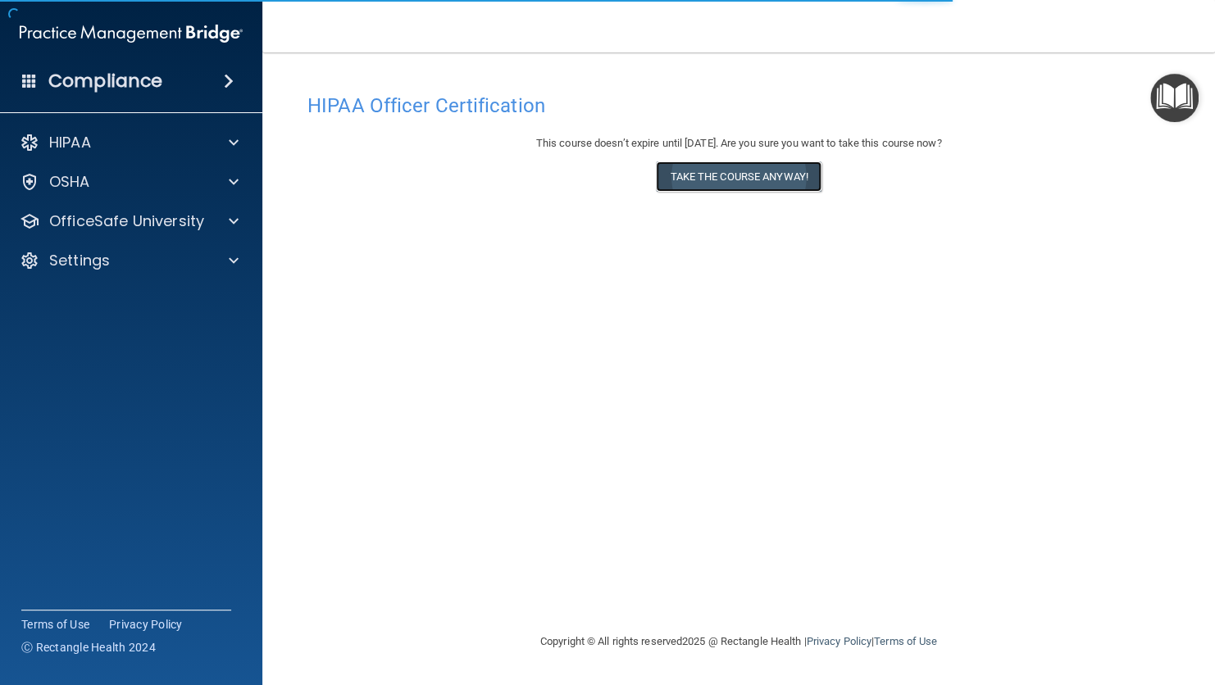
click at [737, 189] on button "Take the course anyway!" at bounding box center [738, 176] width 165 height 30
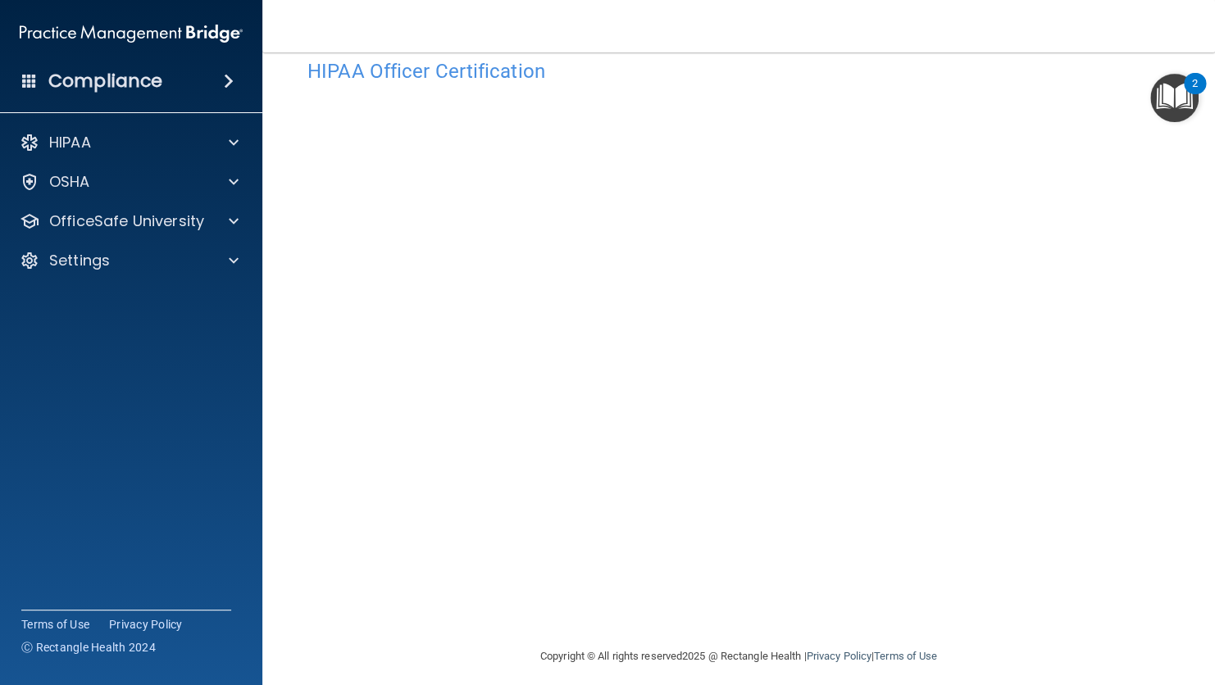
scroll to position [36, 0]
click at [1102, 669] on footer "Copyright © All rights reserved 2025 @ Rectangle Health | Privacy Policy | Term…" at bounding box center [738, 653] width 887 height 49
click at [1158, 423] on div "HIPAA Officer Certification This course doesn’t expire until [DATE]. Are you su…" at bounding box center [738, 347] width 887 height 596
click at [1167, 444] on div "HIPAA Officer Certification This course doesn’t expire until [DATE]. Are you su…" at bounding box center [738, 347] width 887 height 596
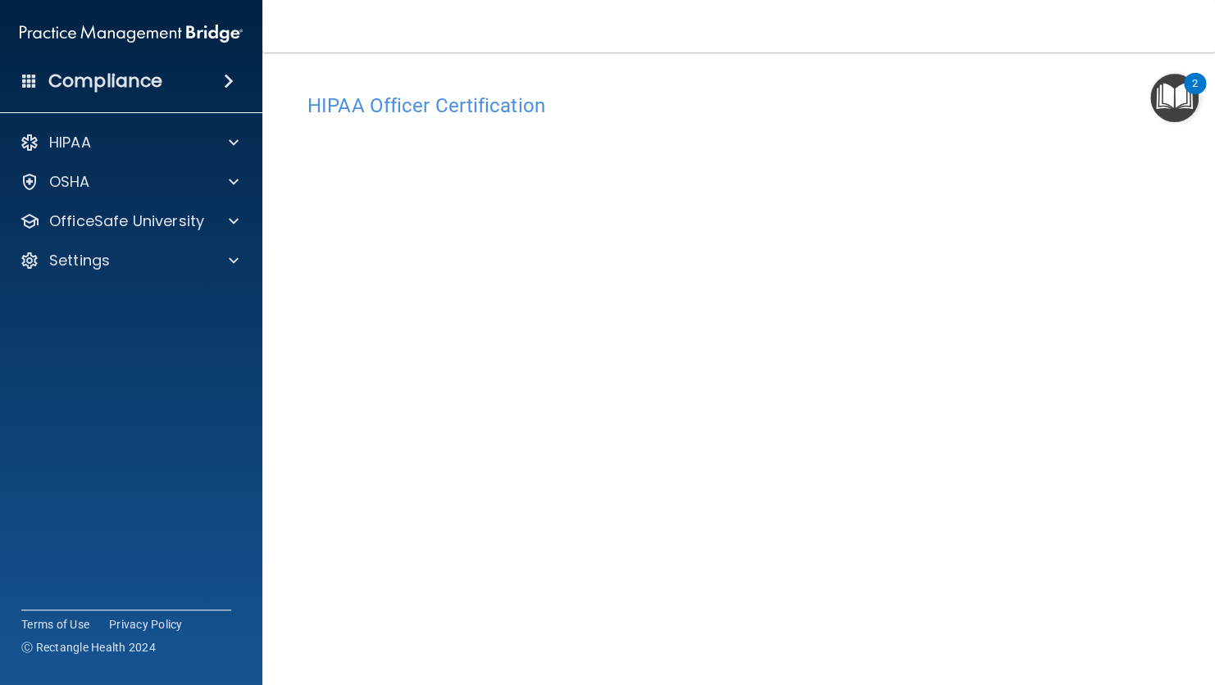
click at [1174, 486] on main "HIPAA Officer Certification This course doesn’t expire until [DATE]. Are you su…" at bounding box center [738, 368] width 952 height 633
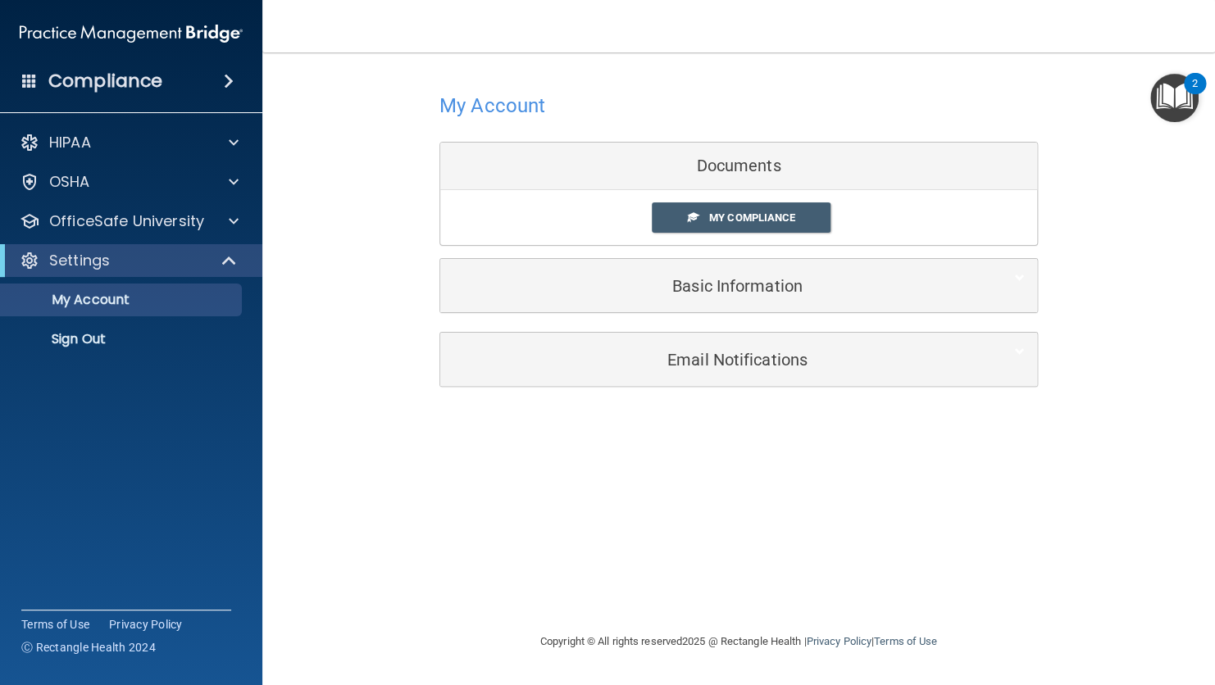
click at [749, 200] on div "My Compliance My Compliance My BAA" at bounding box center [738, 217] width 597 height 55
click at [705, 216] on link "My Compliance" at bounding box center [741, 217] width 179 height 30
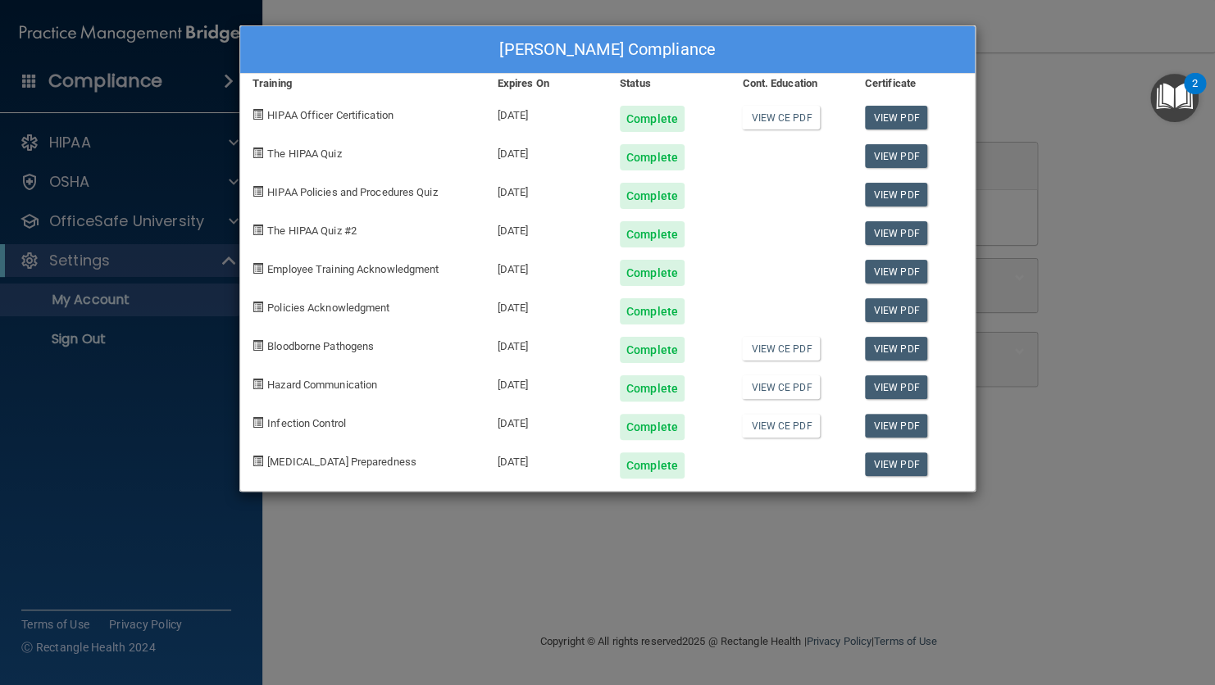
click at [865, 566] on div "[PERSON_NAME] Compliance Training Expires On Status Cont. Education Certificate…" at bounding box center [607, 342] width 1215 height 685
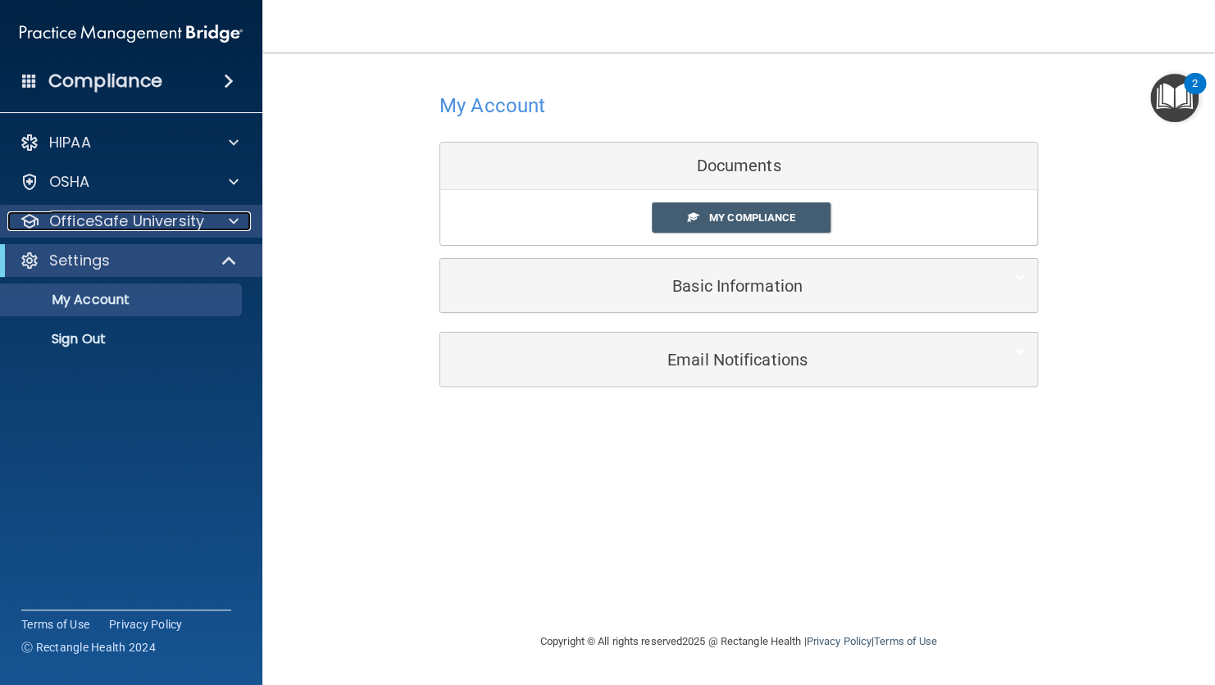
click at [191, 230] on p "OfficeSafe University" at bounding box center [126, 221] width 155 height 20
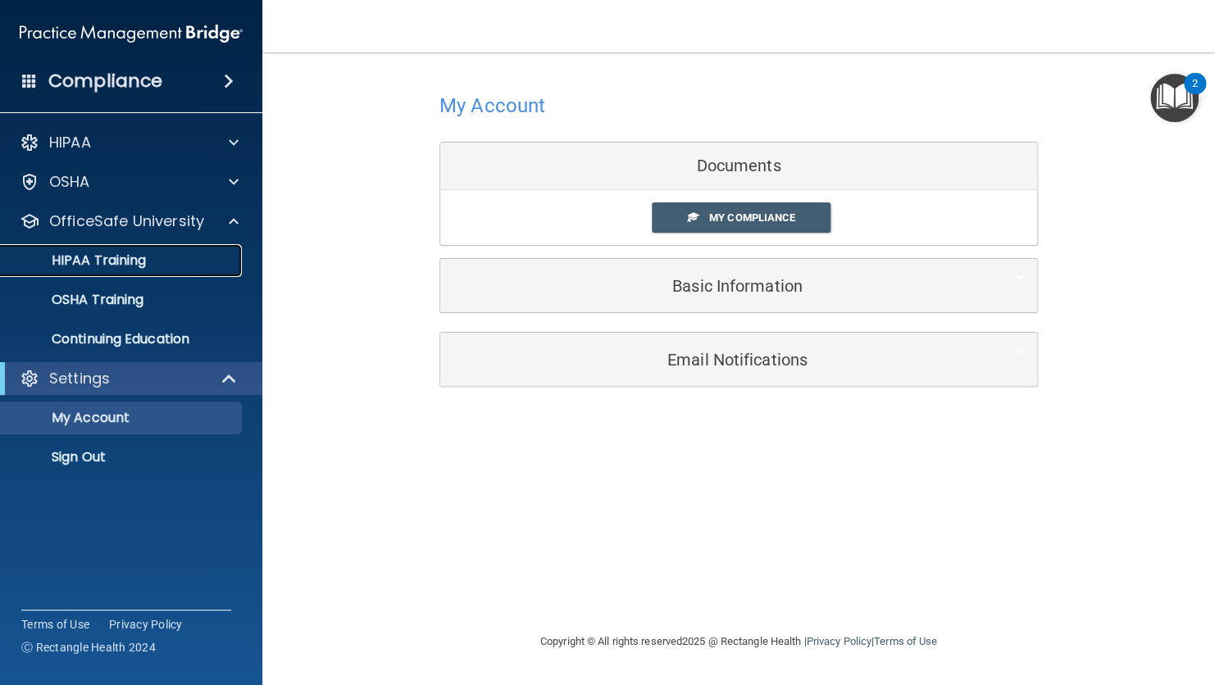
click at [168, 256] on div "HIPAA Training" at bounding box center [123, 260] width 224 height 16
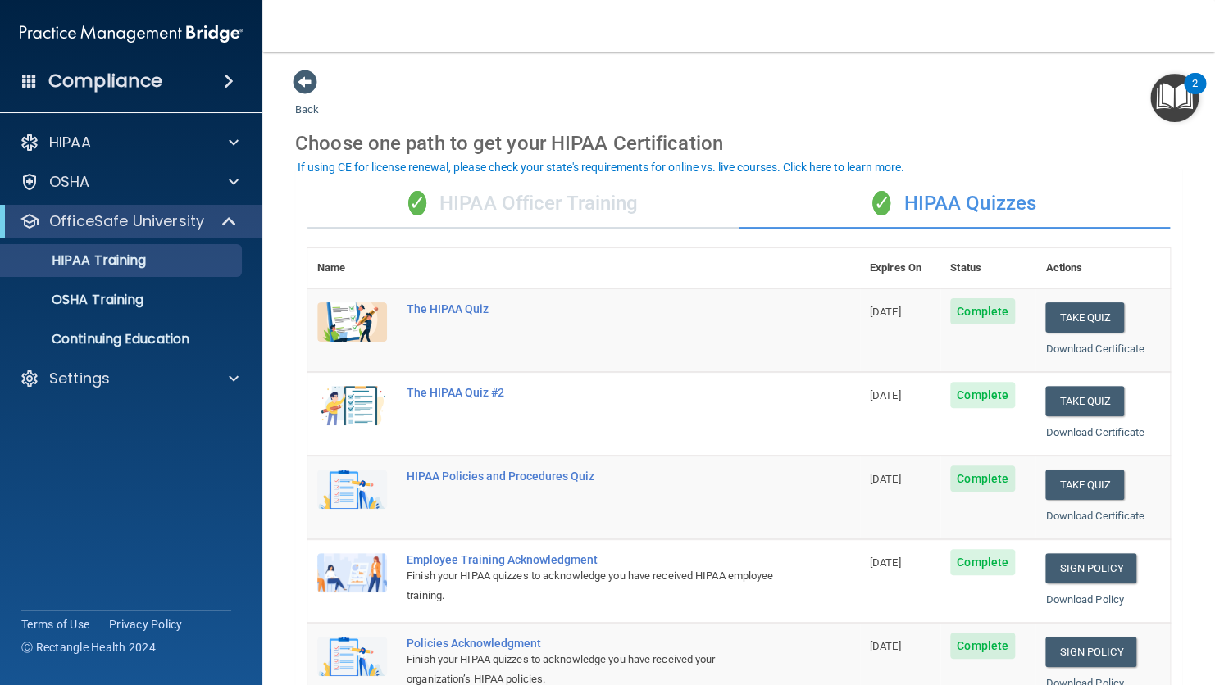
click at [586, 179] on div "✓ HIPAA Officer Training" at bounding box center [522, 203] width 431 height 49
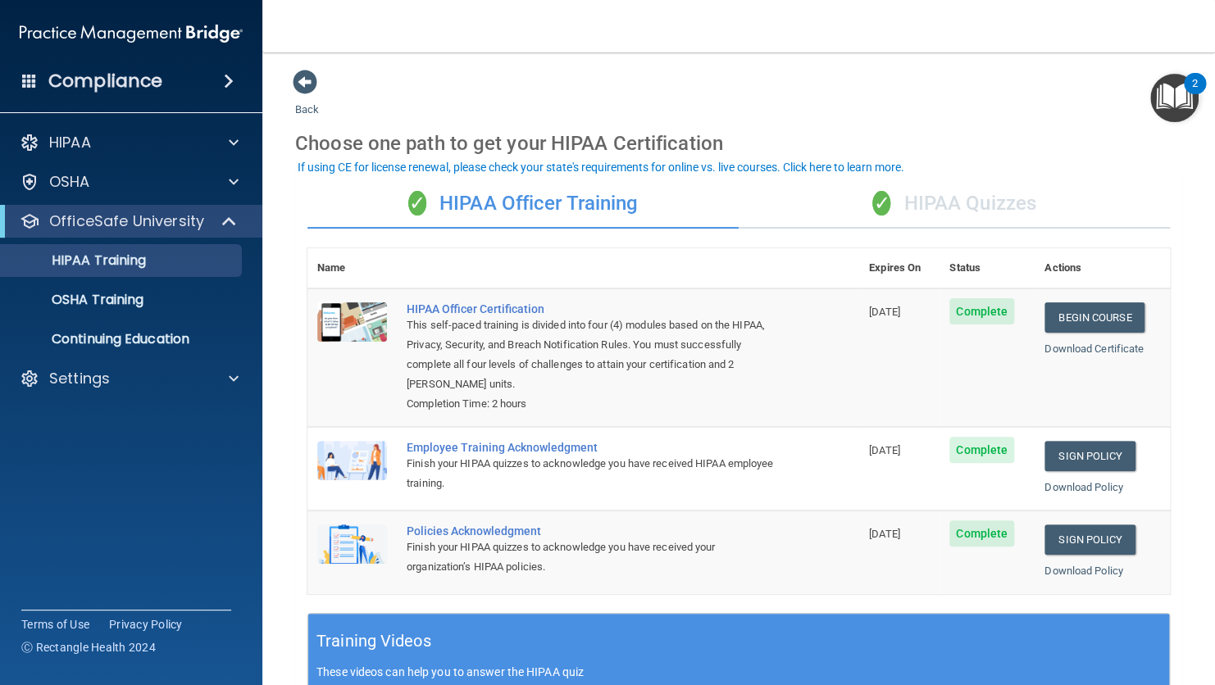
click at [957, 197] on div "✓ HIPAA Quizzes" at bounding box center [953, 203] width 431 height 49
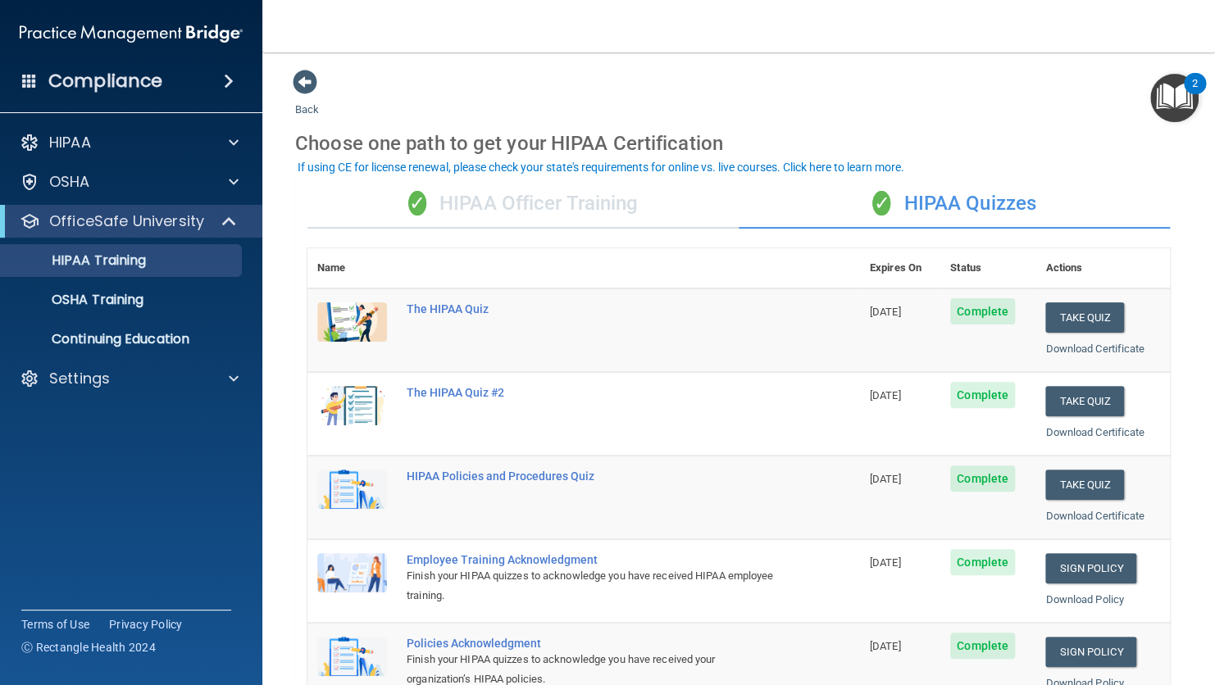
click at [129, 319] on ul "HIPAA Training OSHA Training Continuing Education" at bounding box center [132, 297] width 297 height 118
click at [132, 307] on p "OSHA Training" at bounding box center [77, 300] width 133 height 16
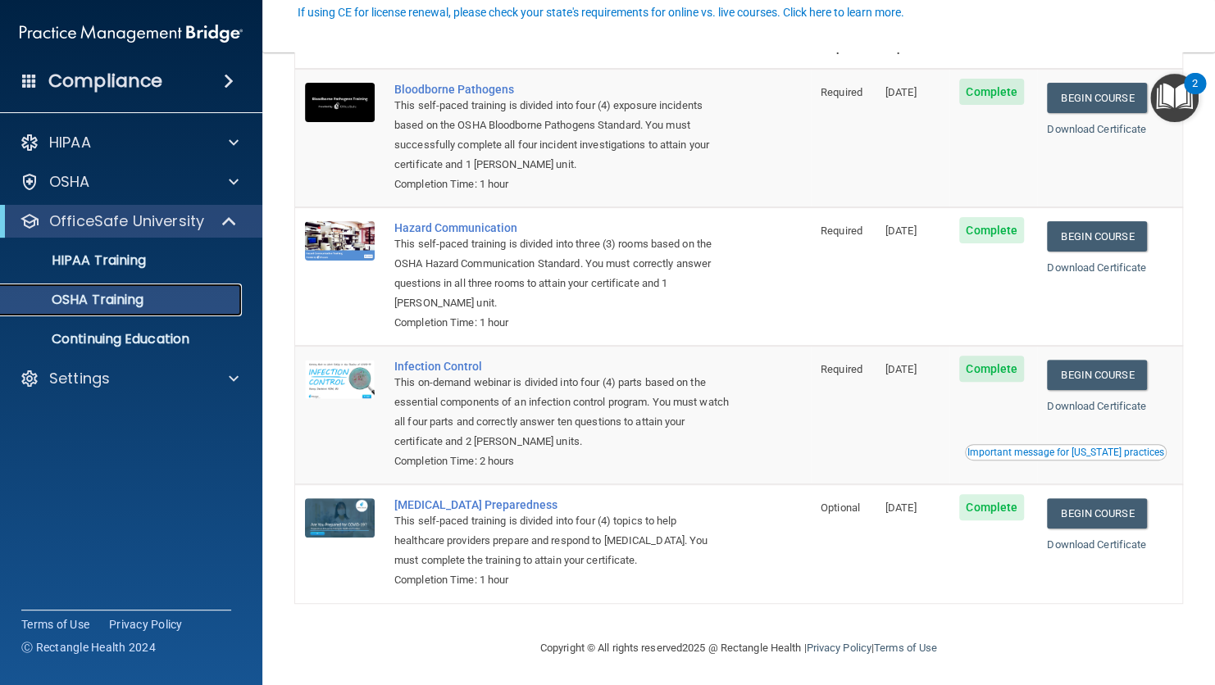
scroll to position [120, 0]
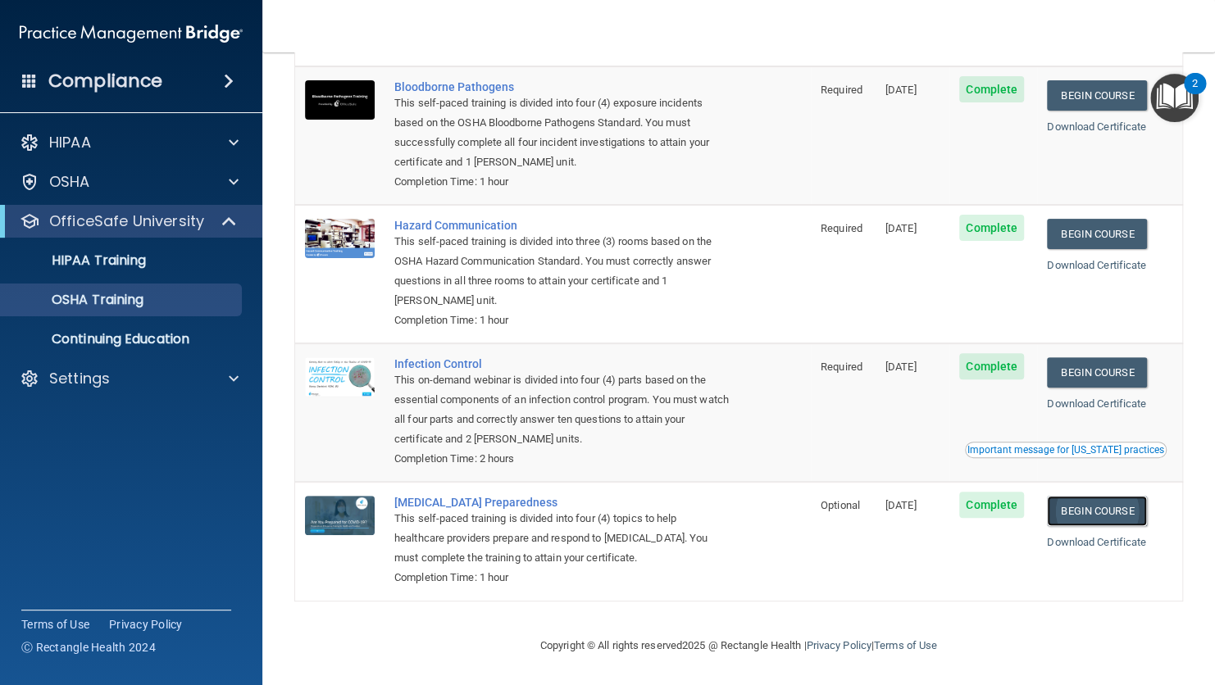
click at [1123, 506] on link "Begin Course" at bounding box center [1097, 511] width 100 height 30
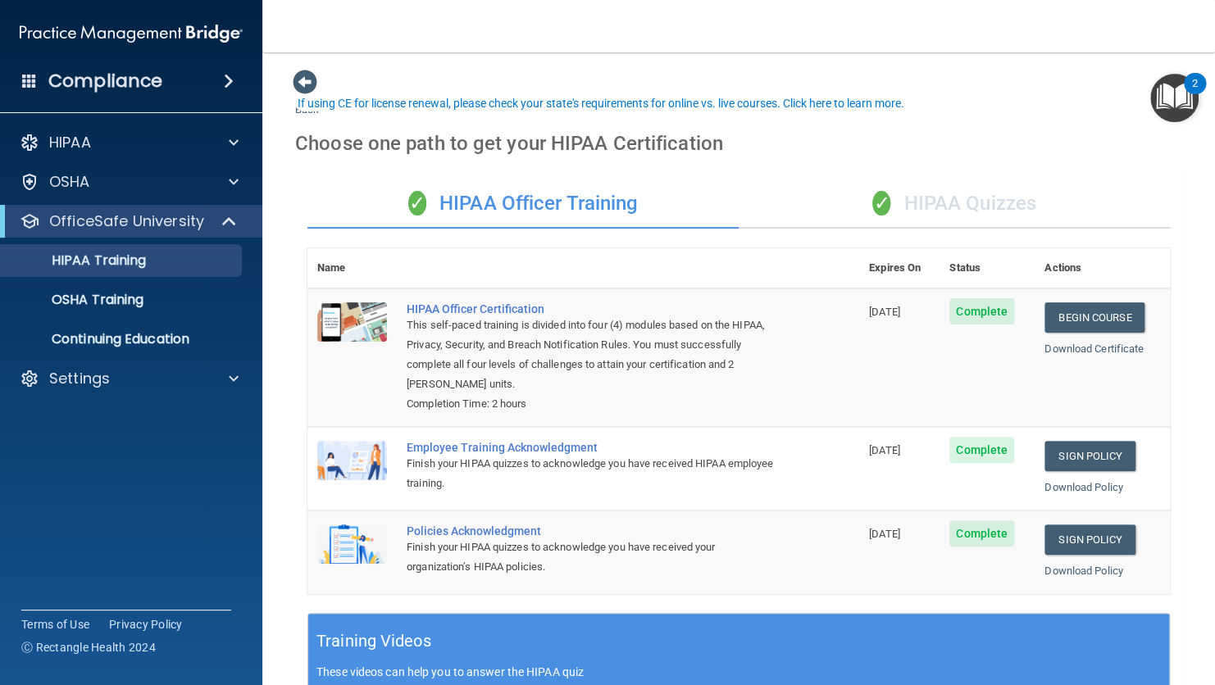
scroll to position [63, 0]
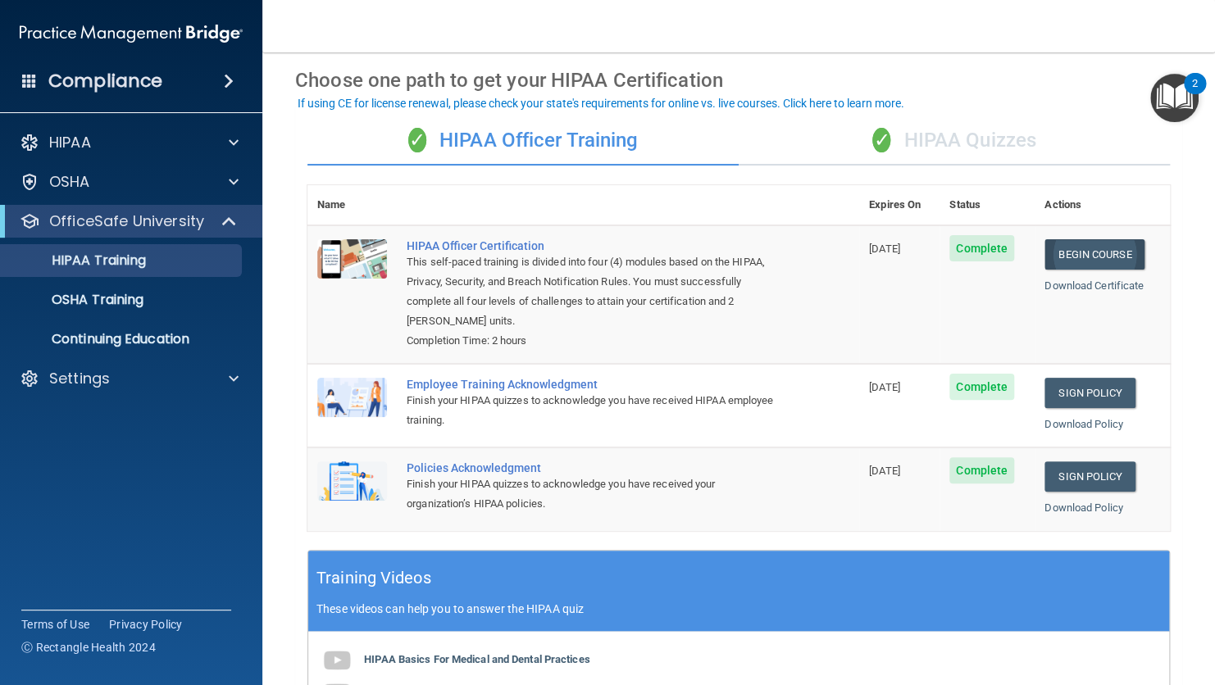
click at [1059, 252] on link "Begin Course" at bounding box center [1094, 254] width 100 height 30
click at [161, 263] on div "HIPAA Training" at bounding box center [123, 260] width 224 height 16
click at [550, 134] on div "✓ HIPAA Officer Training" at bounding box center [522, 140] width 431 height 49
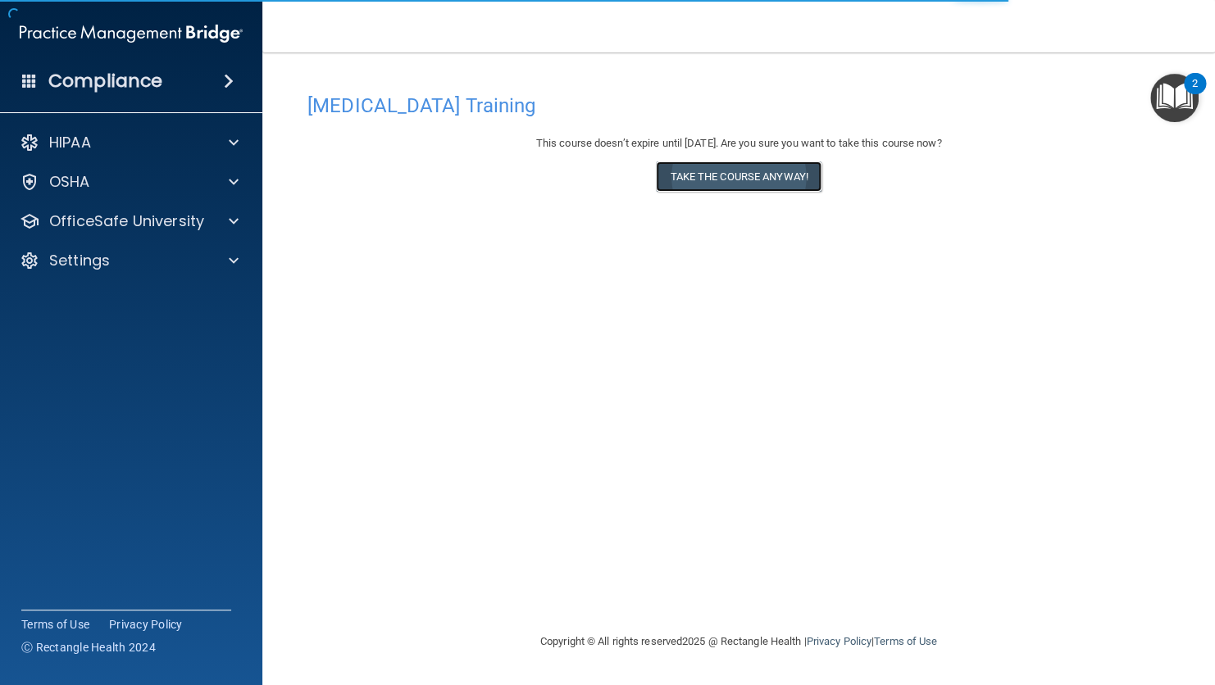
click at [778, 187] on button "Take the course anyway!" at bounding box center [738, 176] width 165 height 30
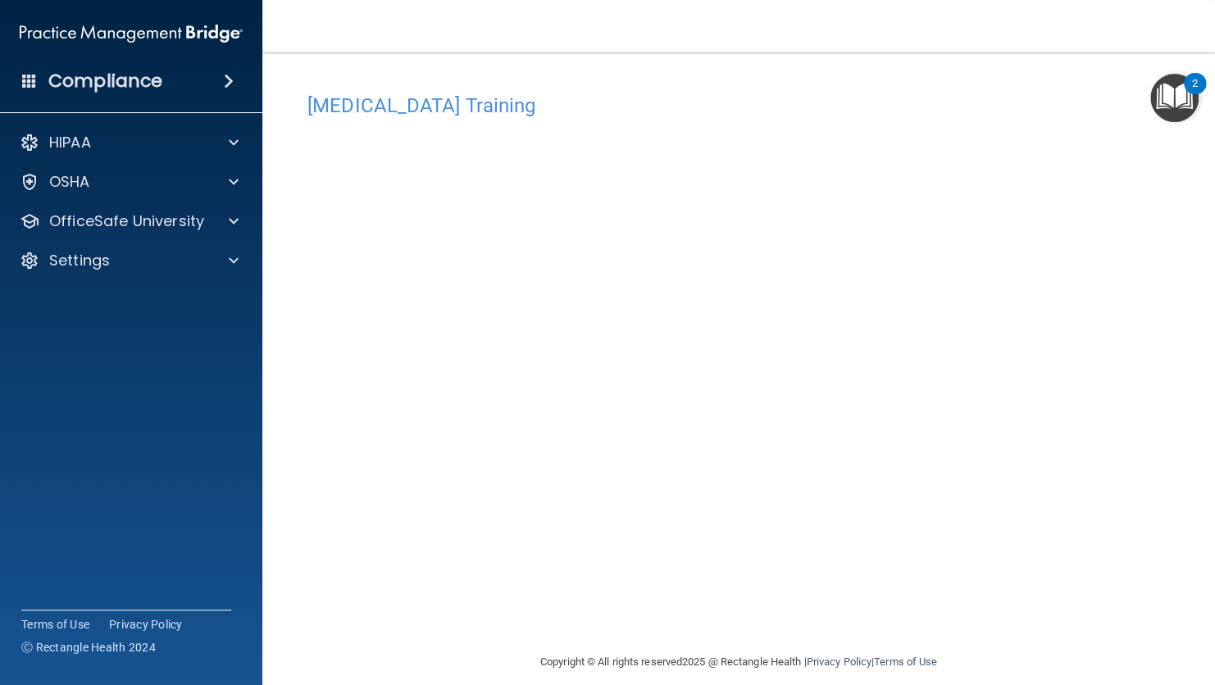
scroll to position [7, 0]
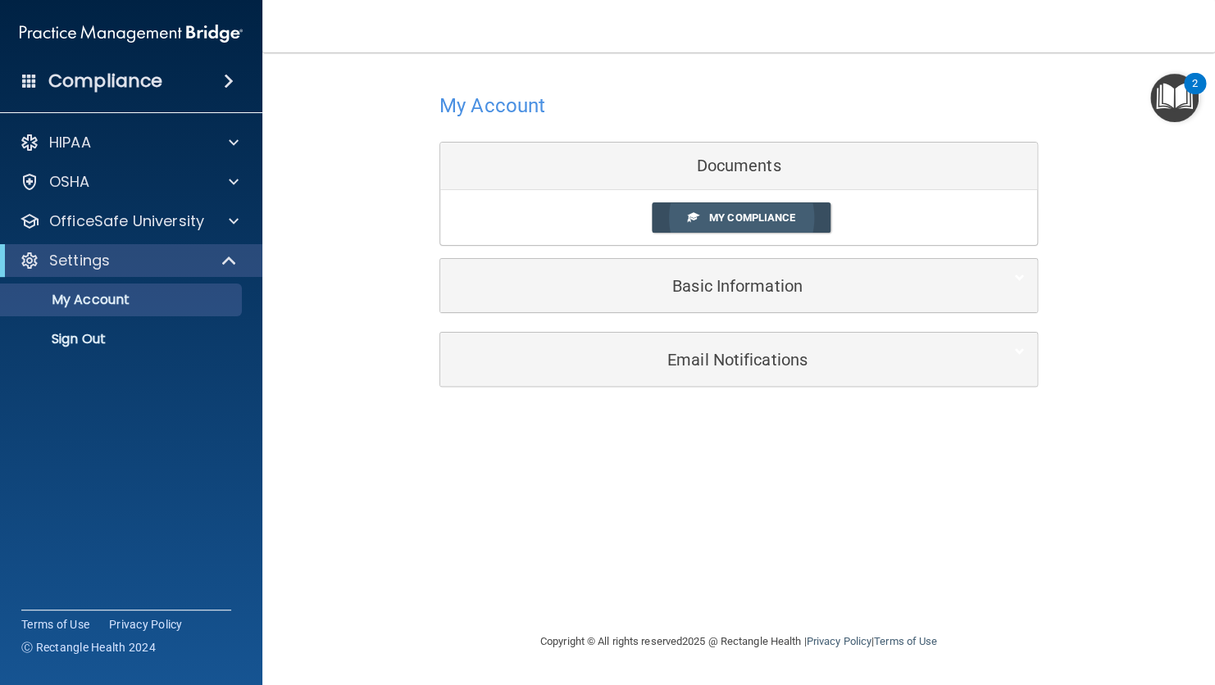
click at [765, 220] on span "My Compliance" at bounding box center [752, 217] width 86 height 12
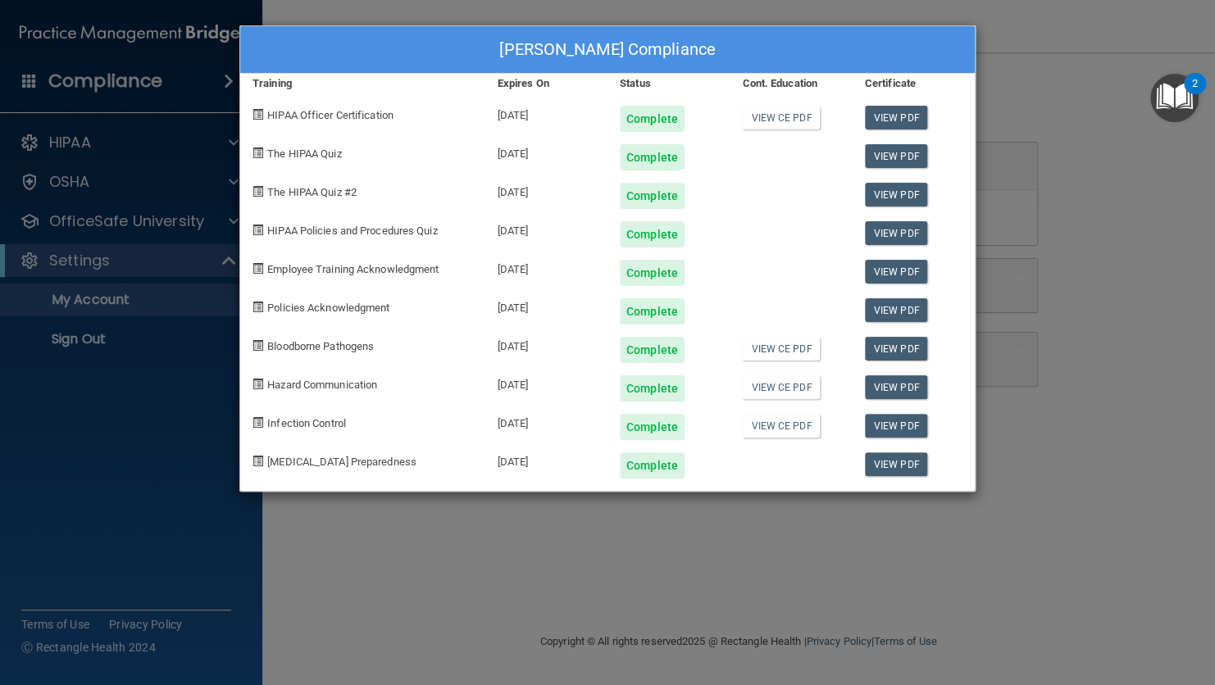
click at [1067, 311] on div "Sophia Cosgrove's Compliance Training Expires On Status Cont. Education Certifi…" at bounding box center [607, 342] width 1215 height 685
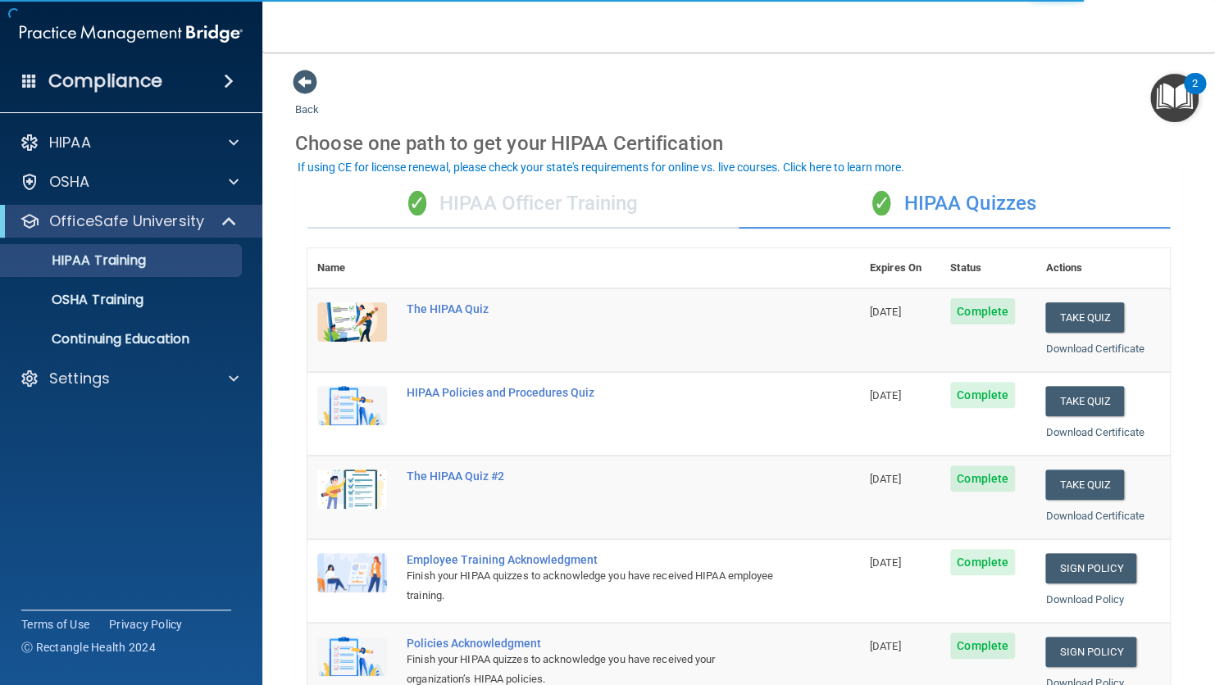
click at [542, 207] on div "✓ HIPAA Officer Training" at bounding box center [522, 203] width 431 height 49
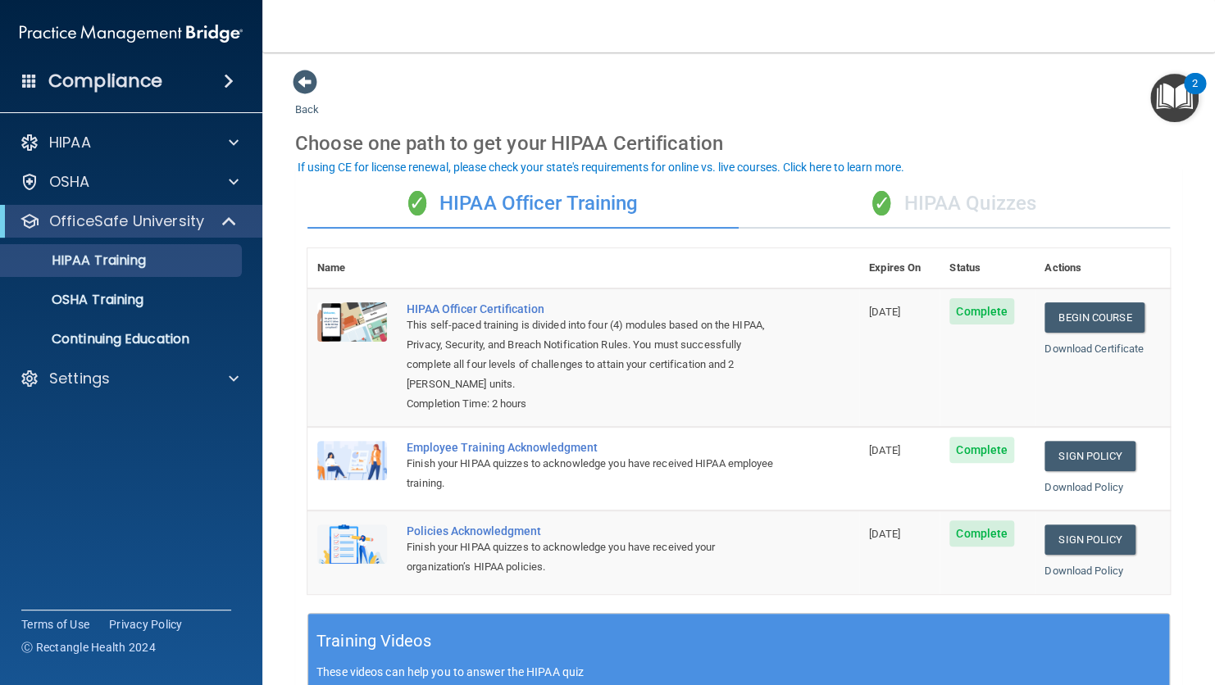
click at [961, 206] on div "✓ HIPAA Quizzes" at bounding box center [953, 203] width 431 height 49
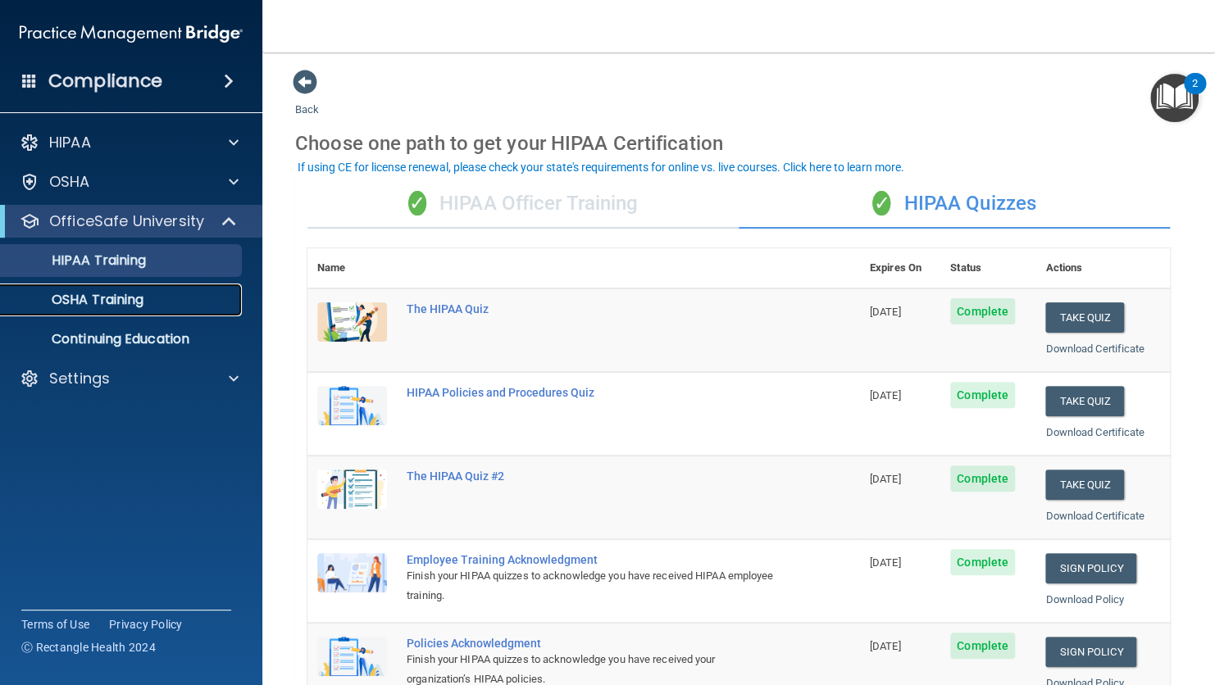
click at [143, 310] on link "OSHA Training" at bounding box center [113, 300] width 258 height 33
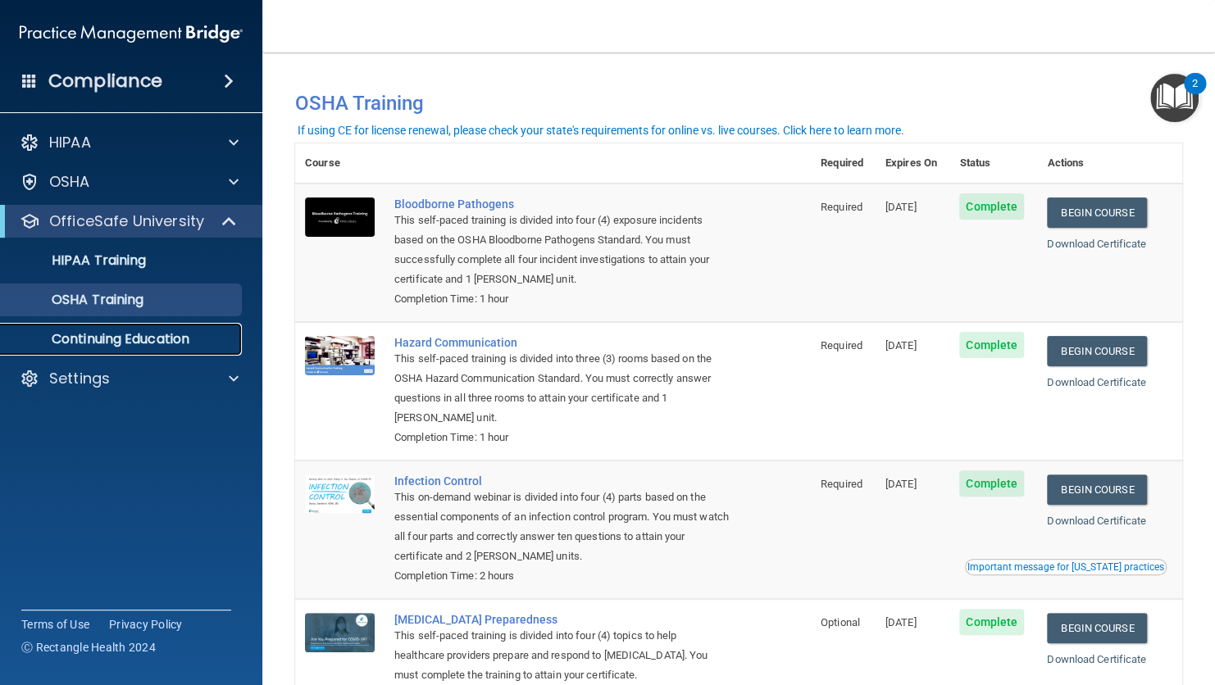
click at [126, 338] on p "Continuing Education" at bounding box center [123, 339] width 224 height 16
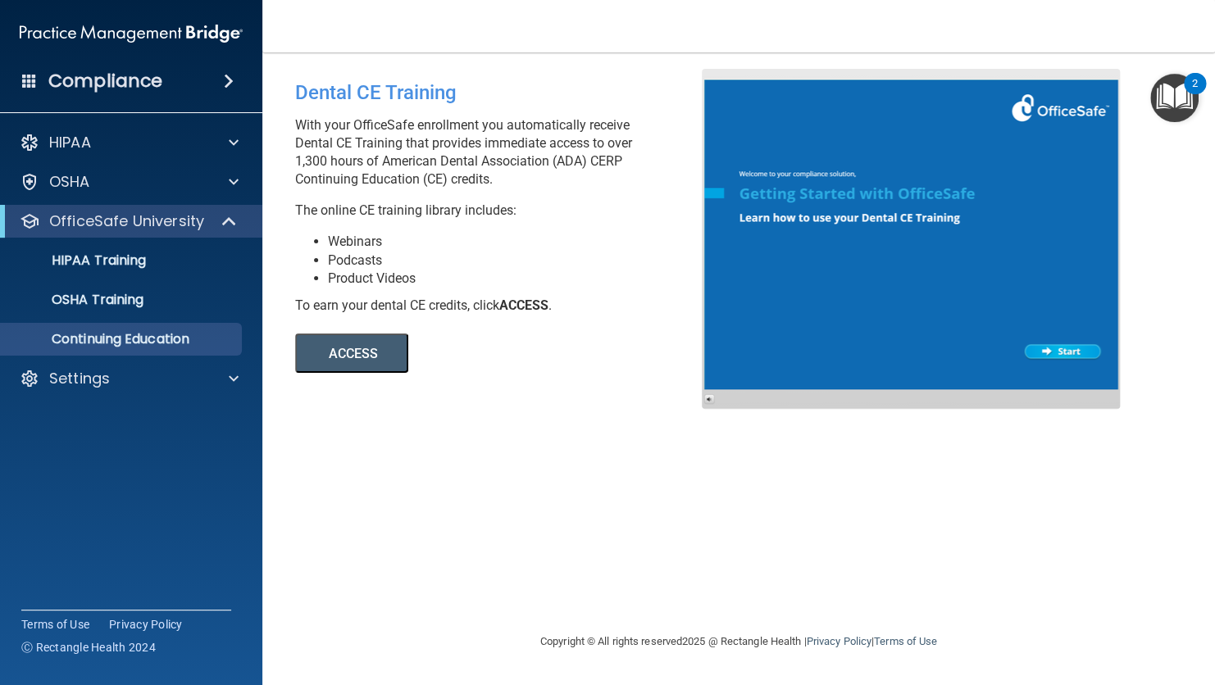
click at [352, 364] on button "ACCESS" at bounding box center [351, 353] width 113 height 39
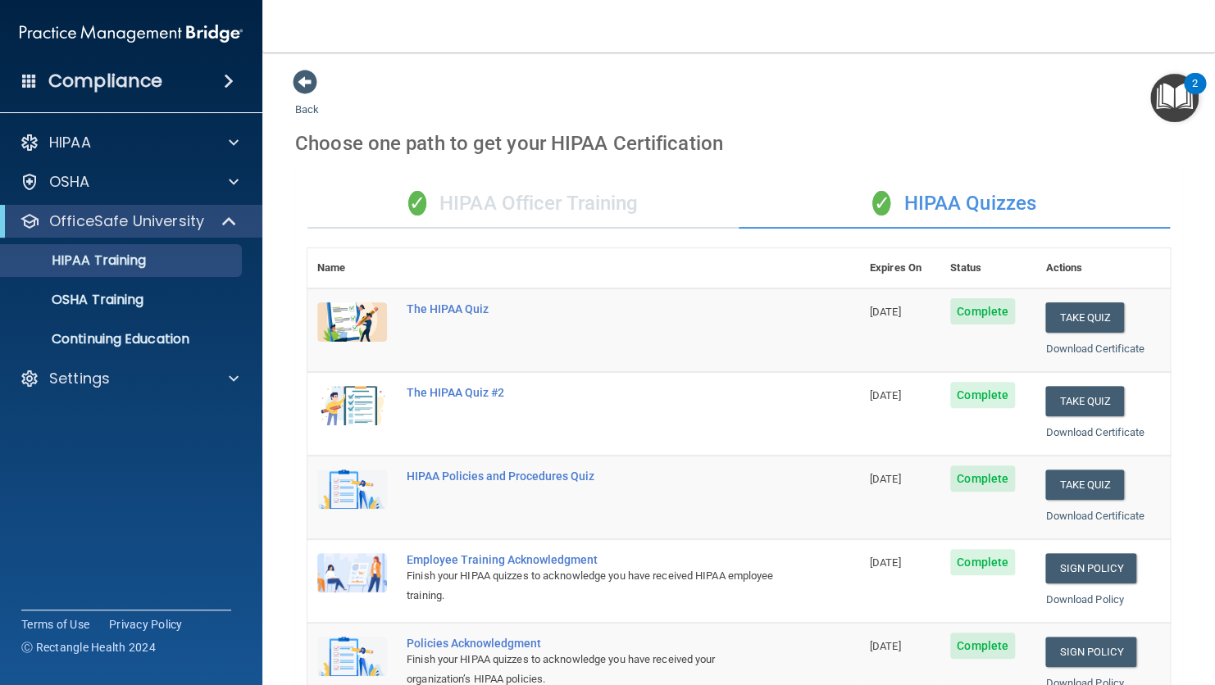
scroll to position [174, 0]
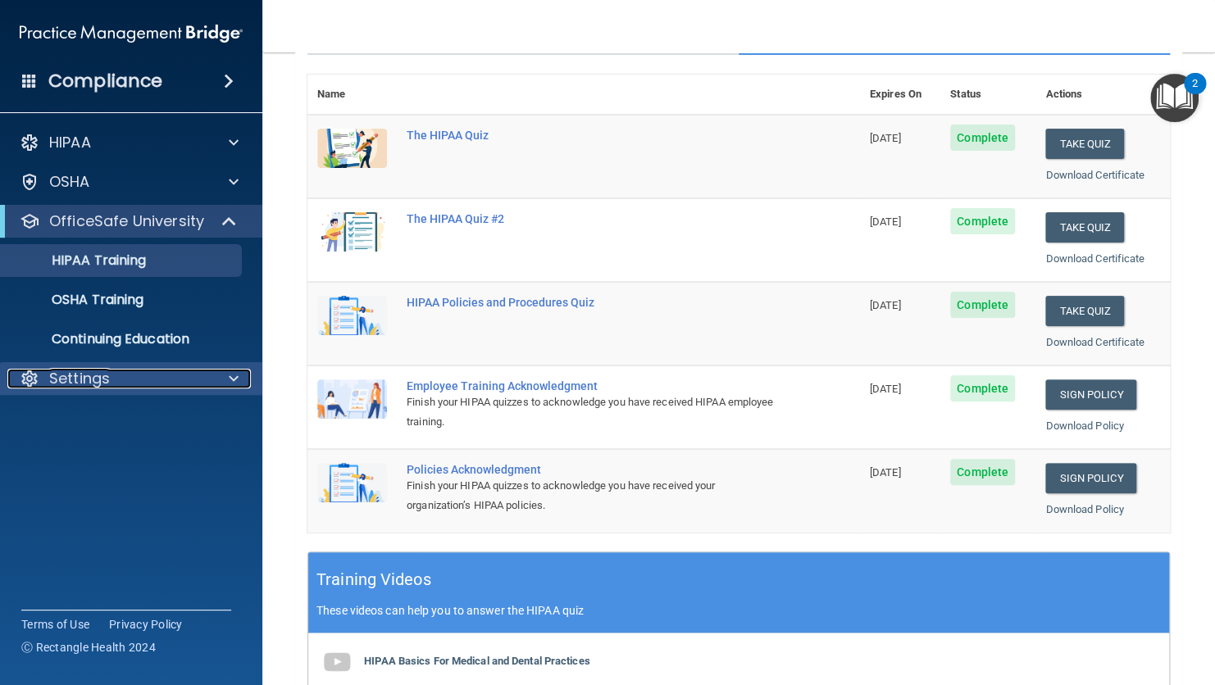
click at [173, 379] on div "Settings" at bounding box center [108, 379] width 203 height 20
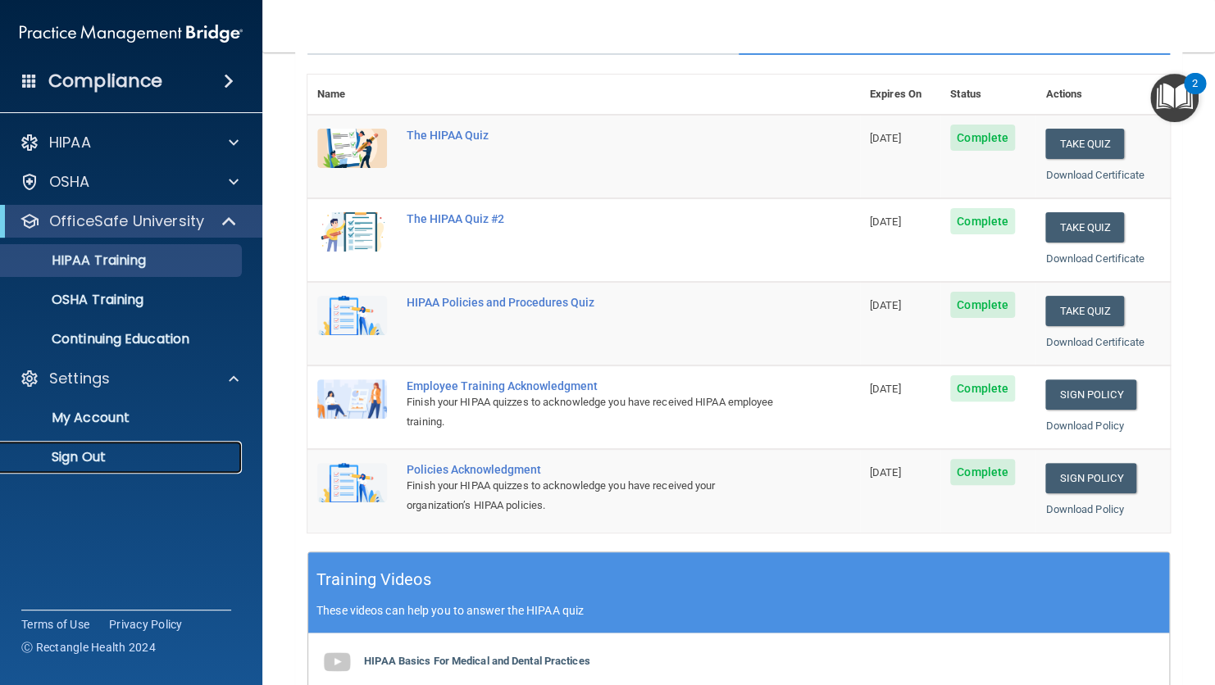
click at [93, 462] on p "Sign Out" at bounding box center [123, 457] width 224 height 16
